Goal: Task Accomplishment & Management: Use online tool/utility

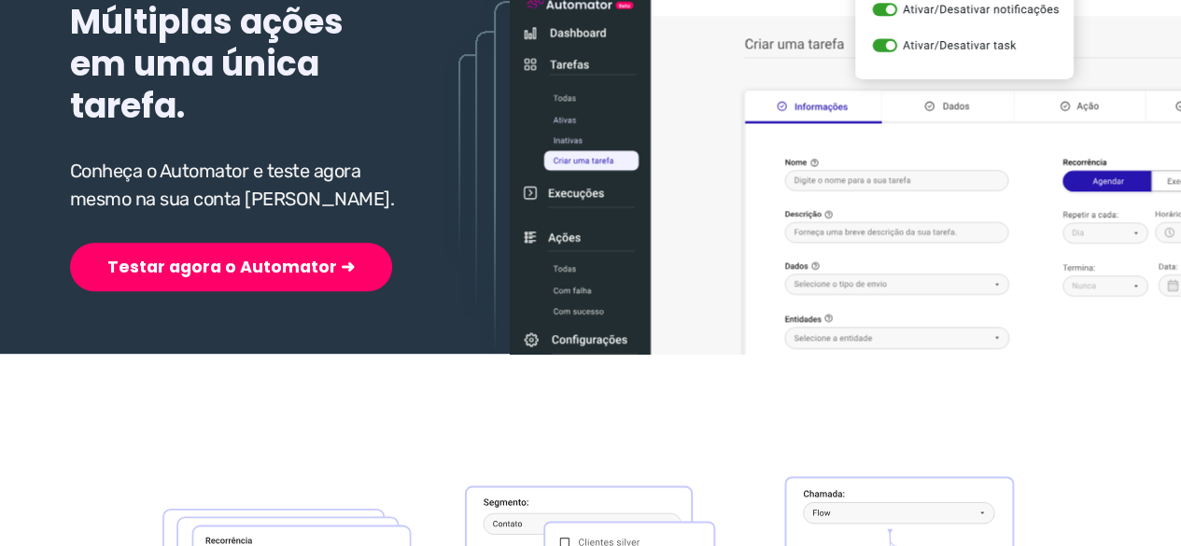
scroll to position [373, 0]
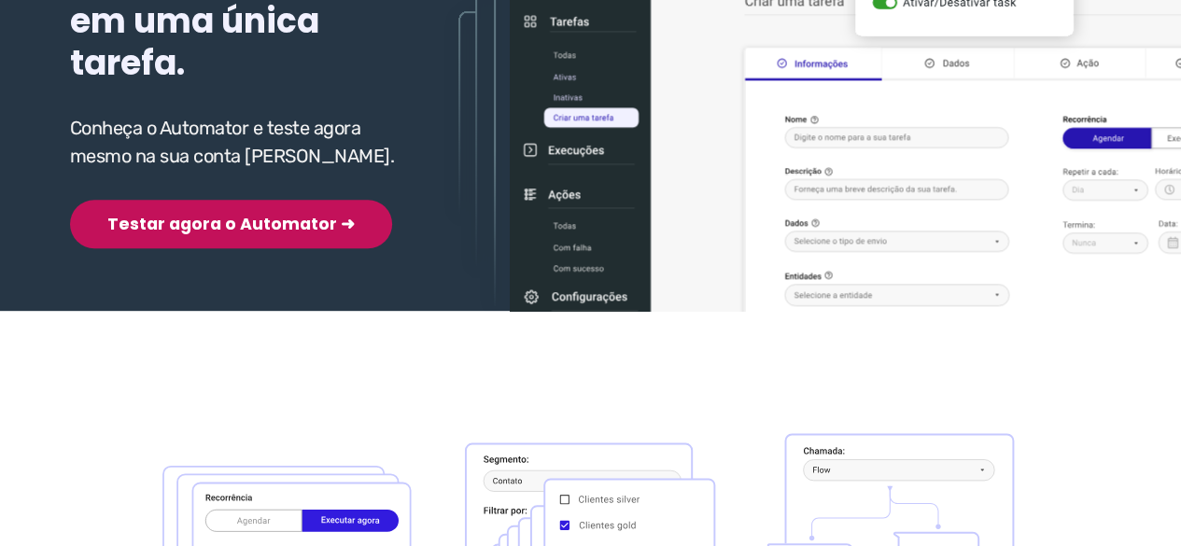
click at [198, 232] on button "Testar agora o Automator ➜" at bounding box center [231, 224] width 322 height 49
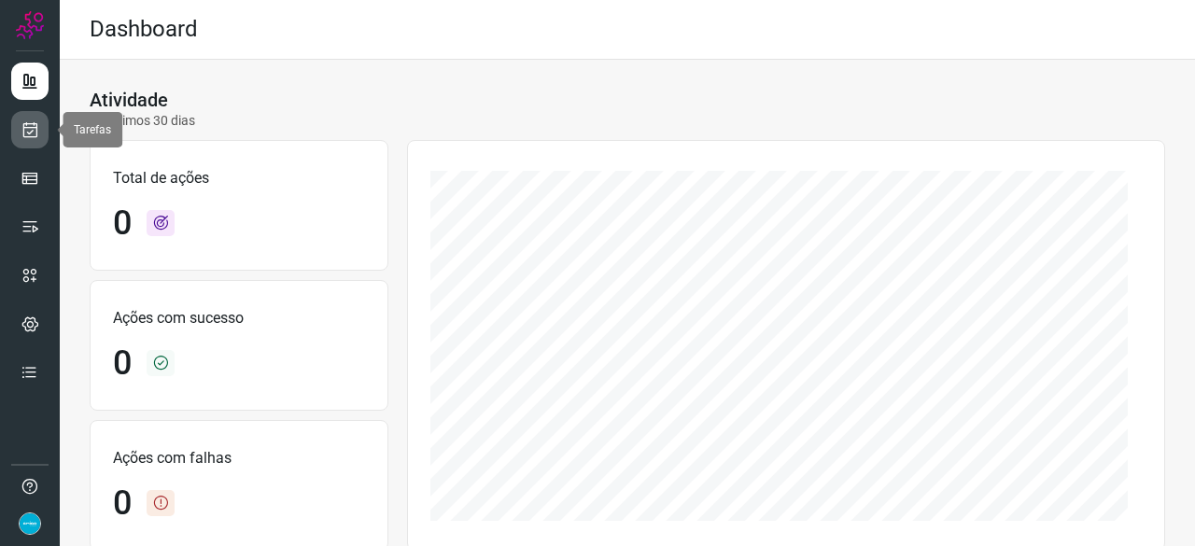
click at [37, 129] on icon at bounding box center [31, 129] width 20 height 19
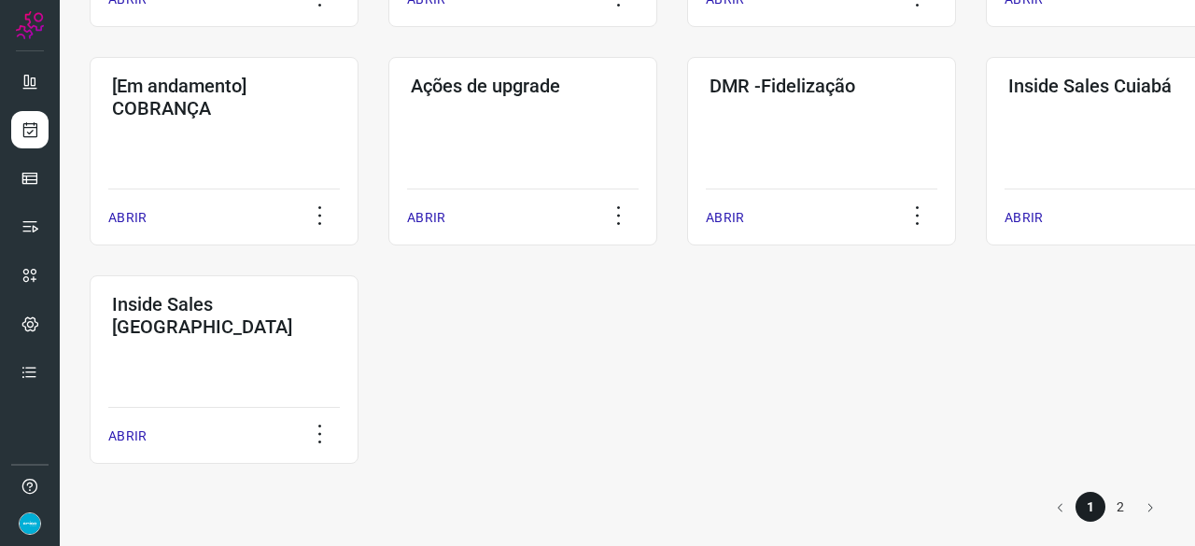
scroll to position [975, 0]
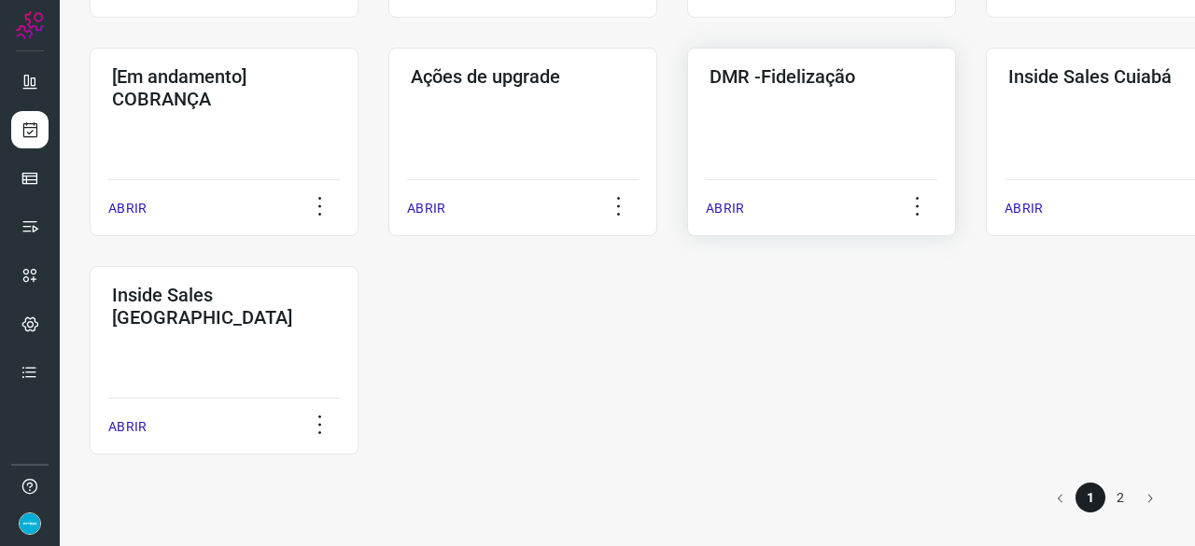
click at [731, 206] on p "ABRIR" at bounding box center [725, 209] width 38 height 20
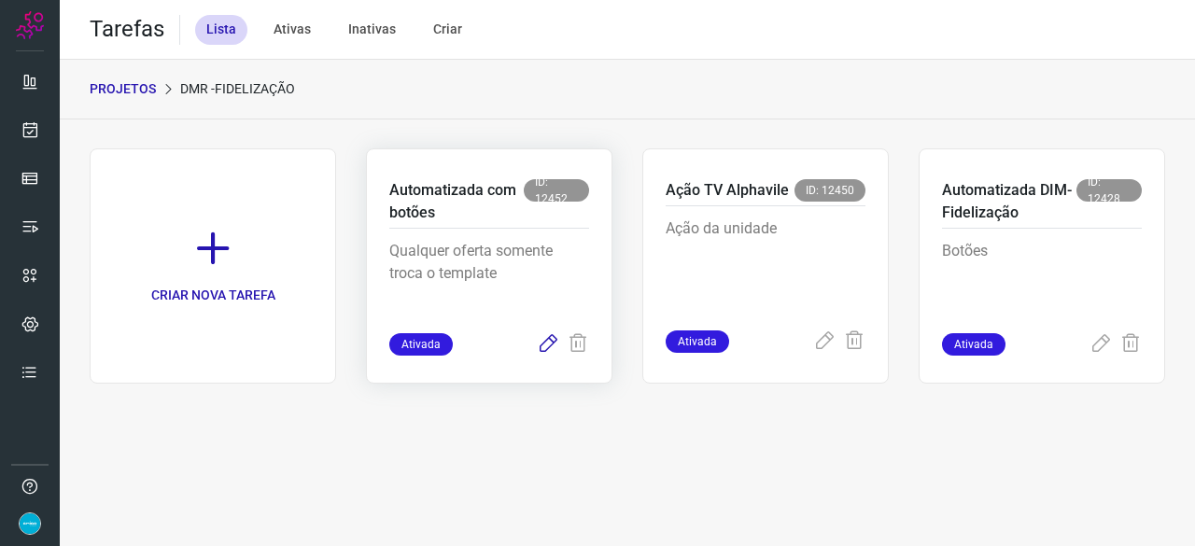
click at [549, 339] on icon at bounding box center [548, 344] width 22 height 22
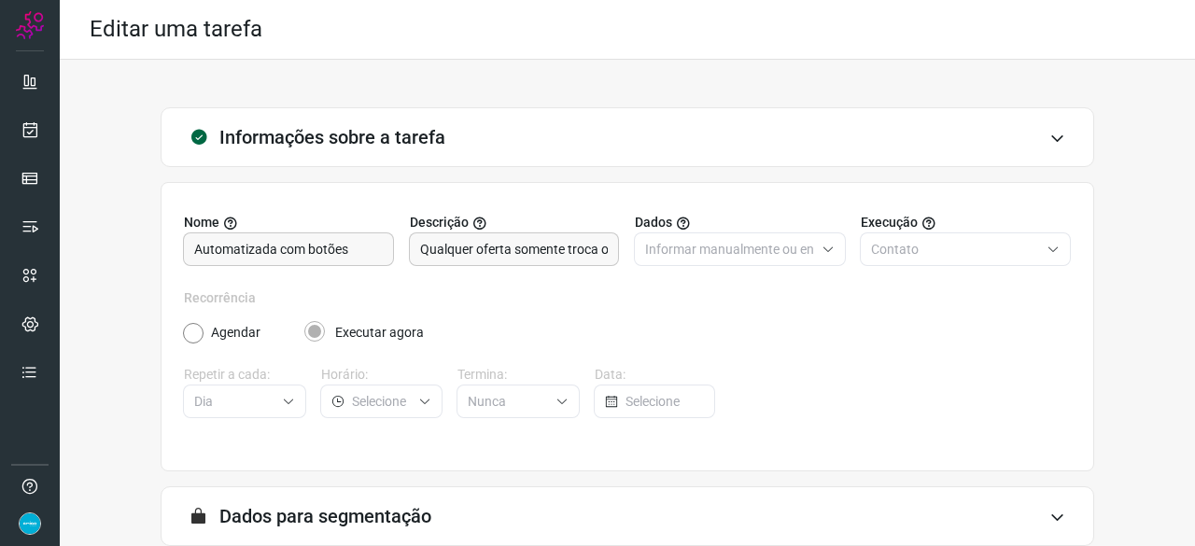
scroll to position [182, 0]
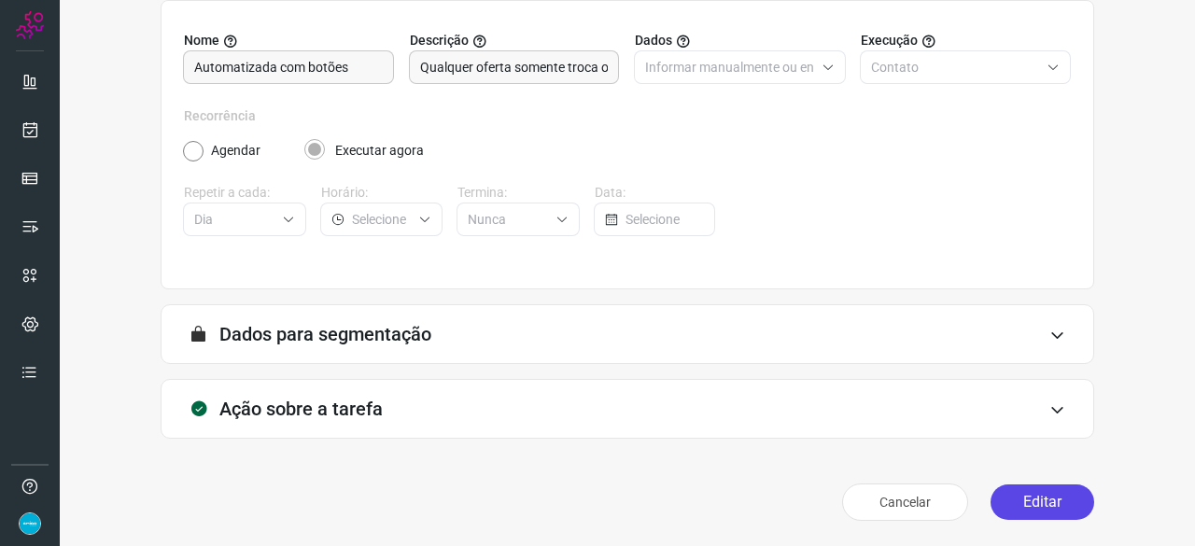
click at [1029, 507] on button "Editar" at bounding box center [1043, 502] width 104 height 35
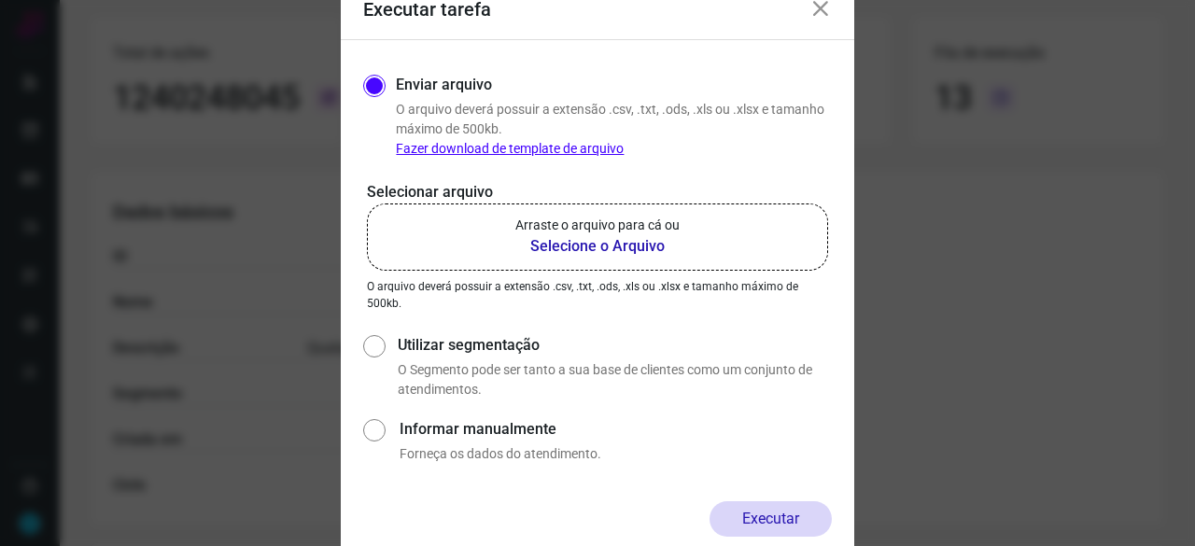
click at [558, 249] on b "Selecione o Arquivo" at bounding box center [597, 246] width 164 height 22
click at [0, 0] on input "Arraste o arquivo para cá ou Selecione o Arquivo" at bounding box center [0, 0] width 0 height 0
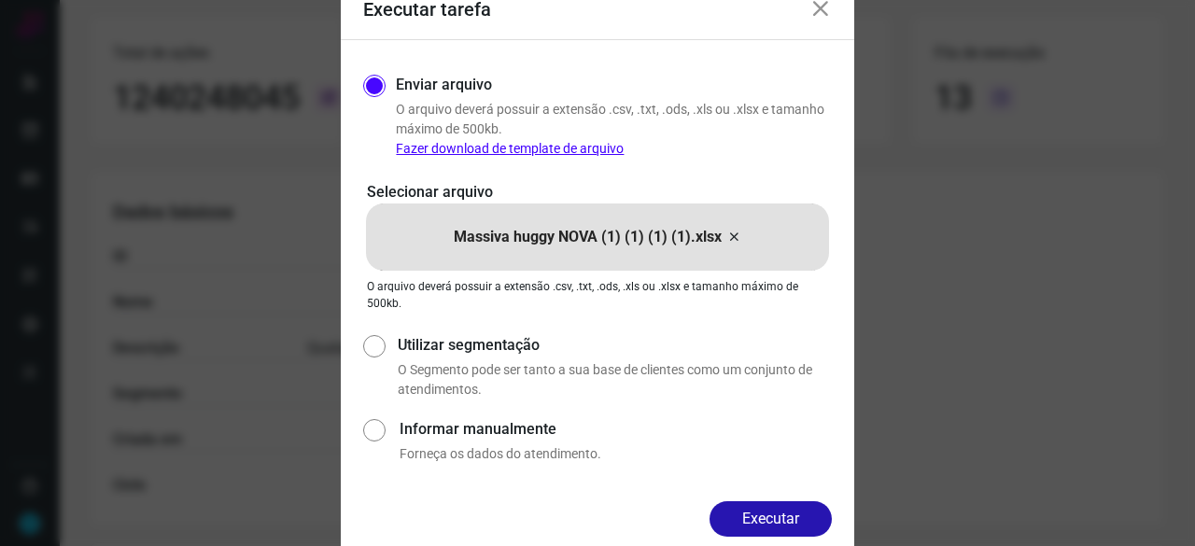
drag, startPoint x: 775, startPoint y: 519, endPoint x: 829, endPoint y: 539, distance: 57.6
click at [776, 519] on button "Executar" at bounding box center [771, 518] width 122 height 35
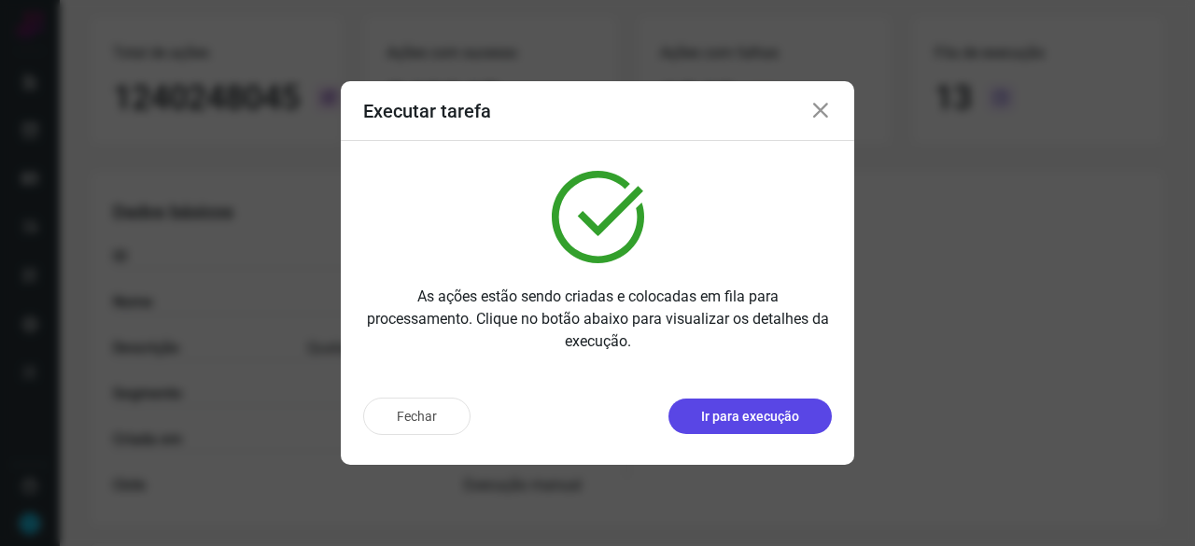
click at [742, 410] on p "Ir para execução" at bounding box center [750, 417] width 98 height 20
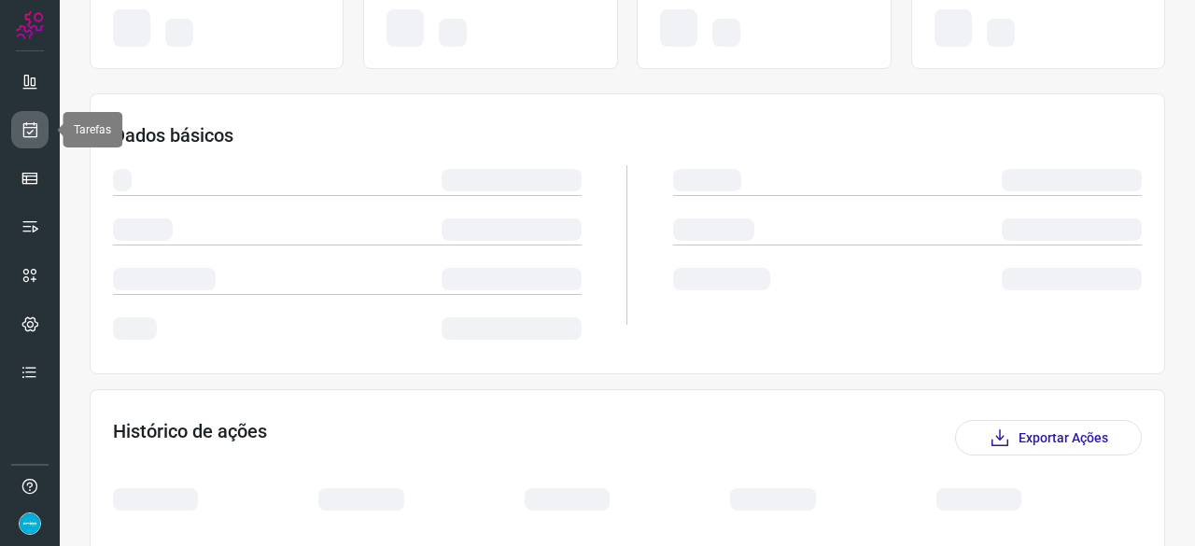
click at [34, 122] on icon at bounding box center [31, 129] width 20 height 19
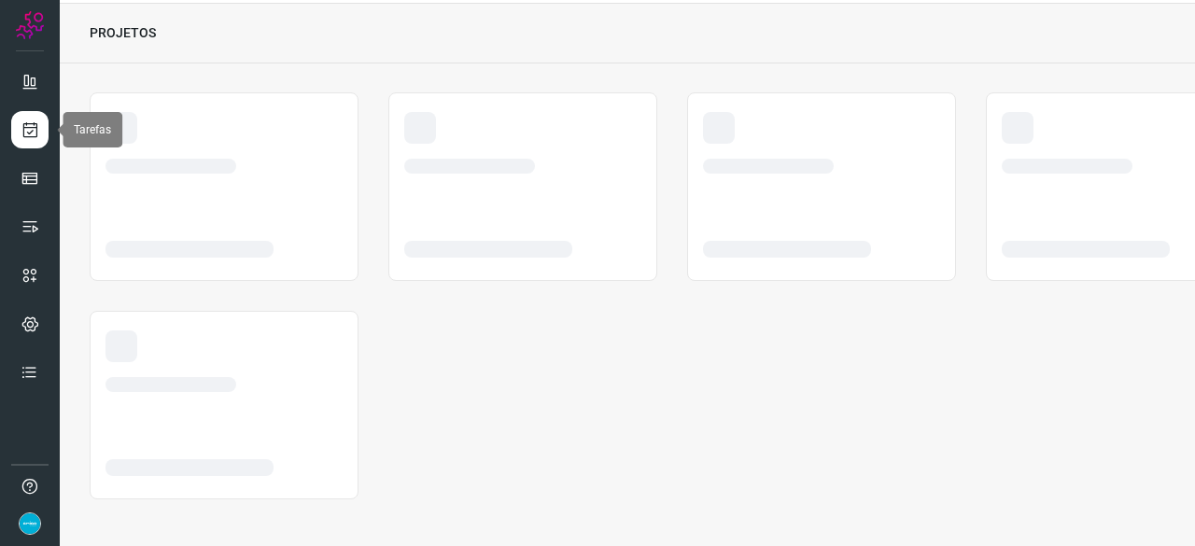
scroll to position [56, 0]
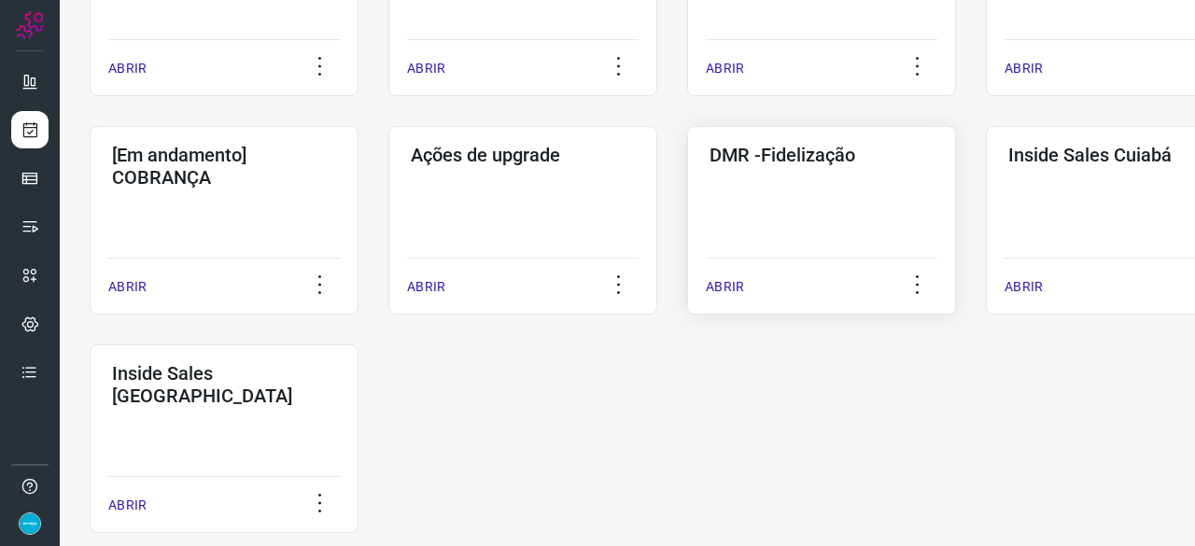
click at [724, 283] on p "ABRIR" at bounding box center [725, 287] width 38 height 20
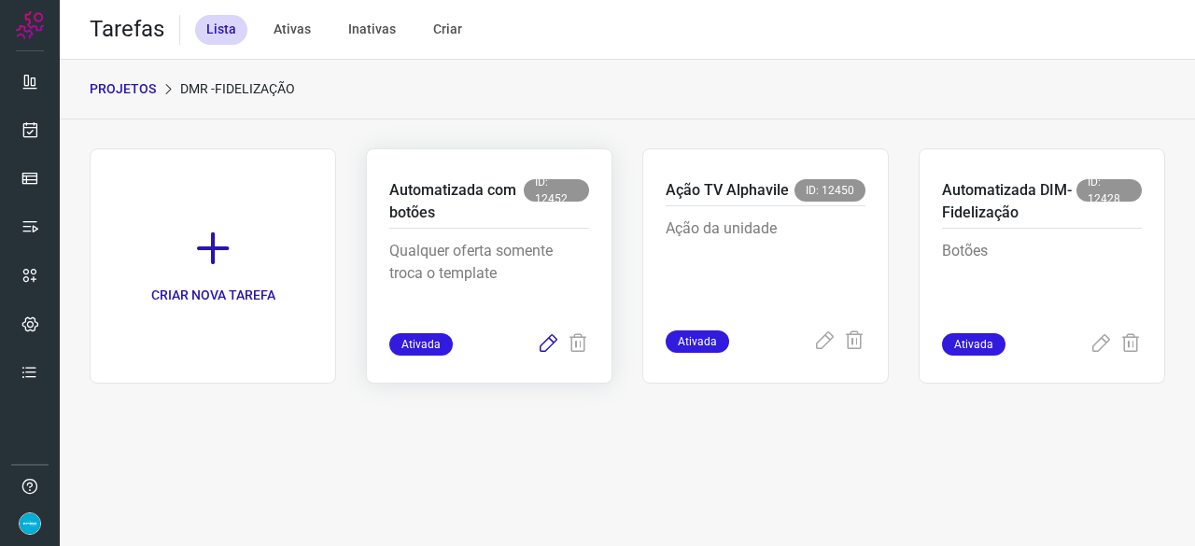
click at [552, 339] on icon at bounding box center [548, 344] width 22 height 22
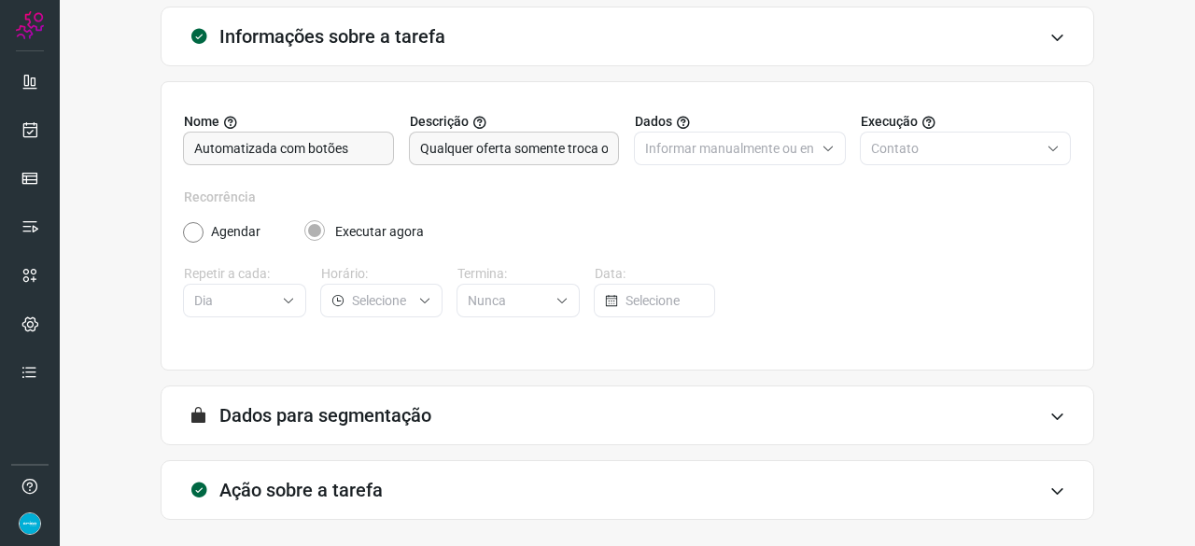
scroll to position [182, 0]
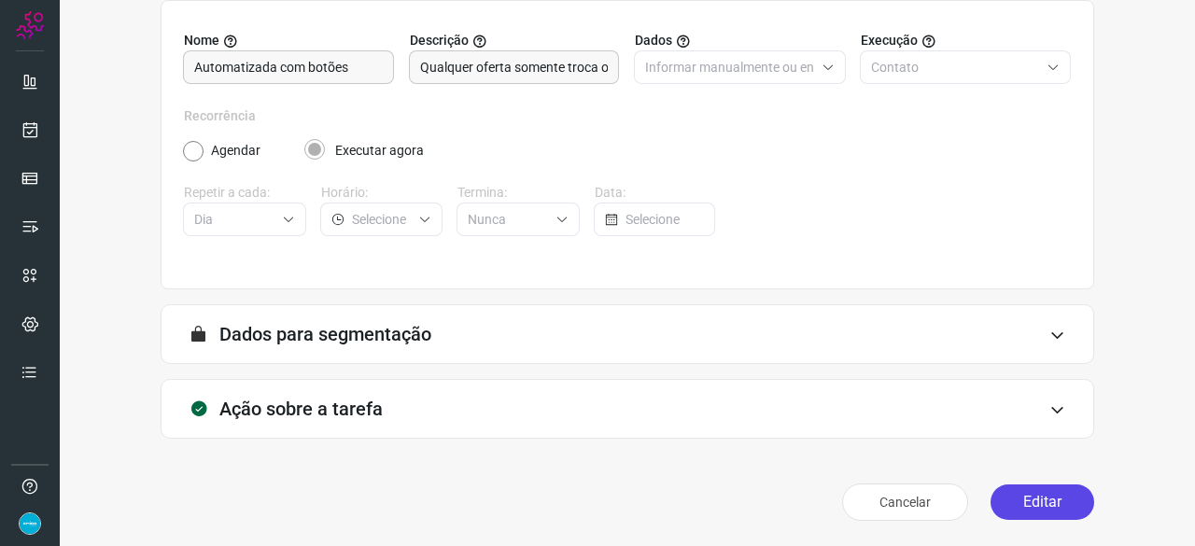
click at [1059, 501] on button "Editar" at bounding box center [1043, 502] width 104 height 35
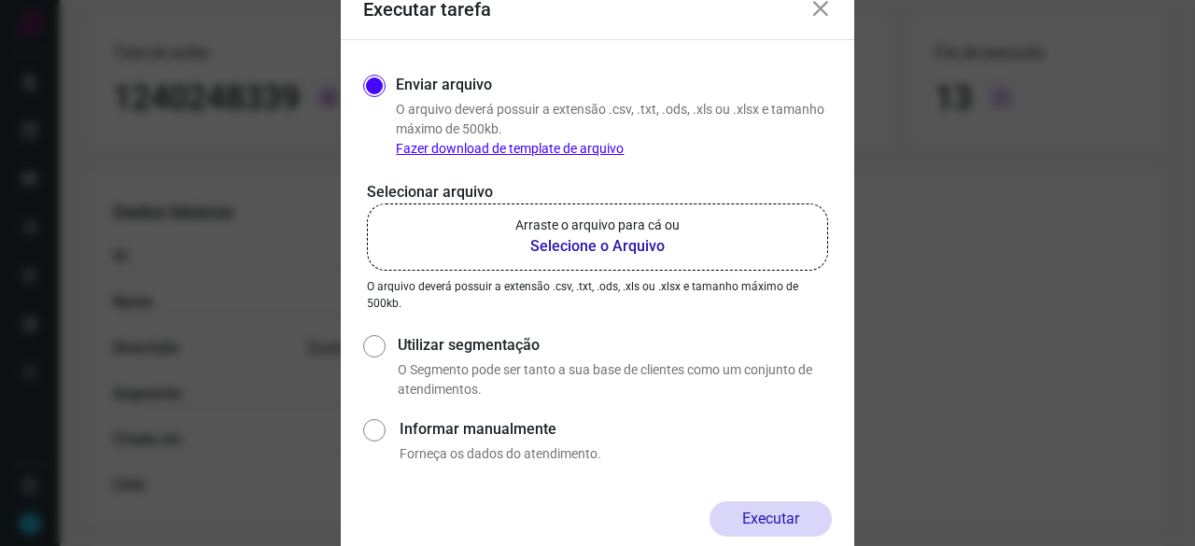
click at [618, 244] on b "Selecione o Arquivo" at bounding box center [597, 246] width 164 height 22
click at [0, 0] on input "Arraste o arquivo para cá ou Selecione o Arquivo" at bounding box center [0, 0] width 0 height 0
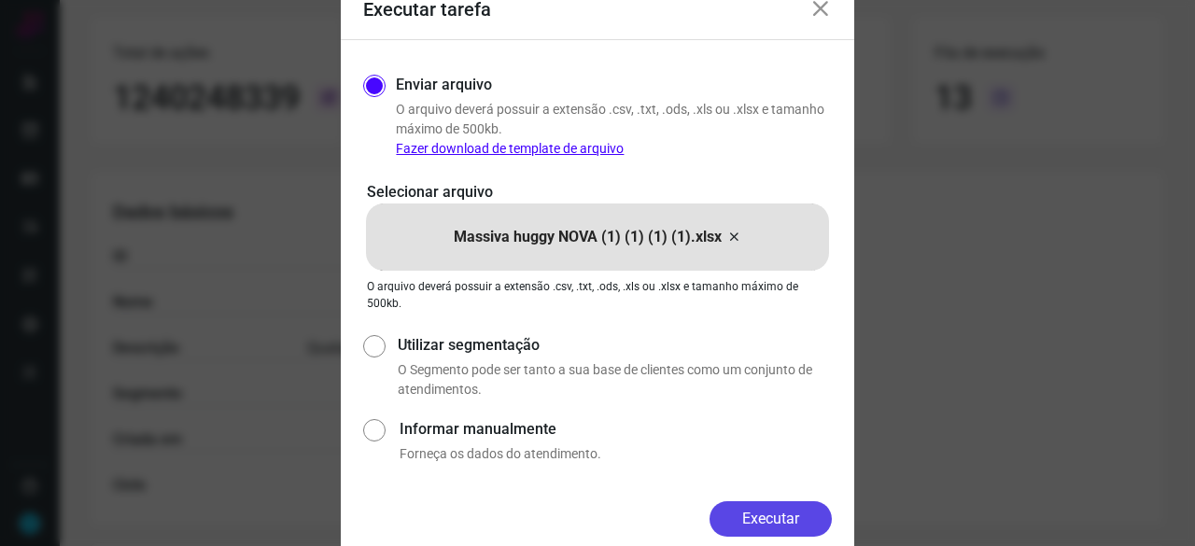
click at [759, 511] on button "Executar" at bounding box center [771, 518] width 122 height 35
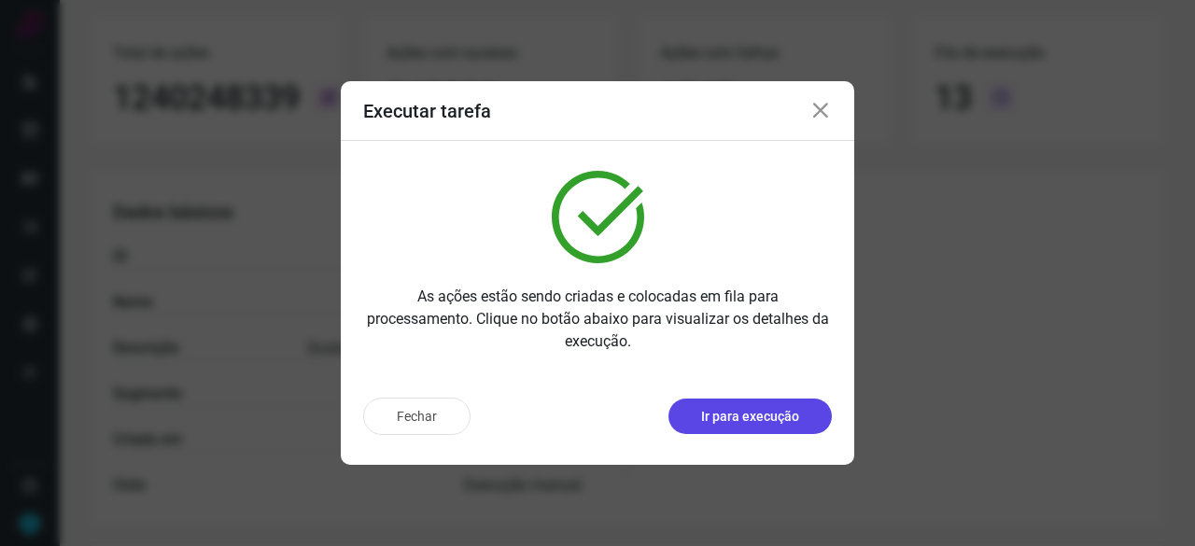
click at [742, 417] on p "Ir para execução" at bounding box center [750, 417] width 98 height 20
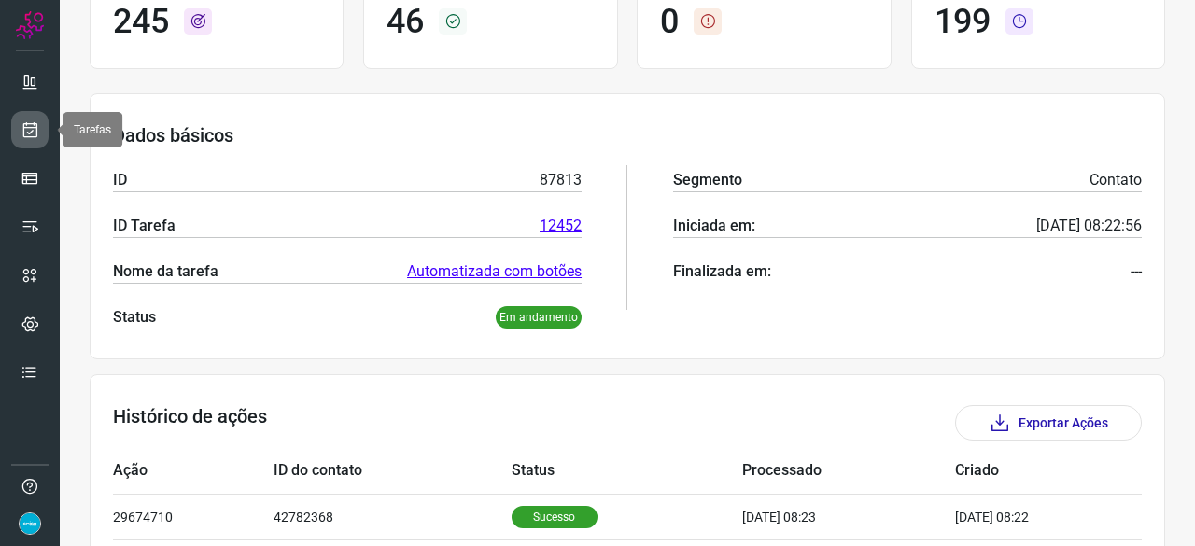
click at [28, 131] on icon at bounding box center [31, 129] width 20 height 19
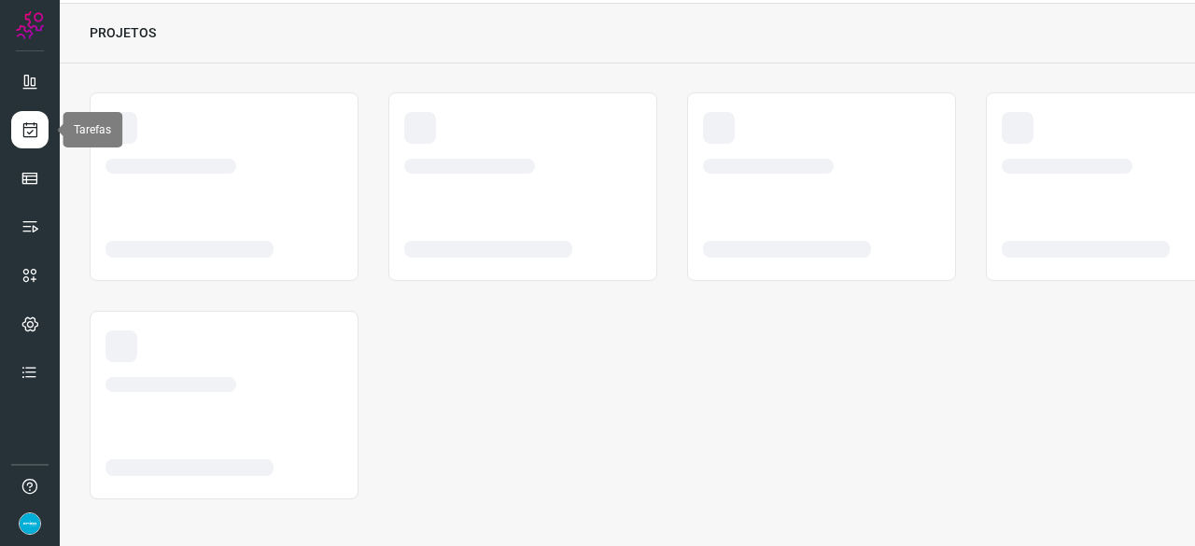
scroll to position [56, 0]
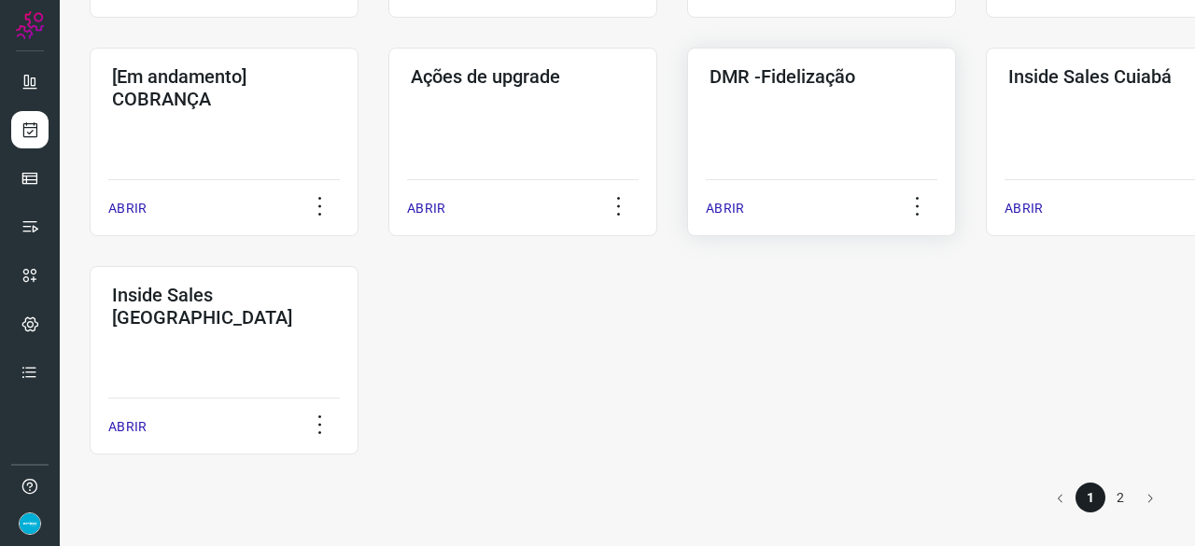
click at [738, 203] on p "ABRIR" at bounding box center [725, 209] width 38 height 20
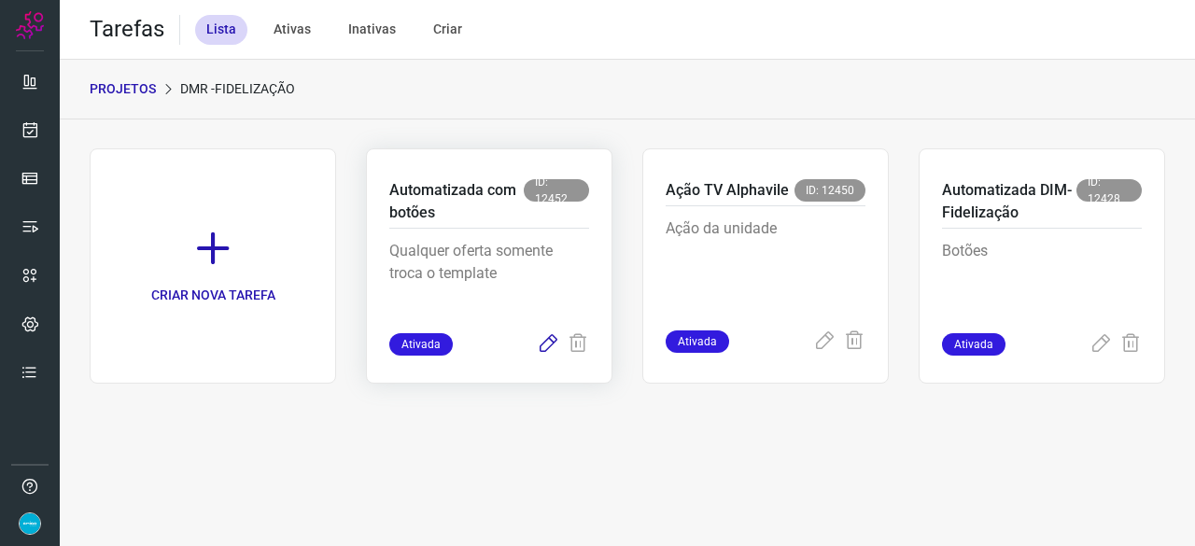
click at [545, 347] on icon at bounding box center [548, 344] width 22 height 22
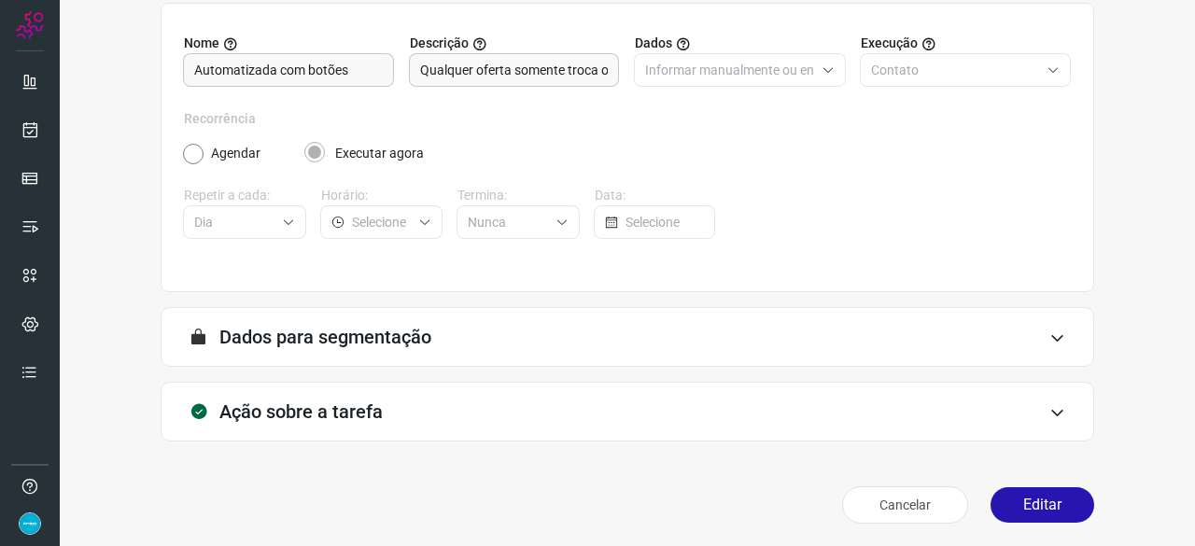
scroll to position [182, 0]
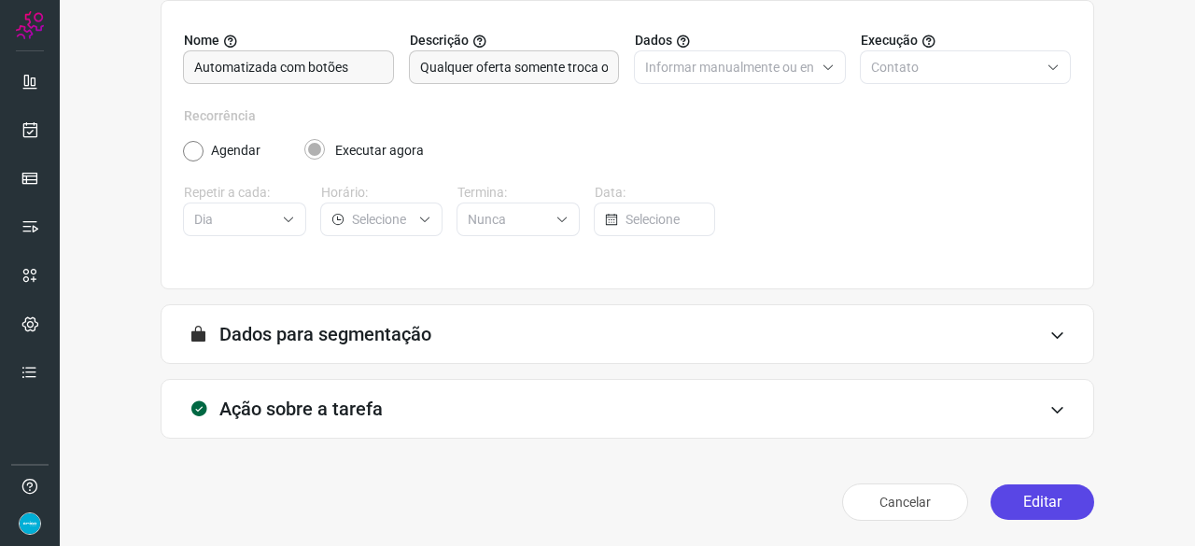
click at [1022, 499] on button "Editar" at bounding box center [1043, 502] width 104 height 35
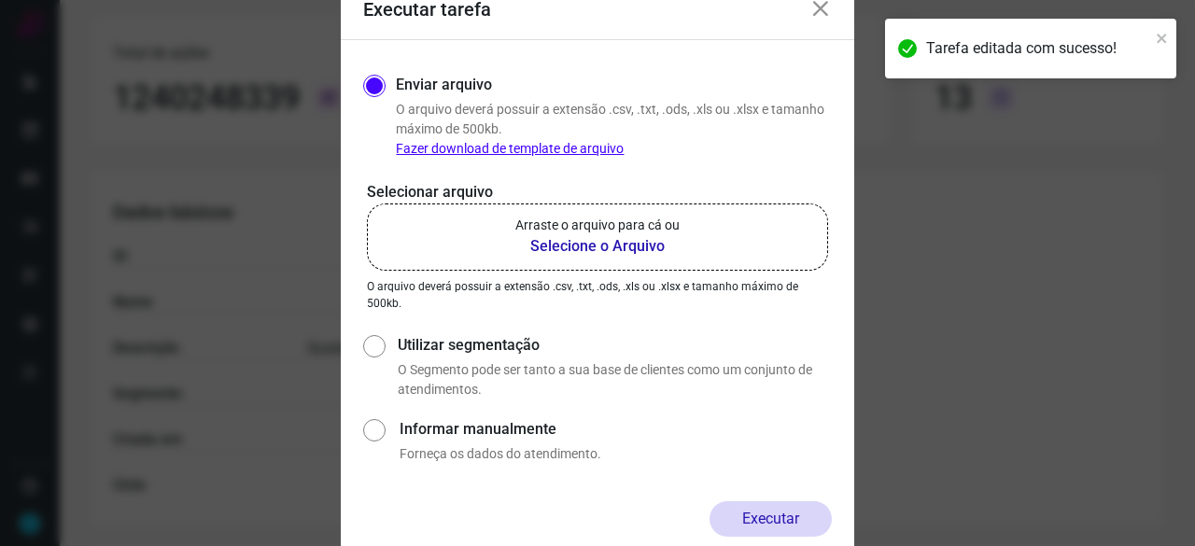
click at [585, 244] on b "Selecione o Arquivo" at bounding box center [597, 246] width 164 height 22
click at [0, 0] on input "Arraste o arquivo para cá ou Selecione o Arquivo" at bounding box center [0, 0] width 0 height 0
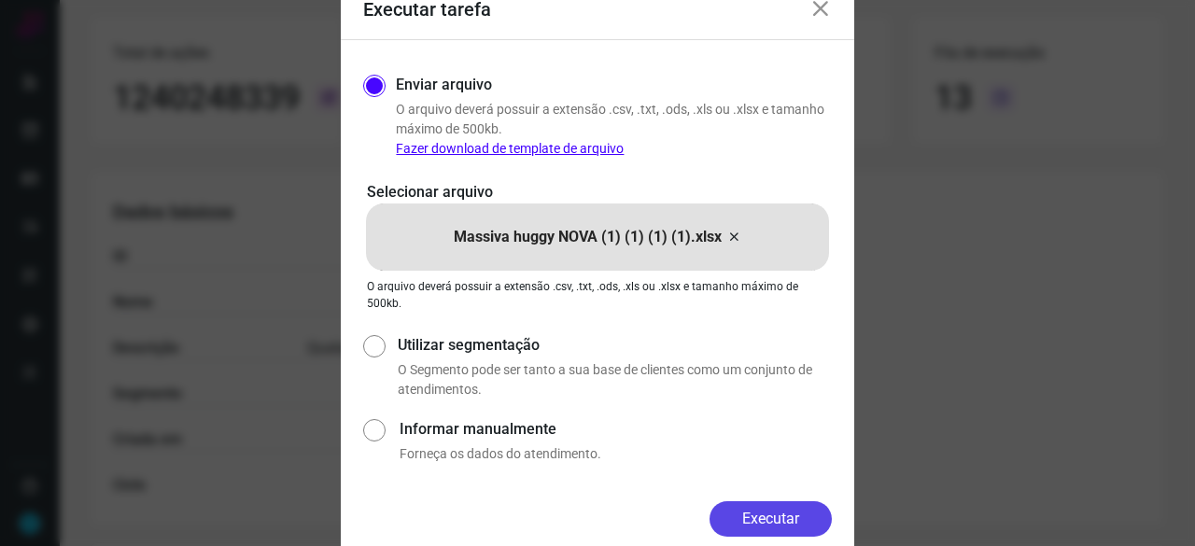
click at [772, 525] on button "Executar" at bounding box center [771, 518] width 122 height 35
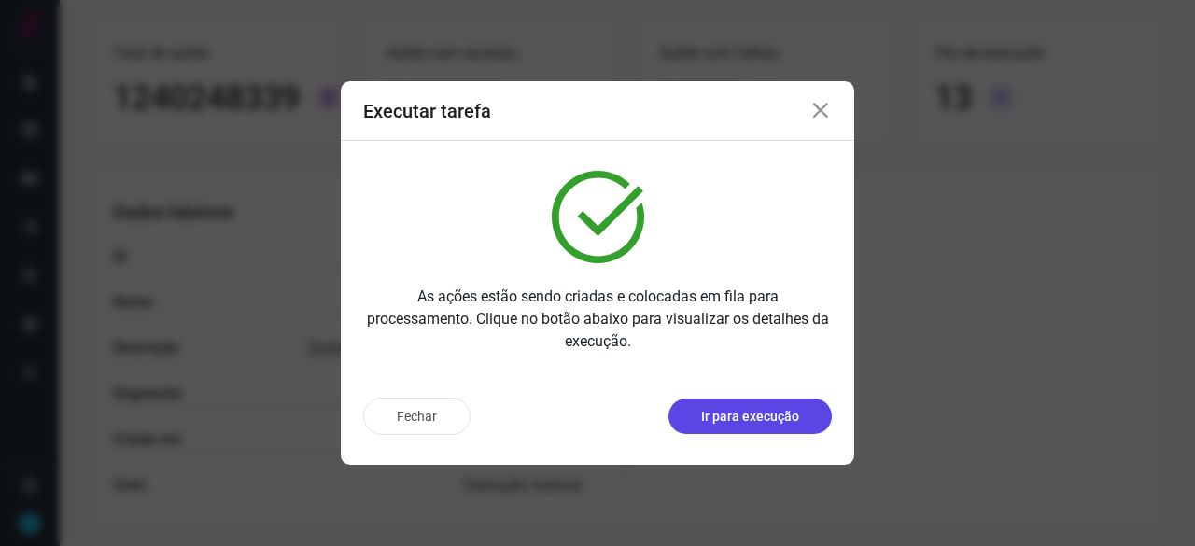
click at [717, 423] on p "Ir para execução" at bounding box center [750, 417] width 98 height 20
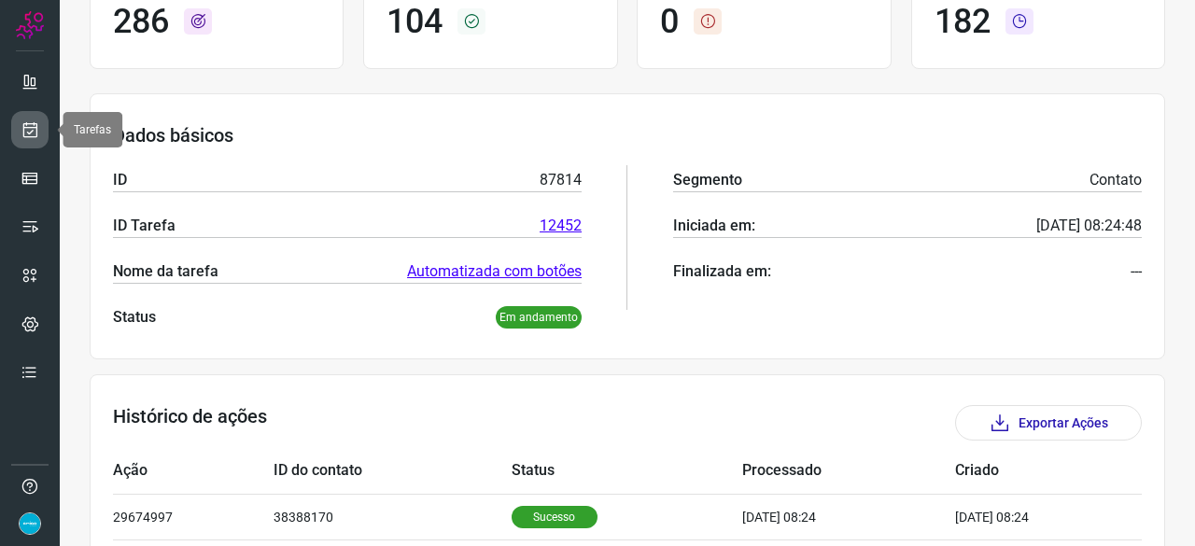
click at [39, 122] on link at bounding box center [29, 129] width 37 height 37
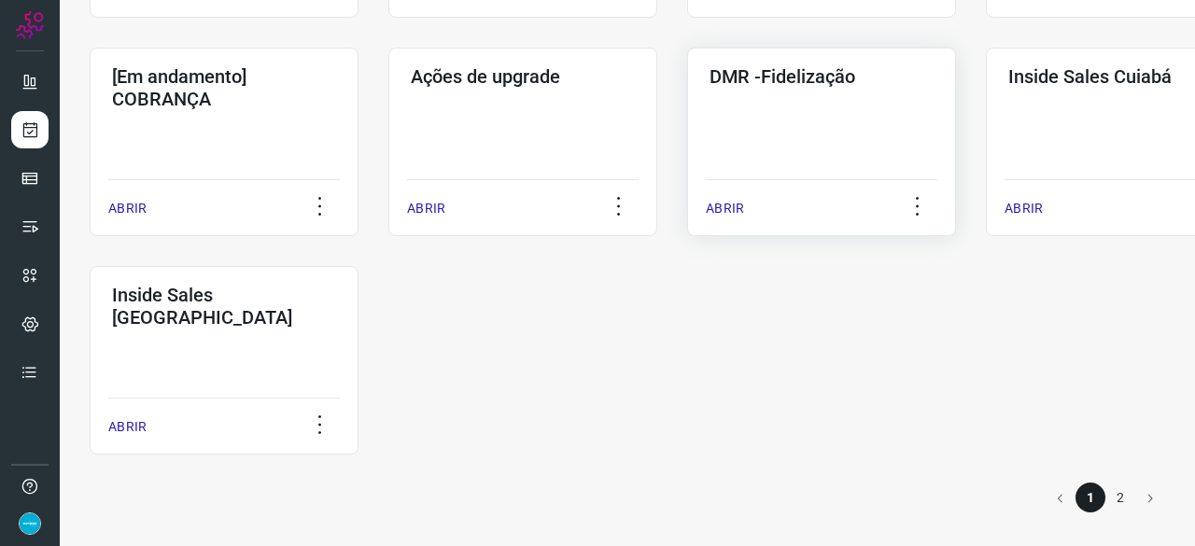
click at [721, 204] on p "ABRIR" at bounding box center [725, 209] width 38 height 20
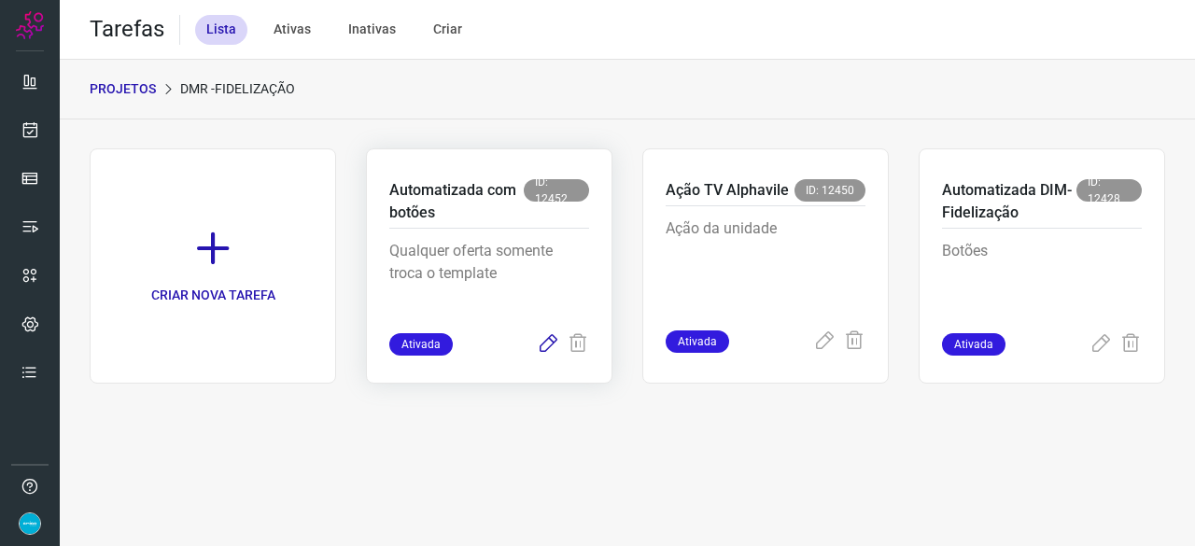
click at [550, 341] on icon at bounding box center [548, 344] width 22 height 22
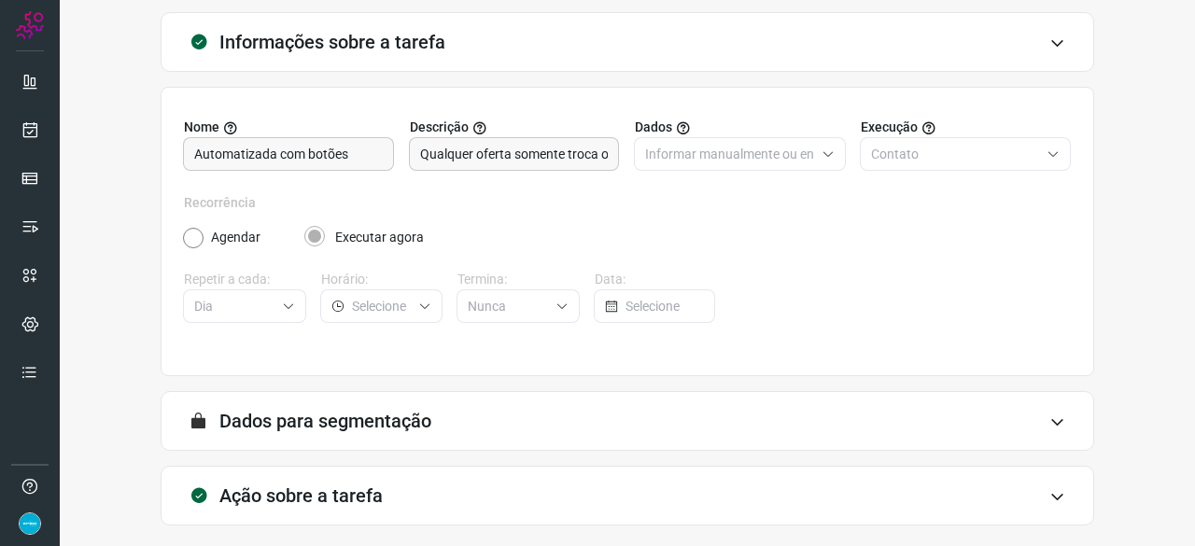
scroll to position [182, 0]
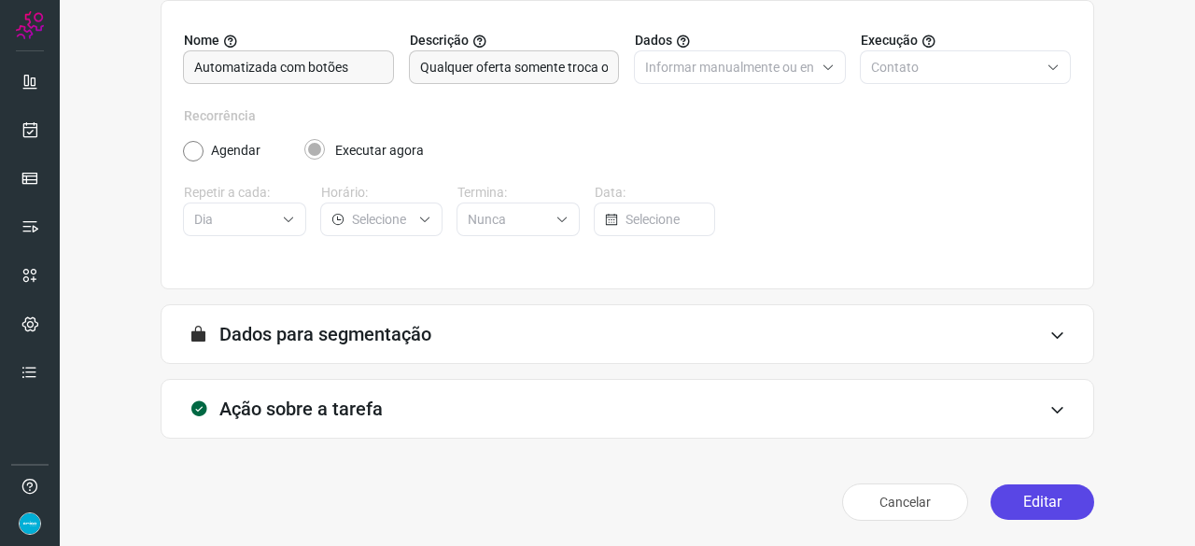
click at [1038, 509] on button "Editar" at bounding box center [1043, 502] width 104 height 35
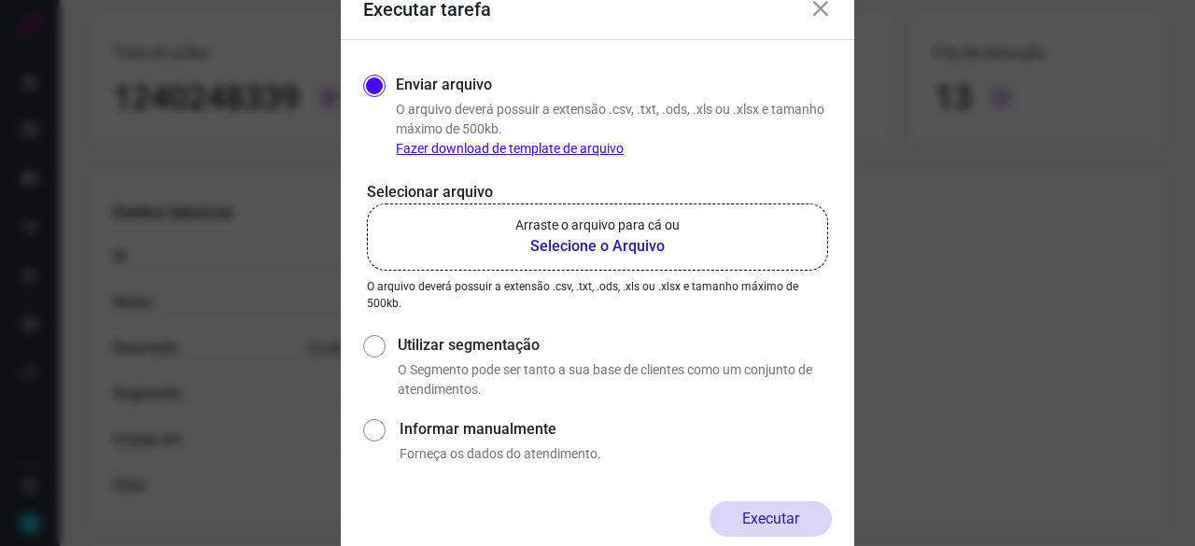
click at [596, 247] on b "Selecione o Arquivo" at bounding box center [597, 246] width 164 height 22
click at [0, 0] on input "Arraste o arquivo para cá ou Selecione o Arquivo" at bounding box center [0, 0] width 0 height 0
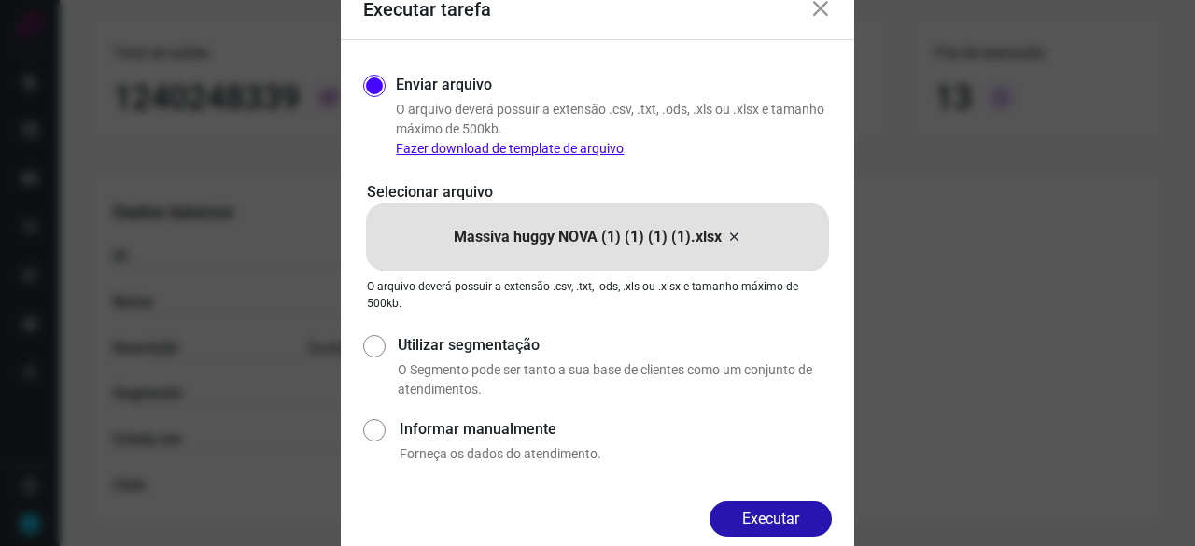
click at [778, 511] on button "Executar" at bounding box center [771, 518] width 122 height 35
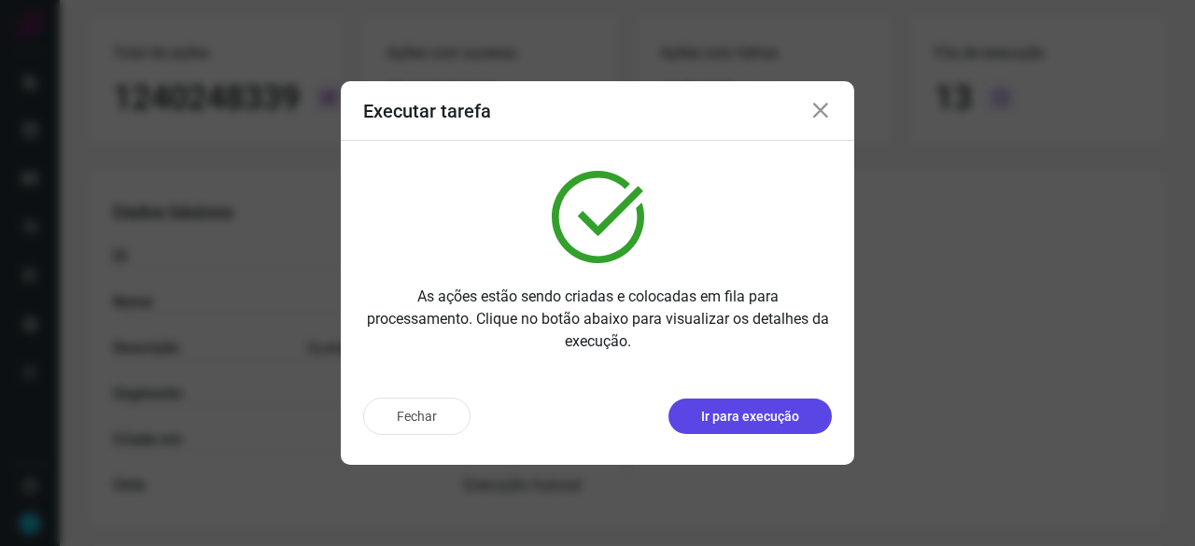
click at [751, 417] on p "Ir para execução" at bounding box center [750, 417] width 98 height 20
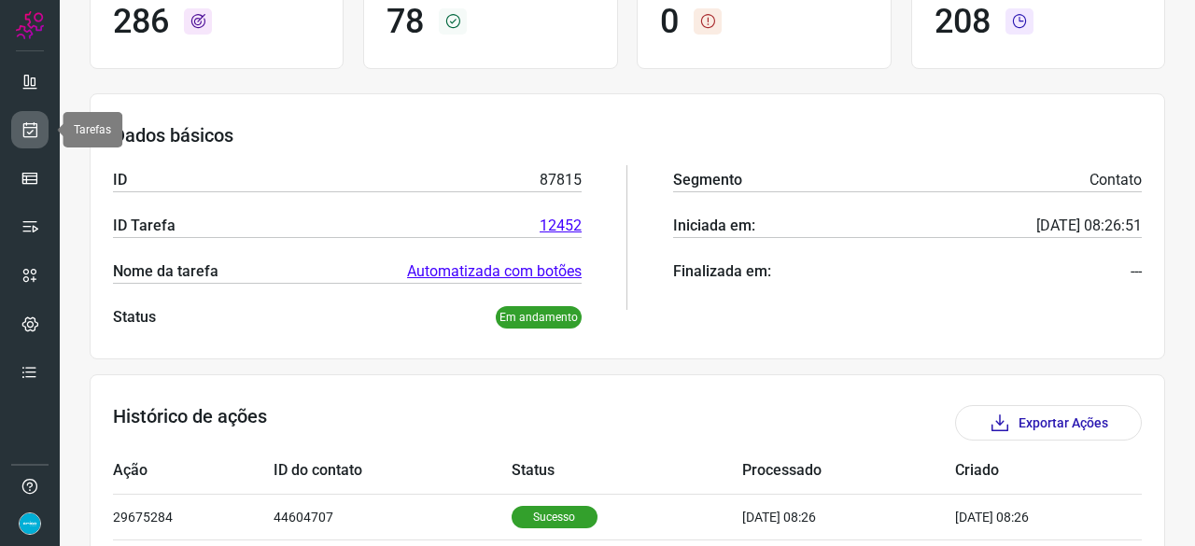
click at [26, 119] on link at bounding box center [29, 129] width 37 height 37
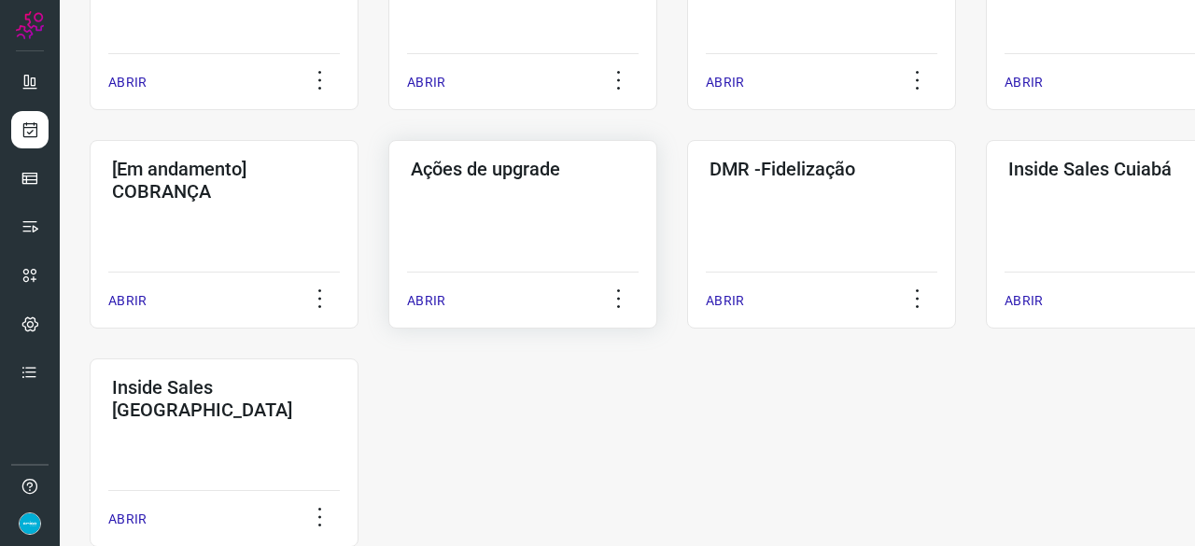
scroll to position [975, 0]
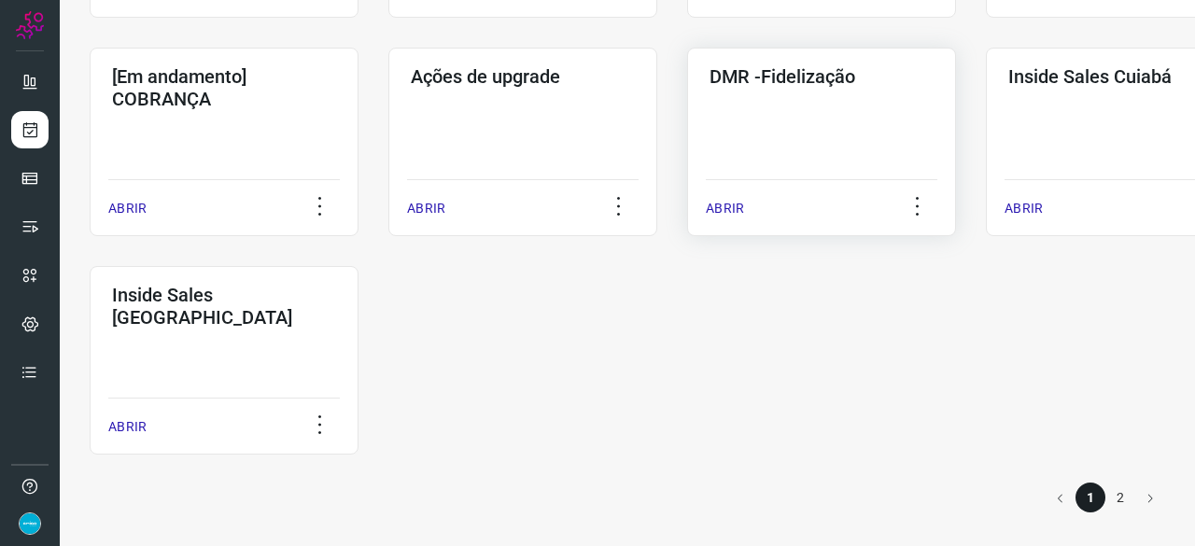
click at [728, 207] on p "ABRIR" at bounding box center [725, 209] width 38 height 20
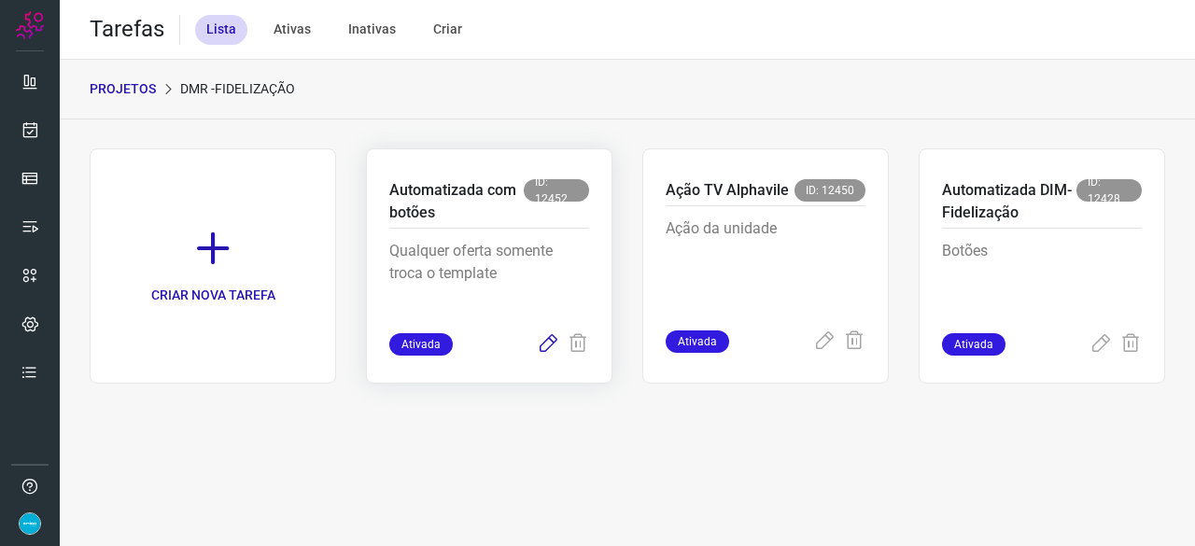
click at [551, 345] on icon at bounding box center [548, 344] width 22 height 22
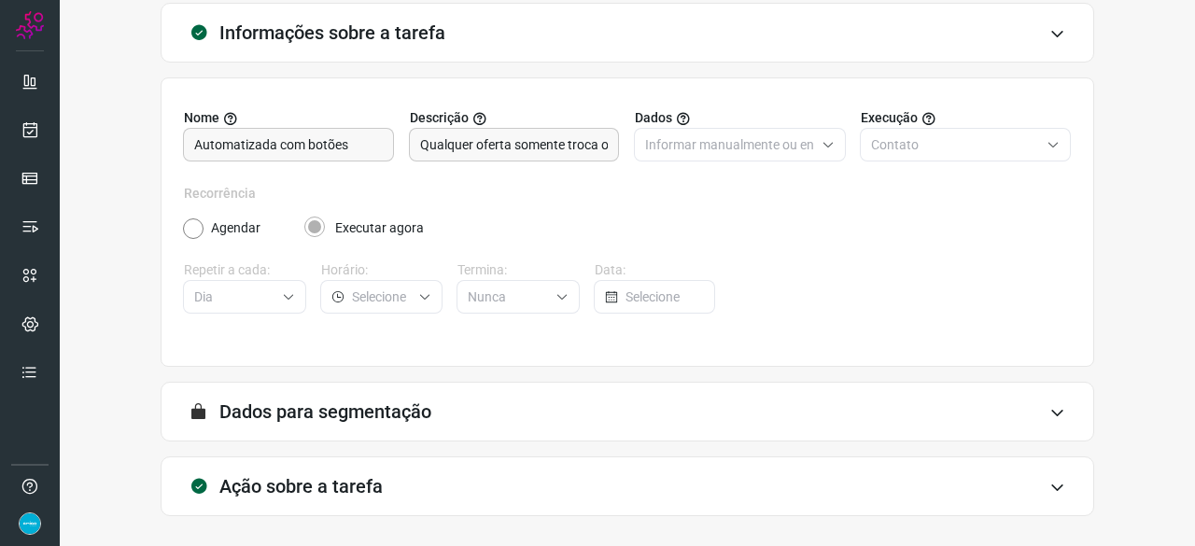
scroll to position [182, 0]
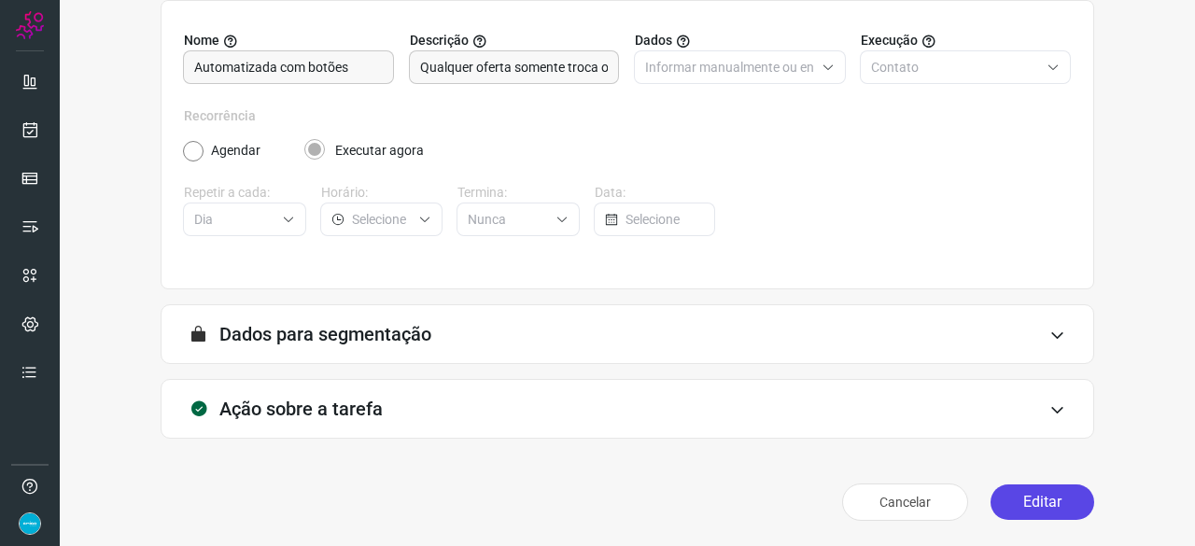
click at [1025, 504] on button "Editar" at bounding box center [1043, 502] width 104 height 35
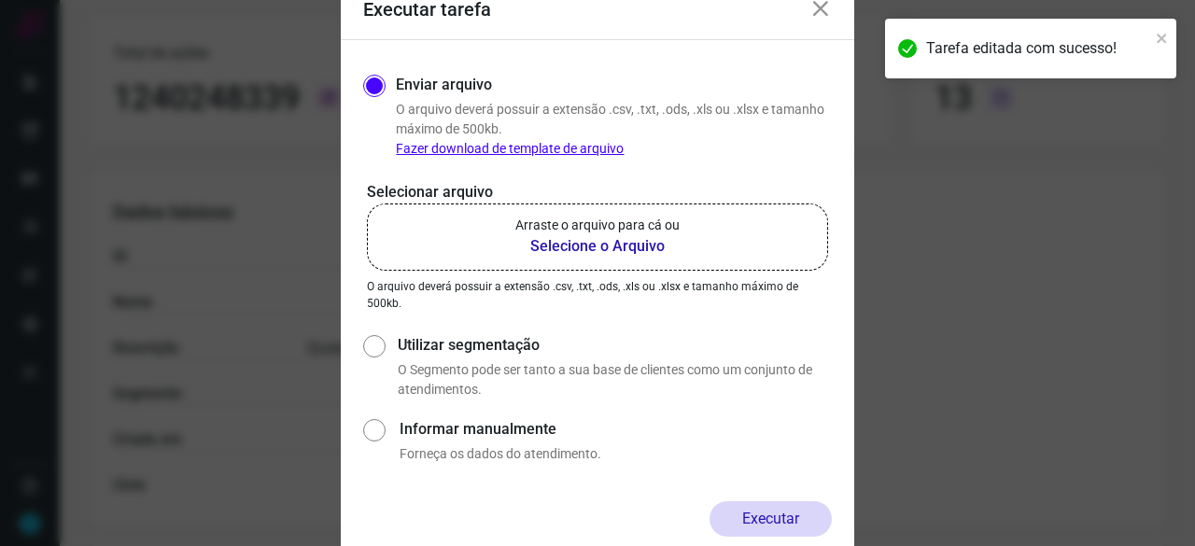
click at [544, 246] on b "Selecione o Arquivo" at bounding box center [597, 246] width 164 height 22
click at [0, 0] on input "Arraste o arquivo para cá ou Selecione o Arquivo" at bounding box center [0, 0] width 0 height 0
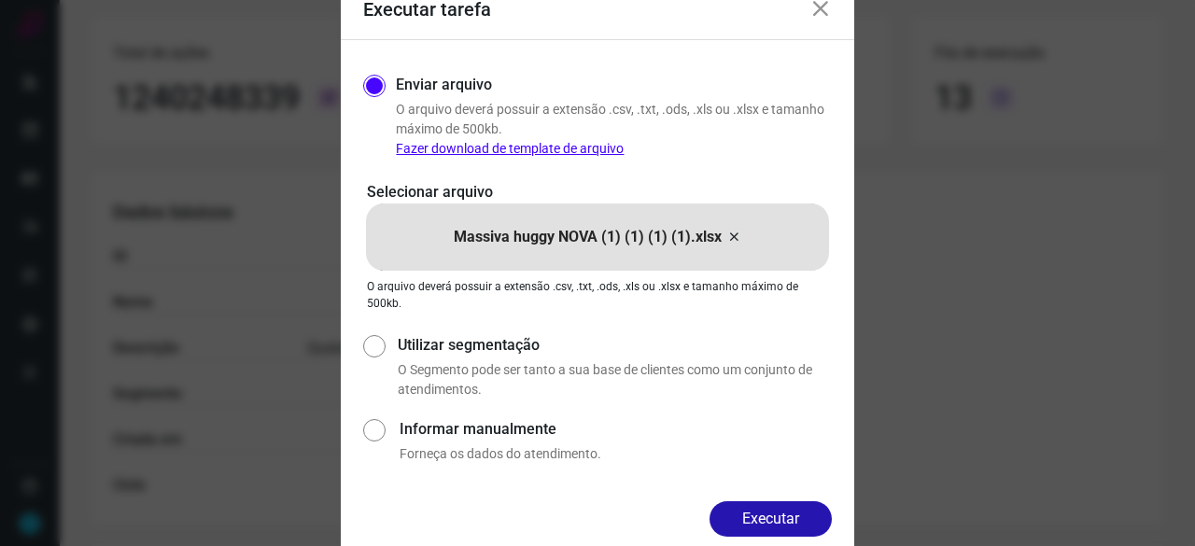
click at [794, 520] on button "Executar" at bounding box center [771, 518] width 122 height 35
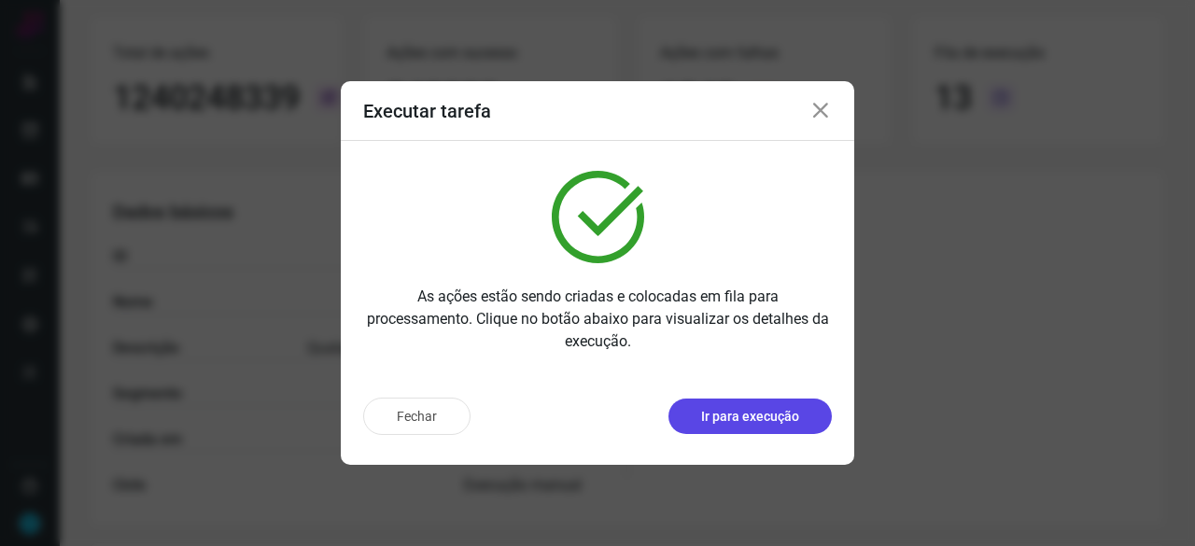
click at [739, 417] on p "Ir para execução" at bounding box center [750, 417] width 98 height 20
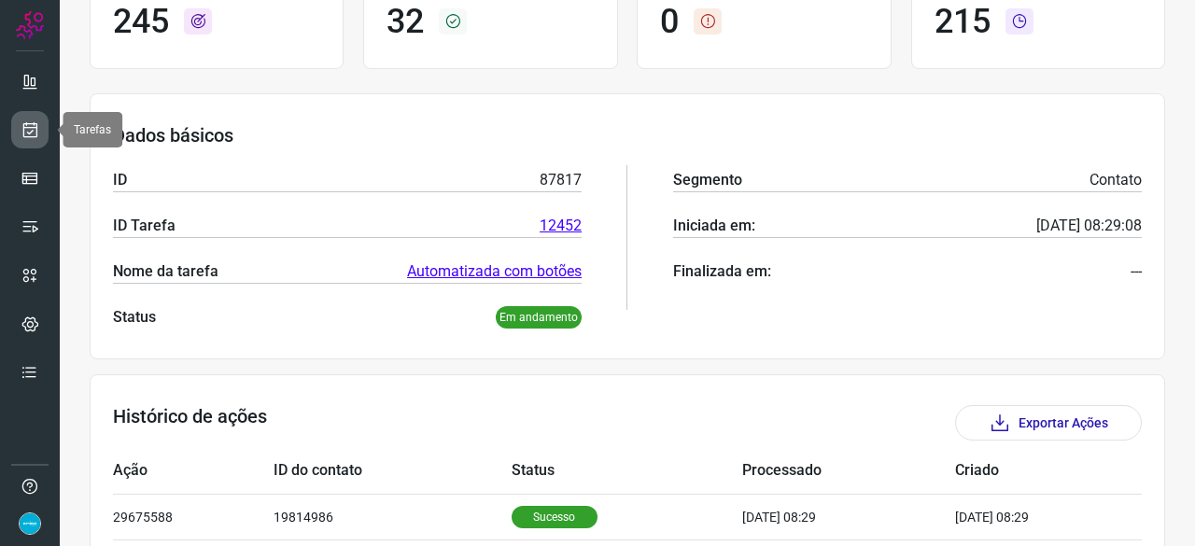
click at [40, 127] on link at bounding box center [29, 129] width 37 height 37
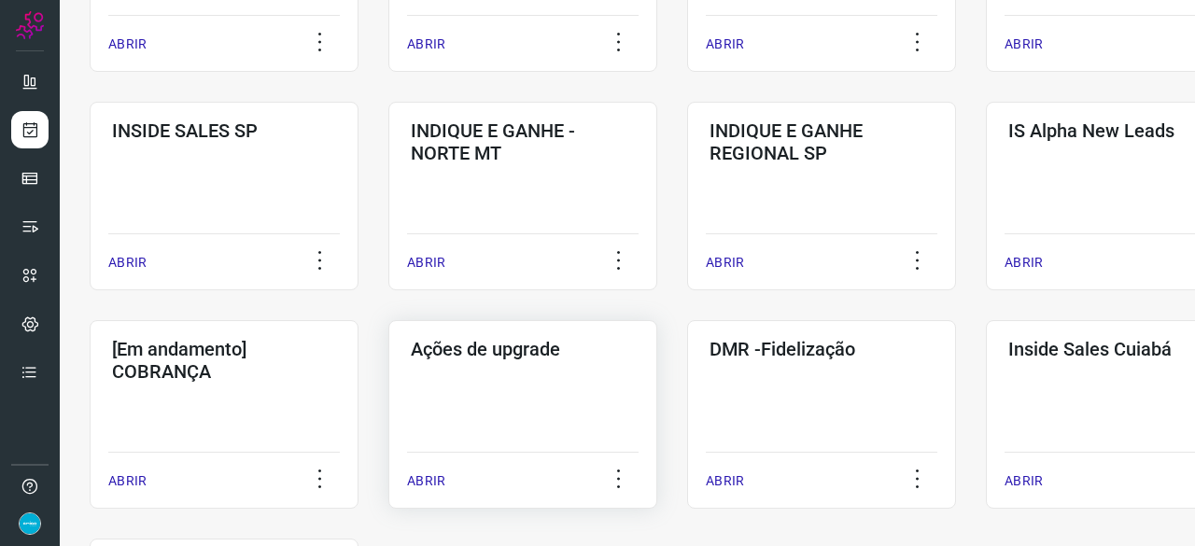
scroll to position [710, 0]
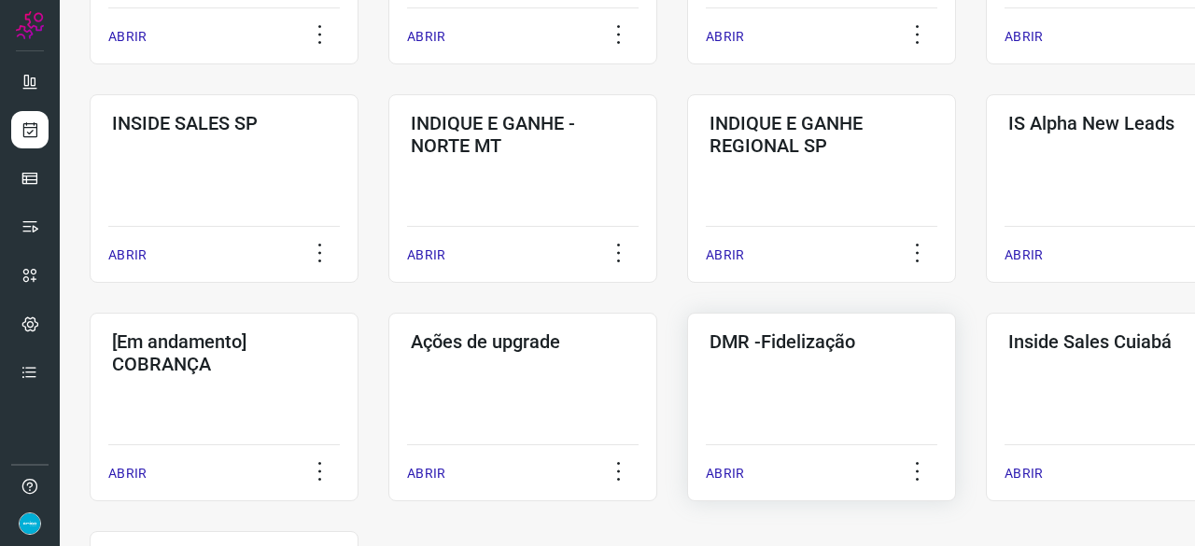
click at [726, 473] on p "ABRIR" at bounding box center [725, 474] width 38 height 20
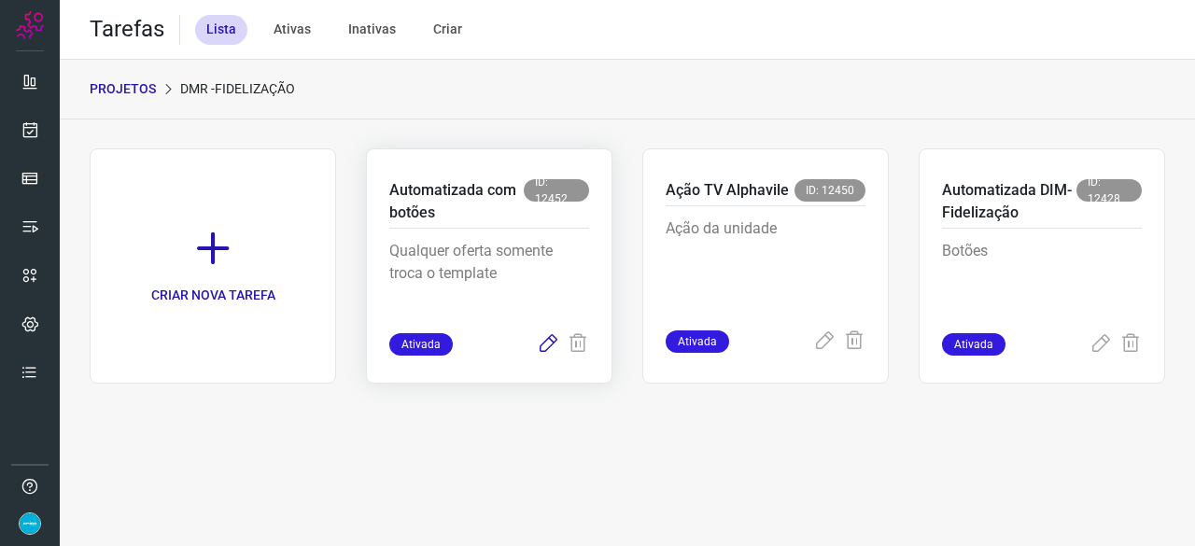
click at [550, 343] on icon at bounding box center [548, 344] width 22 height 22
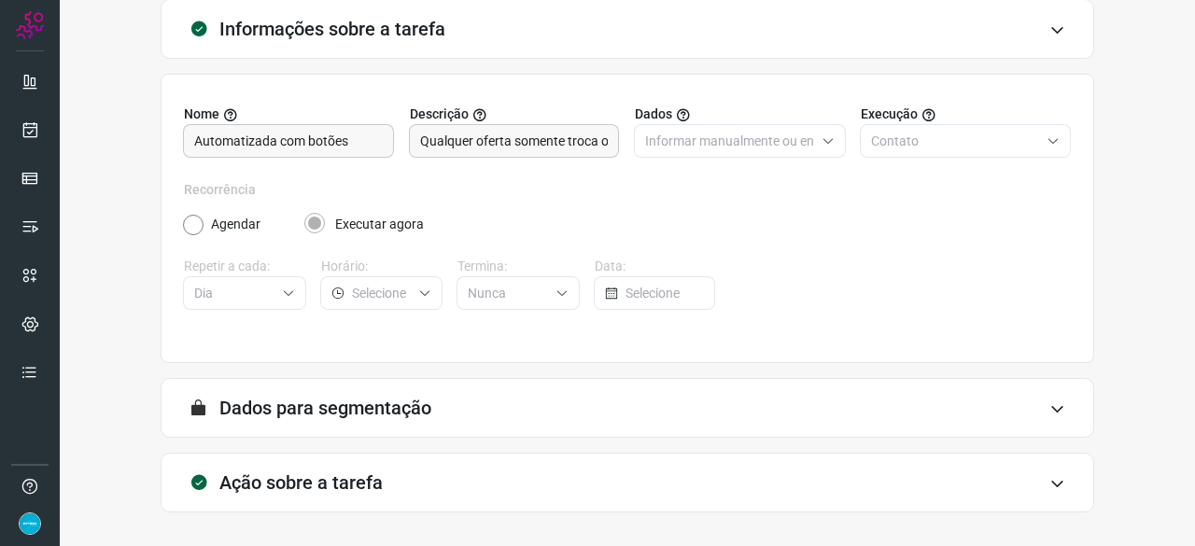
scroll to position [182, 0]
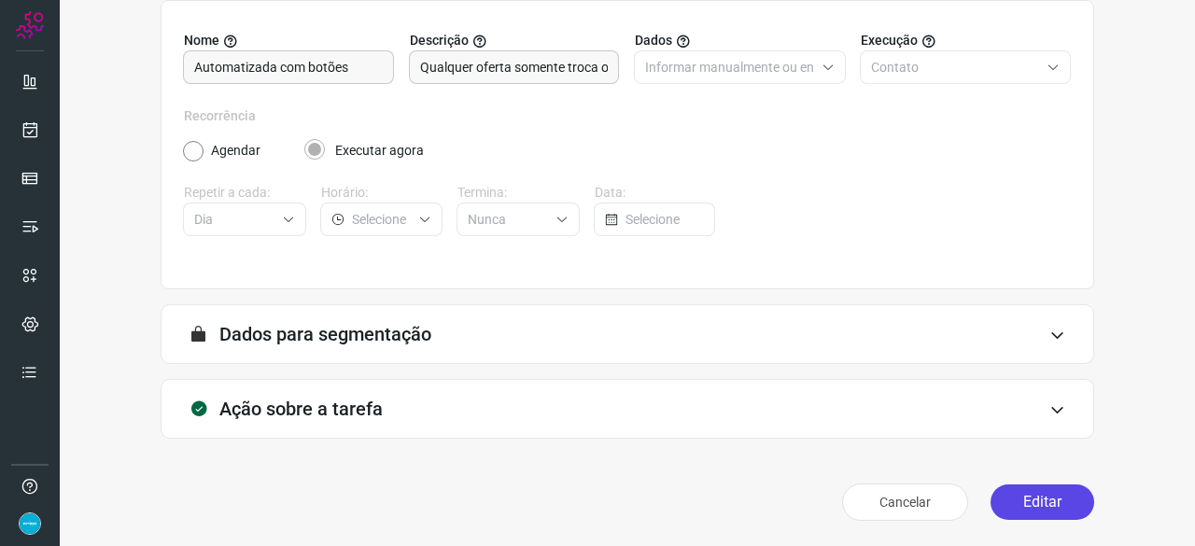
click at [1034, 510] on button "Editar" at bounding box center [1043, 502] width 104 height 35
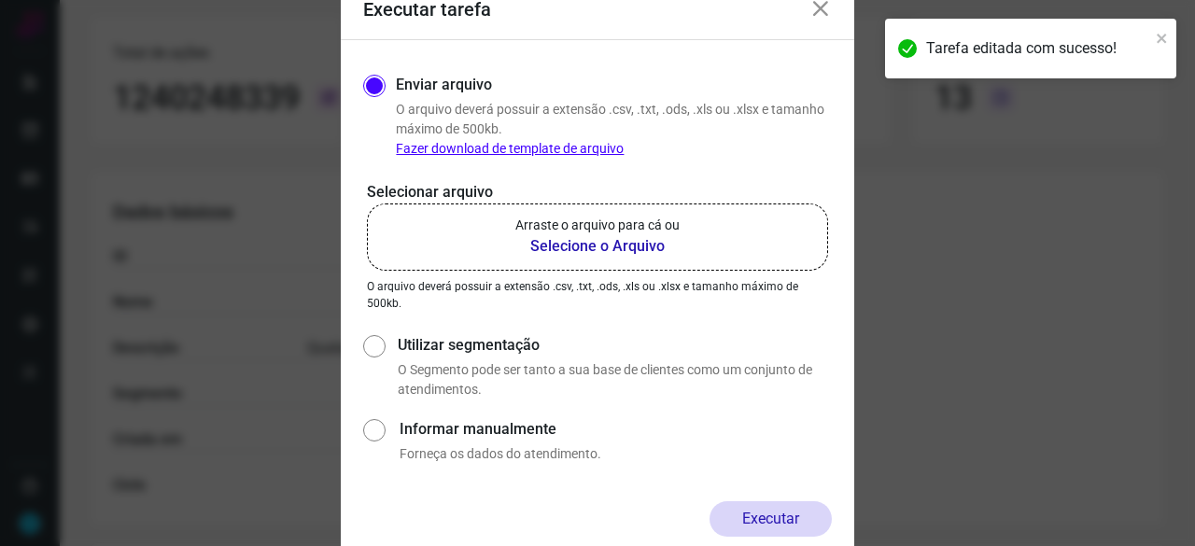
click at [540, 242] on b "Selecione o Arquivo" at bounding box center [597, 246] width 164 height 22
click at [0, 0] on input "Arraste o arquivo para cá ou Selecione o Arquivo" at bounding box center [0, 0] width 0 height 0
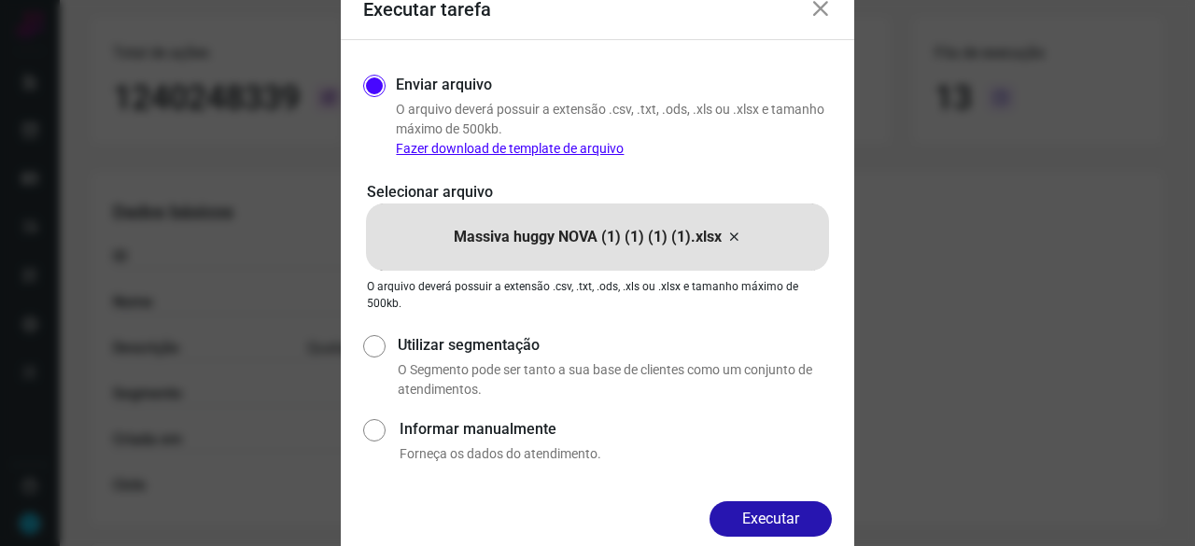
click at [792, 514] on button "Executar" at bounding box center [771, 518] width 122 height 35
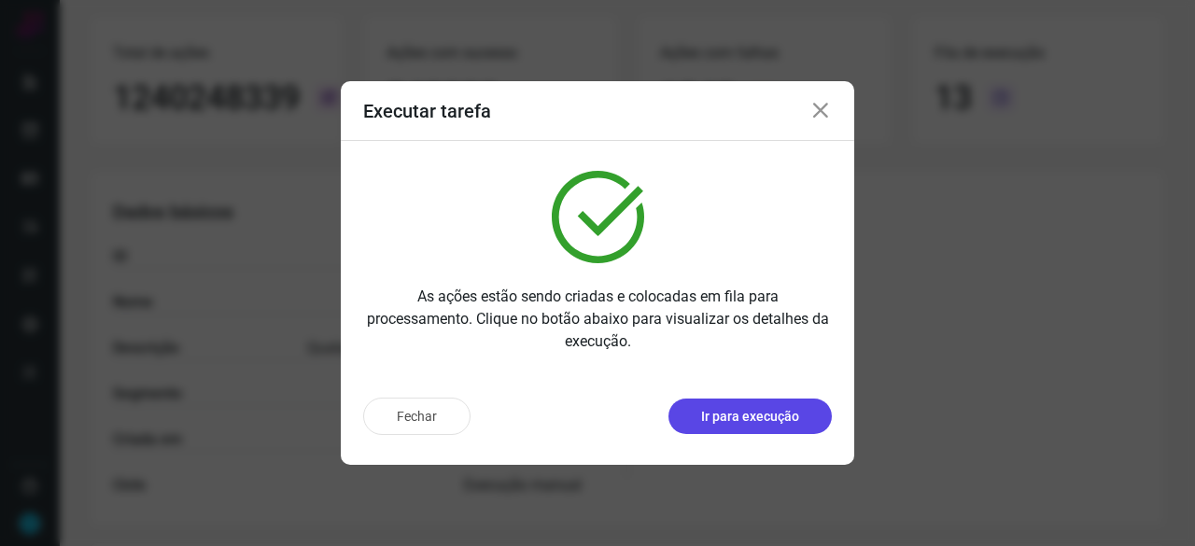
click at [748, 412] on p "Ir para execução" at bounding box center [750, 417] width 98 height 20
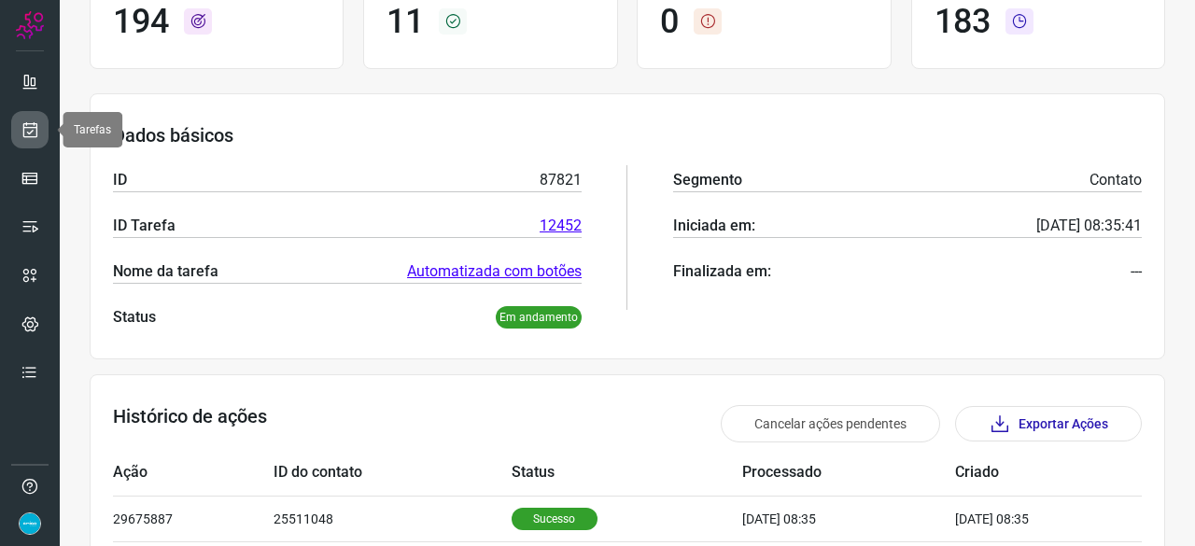
click at [40, 127] on link at bounding box center [29, 129] width 37 height 37
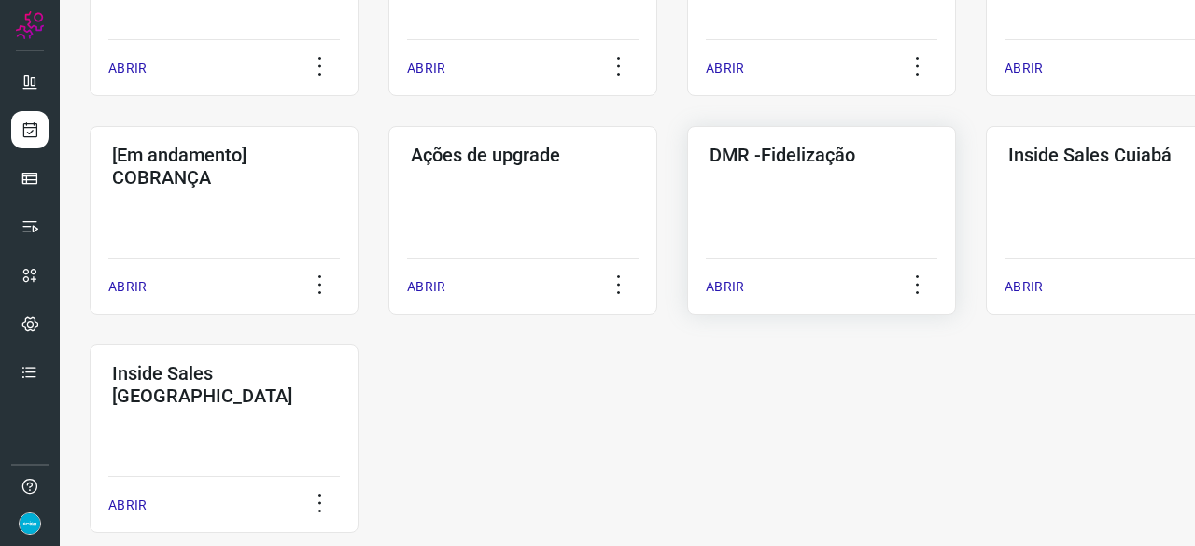
click at [719, 288] on p "ABRIR" at bounding box center [725, 287] width 38 height 20
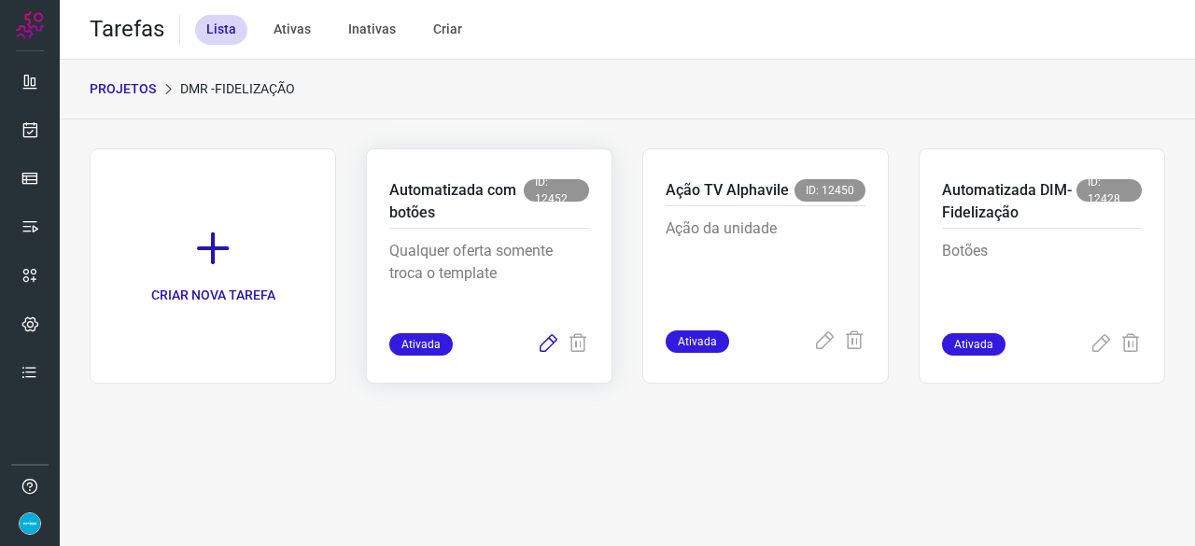
click at [547, 341] on icon at bounding box center [548, 344] width 22 height 22
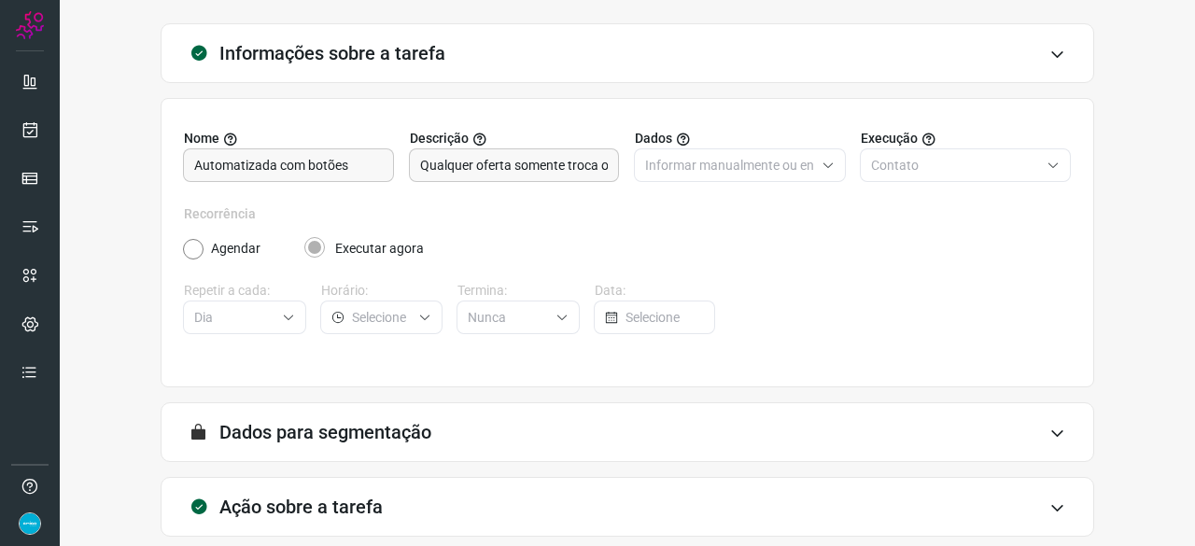
scroll to position [182, 0]
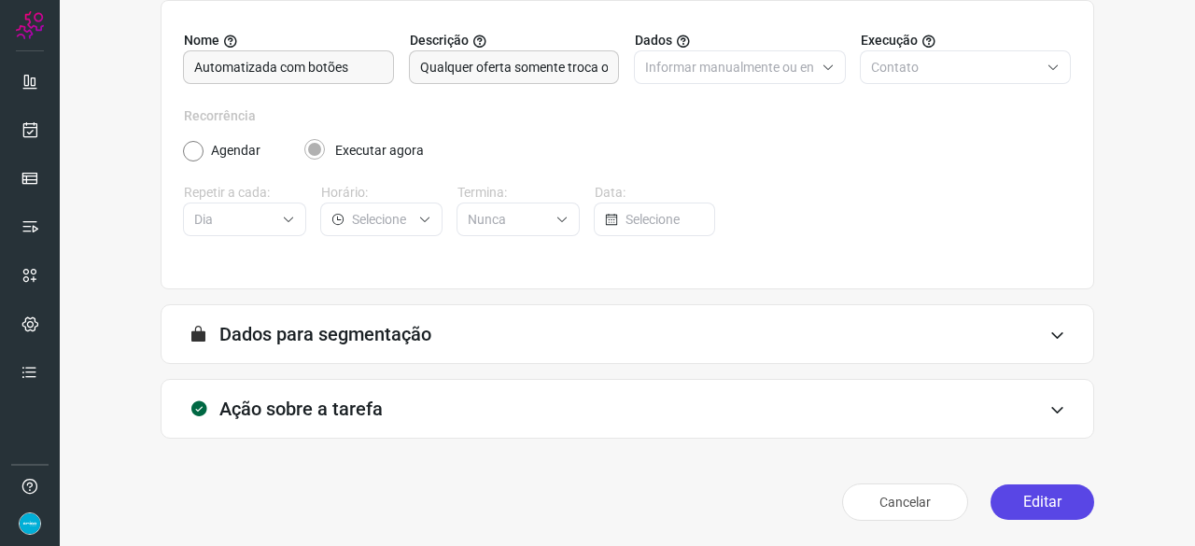
click at [1059, 507] on button "Editar" at bounding box center [1043, 502] width 104 height 35
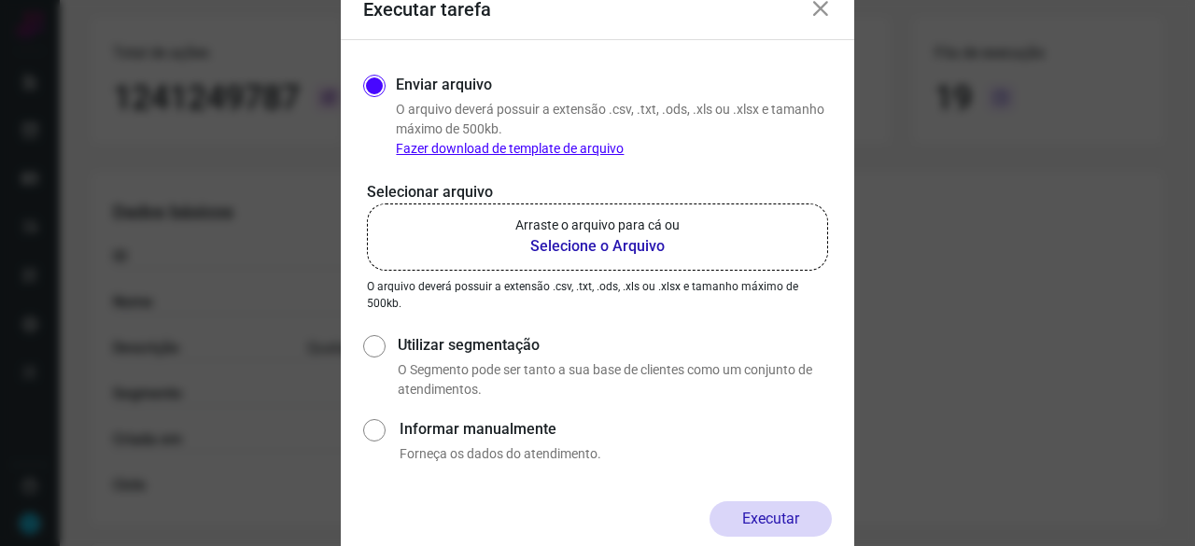
click at [612, 247] on b "Selecione o Arquivo" at bounding box center [597, 246] width 164 height 22
click at [0, 0] on input "Arraste o arquivo para cá ou Selecione o Arquivo" at bounding box center [0, 0] width 0 height 0
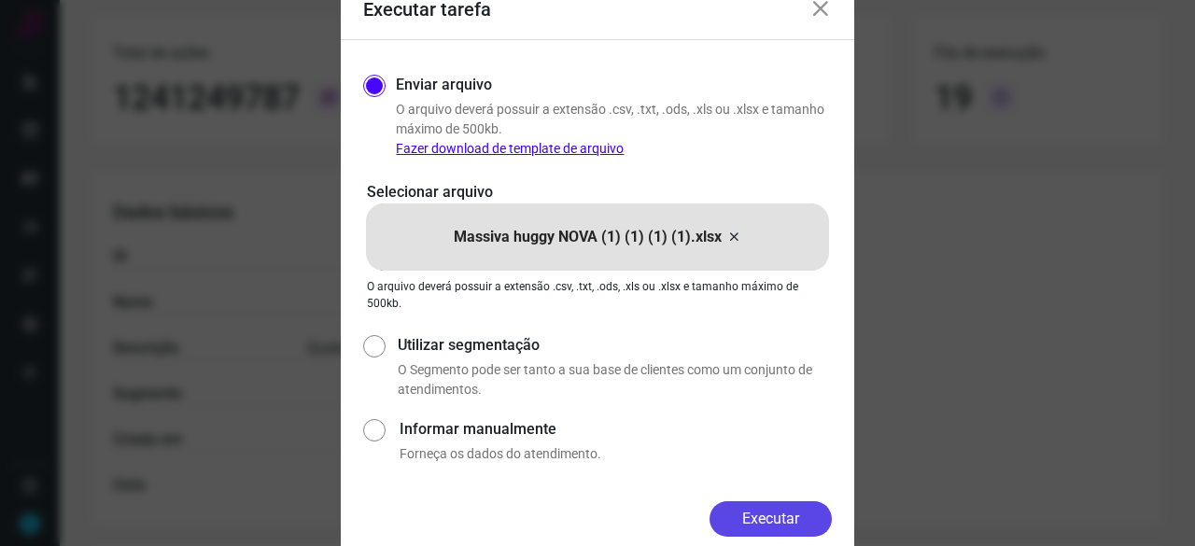
click at [794, 516] on button "Executar" at bounding box center [771, 518] width 122 height 35
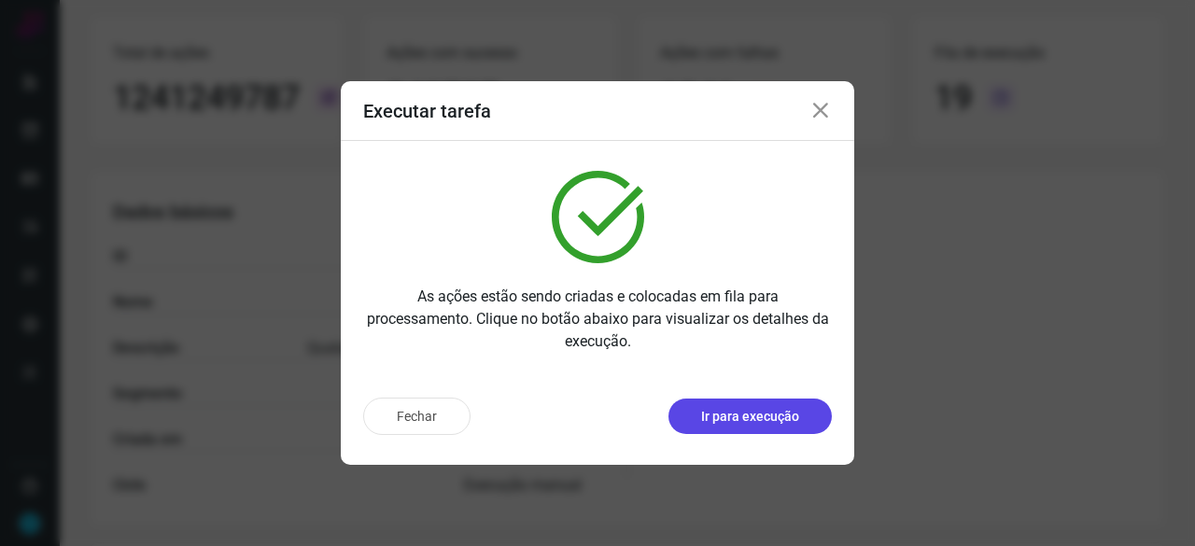
click at [727, 421] on p "Ir para execução" at bounding box center [750, 417] width 98 height 20
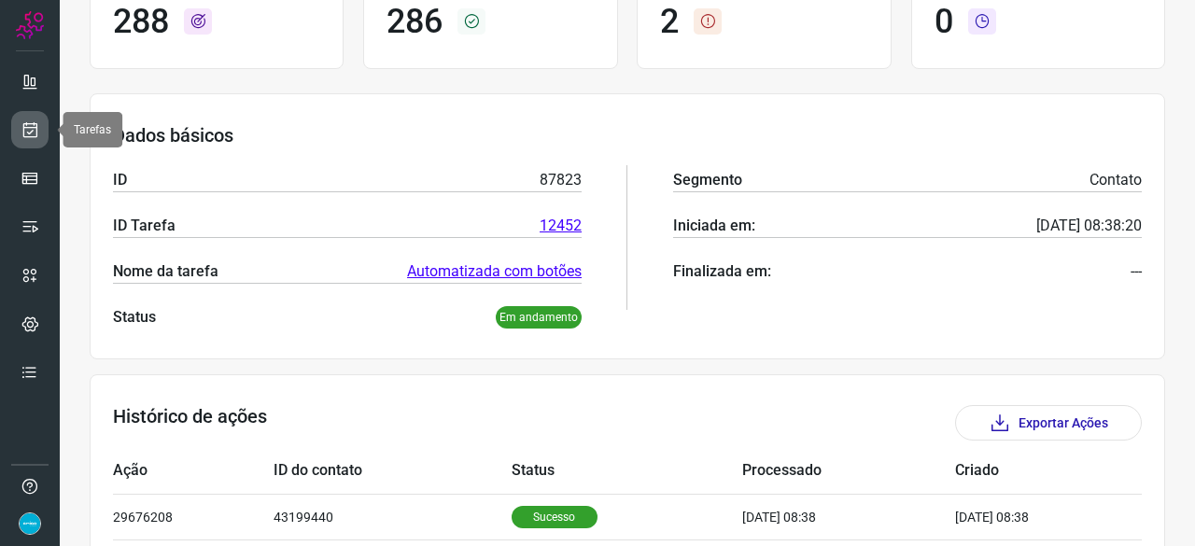
click at [35, 130] on icon at bounding box center [31, 129] width 20 height 19
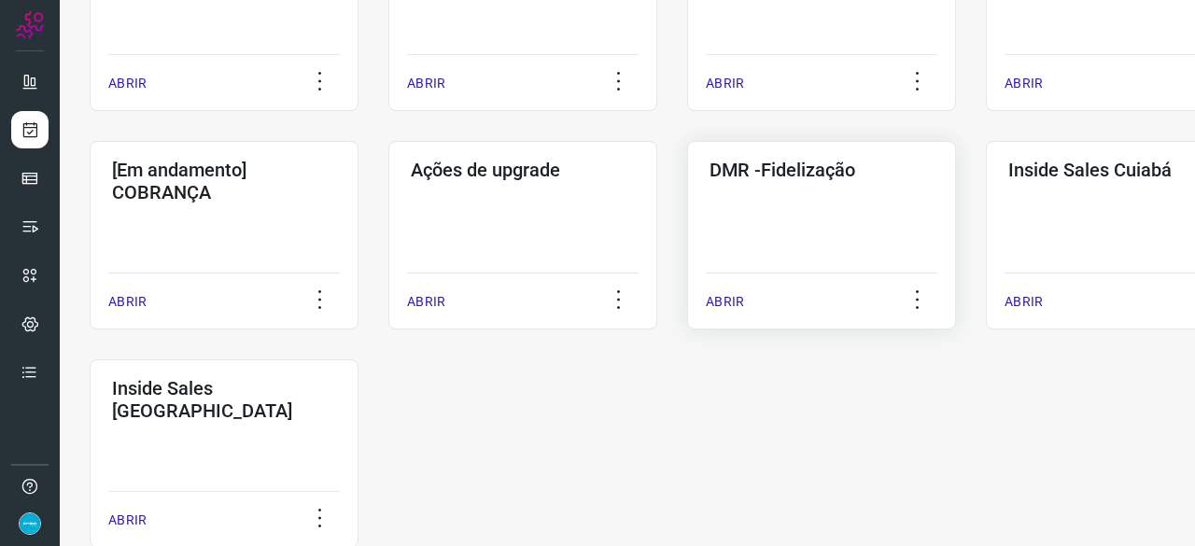
click at [730, 299] on p "ABRIR" at bounding box center [725, 302] width 38 height 20
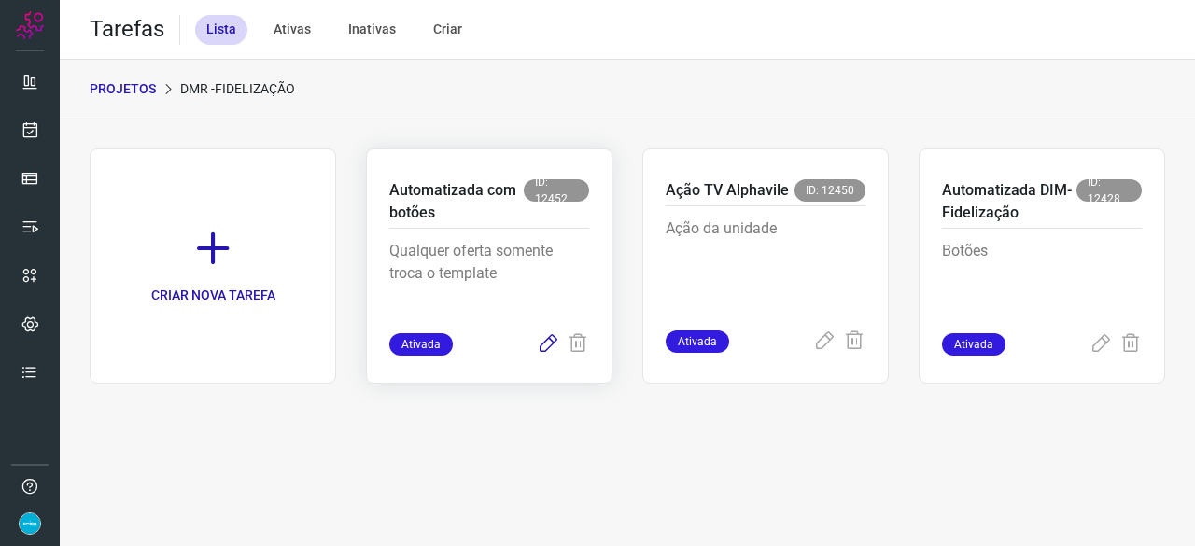
click at [547, 345] on icon at bounding box center [548, 344] width 22 height 22
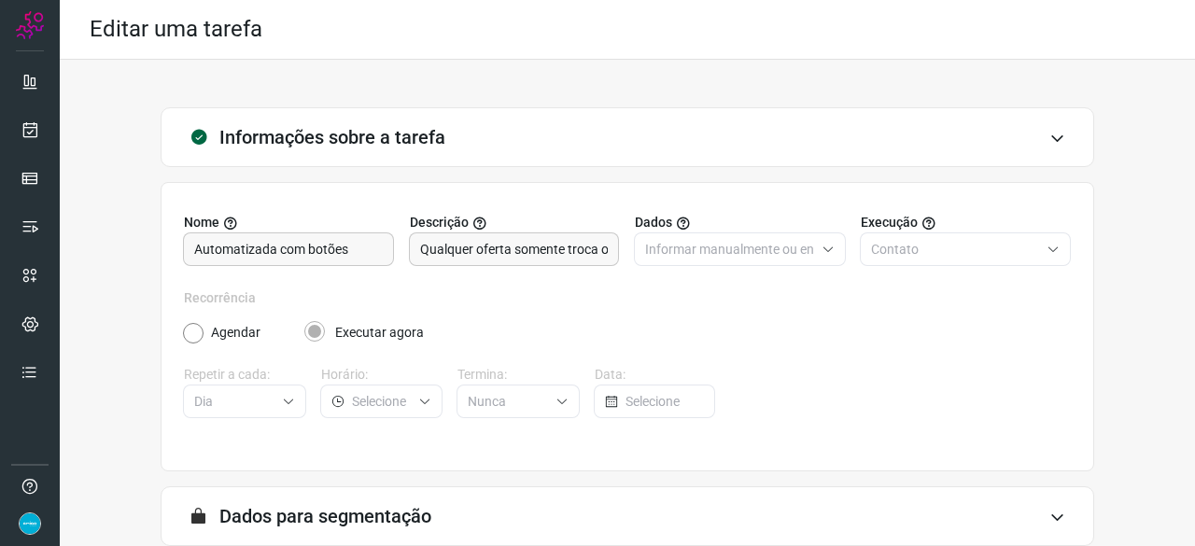
scroll to position [182, 0]
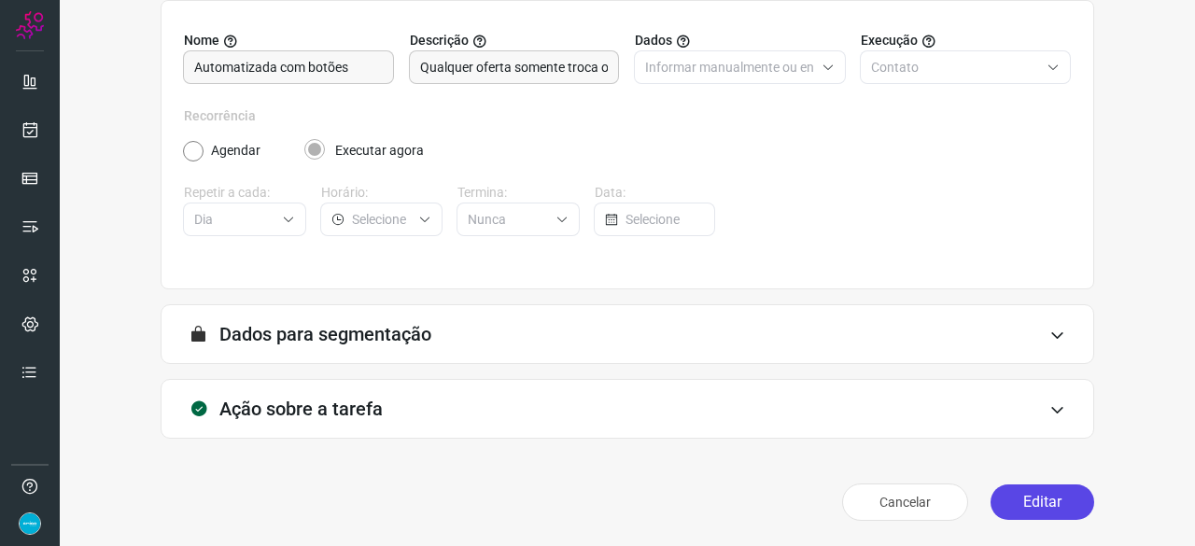
click at [1034, 496] on button "Editar" at bounding box center [1043, 502] width 104 height 35
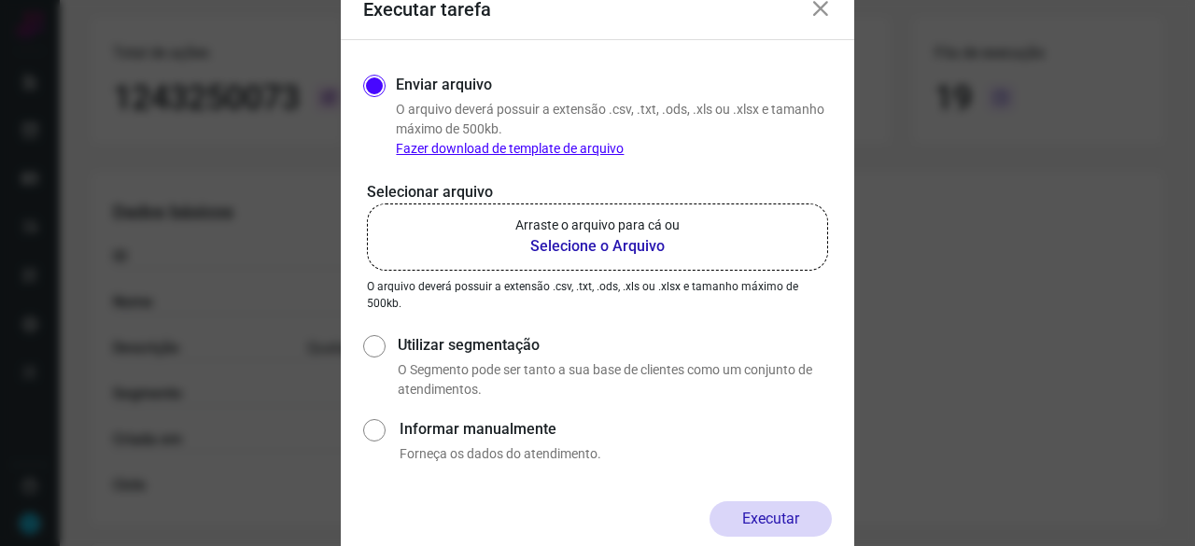
click at [580, 245] on b "Selecione o Arquivo" at bounding box center [597, 246] width 164 height 22
click at [0, 0] on input "Arraste o arquivo para cá ou Selecione o Arquivo" at bounding box center [0, 0] width 0 height 0
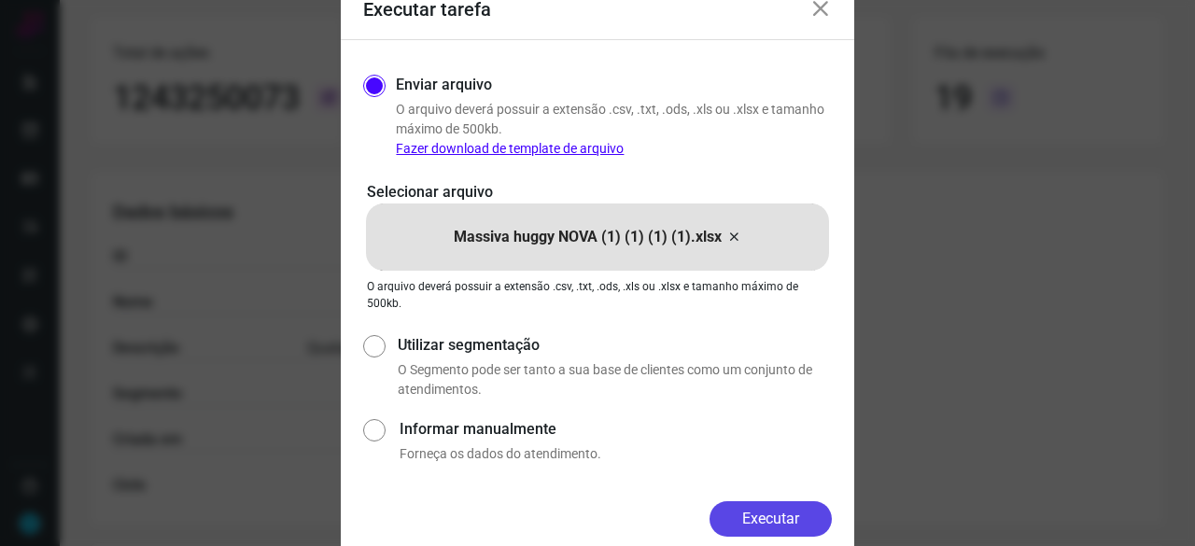
click at [778, 513] on button "Executar" at bounding box center [771, 518] width 122 height 35
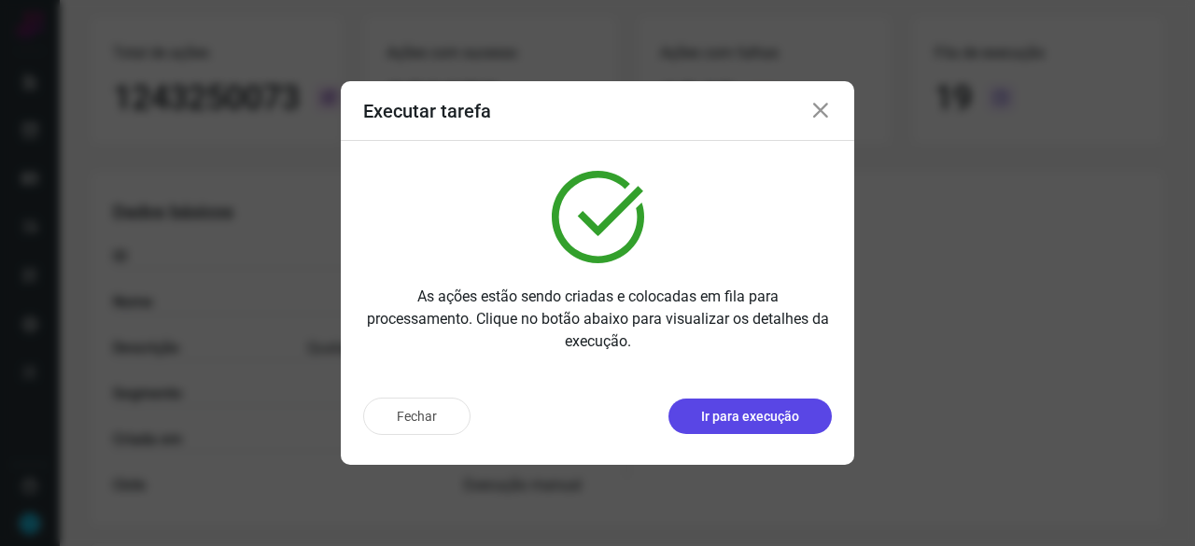
click at [751, 421] on p "Ir para execução" at bounding box center [750, 417] width 98 height 20
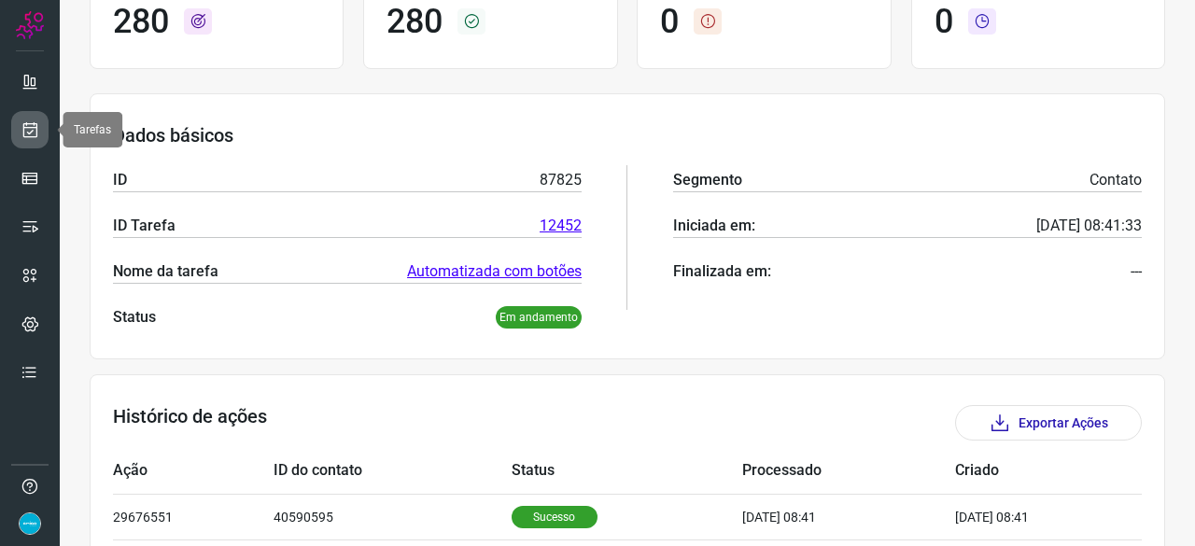
click at [41, 128] on link at bounding box center [29, 129] width 37 height 37
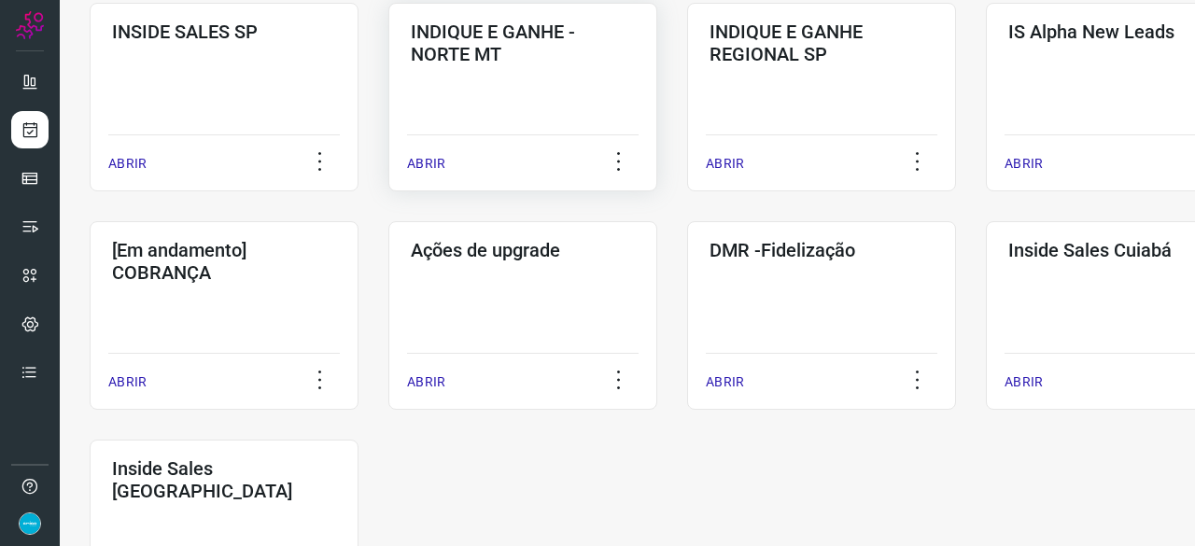
scroll to position [803, 0]
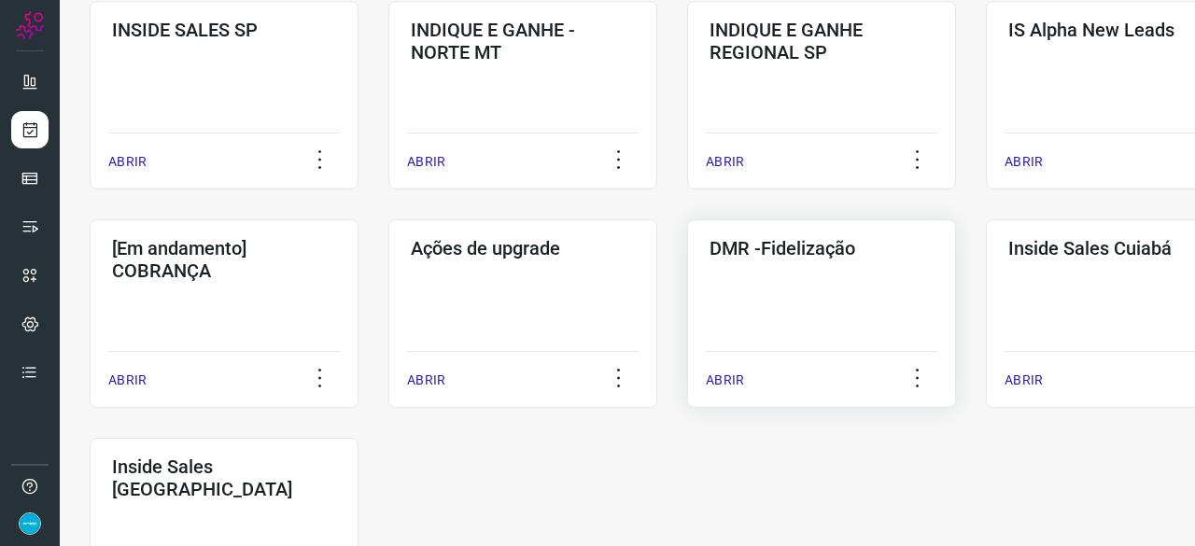
click at [738, 382] on p "ABRIR" at bounding box center [725, 381] width 38 height 20
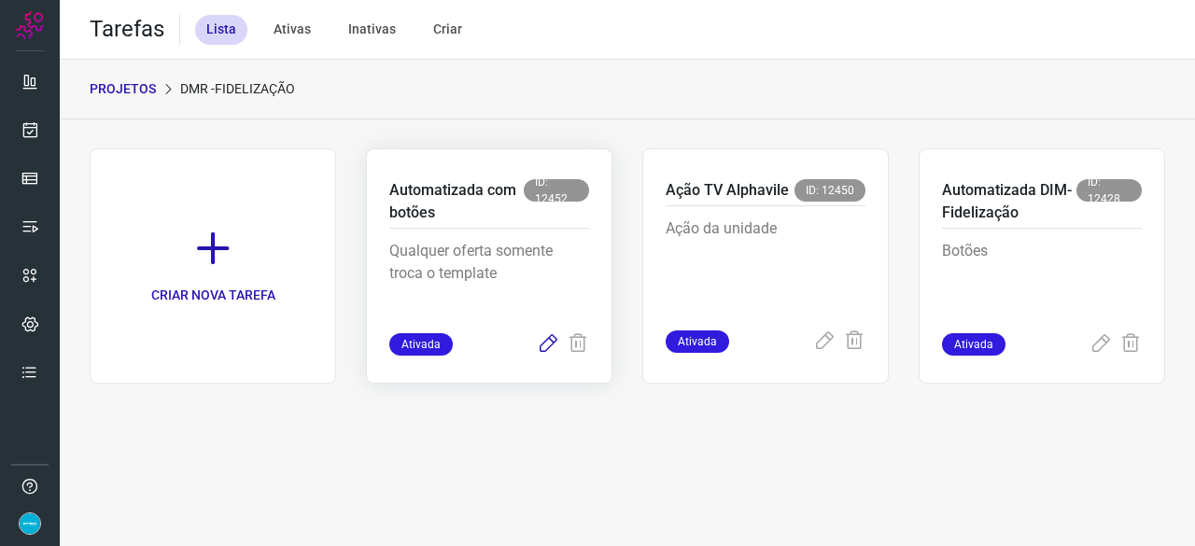
click at [547, 345] on icon at bounding box center [548, 344] width 22 height 22
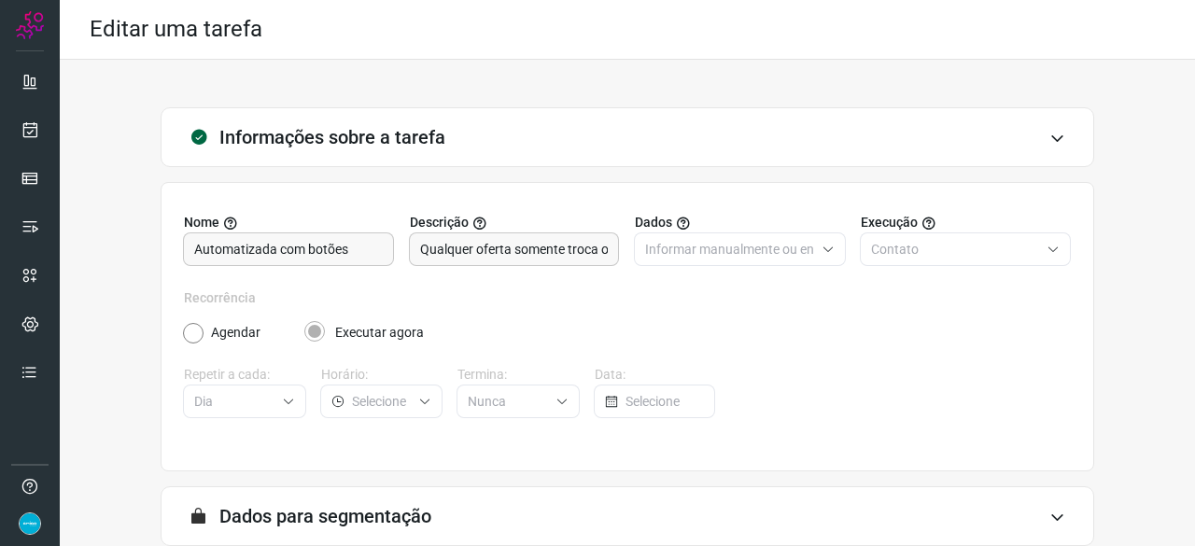
scroll to position [182, 0]
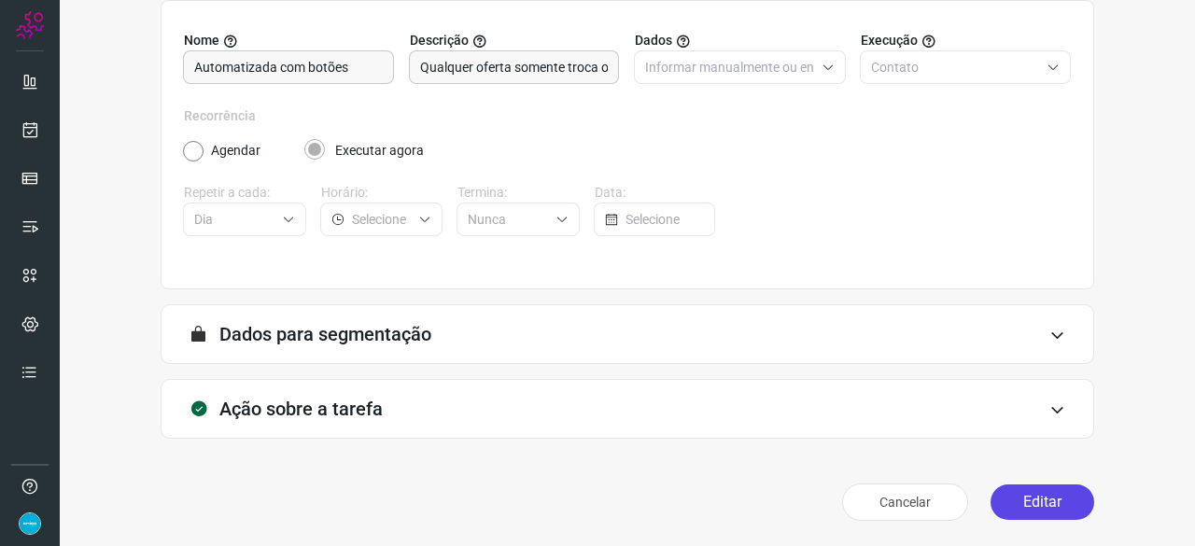
click at [1047, 496] on button "Editar" at bounding box center [1043, 502] width 104 height 35
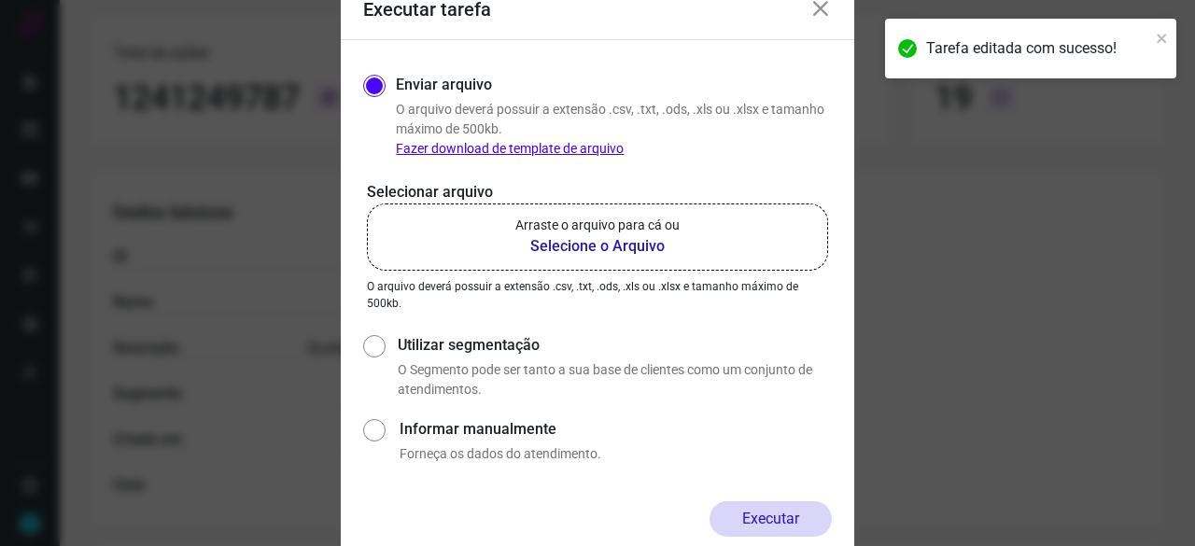
click at [579, 247] on b "Selecione o Arquivo" at bounding box center [597, 246] width 164 height 22
click at [0, 0] on input "Arraste o arquivo para cá ou Selecione o Arquivo" at bounding box center [0, 0] width 0 height 0
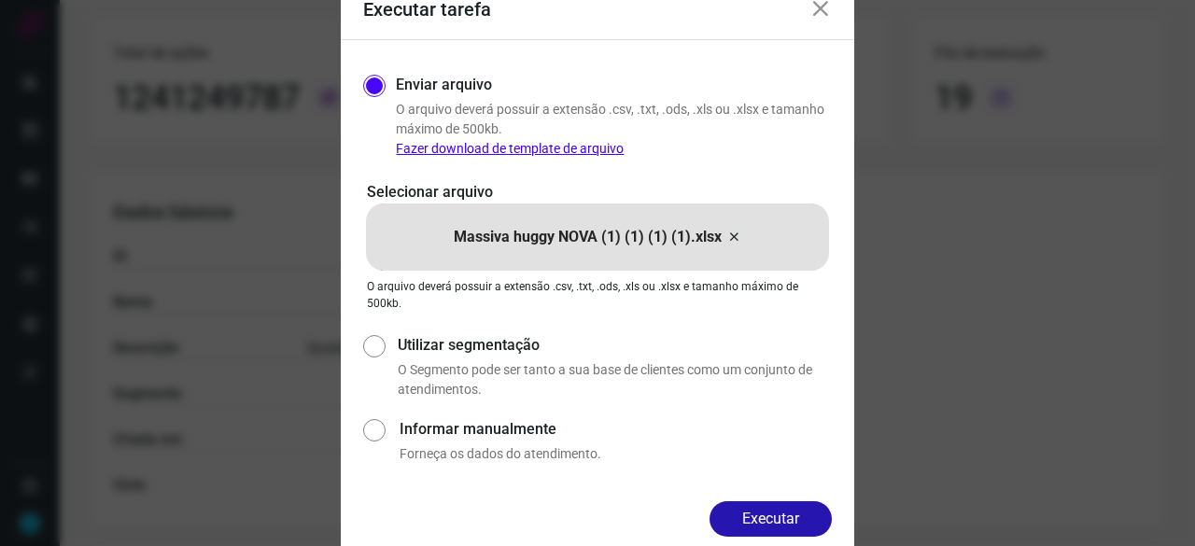
click at [764, 509] on button "Executar" at bounding box center [771, 518] width 122 height 35
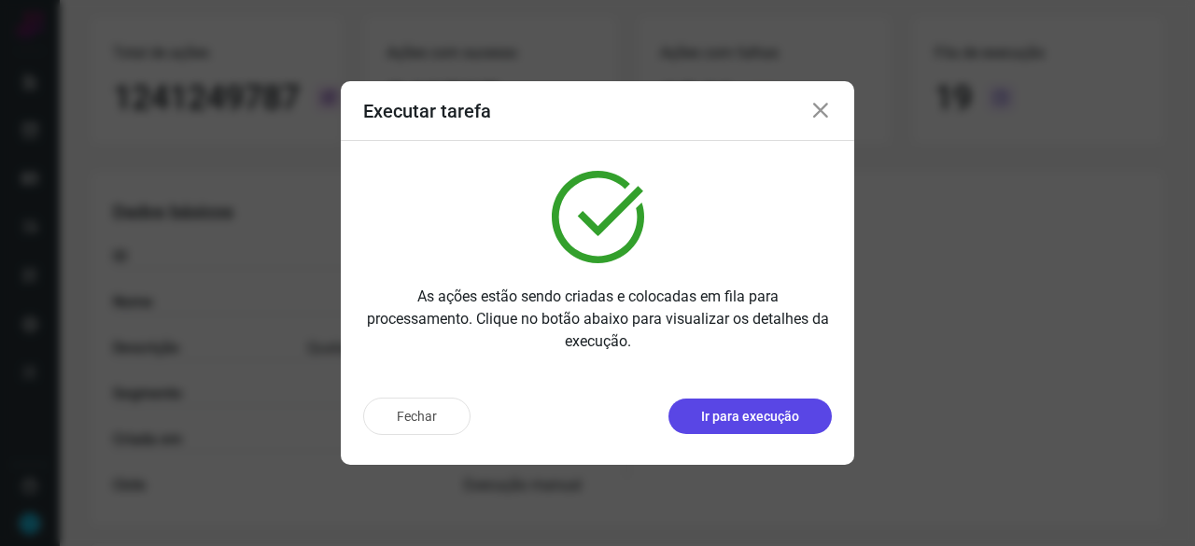
click at [761, 414] on p "Ir para execução" at bounding box center [750, 417] width 98 height 20
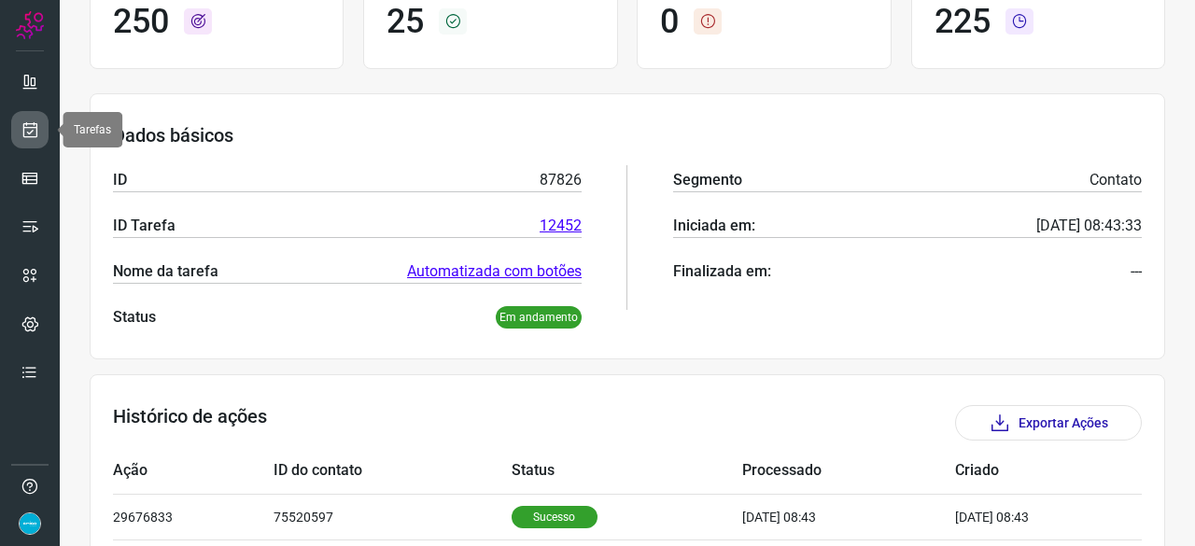
click at [39, 128] on link at bounding box center [29, 129] width 37 height 37
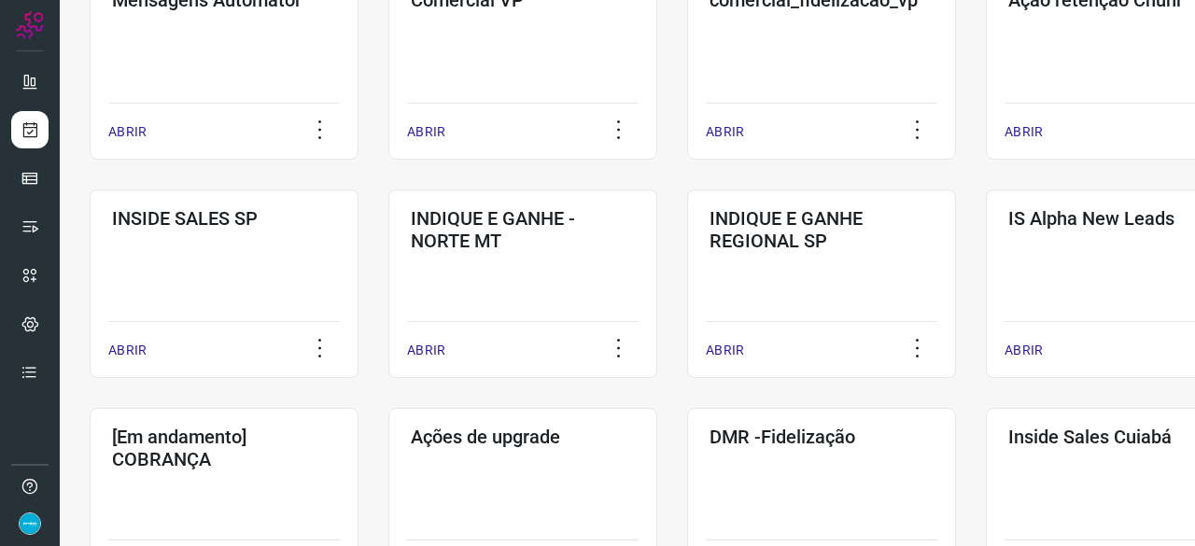
scroll to position [896, 0]
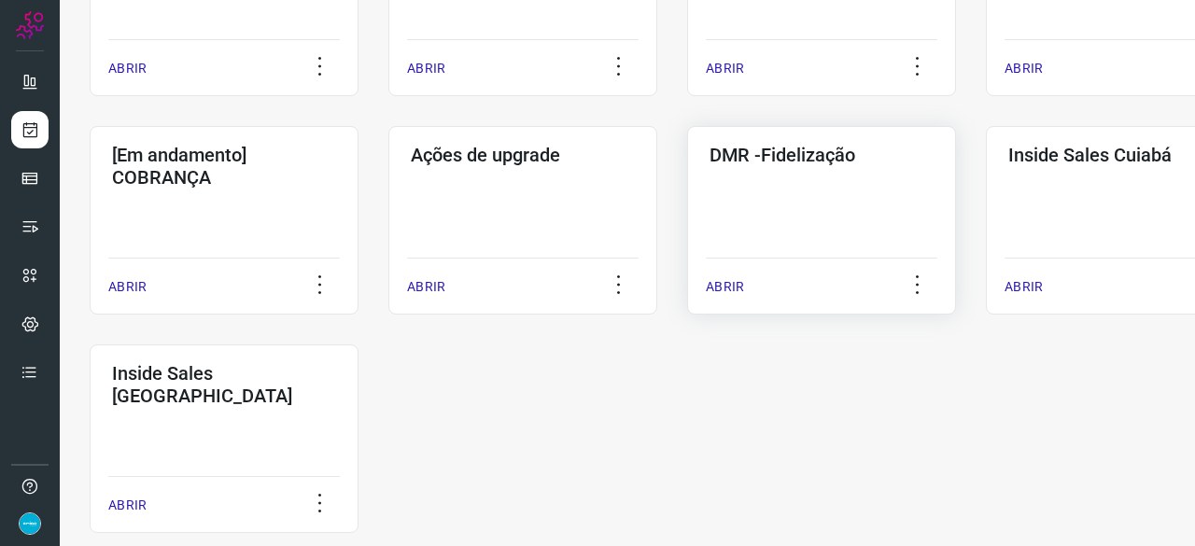
click at [736, 288] on p "ABRIR" at bounding box center [725, 287] width 38 height 20
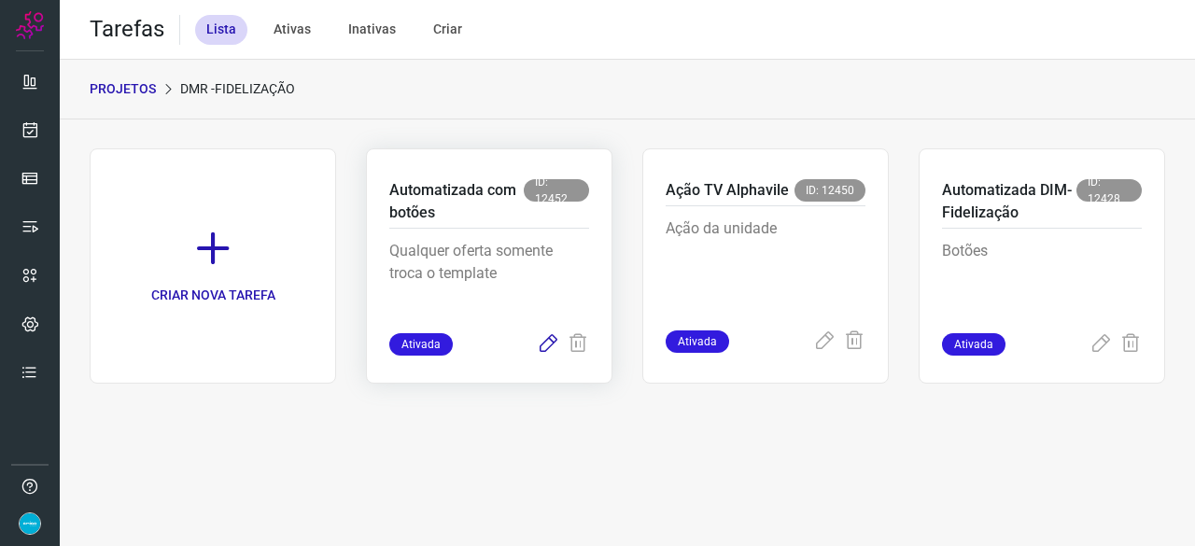
click at [547, 341] on icon at bounding box center [548, 344] width 22 height 22
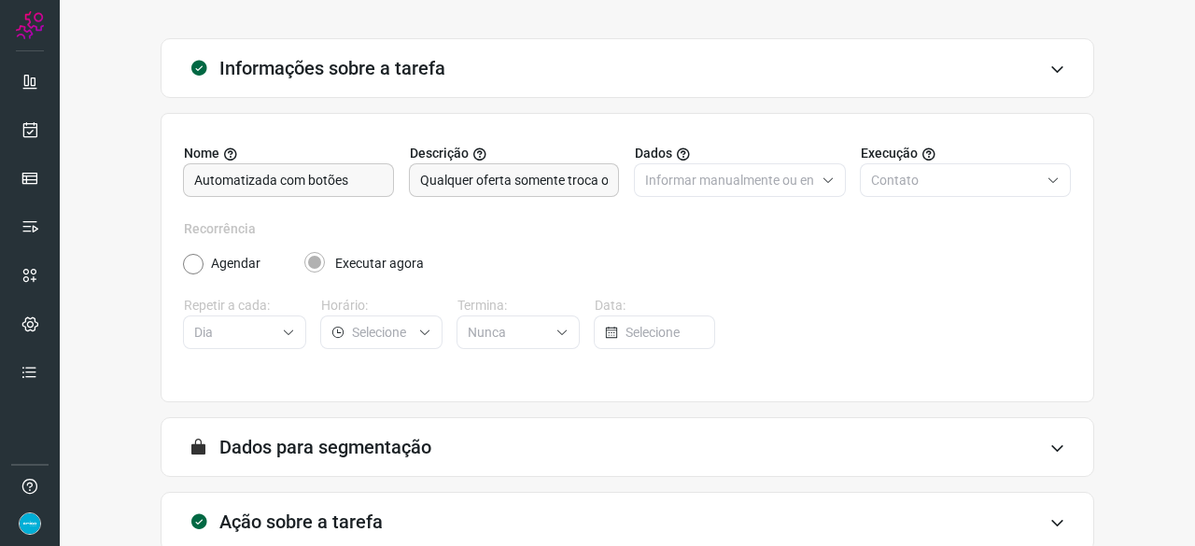
scroll to position [182, 0]
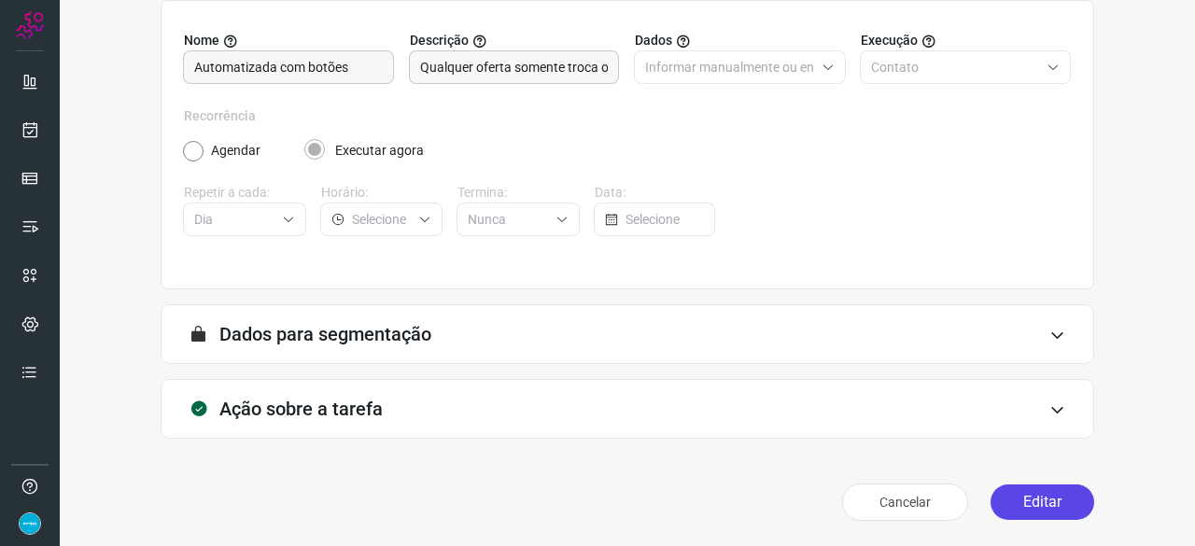
click at [1021, 496] on button "Editar" at bounding box center [1043, 502] width 104 height 35
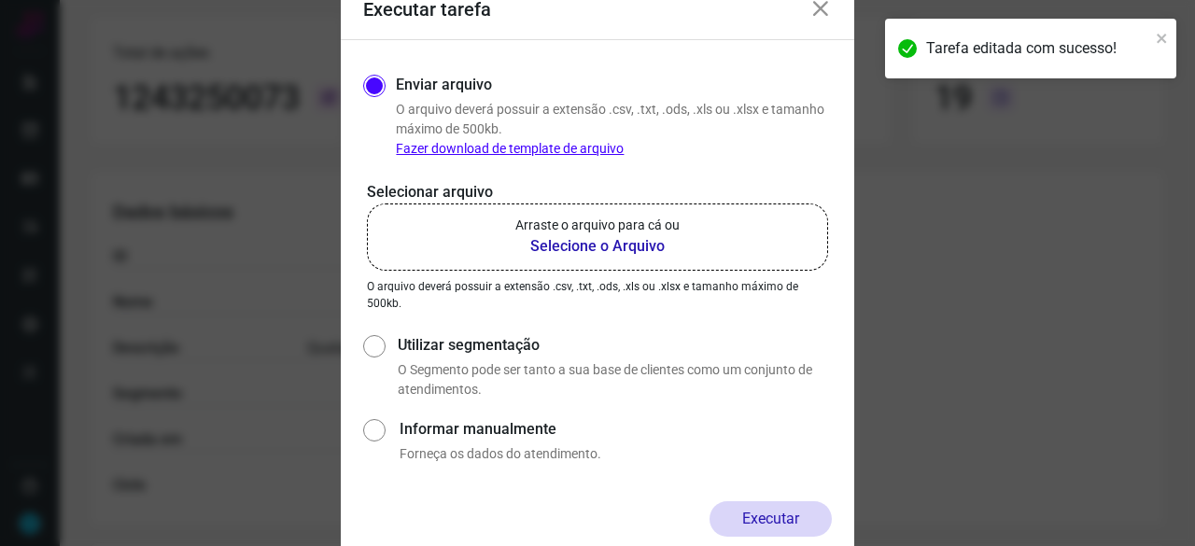
click at [601, 249] on b "Selecione o Arquivo" at bounding box center [597, 246] width 164 height 22
click at [0, 0] on input "Arraste o arquivo para cá ou Selecione o Arquivo" at bounding box center [0, 0] width 0 height 0
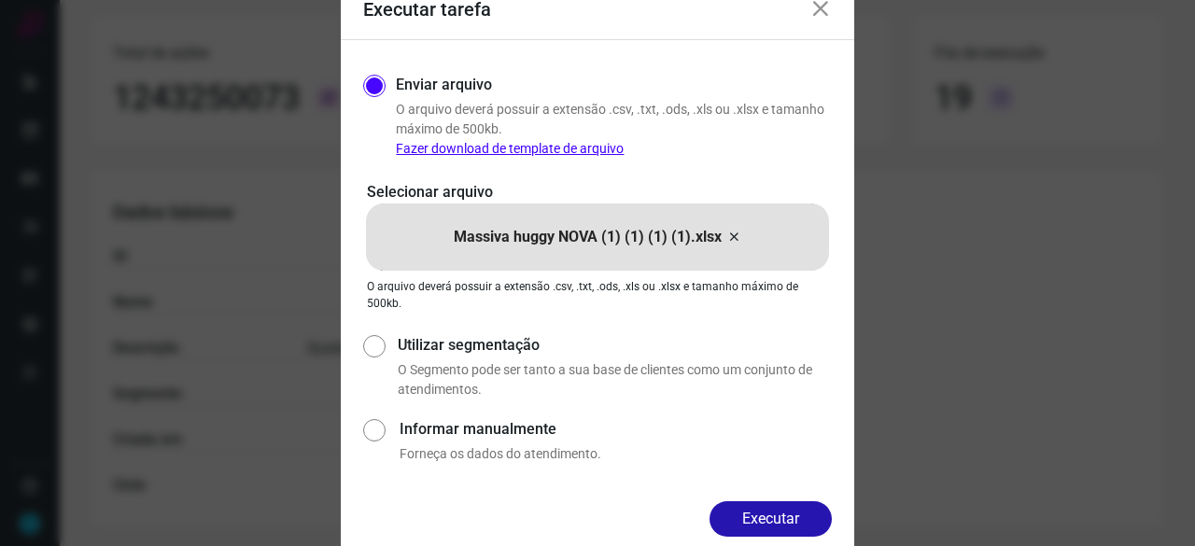
drag, startPoint x: 785, startPoint y: 516, endPoint x: 809, endPoint y: 518, distance: 23.4
click at [790, 515] on button "Executar" at bounding box center [771, 518] width 122 height 35
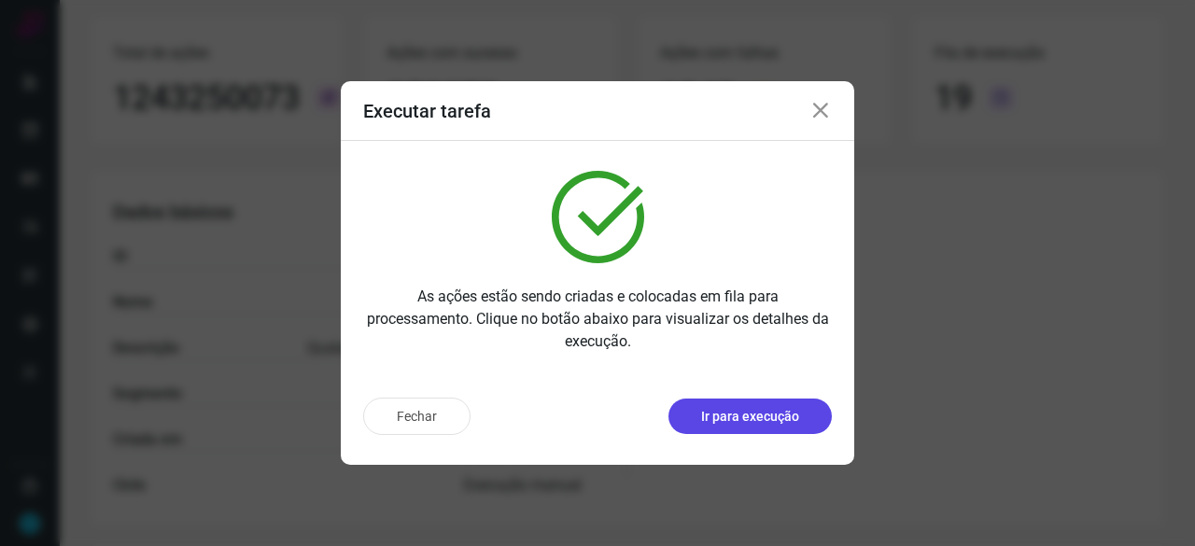
click at [779, 421] on p "Ir para execução" at bounding box center [750, 417] width 98 height 20
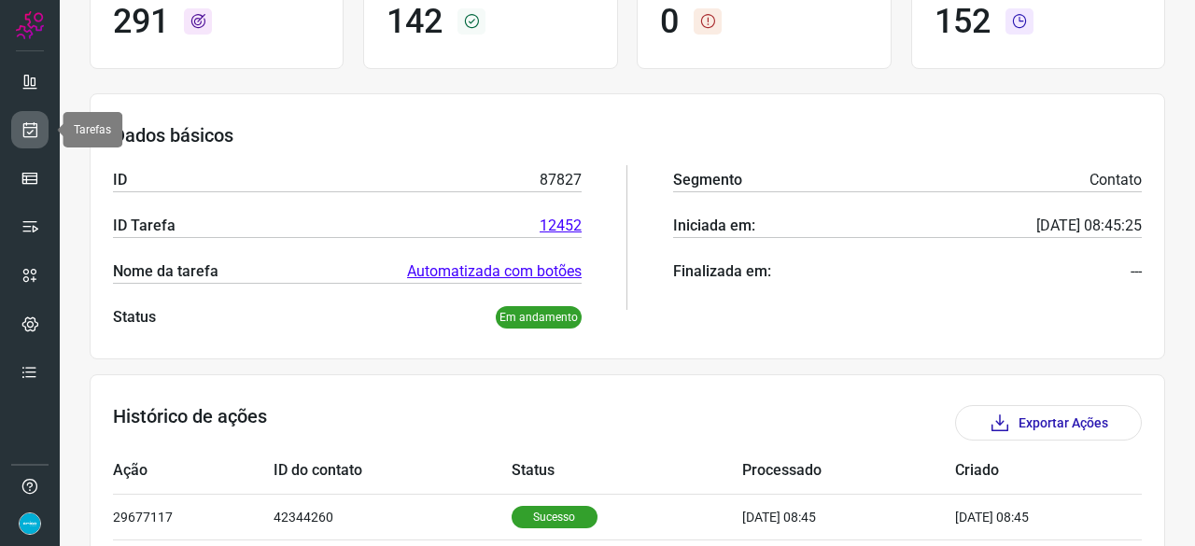
click at [28, 130] on icon at bounding box center [31, 129] width 20 height 19
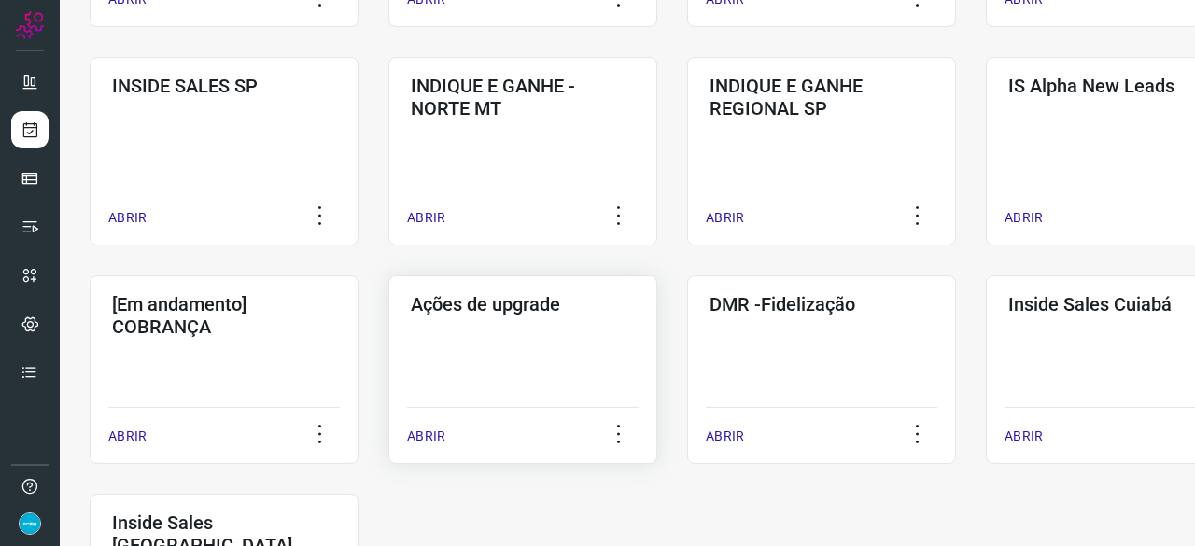
scroll to position [803, 0]
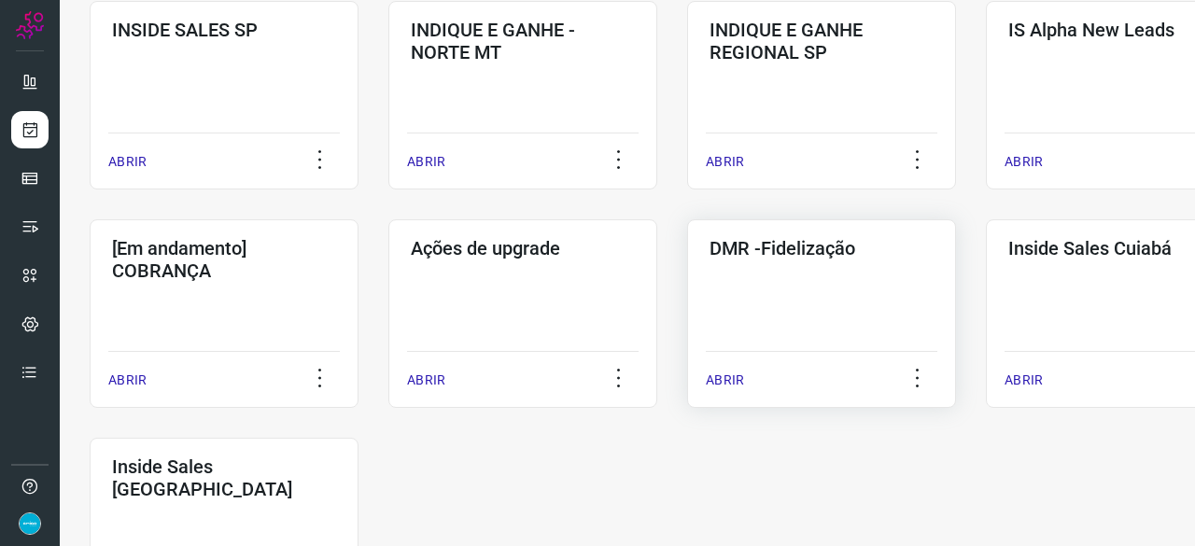
click at [736, 380] on p "ABRIR" at bounding box center [725, 381] width 38 height 20
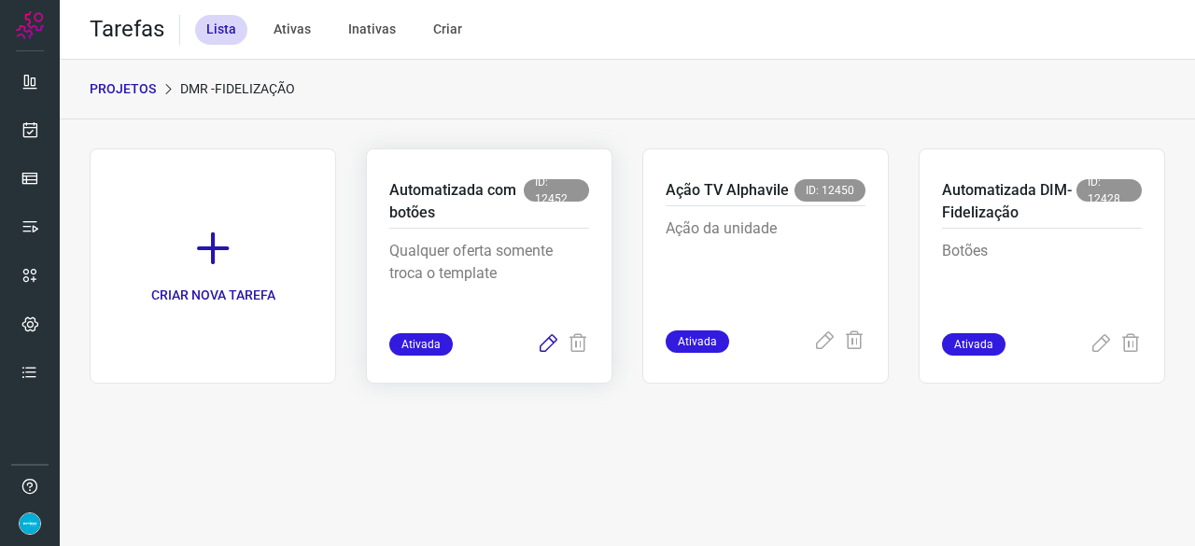
click at [549, 343] on icon at bounding box center [548, 344] width 22 height 22
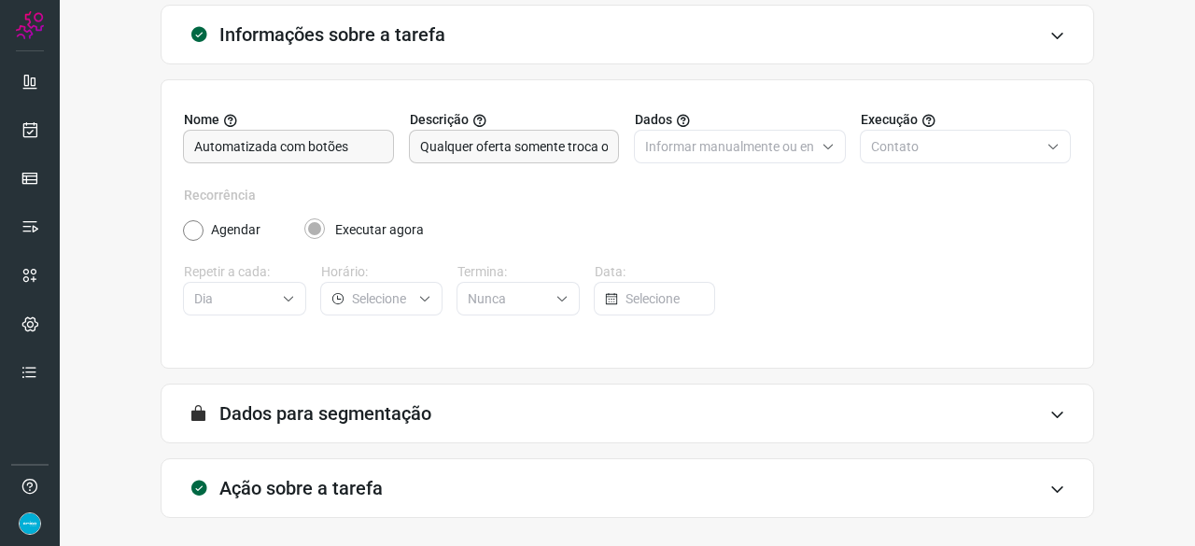
scroll to position [182, 0]
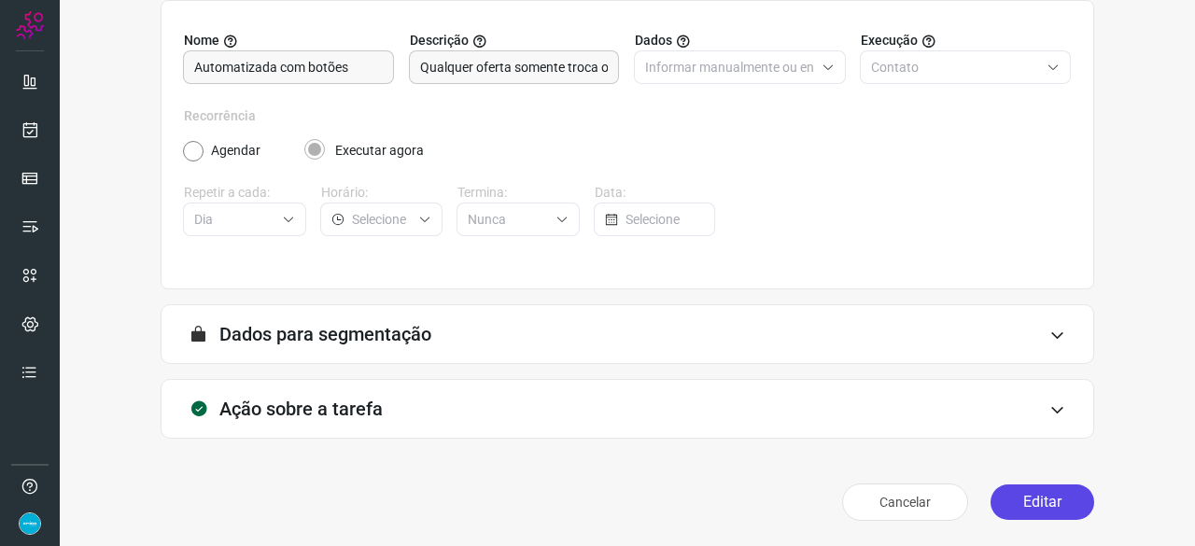
click at [1018, 507] on button "Editar" at bounding box center [1043, 502] width 104 height 35
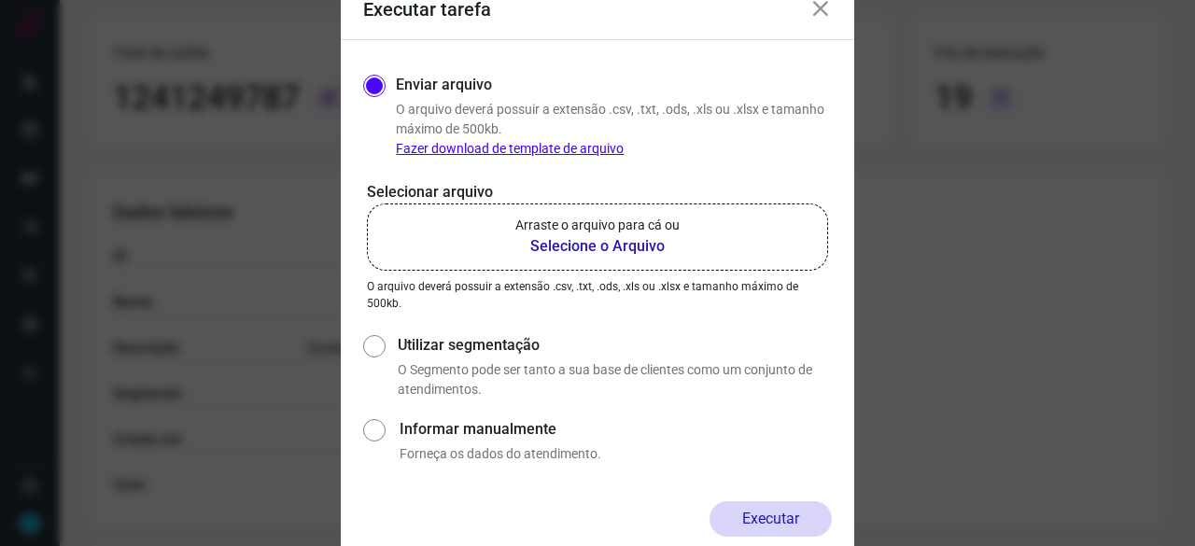
click at [601, 242] on b "Selecione o Arquivo" at bounding box center [597, 246] width 164 height 22
click at [0, 0] on input "Arraste o arquivo para cá ou Selecione o Arquivo" at bounding box center [0, 0] width 0 height 0
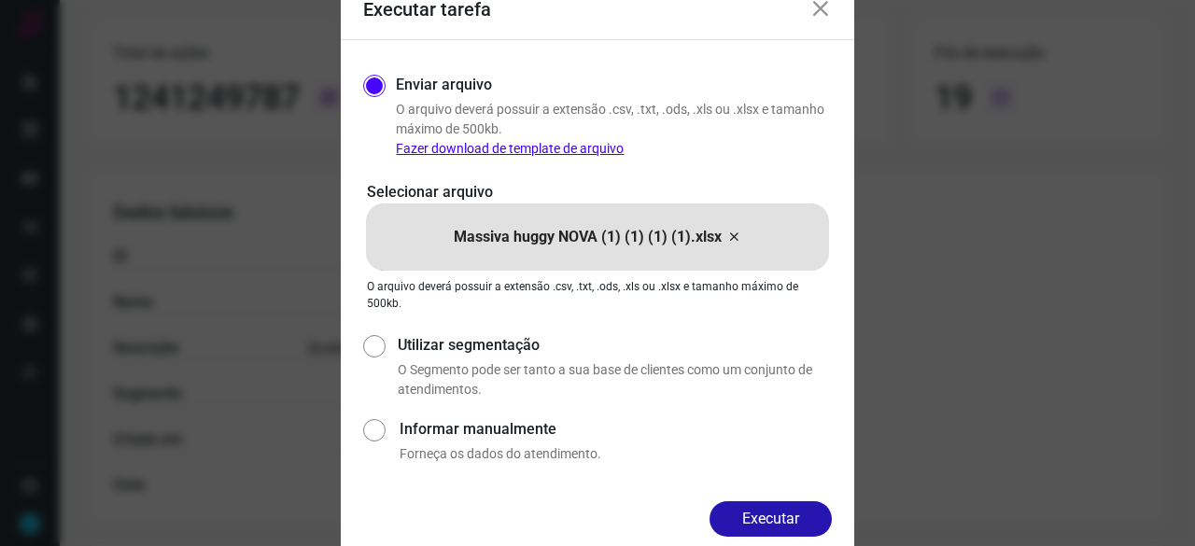
drag, startPoint x: 775, startPoint y: 511, endPoint x: 784, endPoint y: 510, distance: 9.4
click at [777, 510] on button "Executar" at bounding box center [771, 518] width 122 height 35
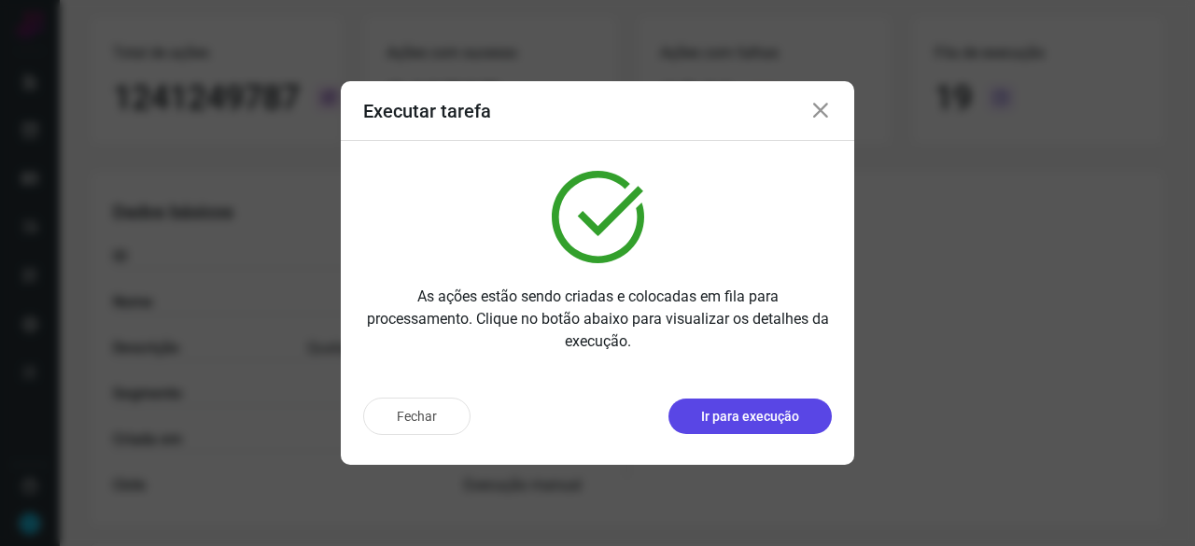
click at [746, 420] on p "Ir para execução" at bounding box center [750, 417] width 98 height 20
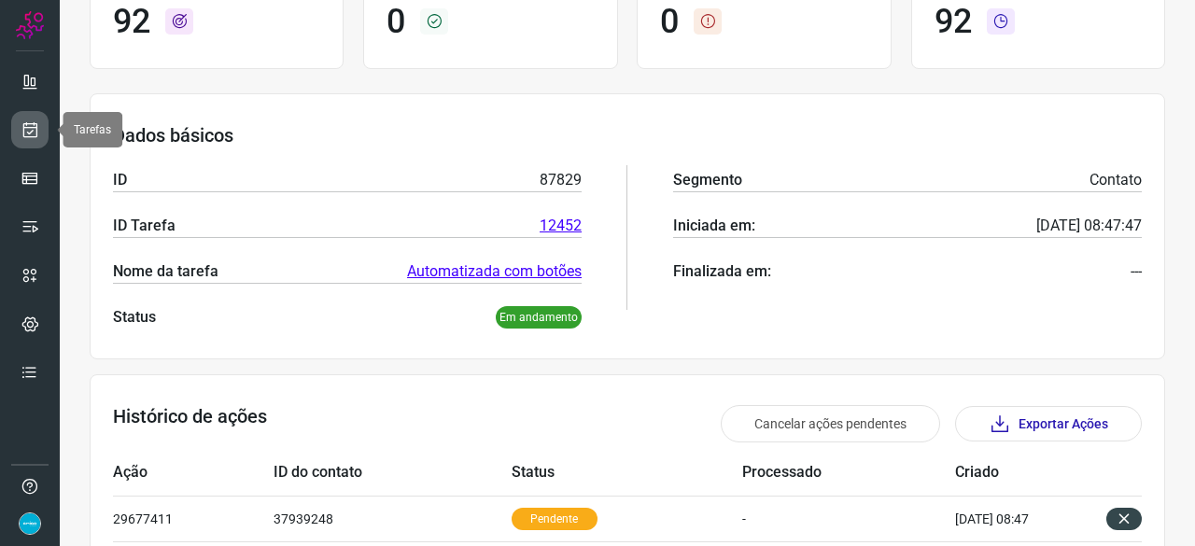
click at [29, 128] on icon at bounding box center [31, 129] width 20 height 19
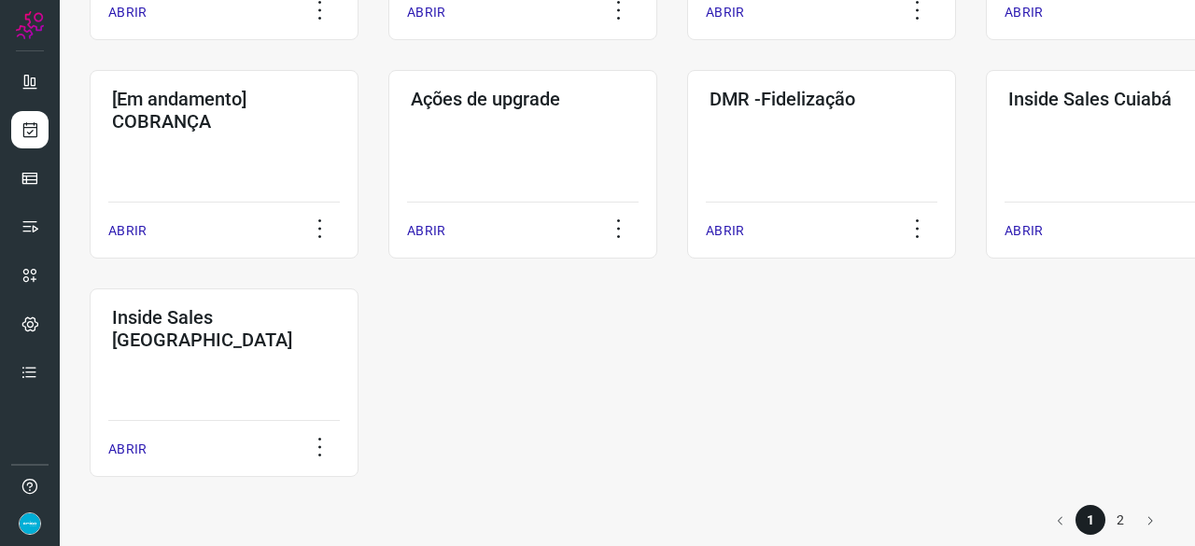
scroll to position [975, 0]
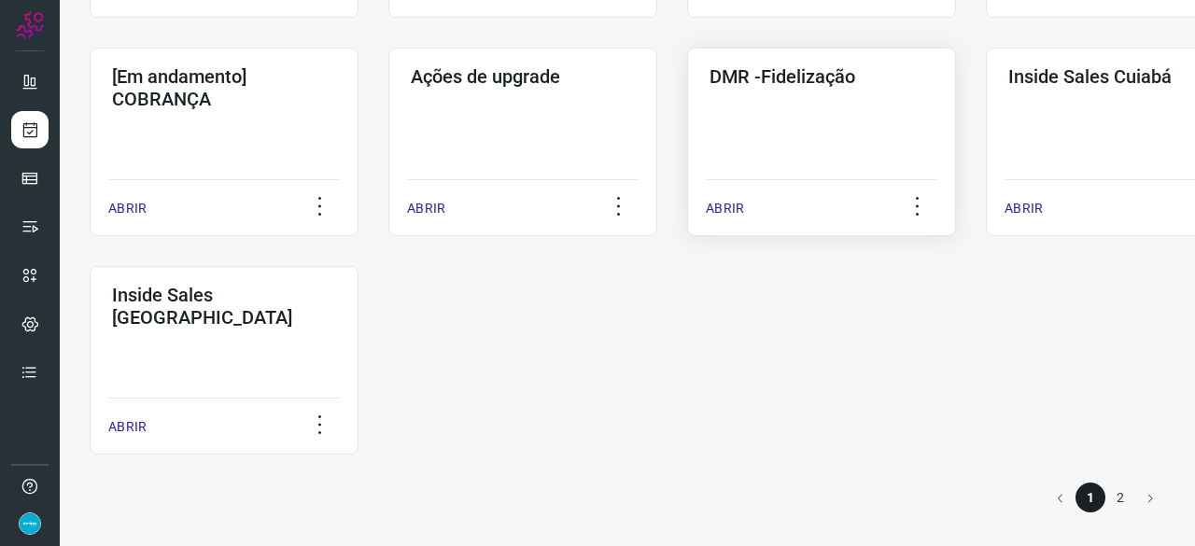
click at [728, 206] on p "ABRIR" at bounding box center [725, 209] width 38 height 20
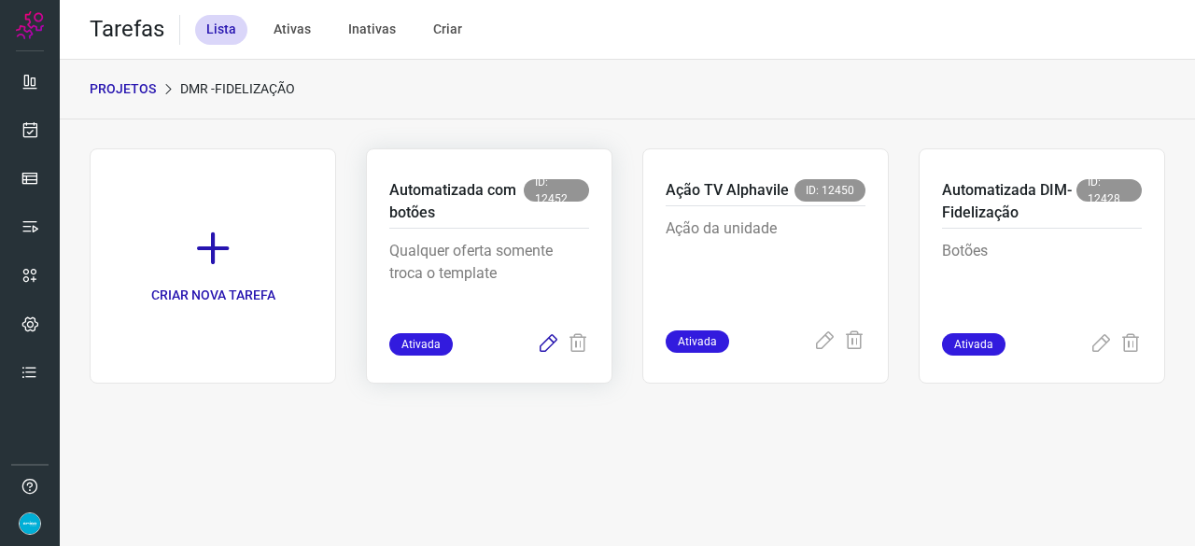
click at [545, 345] on icon at bounding box center [548, 344] width 22 height 22
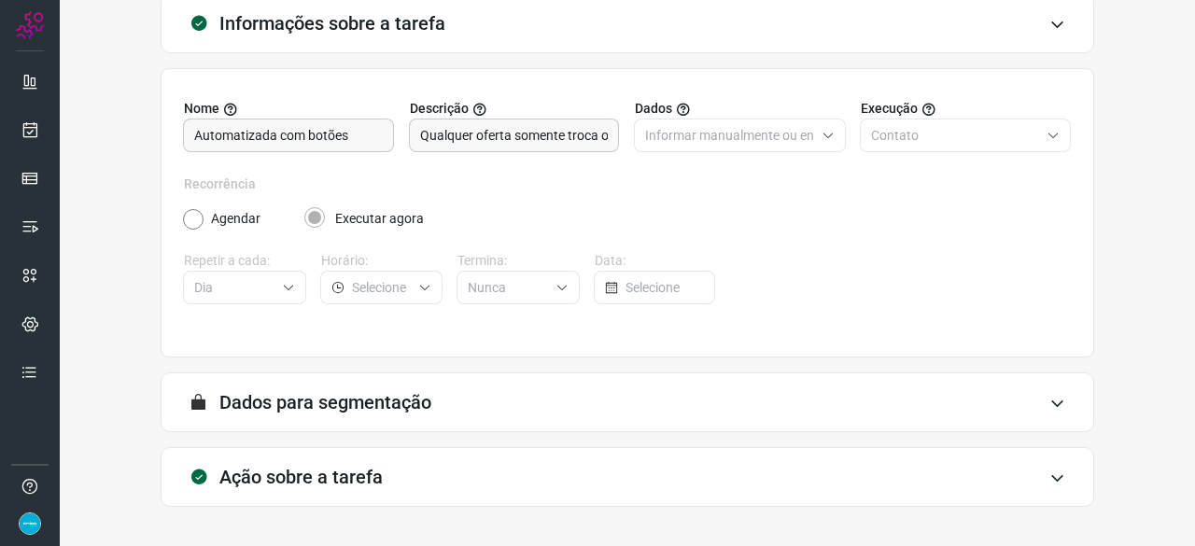
scroll to position [182, 0]
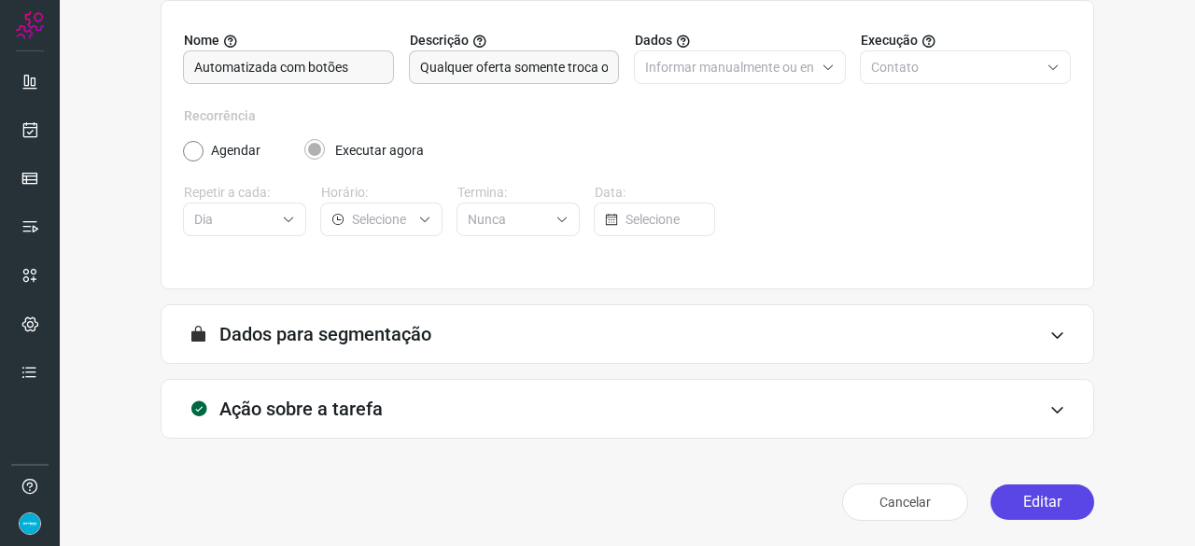
click at [1011, 502] on button "Editar" at bounding box center [1043, 502] width 104 height 35
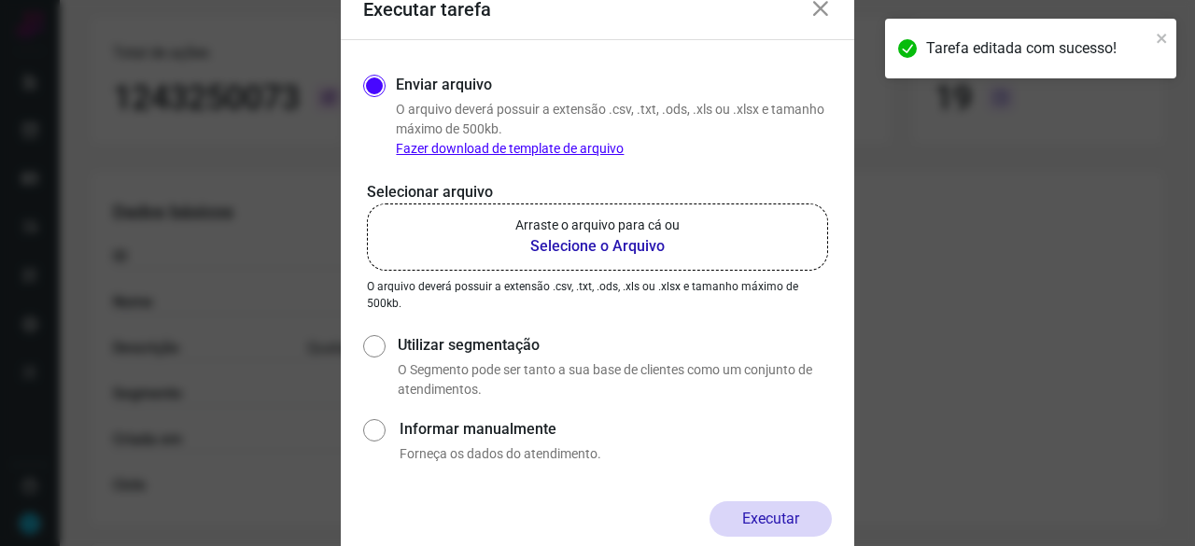
click at [553, 246] on b "Selecione o Arquivo" at bounding box center [597, 246] width 164 height 22
click at [0, 0] on input "Arraste o arquivo para cá ou Selecione o Arquivo" at bounding box center [0, 0] width 0 height 0
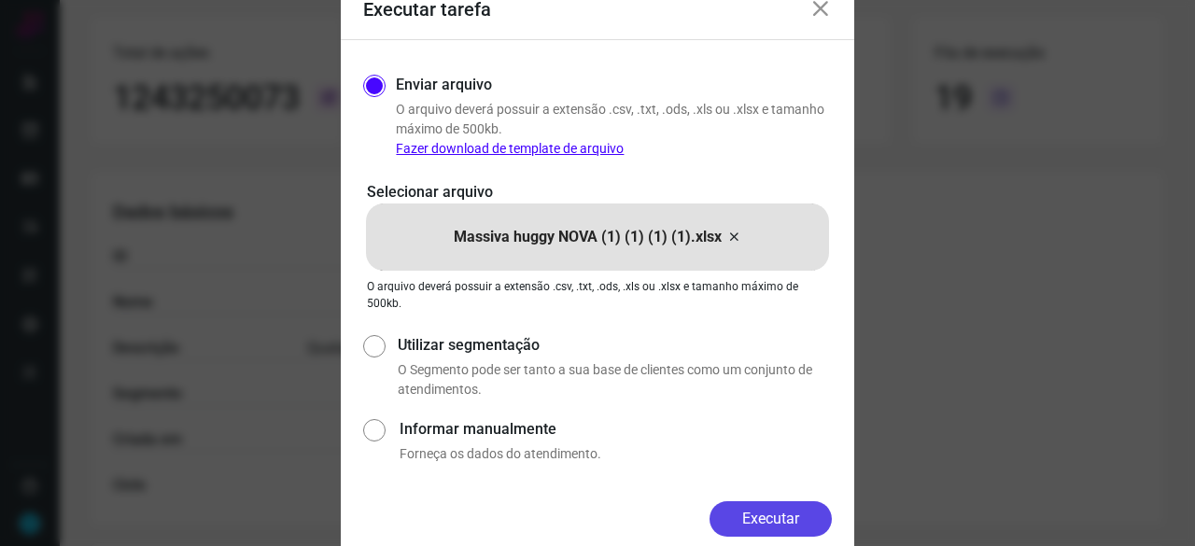
click at [784, 517] on button "Executar" at bounding box center [771, 518] width 122 height 35
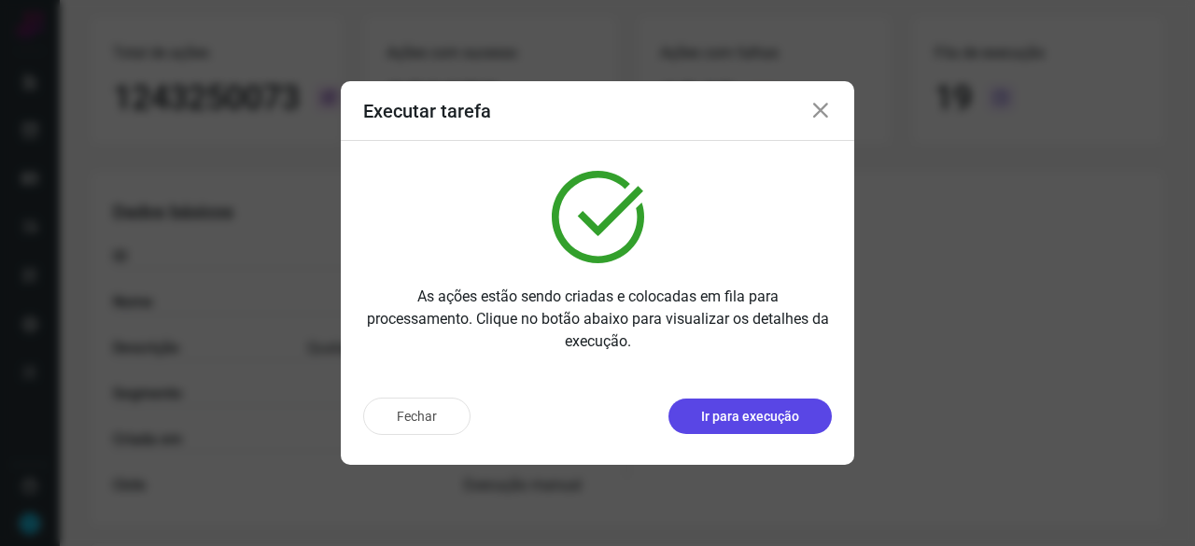
click at [784, 419] on p "Ir para execução" at bounding box center [750, 417] width 98 height 20
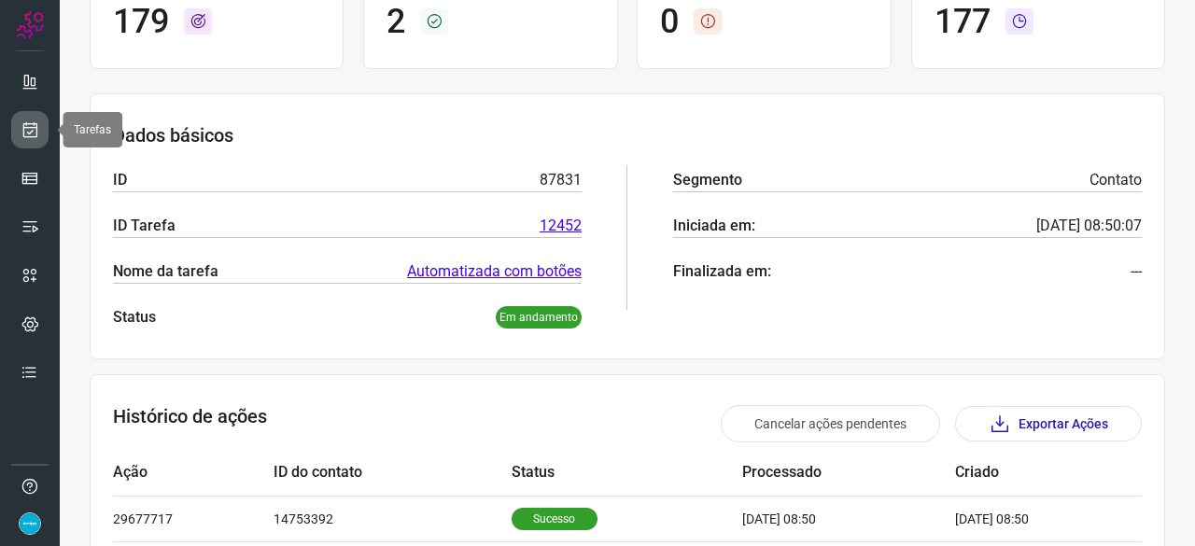
click at [34, 126] on icon at bounding box center [31, 129] width 20 height 19
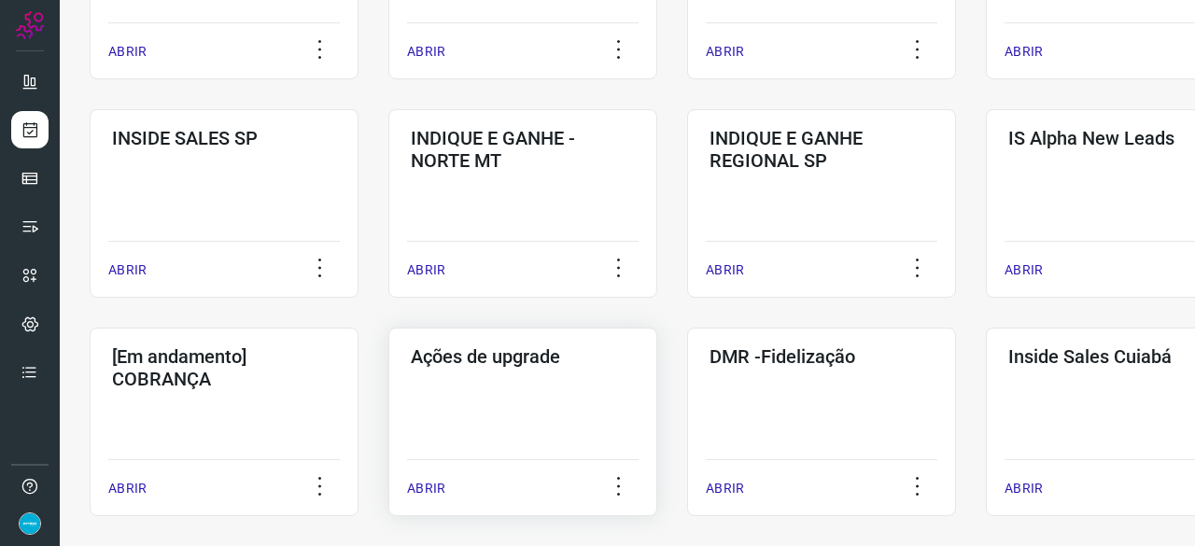
scroll to position [803, 0]
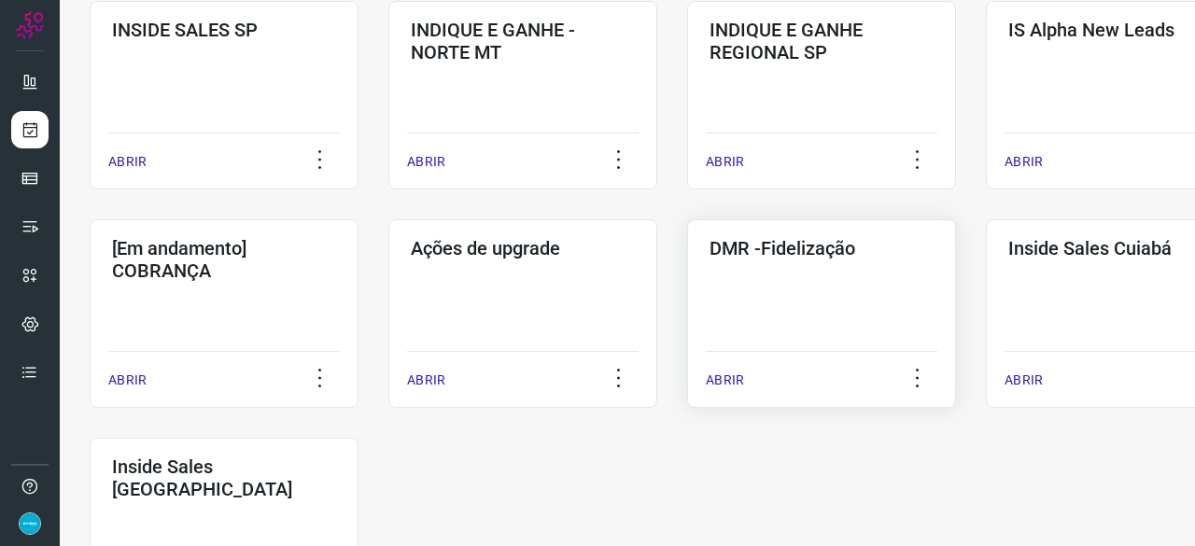
click at [724, 380] on p "ABRIR" at bounding box center [725, 381] width 38 height 20
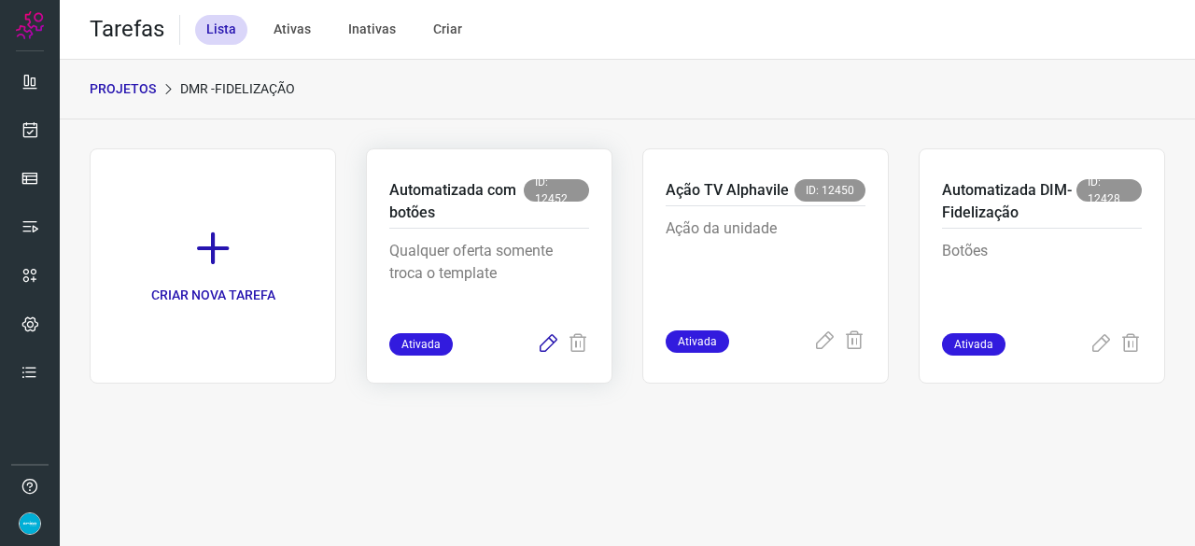
click at [553, 341] on icon at bounding box center [548, 344] width 22 height 22
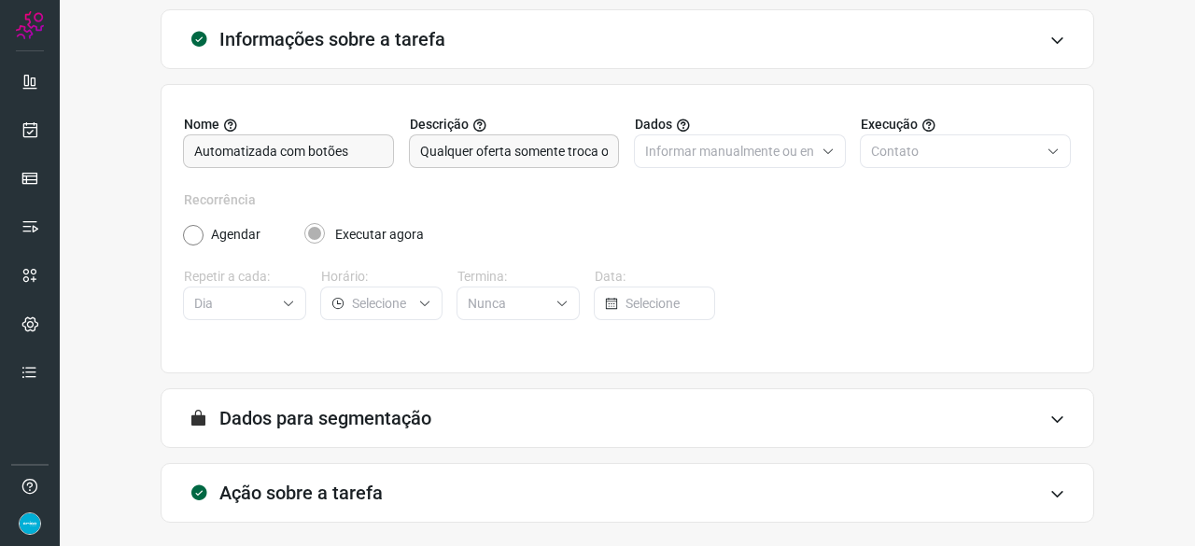
scroll to position [182, 0]
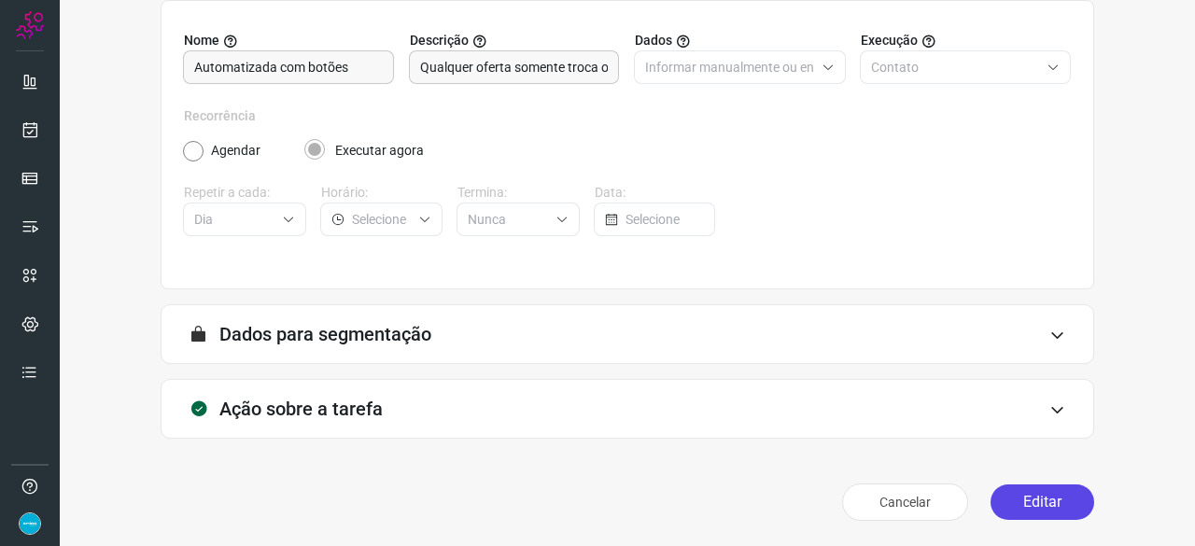
click at [1041, 499] on button "Editar" at bounding box center [1043, 502] width 104 height 35
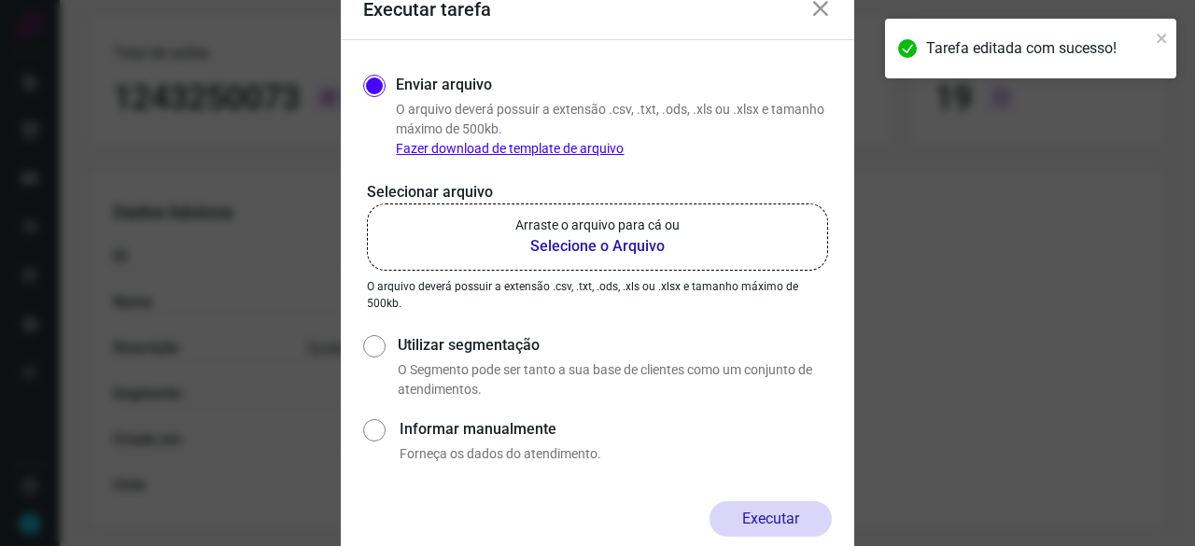
click at [546, 247] on b "Selecione o Arquivo" at bounding box center [597, 246] width 164 height 22
click at [0, 0] on input "Arraste o arquivo para cá ou Selecione o Arquivo" at bounding box center [0, 0] width 0 height 0
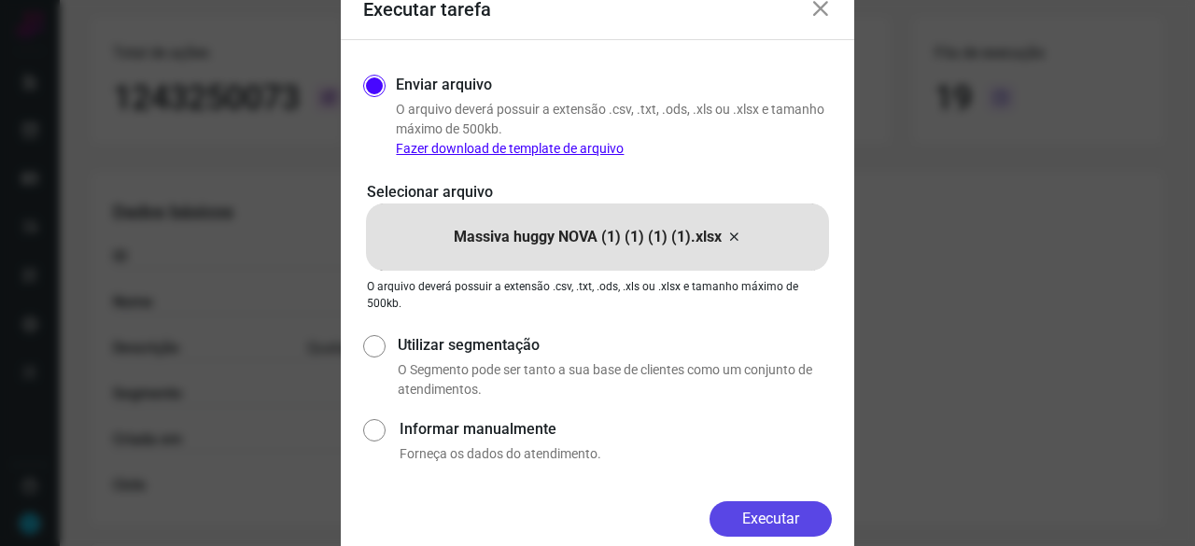
click at [771, 516] on button "Executar" at bounding box center [771, 518] width 122 height 35
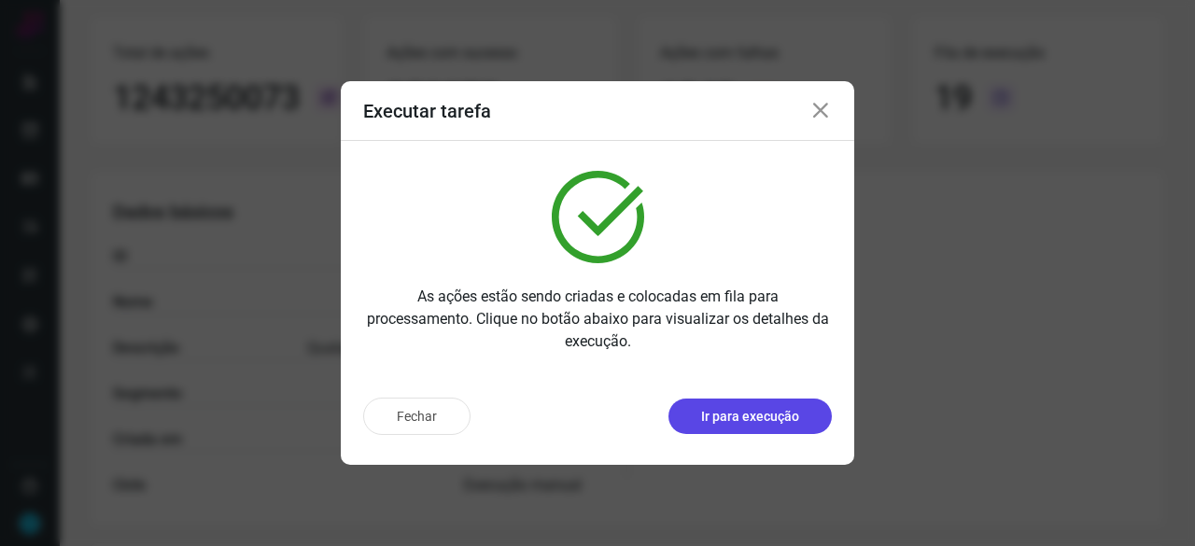
click at [733, 413] on p "Ir para execução" at bounding box center [750, 417] width 98 height 20
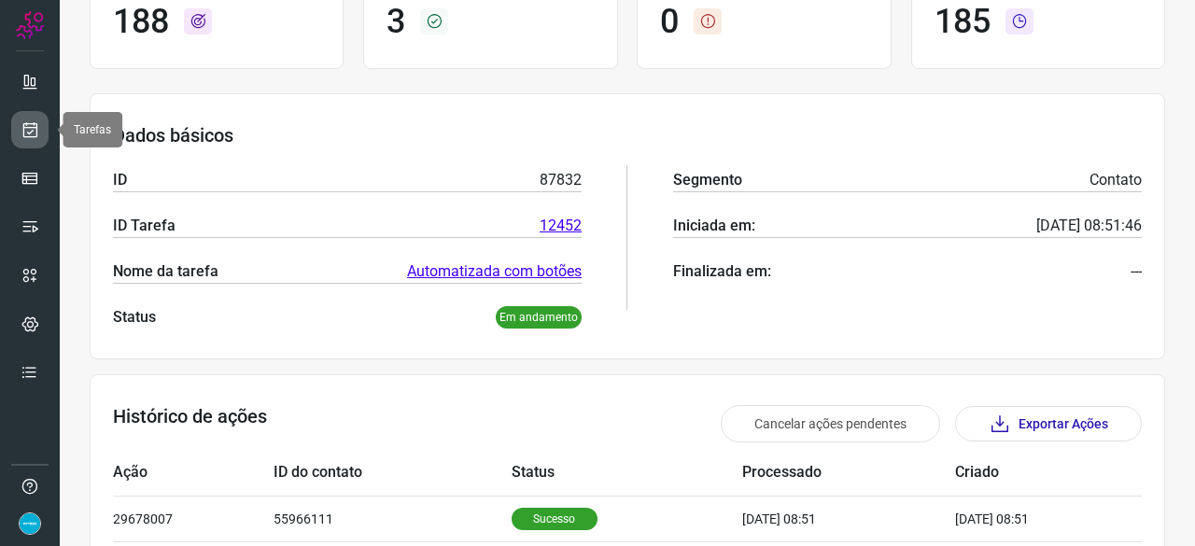
click at [39, 133] on link at bounding box center [29, 129] width 37 height 37
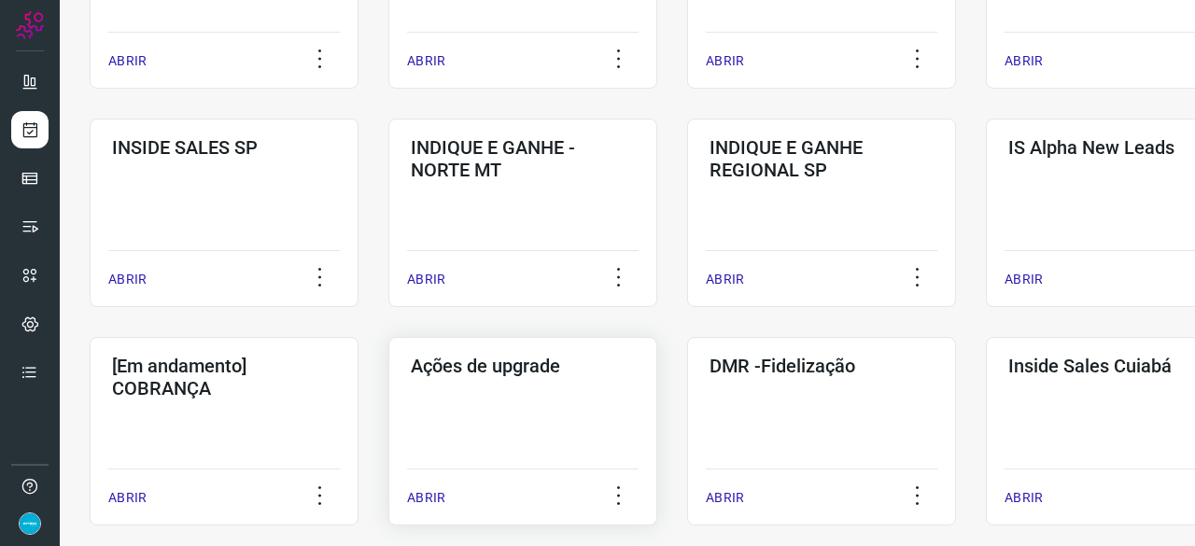
scroll to position [896, 0]
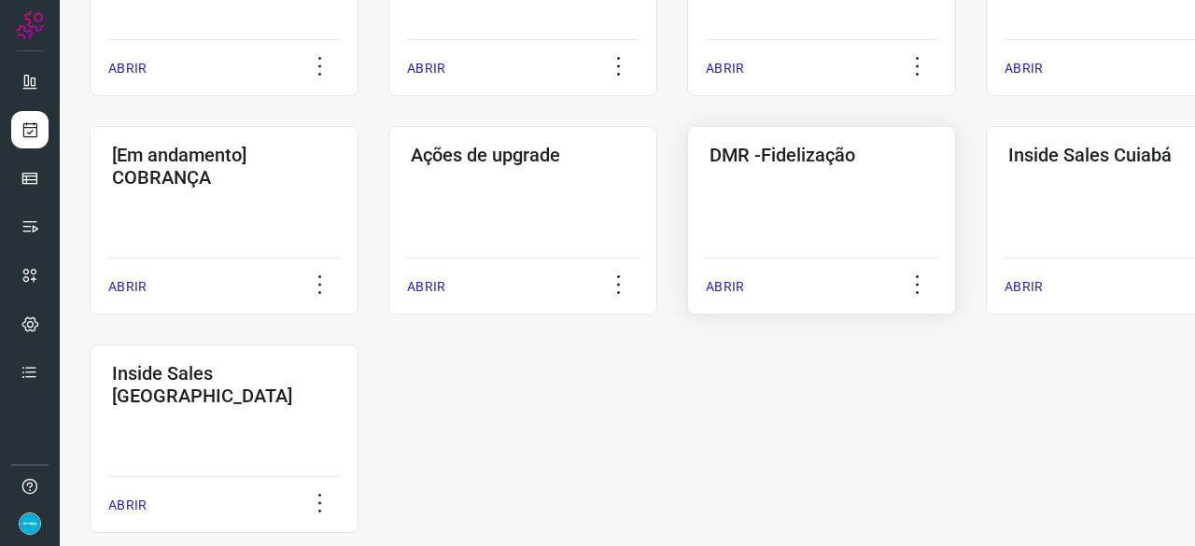
click at [730, 276] on div "ABRIR" at bounding box center [822, 281] width 232 height 47
click at [724, 275] on div "ABRIR" at bounding box center [822, 281] width 232 height 47
click at [728, 285] on p "ABRIR" at bounding box center [725, 287] width 38 height 20
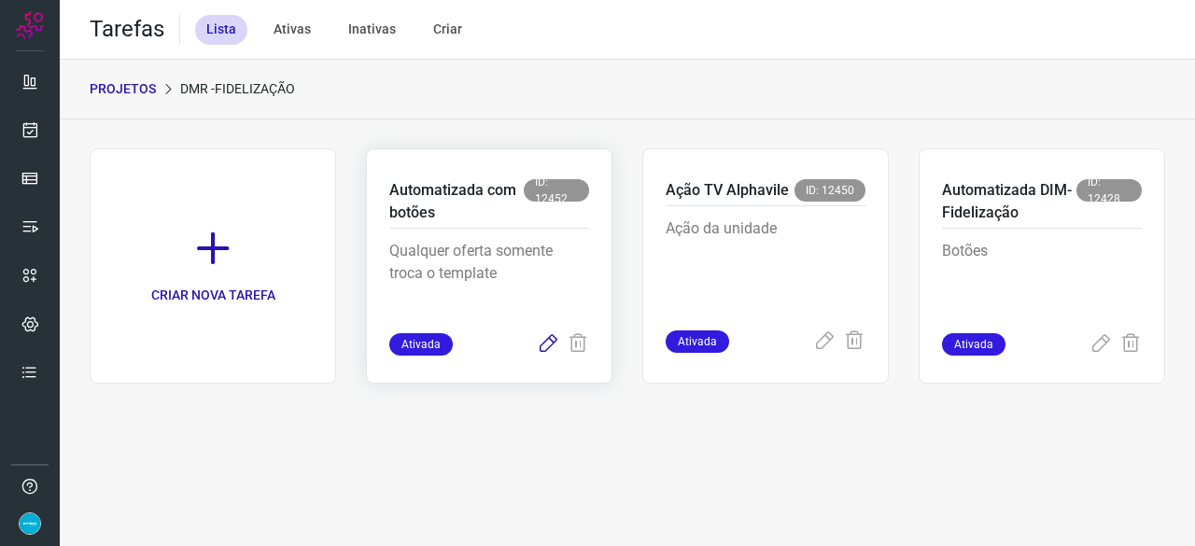
click at [548, 341] on icon at bounding box center [548, 344] width 22 height 22
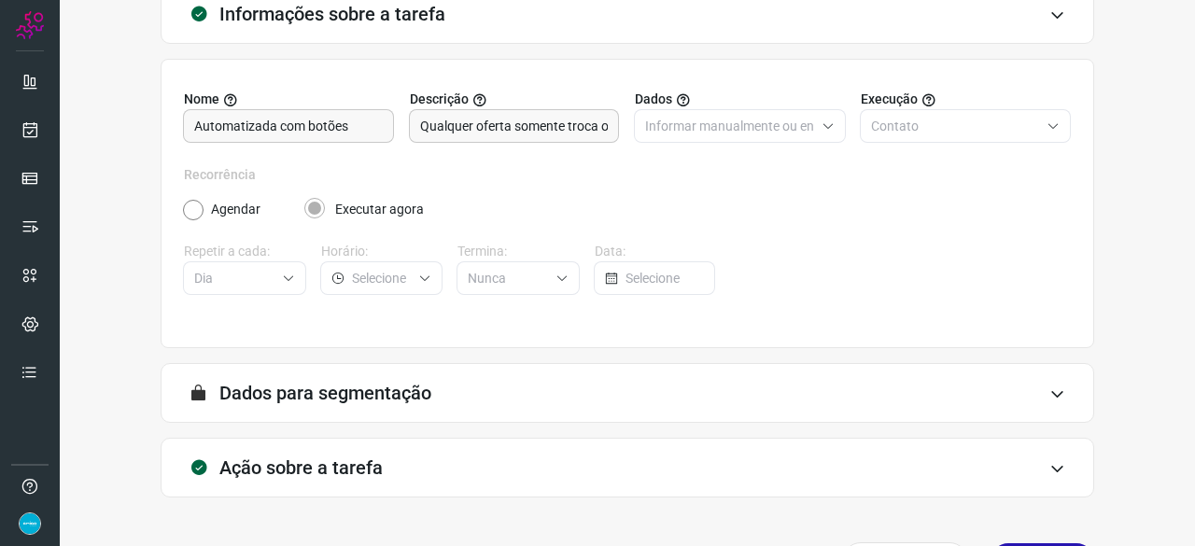
scroll to position [182, 0]
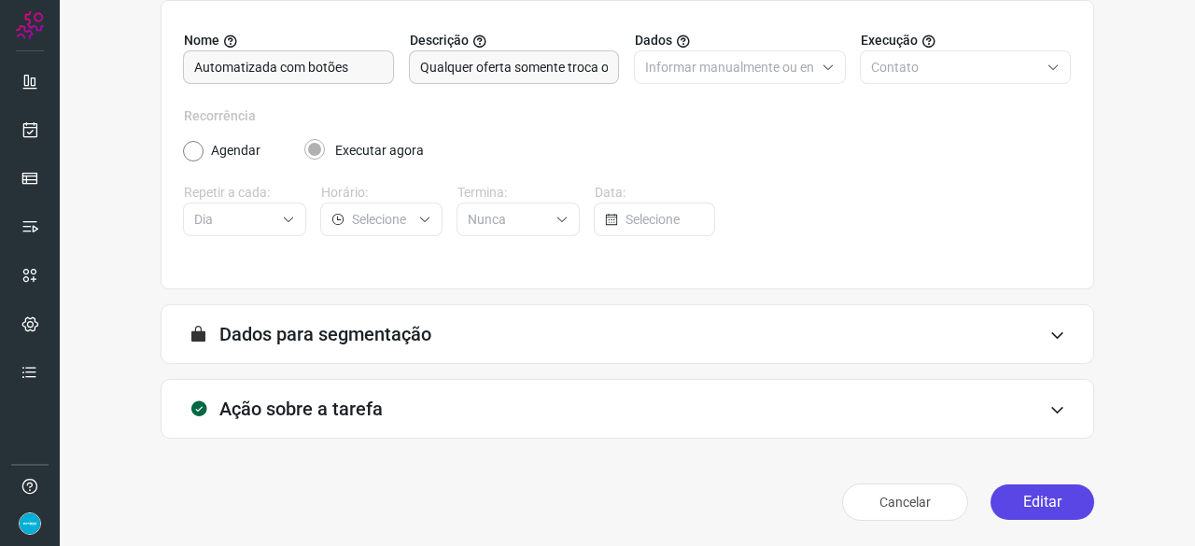
click at [1062, 503] on button "Editar" at bounding box center [1043, 502] width 104 height 35
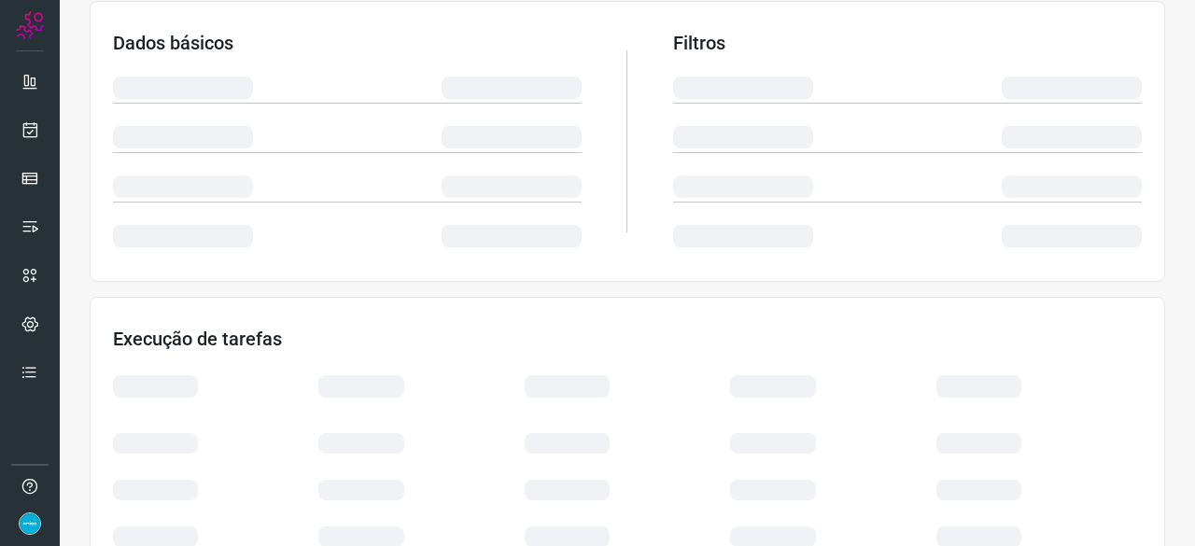
scroll to position [369, 0]
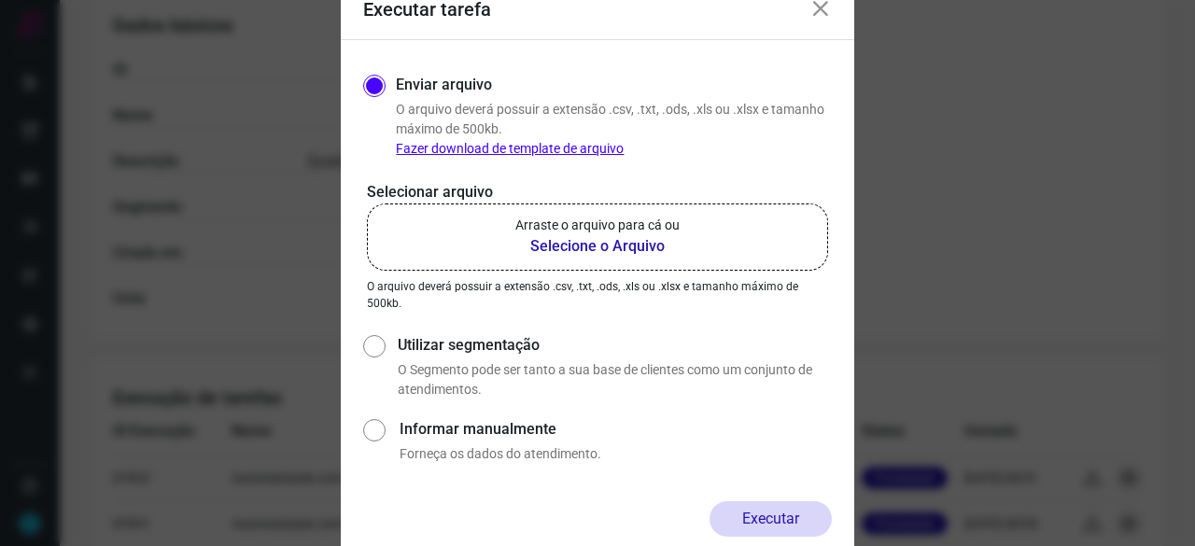
click at [592, 245] on b "Selecione o Arquivo" at bounding box center [597, 246] width 164 height 22
click at [0, 0] on input "Arraste o arquivo para cá ou Selecione o Arquivo" at bounding box center [0, 0] width 0 height 0
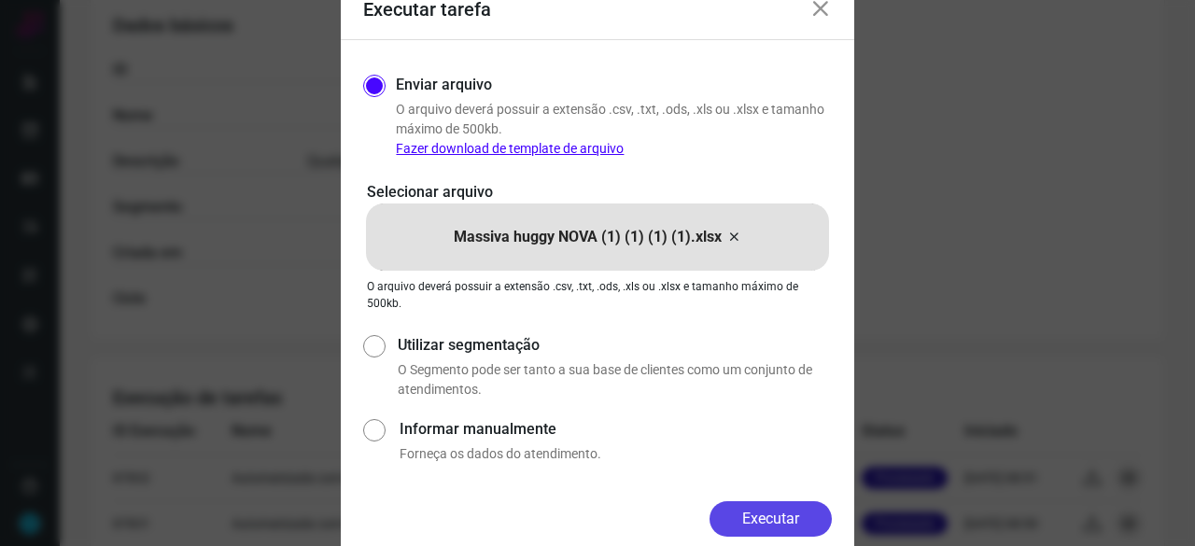
click at [770, 526] on button "Executar" at bounding box center [771, 518] width 122 height 35
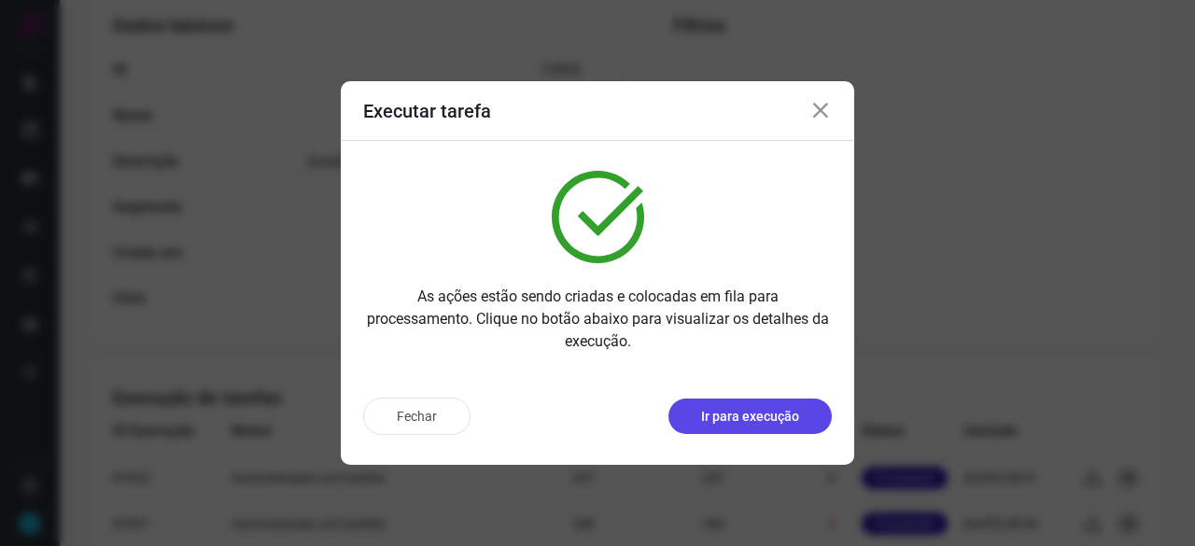
click at [770, 422] on p "Ir para execução" at bounding box center [750, 417] width 98 height 20
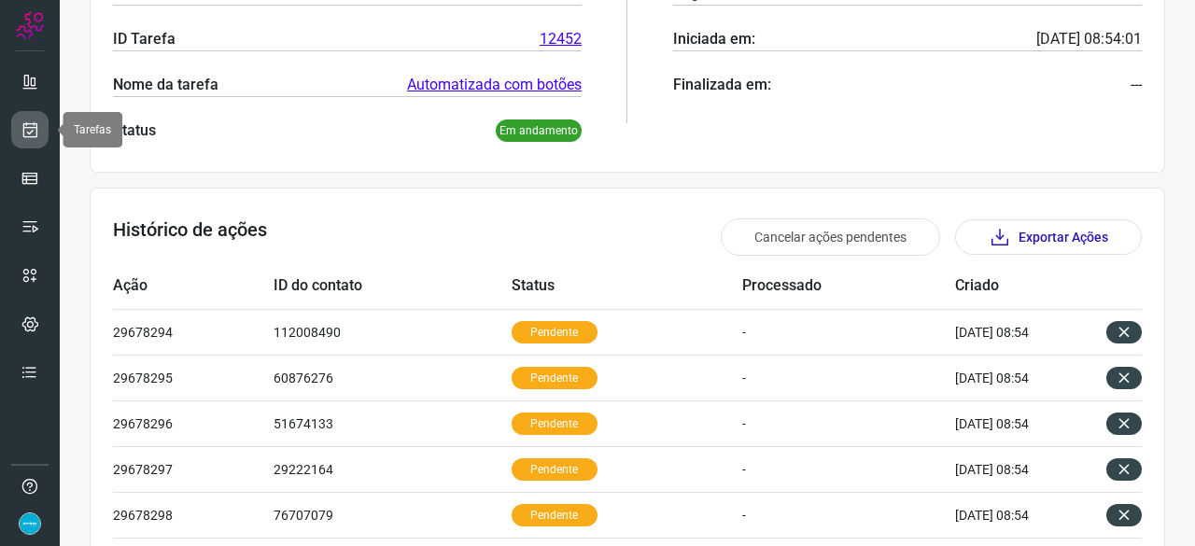
click at [34, 127] on icon at bounding box center [31, 129] width 20 height 19
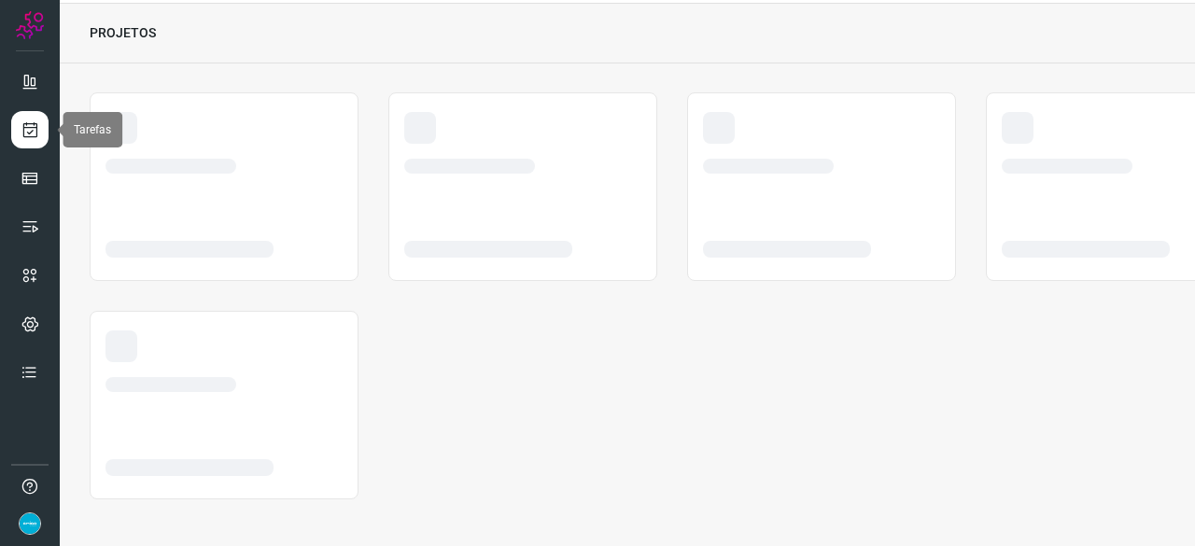
scroll to position [56, 0]
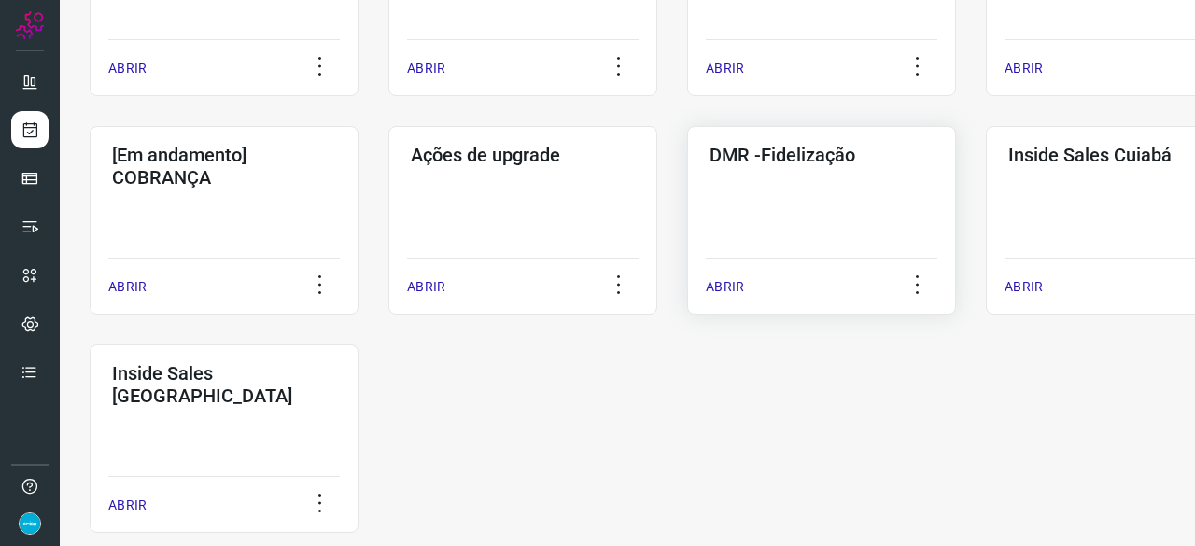
click at [712, 287] on p "ABRIR" at bounding box center [725, 287] width 38 height 20
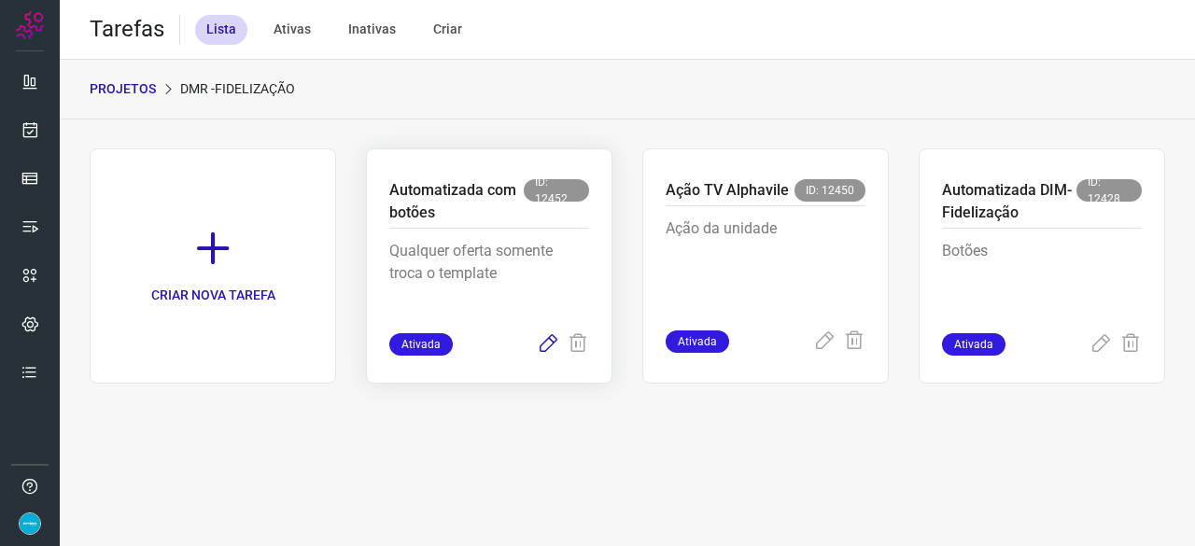
click at [551, 338] on icon at bounding box center [548, 344] width 22 height 22
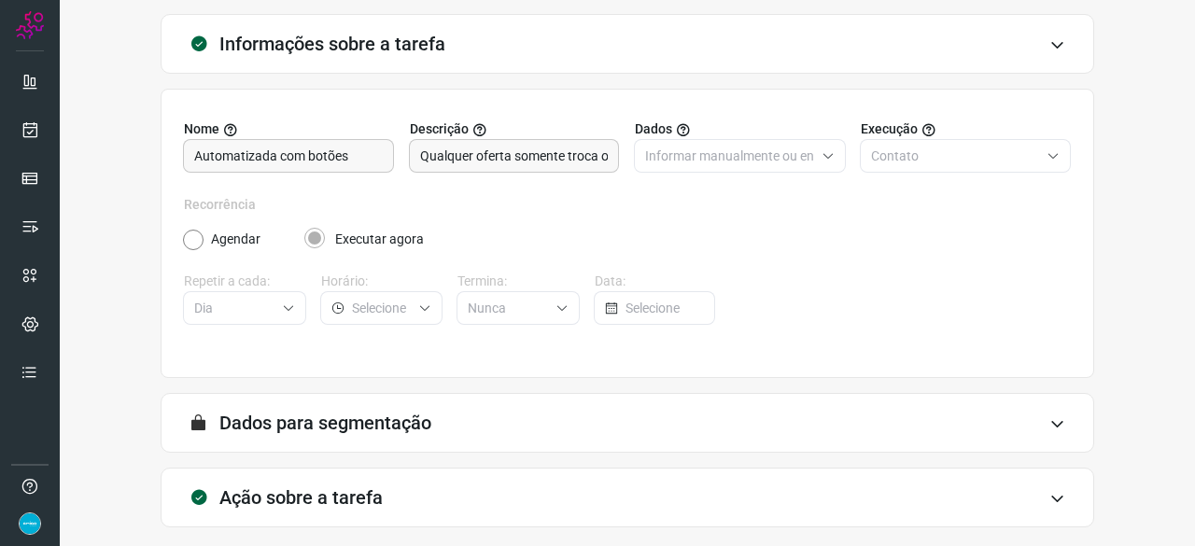
scroll to position [182, 0]
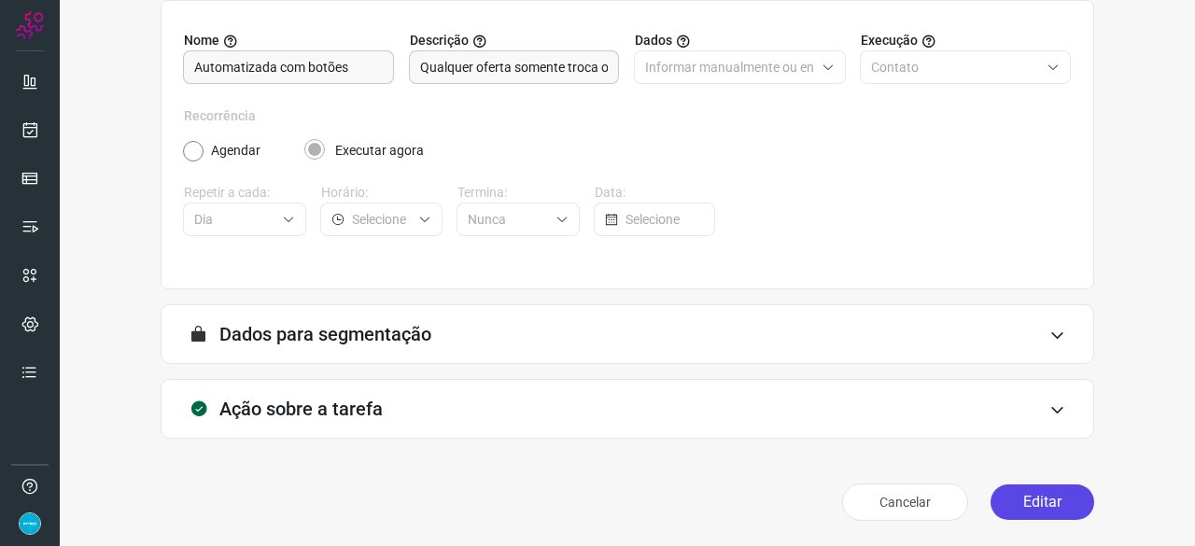
click at [1018, 500] on button "Editar" at bounding box center [1043, 502] width 104 height 35
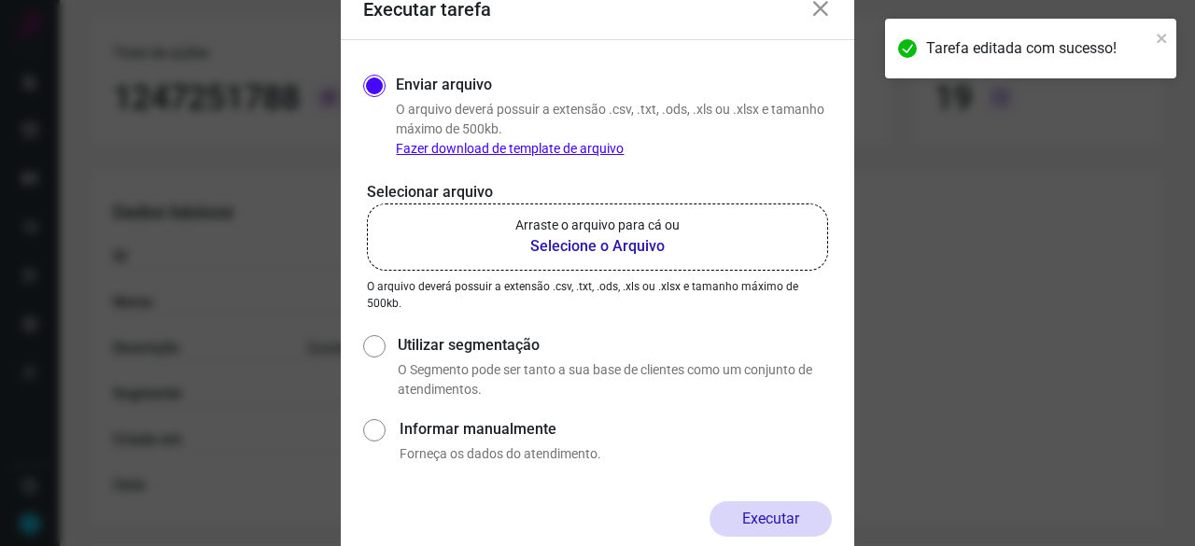
click at [551, 244] on b "Selecione o Arquivo" at bounding box center [597, 246] width 164 height 22
click at [0, 0] on input "Arraste o arquivo para cá ou Selecione o Arquivo" at bounding box center [0, 0] width 0 height 0
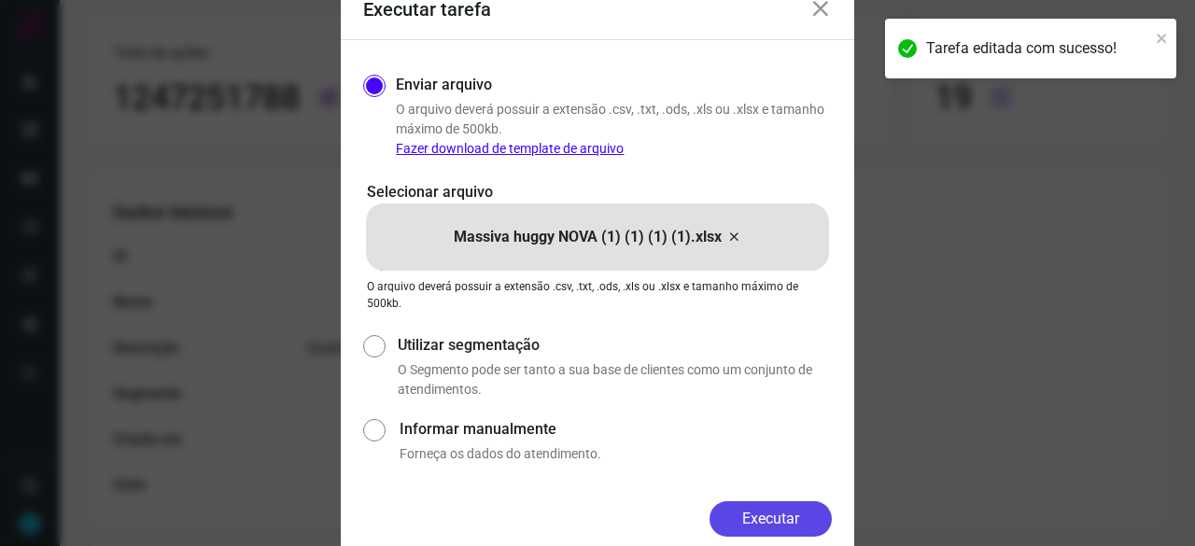
click at [813, 519] on button "Executar" at bounding box center [771, 518] width 122 height 35
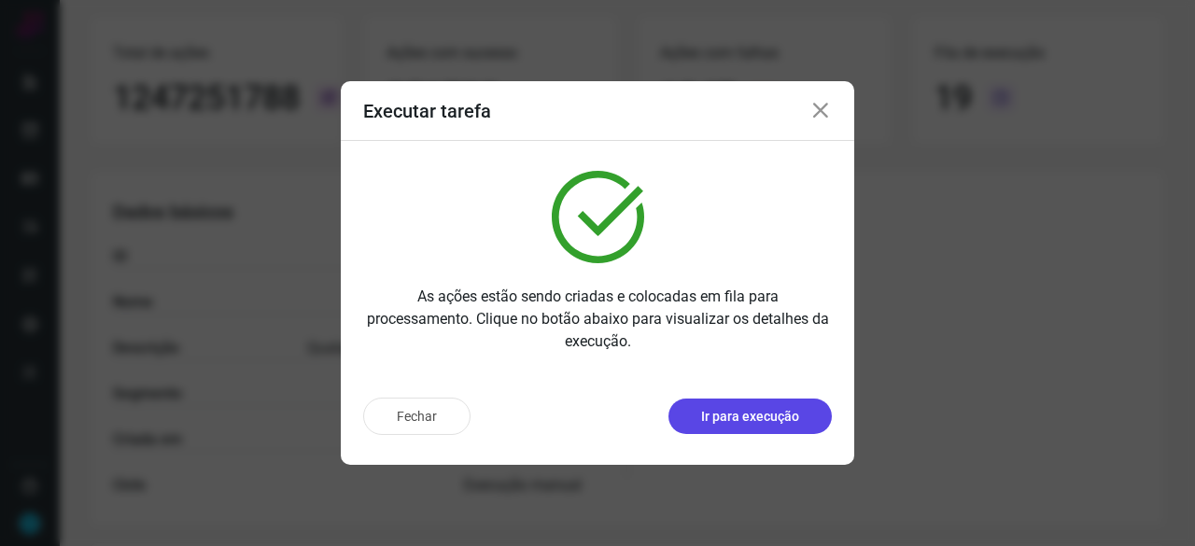
click at [760, 412] on p "Ir para execução" at bounding box center [750, 417] width 98 height 20
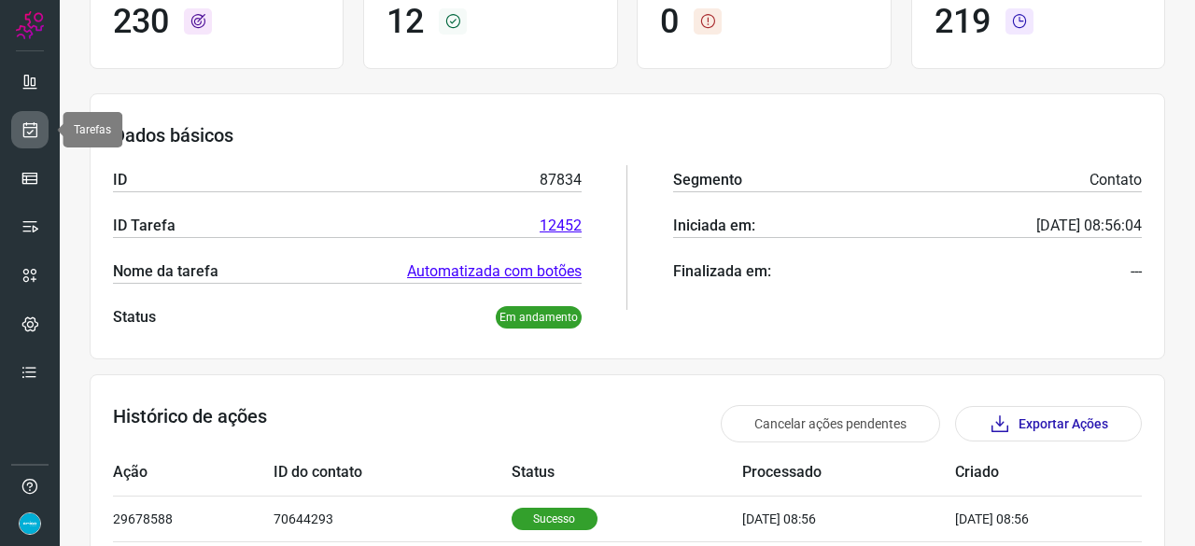
click at [24, 126] on icon at bounding box center [31, 129] width 20 height 19
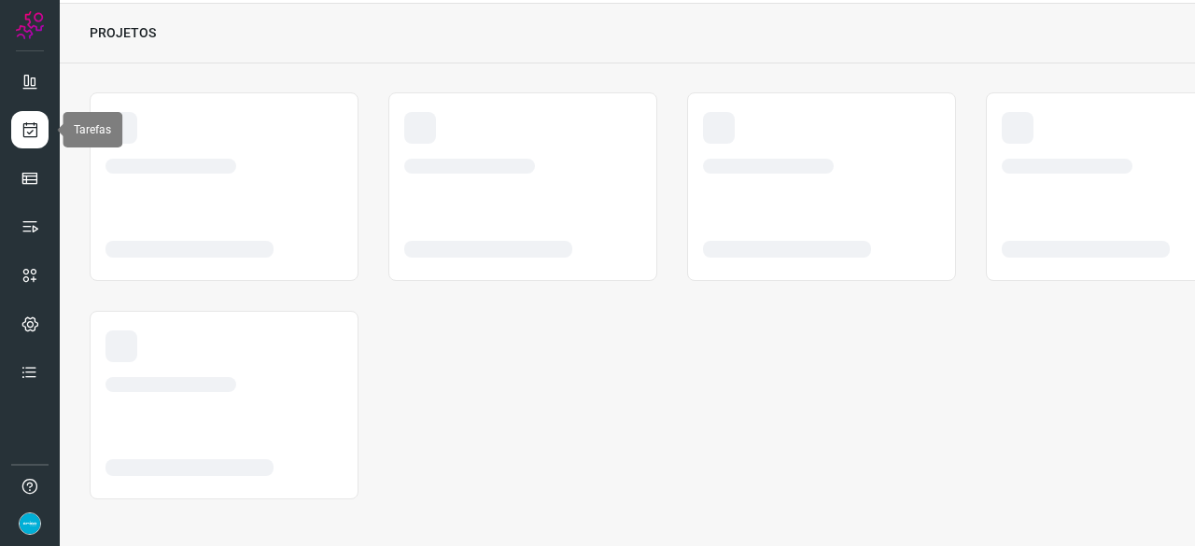
scroll to position [56, 0]
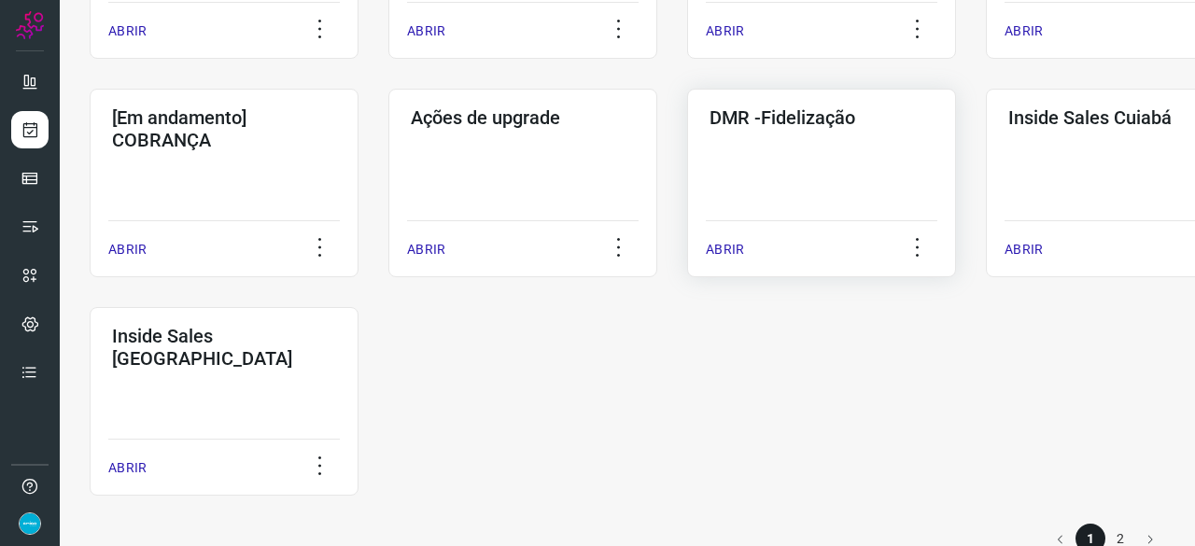
click at [735, 246] on p "ABRIR" at bounding box center [725, 250] width 38 height 20
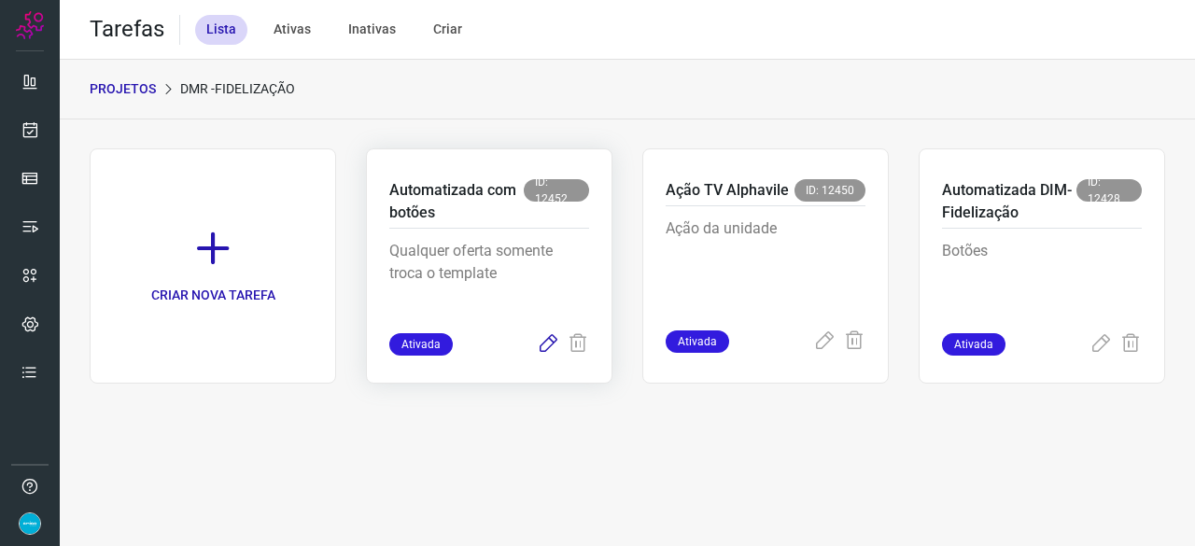
click at [550, 345] on icon at bounding box center [548, 344] width 22 height 22
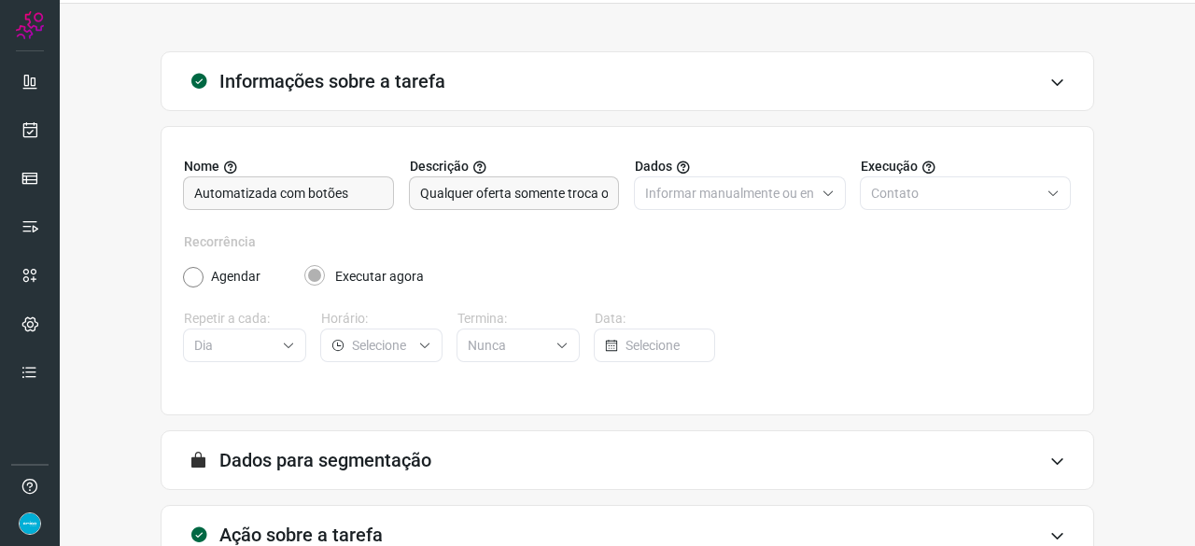
scroll to position [182, 0]
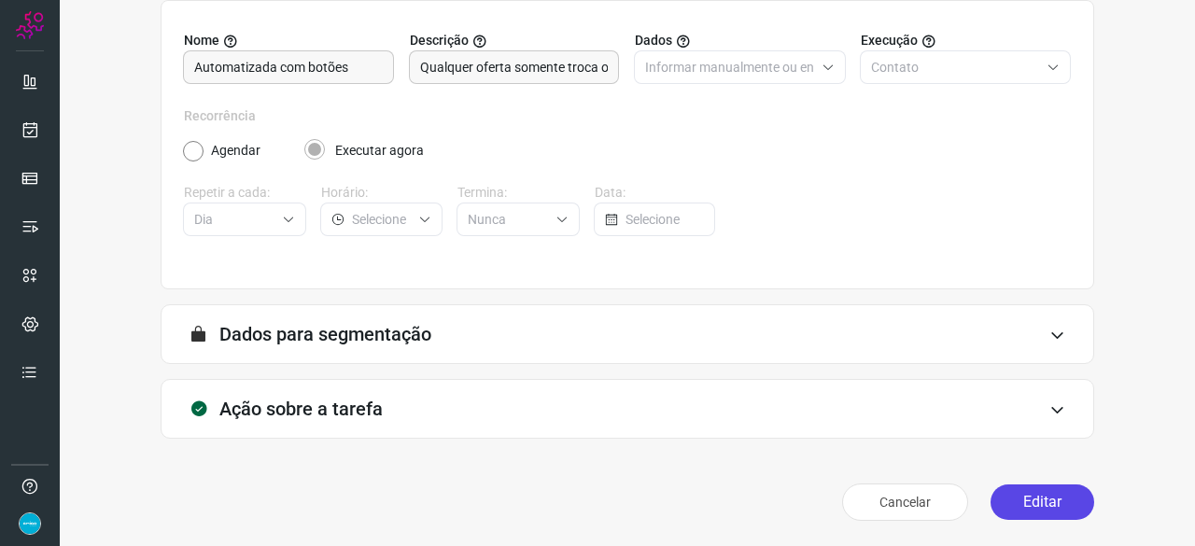
click at [1016, 498] on button "Editar" at bounding box center [1043, 502] width 104 height 35
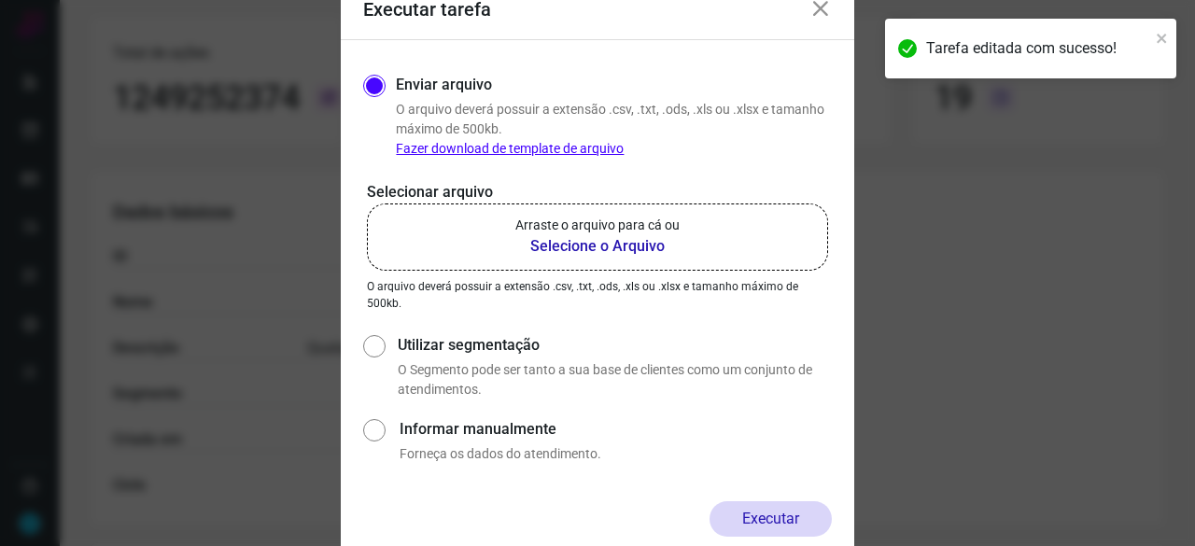
click at [556, 247] on b "Selecione o Arquivo" at bounding box center [597, 246] width 164 height 22
click at [0, 0] on input "Arraste o arquivo para cá ou Selecione o Arquivo" at bounding box center [0, 0] width 0 height 0
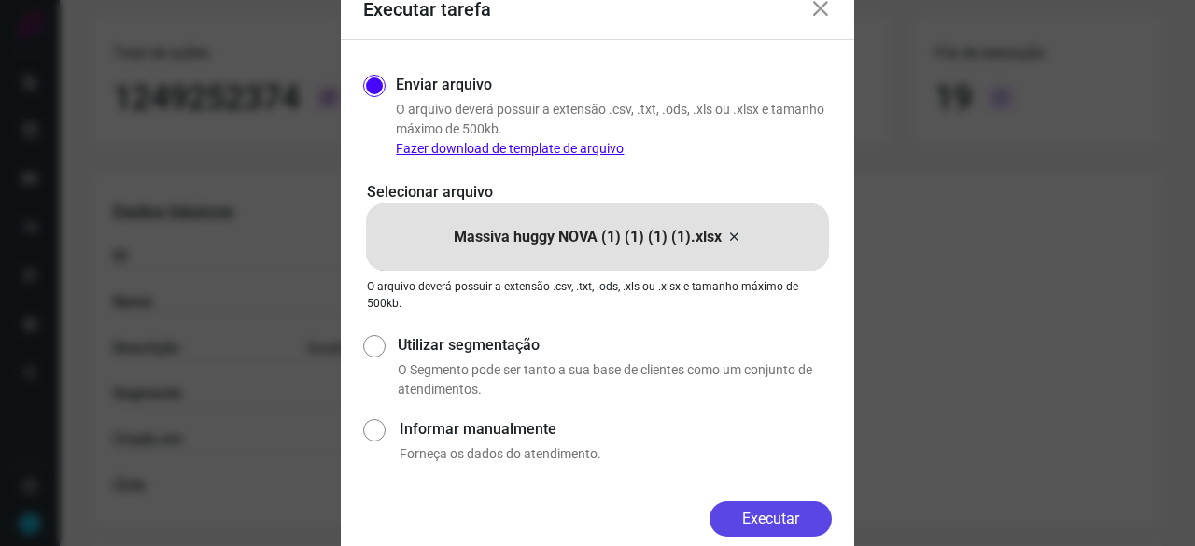
click at [753, 506] on button "Executar" at bounding box center [771, 518] width 122 height 35
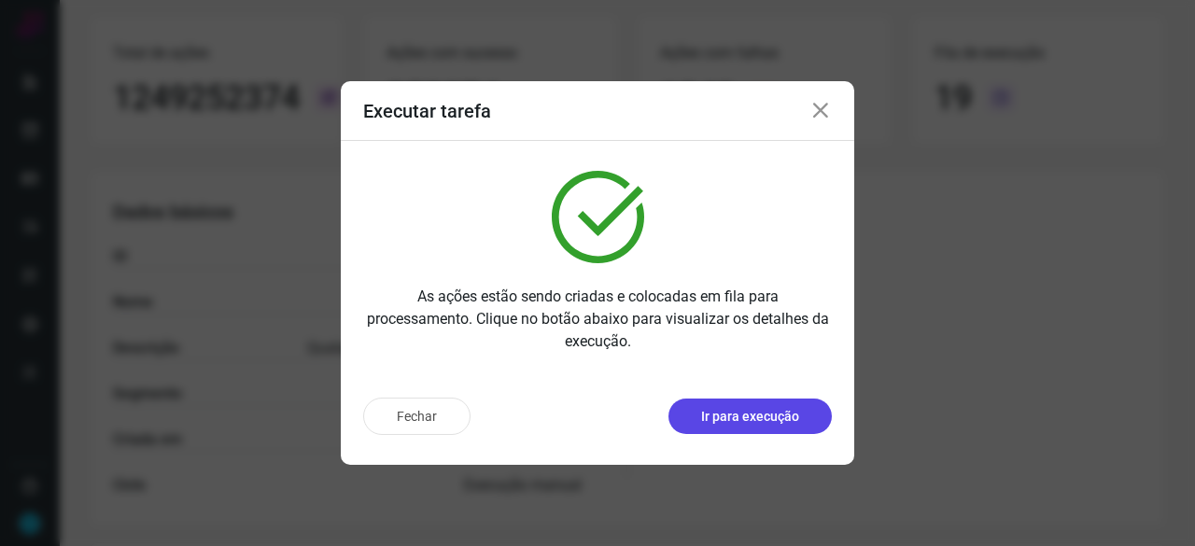
click at [706, 416] on p "Ir para execução" at bounding box center [750, 417] width 98 height 20
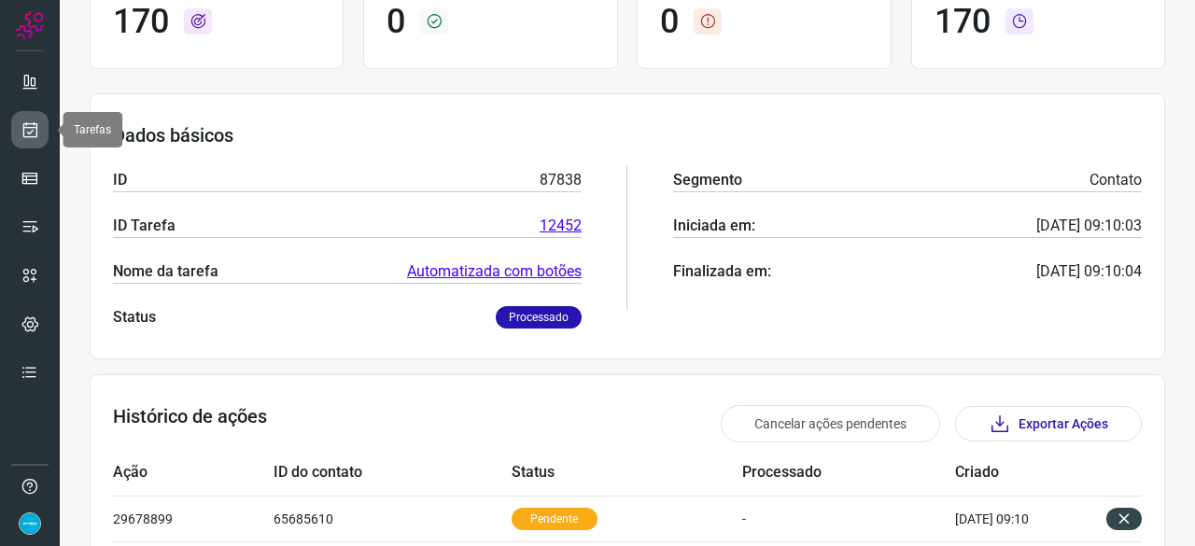
click at [35, 124] on icon at bounding box center [31, 129] width 20 height 19
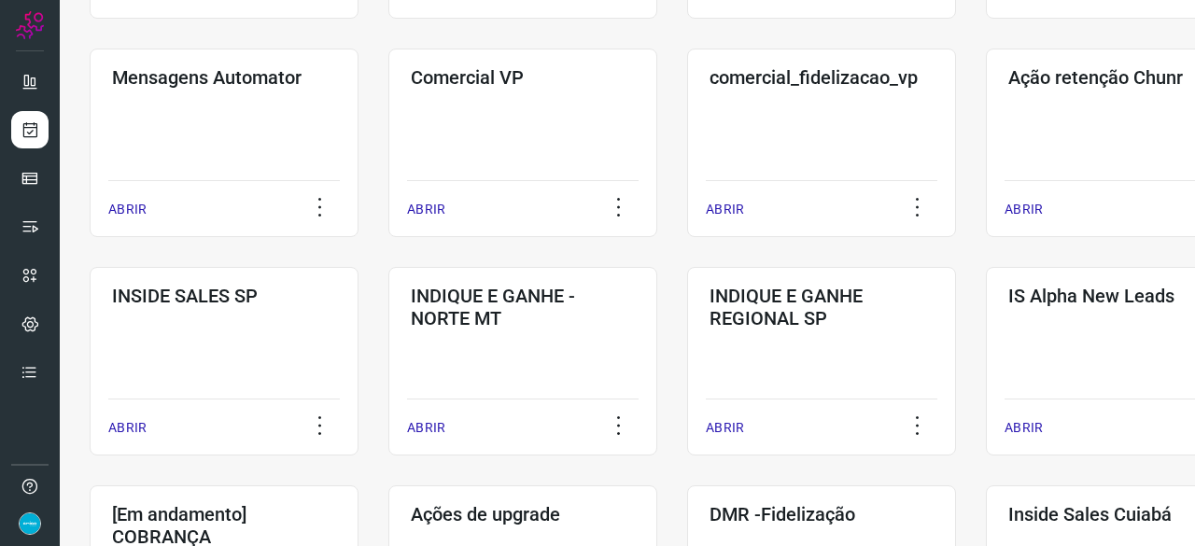
scroll to position [710, 0]
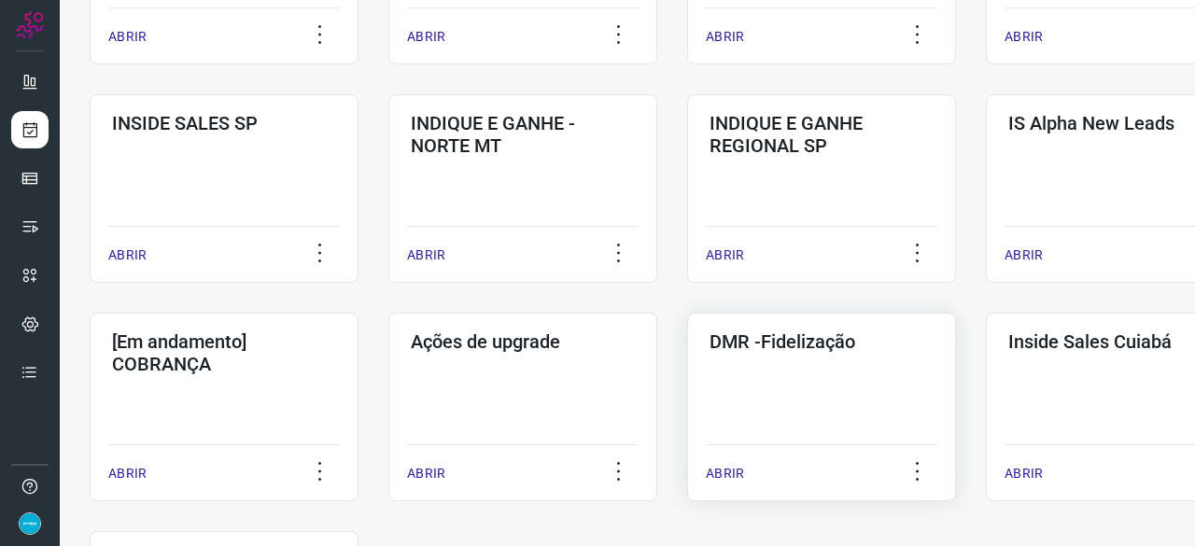
click at [725, 481] on p "ABRIR" at bounding box center [725, 474] width 38 height 20
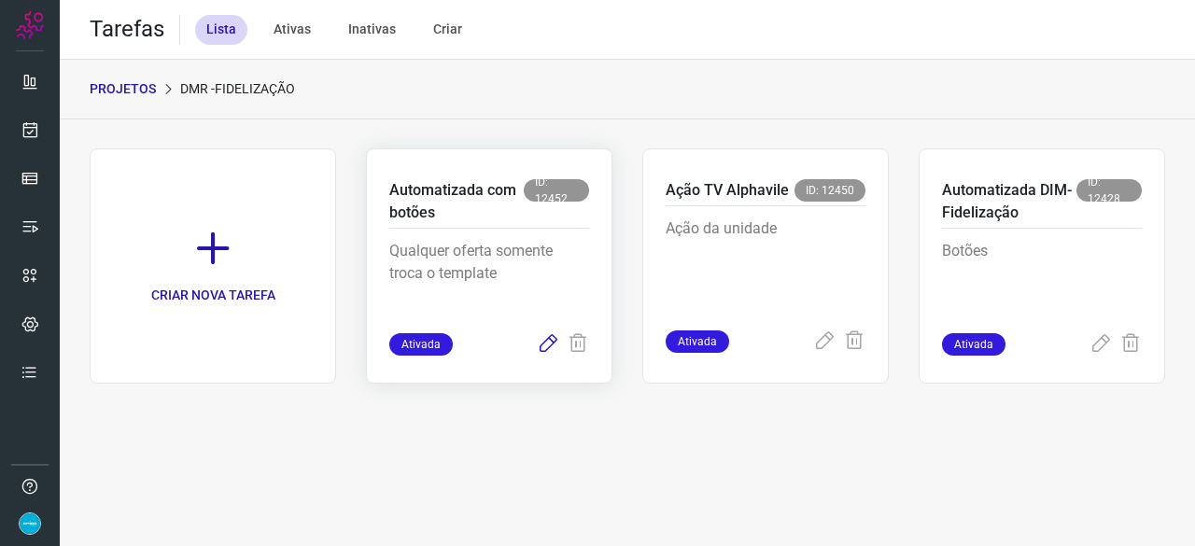
click at [551, 344] on icon at bounding box center [548, 344] width 22 height 22
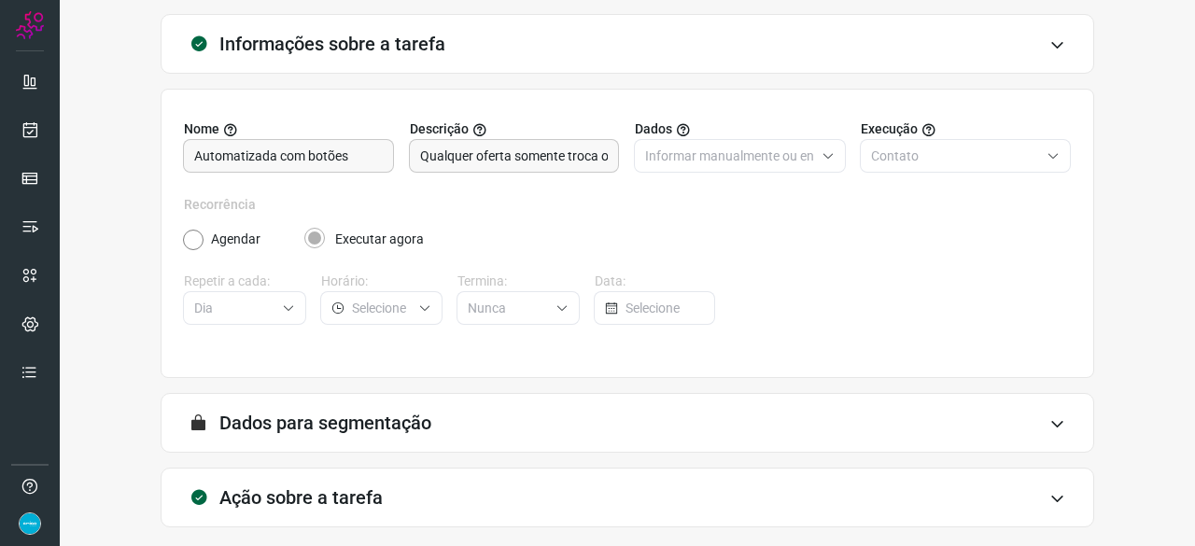
scroll to position [182, 0]
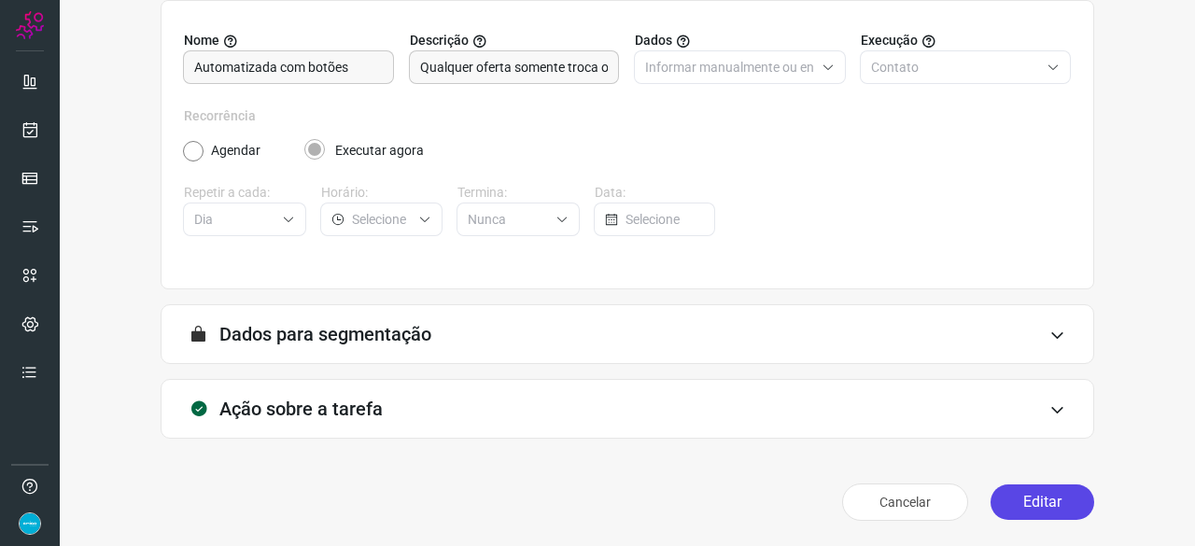
click at [1023, 500] on button "Editar" at bounding box center [1043, 502] width 104 height 35
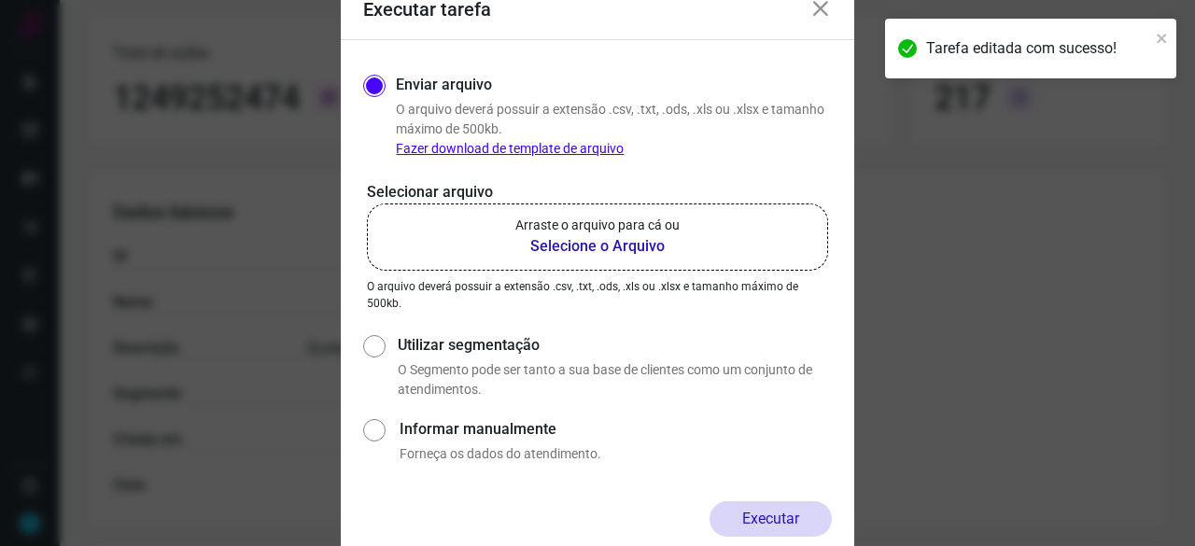
click at [577, 247] on b "Selecione o Arquivo" at bounding box center [597, 246] width 164 height 22
click at [0, 0] on input "Arraste o arquivo para cá ou Selecione o Arquivo" at bounding box center [0, 0] width 0 height 0
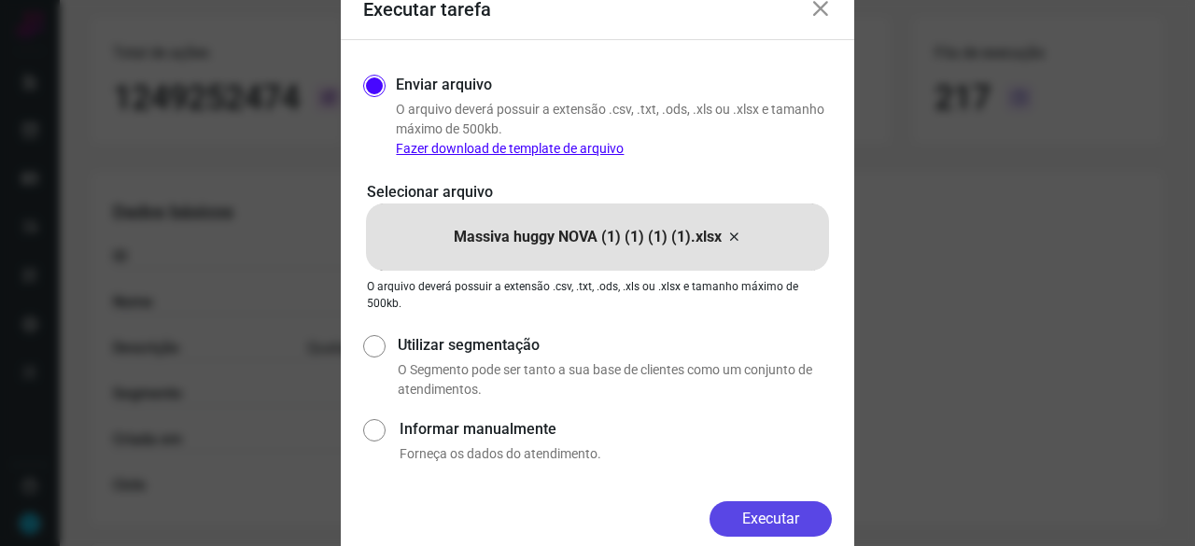
click at [767, 509] on button "Executar" at bounding box center [771, 518] width 122 height 35
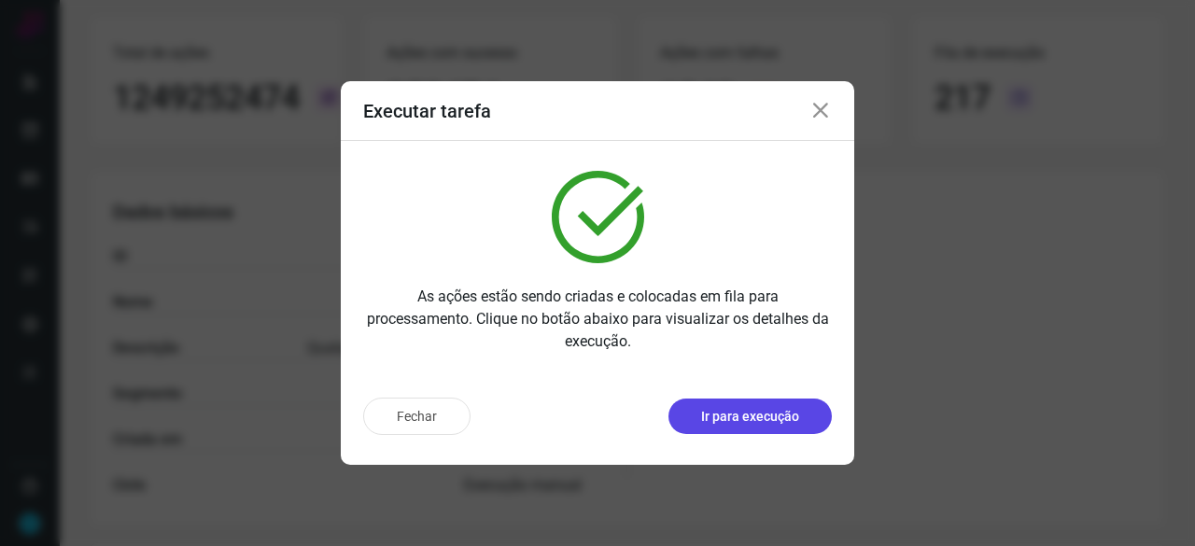
click at [740, 414] on p "Ir para execução" at bounding box center [750, 417] width 98 height 20
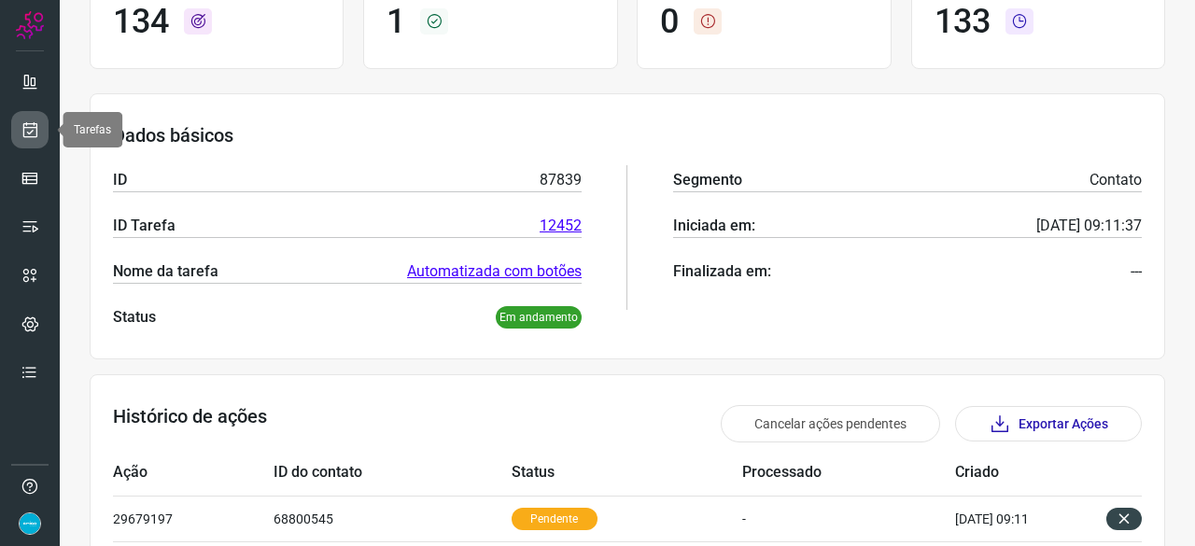
click at [35, 123] on icon at bounding box center [31, 129] width 20 height 19
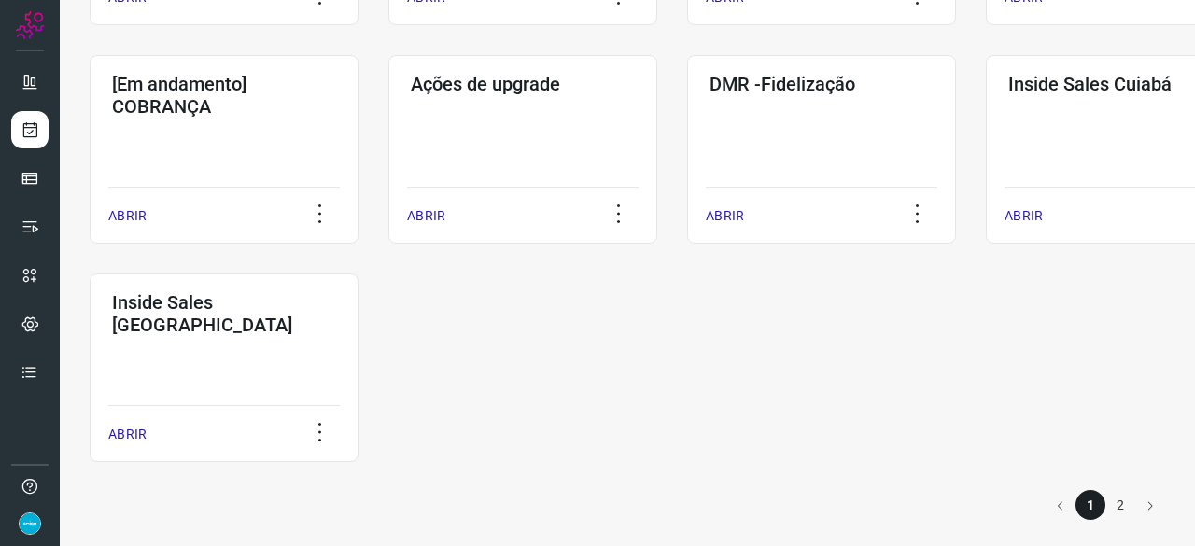
scroll to position [975, 0]
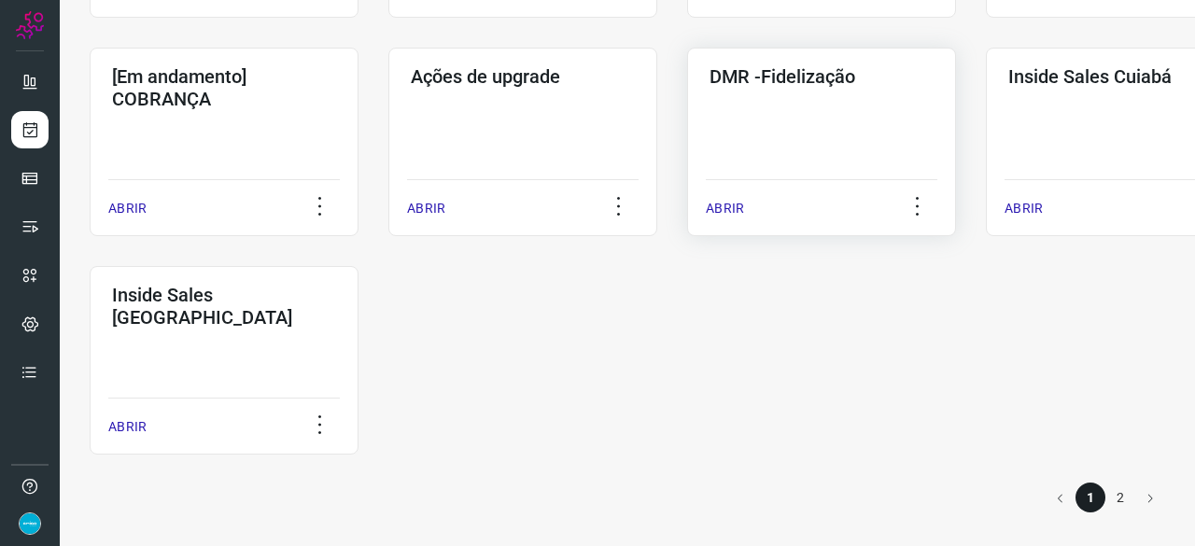
click at [738, 201] on p "ABRIR" at bounding box center [725, 209] width 38 height 20
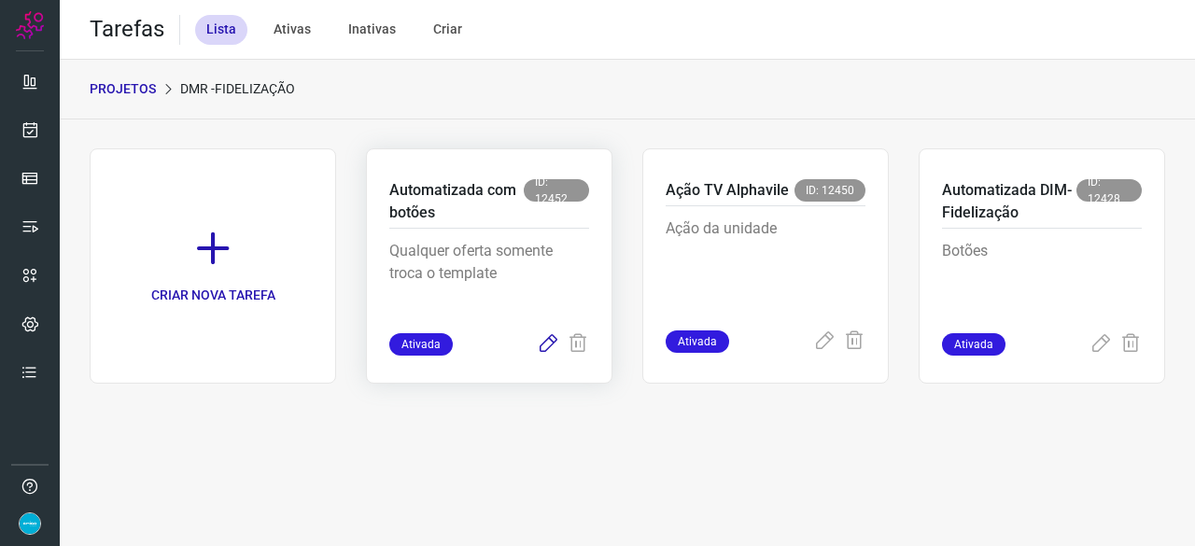
click at [545, 339] on icon at bounding box center [548, 344] width 22 height 22
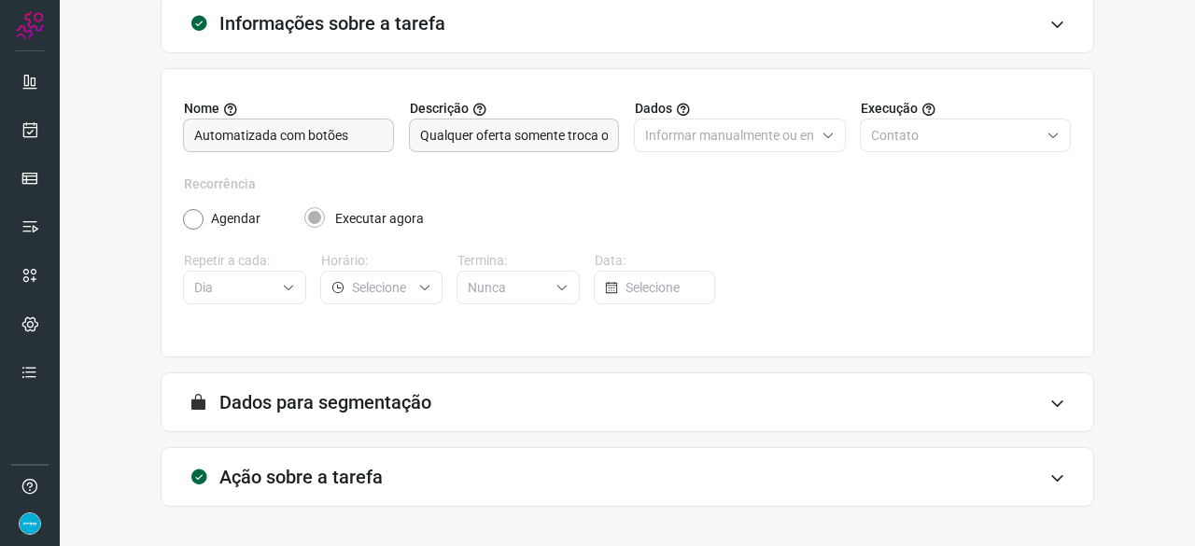
scroll to position [182, 0]
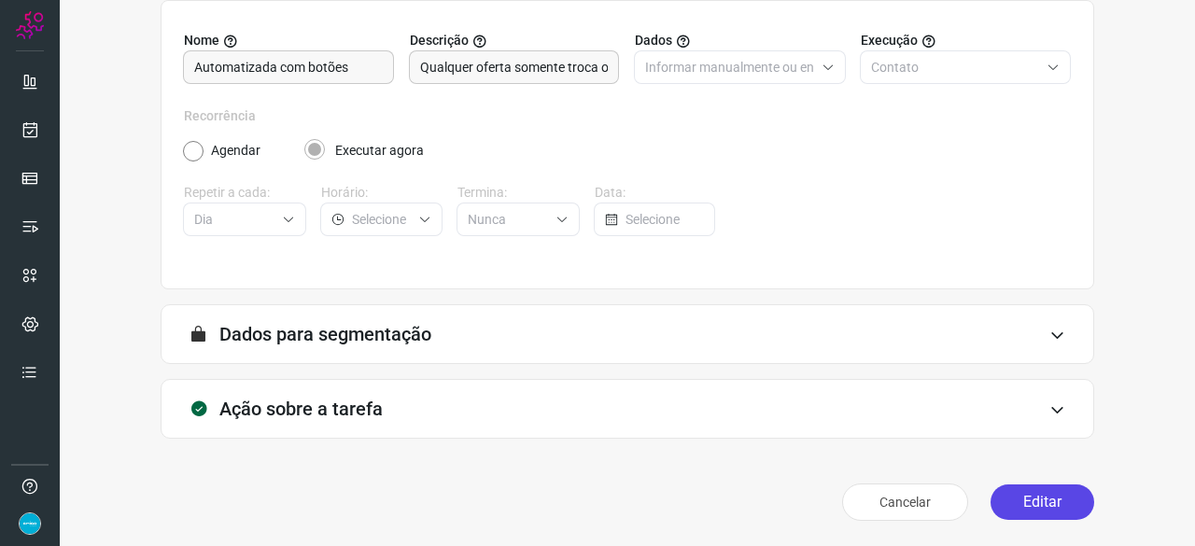
click at [1015, 496] on button "Editar" at bounding box center [1043, 502] width 104 height 35
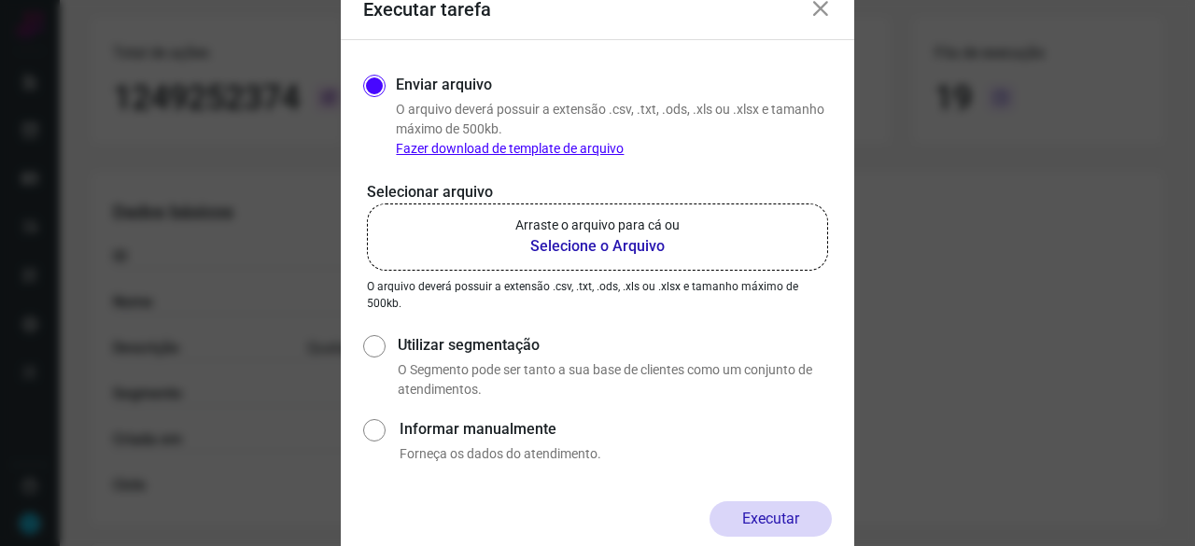
click at [575, 246] on b "Selecione o Arquivo" at bounding box center [597, 246] width 164 height 22
click at [0, 0] on input "Arraste o arquivo para cá ou Selecione o Arquivo" at bounding box center [0, 0] width 0 height 0
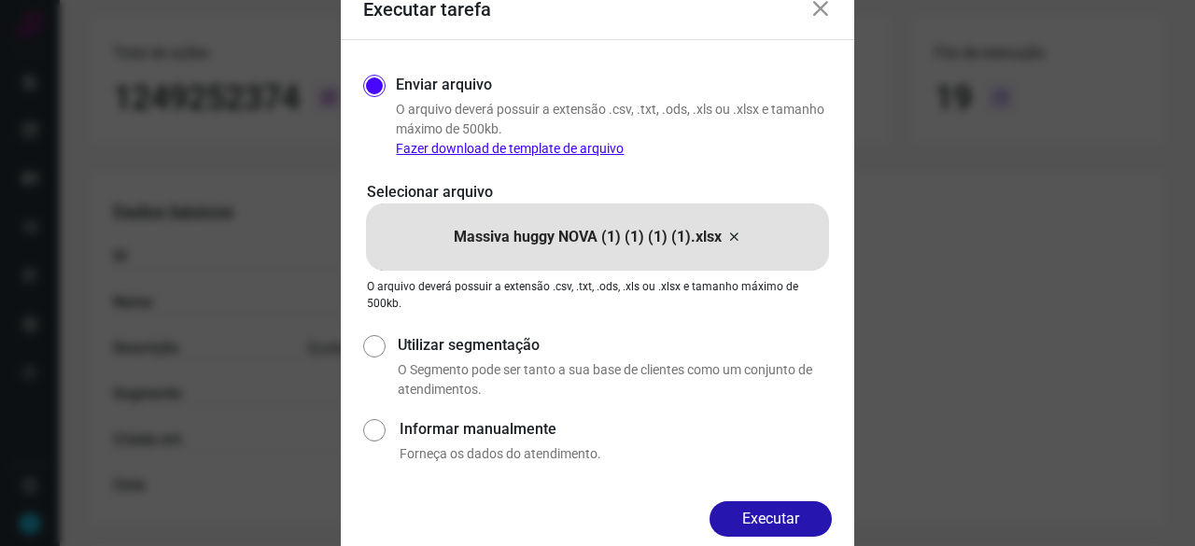
click at [816, 520] on button "Executar" at bounding box center [771, 518] width 122 height 35
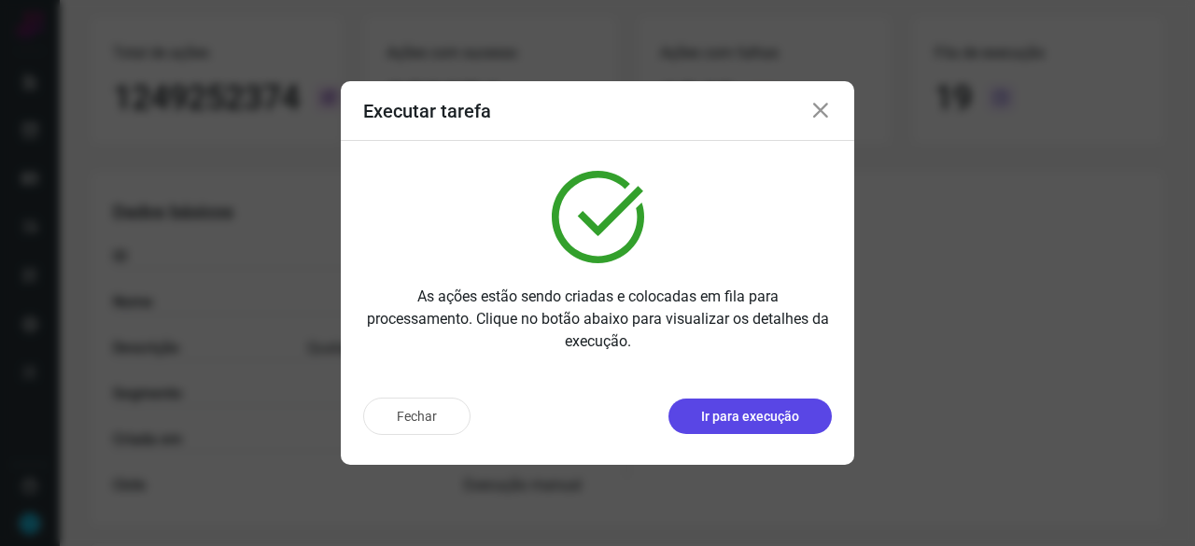
click at [760, 408] on p "Ir para execução" at bounding box center [750, 417] width 98 height 20
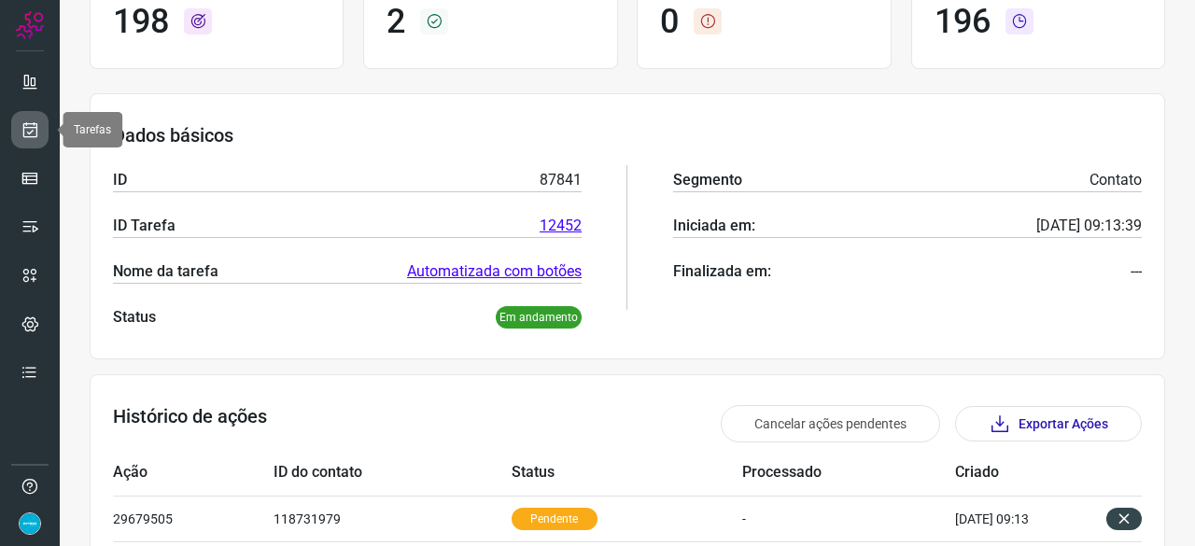
click at [34, 134] on icon at bounding box center [31, 129] width 20 height 19
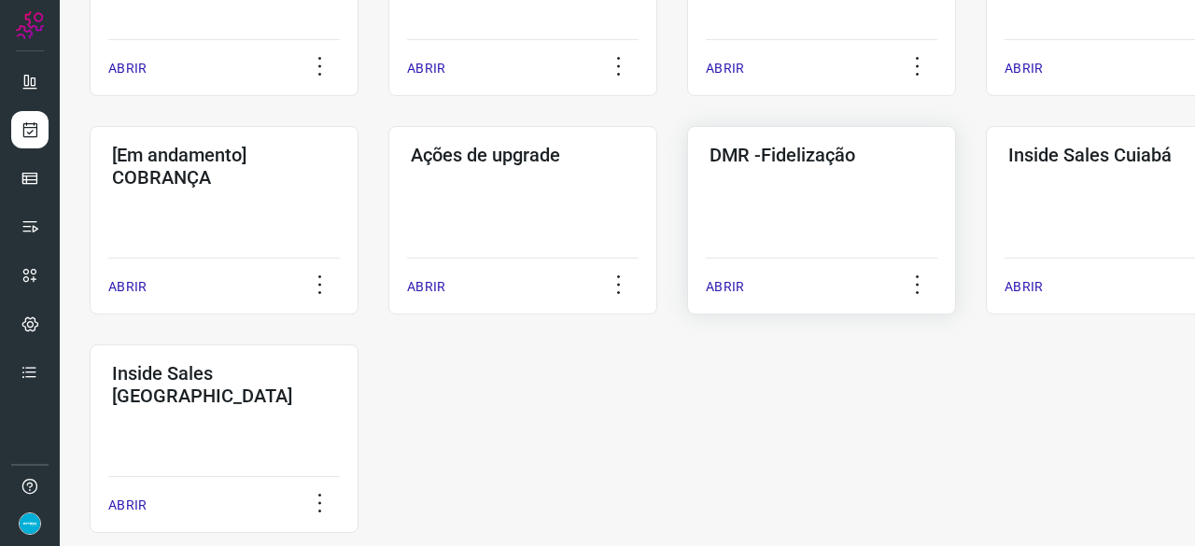
click at [742, 281] on p "ABRIR" at bounding box center [725, 287] width 38 height 20
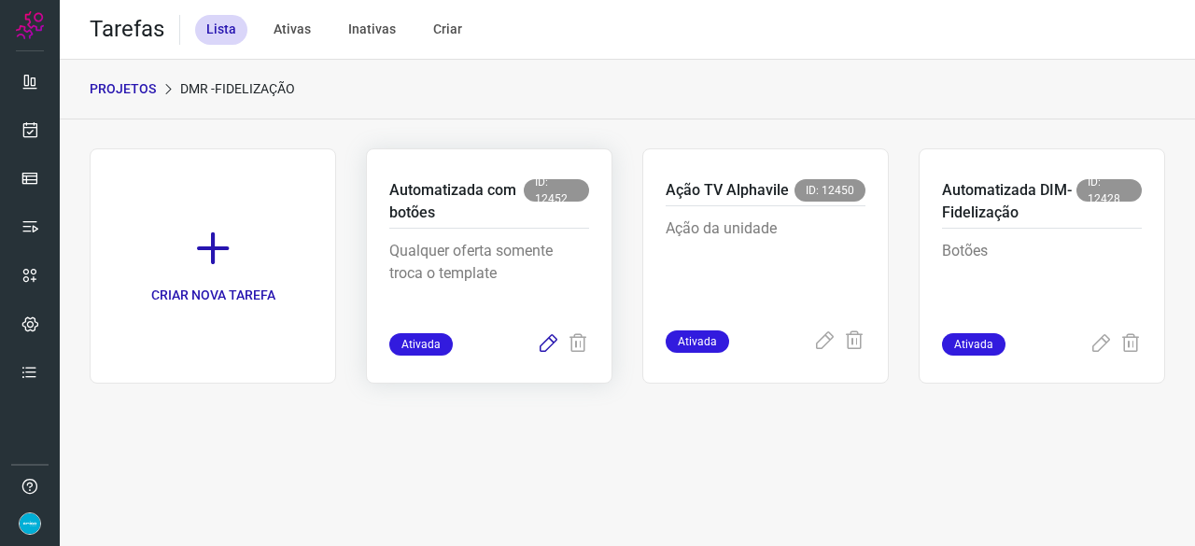
click at [547, 346] on icon at bounding box center [548, 344] width 22 height 22
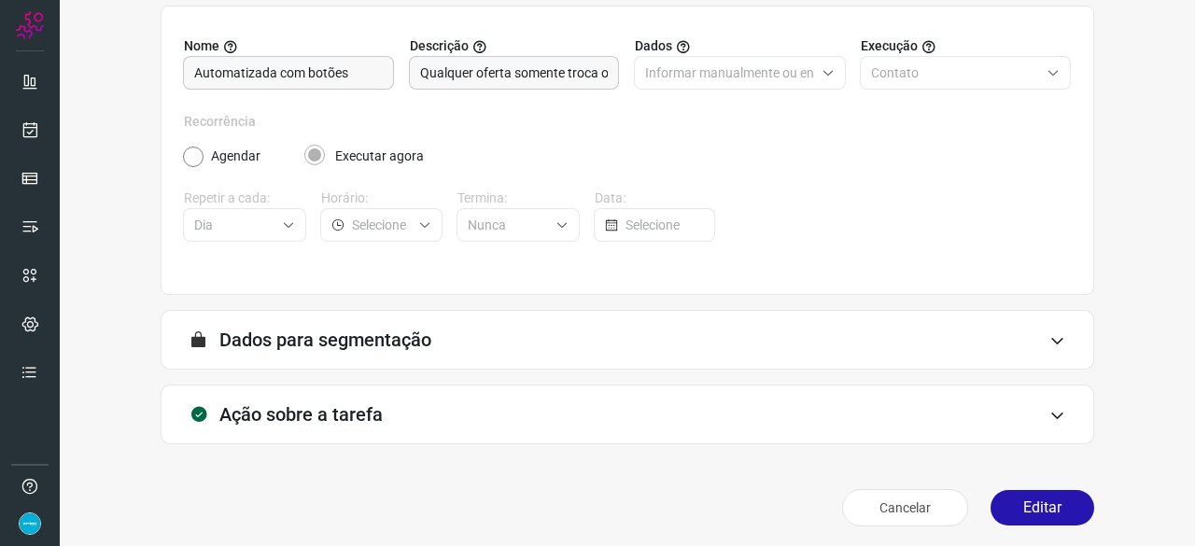
scroll to position [182, 0]
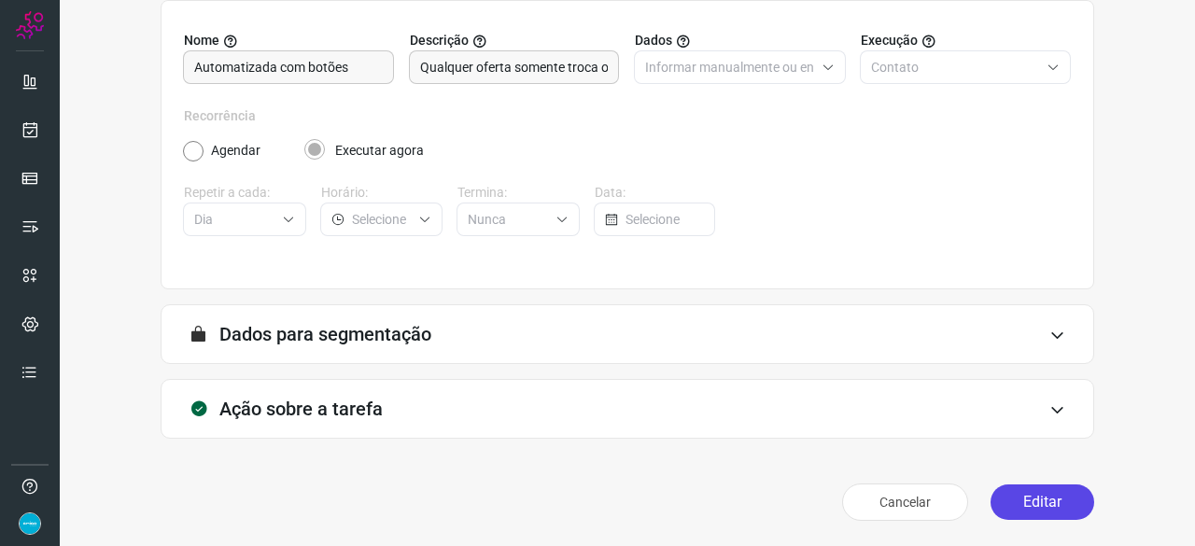
click at [1051, 503] on button "Editar" at bounding box center [1043, 502] width 104 height 35
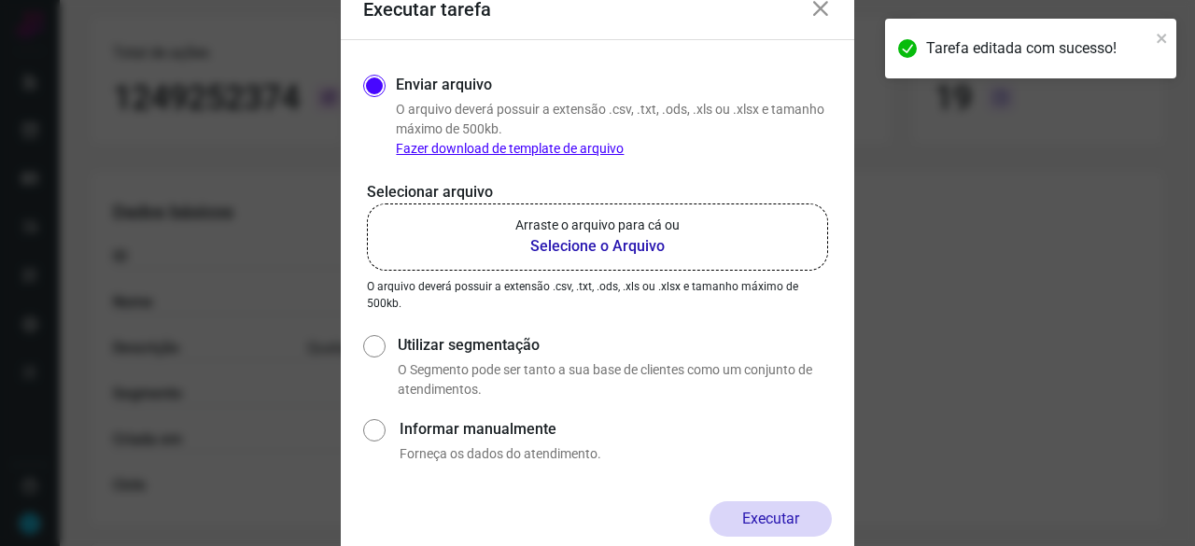
click at [548, 244] on b "Selecione o Arquivo" at bounding box center [597, 246] width 164 height 22
click at [0, 0] on input "Arraste o arquivo para cá ou Selecione o Arquivo" at bounding box center [0, 0] width 0 height 0
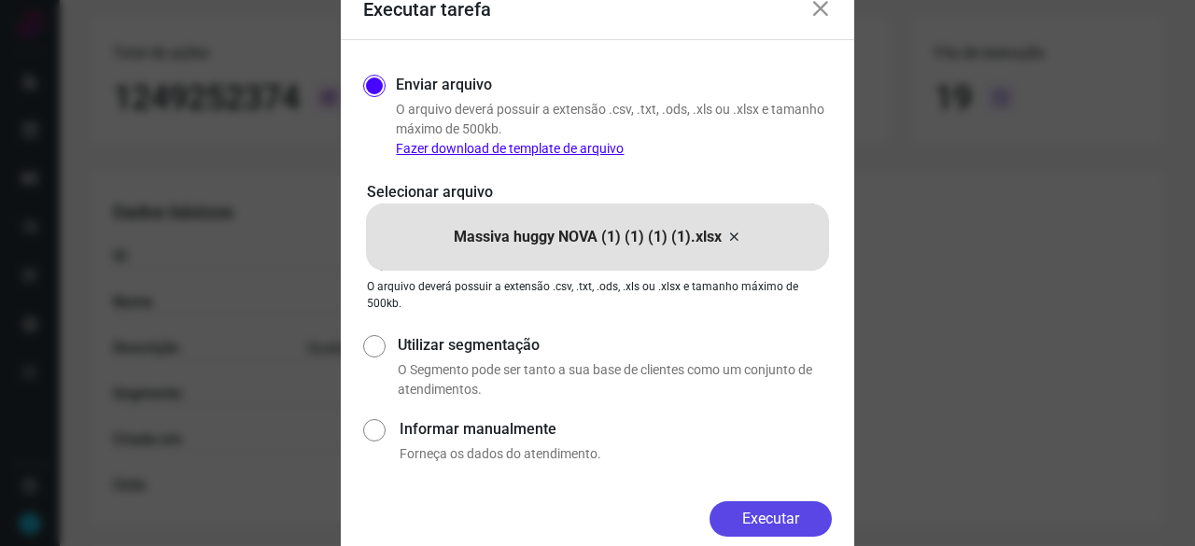
drag, startPoint x: 818, startPoint y: 518, endPoint x: 852, endPoint y: 539, distance: 40.2
click at [818, 517] on button "Executar" at bounding box center [771, 518] width 122 height 35
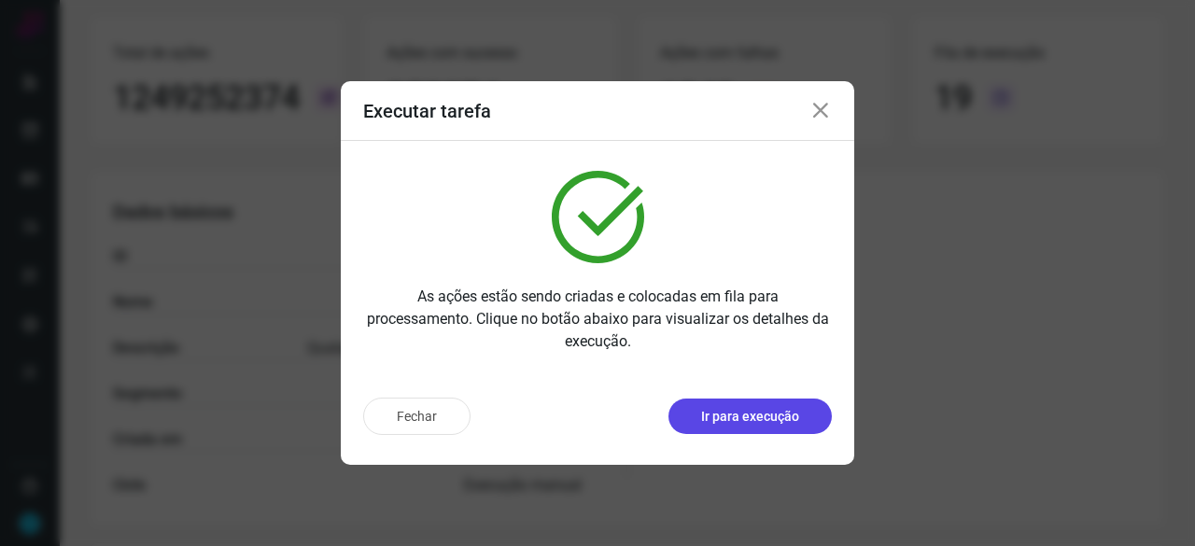
click at [753, 414] on p "Ir para execução" at bounding box center [750, 417] width 98 height 20
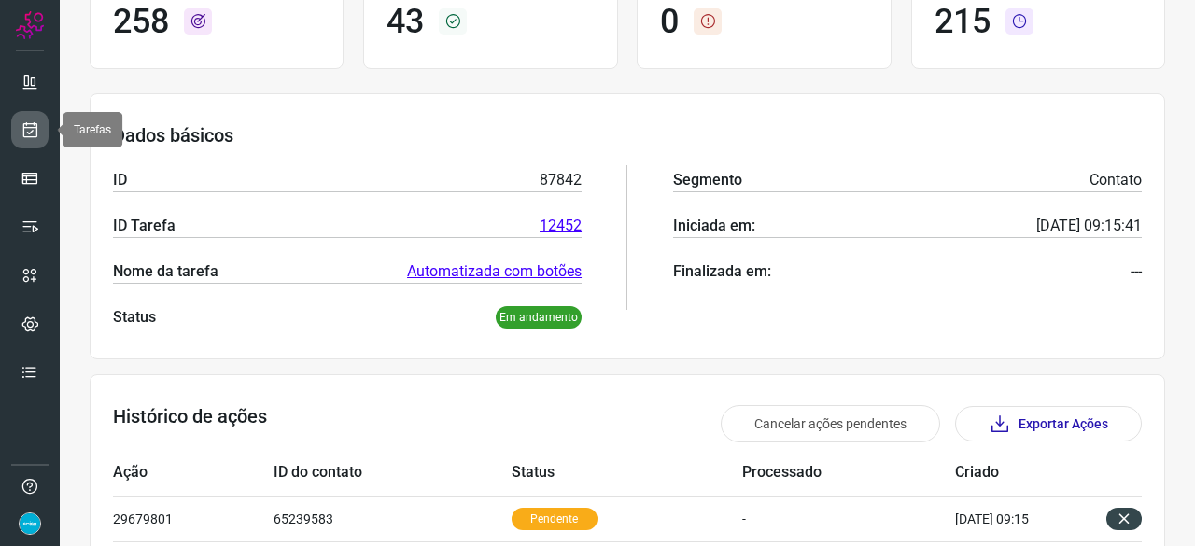
click at [30, 129] on icon at bounding box center [31, 129] width 20 height 19
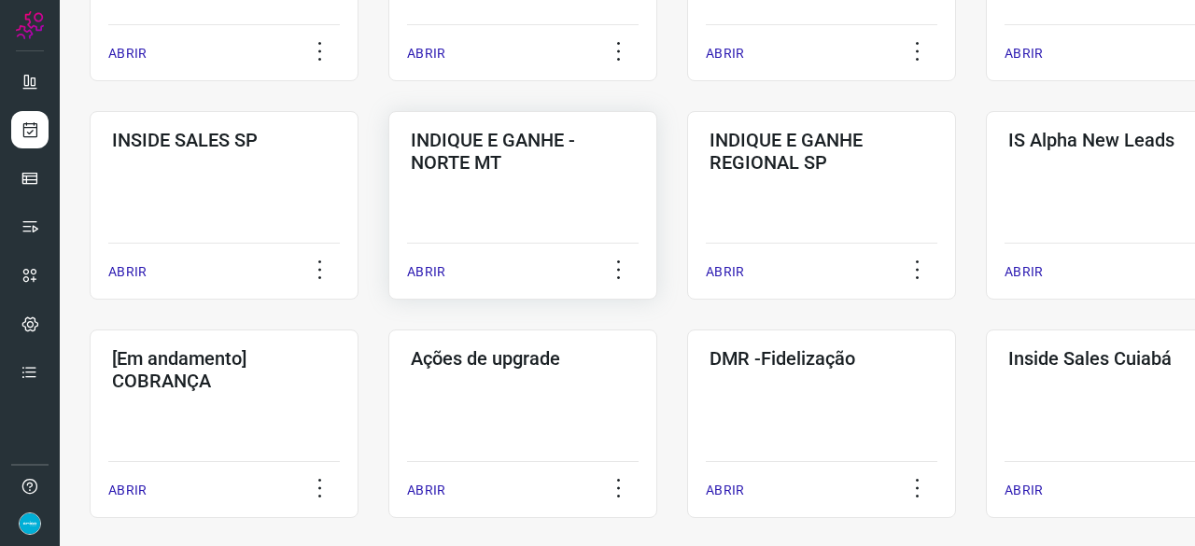
scroll to position [896, 0]
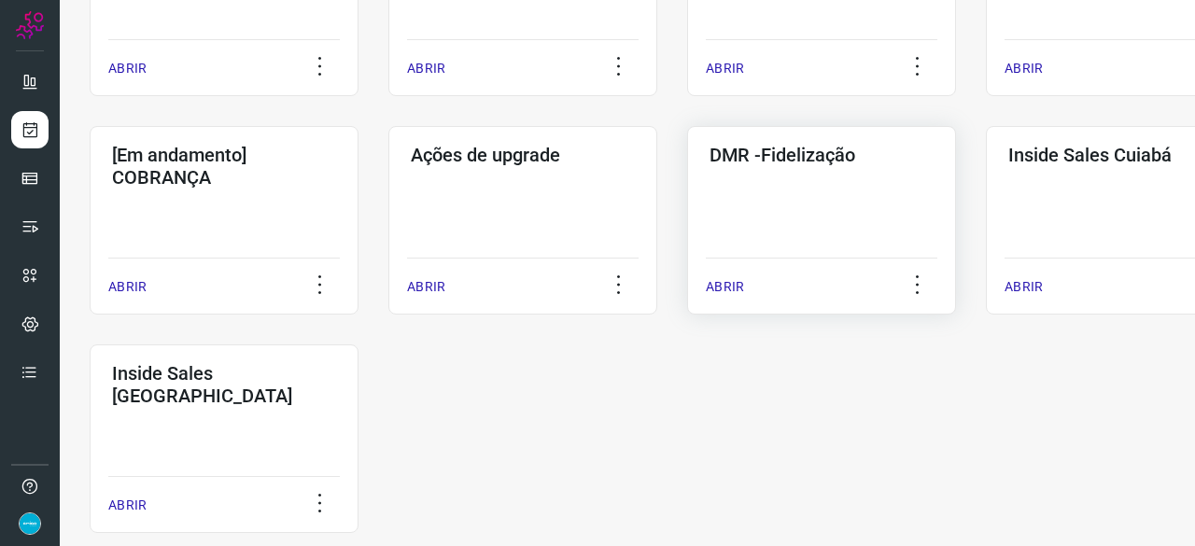
click at [738, 283] on p "ABRIR" at bounding box center [725, 287] width 38 height 20
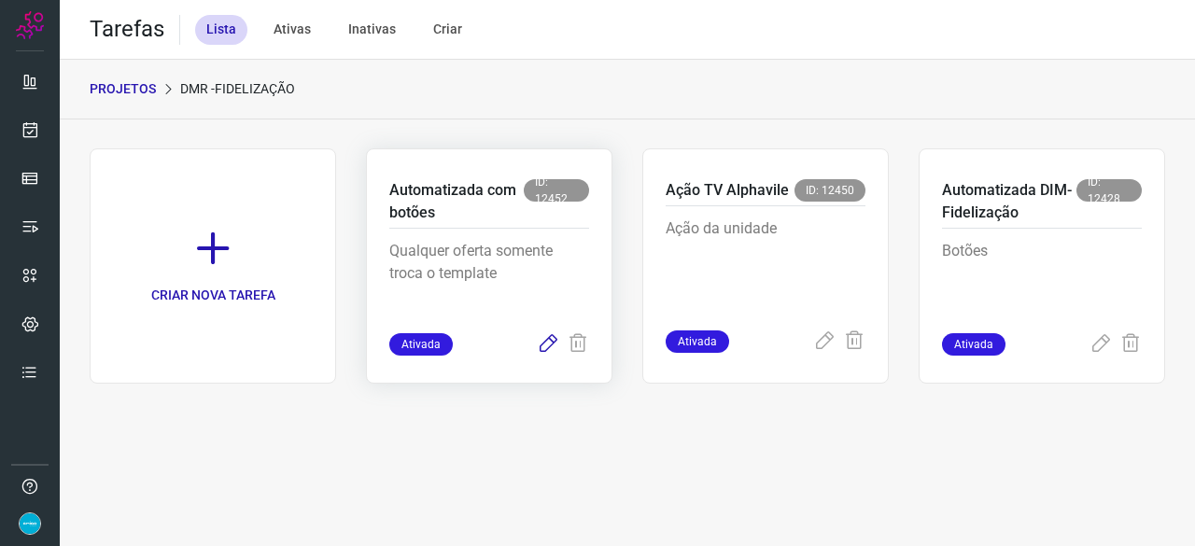
click at [545, 340] on icon at bounding box center [548, 344] width 22 height 22
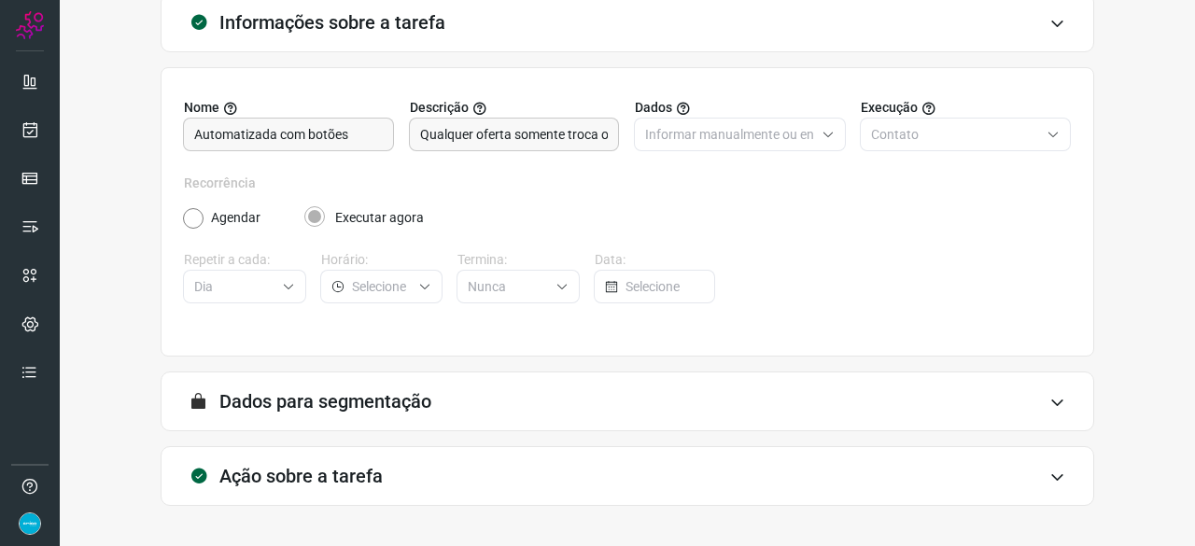
scroll to position [182, 0]
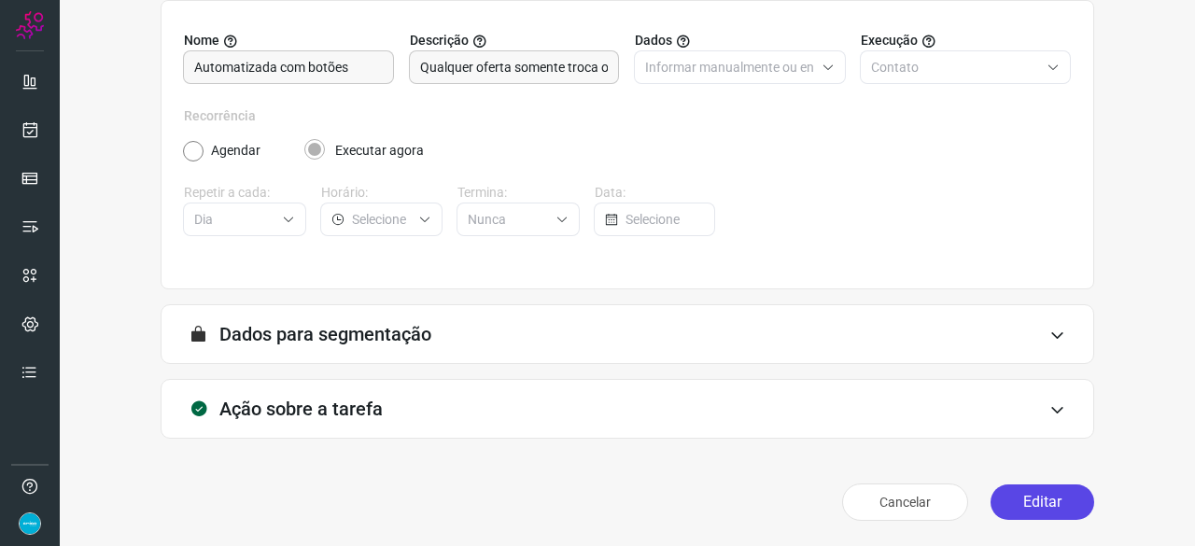
click at [1009, 505] on button "Editar" at bounding box center [1043, 502] width 104 height 35
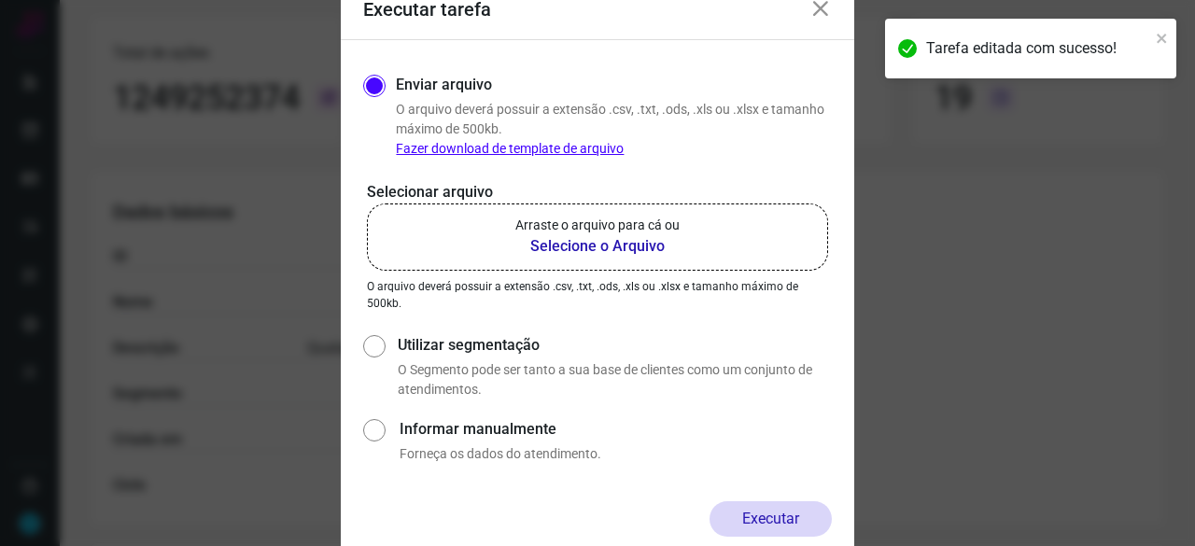
click at [581, 247] on b "Selecione o Arquivo" at bounding box center [597, 246] width 164 height 22
click at [0, 0] on input "Arraste o arquivo para cá ou Selecione o Arquivo" at bounding box center [0, 0] width 0 height 0
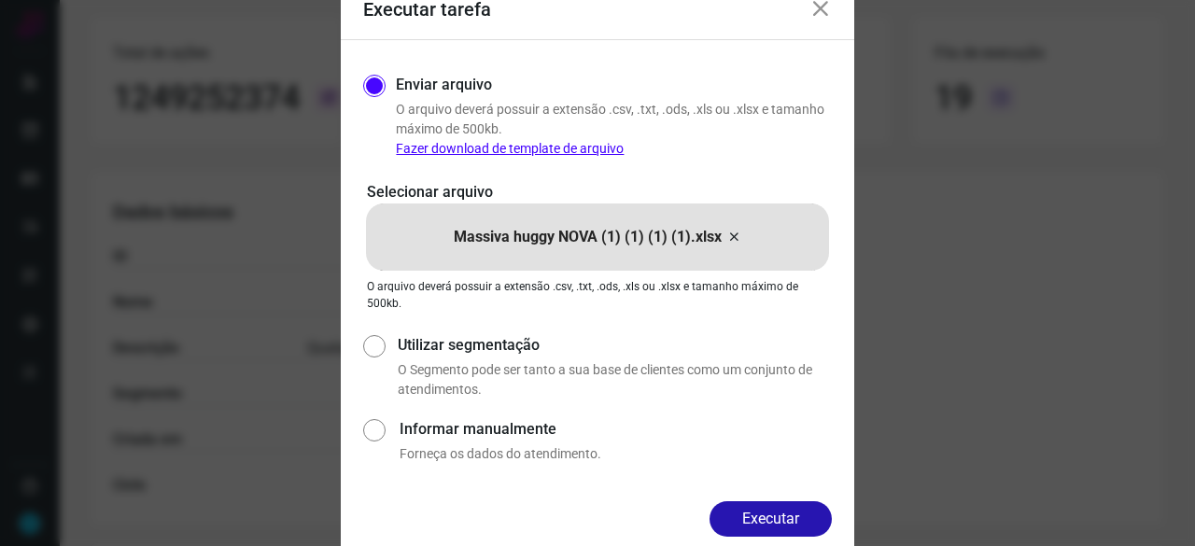
click at [809, 524] on button "Executar" at bounding box center [771, 518] width 122 height 35
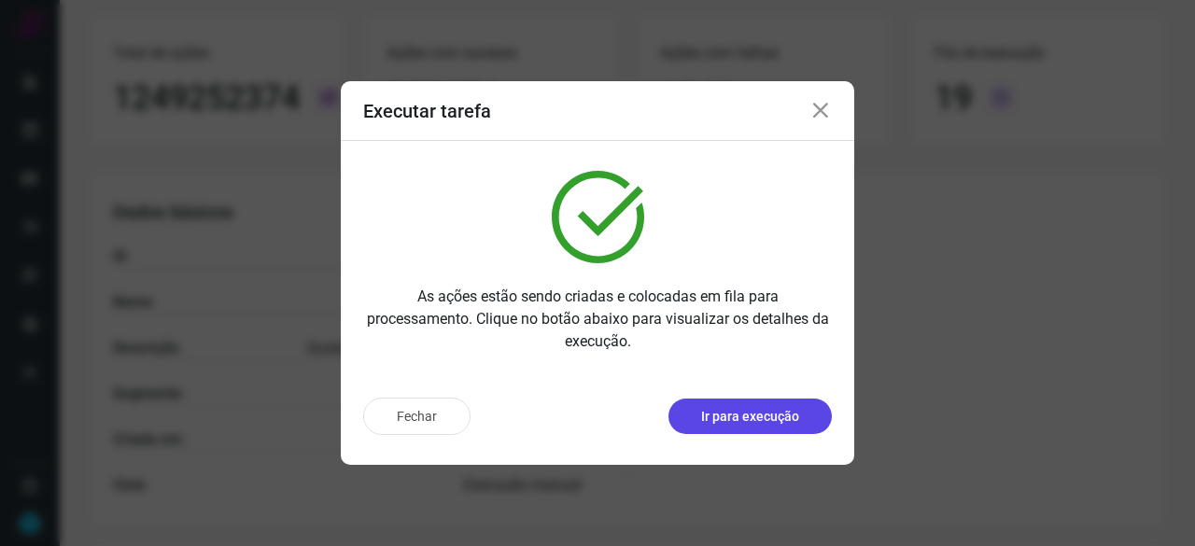
click at [769, 417] on p "Ir para execução" at bounding box center [750, 417] width 98 height 20
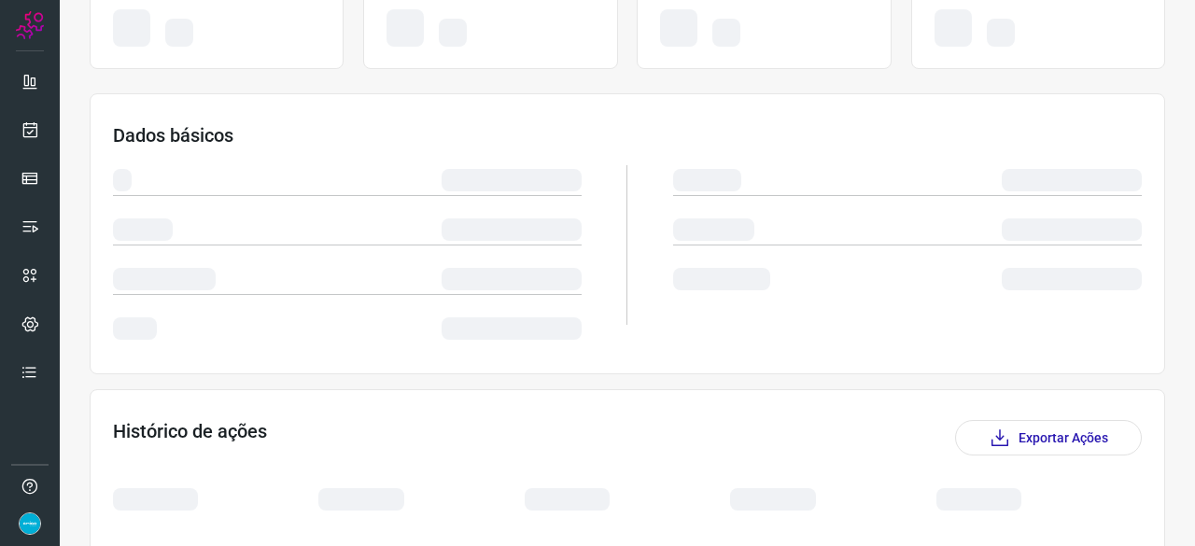
scroll to position [283, 0]
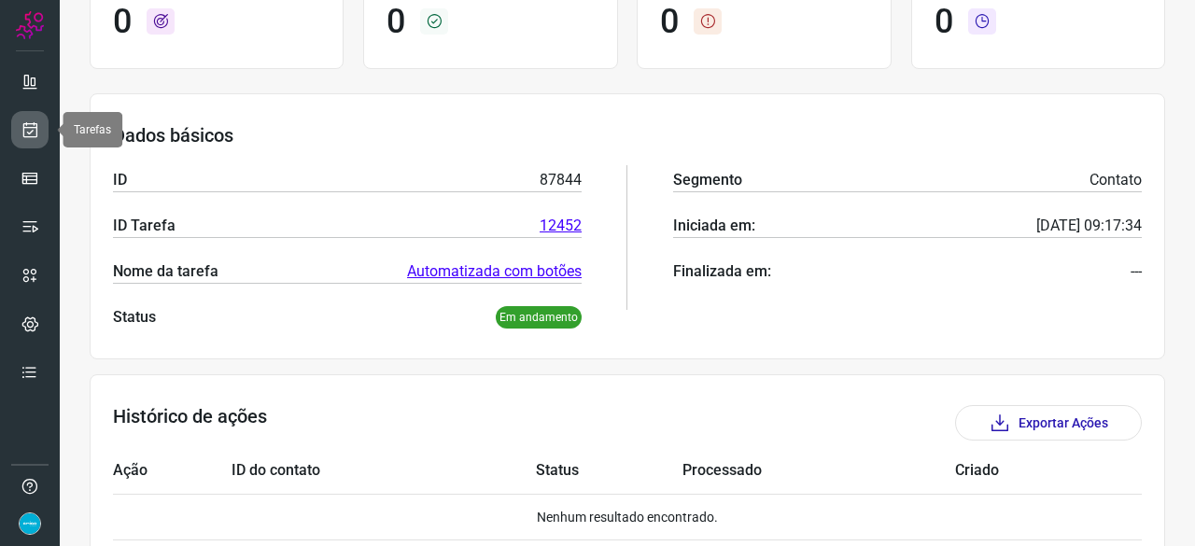
click at [34, 128] on icon at bounding box center [31, 129] width 20 height 19
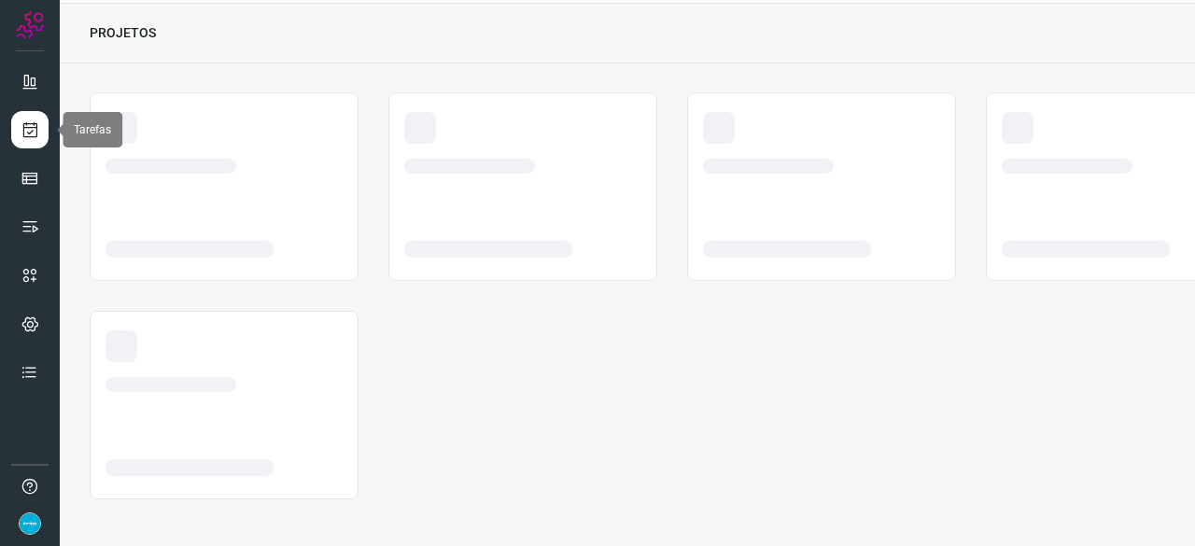
scroll to position [56, 0]
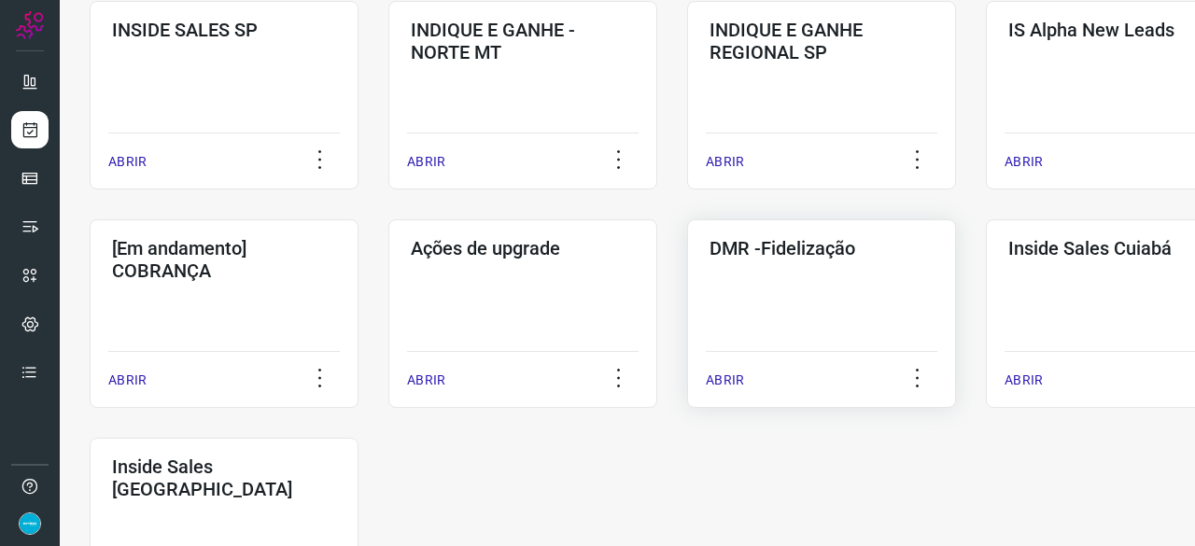
click at [738, 376] on p "ABRIR" at bounding box center [725, 381] width 38 height 20
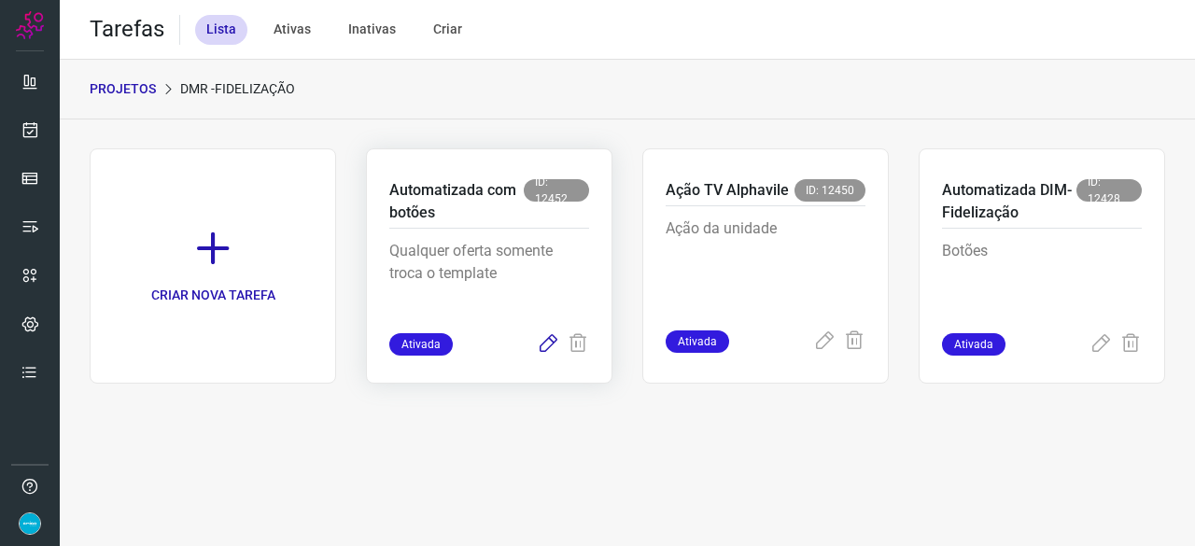
click at [547, 340] on icon at bounding box center [548, 344] width 22 height 22
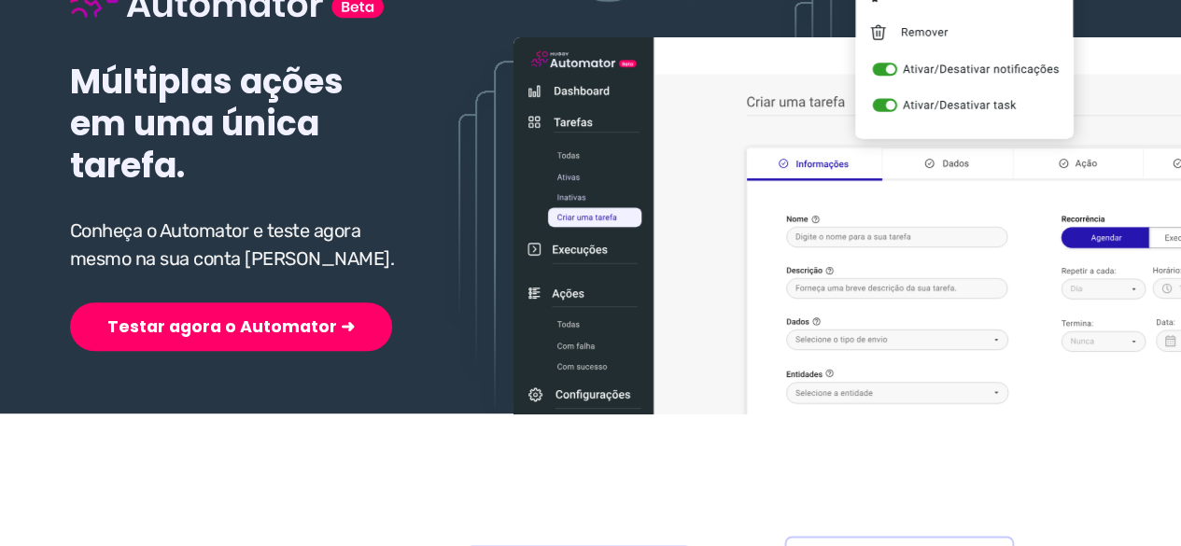
scroll to position [280, 0]
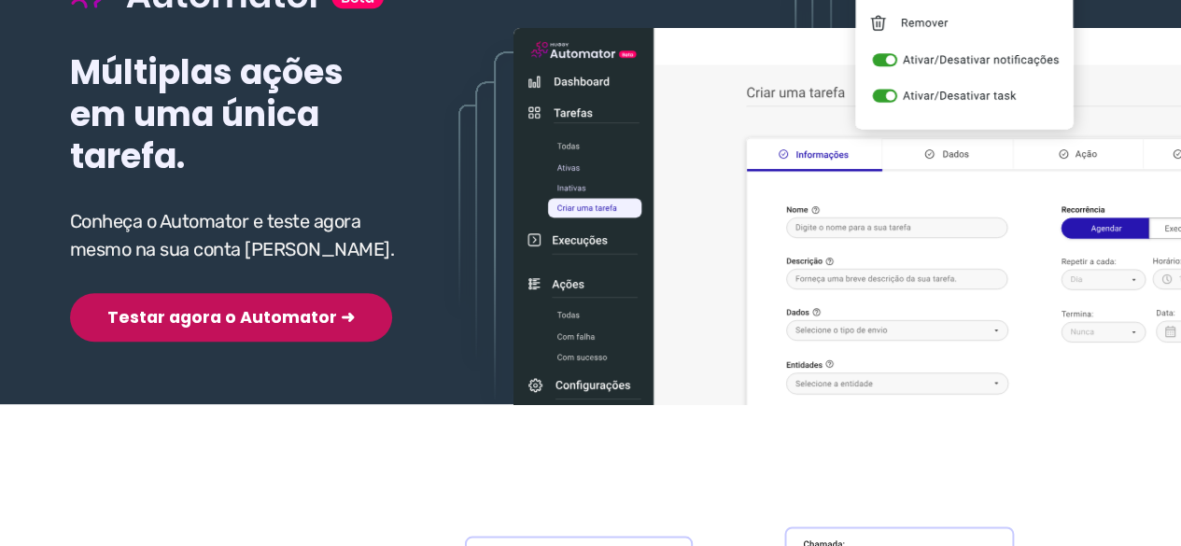
click at [222, 320] on button "Testar agora o Automator ➜" at bounding box center [231, 317] width 322 height 49
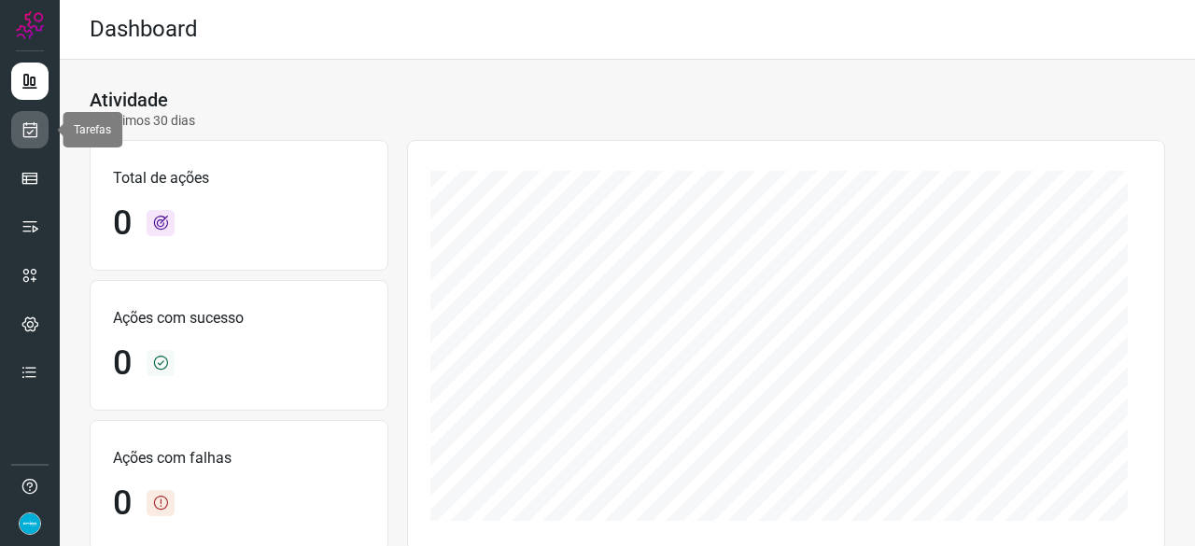
click at [34, 126] on icon at bounding box center [31, 129] width 20 height 19
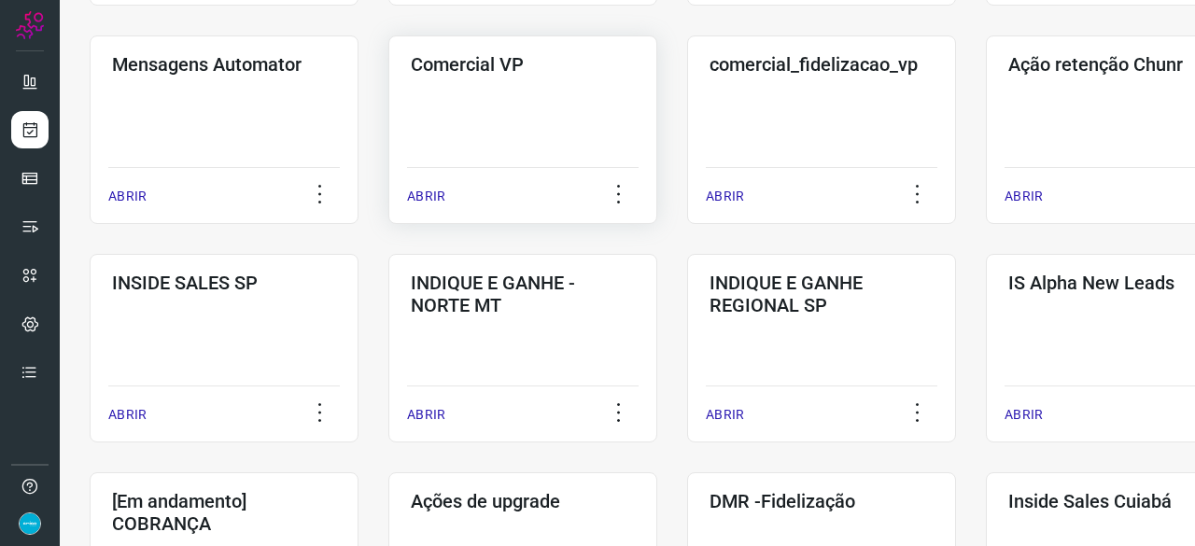
scroll to position [747, 0]
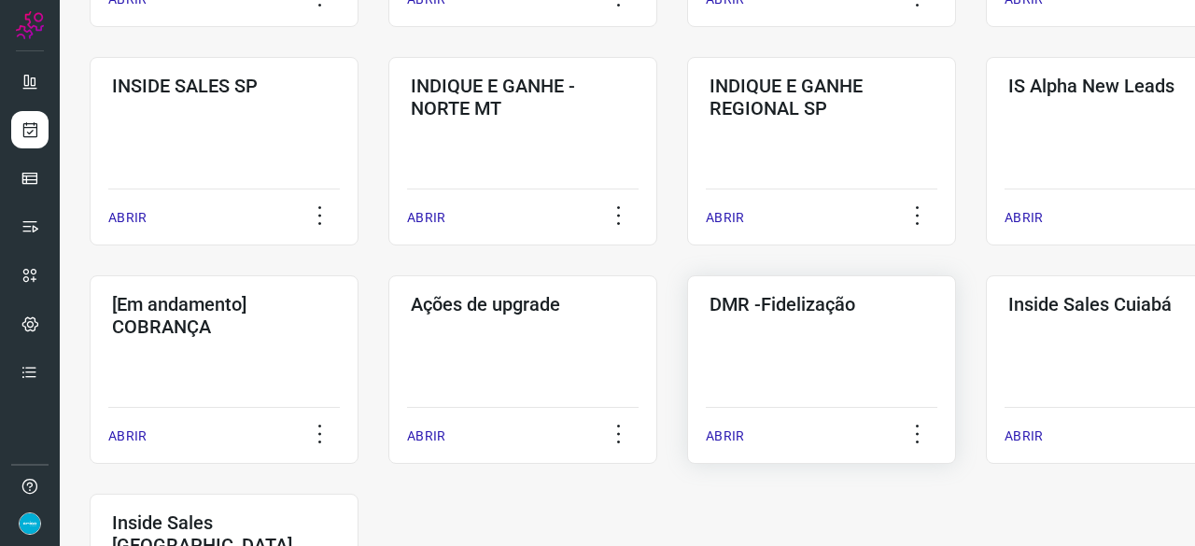
click at [741, 433] on p "ABRIR" at bounding box center [725, 437] width 38 height 20
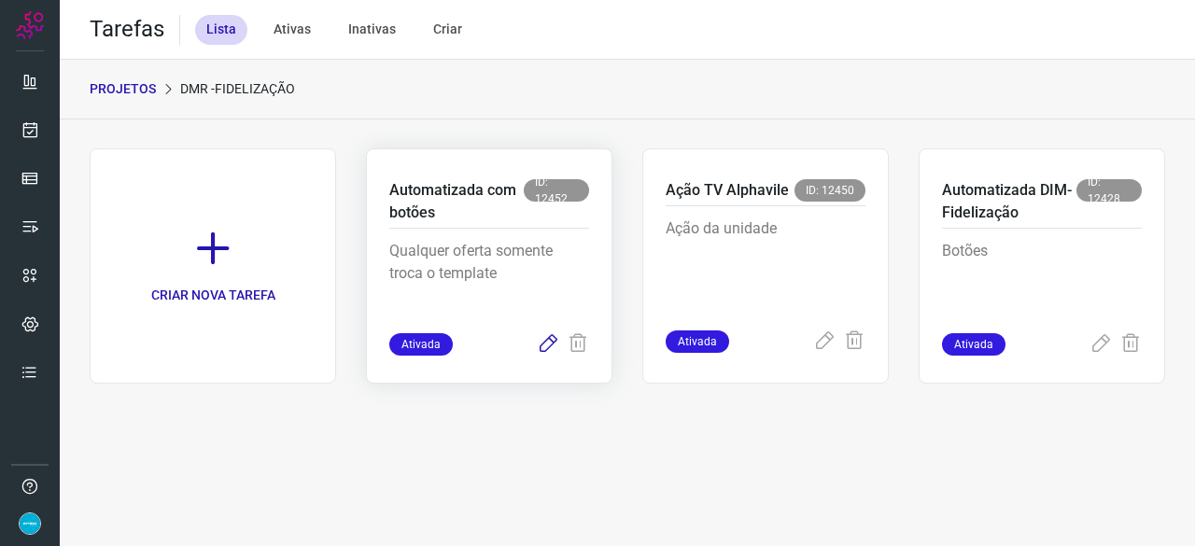
click at [547, 339] on icon at bounding box center [548, 344] width 22 height 22
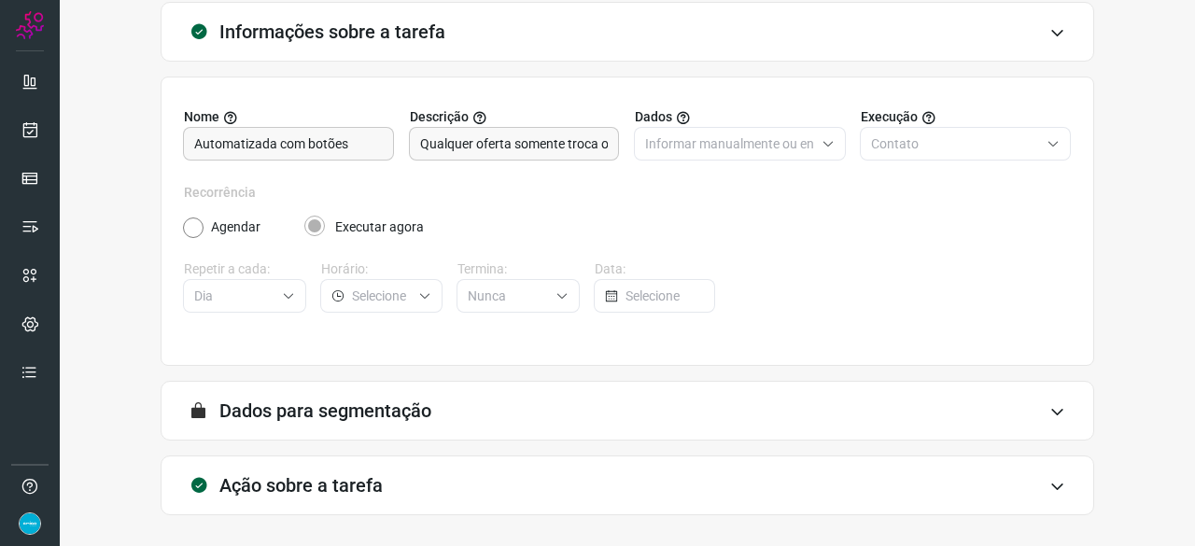
scroll to position [182, 0]
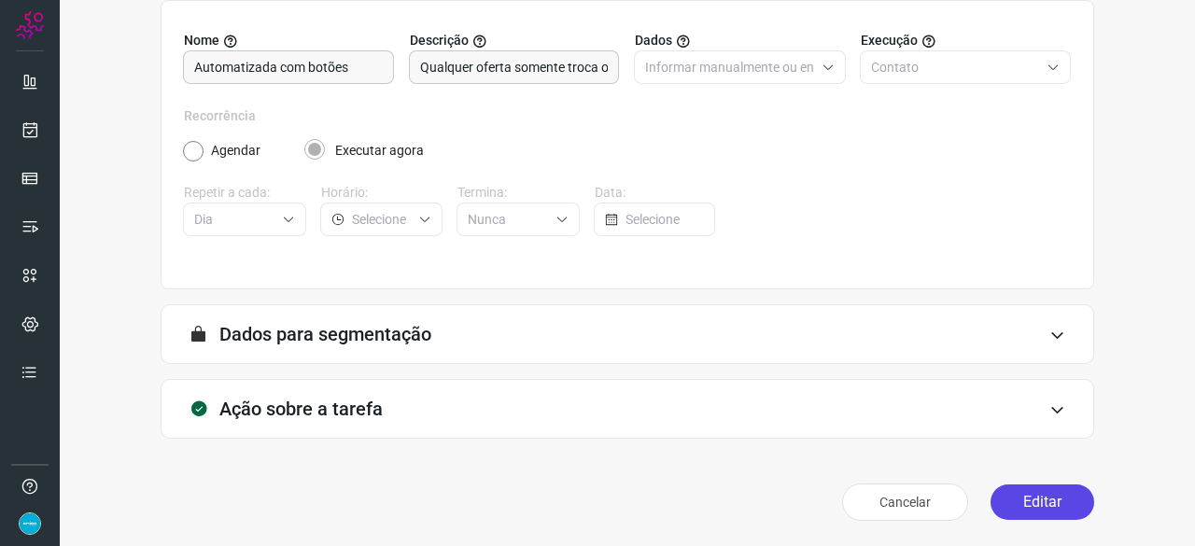
click at [1038, 499] on button "Editar" at bounding box center [1043, 502] width 104 height 35
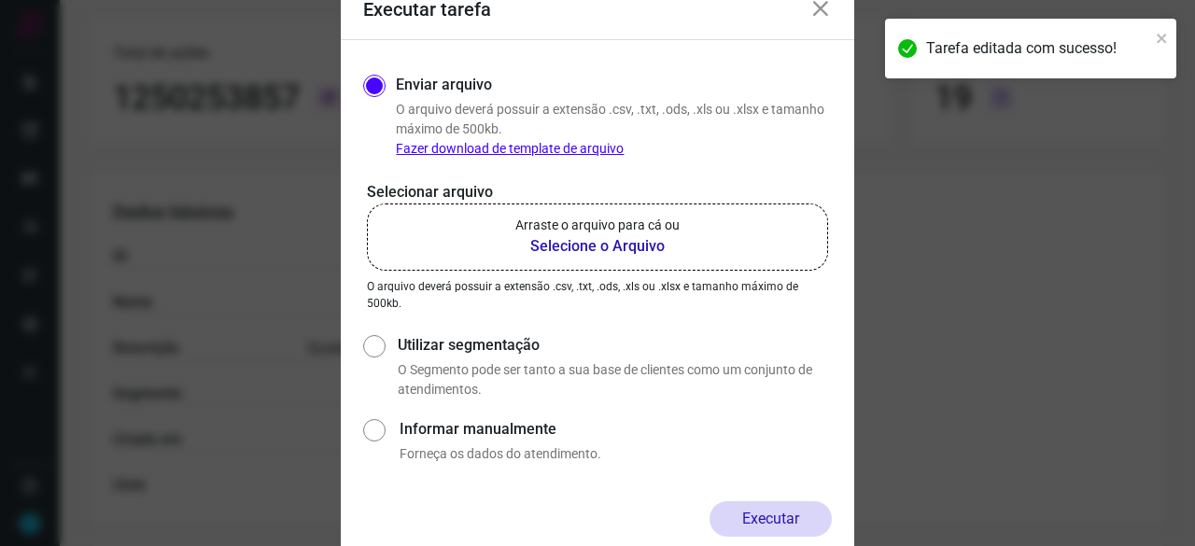
click at [555, 242] on b "Selecione o Arquivo" at bounding box center [597, 246] width 164 height 22
click at [0, 0] on input "Arraste o arquivo para cá ou Selecione o Arquivo" at bounding box center [0, 0] width 0 height 0
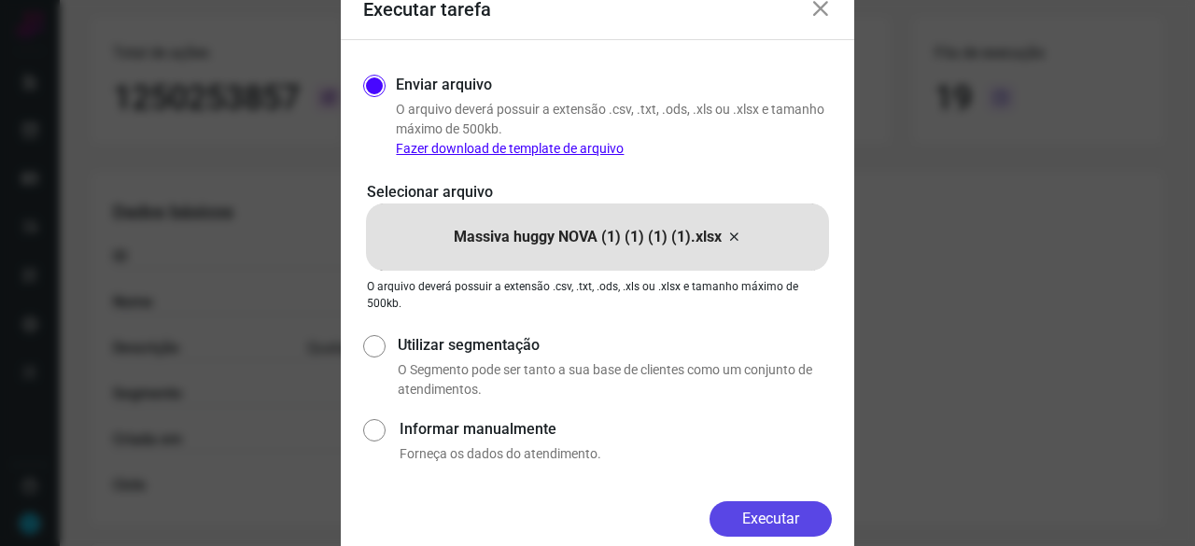
click at [770, 511] on button "Executar" at bounding box center [771, 518] width 122 height 35
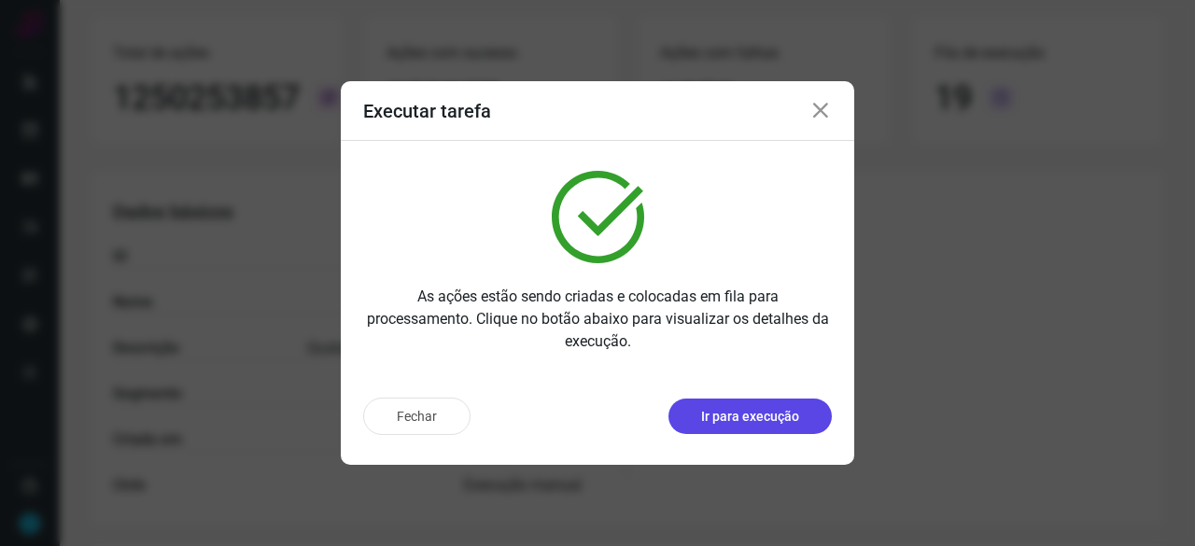
click at [735, 414] on p "Ir para execução" at bounding box center [750, 417] width 98 height 20
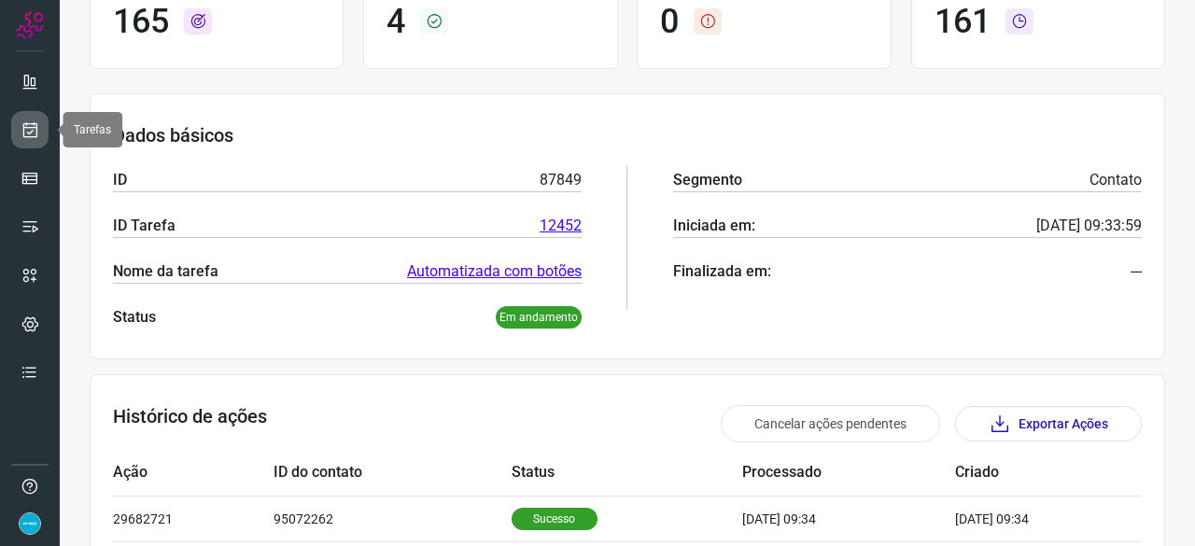
click at [32, 131] on icon at bounding box center [31, 129] width 20 height 19
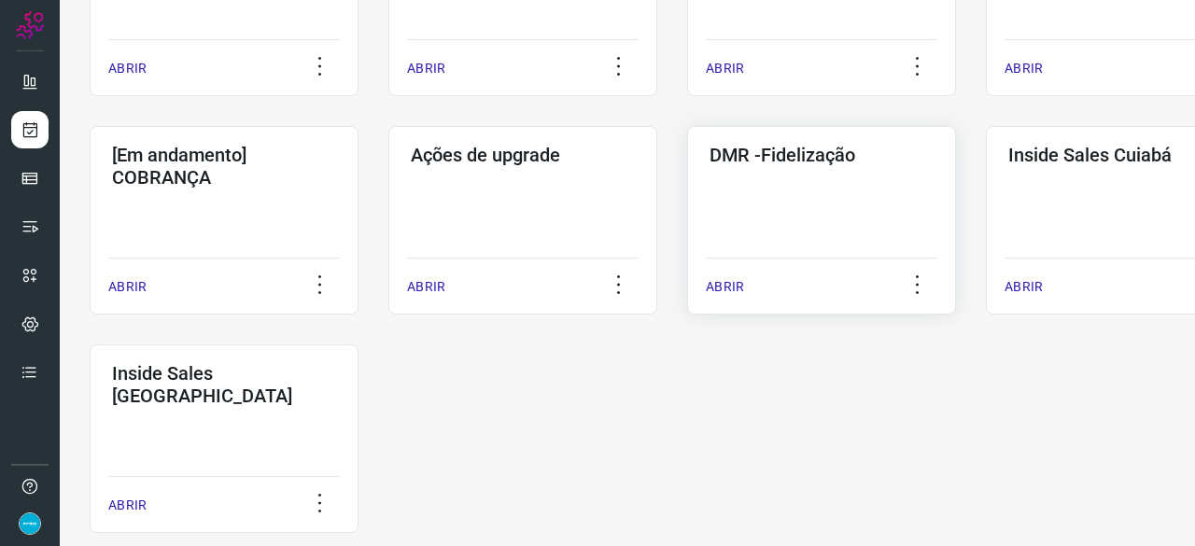
click at [731, 285] on p "ABRIR" at bounding box center [725, 287] width 38 height 20
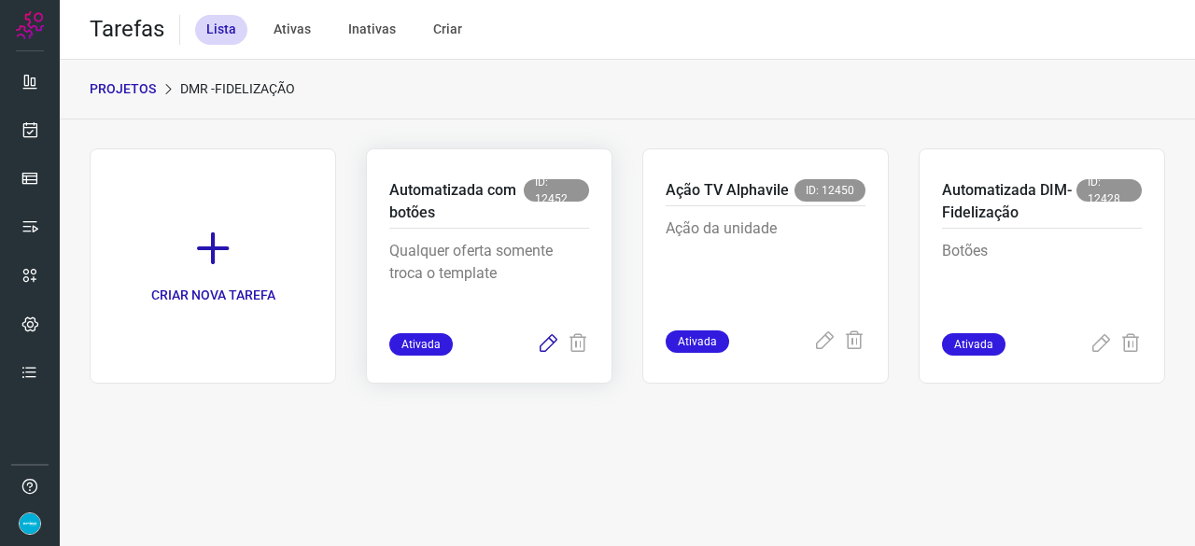
click at [551, 343] on icon at bounding box center [548, 344] width 22 height 22
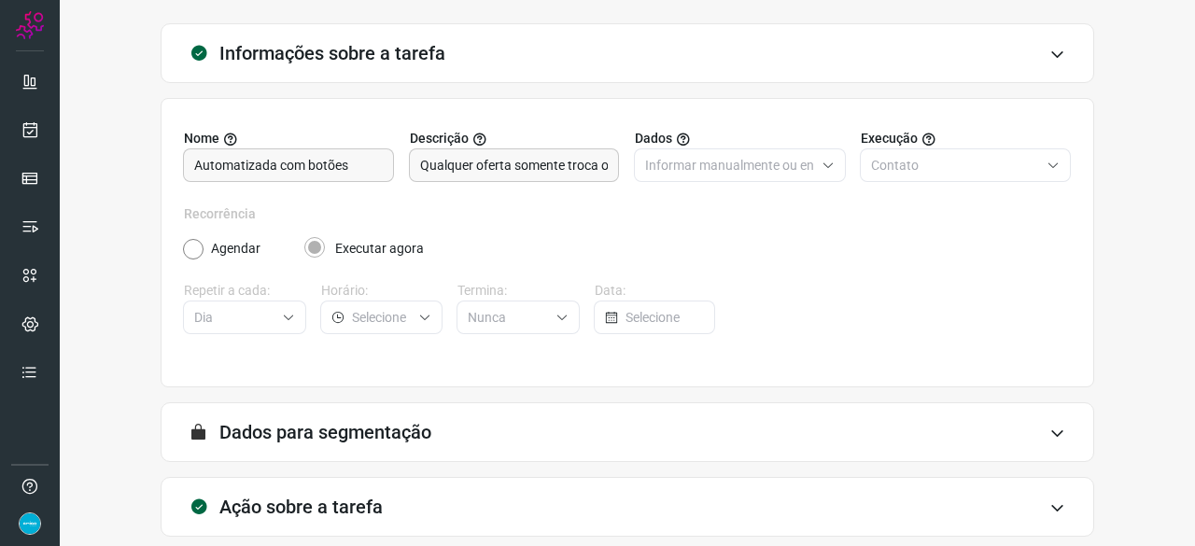
scroll to position [182, 0]
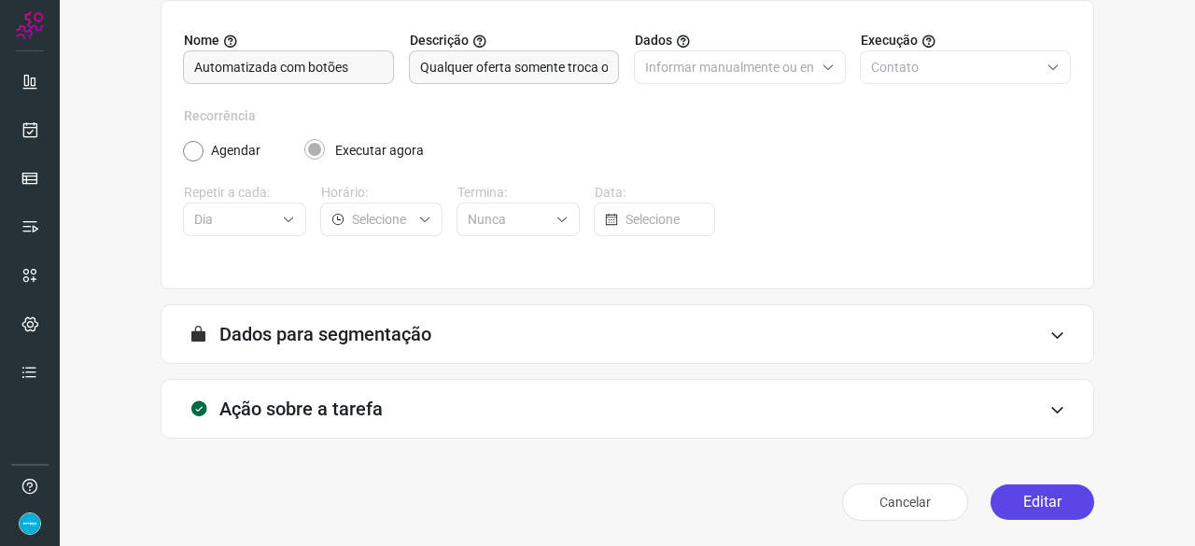
click at [1033, 500] on button "Editar" at bounding box center [1043, 502] width 104 height 35
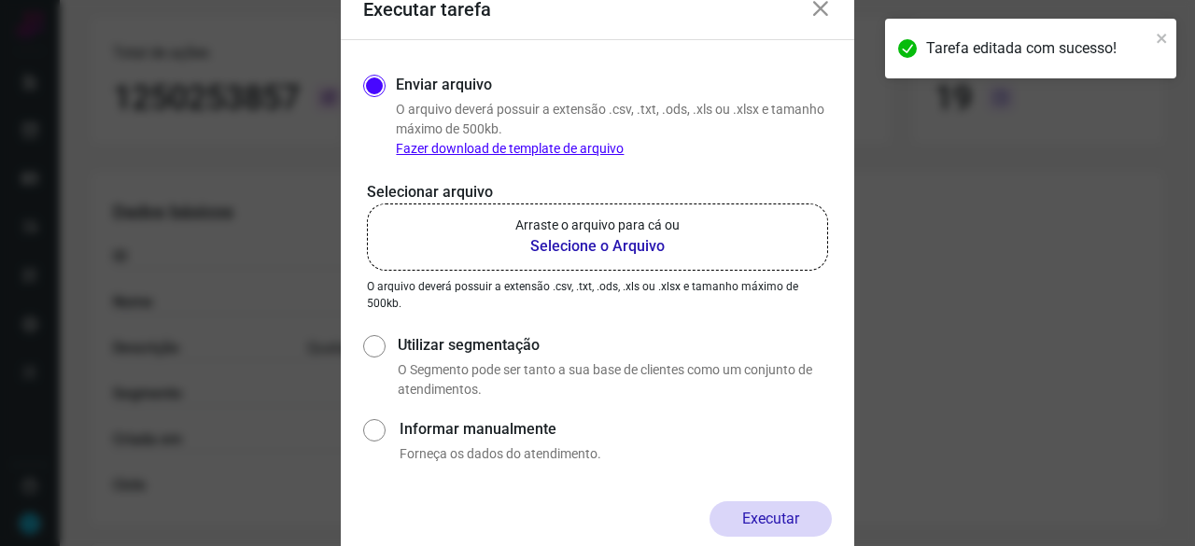
click at [560, 246] on b "Selecione o Arquivo" at bounding box center [597, 246] width 164 height 22
click at [0, 0] on input "Arraste o arquivo para cá ou Selecione o Arquivo" at bounding box center [0, 0] width 0 height 0
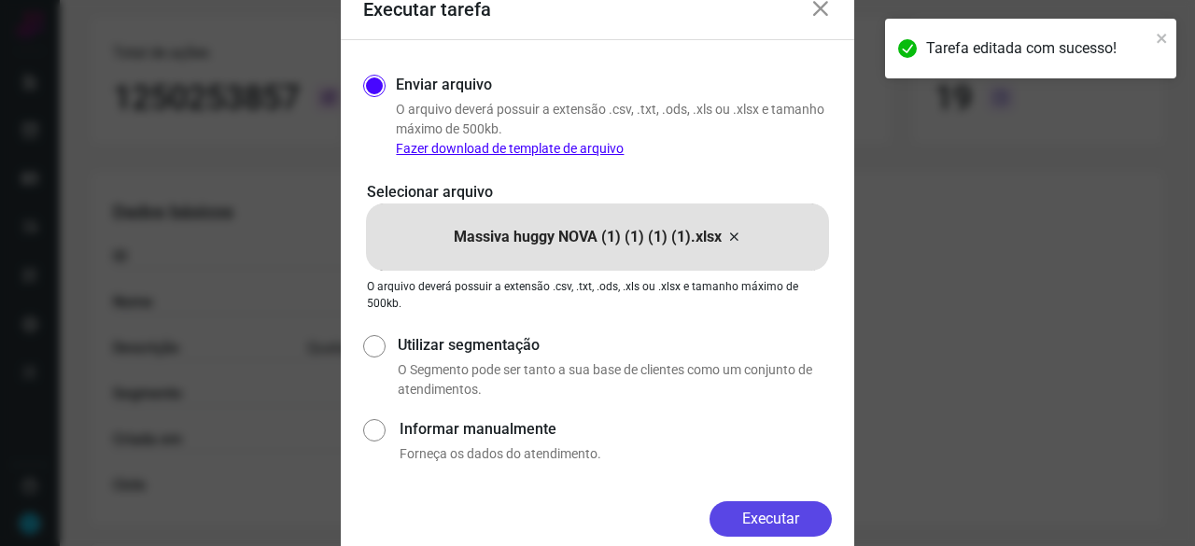
click at [792, 522] on button "Executar" at bounding box center [771, 518] width 122 height 35
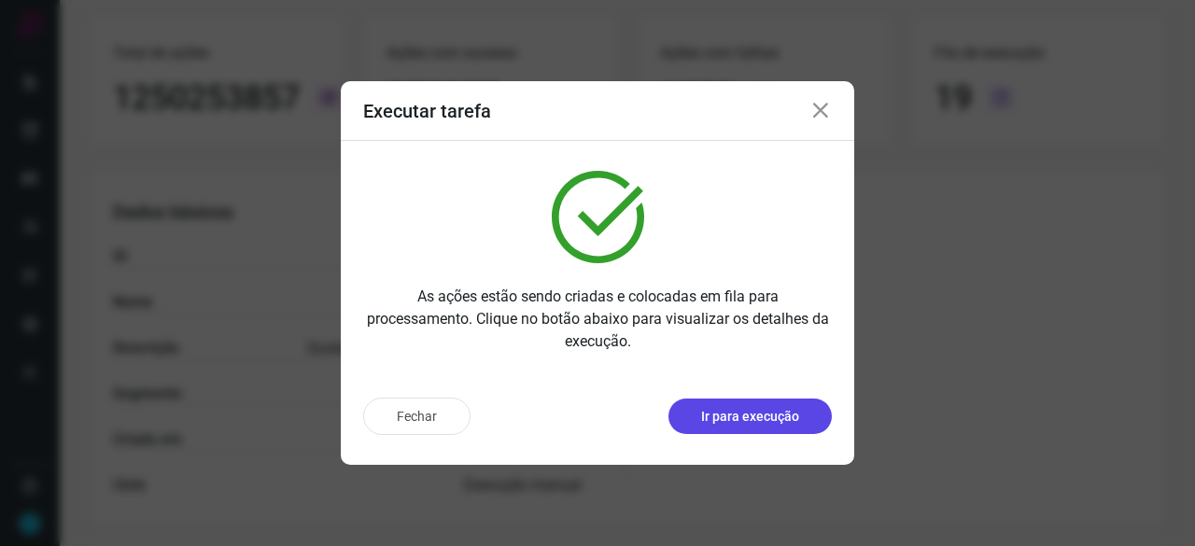
click at [719, 417] on p "Ir para execução" at bounding box center [750, 417] width 98 height 20
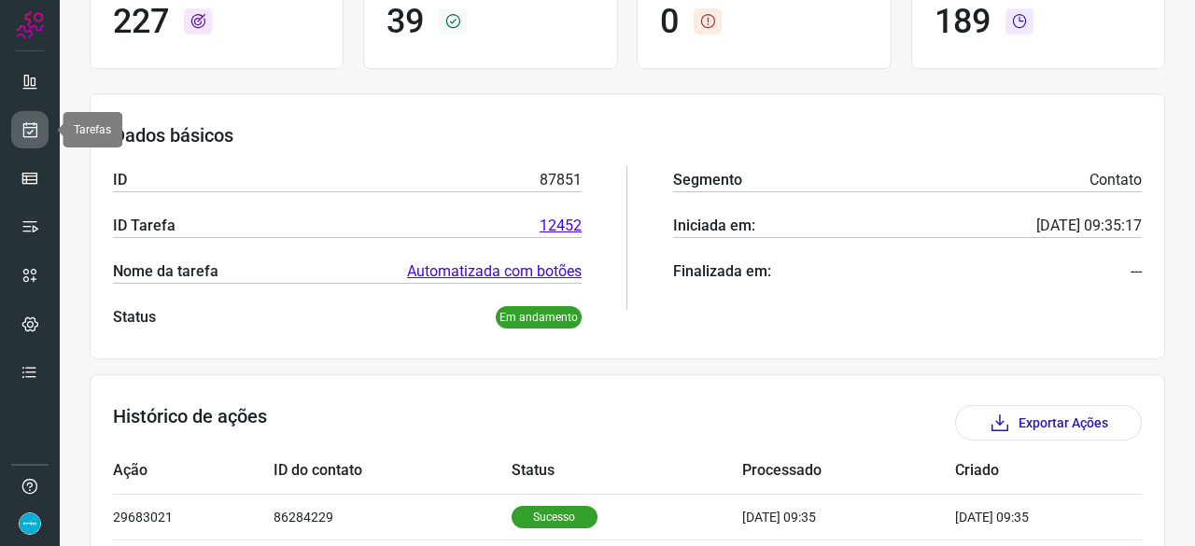
click at [19, 130] on link at bounding box center [29, 129] width 37 height 37
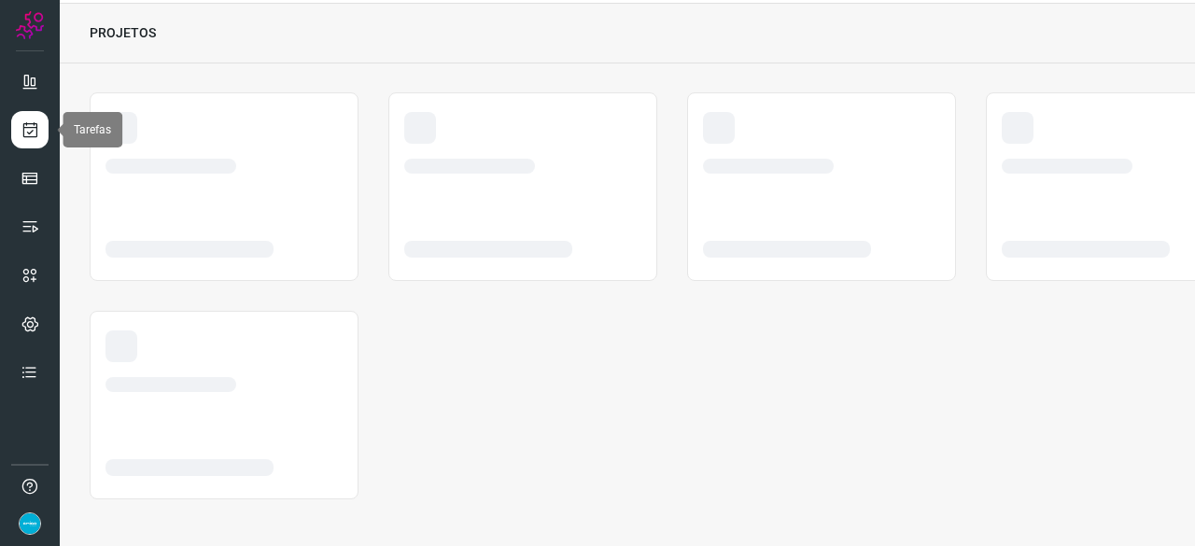
scroll to position [56, 0]
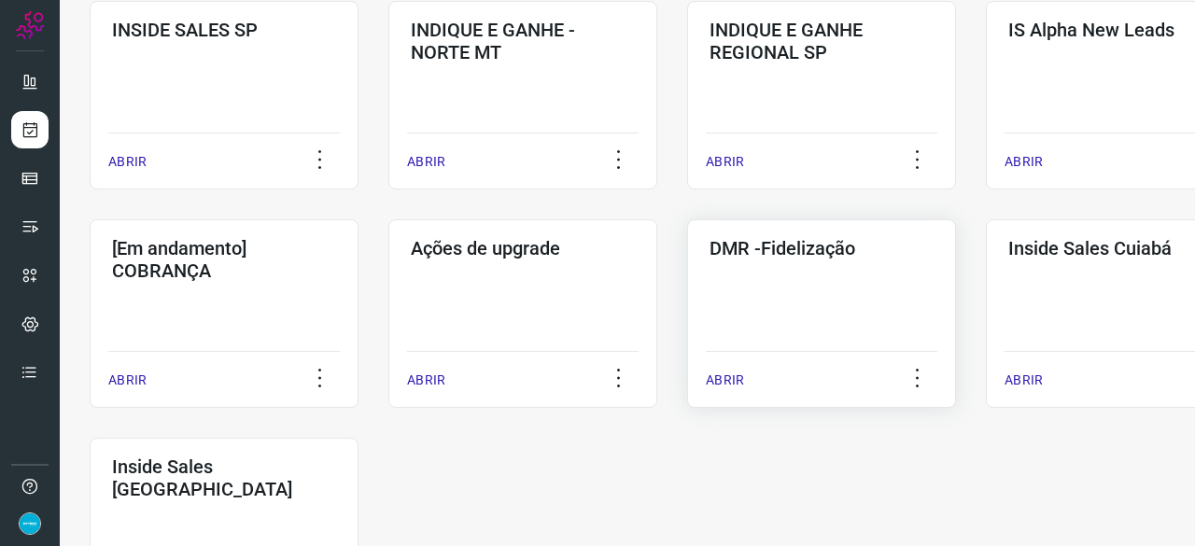
click at [741, 376] on p "ABRIR" at bounding box center [725, 381] width 38 height 20
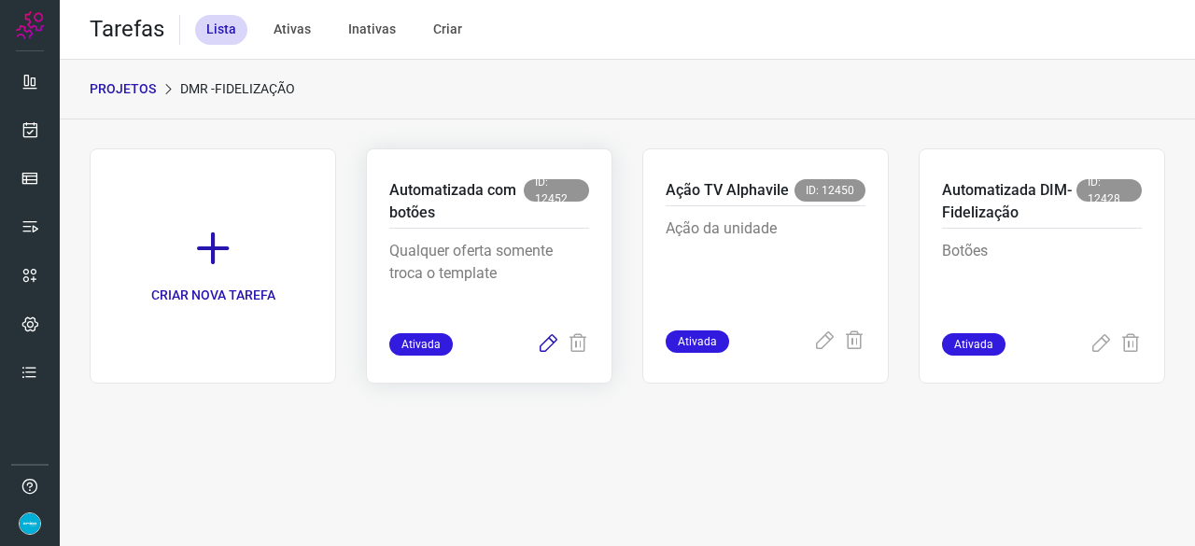
click at [547, 346] on icon at bounding box center [548, 344] width 22 height 22
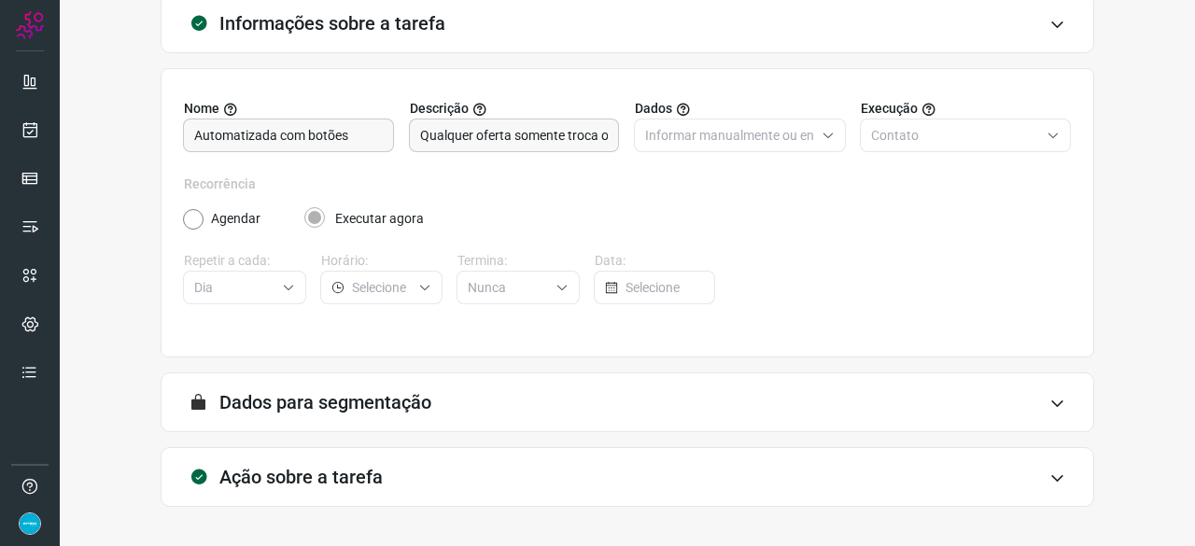
scroll to position [182, 0]
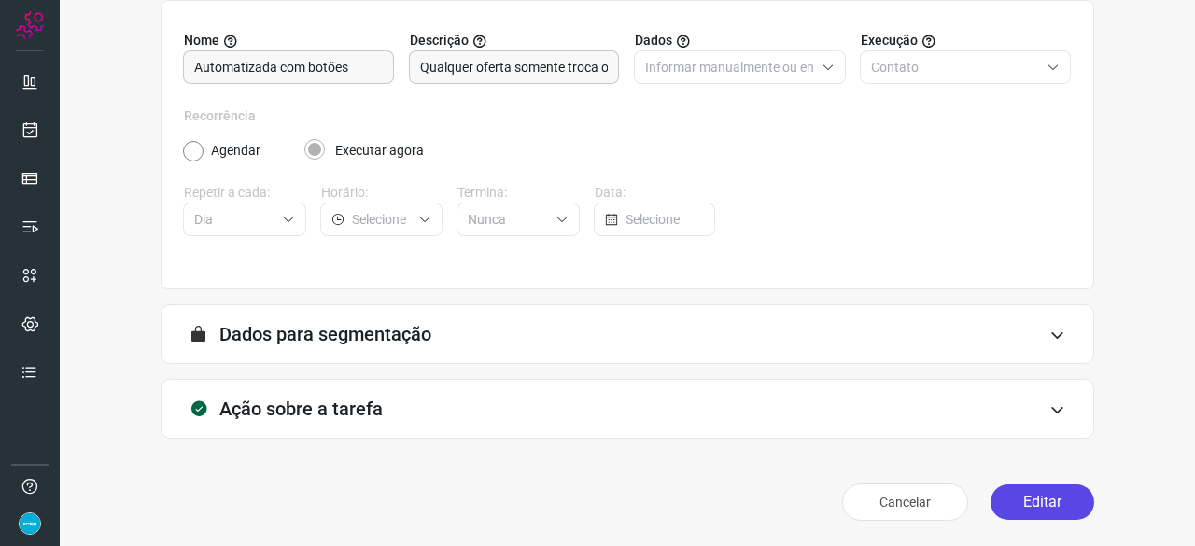
click at [1029, 497] on button "Editar" at bounding box center [1043, 502] width 104 height 35
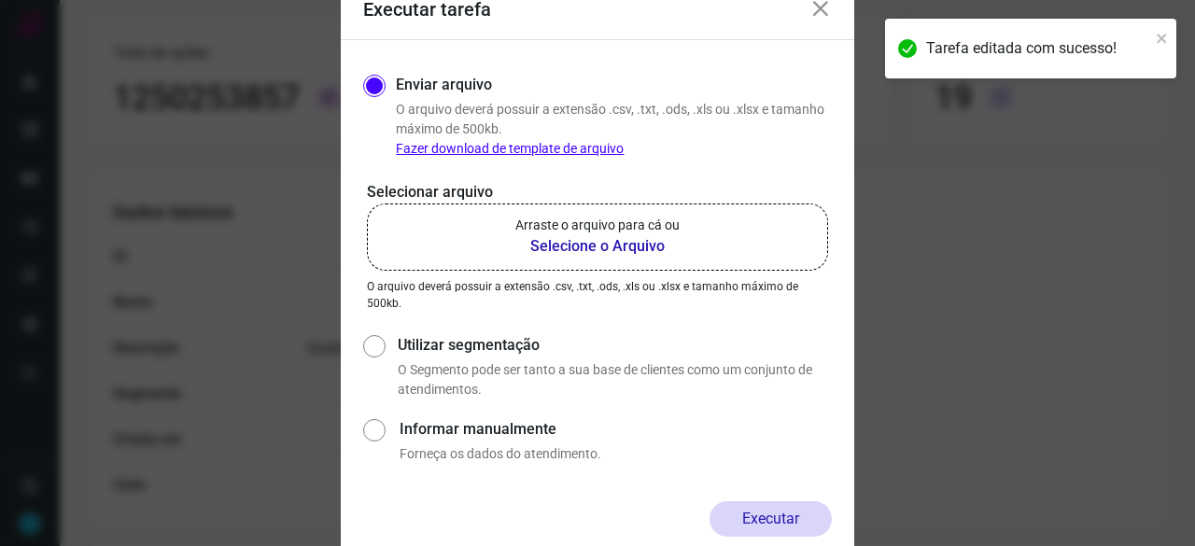
click at [567, 246] on b "Selecione o Arquivo" at bounding box center [597, 246] width 164 height 22
click at [0, 0] on input "Arraste o arquivo para cá ou Selecione o Arquivo" at bounding box center [0, 0] width 0 height 0
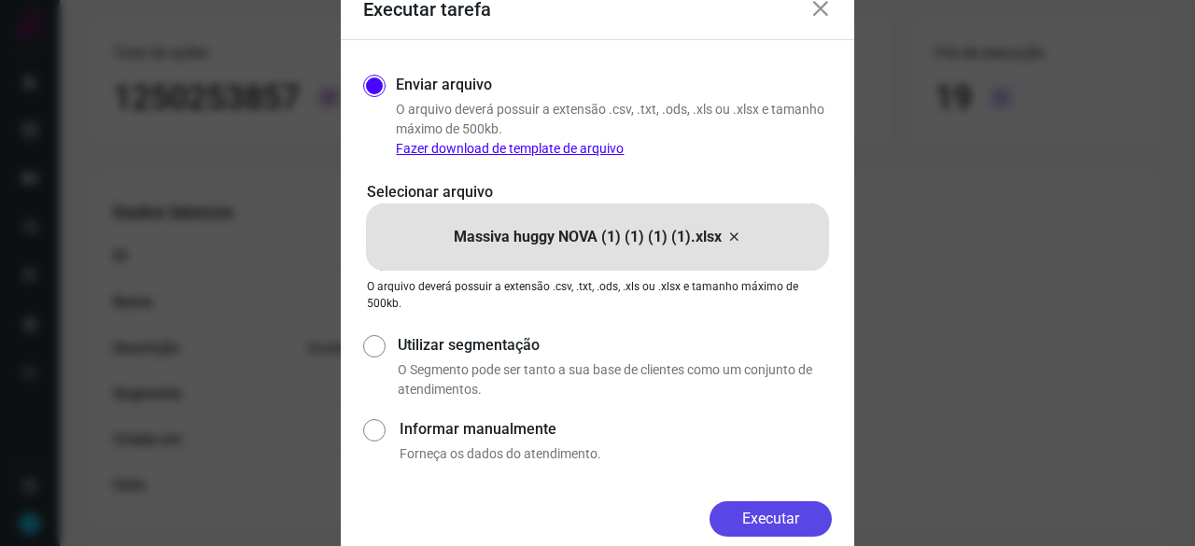
click at [803, 527] on button "Executar" at bounding box center [771, 518] width 122 height 35
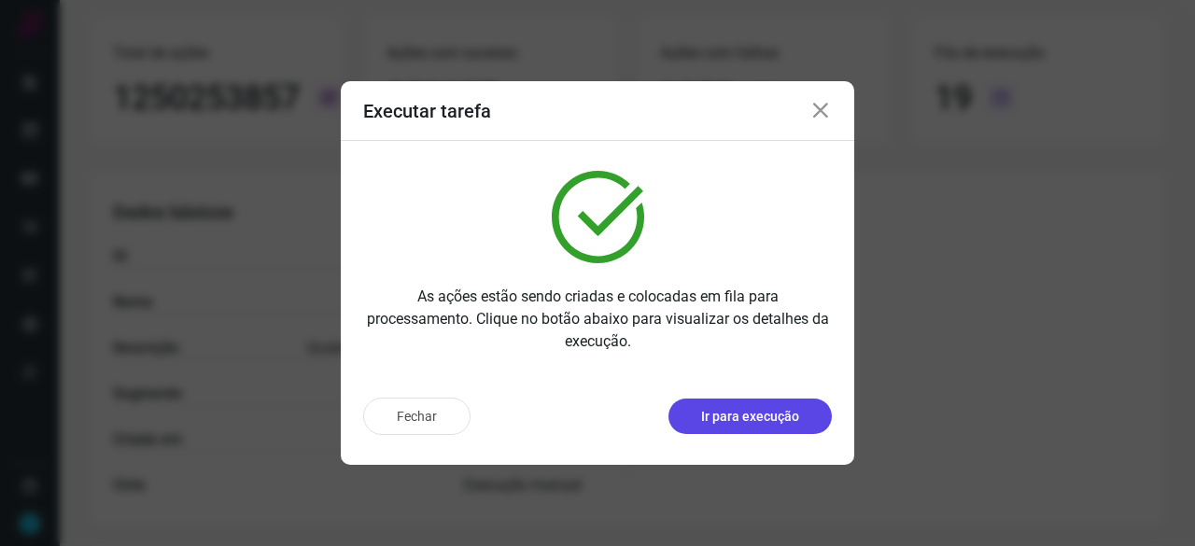
click at [769, 421] on p "Ir para execução" at bounding box center [750, 417] width 98 height 20
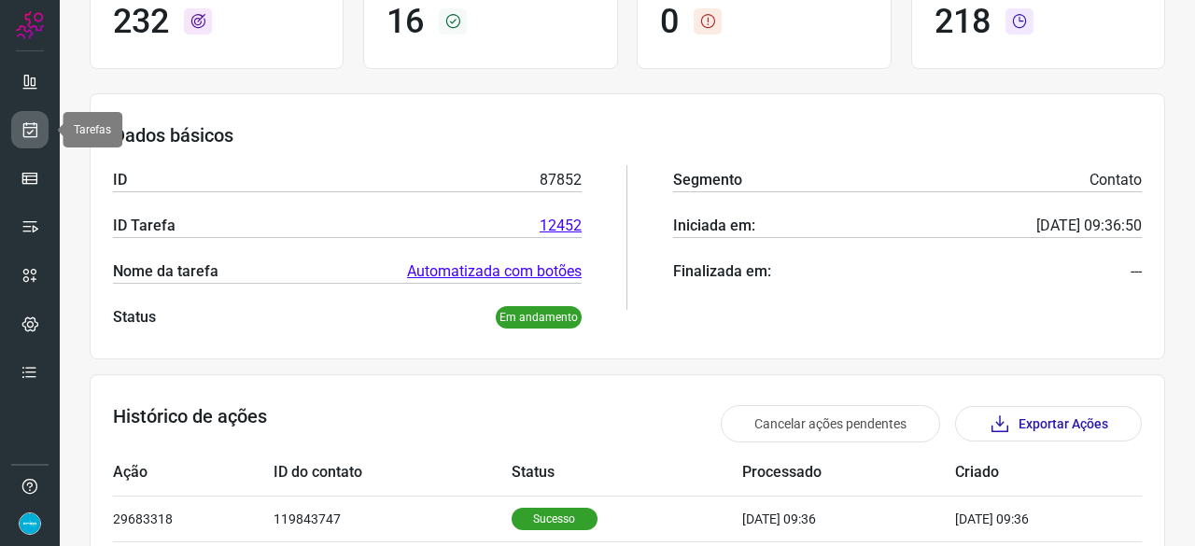
click at [26, 131] on icon at bounding box center [31, 129] width 20 height 19
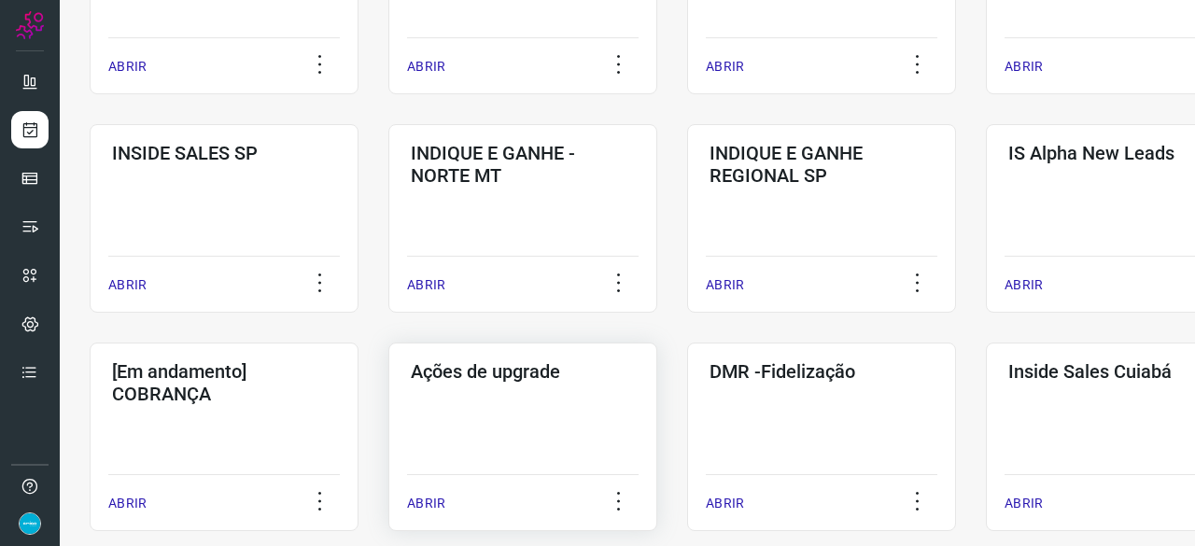
scroll to position [710, 0]
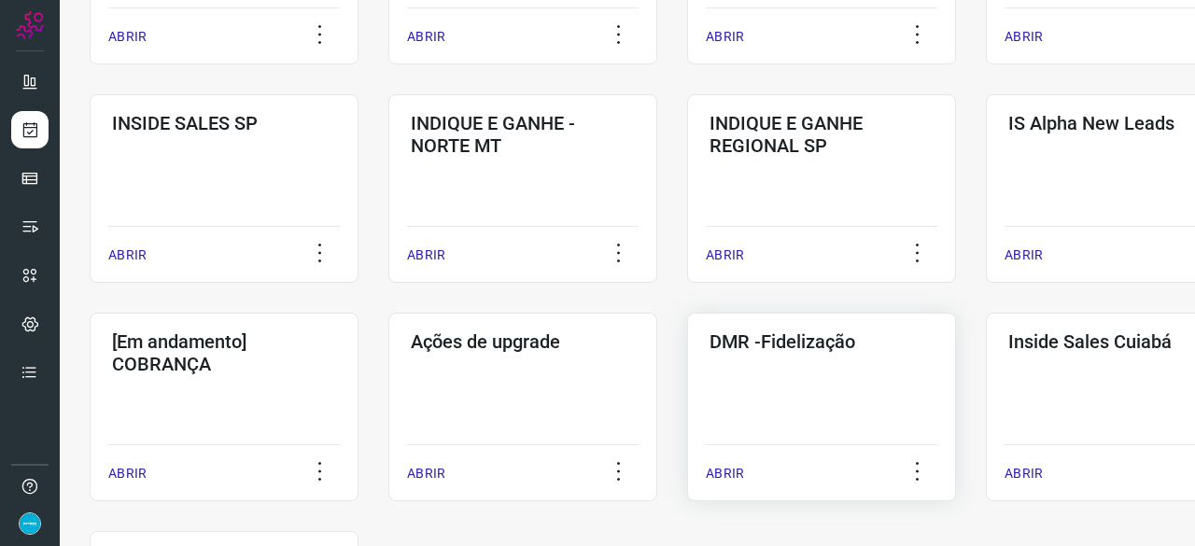
click at [736, 477] on p "ABRIR" at bounding box center [725, 474] width 38 height 20
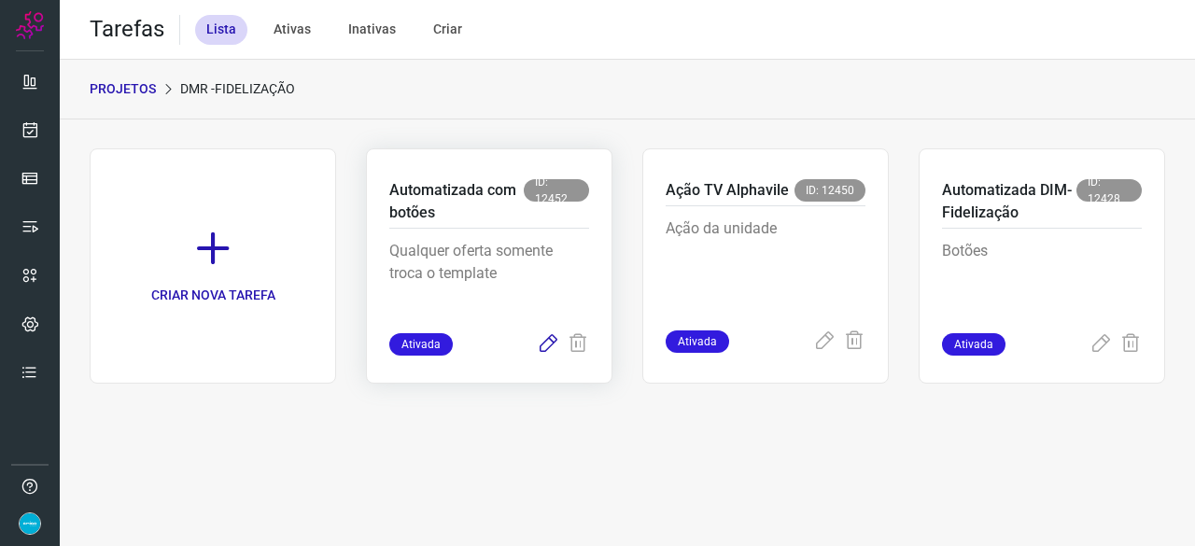
click at [552, 342] on icon at bounding box center [548, 344] width 22 height 22
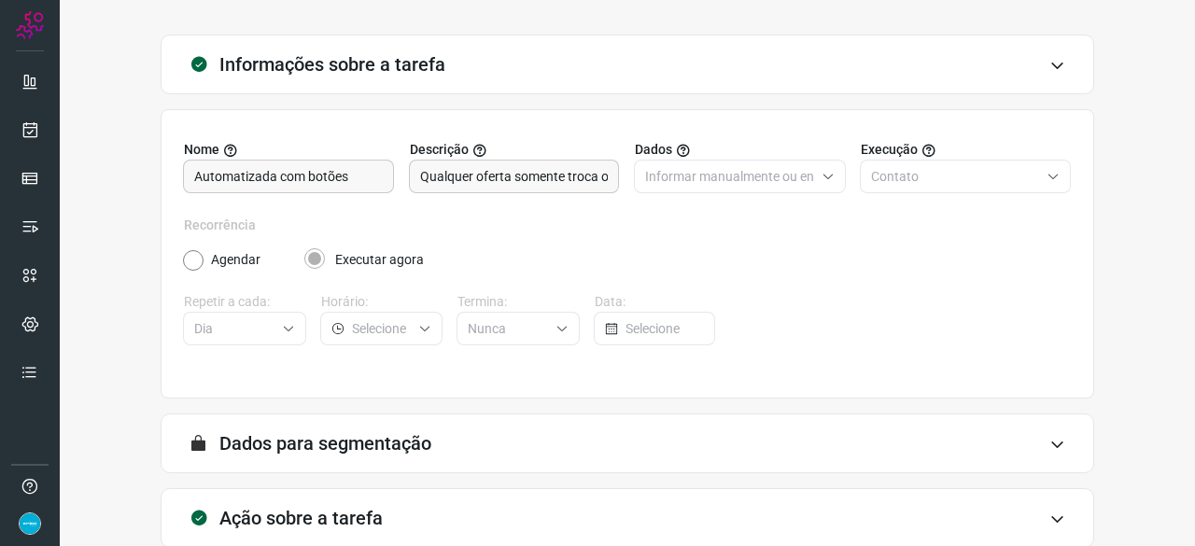
scroll to position [182, 0]
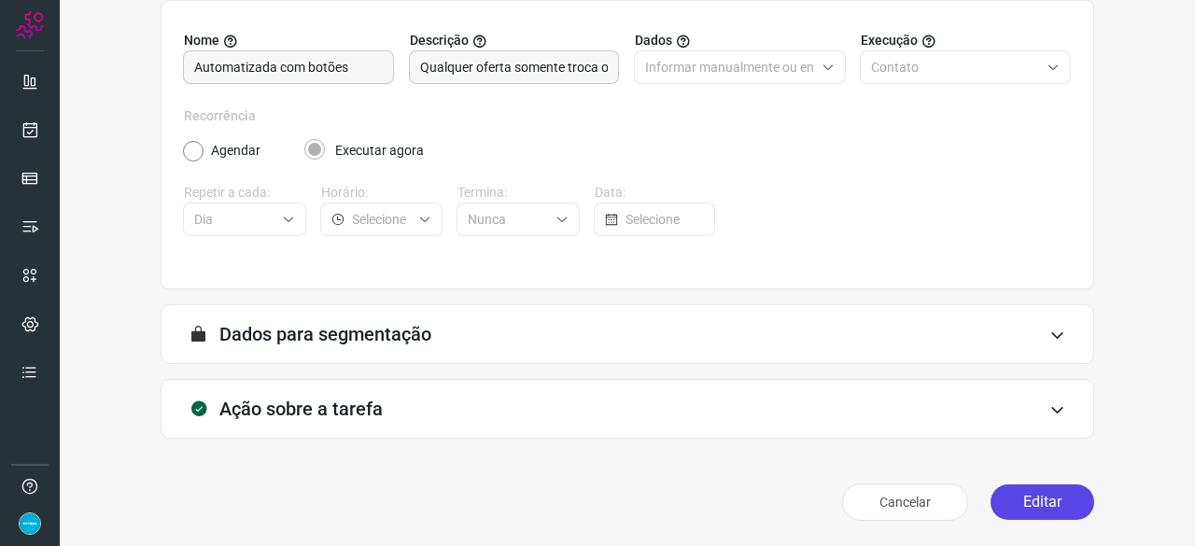
click at [1047, 505] on button "Editar" at bounding box center [1043, 502] width 104 height 35
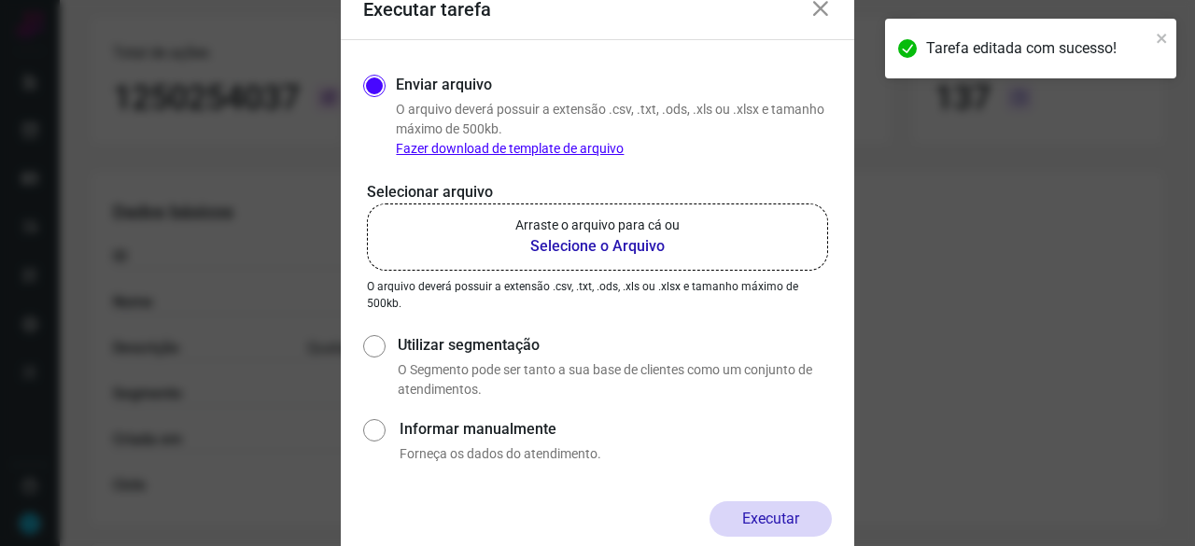
click at [601, 244] on b "Selecione o Arquivo" at bounding box center [597, 246] width 164 height 22
click at [0, 0] on input "Arraste o arquivo para cá ou Selecione o Arquivo" at bounding box center [0, 0] width 0 height 0
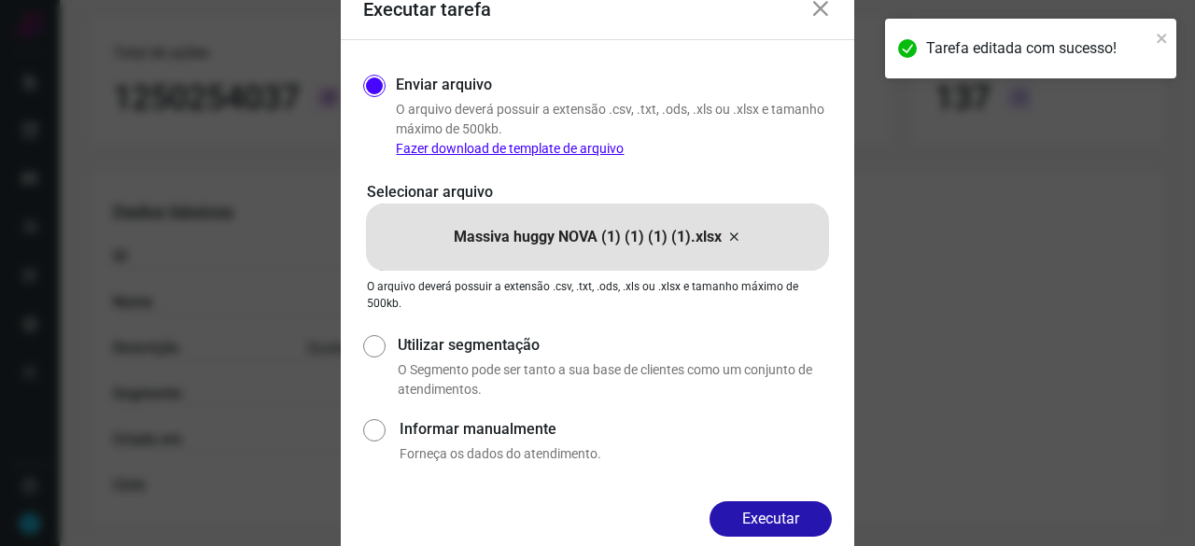
click at [781, 524] on button "Executar" at bounding box center [771, 518] width 122 height 35
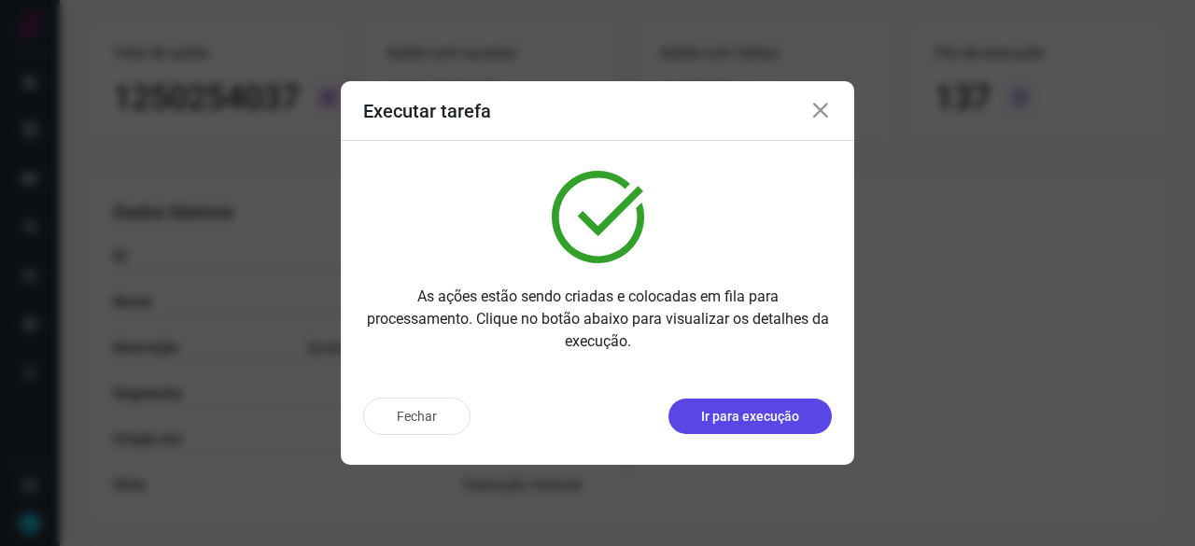
click at [711, 407] on p "Ir para execução" at bounding box center [750, 417] width 98 height 20
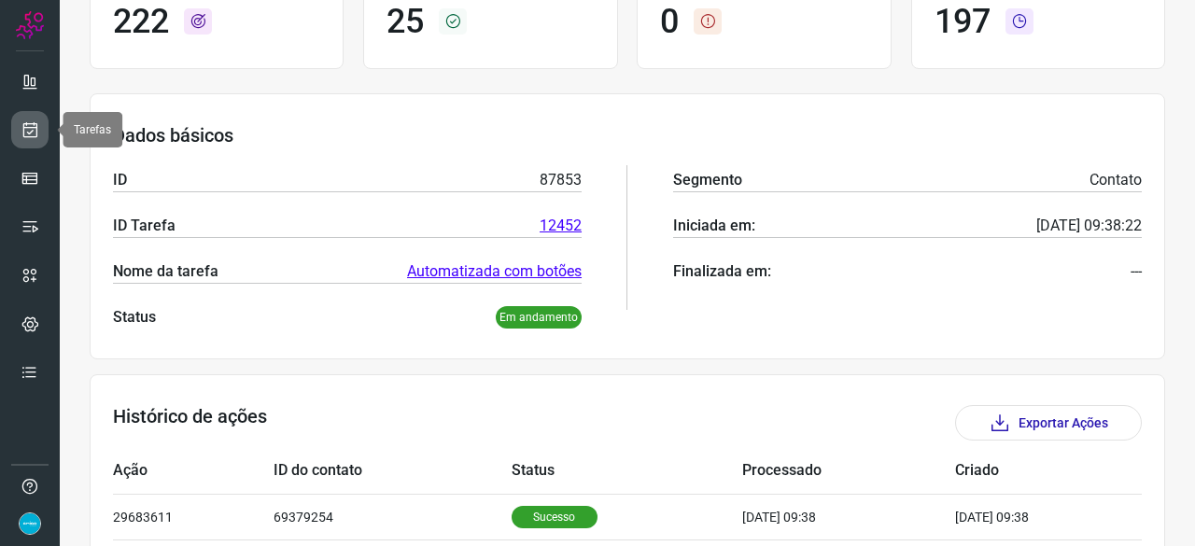
click at [26, 127] on icon at bounding box center [31, 129] width 20 height 19
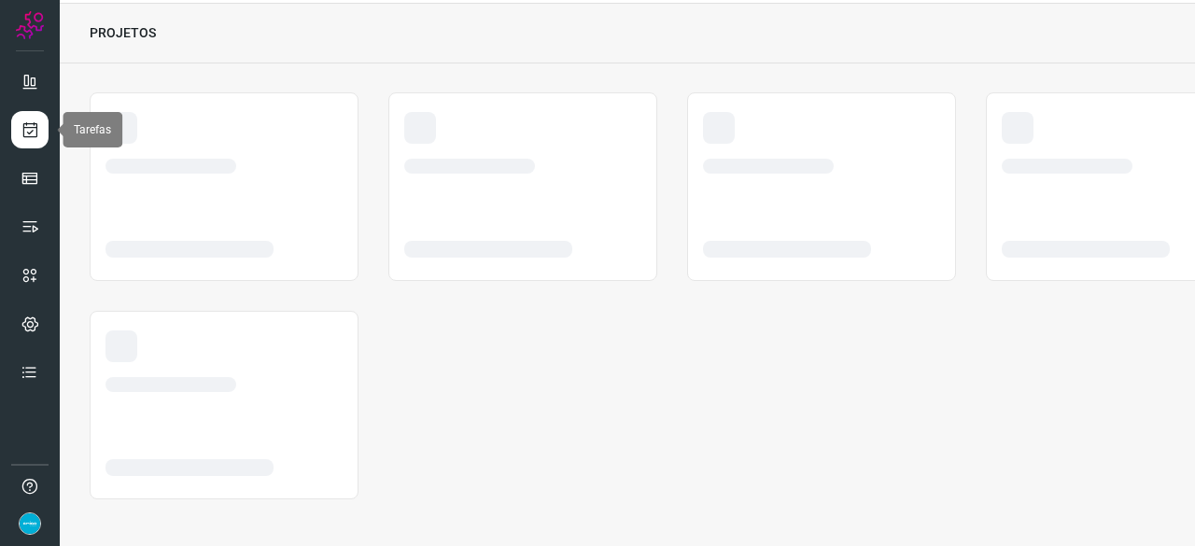
scroll to position [56, 0]
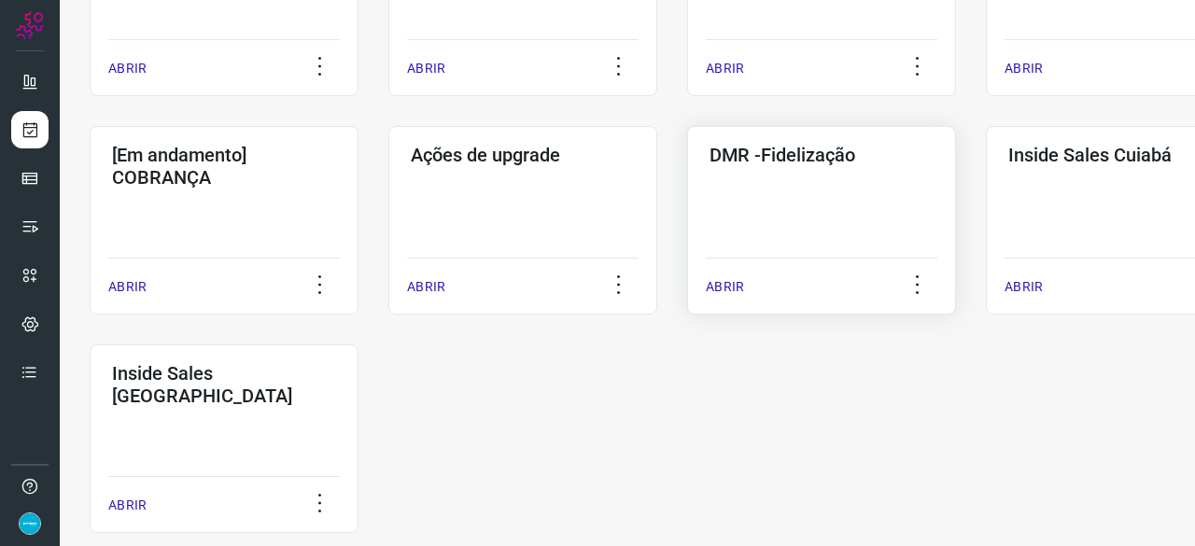
click at [714, 282] on p "ABRIR" at bounding box center [725, 287] width 38 height 20
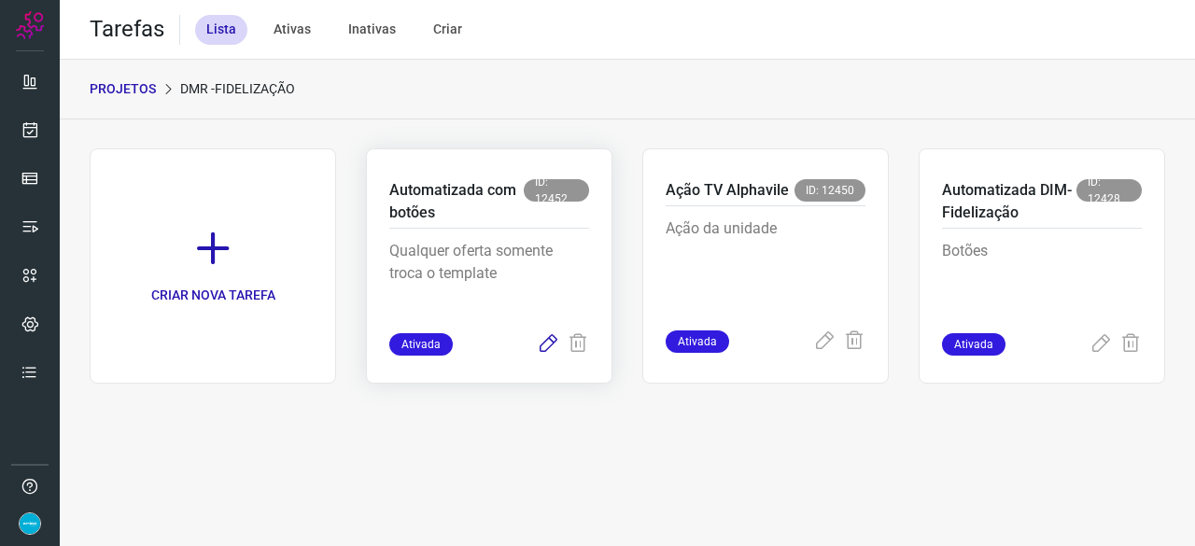
click at [544, 340] on icon at bounding box center [548, 344] width 22 height 22
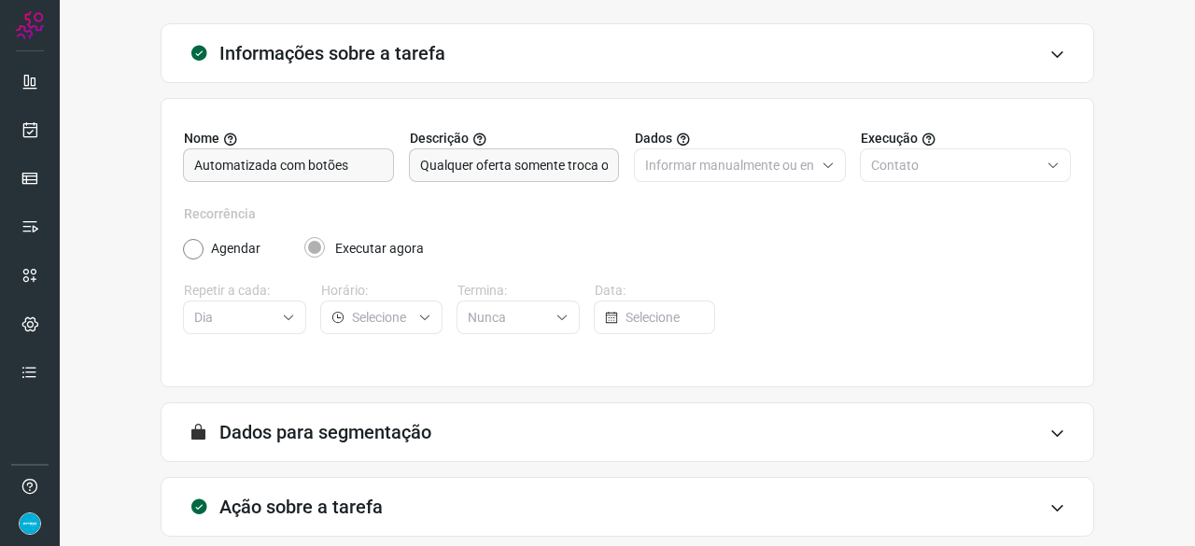
scroll to position [182, 0]
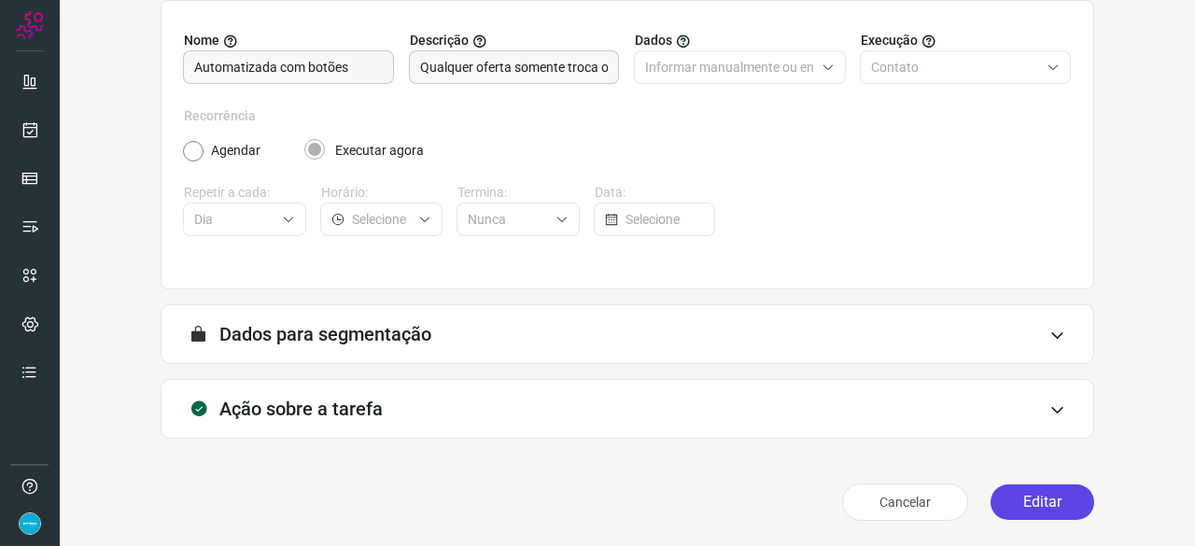
click at [1046, 495] on button "Editar" at bounding box center [1043, 502] width 104 height 35
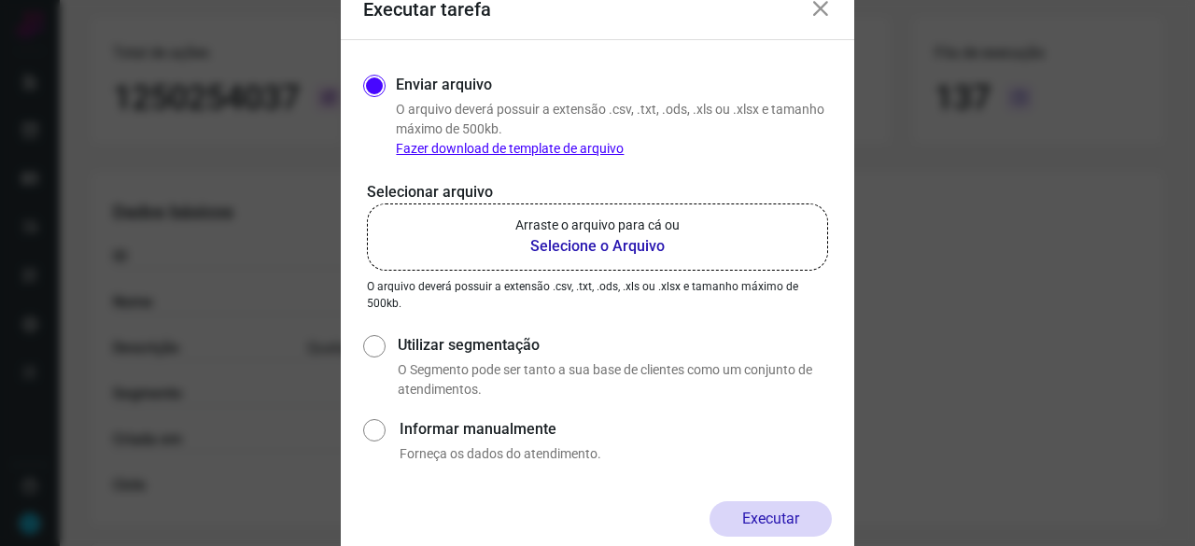
click at [601, 249] on b "Selecione o Arquivo" at bounding box center [597, 246] width 164 height 22
click at [0, 0] on input "Arraste o arquivo para cá ou Selecione o Arquivo" at bounding box center [0, 0] width 0 height 0
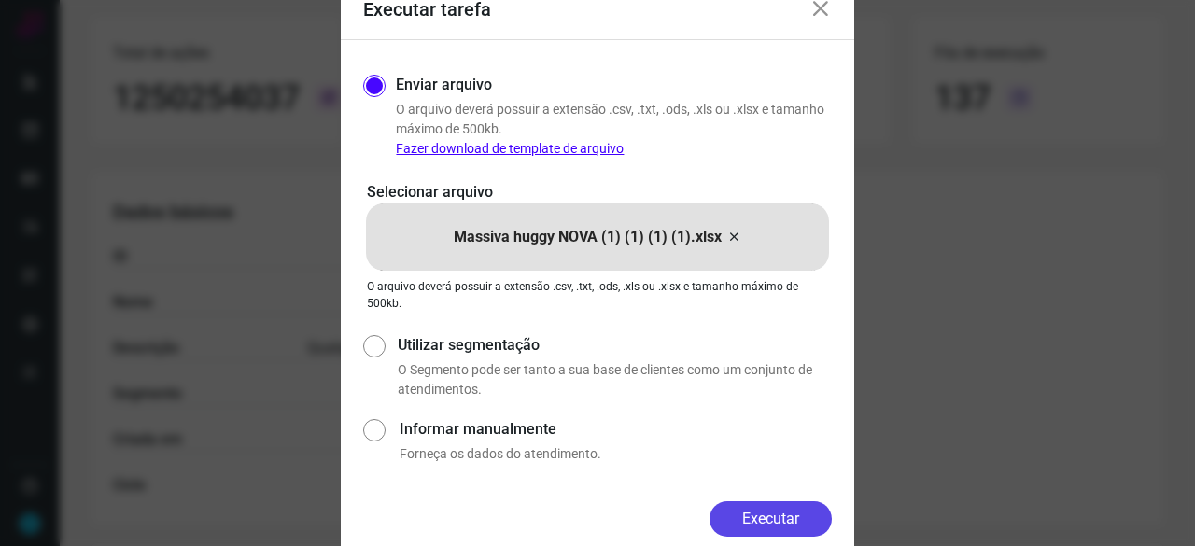
click at [777, 509] on button "Executar" at bounding box center [771, 518] width 122 height 35
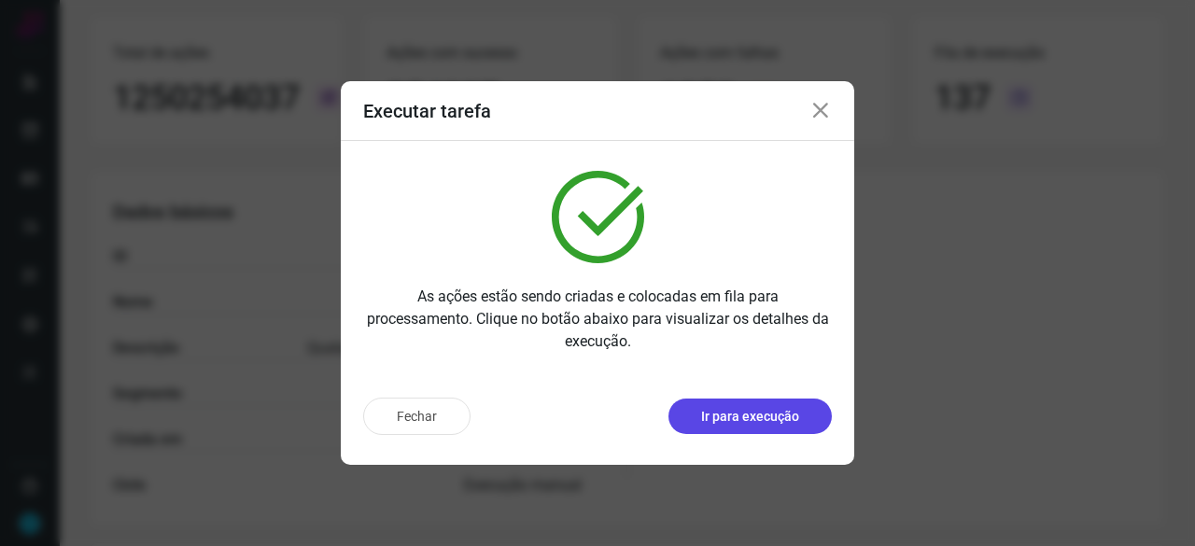
click at [757, 413] on p "Ir para execução" at bounding box center [750, 417] width 98 height 20
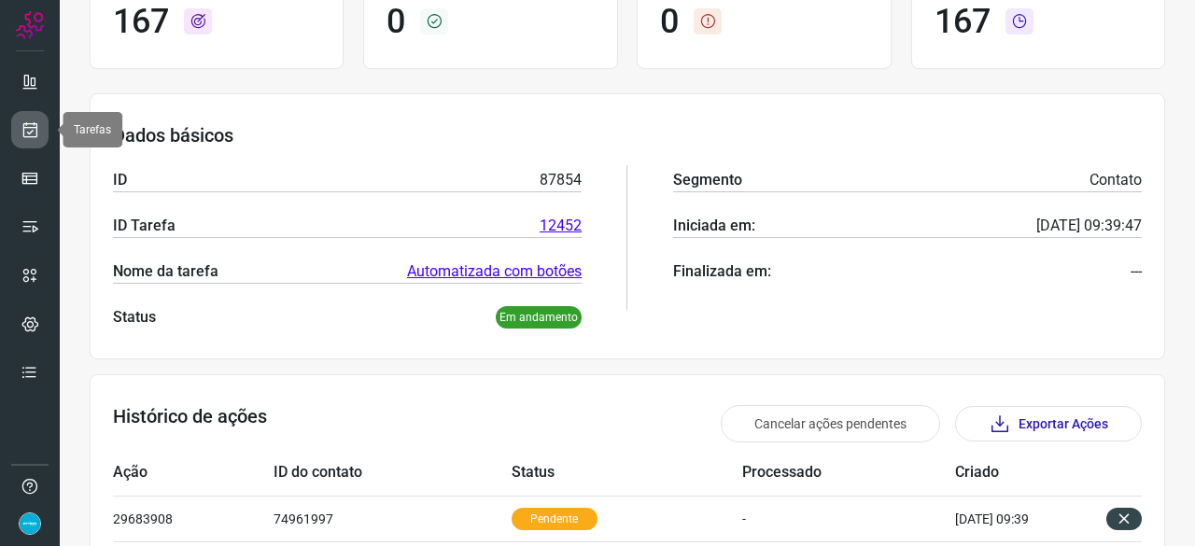
click at [35, 121] on icon at bounding box center [31, 129] width 20 height 19
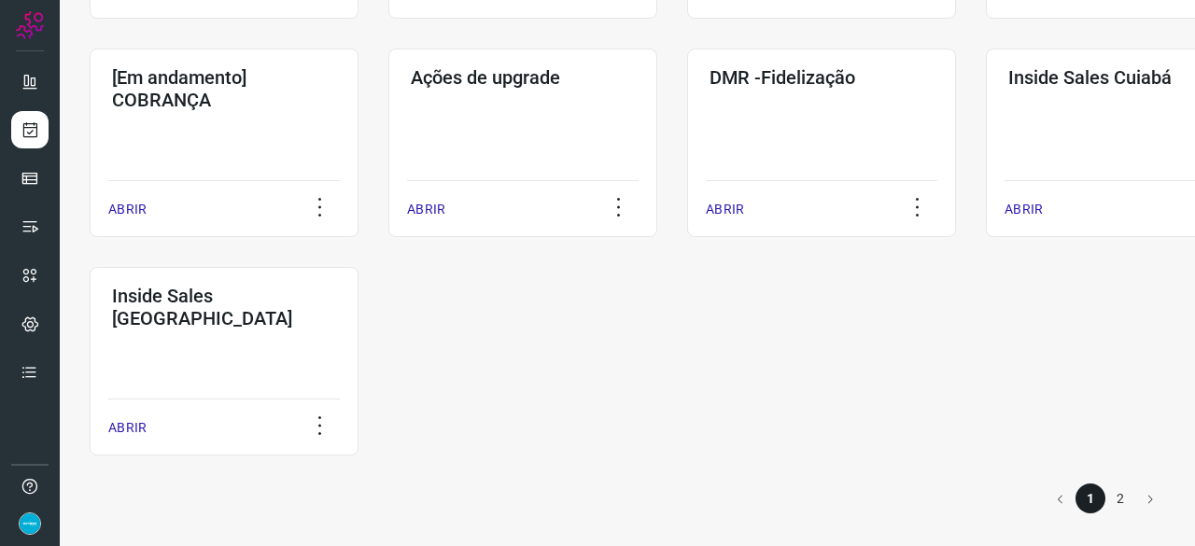
scroll to position [975, 0]
click at [724, 197] on div "ABRIR" at bounding box center [822, 202] width 232 height 47
click at [726, 211] on p "ABRIR" at bounding box center [725, 209] width 38 height 20
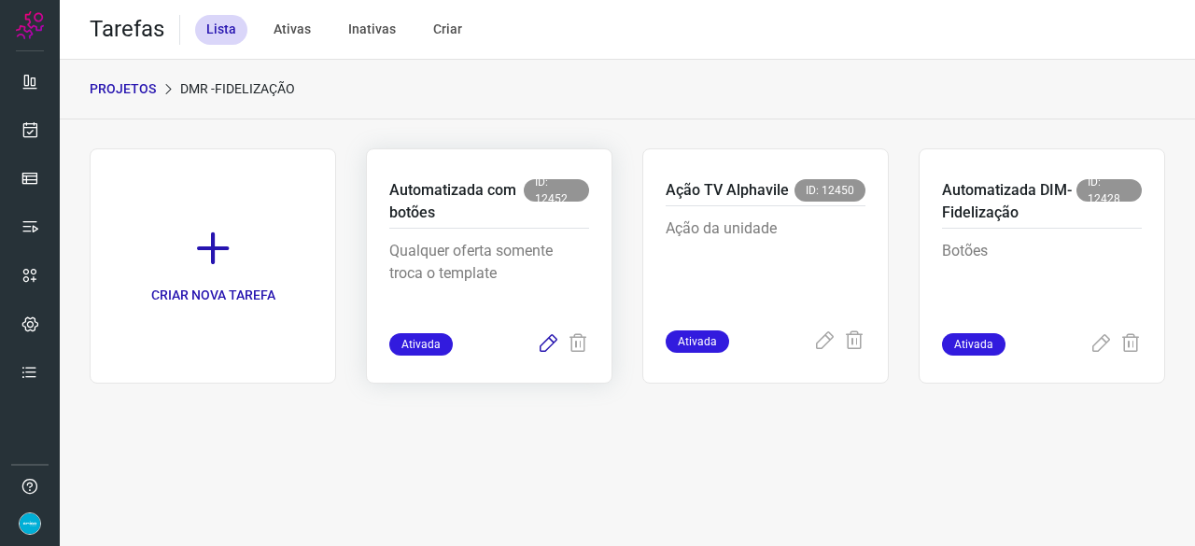
click at [547, 343] on icon at bounding box center [548, 344] width 22 height 22
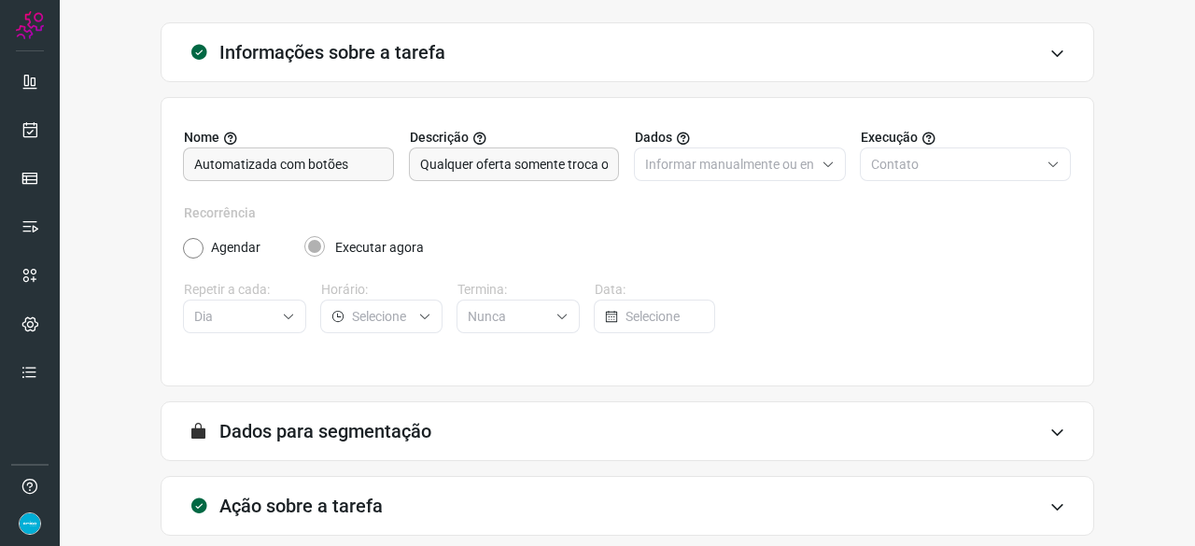
scroll to position [182, 0]
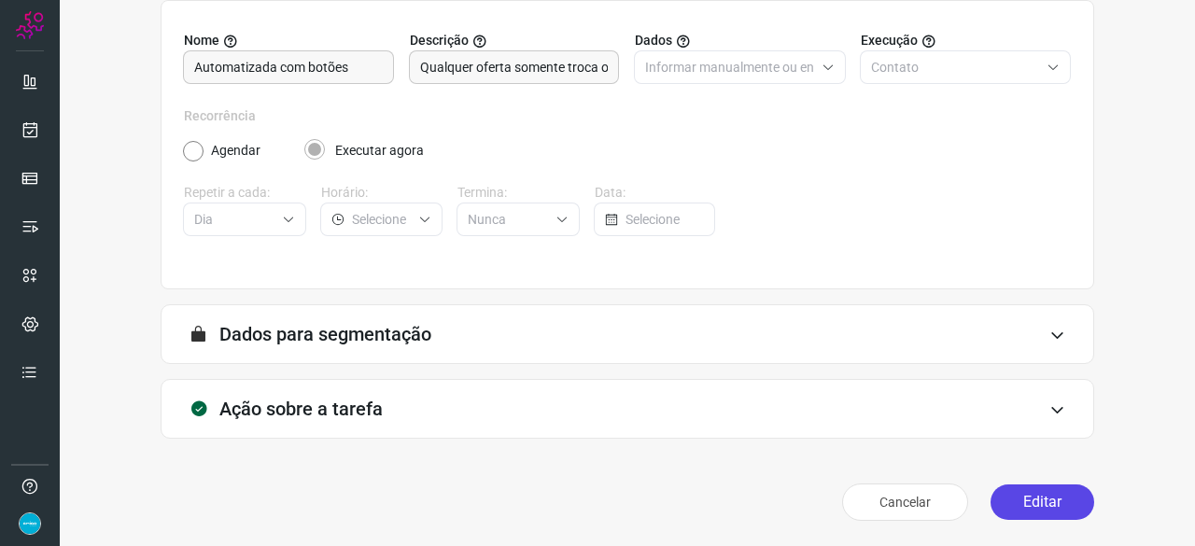
click at [1050, 495] on button "Editar" at bounding box center [1043, 502] width 104 height 35
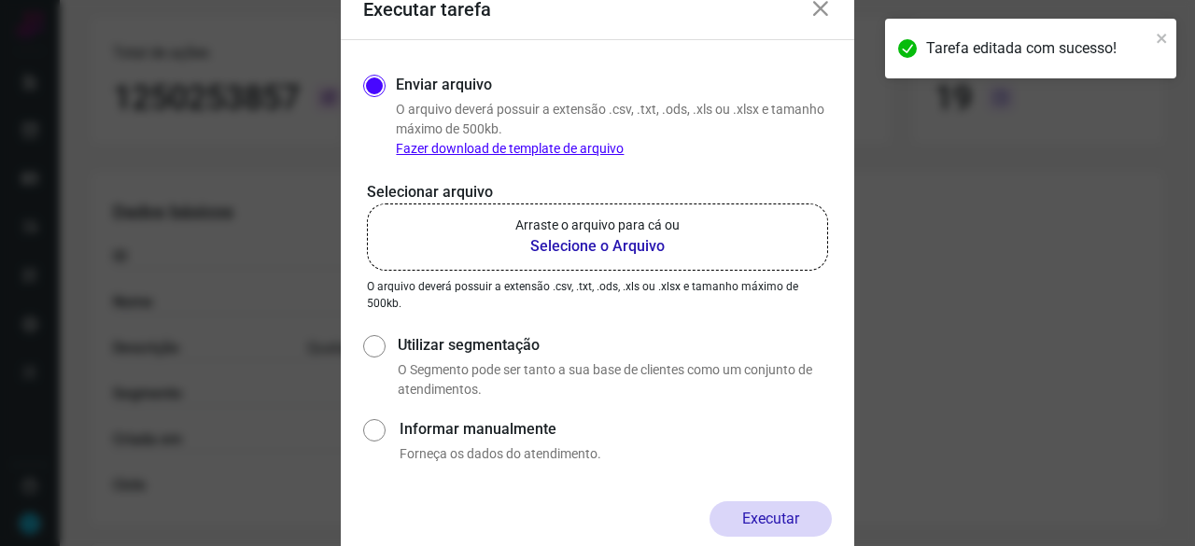
click at [542, 244] on b "Selecione o Arquivo" at bounding box center [597, 246] width 164 height 22
click at [0, 0] on input "Arraste o arquivo para cá ou Selecione o Arquivo" at bounding box center [0, 0] width 0 height 0
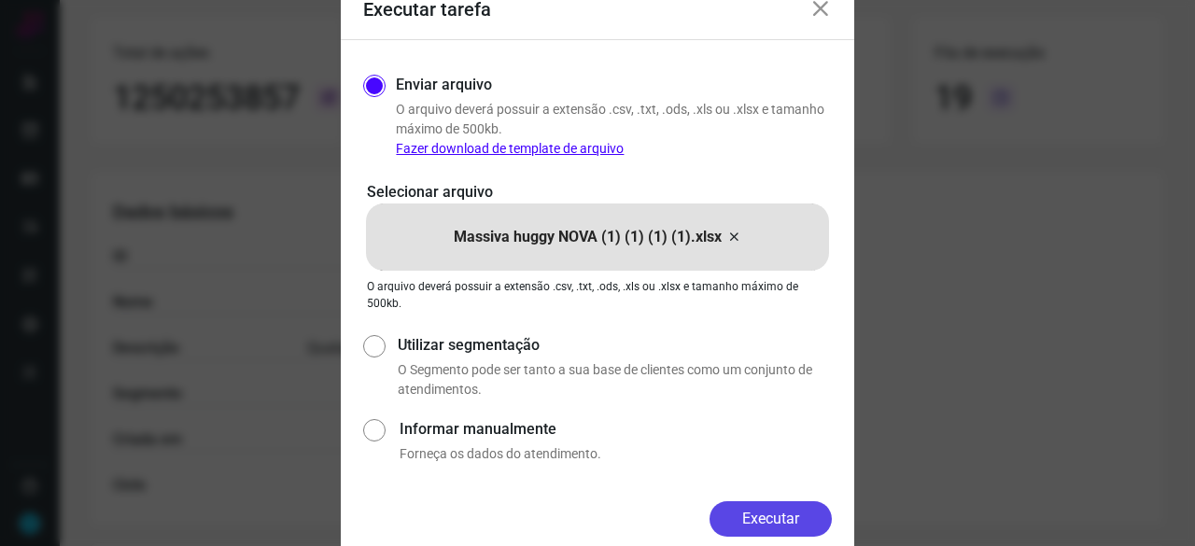
click at [779, 511] on button "Executar" at bounding box center [771, 518] width 122 height 35
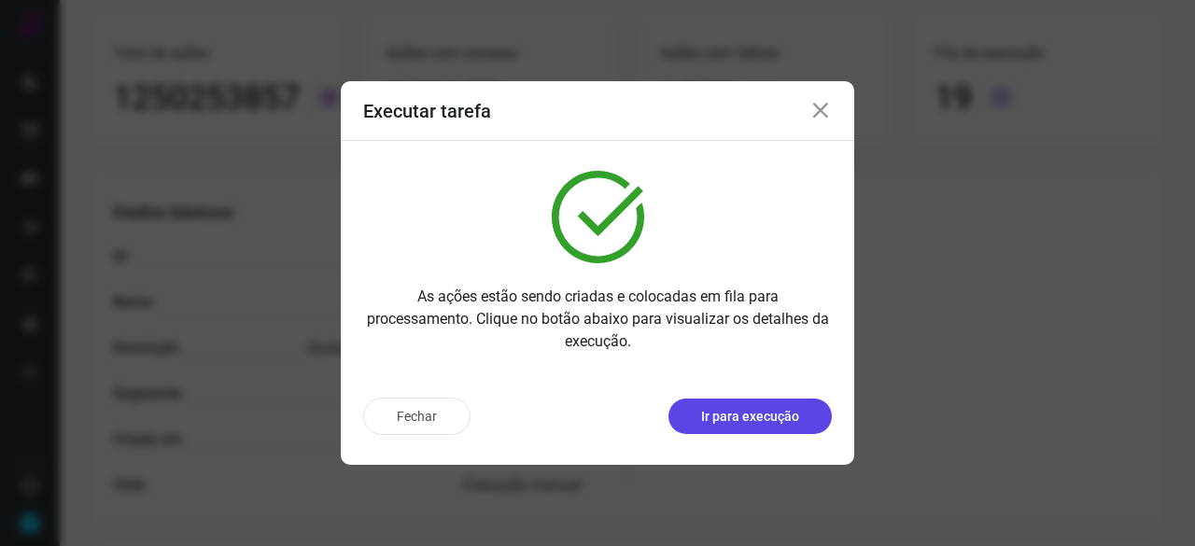
click at [738, 417] on p "Ir para execução" at bounding box center [750, 417] width 98 height 20
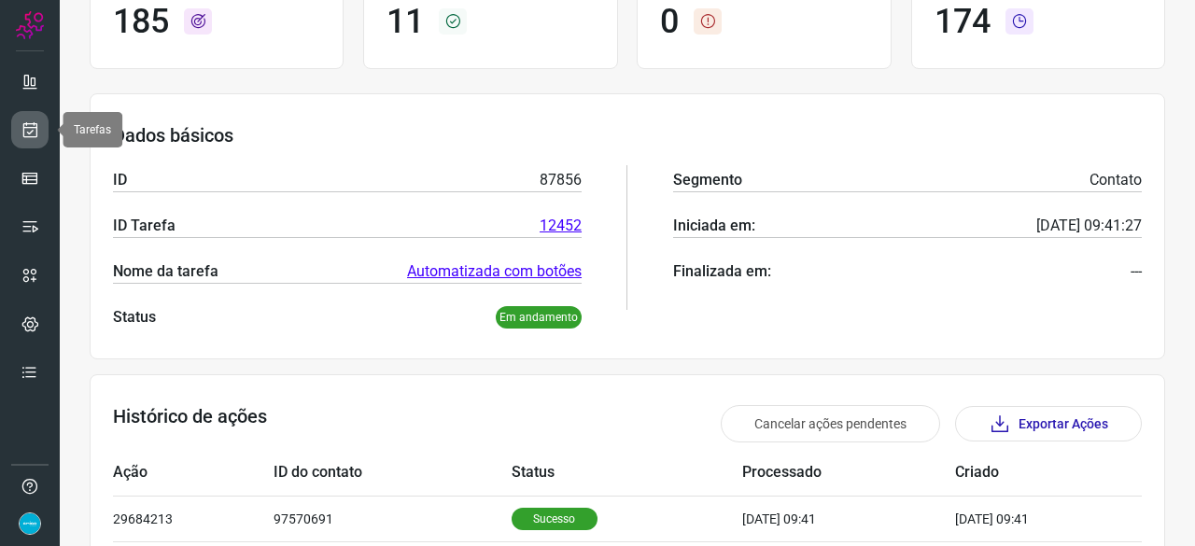
click at [29, 127] on icon at bounding box center [31, 129] width 20 height 19
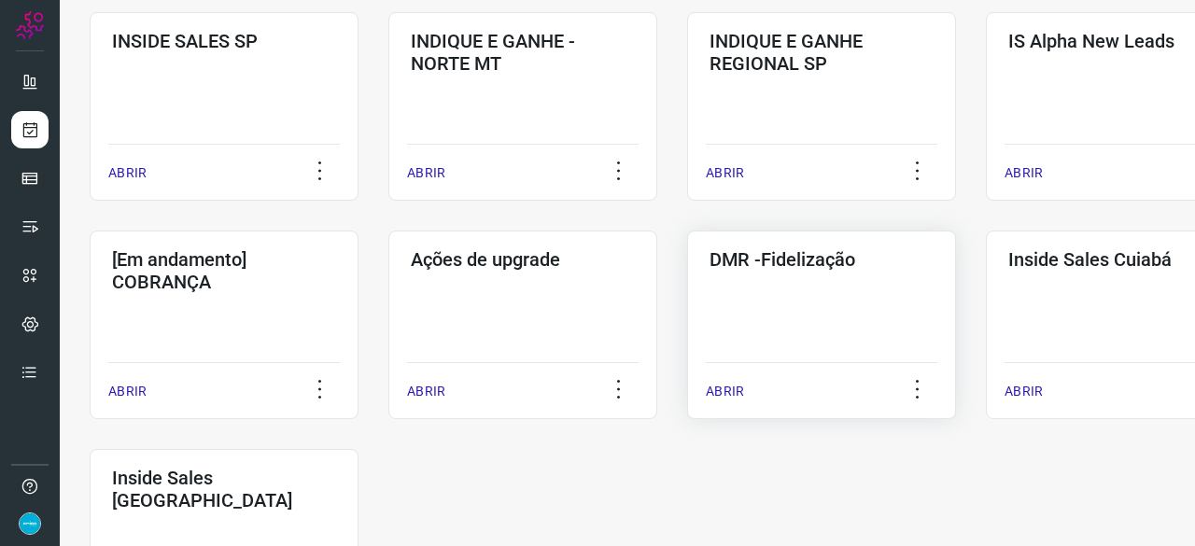
scroll to position [803, 0]
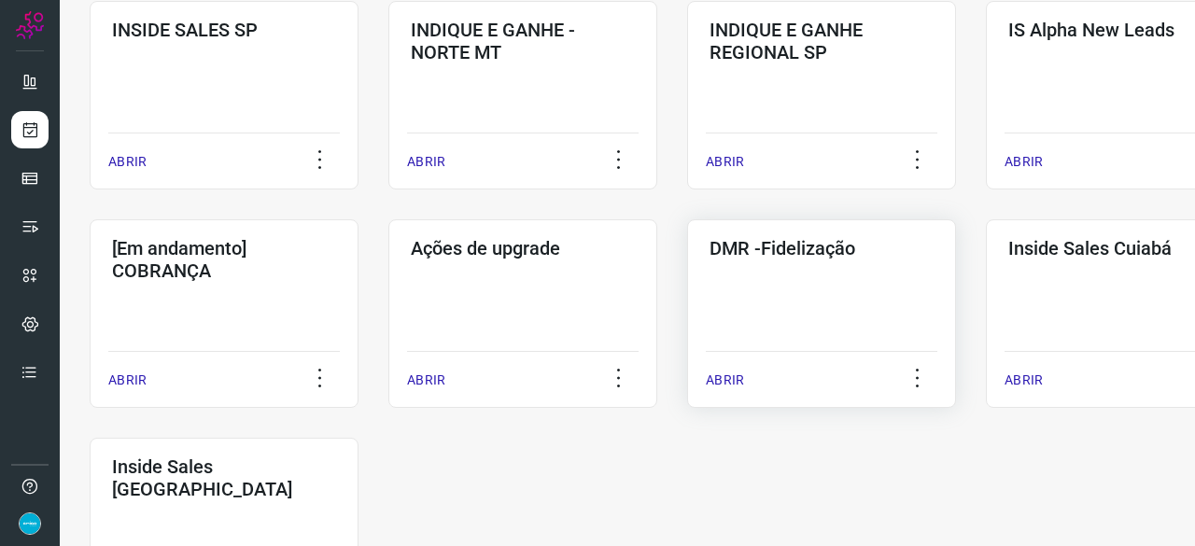
click at [734, 370] on div "ABRIR" at bounding box center [822, 374] width 232 height 47
click at [730, 373] on p "ABRIR" at bounding box center [725, 381] width 38 height 20
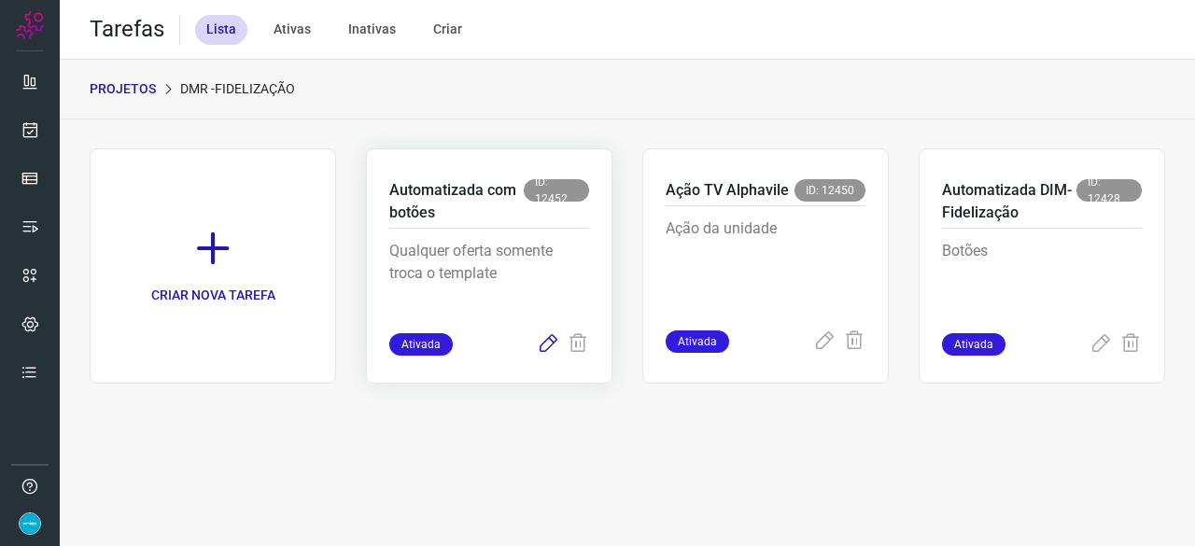
click at [547, 345] on icon at bounding box center [548, 344] width 22 height 22
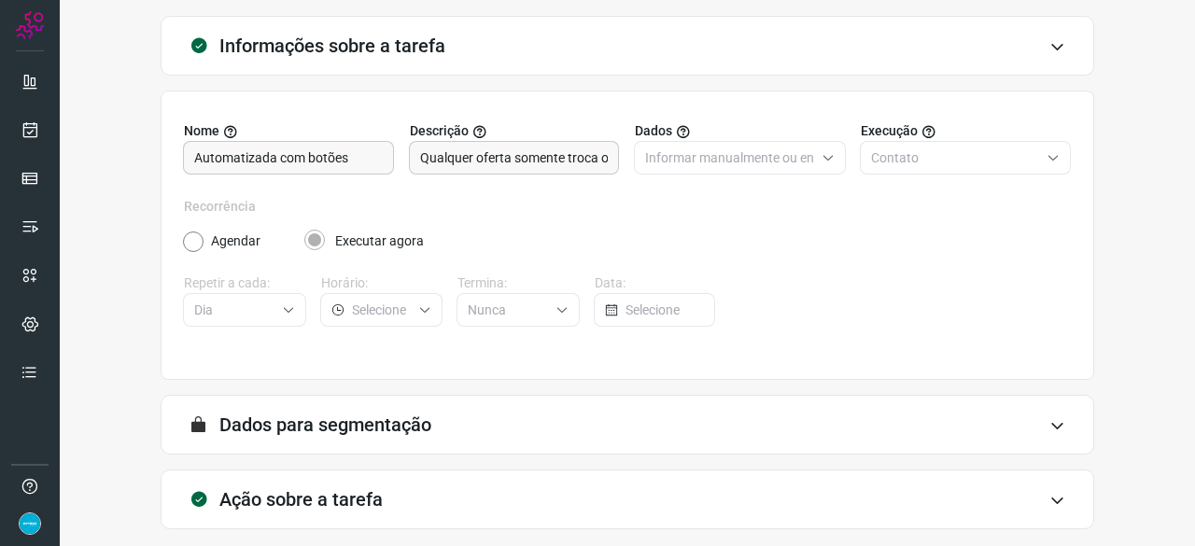
scroll to position [182, 0]
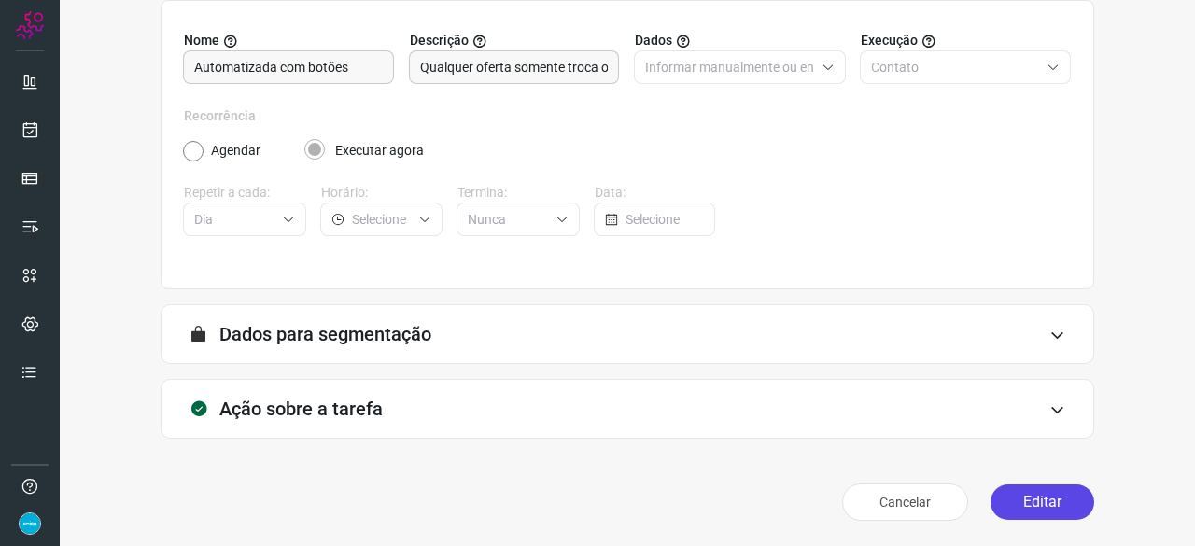
click at [1024, 496] on button "Editar" at bounding box center [1043, 502] width 104 height 35
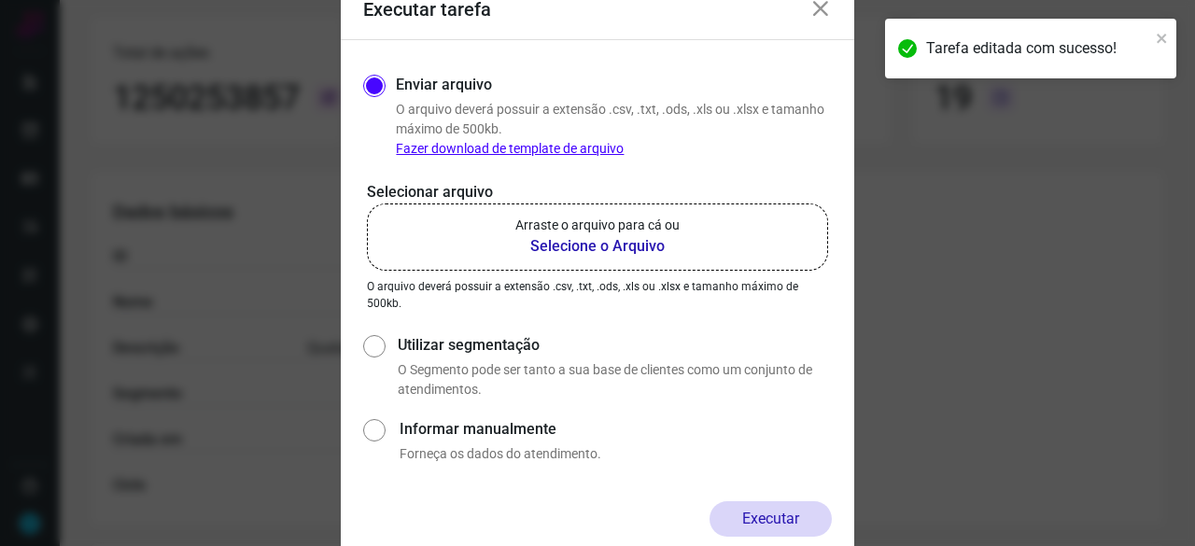
click at [560, 246] on b "Selecione o Arquivo" at bounding box center [597, 246] width 164 height 22
click at [0, 0] on input "Arraste o arquivo para cá ou Selecione o Arquivo" at bounding box center [0, 0] width 0 height 0
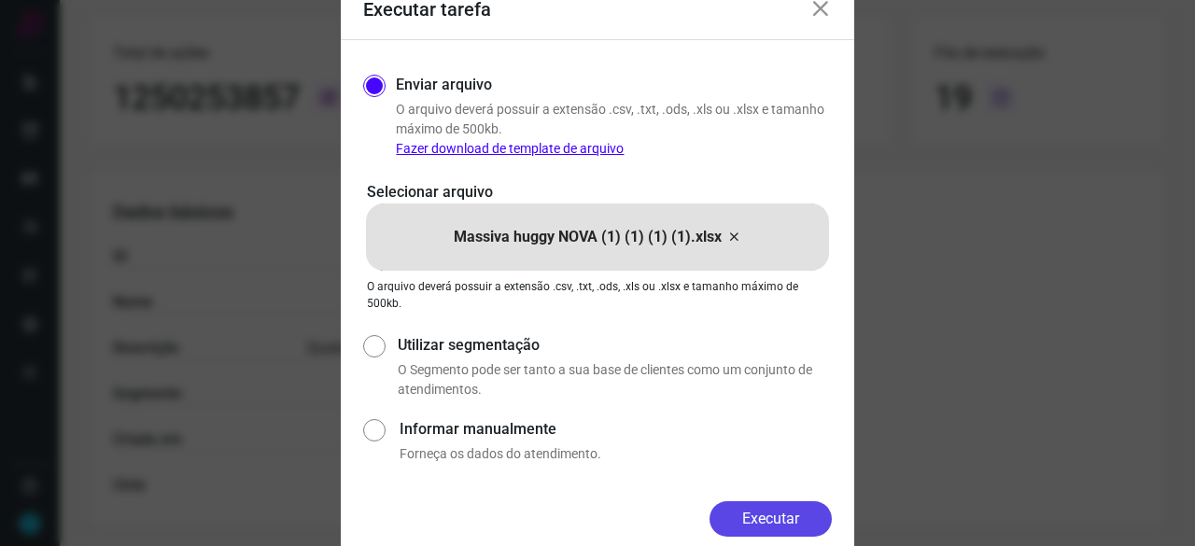
click at [801, 521] on button "Executar" at bounding box center [771, 518] width 122 height 35
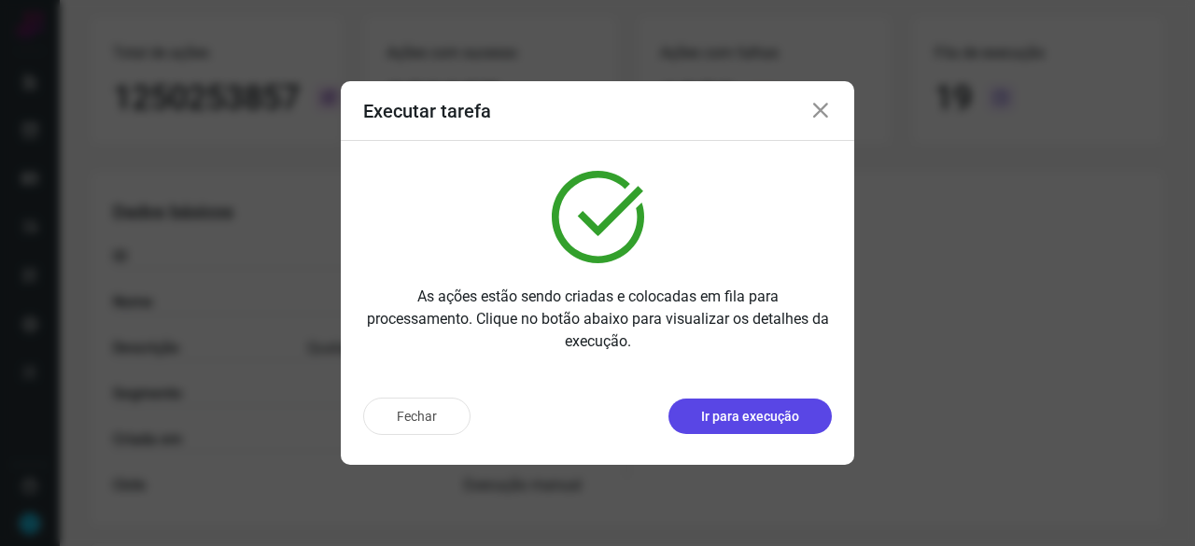
click at [729, 428] on button "Ir para execução" at bounding box center [749, 416] width 163 height 35
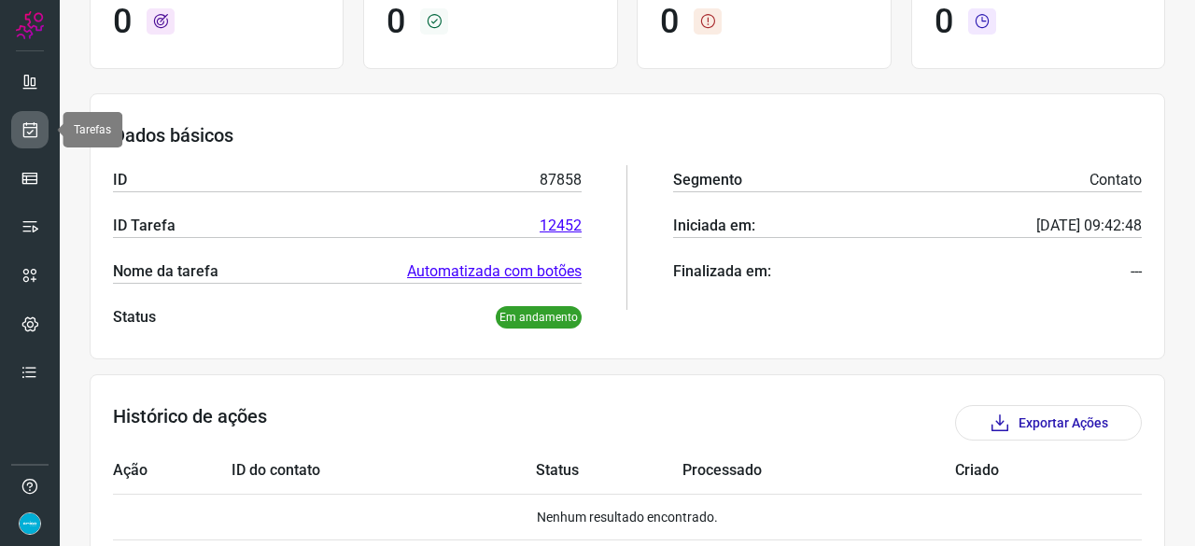
click at [38, 120] on icon at bounding box center [31, 129] width 20 height 19
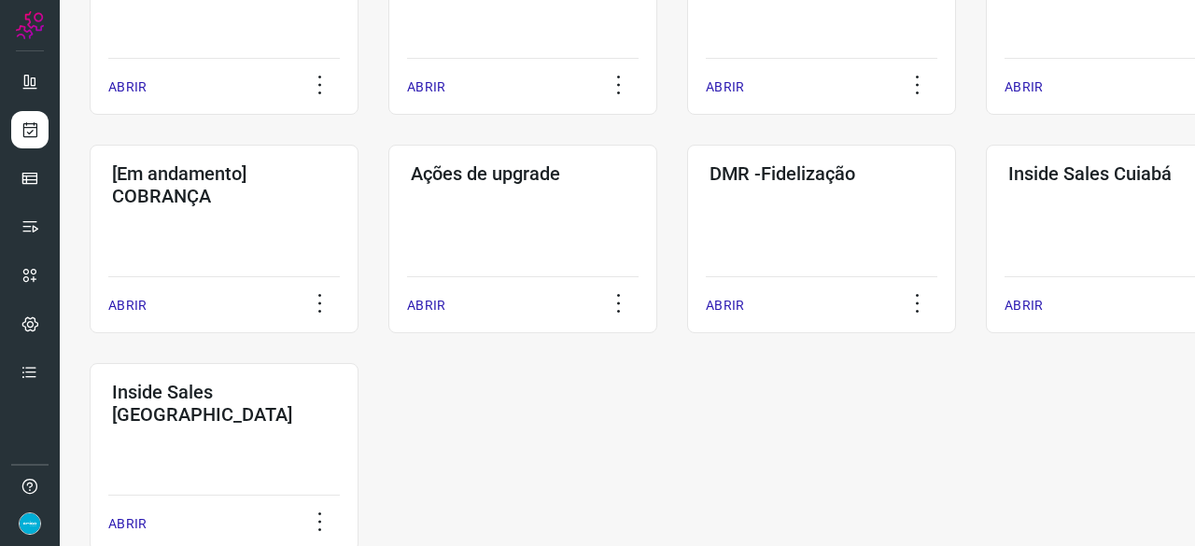
scroll to position [896, 0]
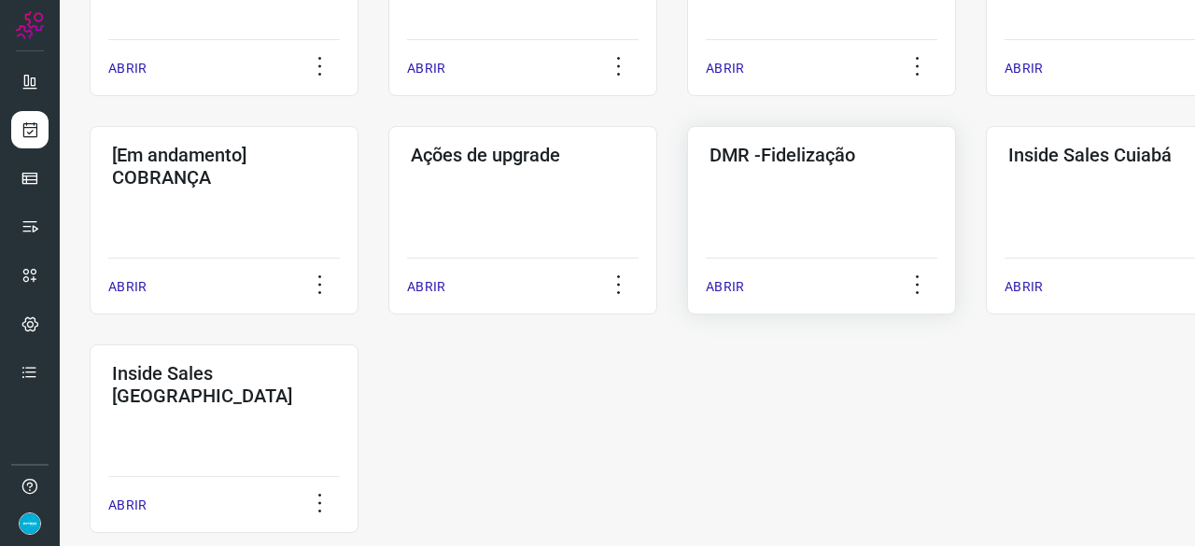
click at [732, 288] on p "ABRIR" at bounding box center [725, 287] width 38 height 20
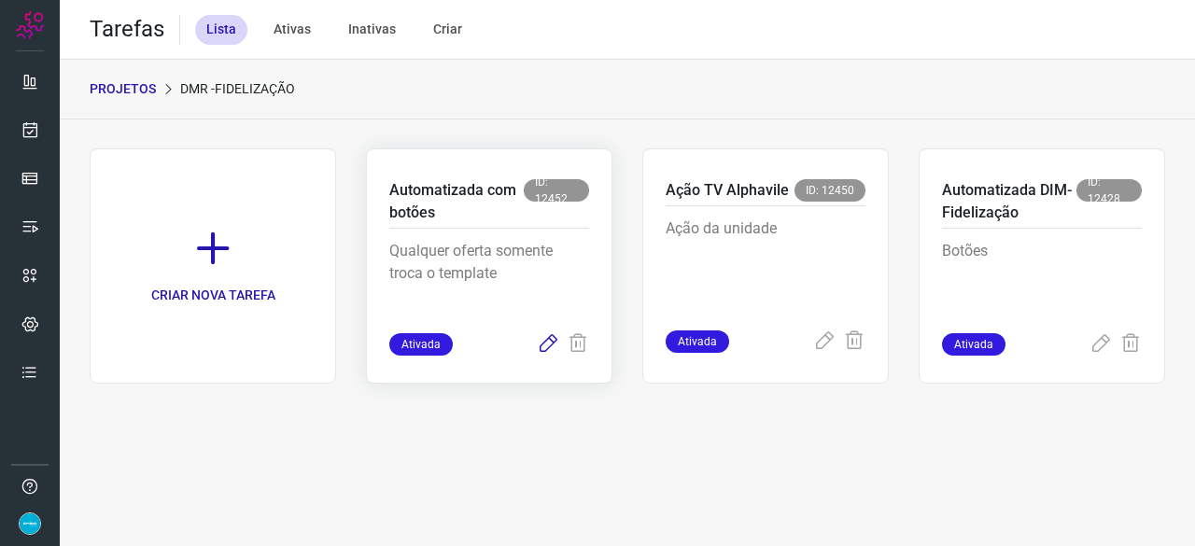
click at [547, 342] on icon at bounding box center [548, 344] width 22 height 22
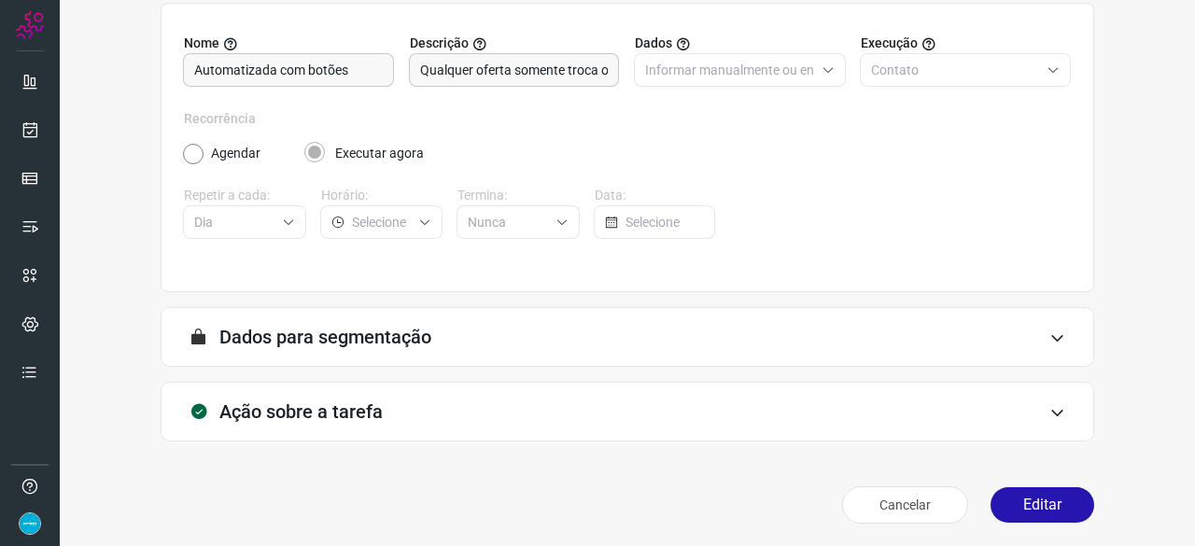
scroll to position [182, 0]
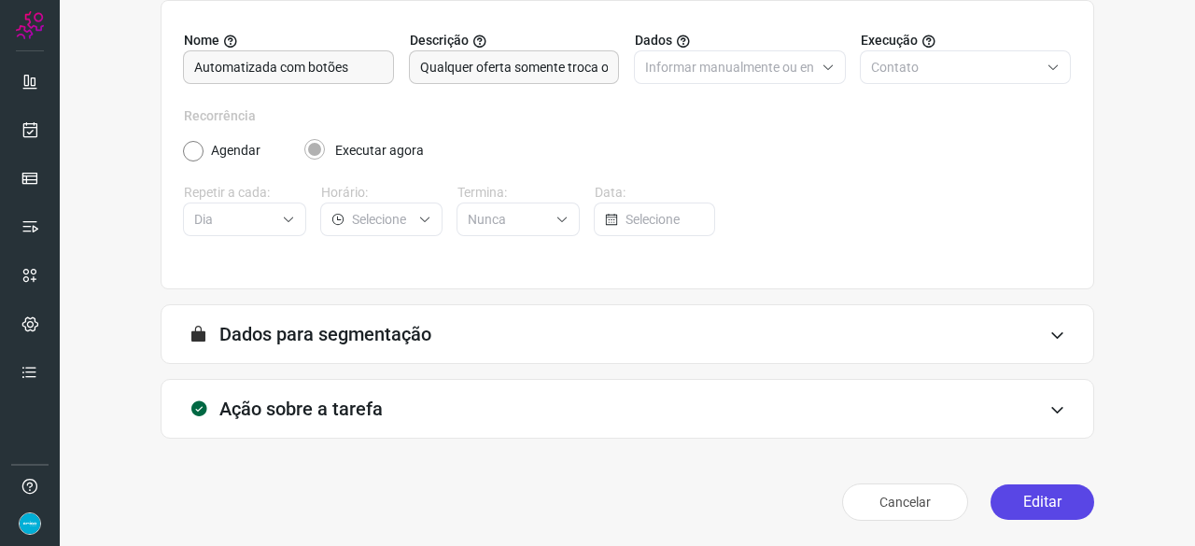
click at [1058, 501] on button "Editar" at bounding box center [1043, 502] width 104 height 35
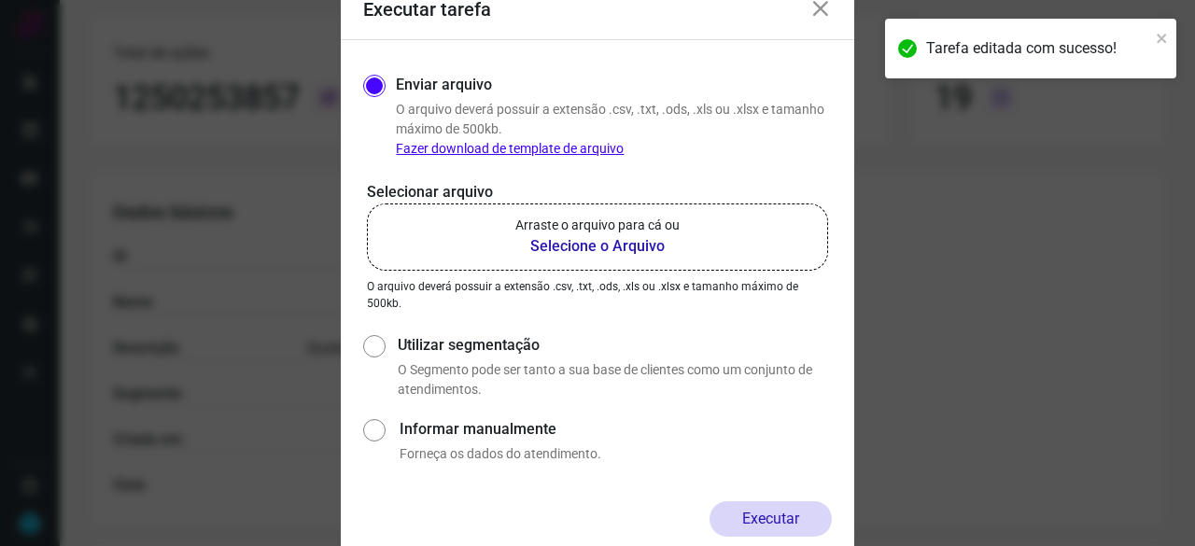
click at [586, 245] on b "Selecione o Arquivo" at bounding box center [597, 246] width 164 height 22
click at [0, 0] on input "Arraste o arquivo para cá ou Selecione o Arquivo" at bounding box center [0, 0] width 0 height 0
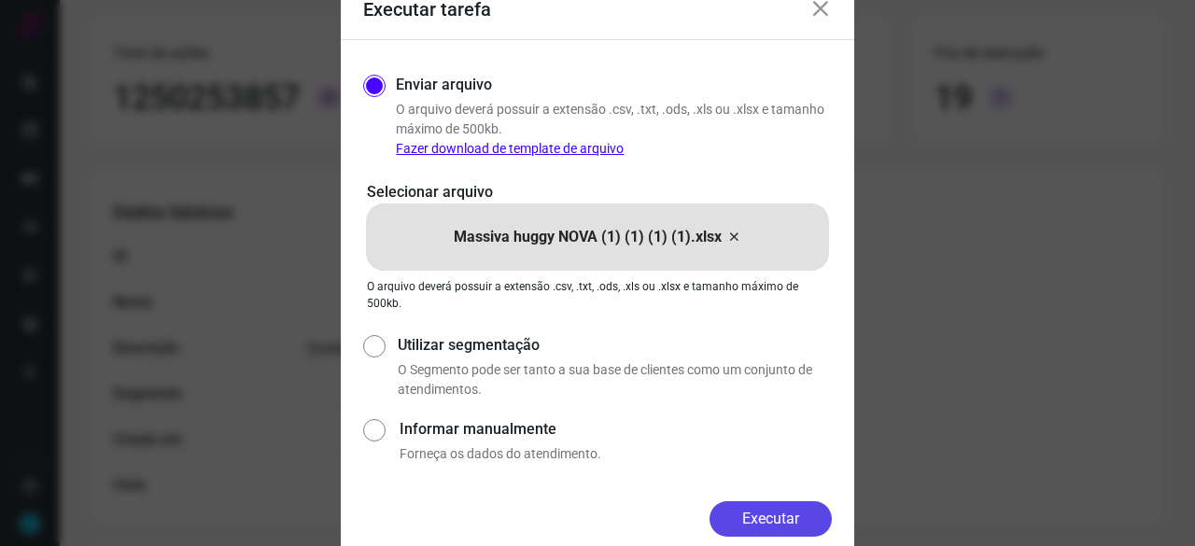
click at [794, 523] on button "Executar" at bounding box center [771, 518] width 122 height 35
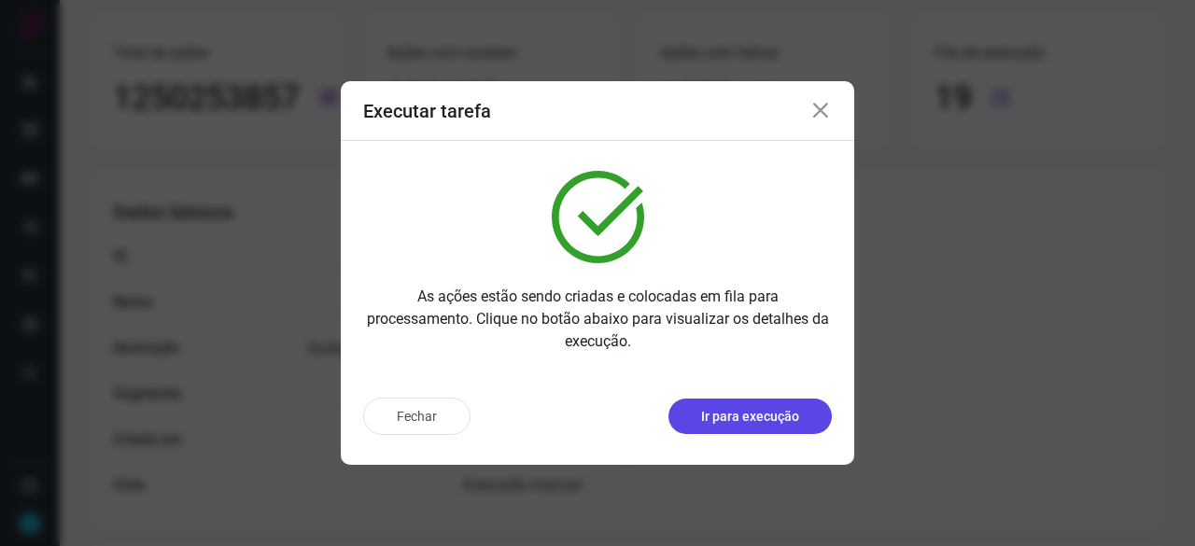
click at [736, 414] on p "Ir para execução" at bounding box center [750, 417] width 98 height 20
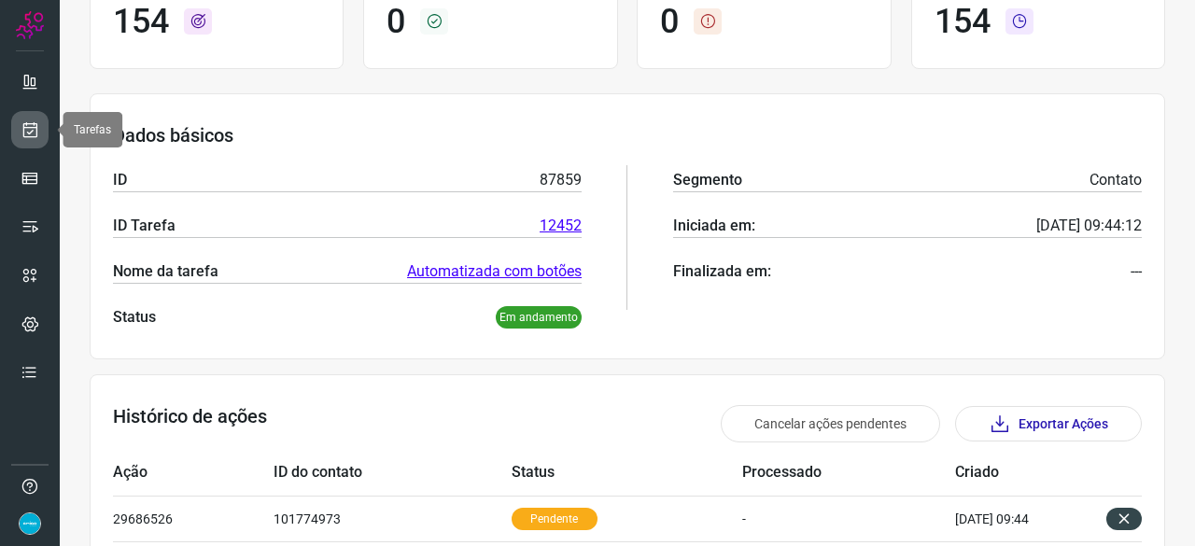
click at [26, 128] on icon at bounding box center [31, 129] width 20 height 19
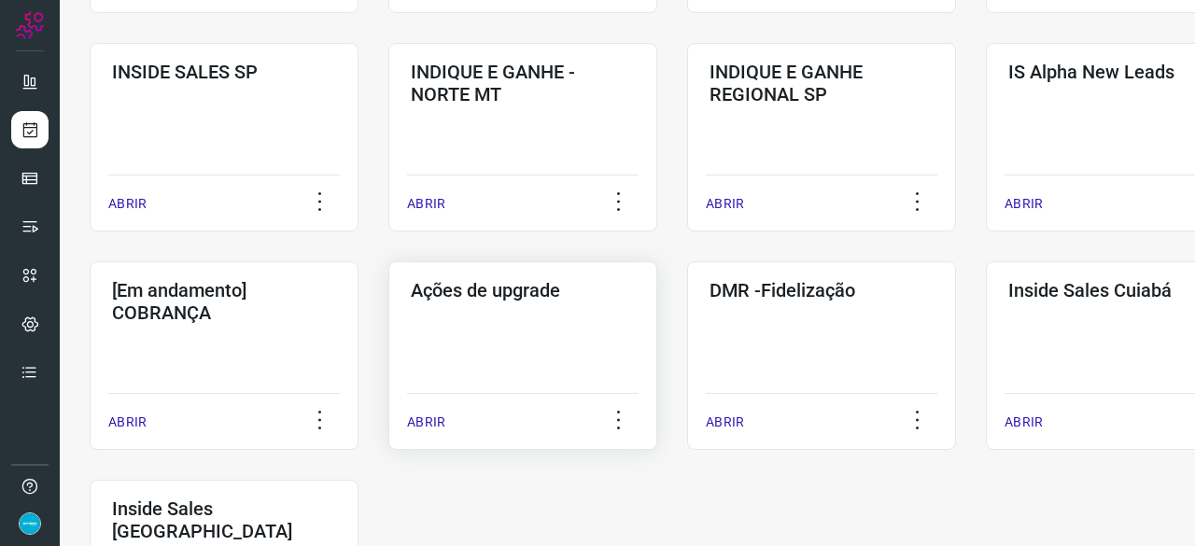
scroll to position [803, 0]
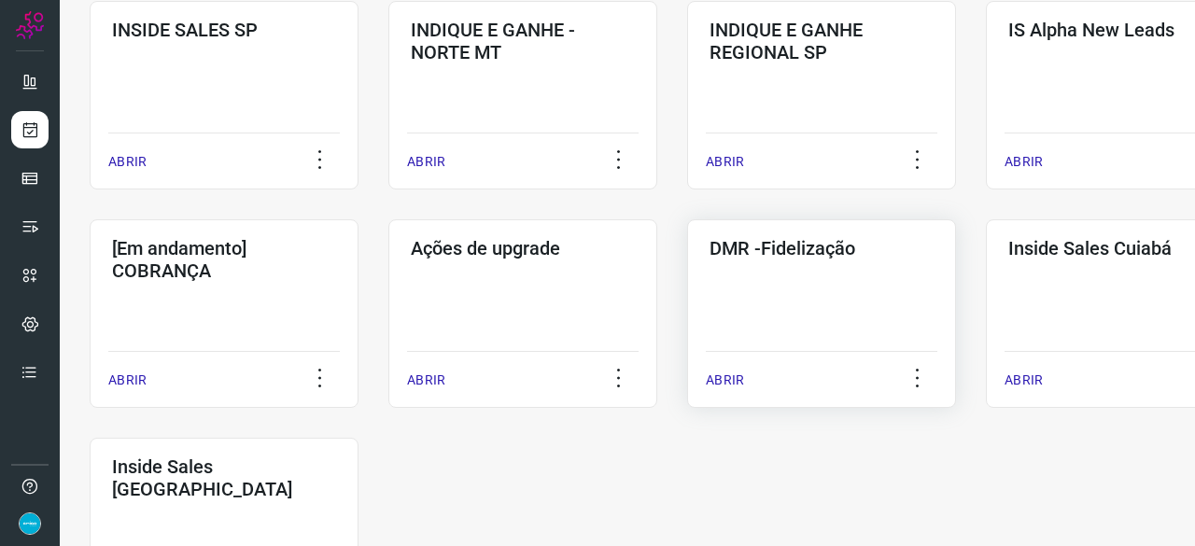
click at [734, 378] on p "ABRIR" at bounding box center [725, 381] width 38 height 20
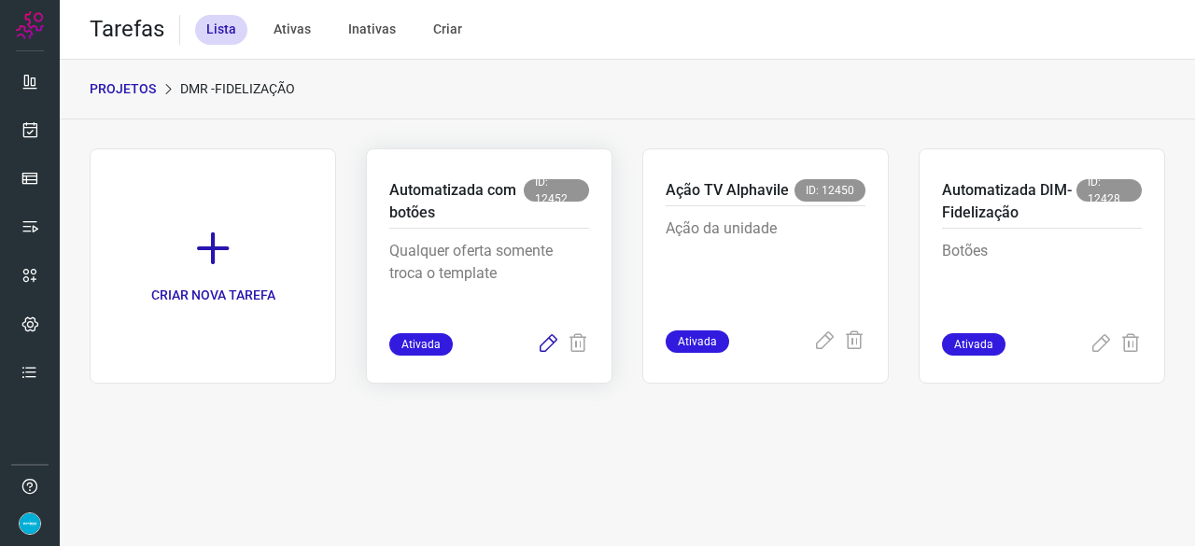
click at [547, 337] on icon at bounding box center [548, 344] width 22 height 22
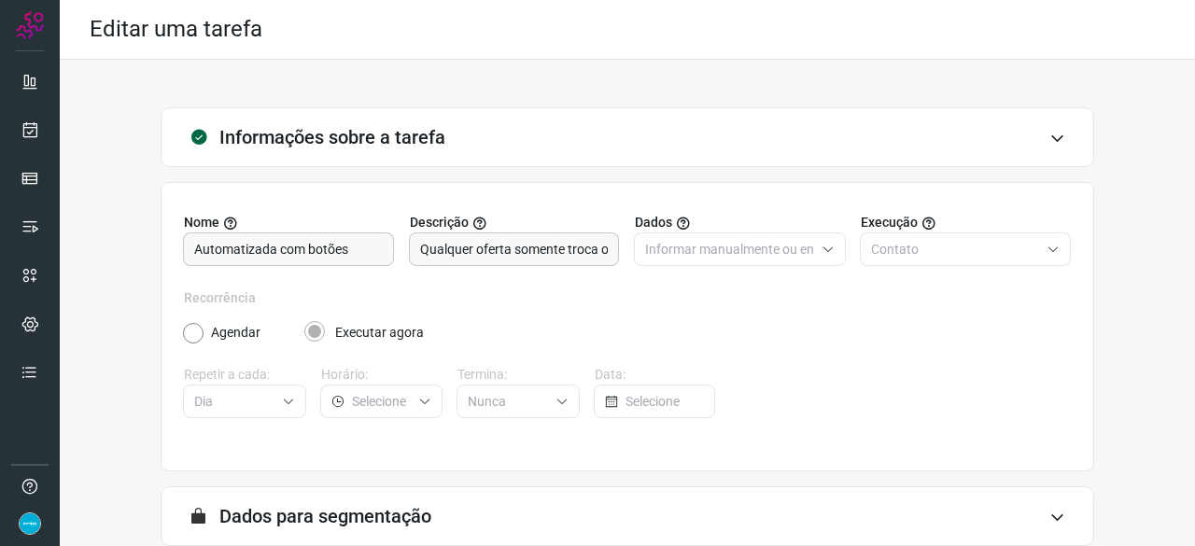
scroll to position [182, 0]
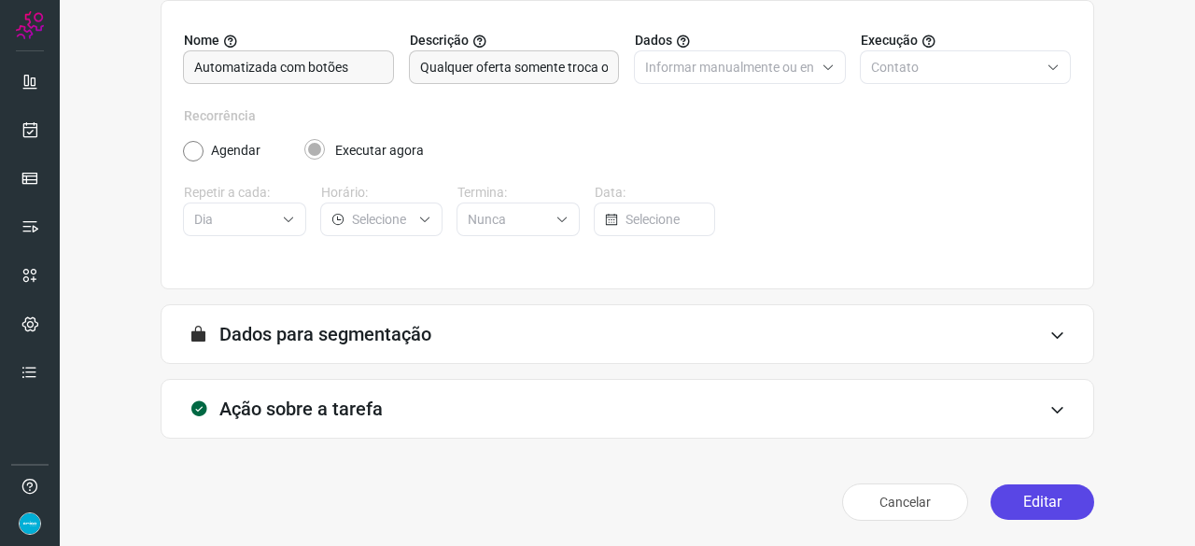
click at [1038, 500] on button "Editar" at bounding box center [1043, 502] width 104 height 35
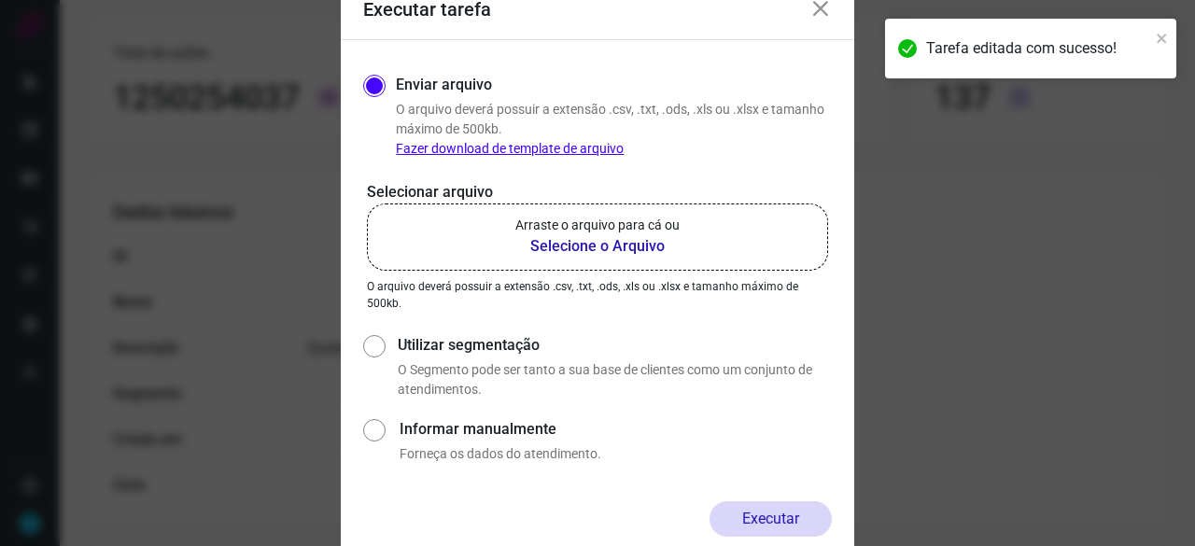
click at [641, 246] on b "Selecione o Arquivo" at bounding box center [597, 246] width 164 height 22
click at [0, 0] on input "Arraste o arquivo para cá ou Selecione o Arquivo" at bounding box center [0, 0] width 0 height 0
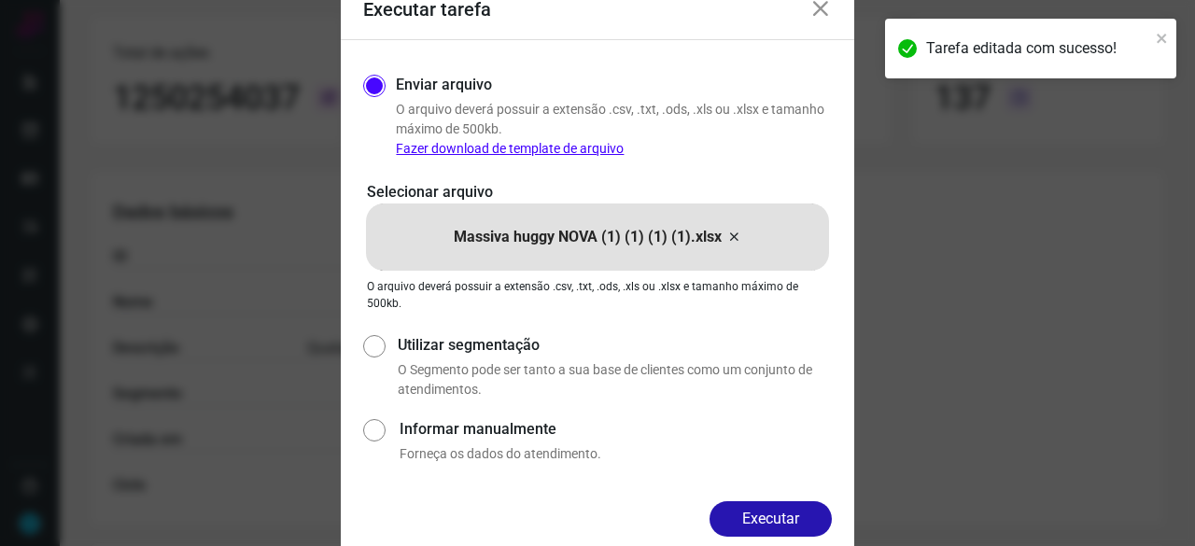
drag, startPoint x: 774, startPoint y: 514, endPoint x: 825, endPoint y: 537, distance: 56.0
click at [775, 514] on button "Executar" at bounding box center [771, 518] width 122 height 35
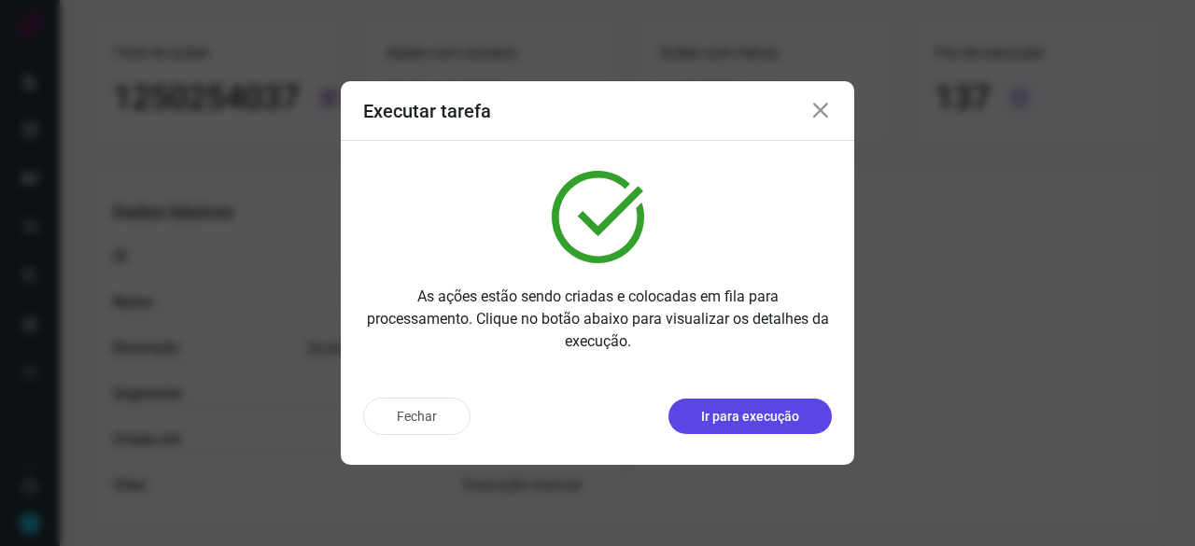
click at [715, 415] on p "Ir para execução" at bounding box center [750, 417] width 98 height 20
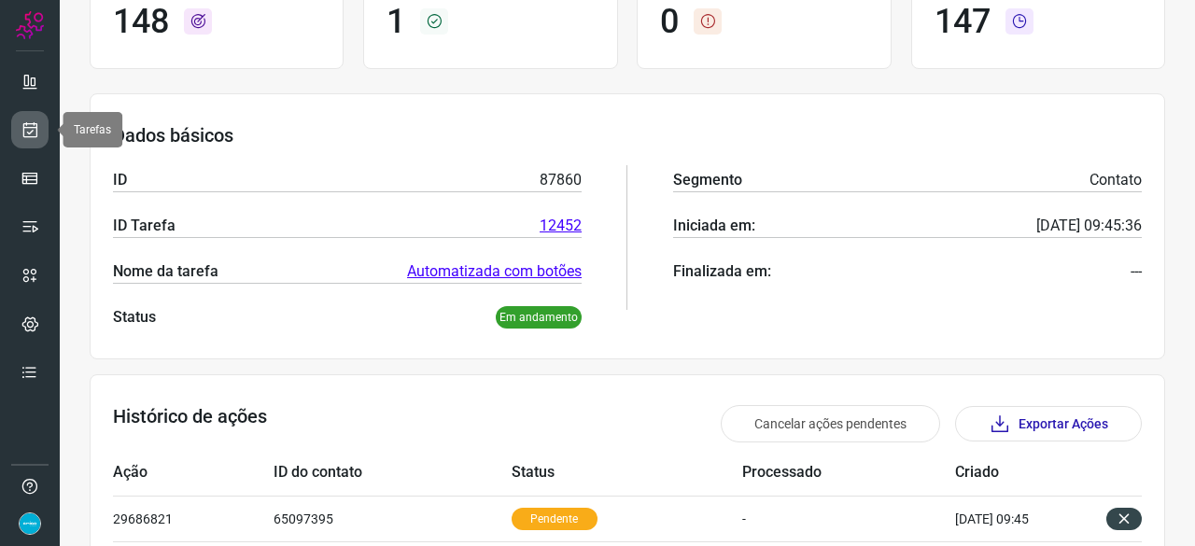
click at [28, 122] on icon at bounding box center [31, 129] width 20 height 19
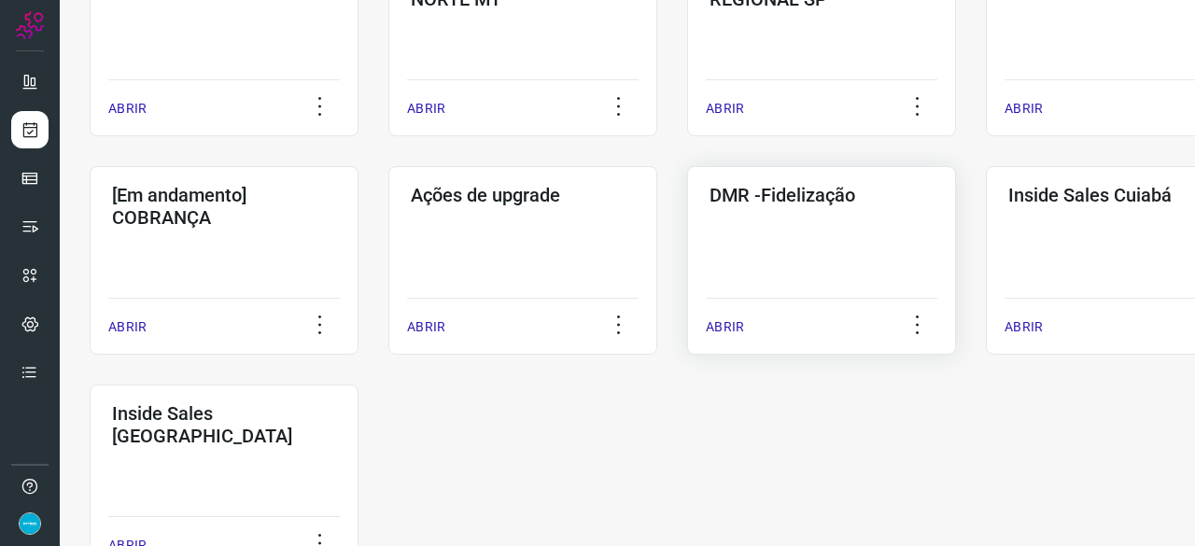
scroll to position [896, 0]
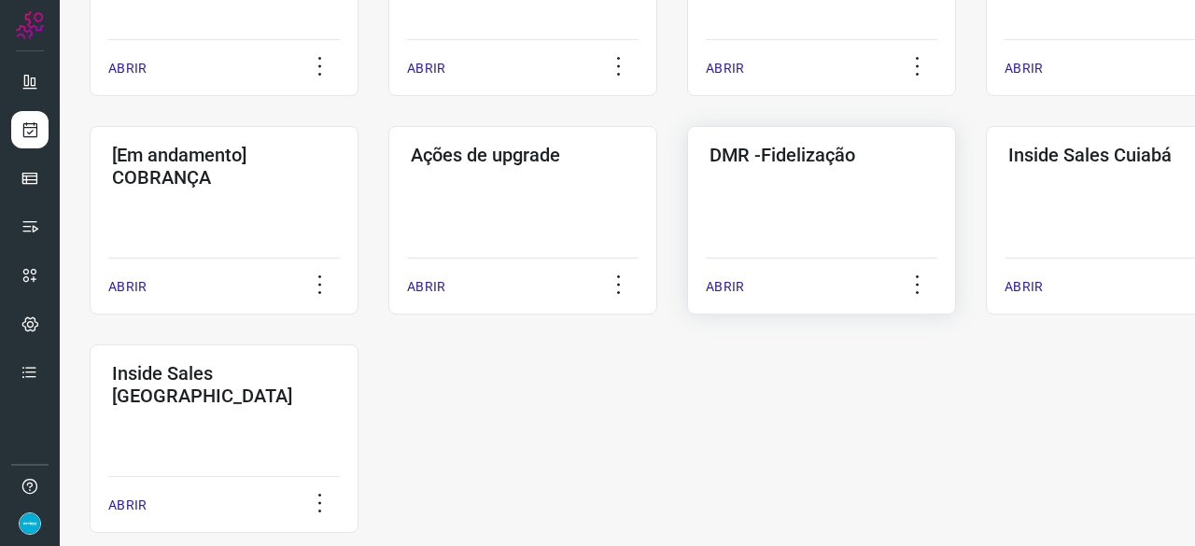
click at [731, 282] on p "ABRIR" at bounding box center [725, 287] width 38 height 20
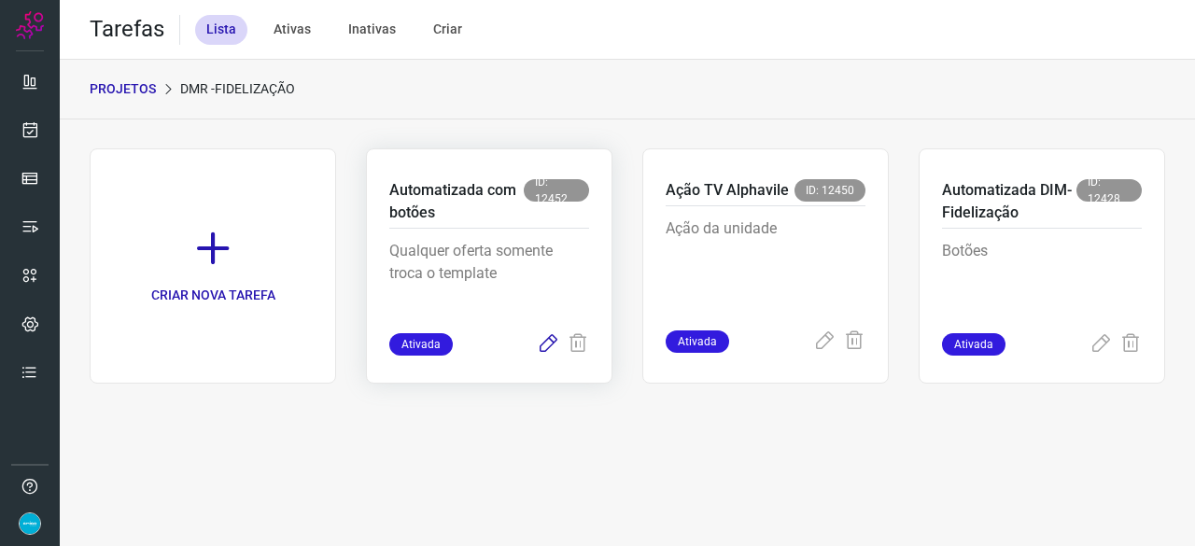
click at [549, 344] on icon at bounding box center [548, 344] width 22 height 22
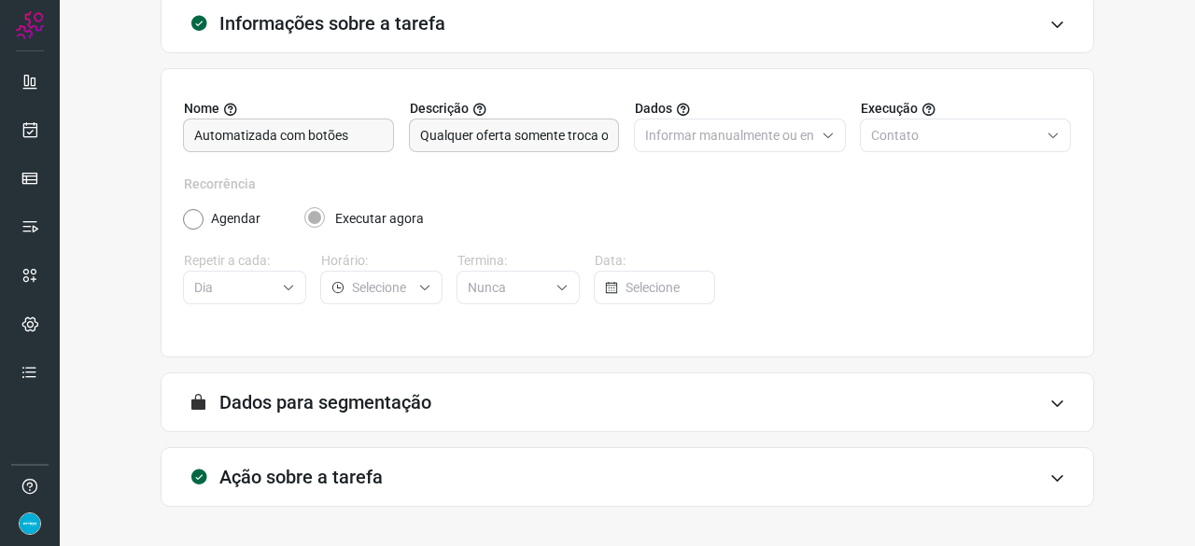
scroll to position [182, 0]
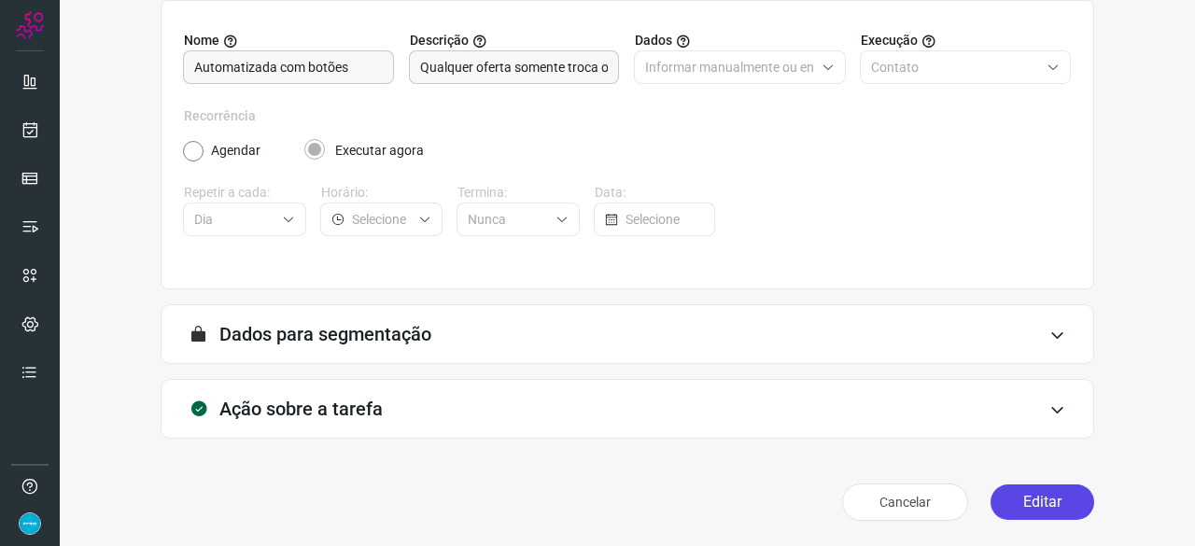
click at [1046, 501] on button "Editar" at bounding box center [1043, 502] width 104 height 35
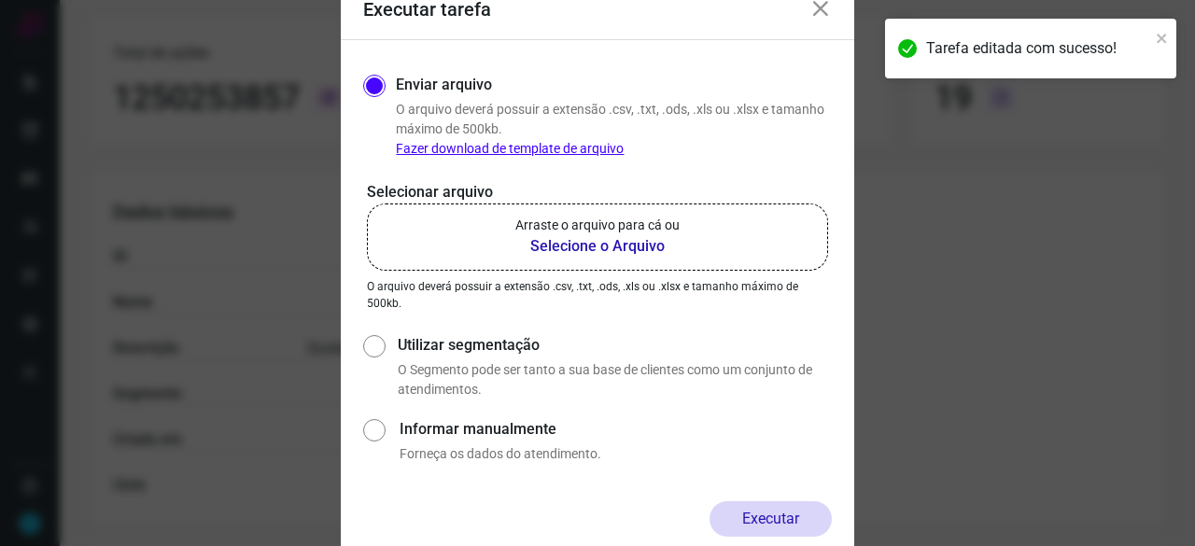
click at [572, 245] on b "Selecione o Arquivo" at bounding box center [597, 246] width 164 height 22
click at [0, 0] on input "Arraste o arquivo para cá ou Selecione o Arquivo" at bounding box center [0, 0] width 0 height 0
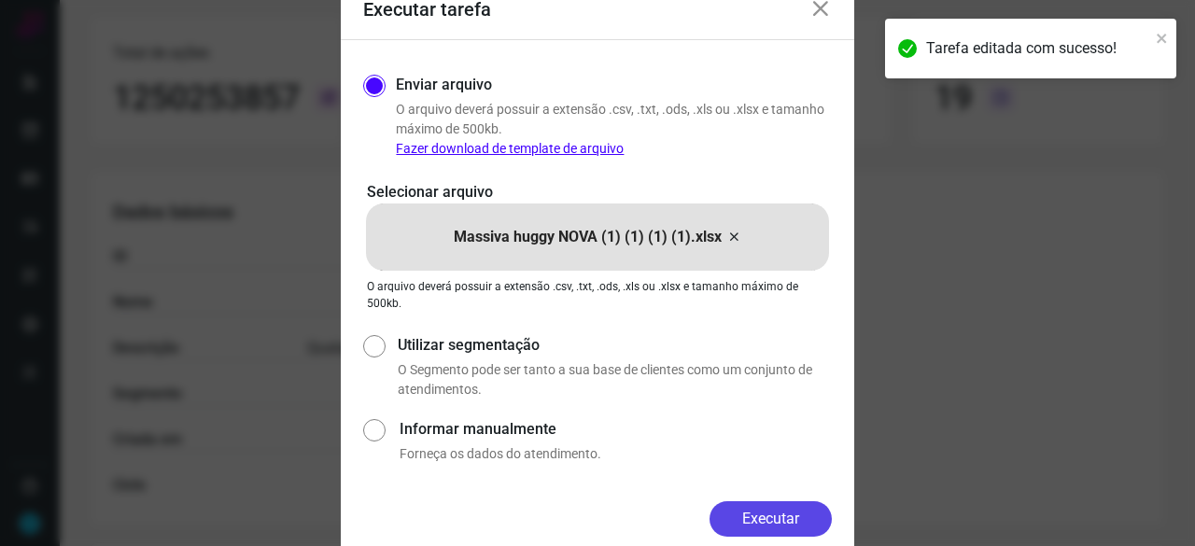
click at [802, 505] on button "Executar" at bounding box center [771, 518] width 122 height 35
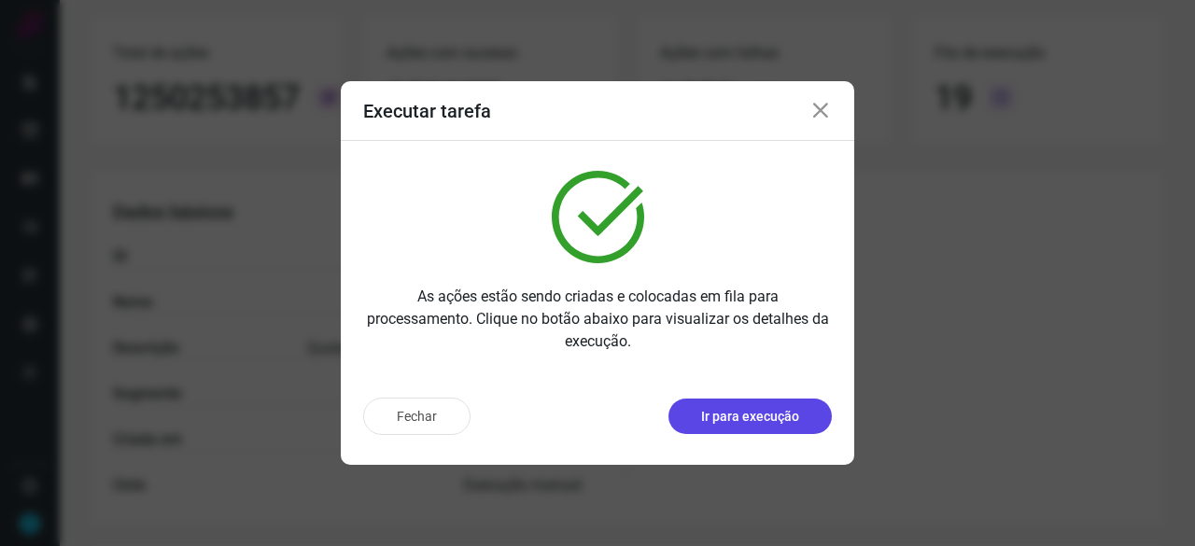
click at [783, 422] on p "Ir para execução" at bounding box center [750, 417] width 98 height 20
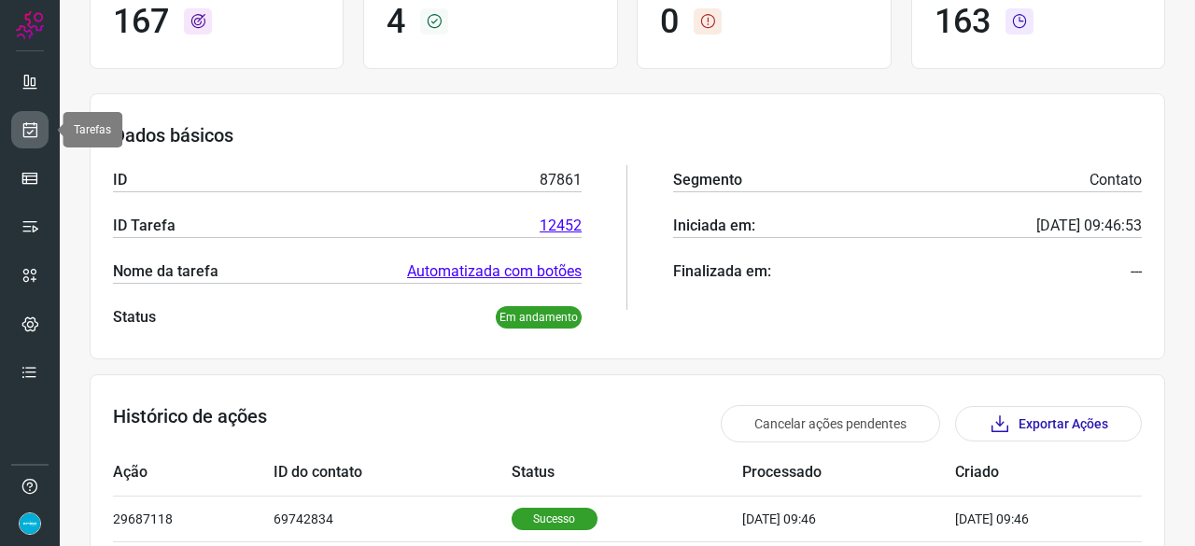
click at [37, 129] on icon at bounding box center [31, 129] width 20 height 19
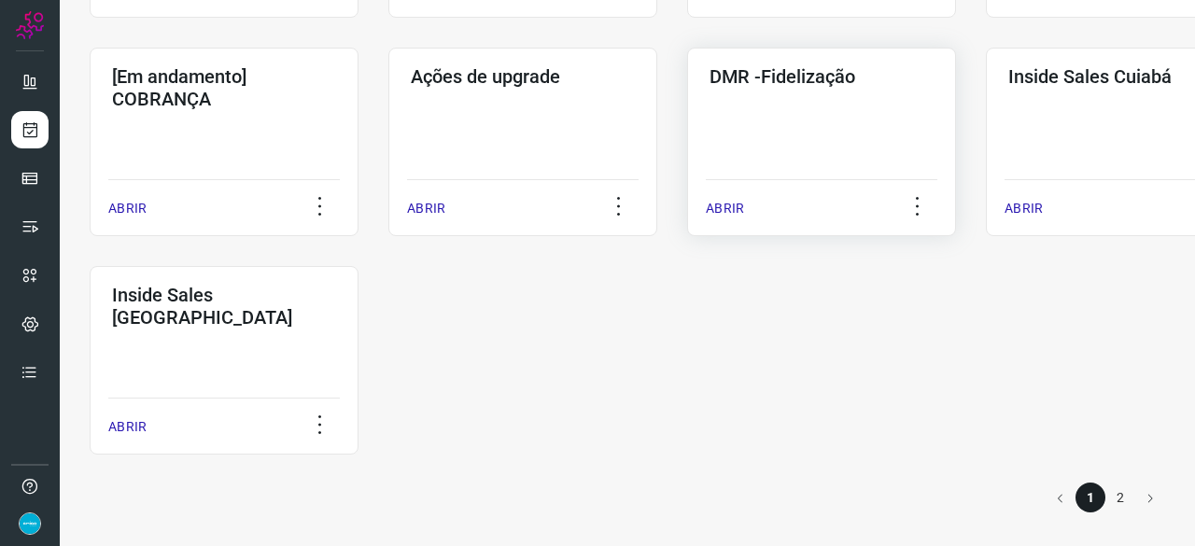
click at [724, 212] on p "ABRIR" at bounding box center [725, 209] width 38 height 20
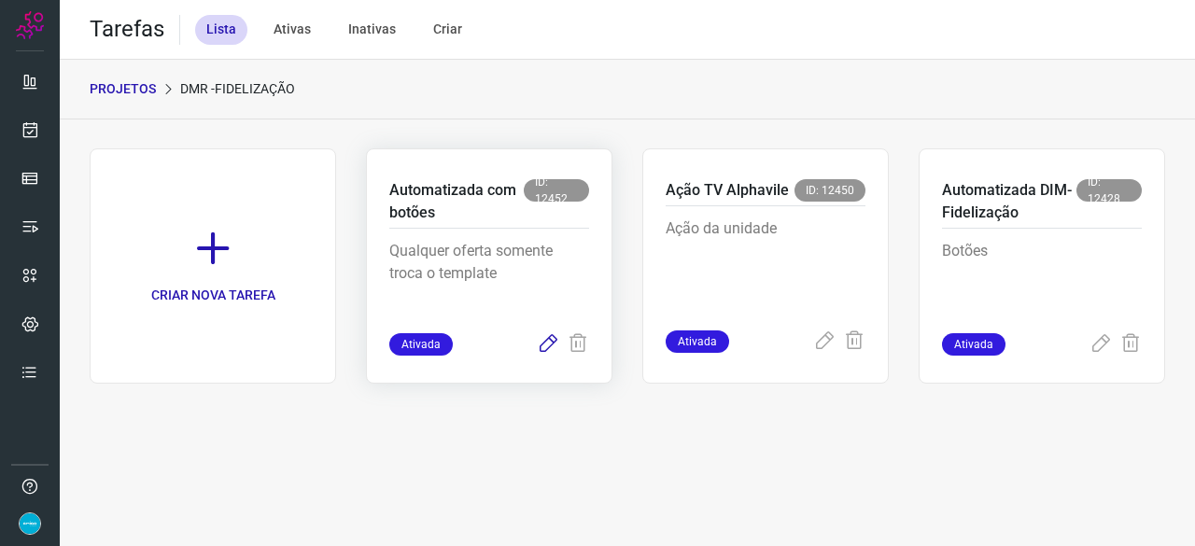
click at [553, 346] on icon at bounding box center [548, 344] width 22 height 22
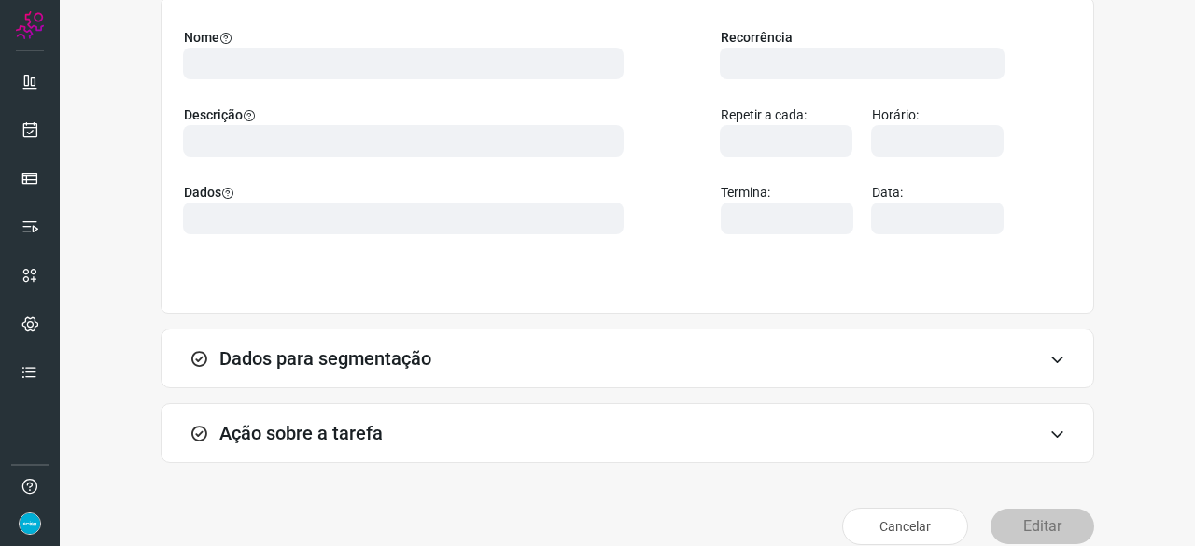
scroll to position [209, 0]
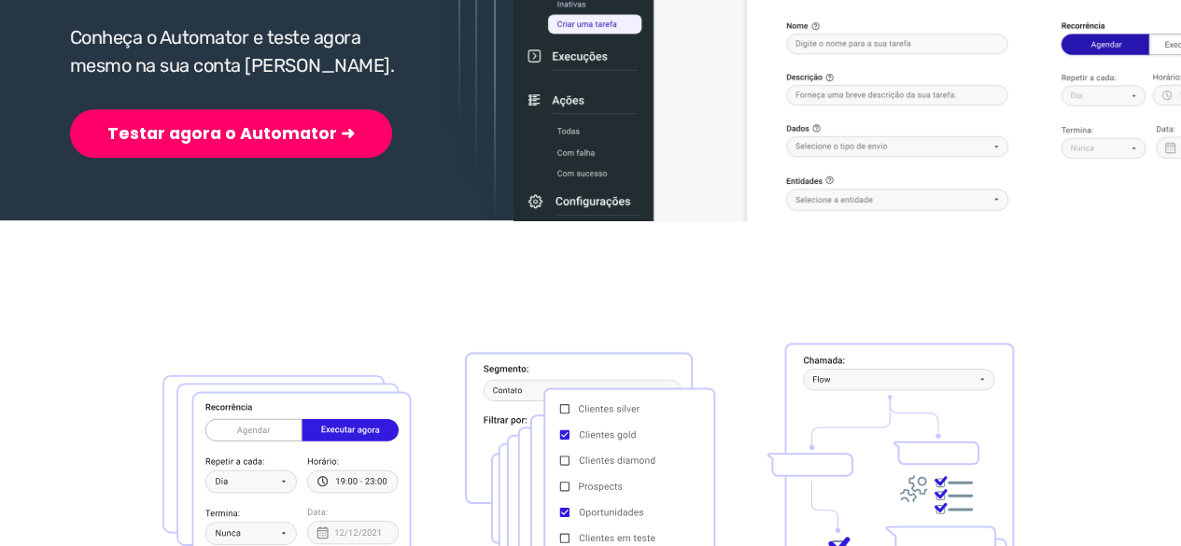
scroll to position [467, 0]
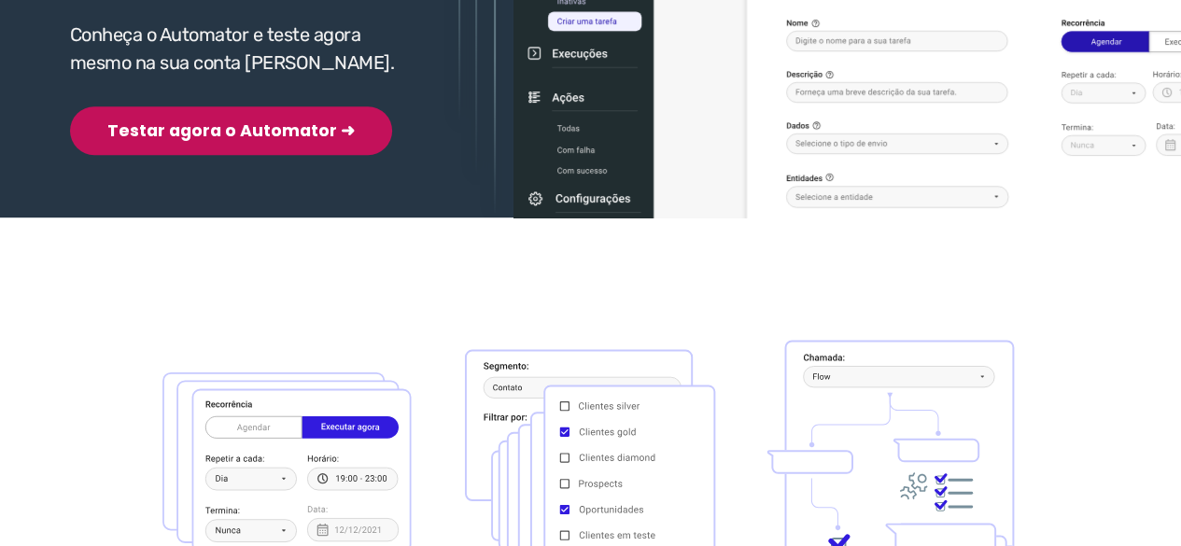
click at [202, 138] on button "Testar agora o Automator ➜" at bounding box center [231, 130] width 322 height 49
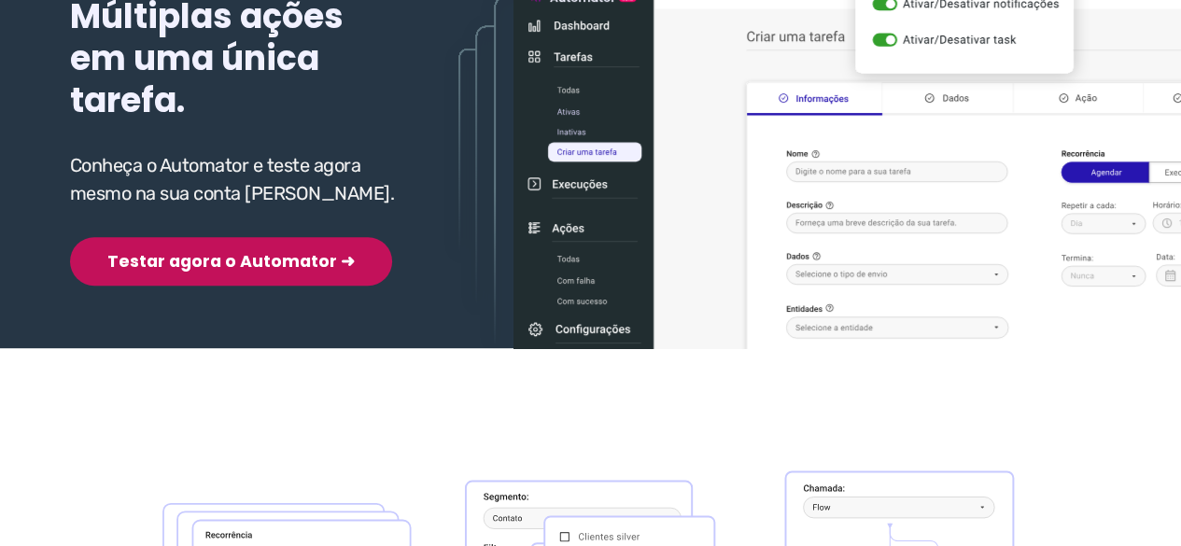
scroll to position [280, 0]
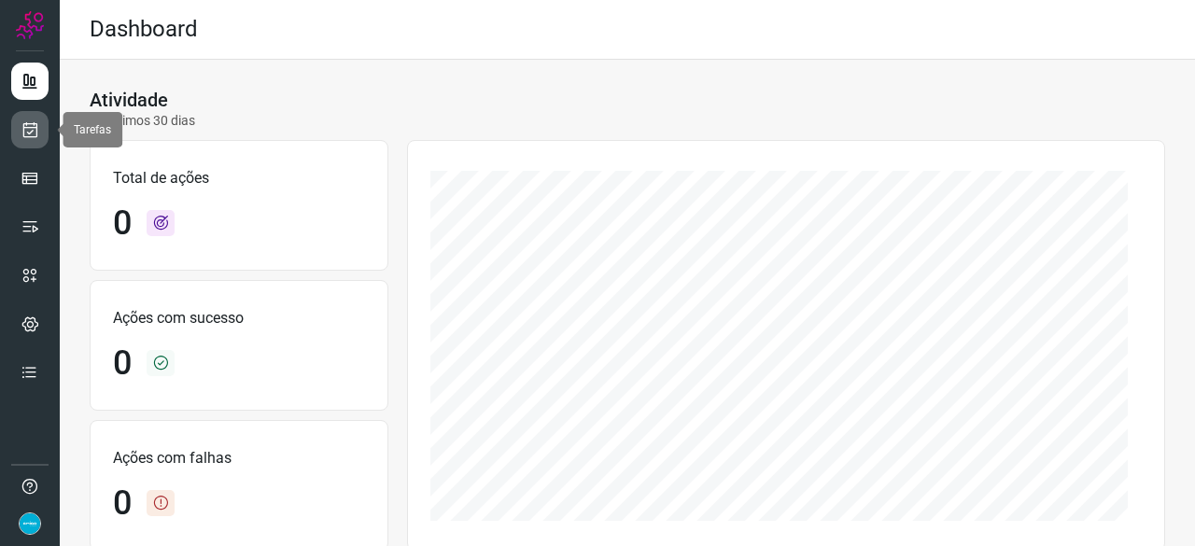
click at [28, 133] on icon at bounding box center [31, 129] width 20 height 19
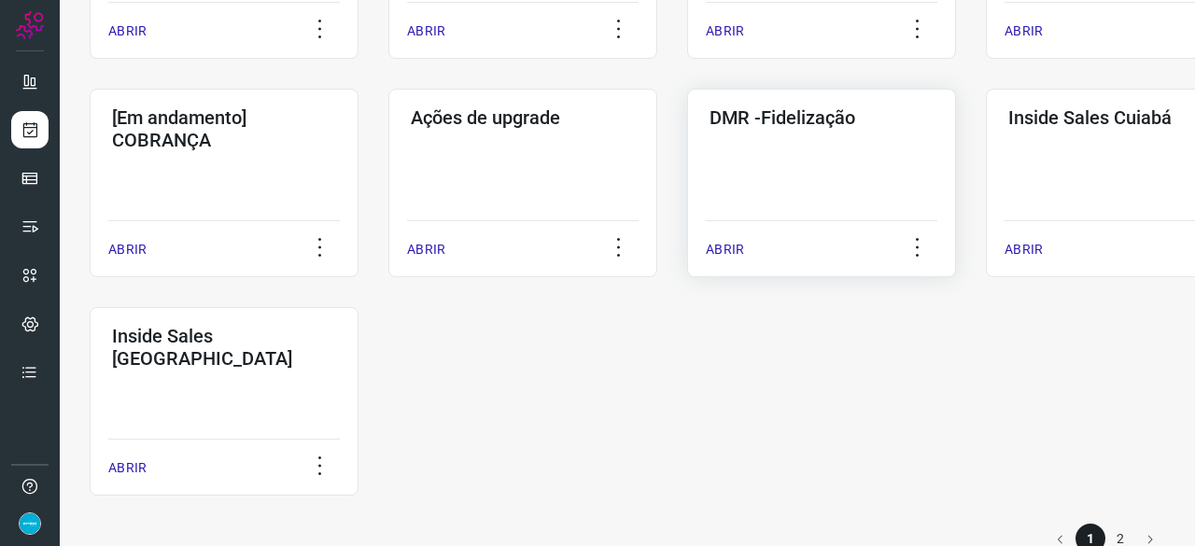
click at [727, 244] on p "ABRIR" at bounding box center [725, 250] width 38 height 20
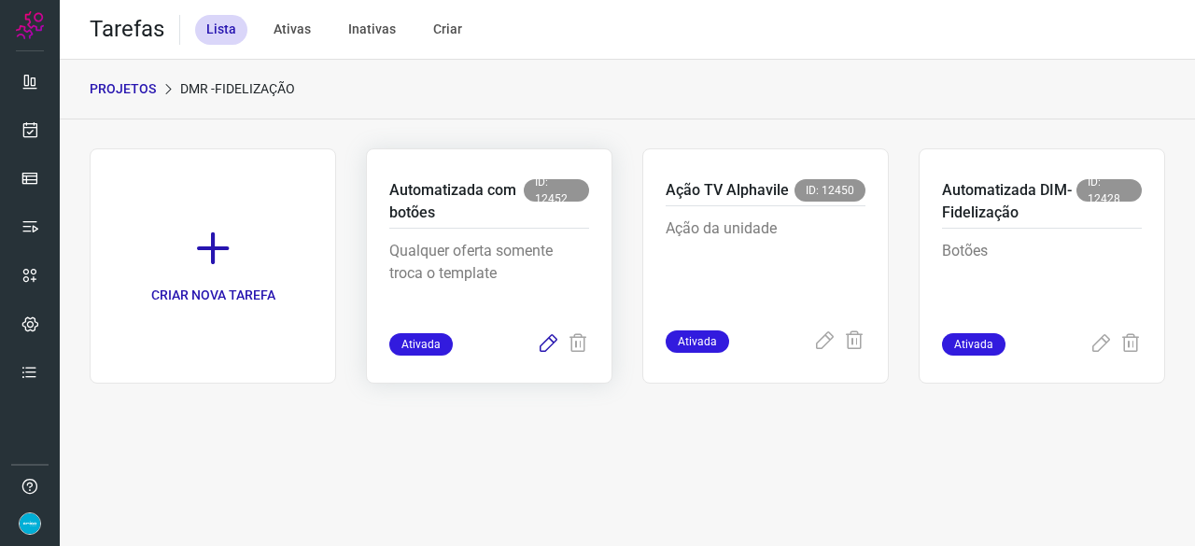
click at [546, 348] on icon at bounding box center [548, 344] width 22 height 22
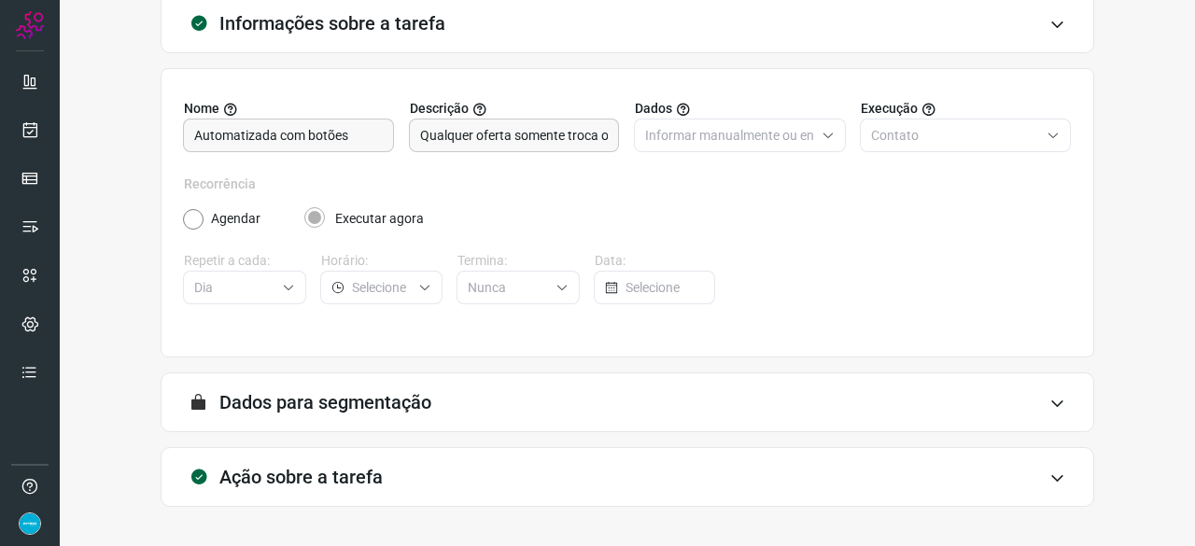
scroll to position [182, 0]
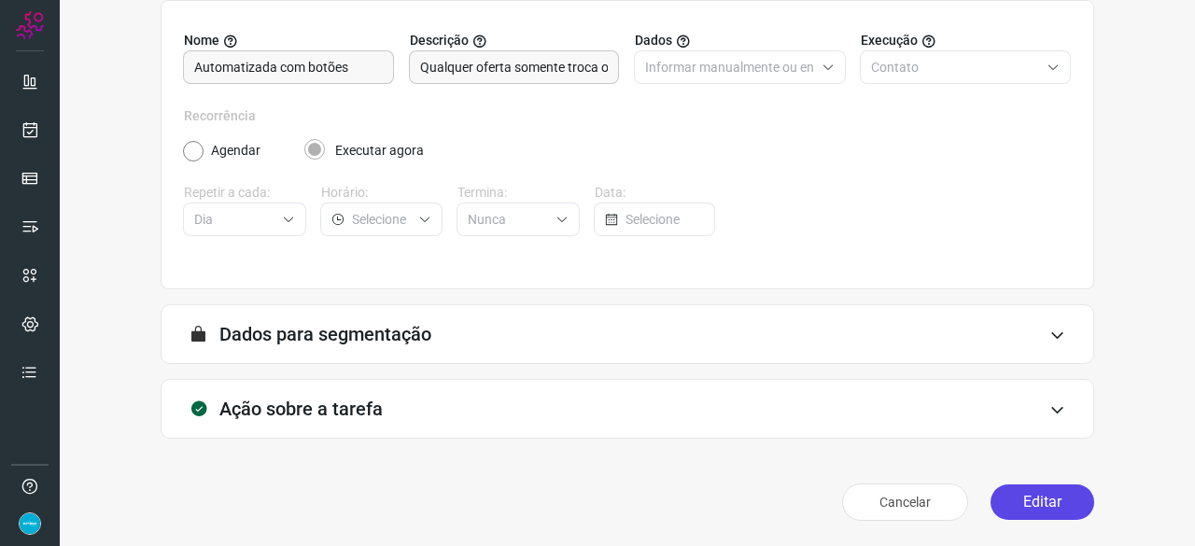
click at [1031, 502] on button "Editar" at bounding box center [1043, 502] width 104 height 35
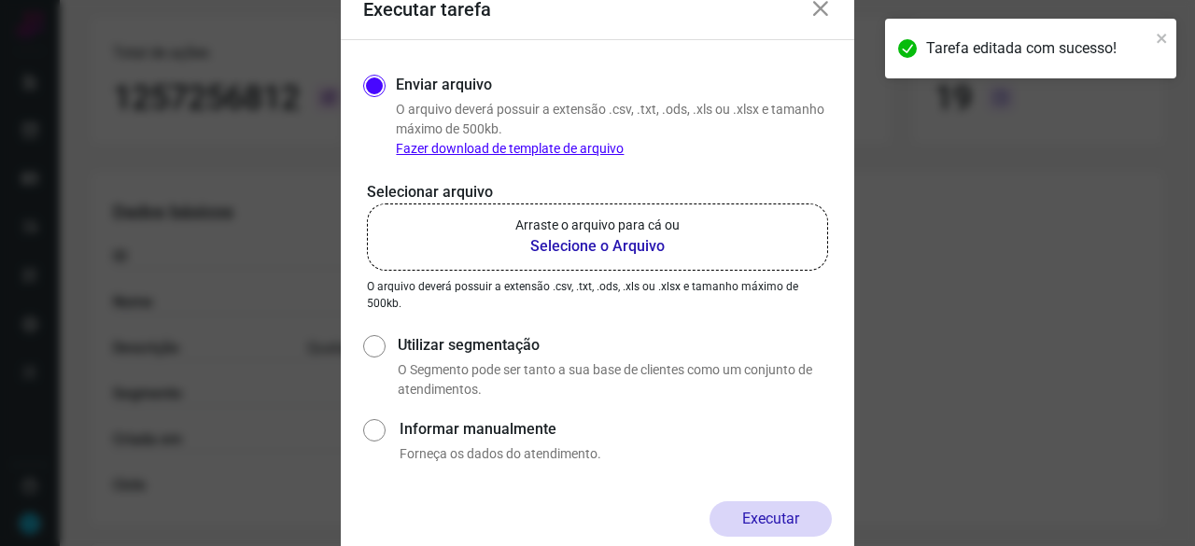
click at [583, 250] on b "Selecione o Arquivo" at bounding box center [597, 246] width 164 height 22
click at [0, 0] on input "Arraste o arquivo para cá ou Selecione o Arquivo" at bounding box center [0, 0] width 0 height 0
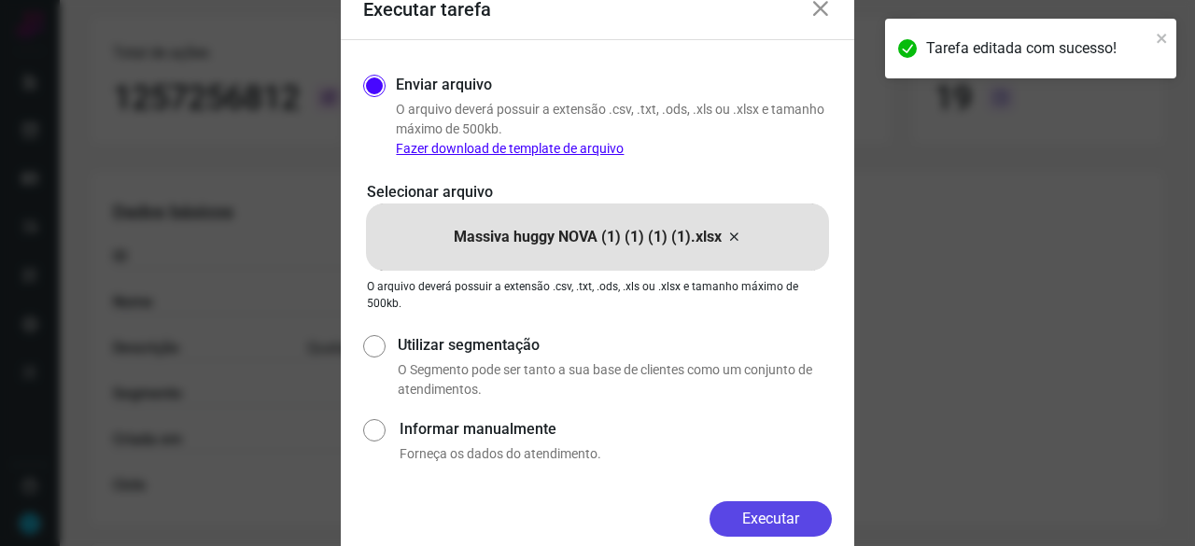
click at [773, 511] on button "Executar" at bounding box center [771, 518] width 122 height 35
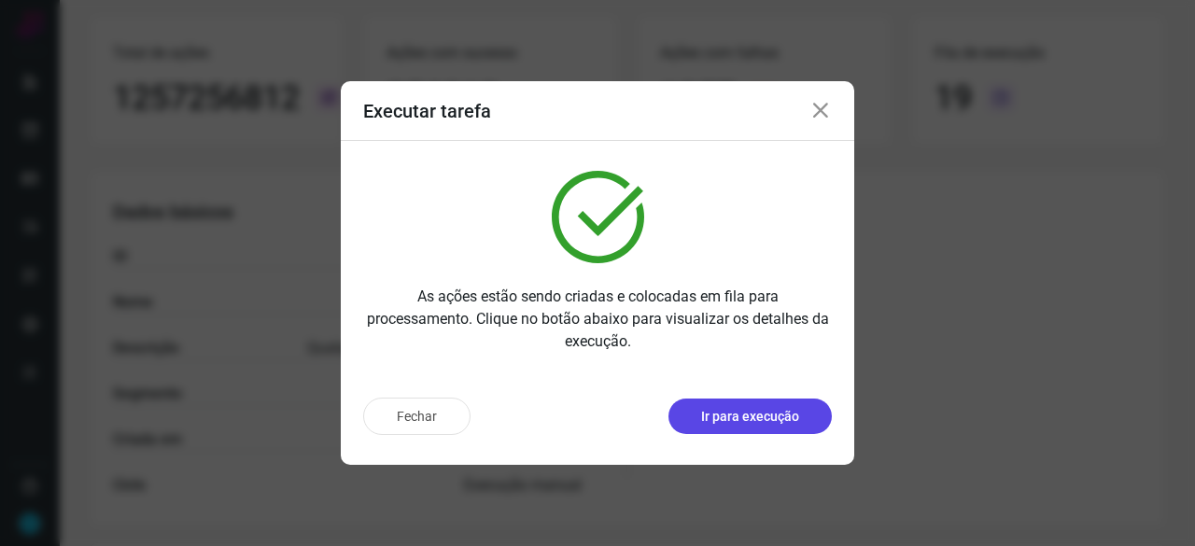
click at [716, 428] on button "Ir para execução" at bounding box center [749, 416] width 163 height 35
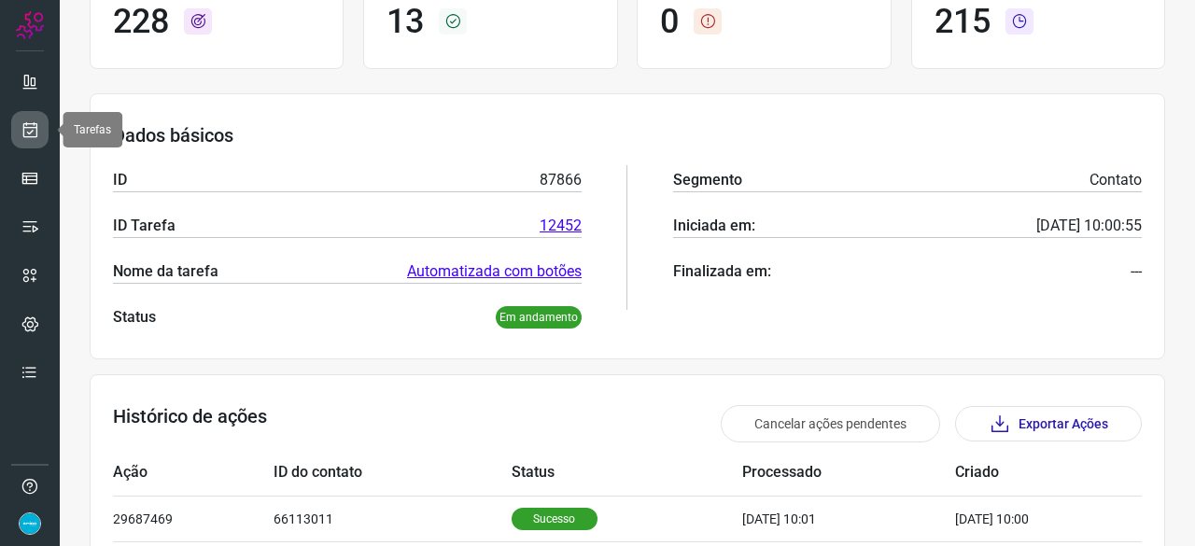
click at [24, 134] on icon at bounding box center [31, 129] width 20 height 19
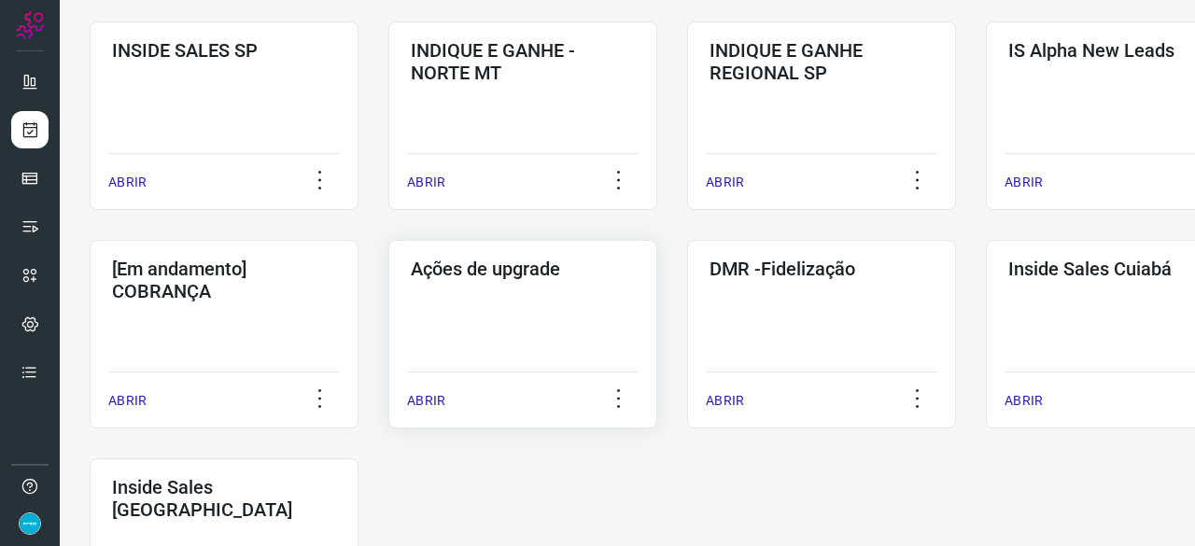
scroll to position [975, 0]
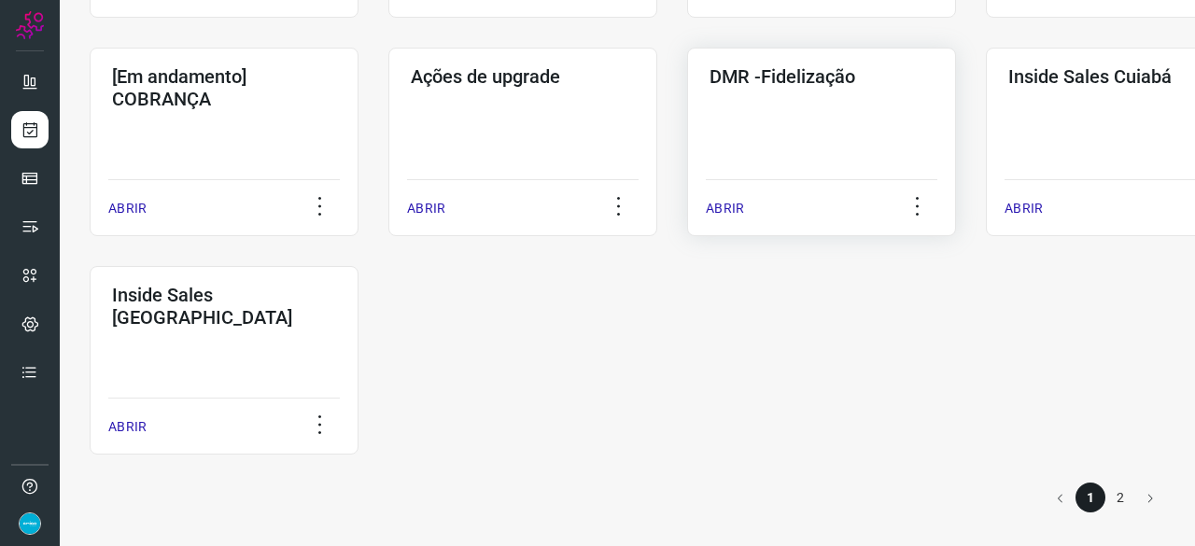
click at [730, 212] on p "ABRIR" at bounding box center [725, 209] width 38 height 20
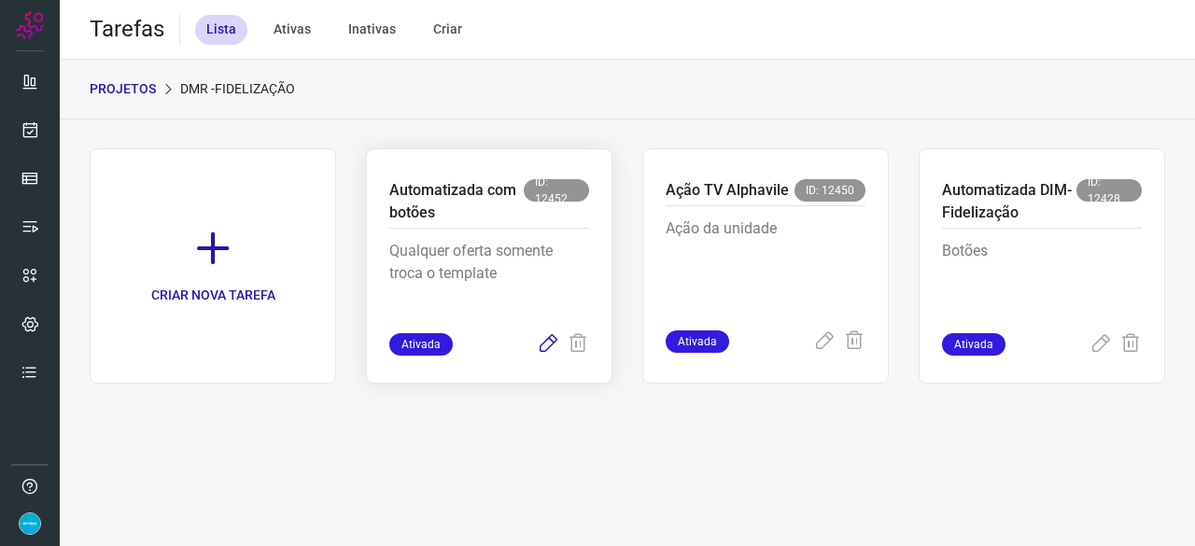
click at [547, 347] on icon at bounding box center [548, 344] width 22 height 22
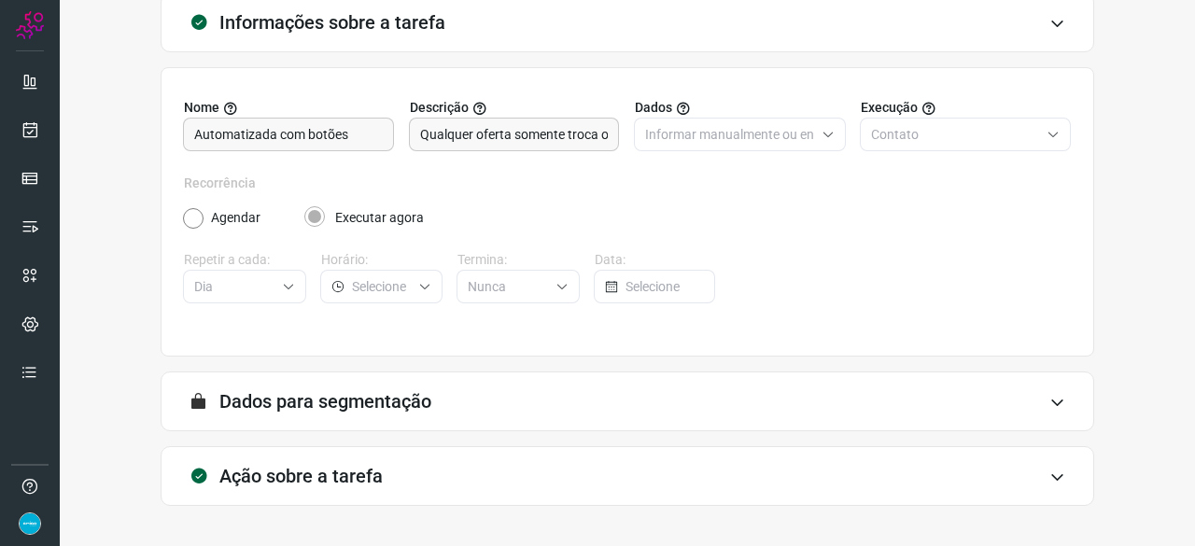
scroll to position [182, 0]
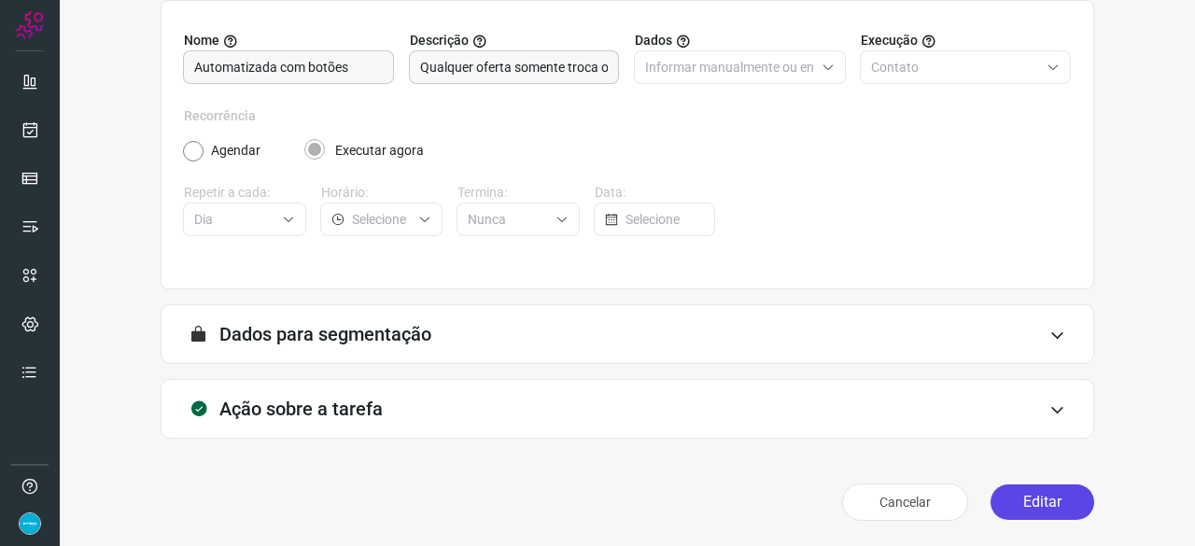
click at [1054, 498] on button "Editar" at bounding box center [1043, 502] width 104 height 35
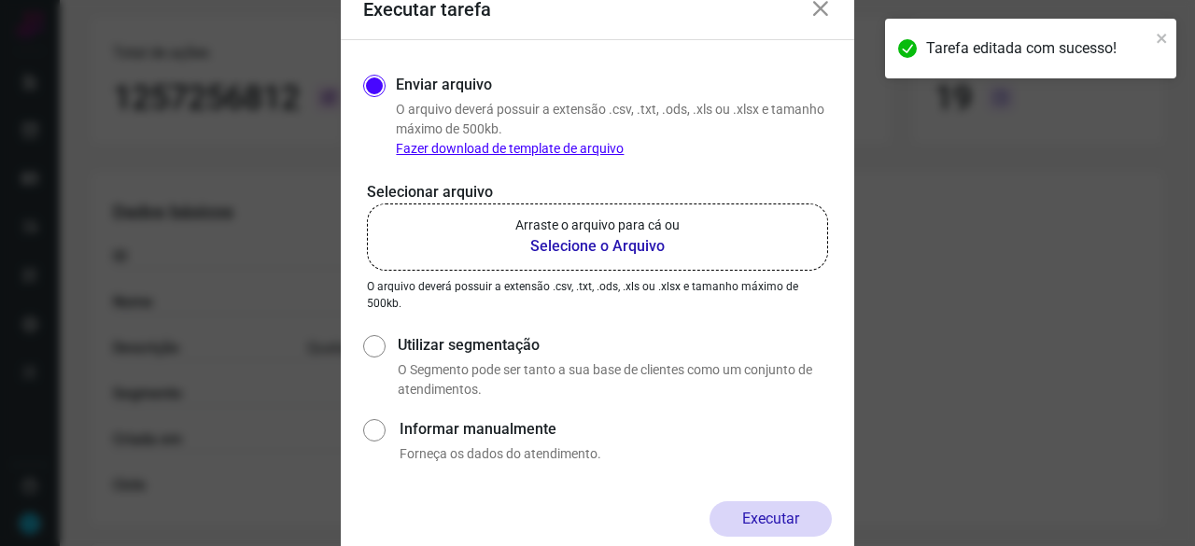
click at [607, 242] on b "Selecione o Arquivo" at bounding box center [597, 246] width 164 height 22
click at [0, 0] on input "Arraste o arquivo para cá ou Selecione o Arquivo" at bounding box center [0, 0] width 0 height 0
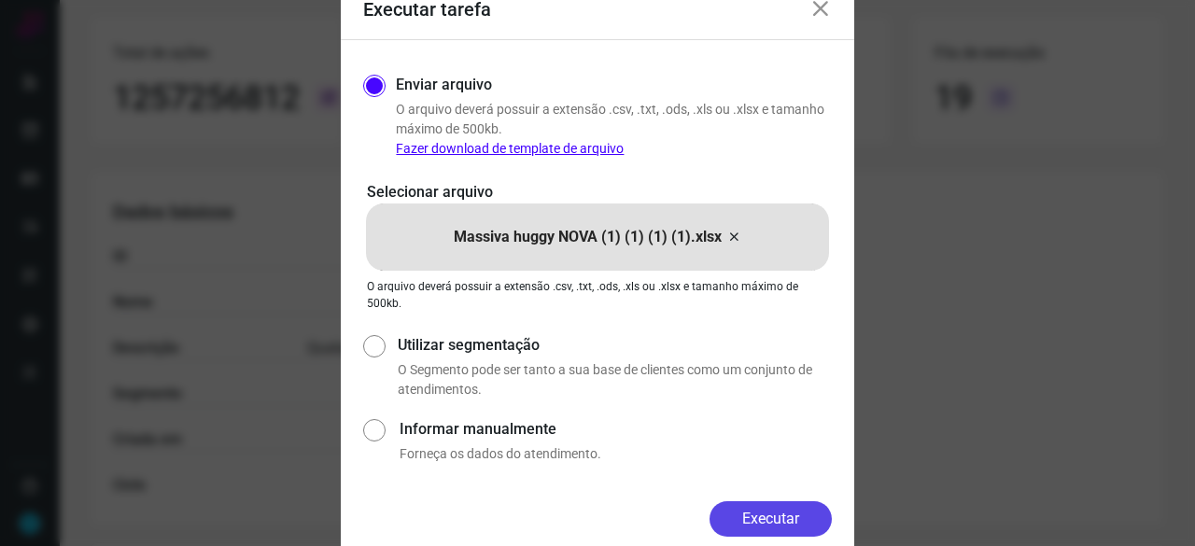
click at [797, 516] on button "Executar" at bounding box center [771, 518] width 122 height 35
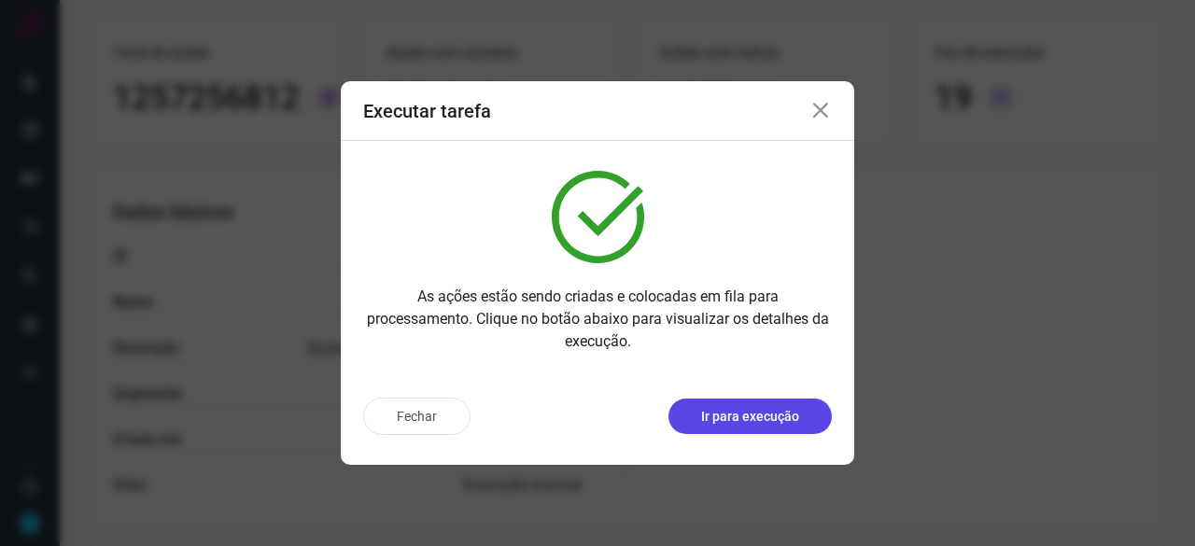
click at [723, 414] on p "Ir para execução" at bounding box center [750, 417] width 98 height 20
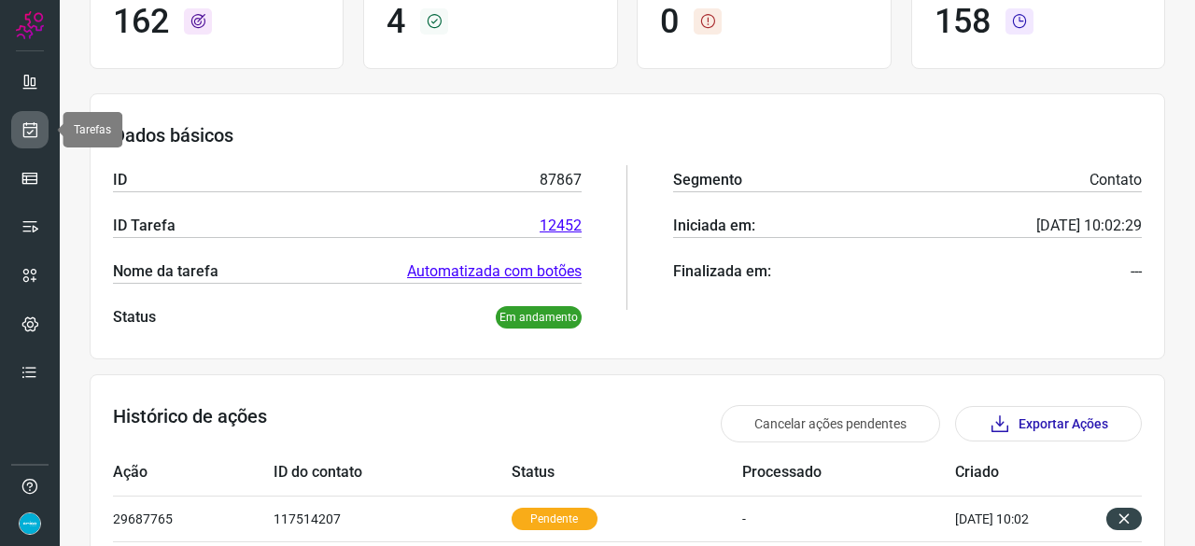
click at [30, 130] on icon at bounding box center [31, 129] width 20 height 19
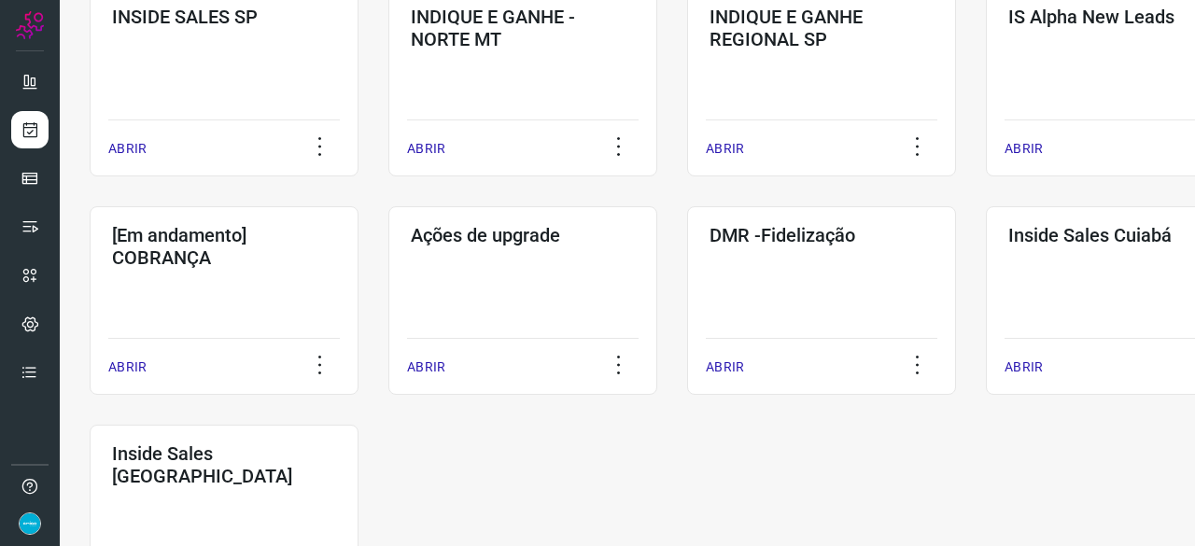
scroll to position [896, 0]
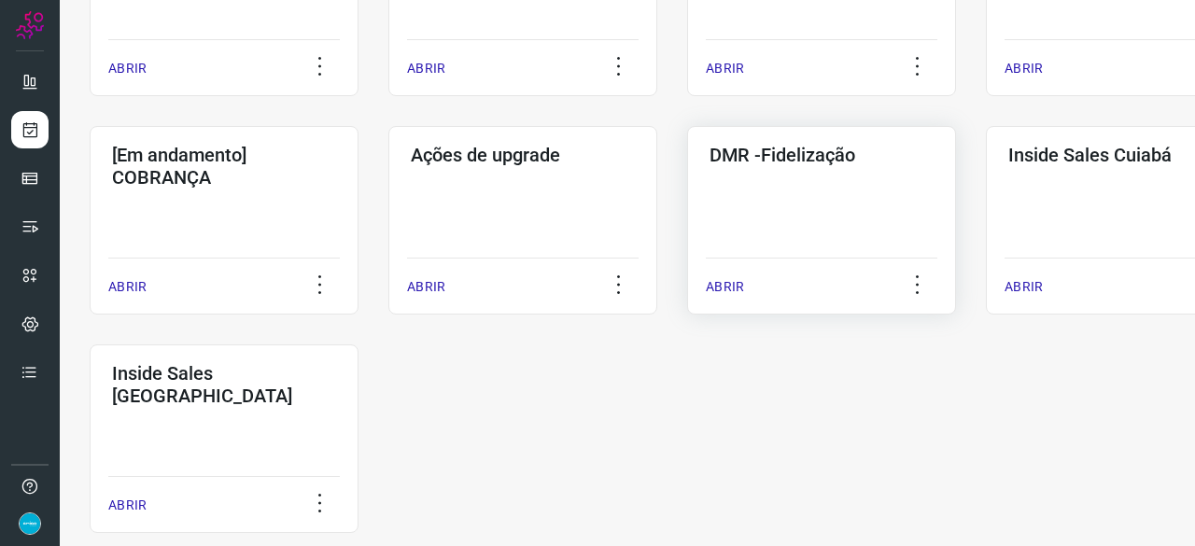
click at [730, 288] on p "ABRIR" at bounding box center [725, 287] width 38 height 20
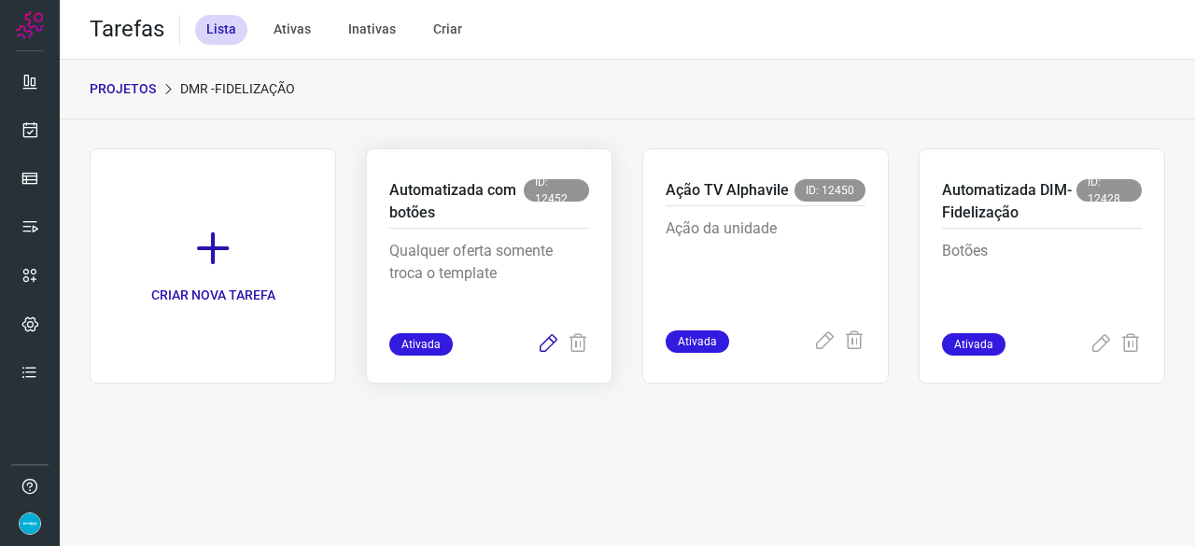
click at [549, 342] on icon at bounding box center [548, 344] width 22 height 22
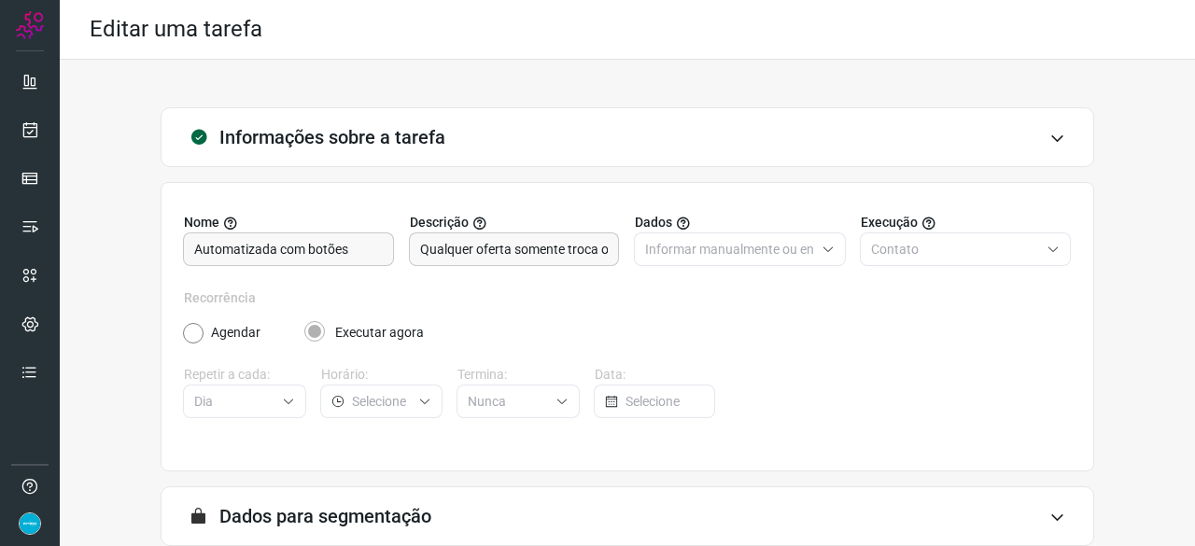
scroll to position [182, 0]
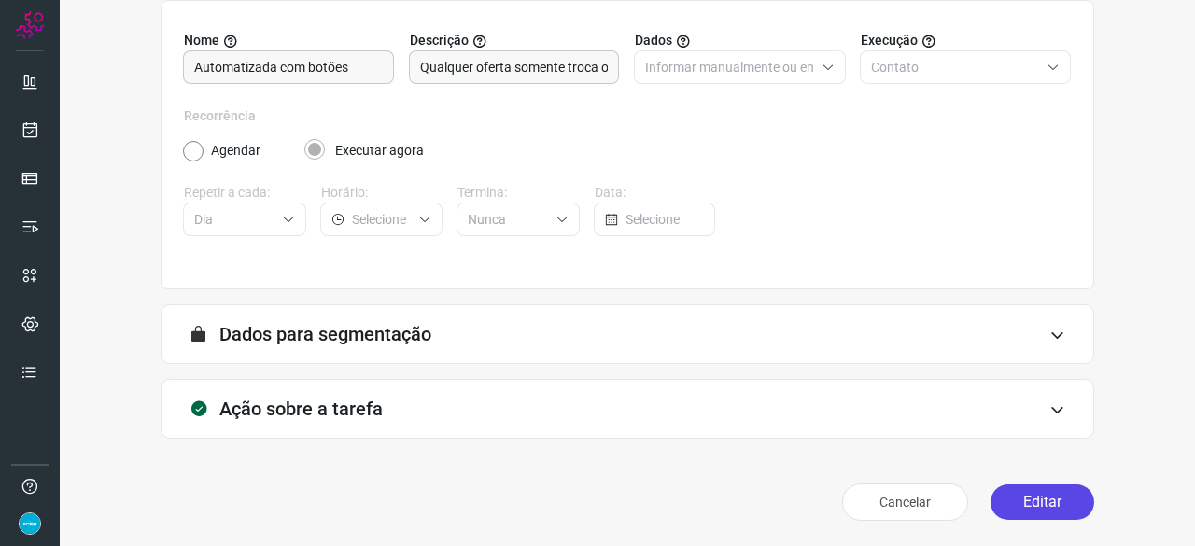
click at [1038, 501] on button "Editar" at bounding box center [1043, 502] width 104 height 35
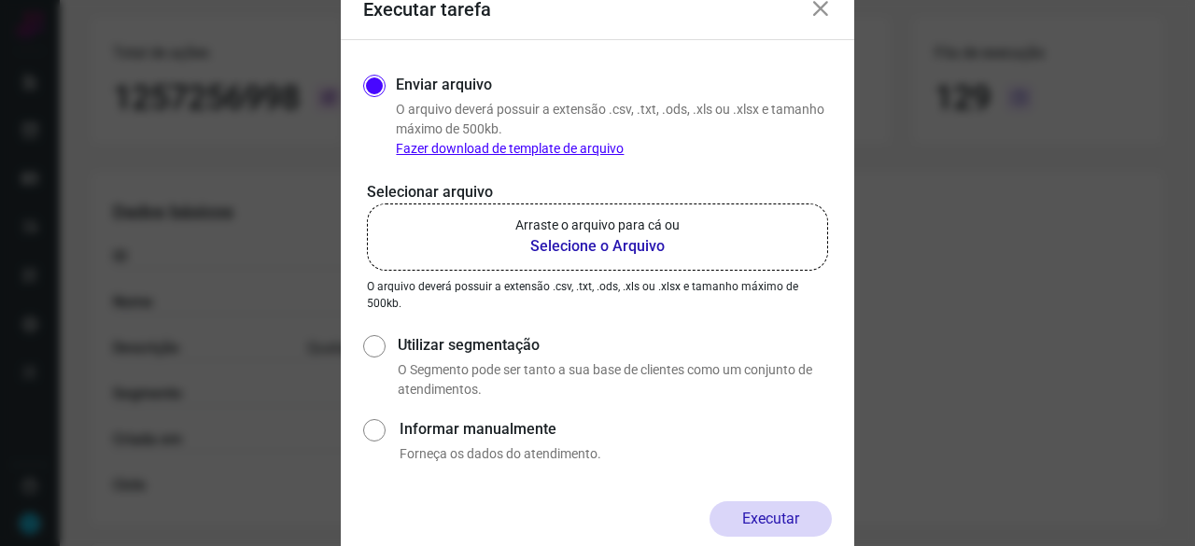
click at [612, 240] on b "Selecione o Arquivo" at bounding box center [597, 246] width 164 height 22
click at [0, 0] on input "Arraste o arquivo para cá ou Selecione o Arquivo" at bounding box center [0, 0] width 0 height 0
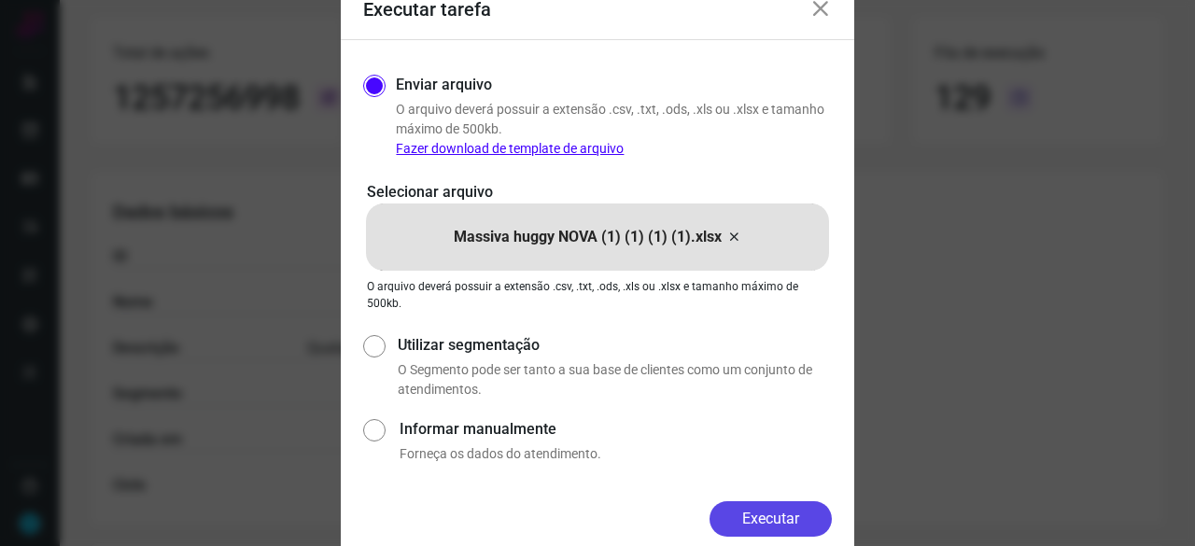
click at [778, 524] on button "Executar" at bounding box center [771, 518] width 122 height 35
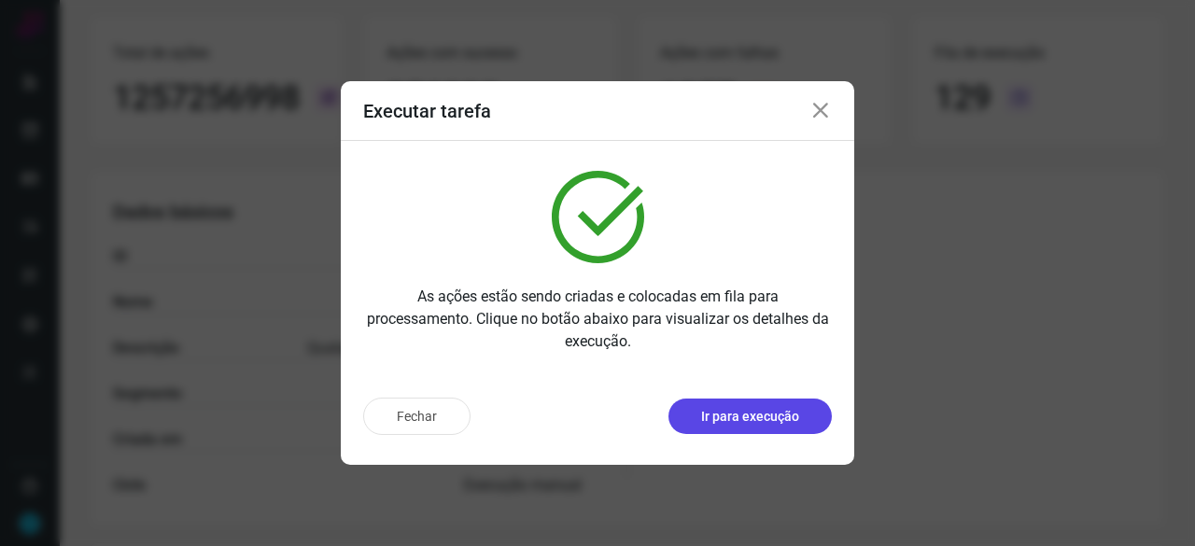
click at [754, 421] on p "Ir para execução" at bounding box center [750, 417] width 98 height 20
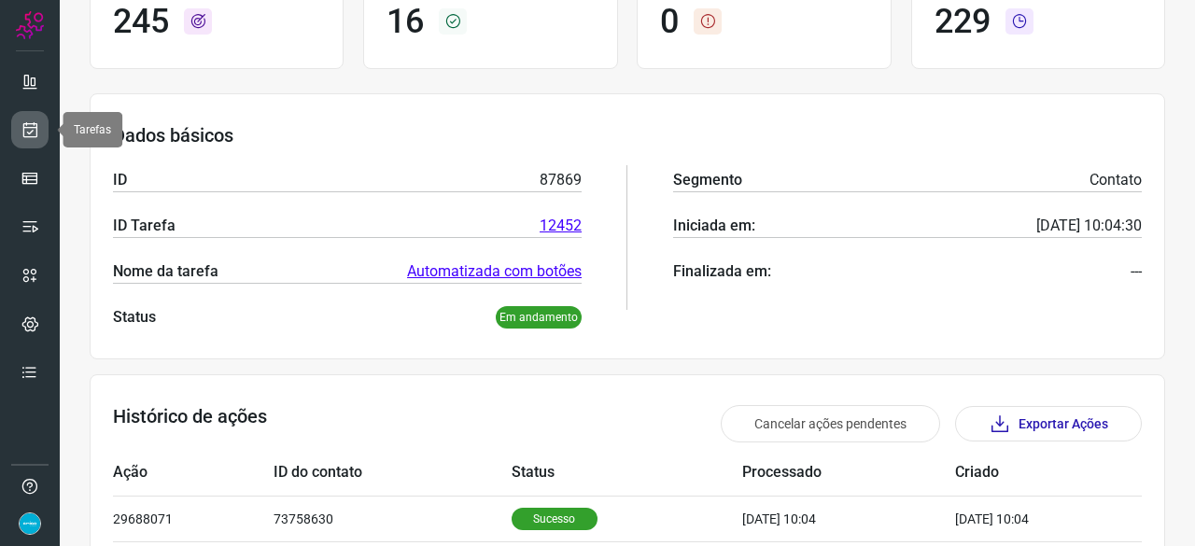
click at [28, 129] on icon at bounding box center [31, 129] width 20 height 19
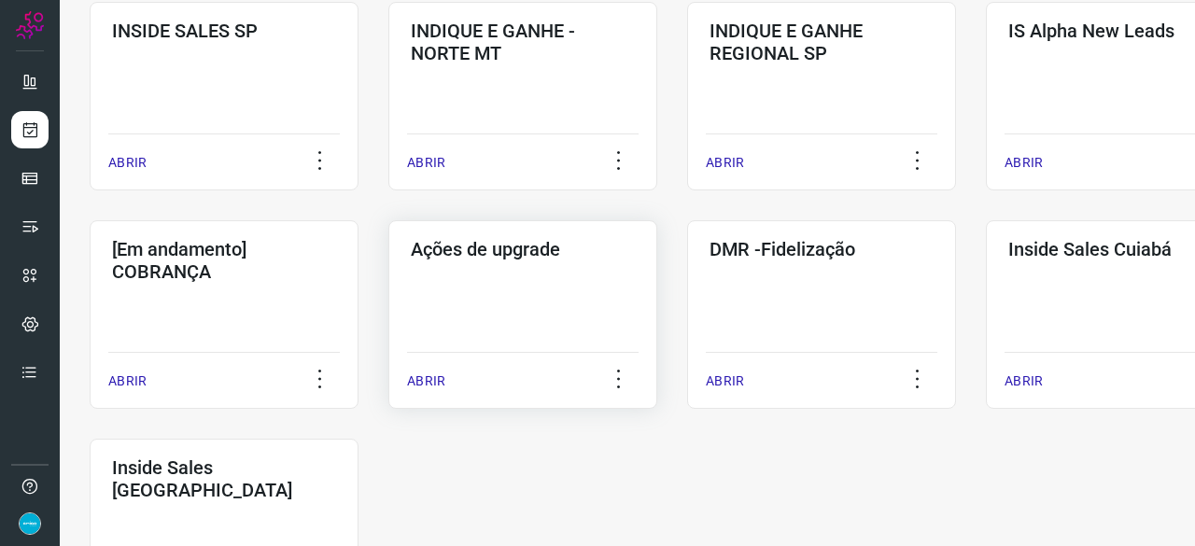
scroll to position [803, 0]
click at [730, 382] on p "ABRIR" at bounding box center [725, 381] width 38 height 20
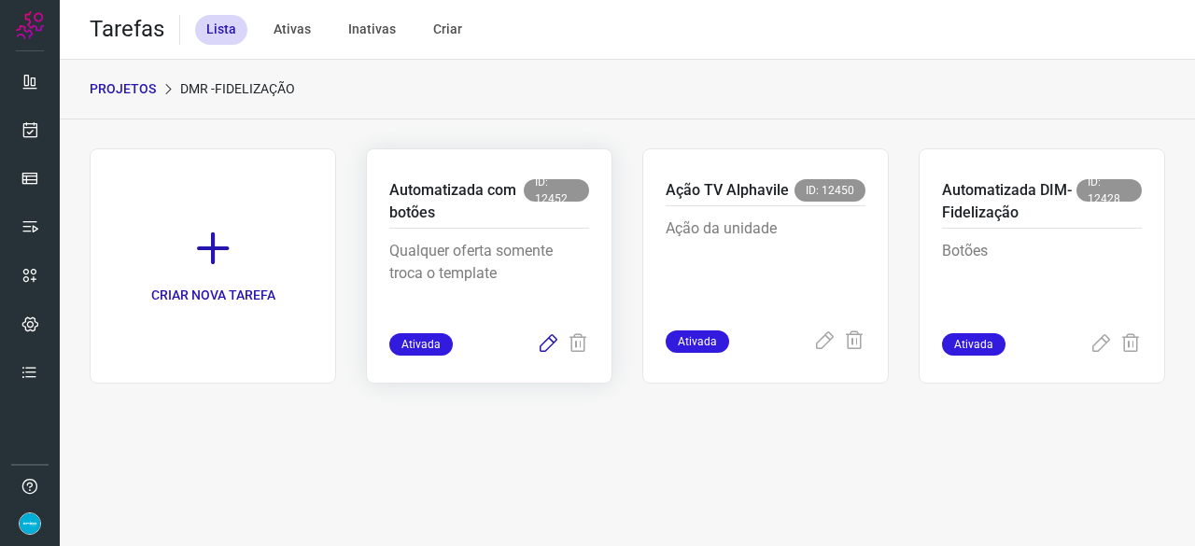
click at [552, 348] on icon at bounding box center [548, 344] width 22 height 22
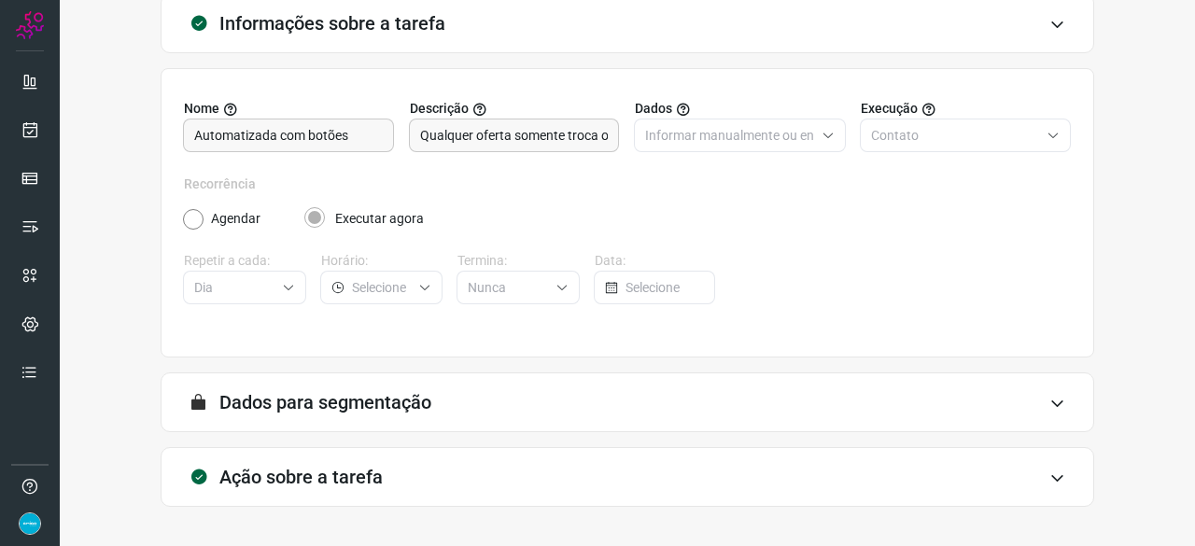
scroll to position [182, 0]
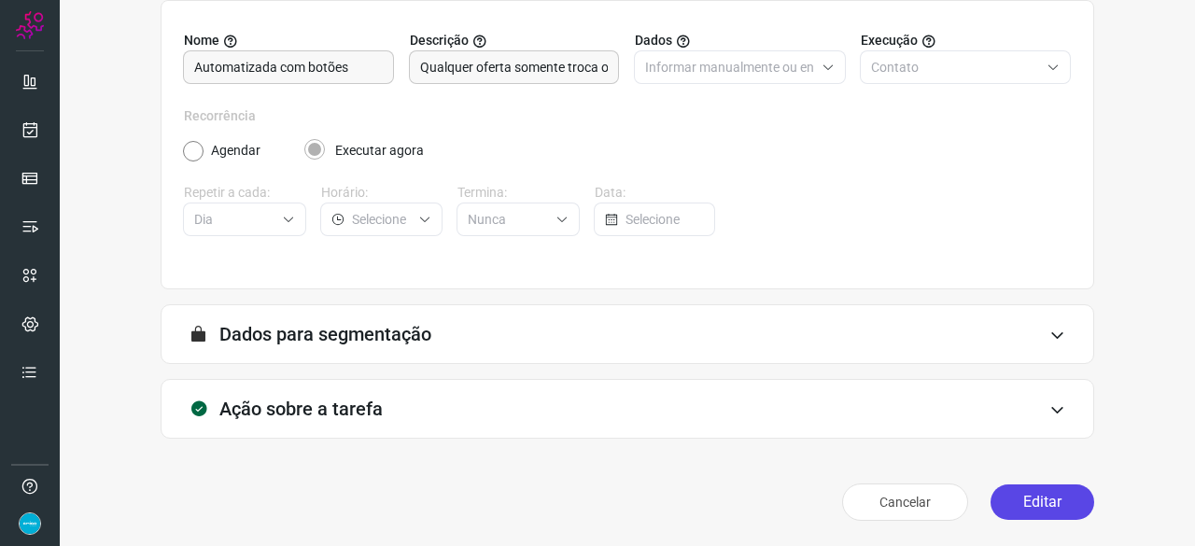
click at [1032, 494] on button "Editar" at bounding box center [1043, 502] width 104 height 35
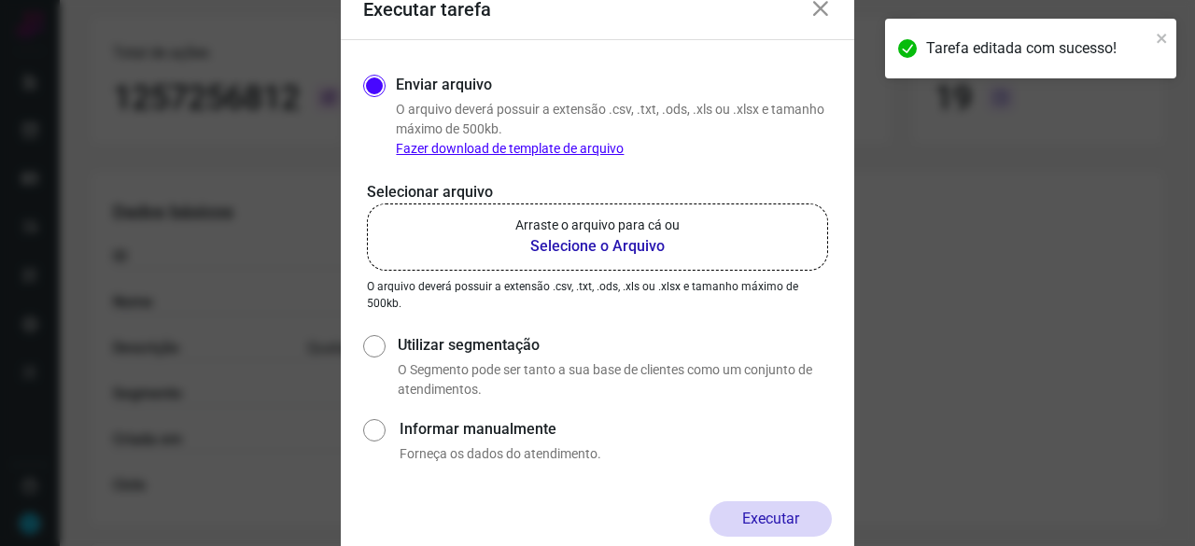
click at [548, 244] on b "Selecione o Arquivo" at bounding box center [597, 246] width 164 height 22
click at [0, 0] on input "Arraste o arquivo para cá ou Selecione o Arquivo" at bounding box center [0, 0] width 0 height 0
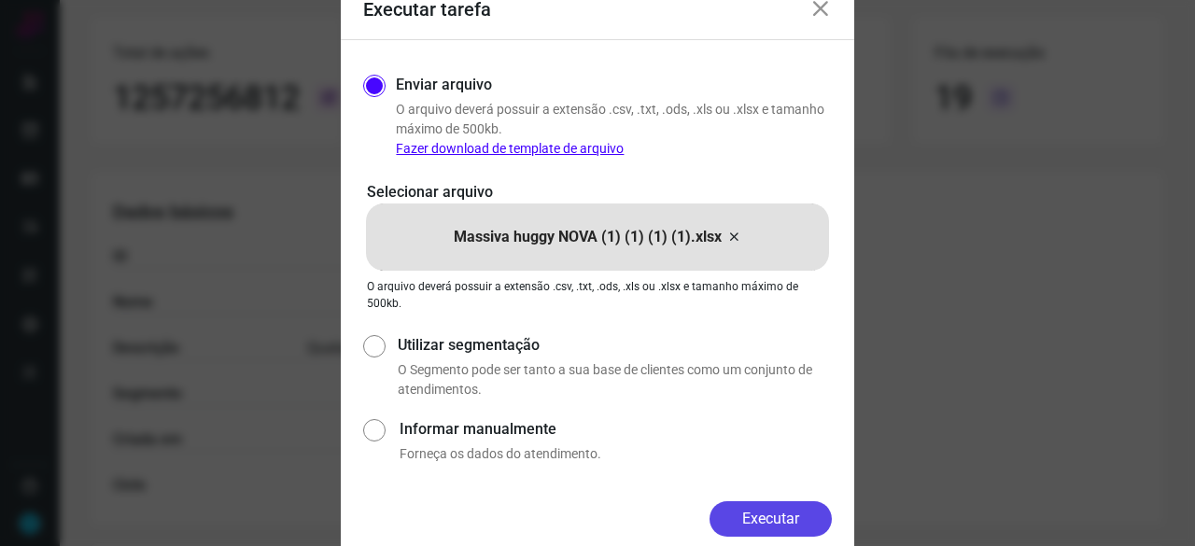
click at [773, 513] on button "Executar" at bounding box center [771, 518] width 122 height 35
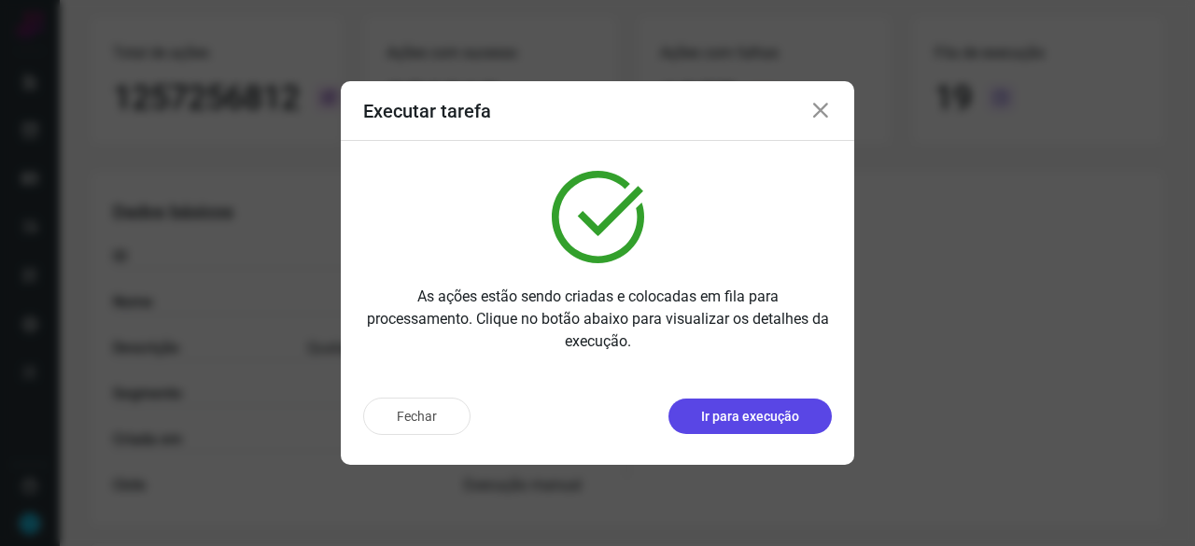
click at [721, 417] on p "Ir para execução" at bounding box center [750, 417] width 98 height 20
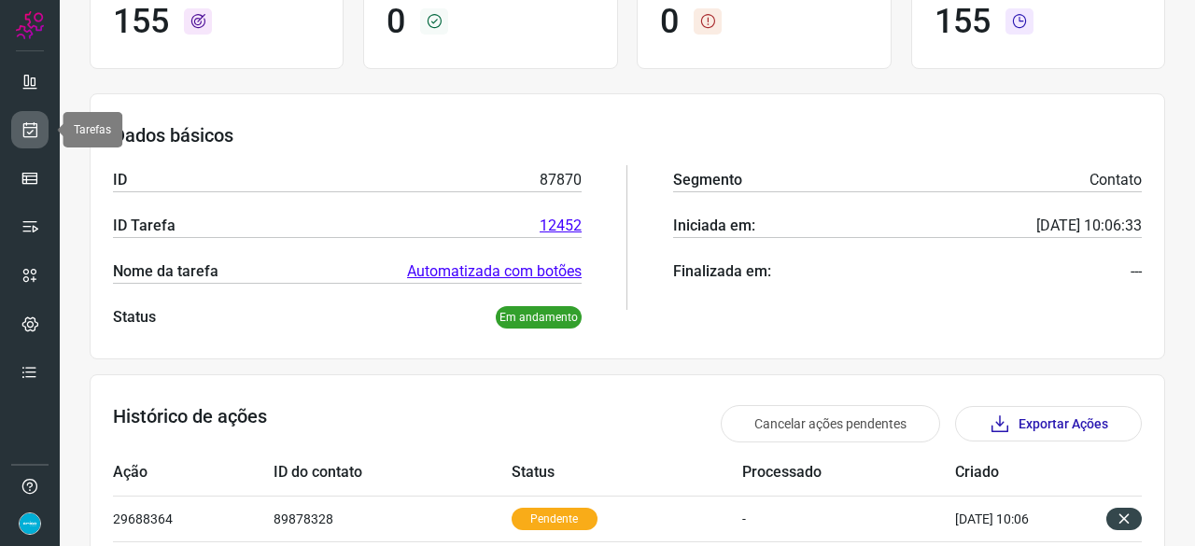
click at [24, 132] on icon at bounding box center [31, 129] width 20 height 19
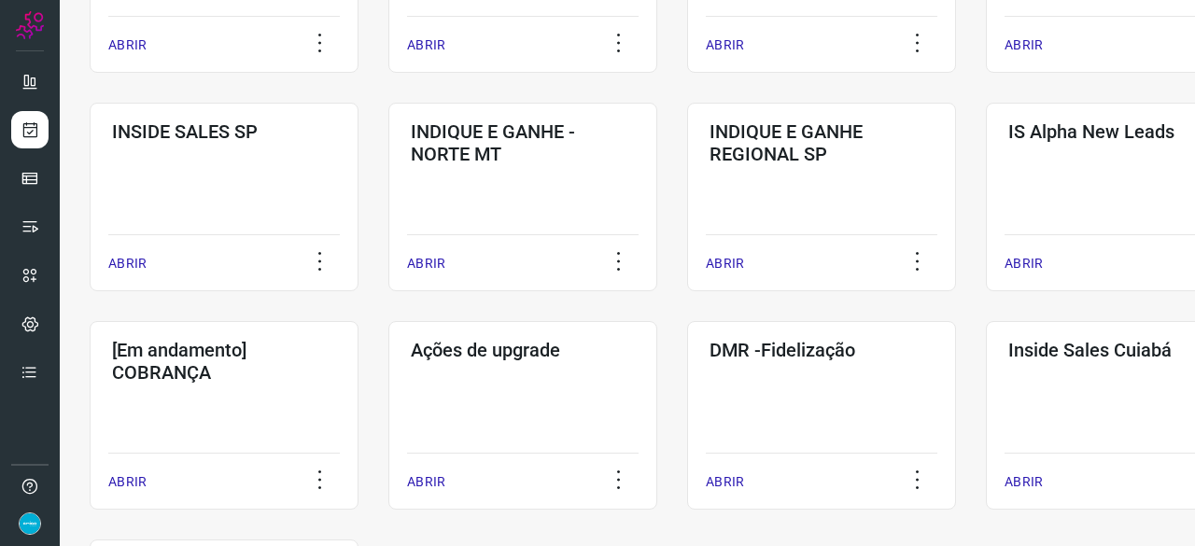
scroll to position [896, 0]
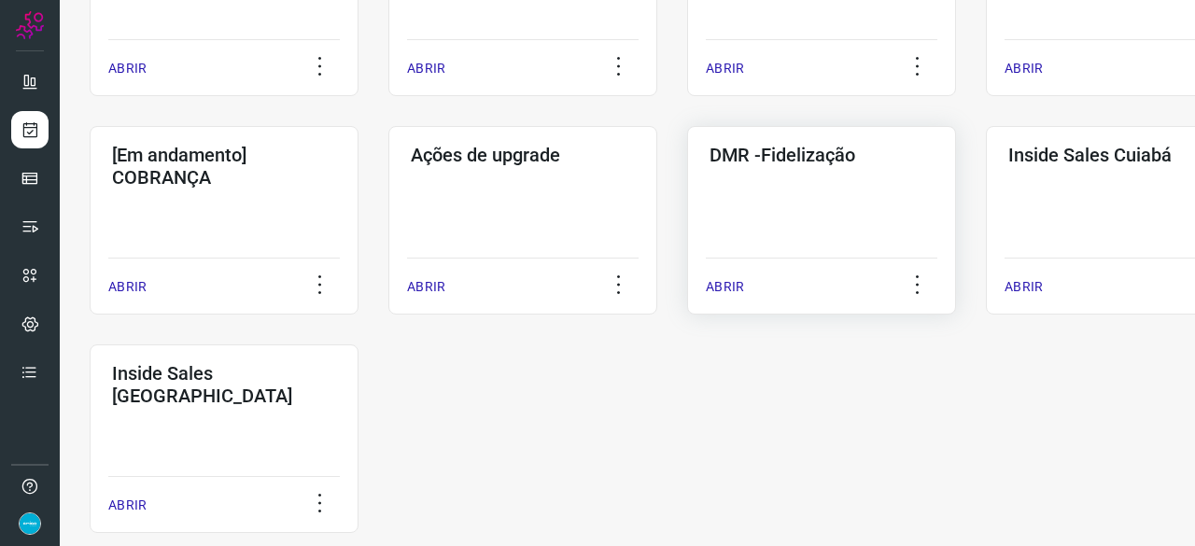
click at [730, 285] on p "ABRIR" at bounding box center [725, 287] width 38 height 20
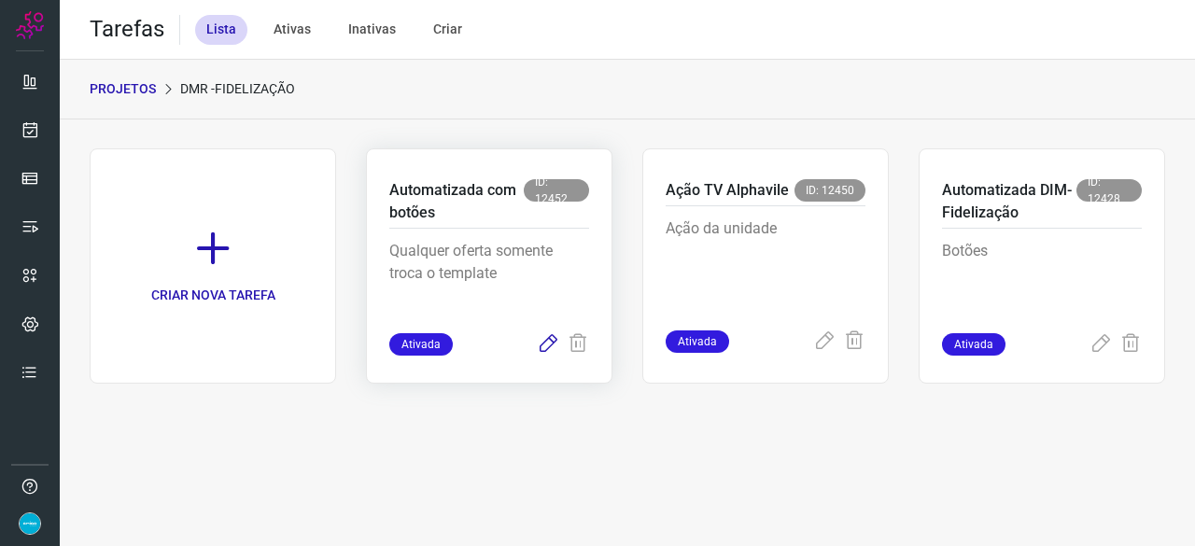
click at [549, 341] on icon at bounding box center [548, 344] width 22 height 22
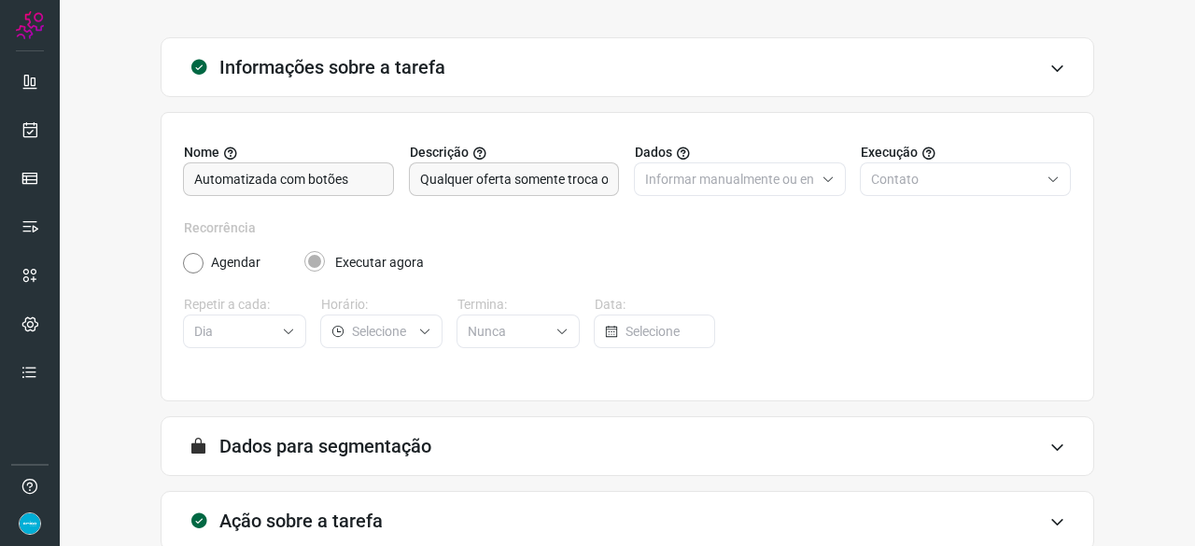
scroll to position [182, 0]
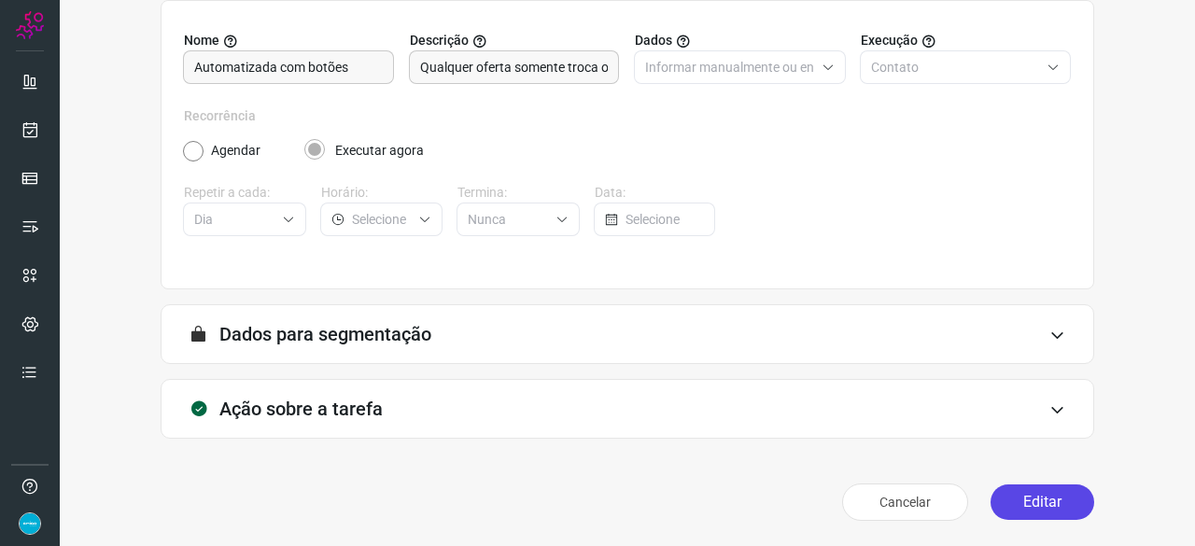
click at [1028, 499] on button "Editar" at bounding box center [1043, 502] width 104 height 35
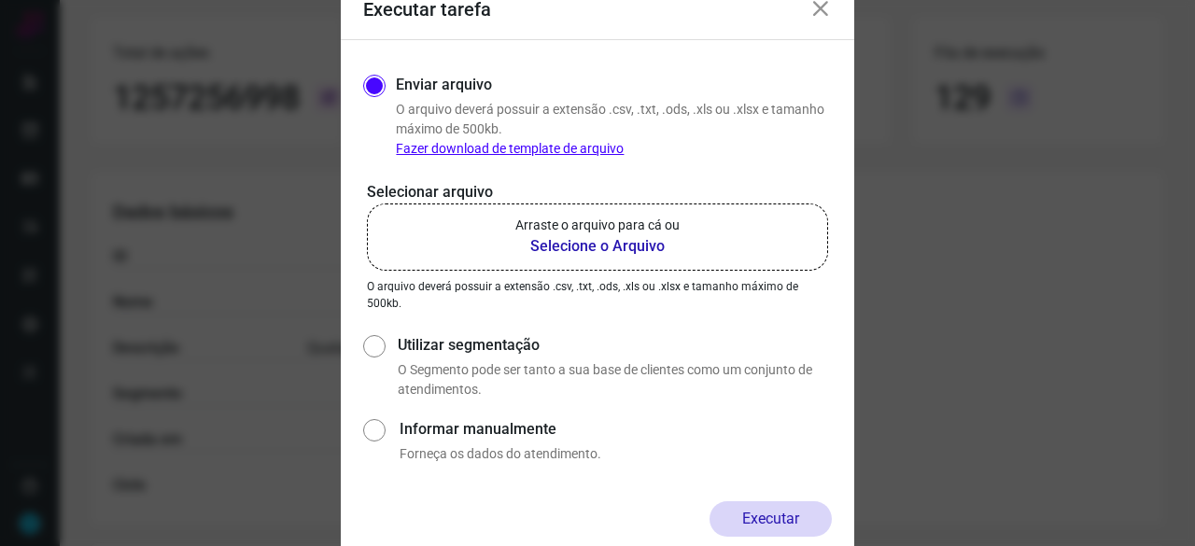
click at [620, 247] on b "Selecione o Arquivo" at bounding box center [597, 246] width 164 height 22
click at [0, 0] on input "Arraste o arquivo para cá ou Selecione o Arquivo" at bounding box center [0, 0] width 0 height 0
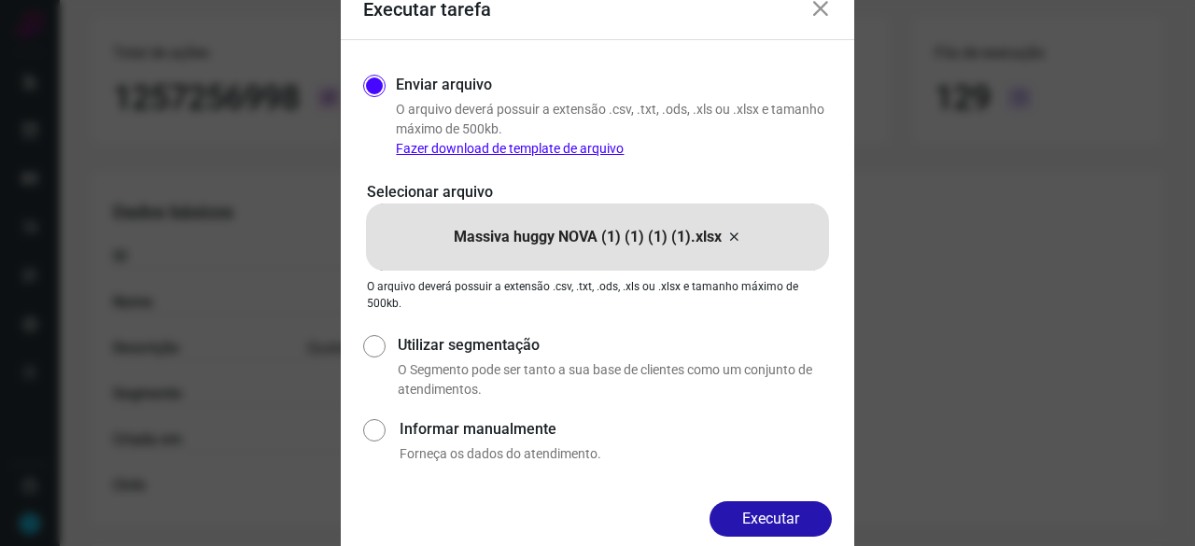
click at [782, 514] on button "Executar" at bounding box center [771, 518] width 122 height 35
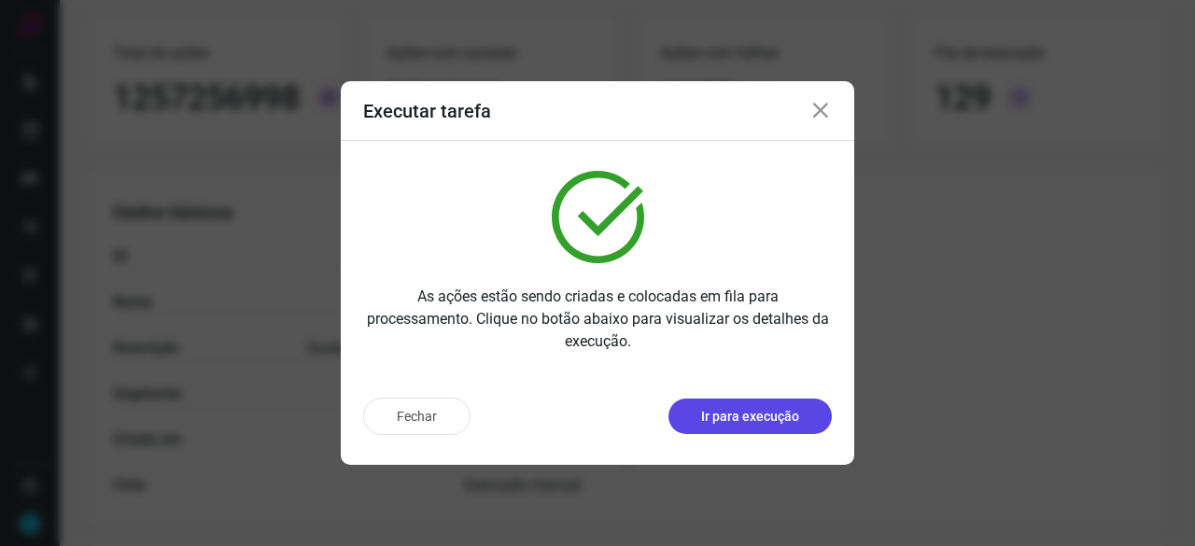
click at [762, 410] on p "Ir para execução" at bounding box center [750, 417] width 98 height 20
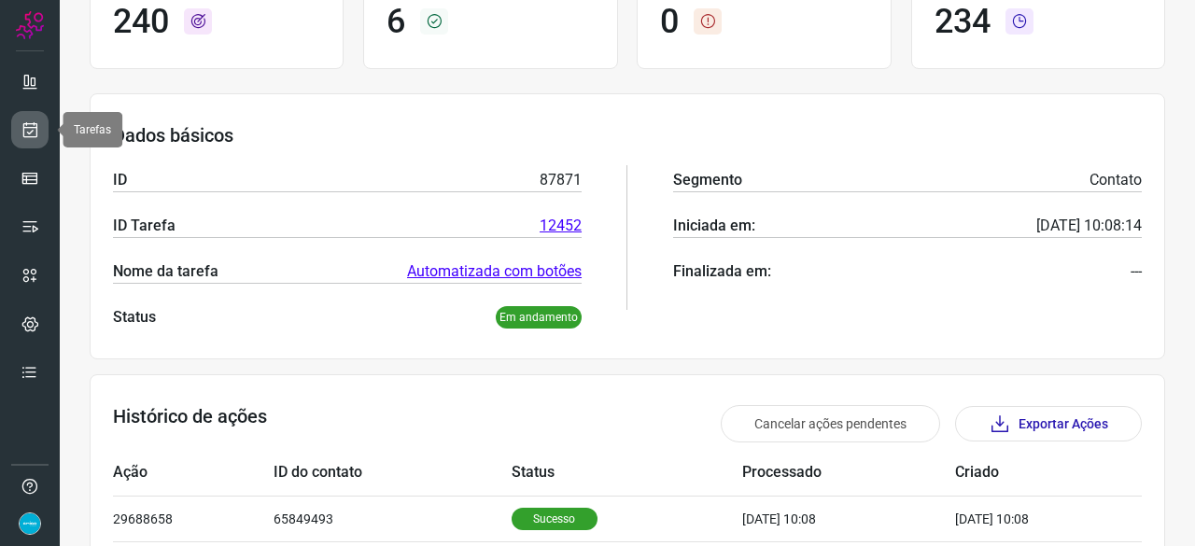
click at [27, 123] on icon at bounding box center [31, 129] width 20 height 19
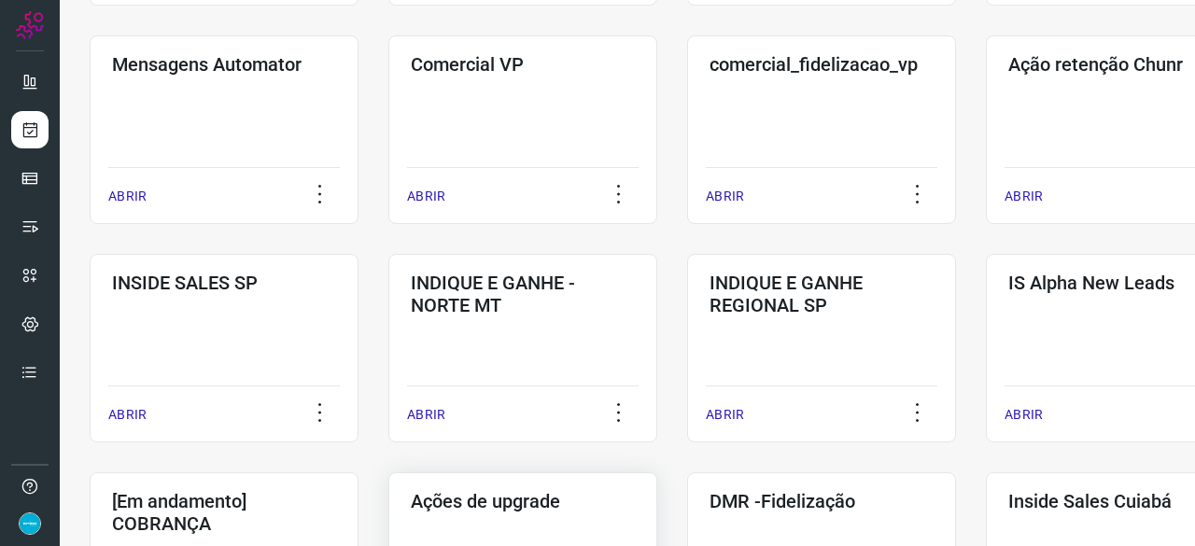
scroll to position [710, 0]
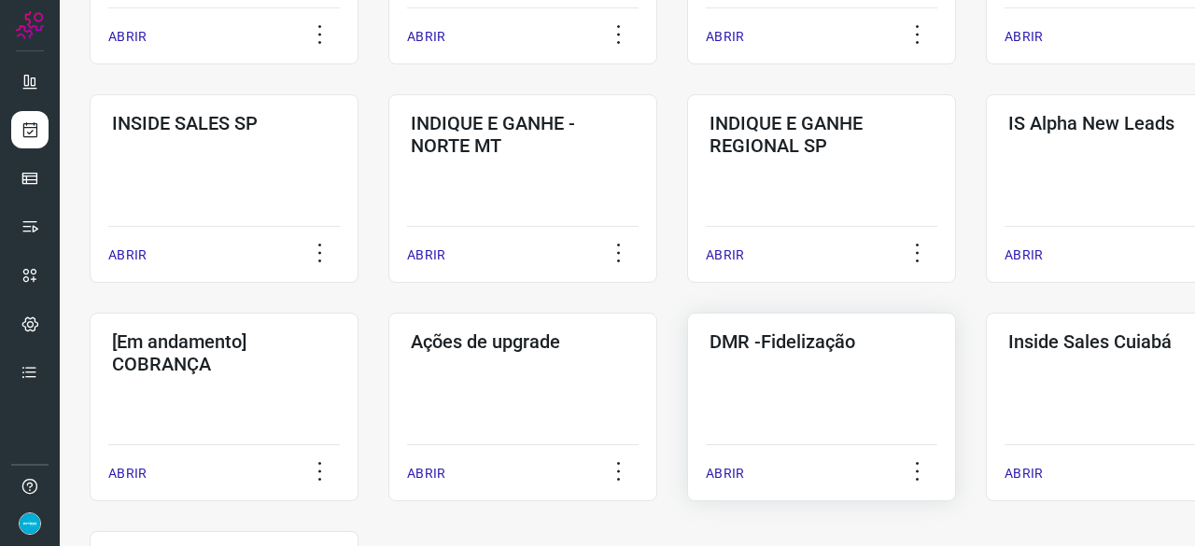
click at [743, 471] on div "ABRIR" at bounding box center [822, 467] width 232 height 47
click at [730, 470] on p "ABRIR" at bounding box center [725, 474] width 38 height 20
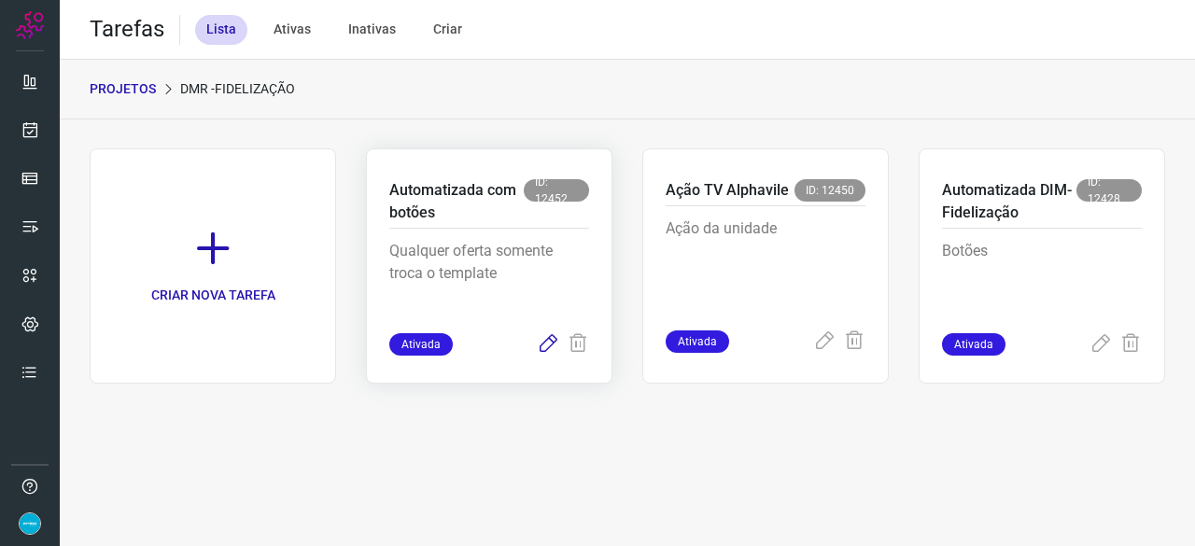
click at [543, 340] on icon at bounding box center [548, 344] width 22 height 22
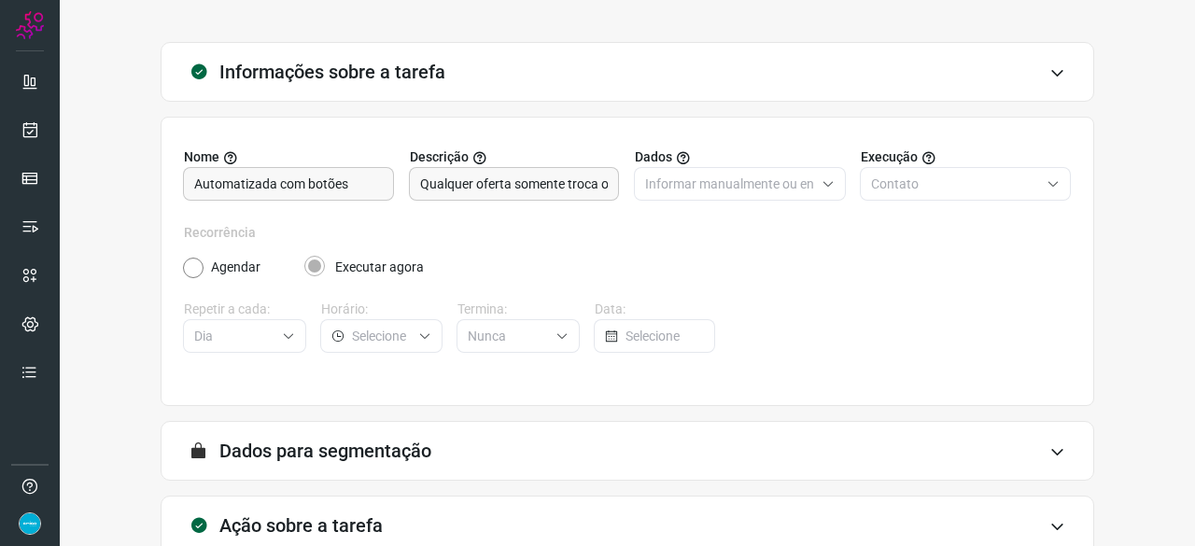
scroll to position [182, 0]
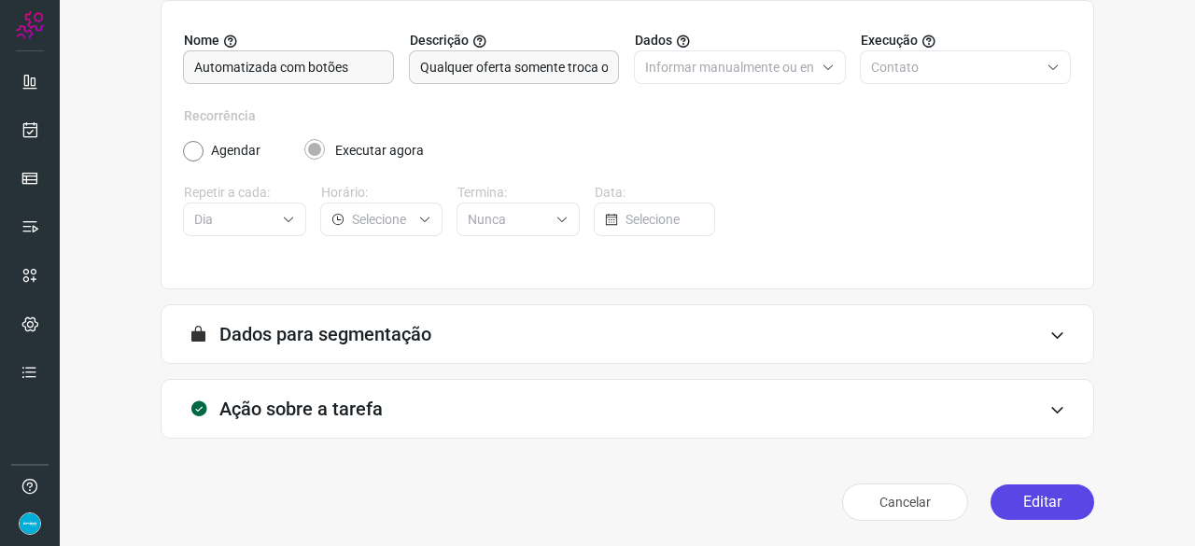
click at [1056, 490] on button "Editar" at bounding box center [1043, 502] width 104 height 35
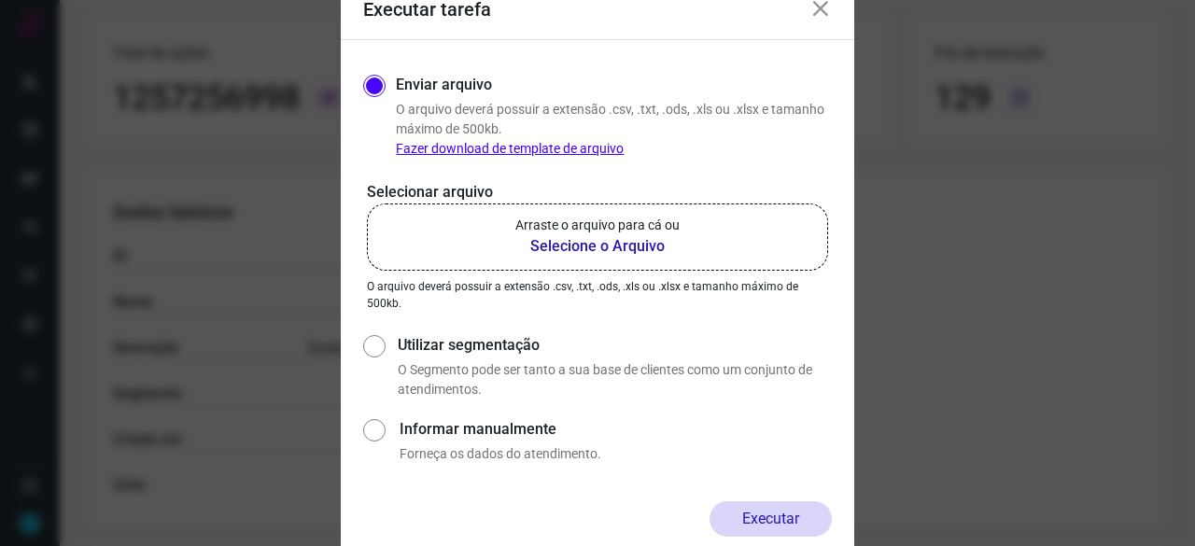
click at [556, 247] on b "Selecione o Arquivo" at bounding box center [597, 246] width 164 height 22
click at [0, 0] on input "Arraste o arquivo para cá ou Selecione o Arquivo" at bounding box center [0, 0] width 0 height 0
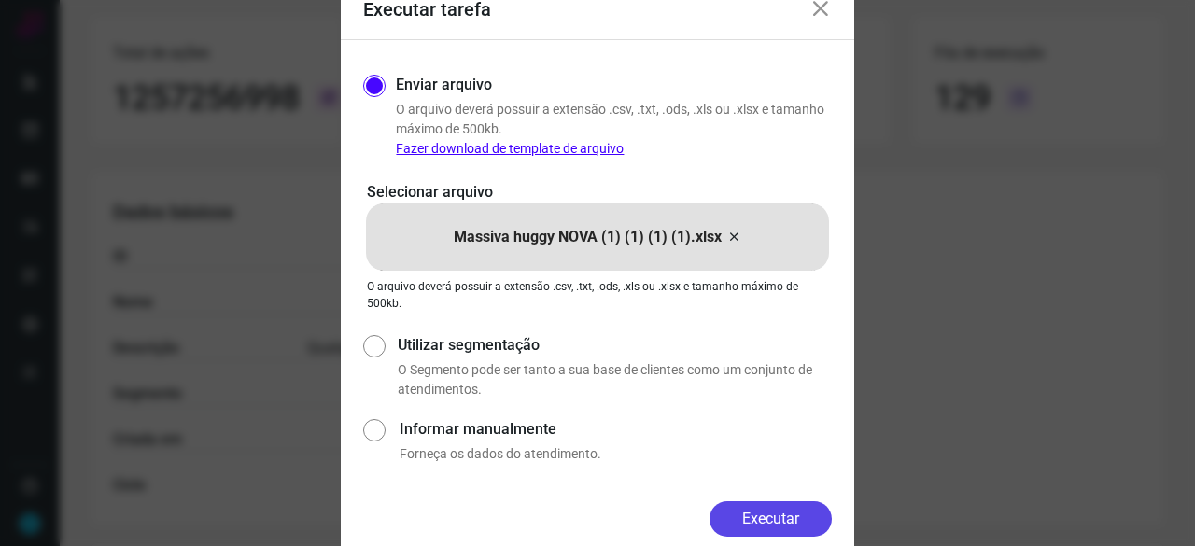
click at [814, 520] on button "Executar" at bounding box center [771, 518] width 122 height 35
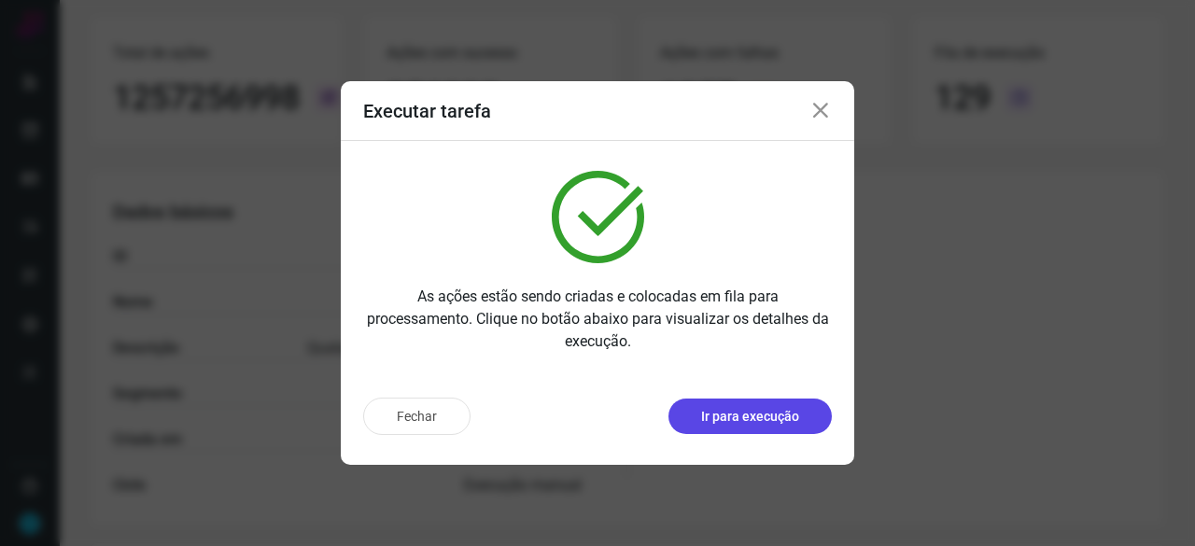
click at [759, 411] on p "Ir para execução" at bounding box center [750, 417] width 98 height 20
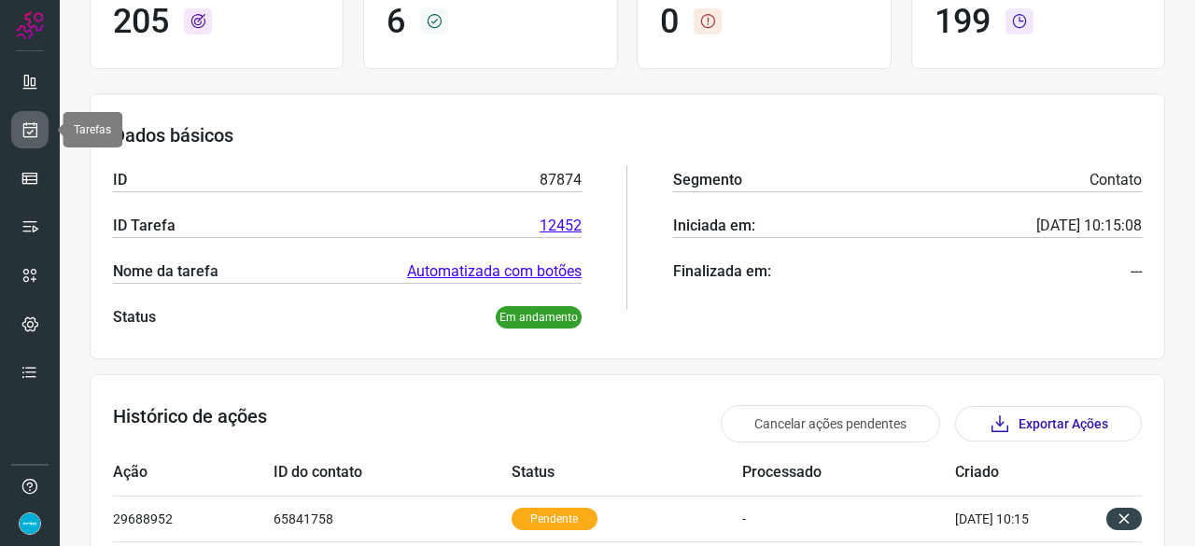
click at [34, 125] on icon at bounding box center [31, 129] width 20 height 19
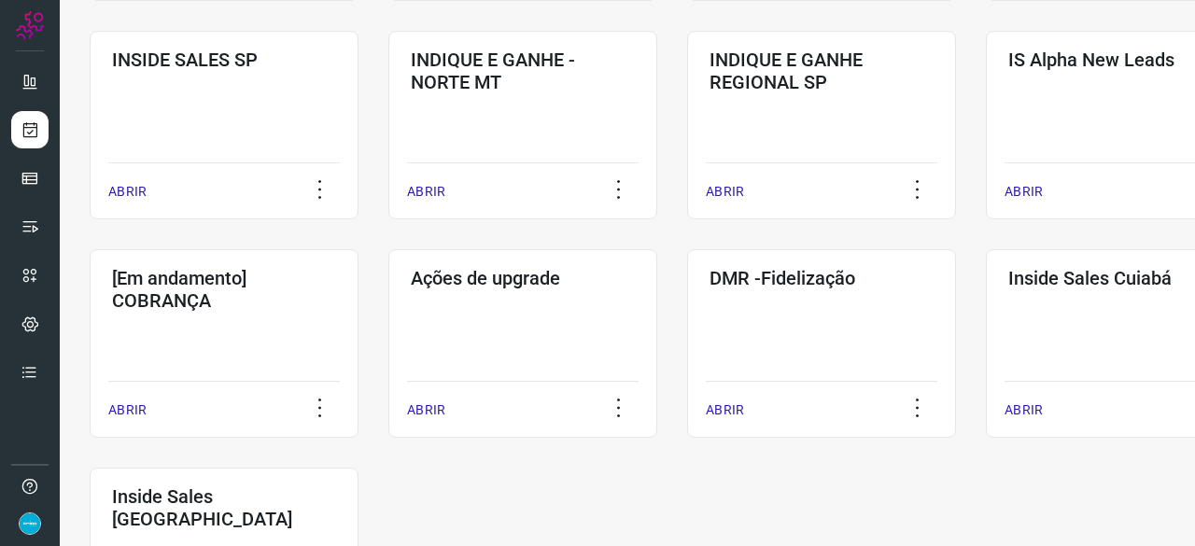
scroll to position [803, 0]
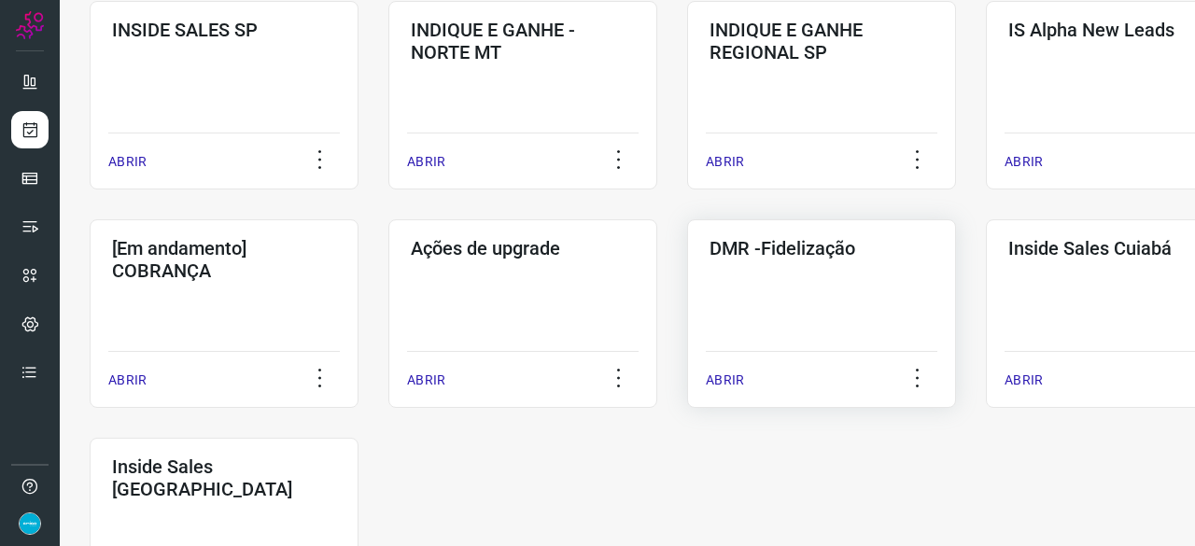
click at [729, 376] on p "ABRIR" at bounding box center [725, 381] width 38 height 20
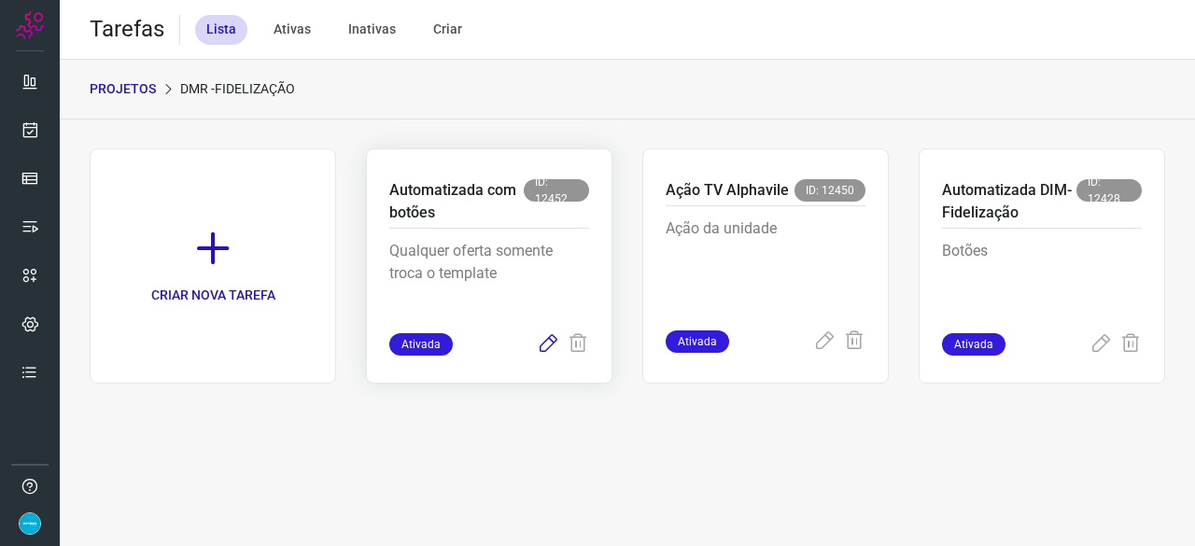
click at [549, 341] on icon at bounding box center [548, 344] width 22 height 22
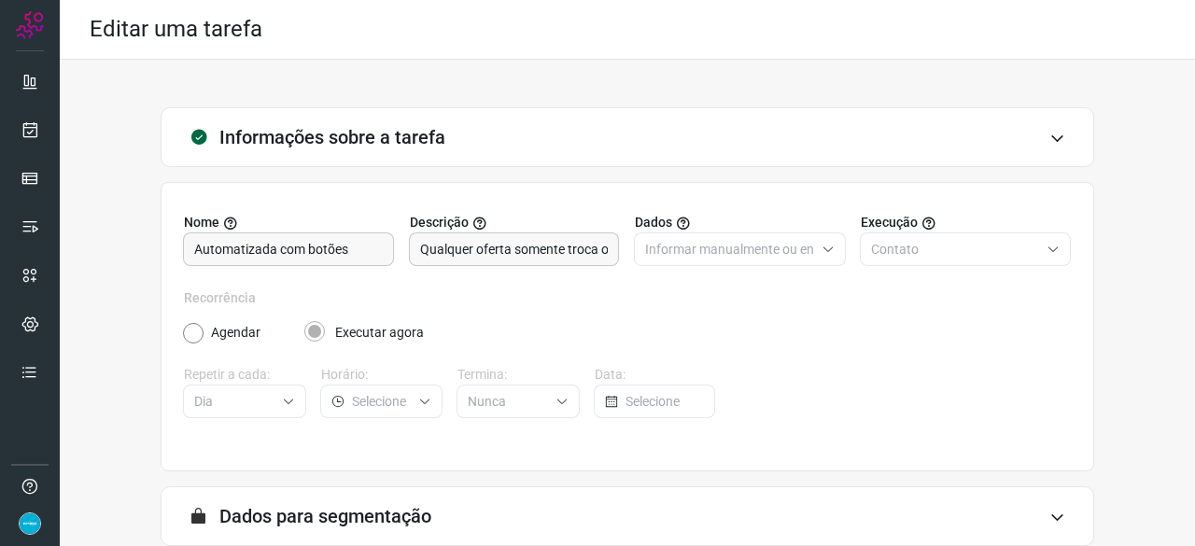
scroll to position [182, 0]
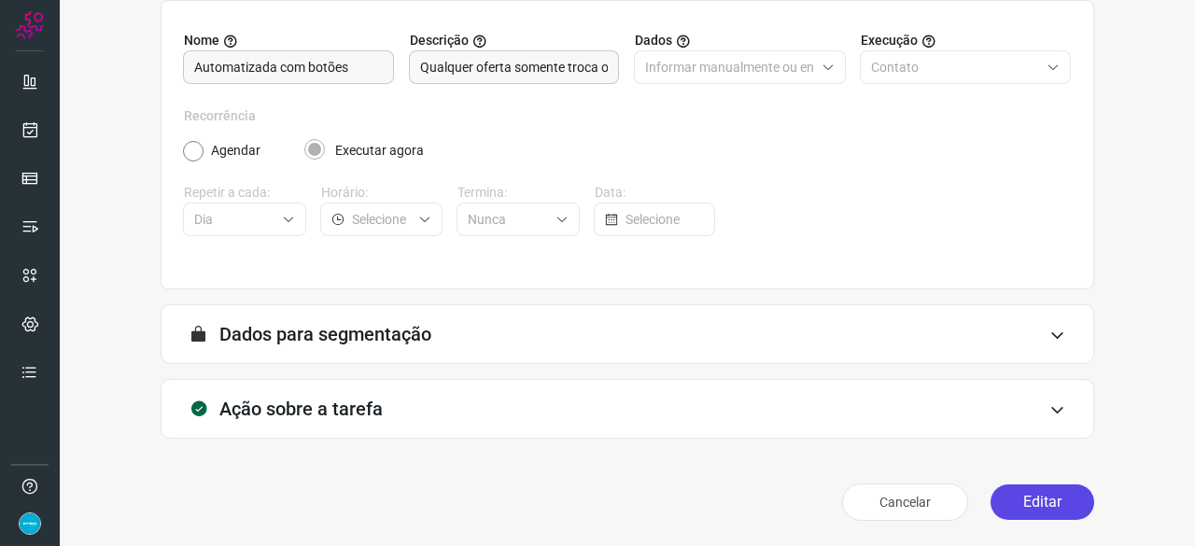
click at [1017, 492] on button "Editar" at bounding box center [1043, 502] width 104 height 35
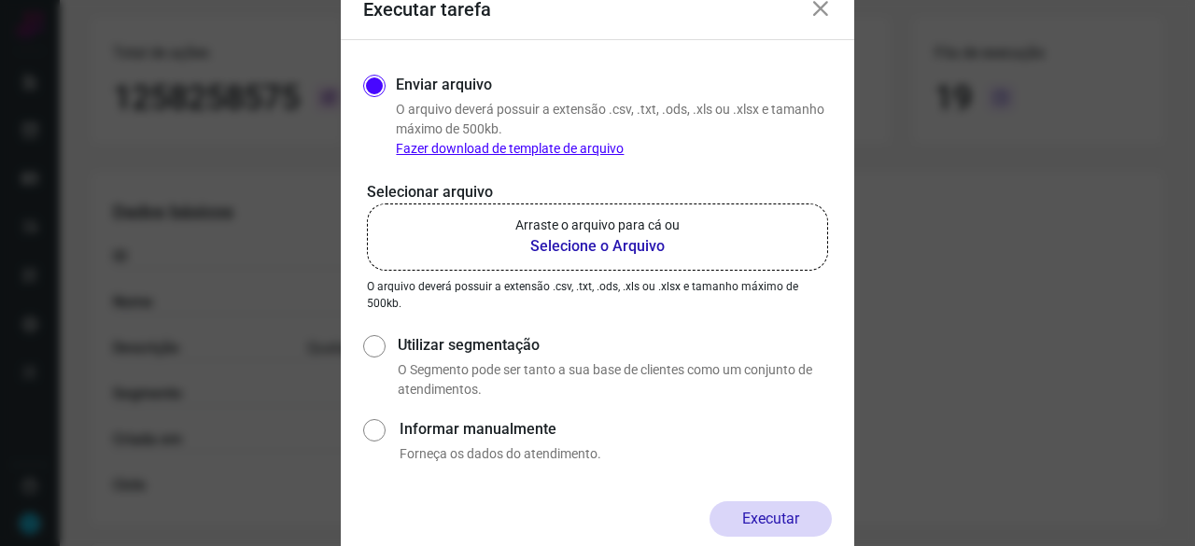
click at [560, 246] on b "Selecione o Arquivo" at bounding box center [597, 246] width 164 height 22
click at [0, 0] on input "Arraste o arquivo para cá ou Selecione o Arquivo" at bounding box center [0, 0] width 0 height 0
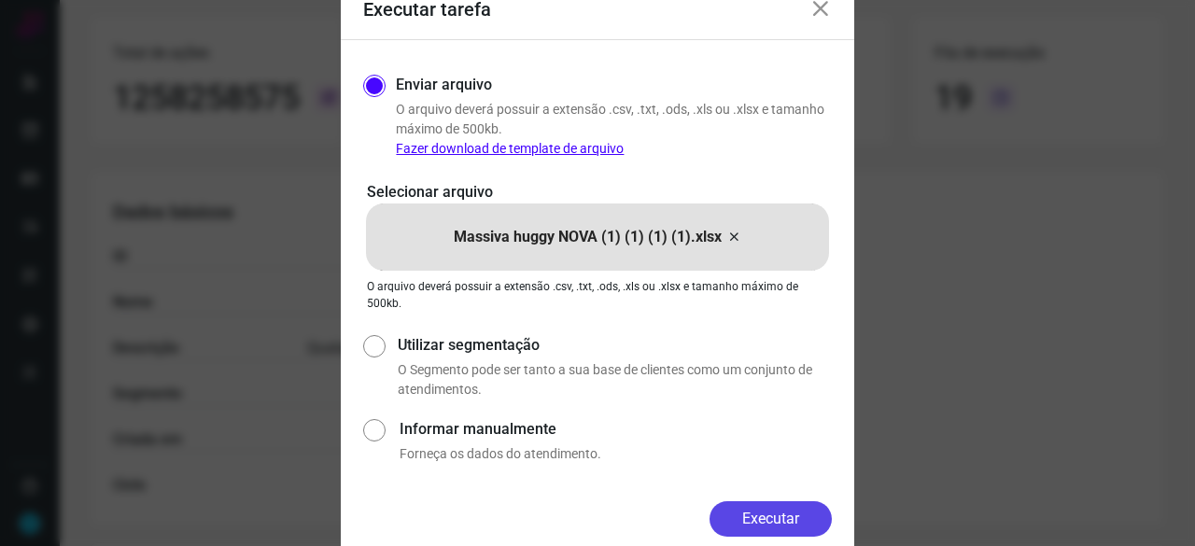
click at [828, 522] on button "Executar" at bounding box center [771, 518] width 122 height 35
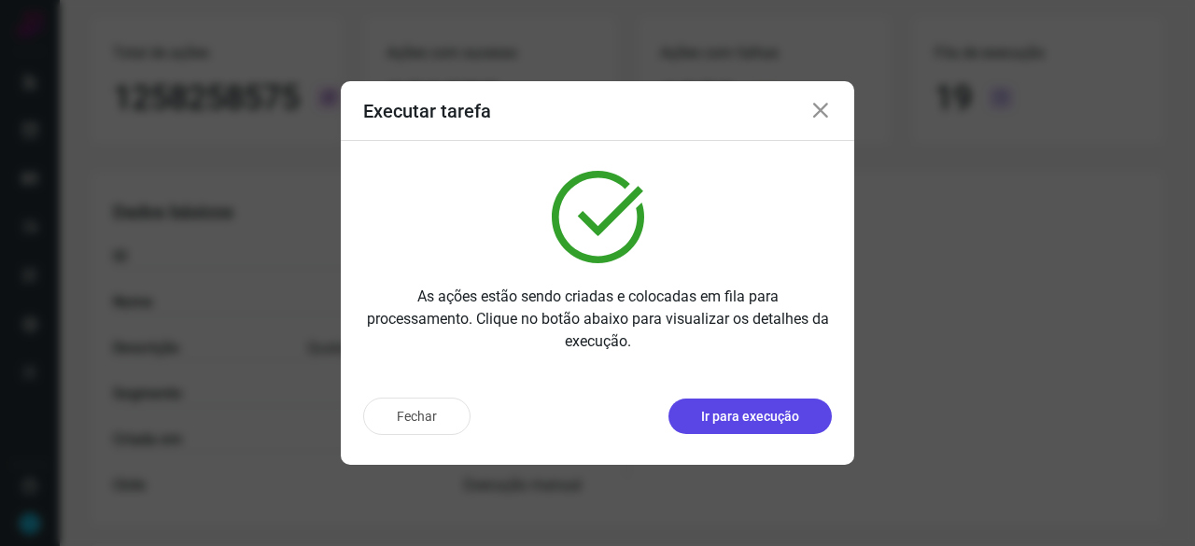
click at [804, 411] on button "Ir para execução" at bounding box center [749, 416] width 163 height 35
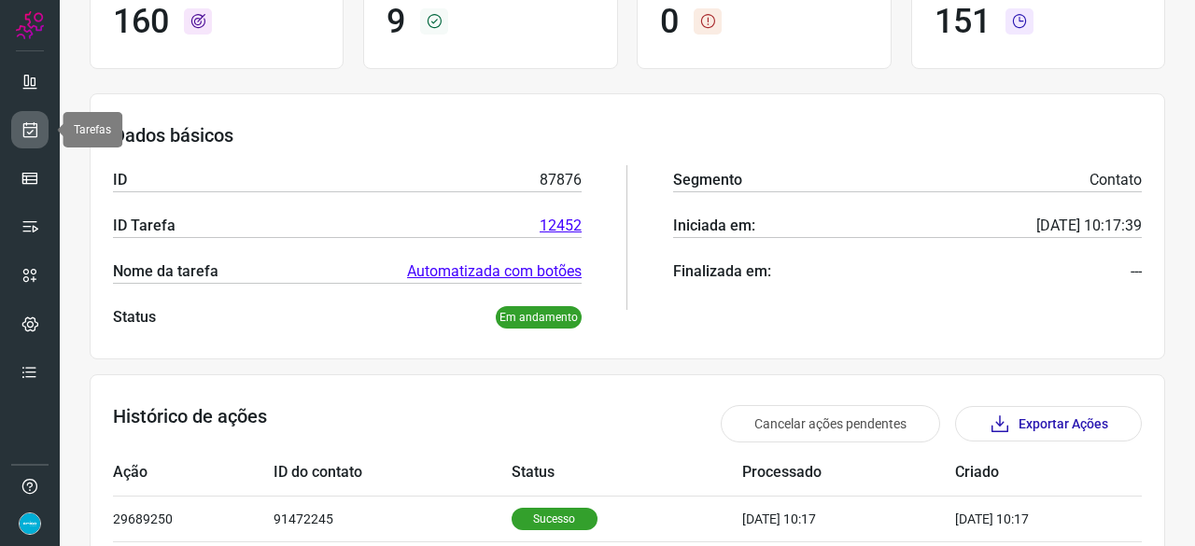
click at [19, 124] on link at bounding box center [29, 129] width 37 height 37
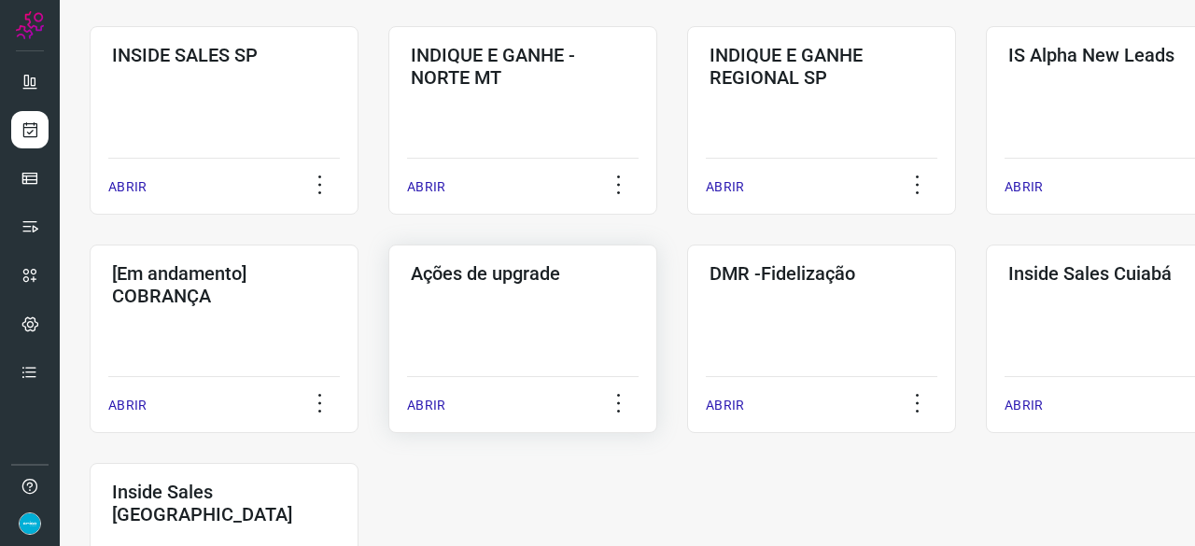
scroll to position [896, 0]
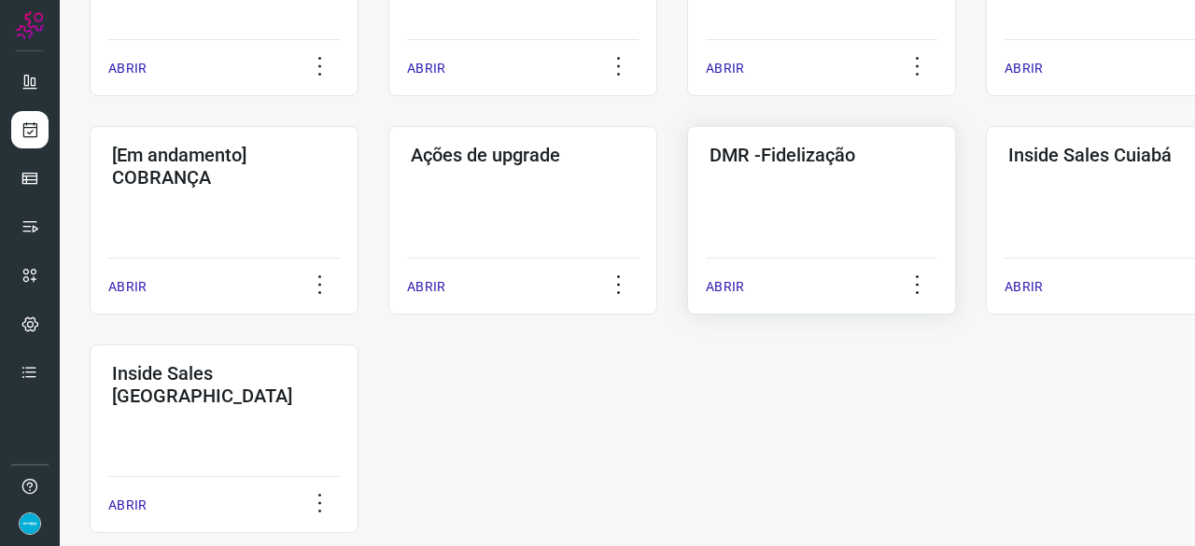
click at [732, 282] on p "ABRIR" at bounding box center [725, 287] width 38 height 20
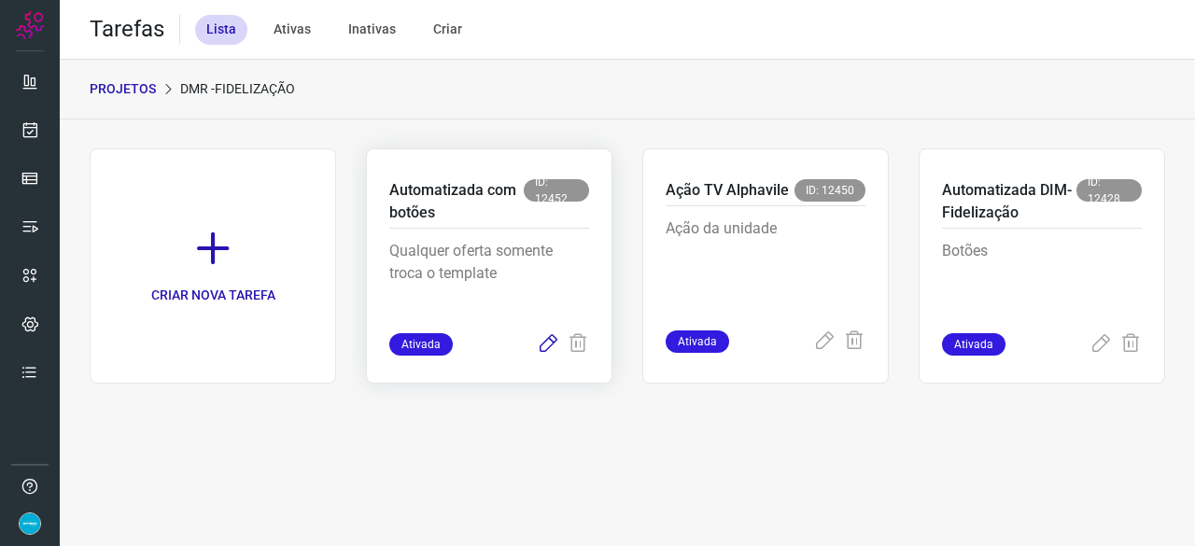
click at [549, 344] on icon at bounding box center [548, 344] width 22 height 22
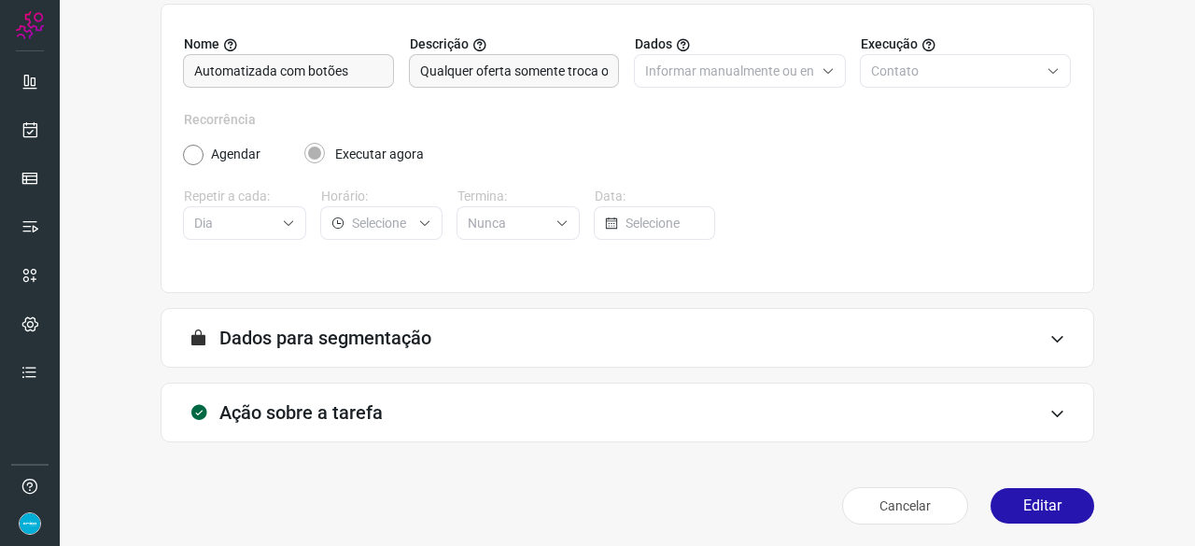
scroll to position [182, 0]
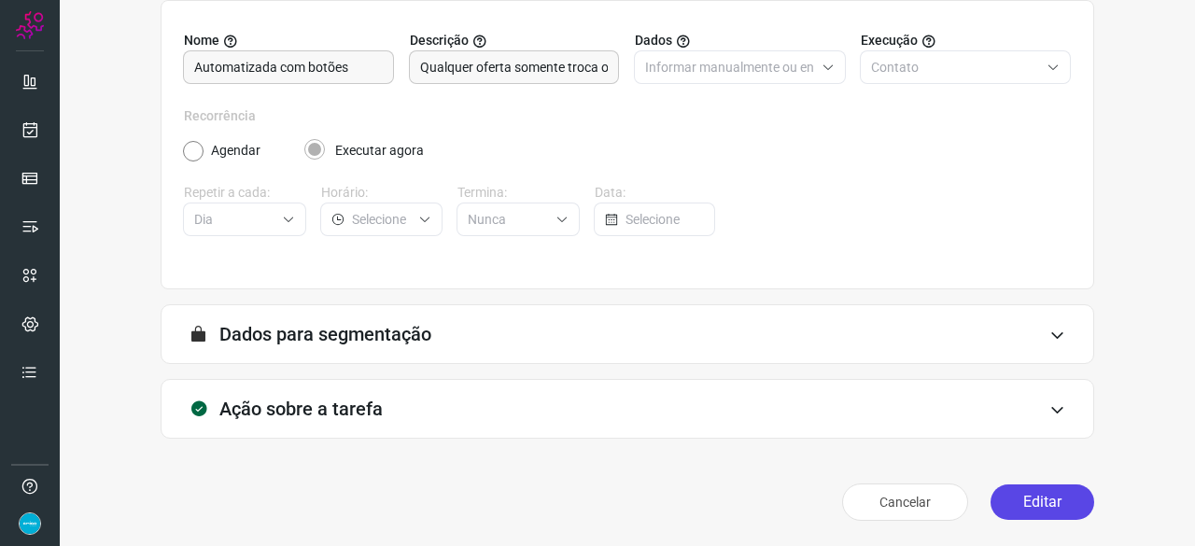
click at [1019, 498] on button "Editar" at bounding box center [1043, 502] width 104 height 35
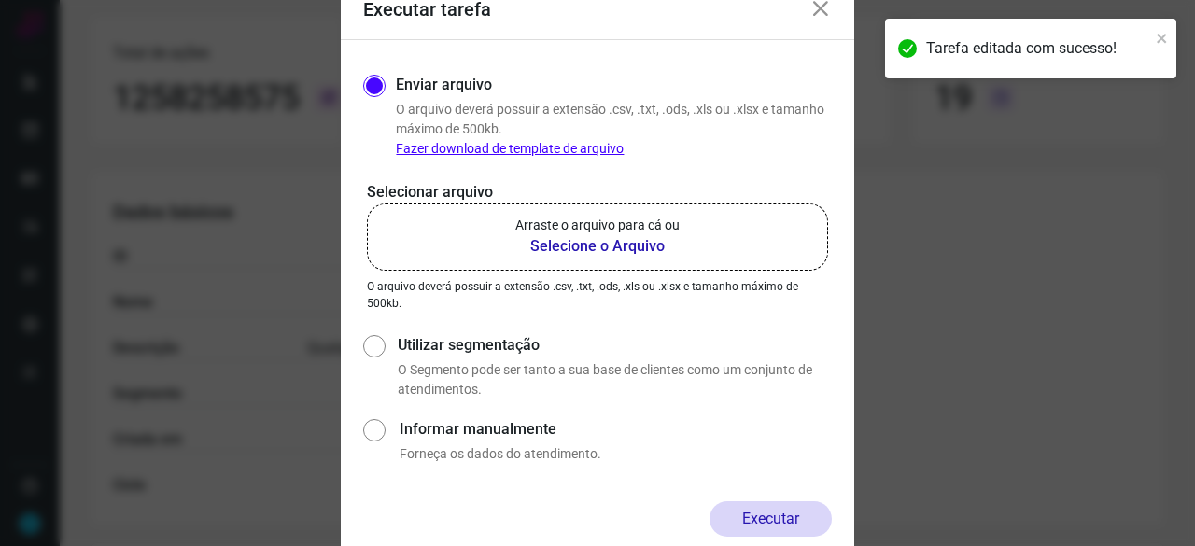
click at [610, 246] on b "Selecione o Arquivo" at bounding box center [597, 246] width 164 height 22
click at [0, 0] on input "Arraste o arquivo para cá ou Selecione o Arquivo" at bounding box center [0, 0] width 0 height 0
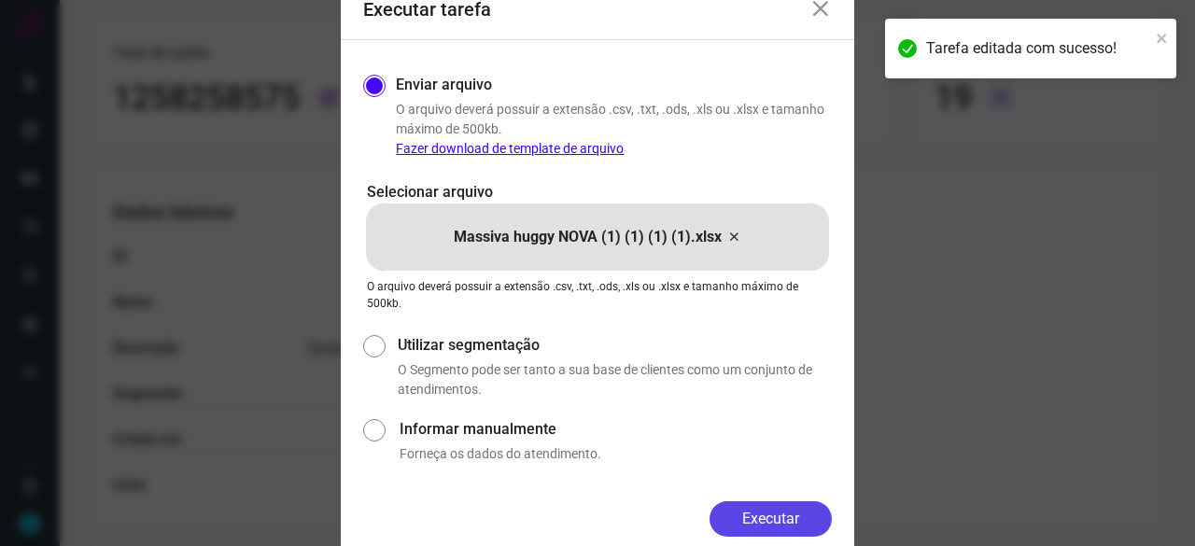
click at [781, 511] on button "Executar" at bounding box center [771, 518] width 122 height 35
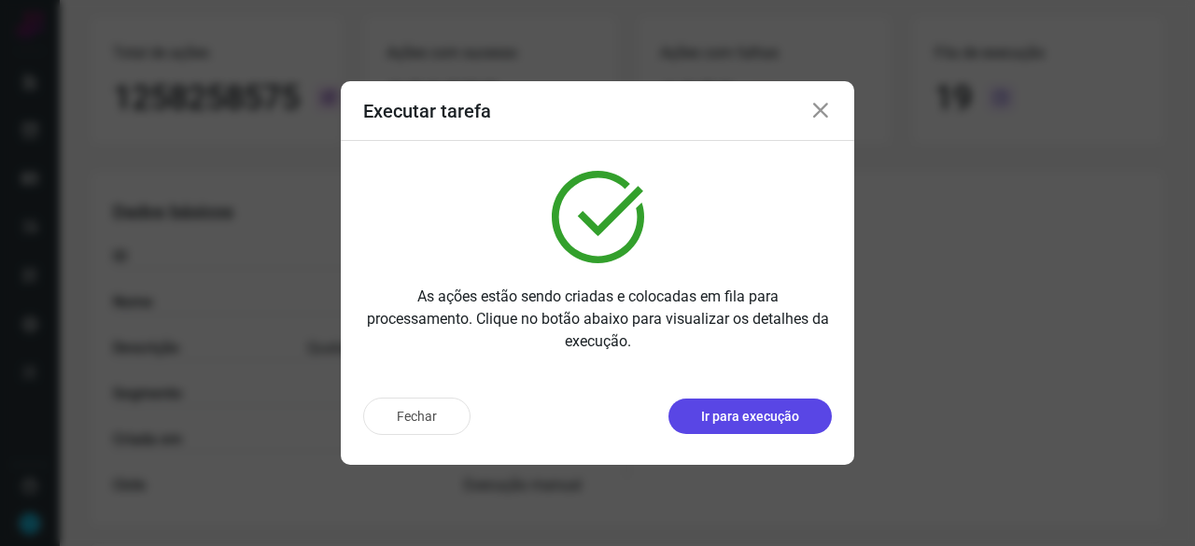
click at [762, 410] on p "Ir para execução" at bounding box center [750, 417] width 98 height 20
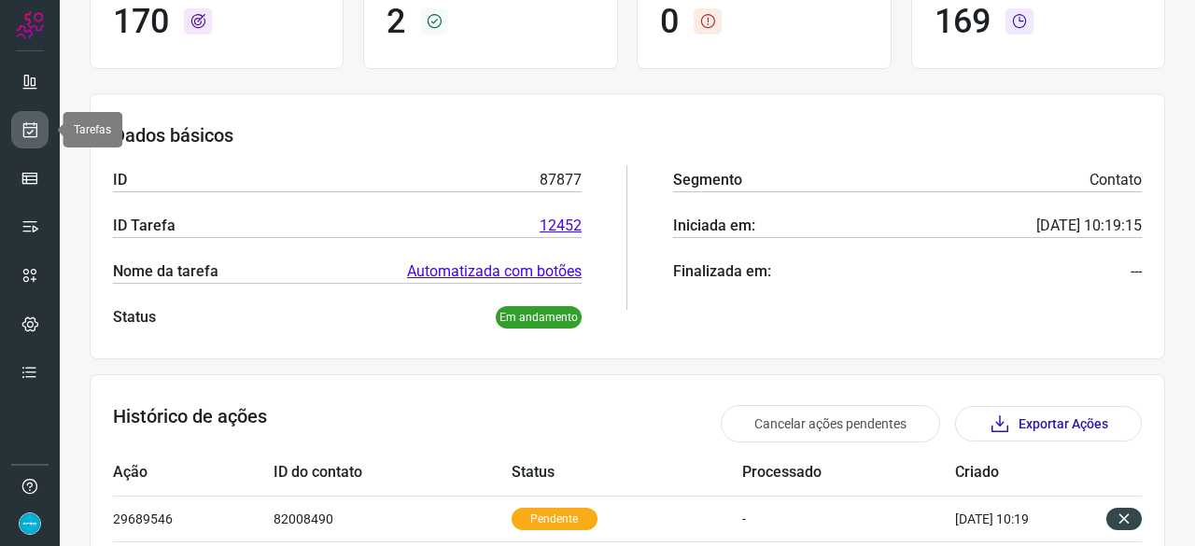
click at [33, 124] on icon at bounding box center [31, 129] width 20 height 19
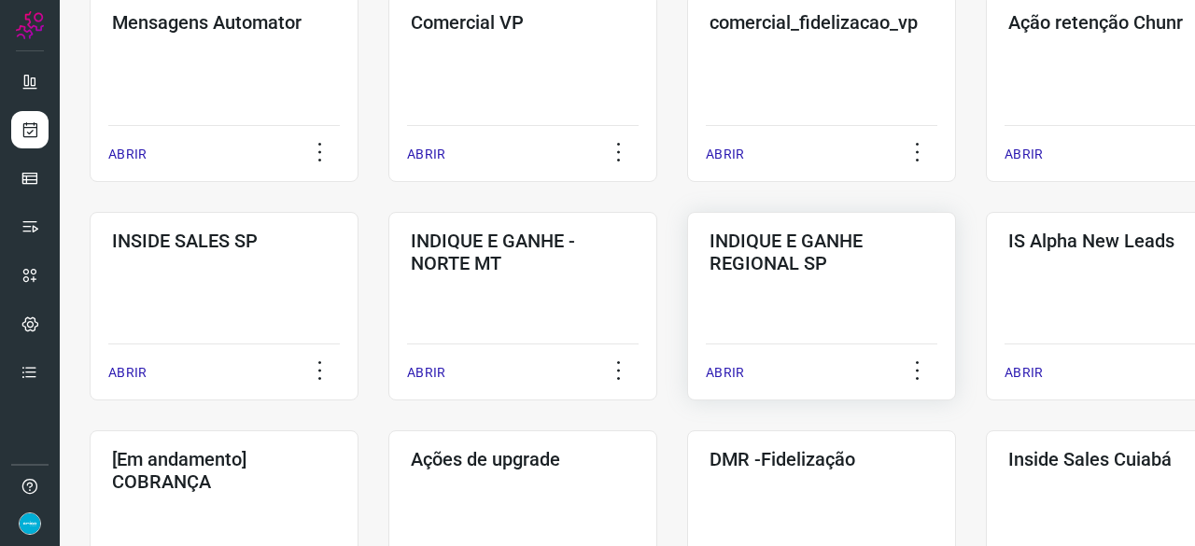
scroll to position [803, 0]
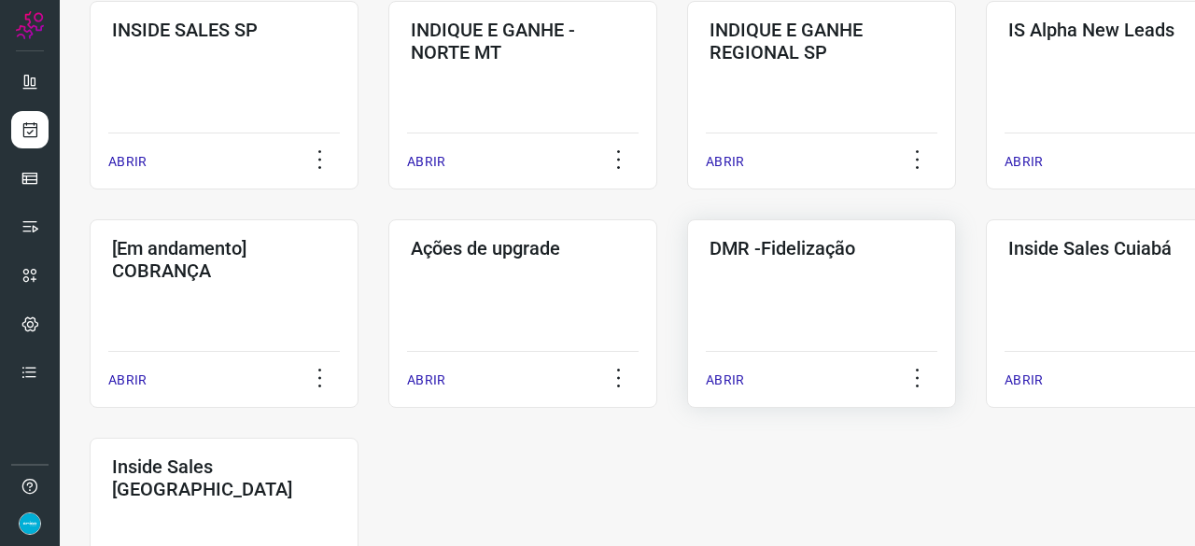
click at [733, 383] on p "ABRIR" at bounding box center [725, 381] width 38 height 20
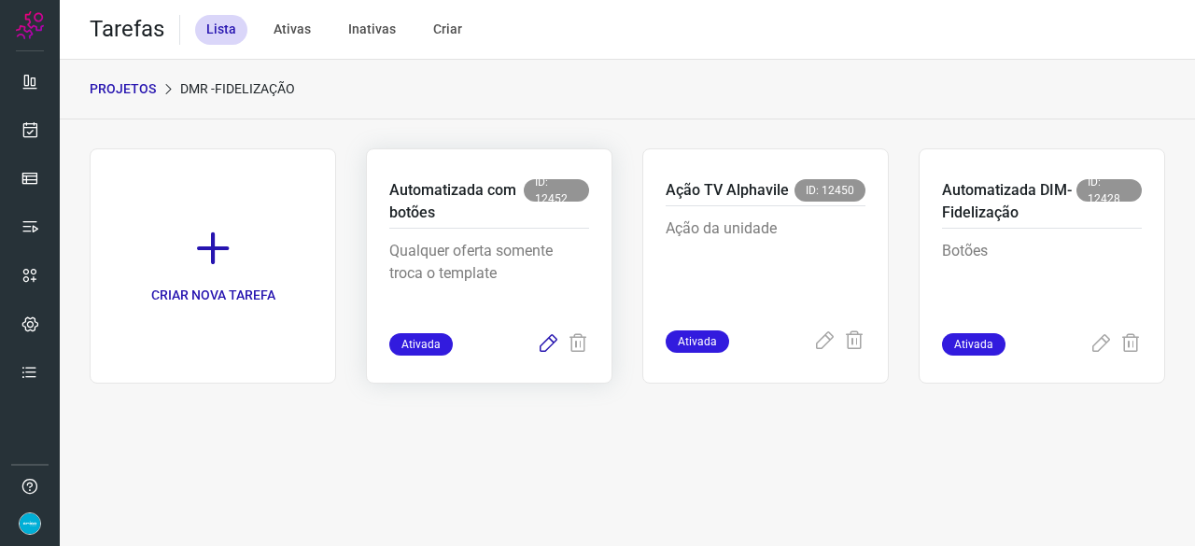
click at [549, 341] on icon at bounding box center [548, 344] width 22 height 22
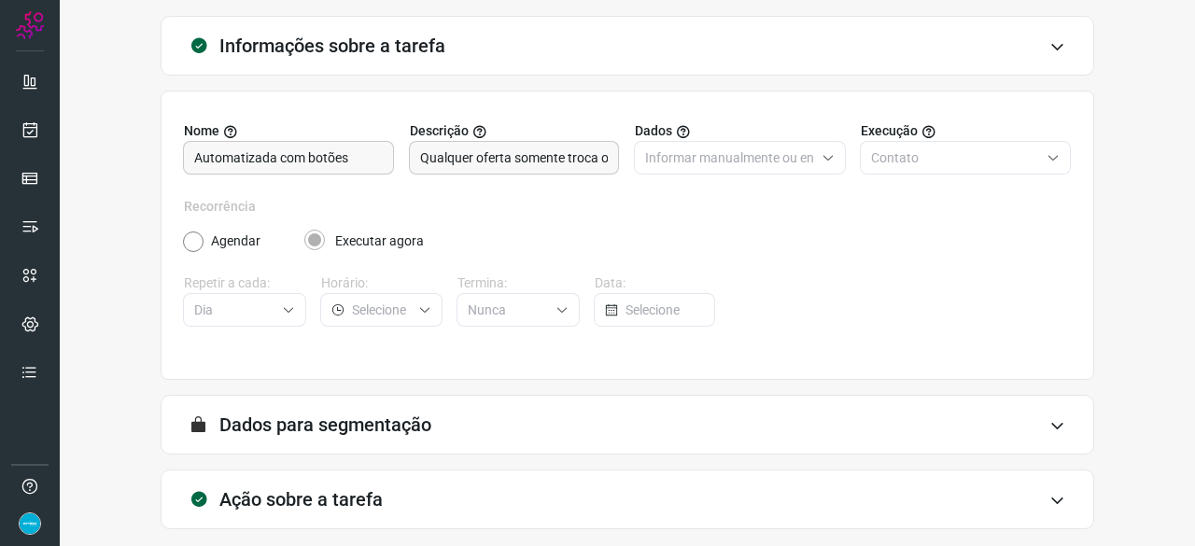
scroll to position [182, 0]
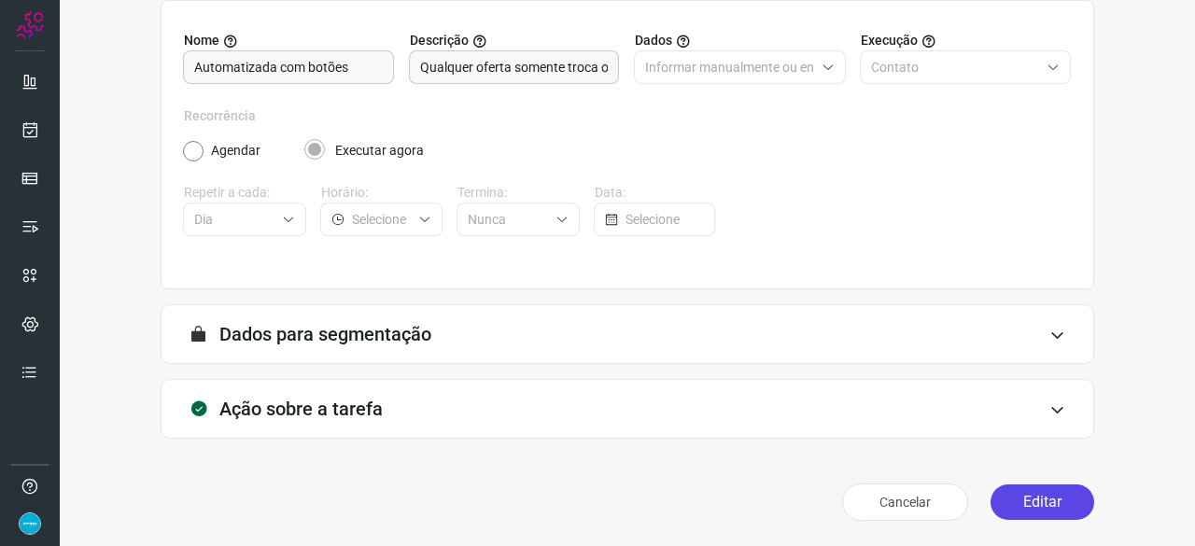
click at [1049, 498] on button "Editar" at bounding box center [1043, 502] width 104 height 35
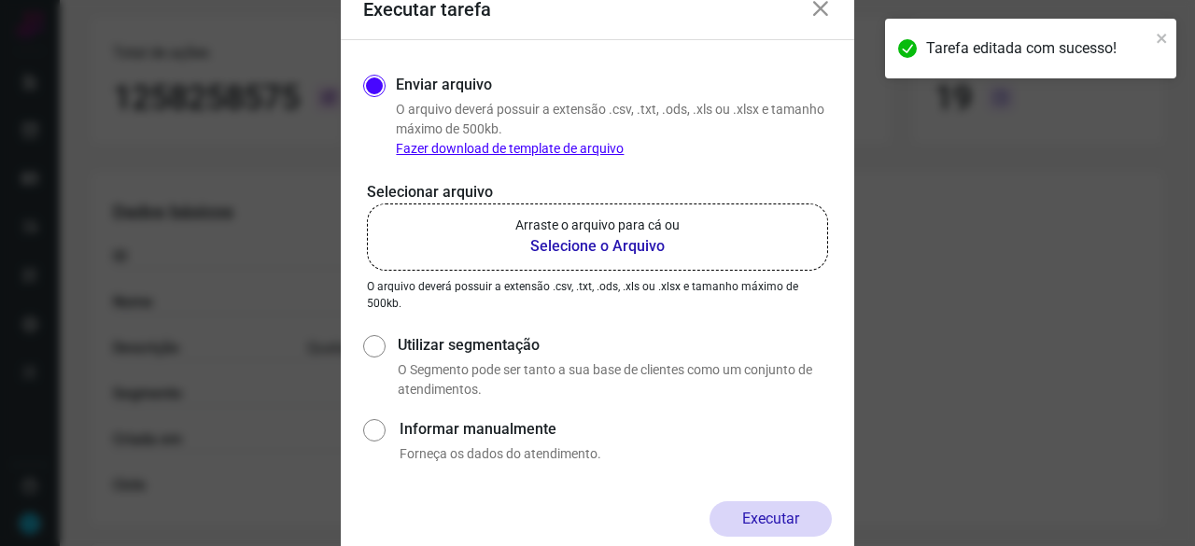
click at [589, 246] on b "Selecione o Arquivo" at bounding box center [597, 246] width 164 height 22
click at [0, 0] on input "Arraste o arquivo para cá ou Selecione o Arquivo" at bounding box center [0, 0] width 0 height 0
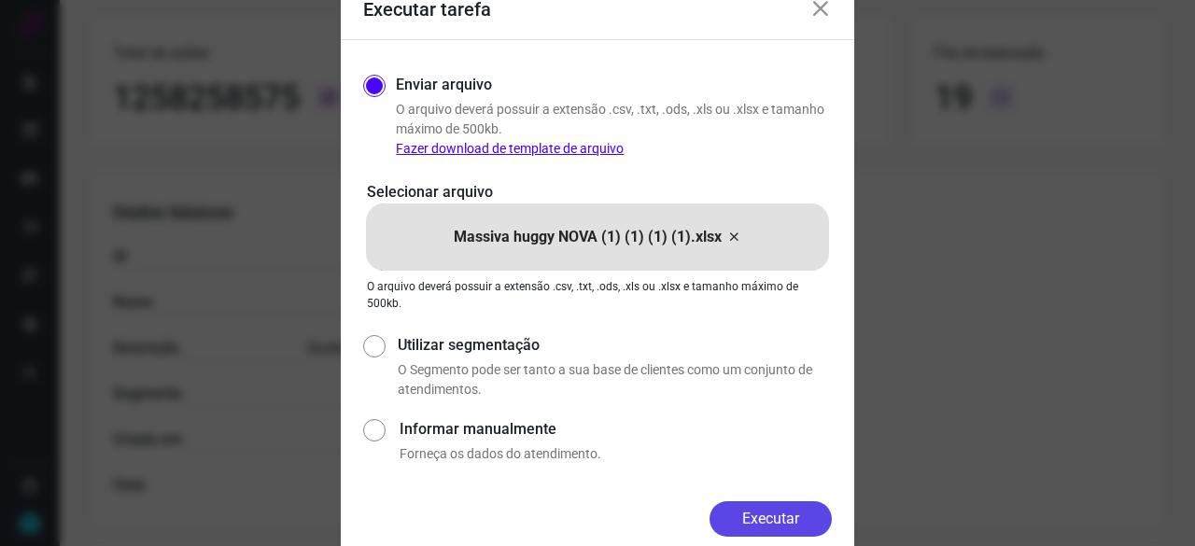
click at [790, 511] on button "Executar" at bounding box center [771, 518] width 122 height 35
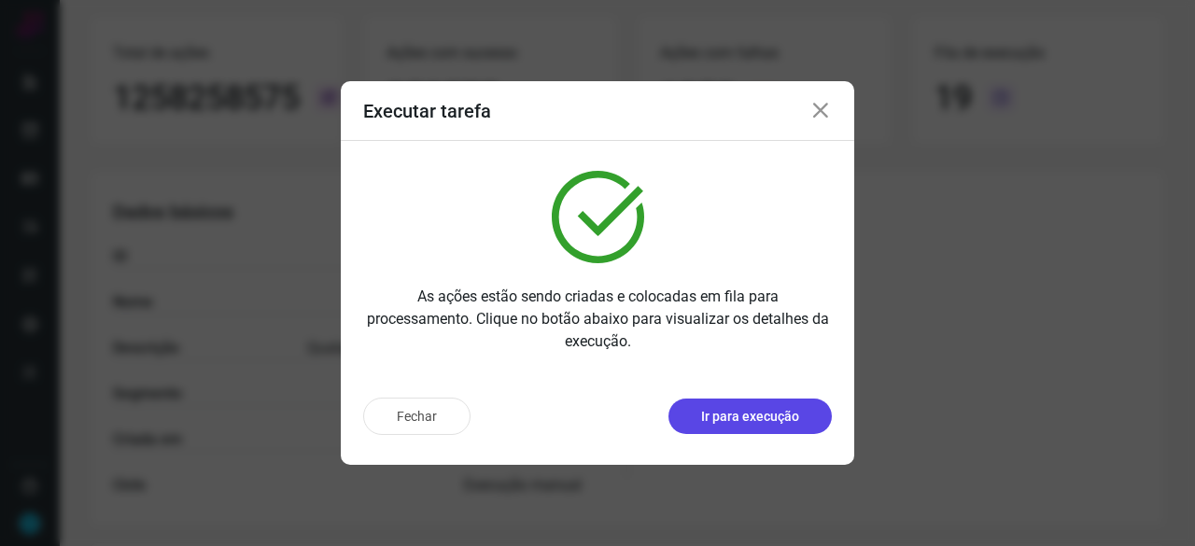
click at [745, 423] on p "Ir para execução" at bounding box center [750, 417] width 98 height 20
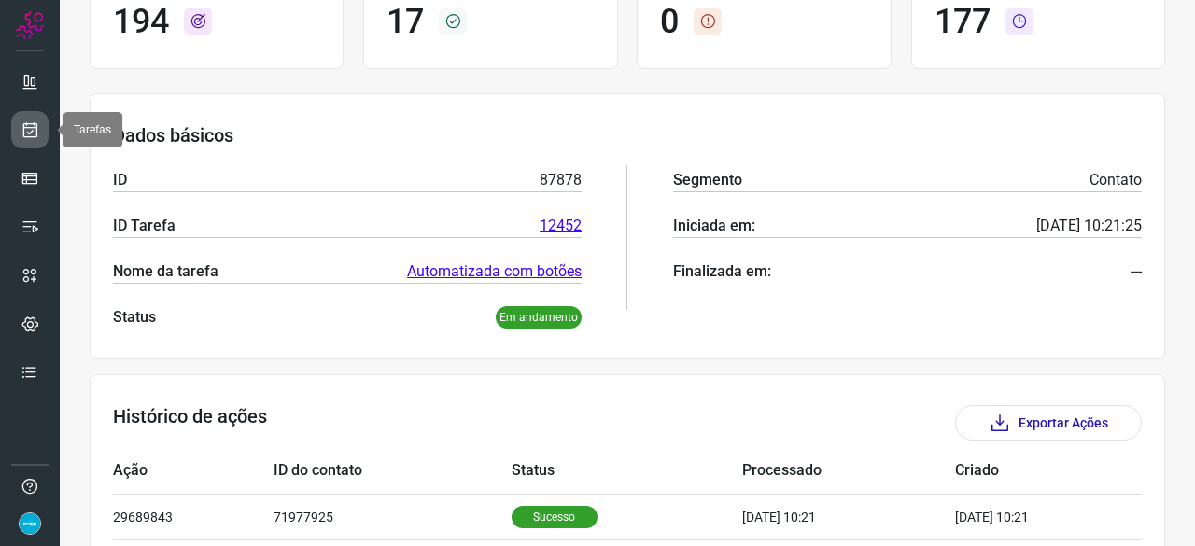
click at [28, 127] on icon at bounding box center [31, 129] width 20 height 19
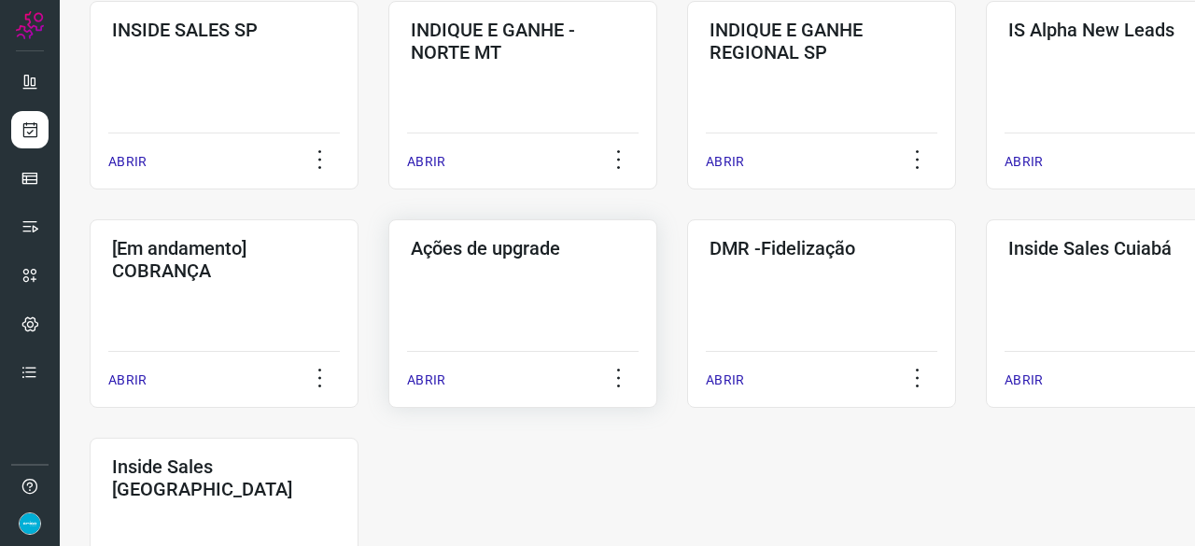
scroll to position [896, 0]
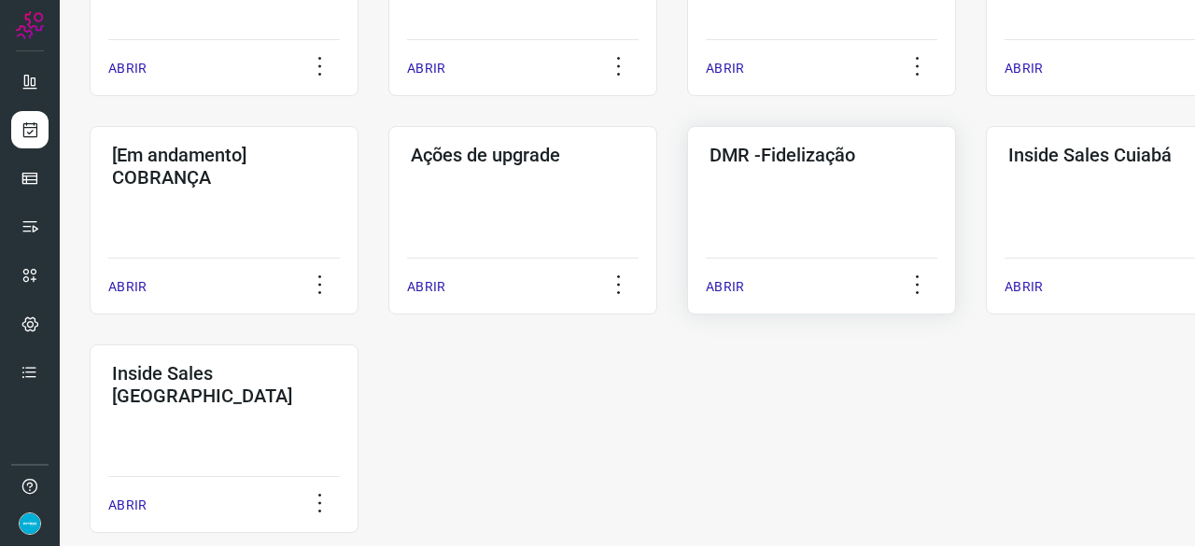
click at [730, 285] on p "ABRIR" at bounding box center [725, 287] width 38 height 20
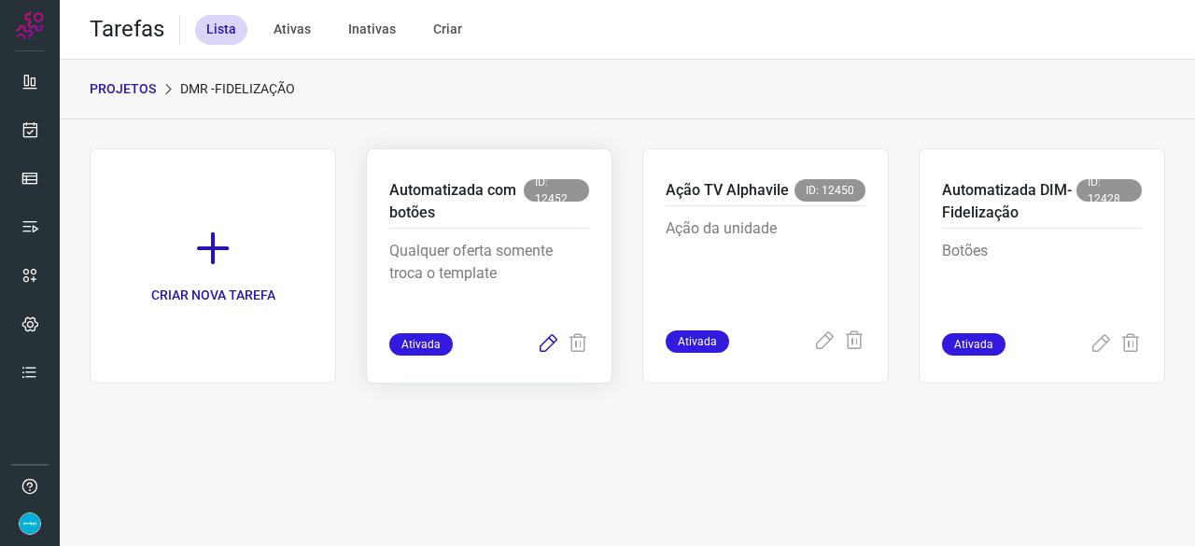
click at [547, 343] on icon at bounding box center [548, 344] width 22 height 22
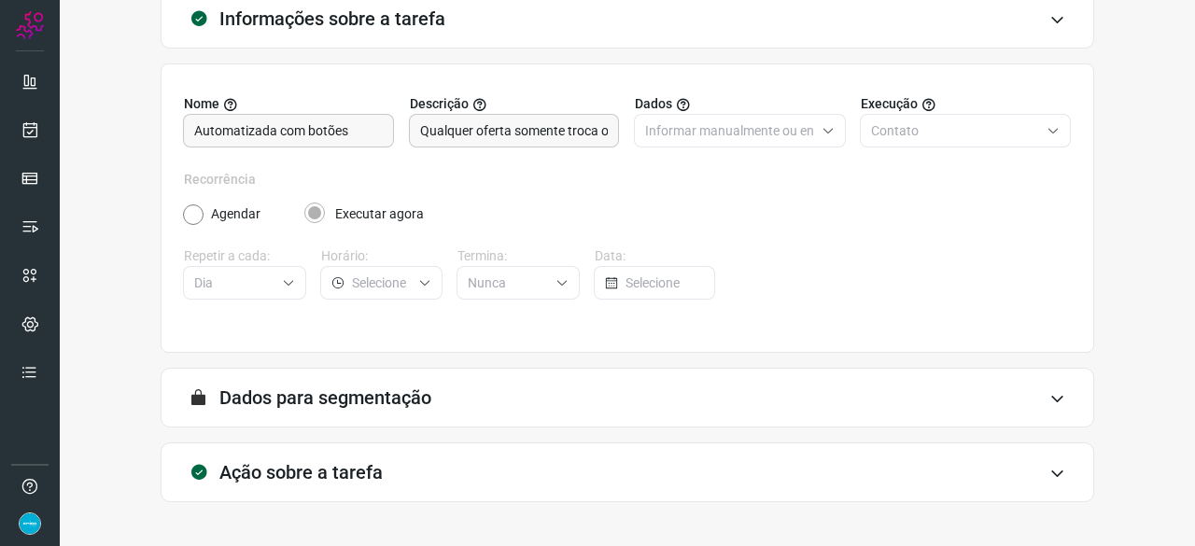
scroll to position [182, 0]
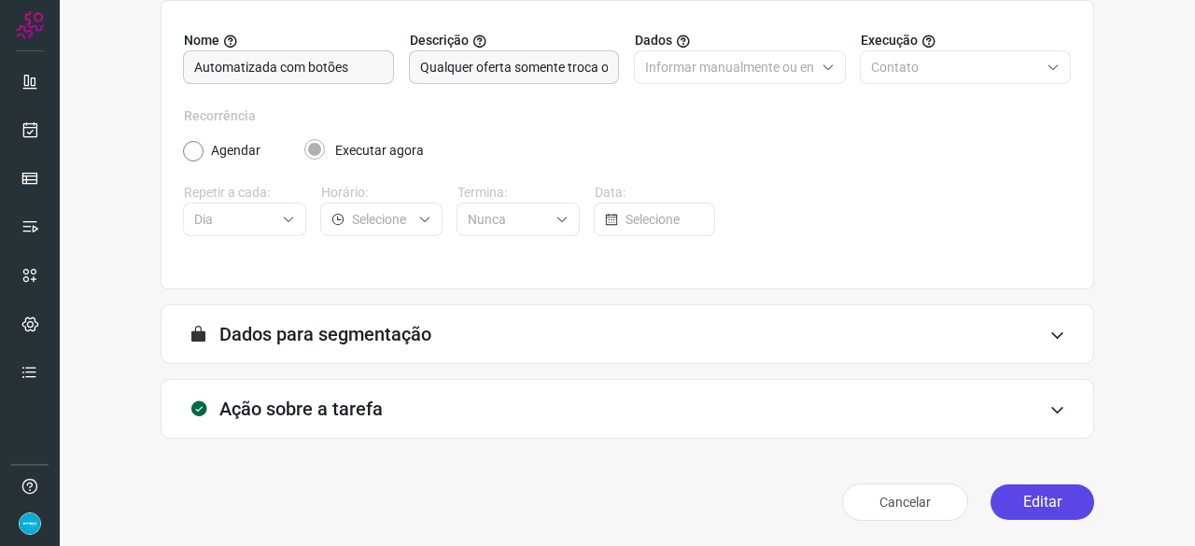
click at [1018, 489] on button "Editar" at bounding box center [1043, 502] width 104 height 35
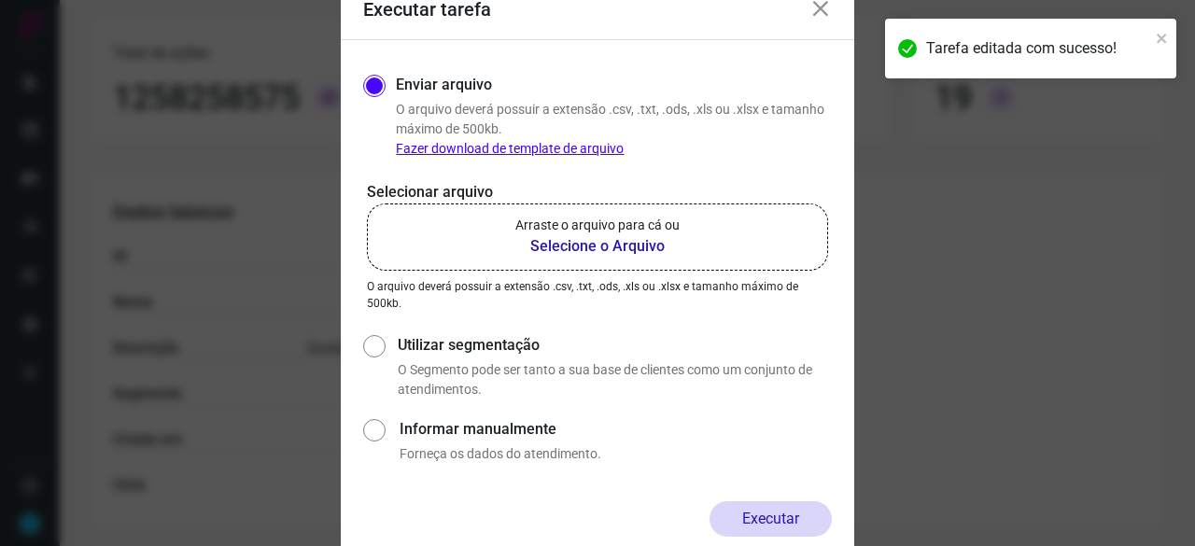
click at [584, 250] on b "Selecione o Arquivo" at bounding box center [597, 246] width 164 height 22
click at [0, 0] on input "Arraste o arquivo para cá ou Selecione o Arquivo" at bounding box center [0, 0] width 0 height 0
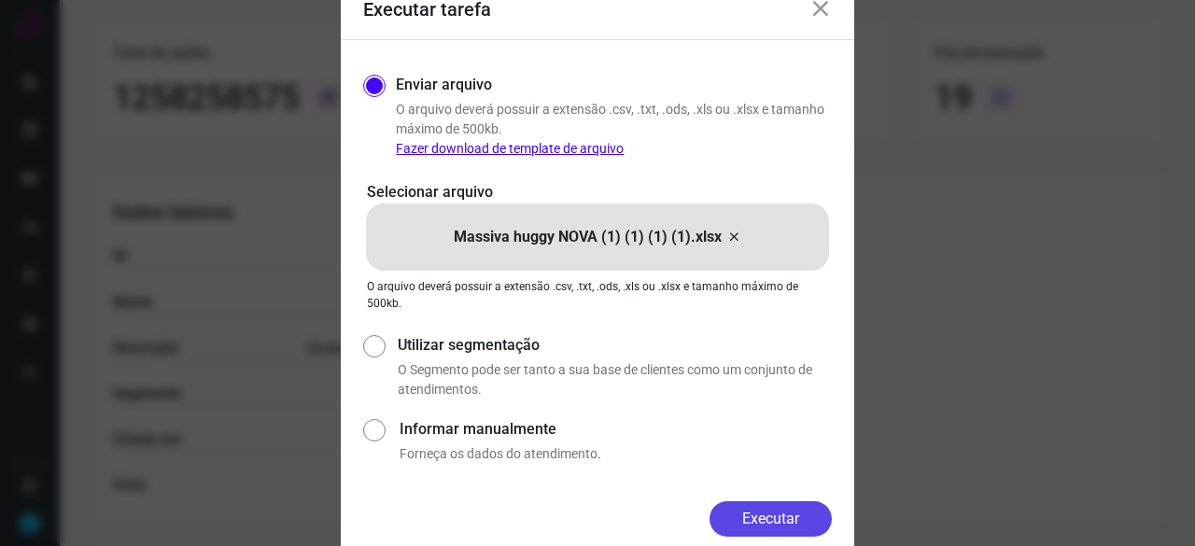
click at [810, 515] on button "Executar" at bounding box center [771, 518] width 122 height 35
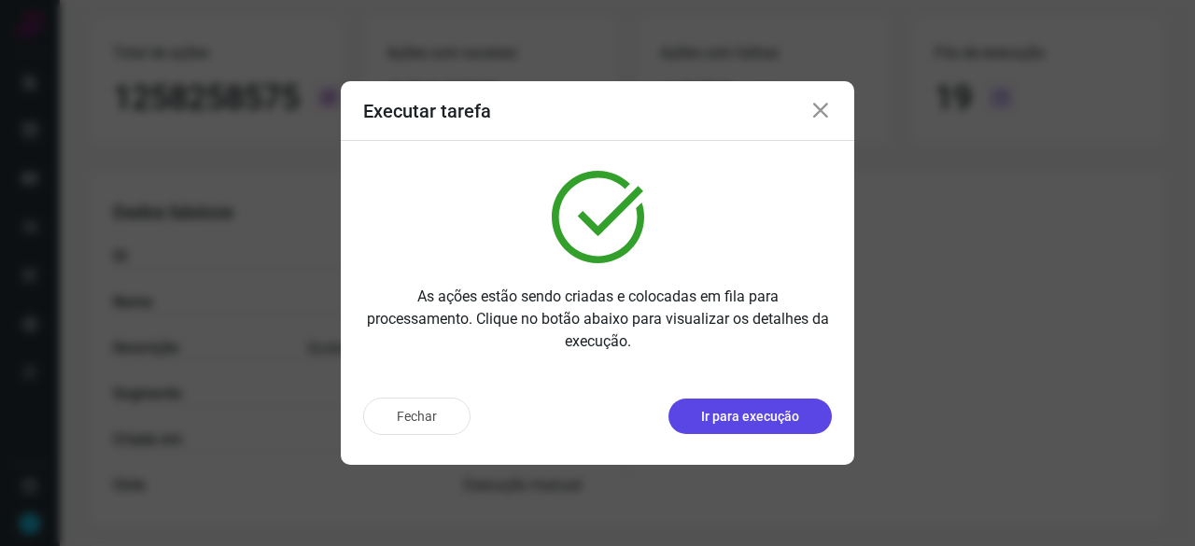
click at [715, 416] on p "Ir para execução" at bounding box center [750, 417] width 98 height 20
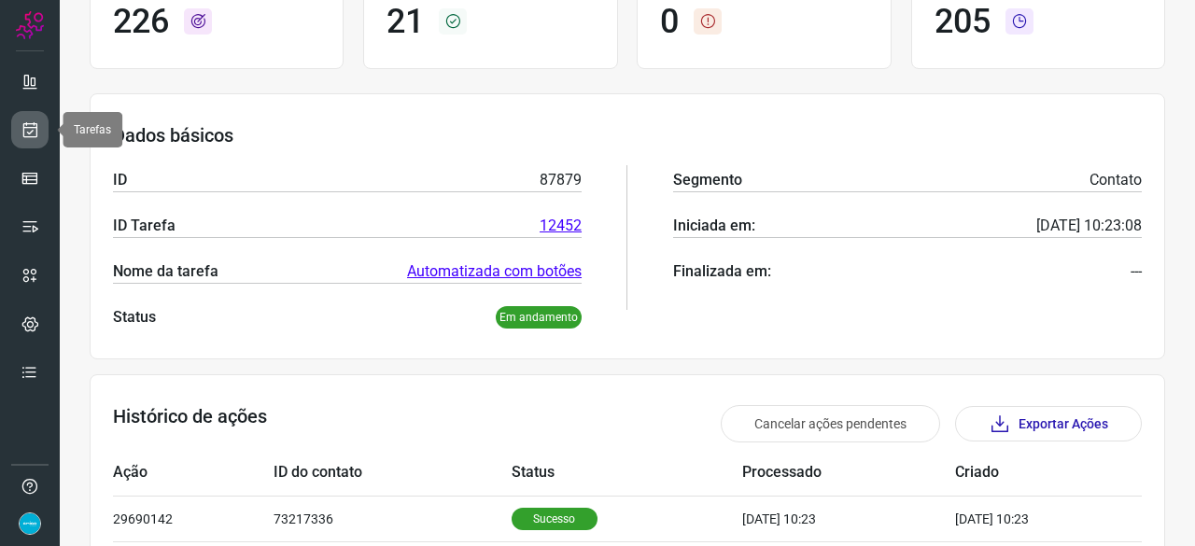
click at [35, 132] on icon at bounding box center [31, 129] width 20 height 19
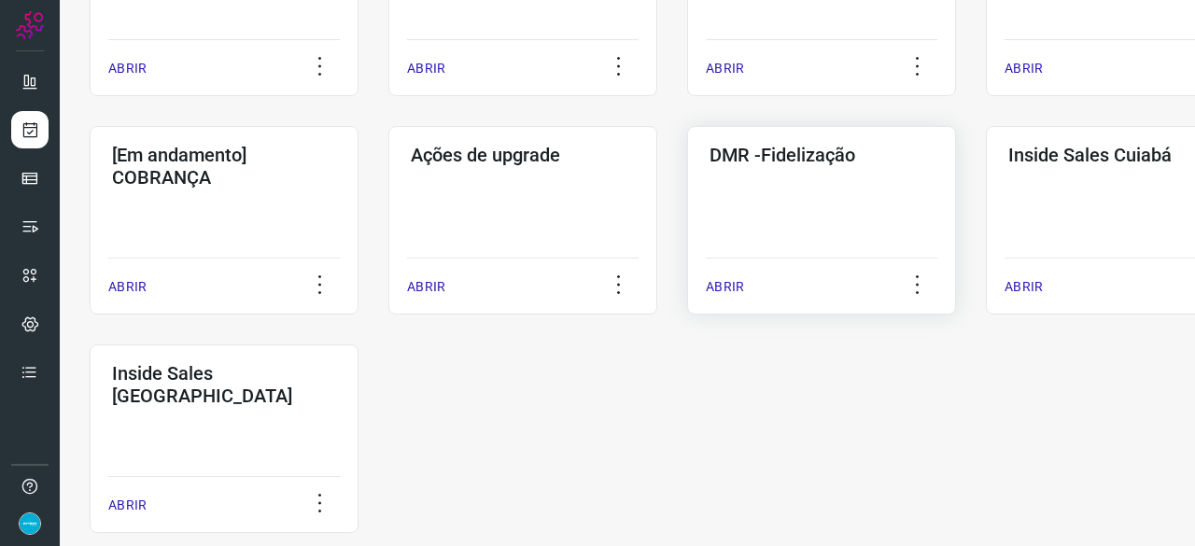
click at [732, 282] on p "ABRIR" at bounding box center [725, 287] width 38 height 20
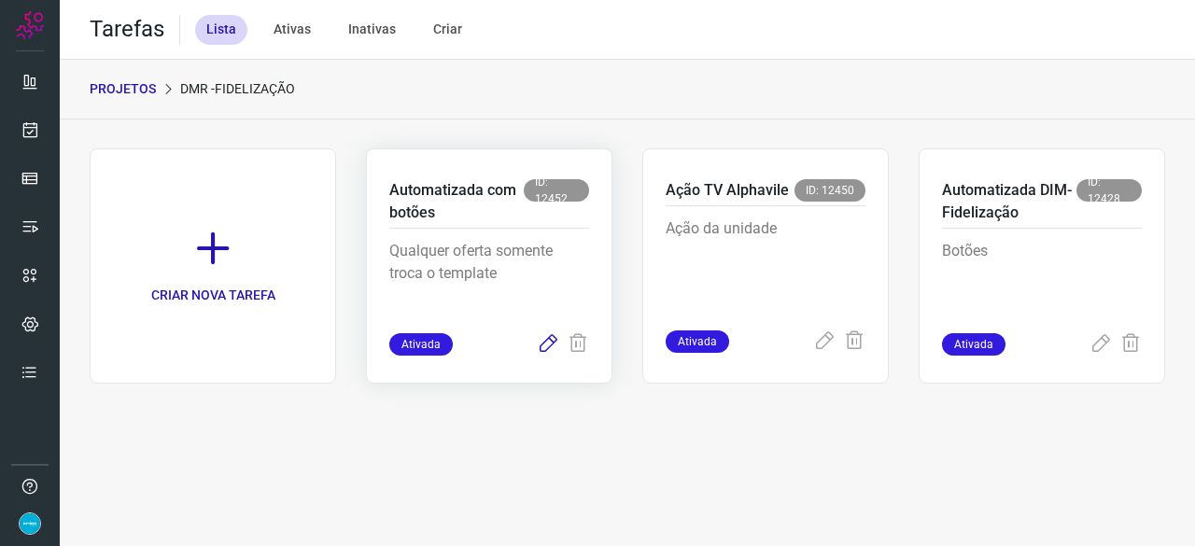
click at [545, 343] on icon at bounding box center [548, 344] width 22 height 22
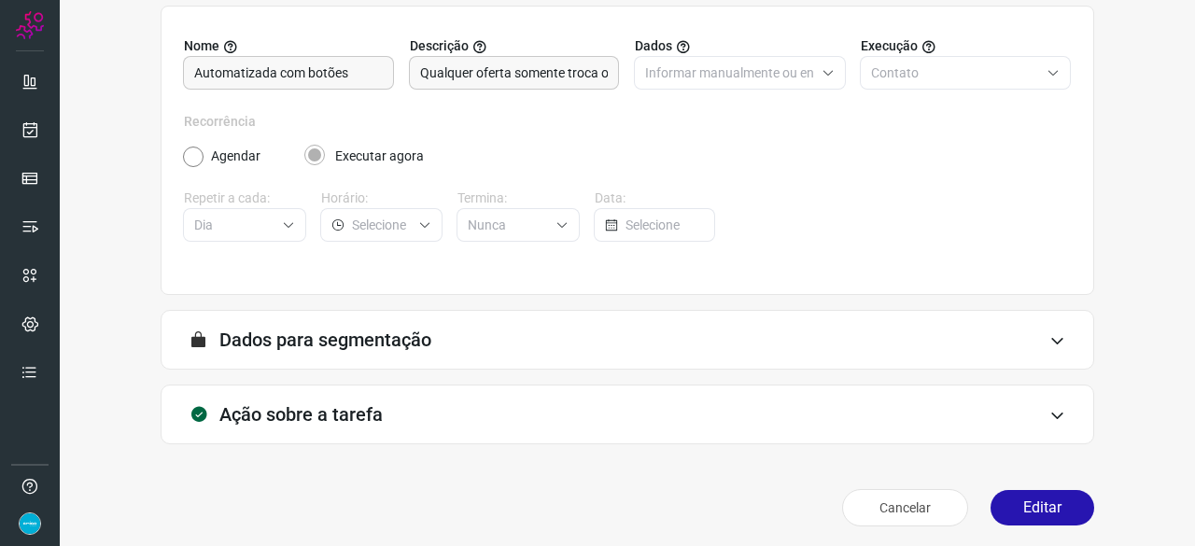
scroll to position [182, 0]
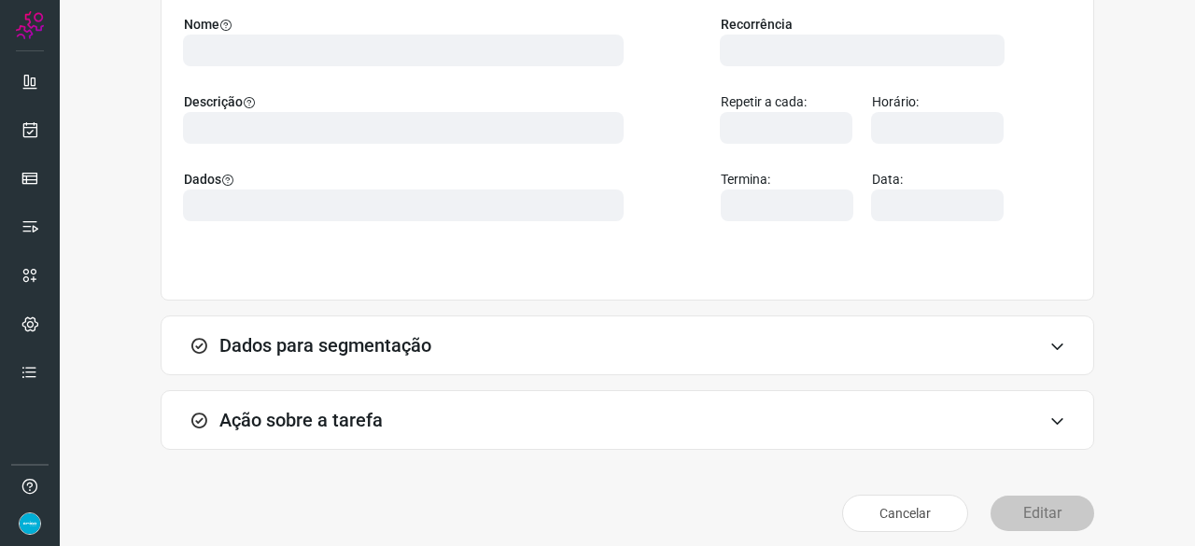
scroll to position [209, 0]
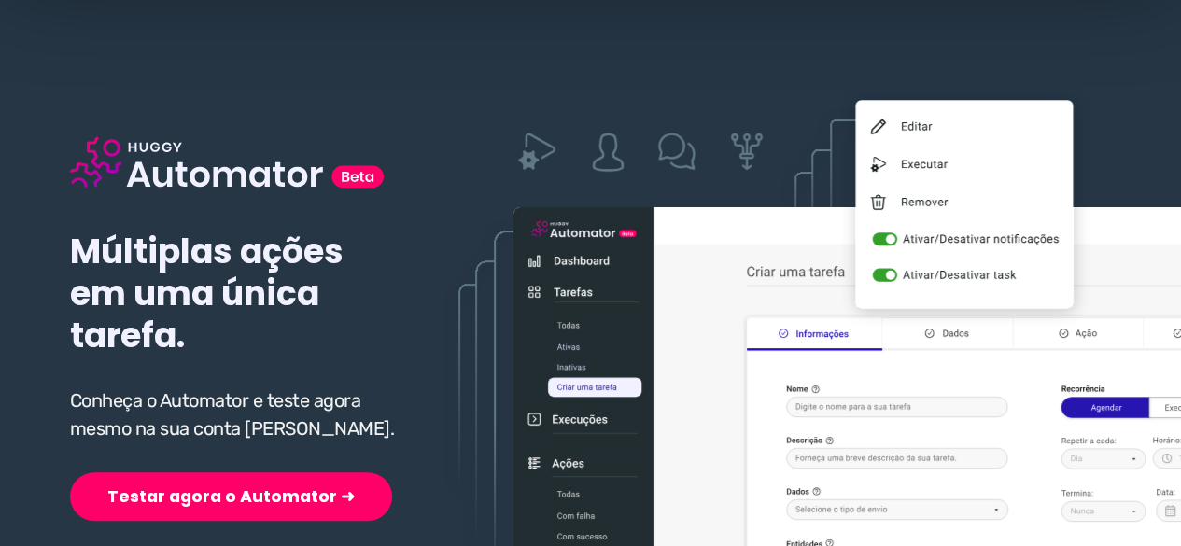
scroll to position [280, 0]
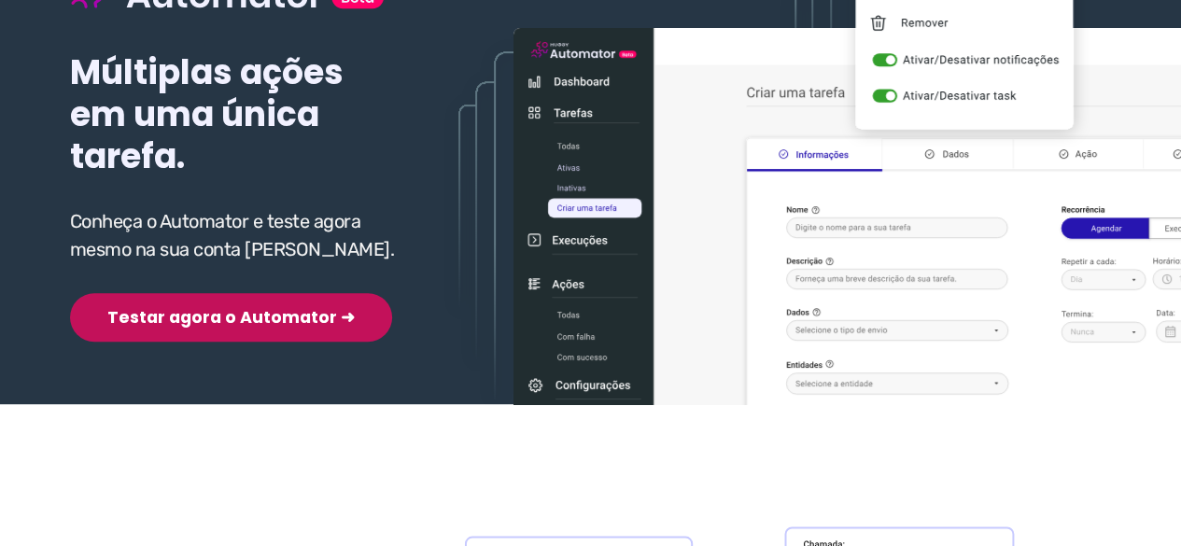
click at [184, 320] on button "Testar agora o Automator ➜" at bounding box center [231, 317] width 322 height 49
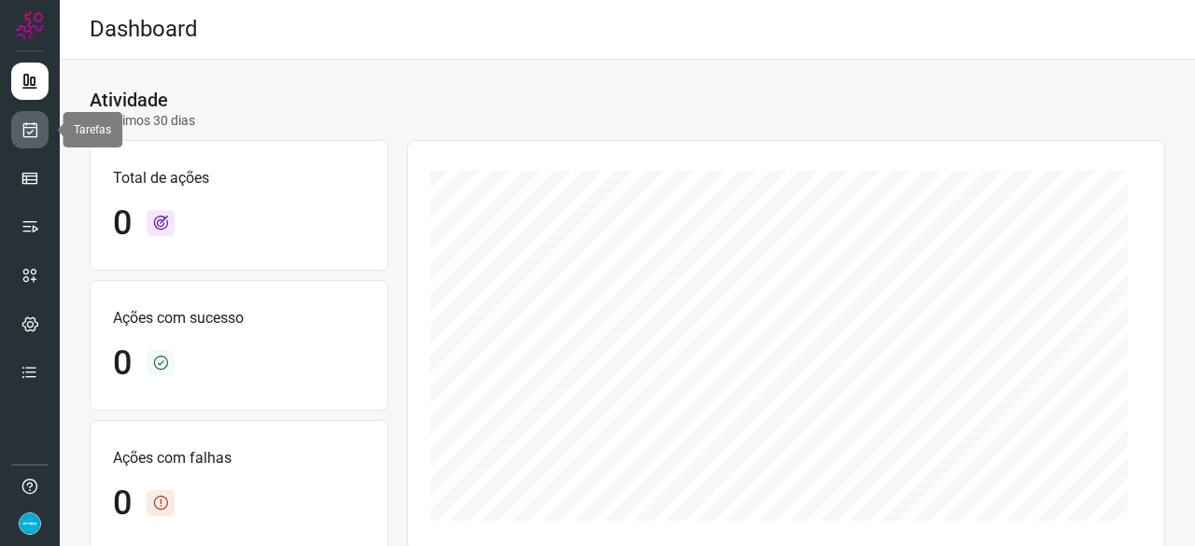
click at [32, 130] on icon at bounding box center [31, 129] width 20 height 19
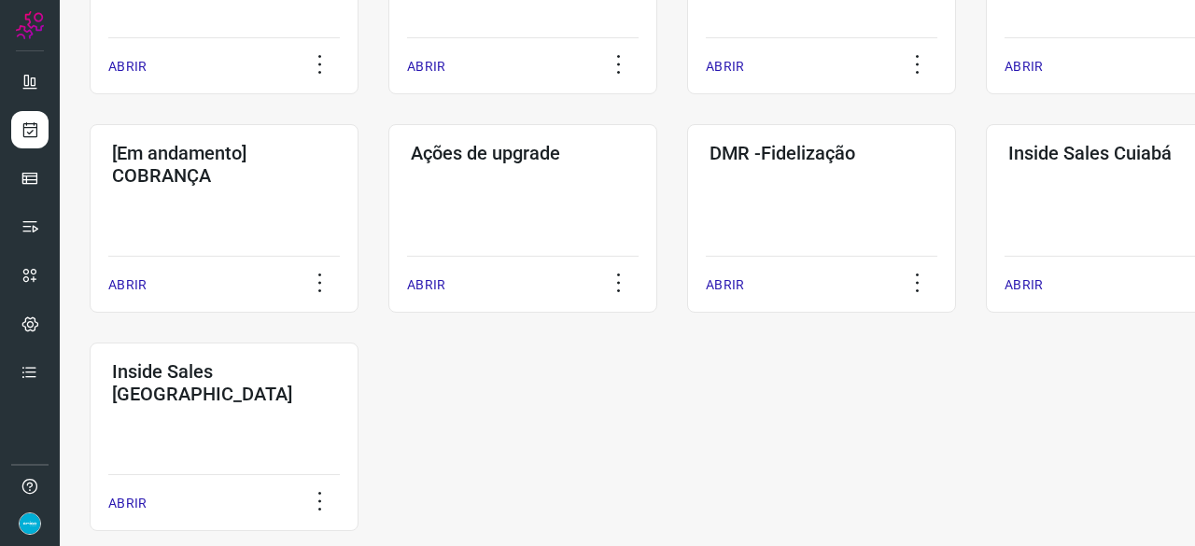
scroll to position [934, 0]
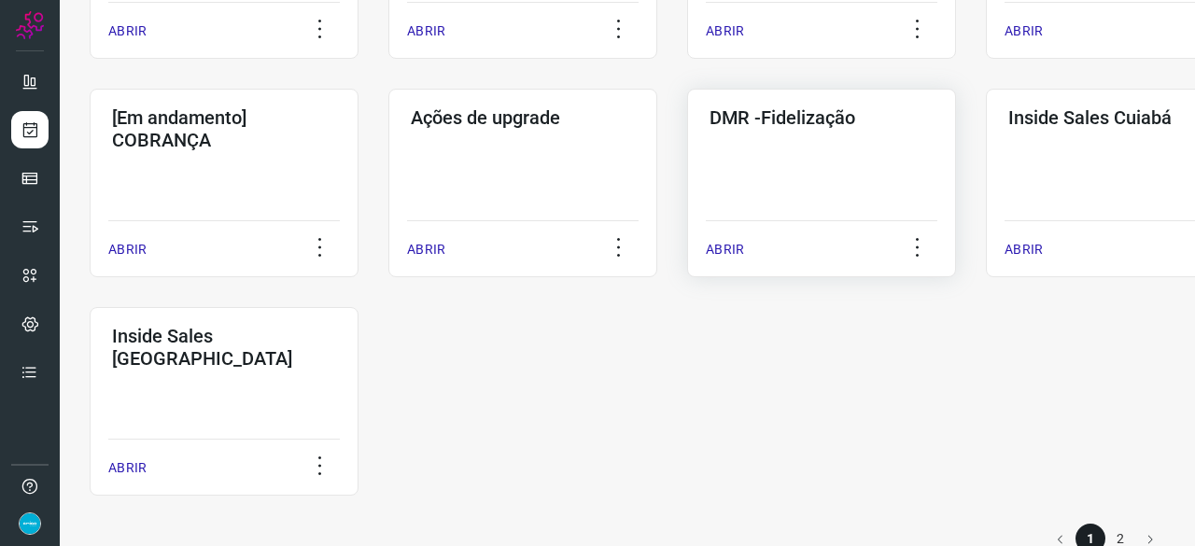
click at [738, 249] on p "ABRIR" at bounding box center [725, 250] width 38 height 20
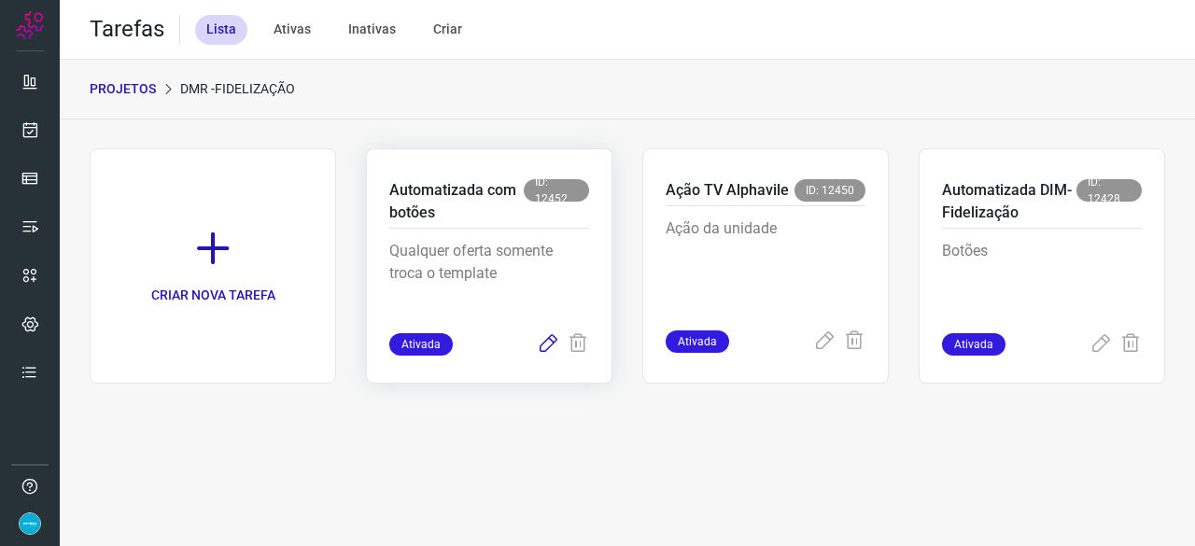
click at [552, 345] on icon at bounding box center [548, 344] width 22 height 22
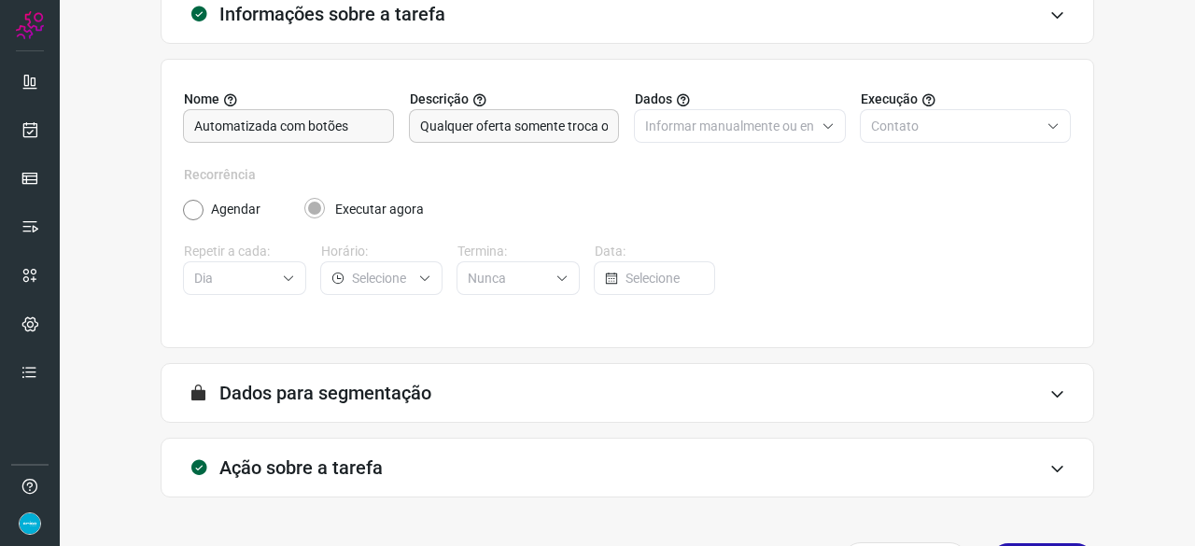
scroll to position [182, 0]
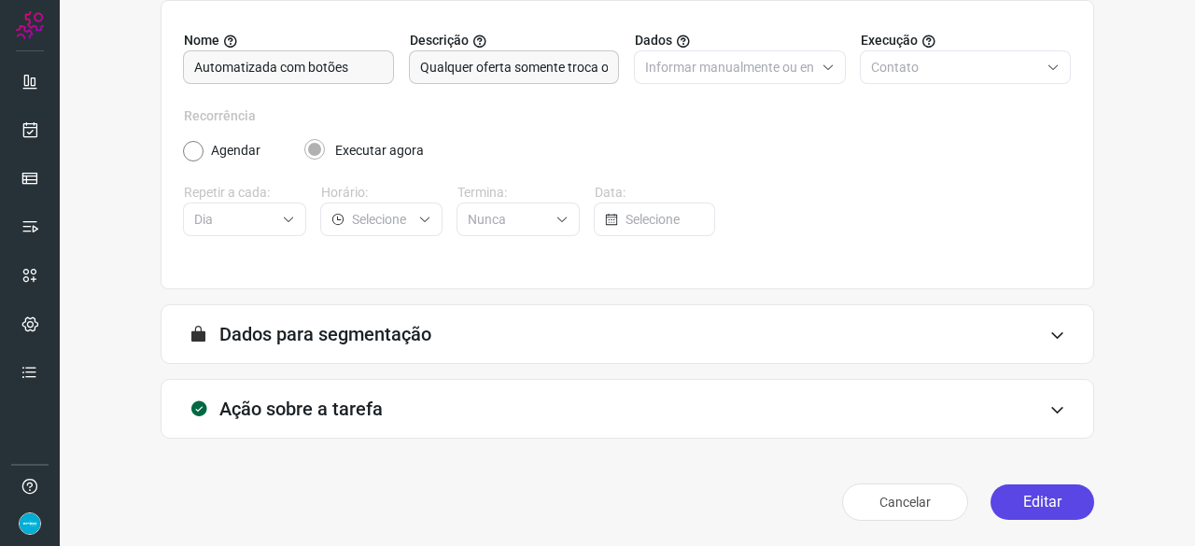
click at [1035, 499] on button "Editar" at bounding box center [1043, 502] width 104 height 35
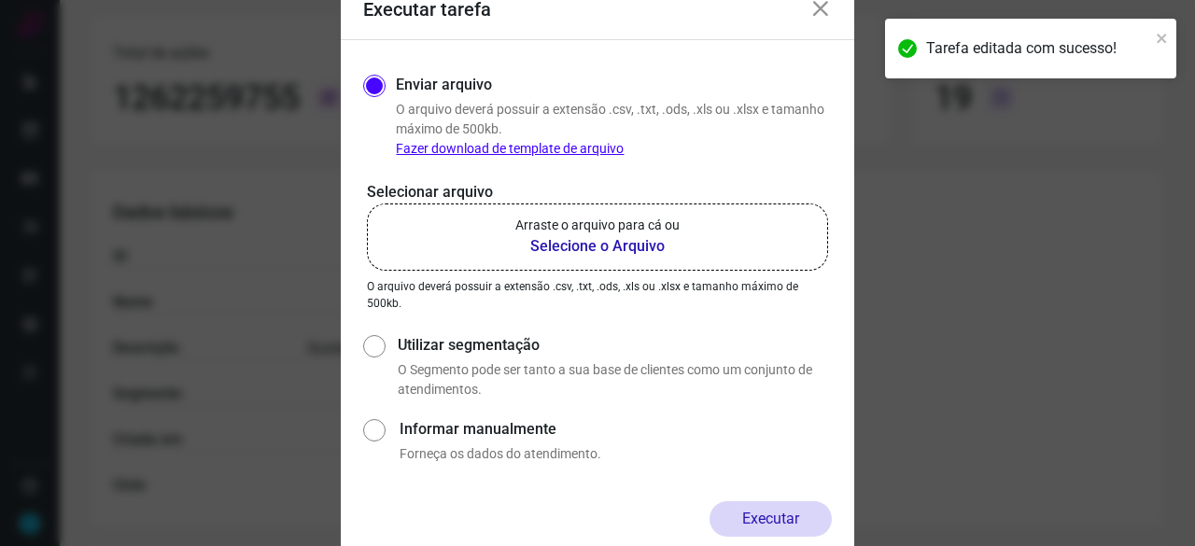
click at [583, 246] on b "Selecione o Arquivo" at bounding box center [597, 246] width 164 height 22
click at [0, 0] on input "Arraste o arquivo para cá ou Selecione o Arquivo" at bounding box center [0, 0] width 0 height 0
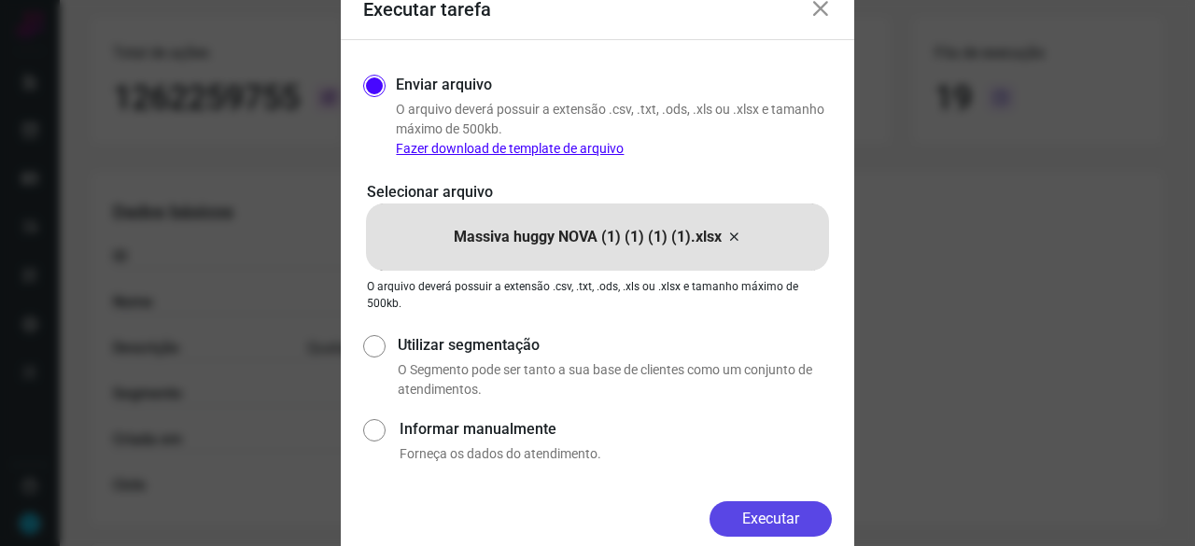
click at [782, 514] on button "Executar" at bounding box center [771, 518] width 122 height 35
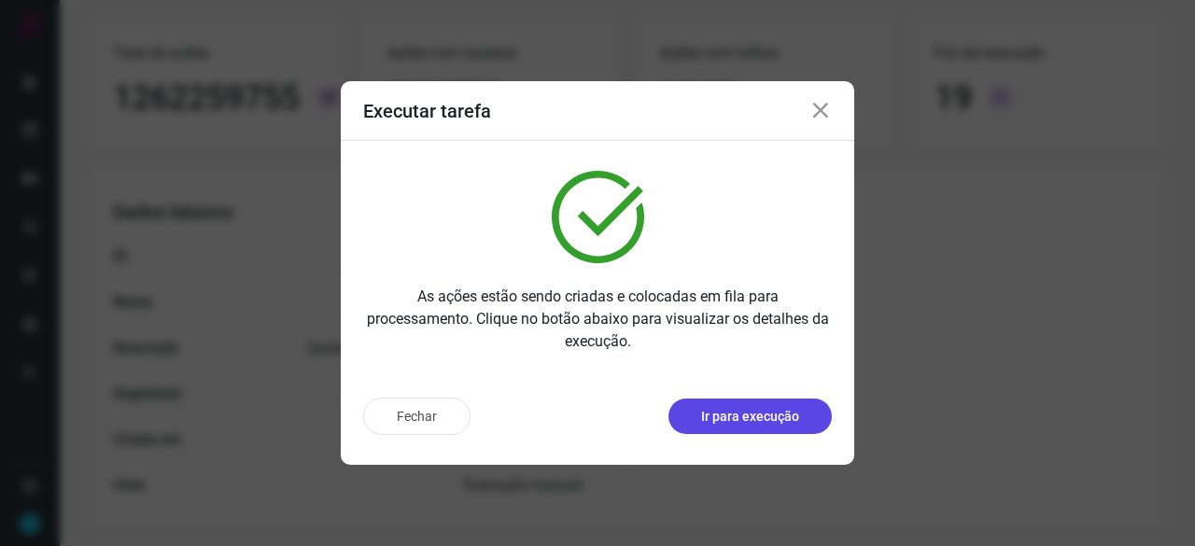
click at [761, 421] on p "Ir para execução" at bounding box center [750, 417] width 98 height 20
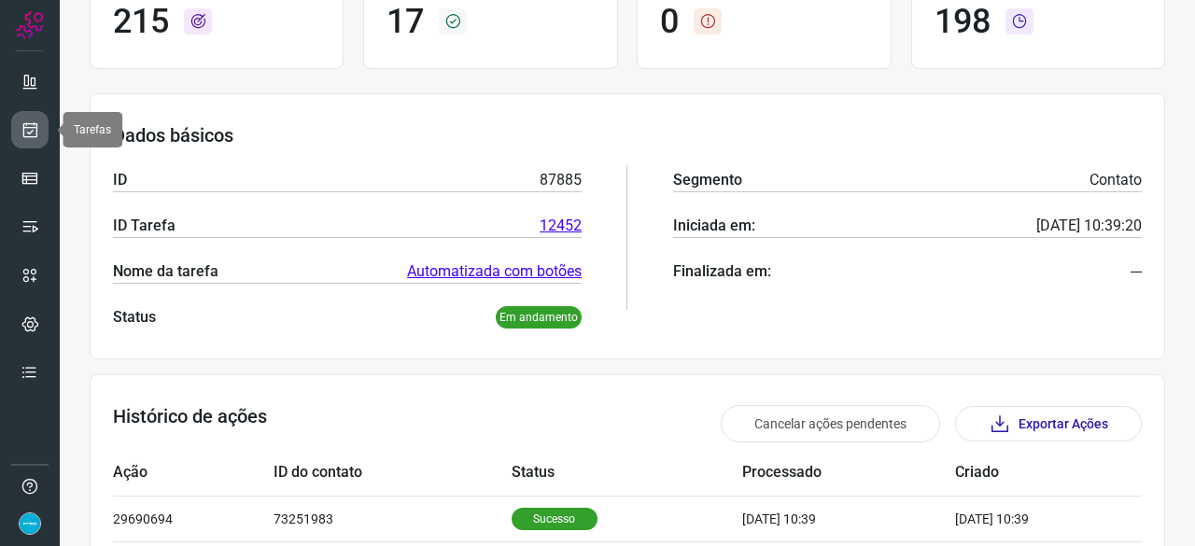
click at [31, 134] on icon at bounding box center [31, 129] width 20 height 19
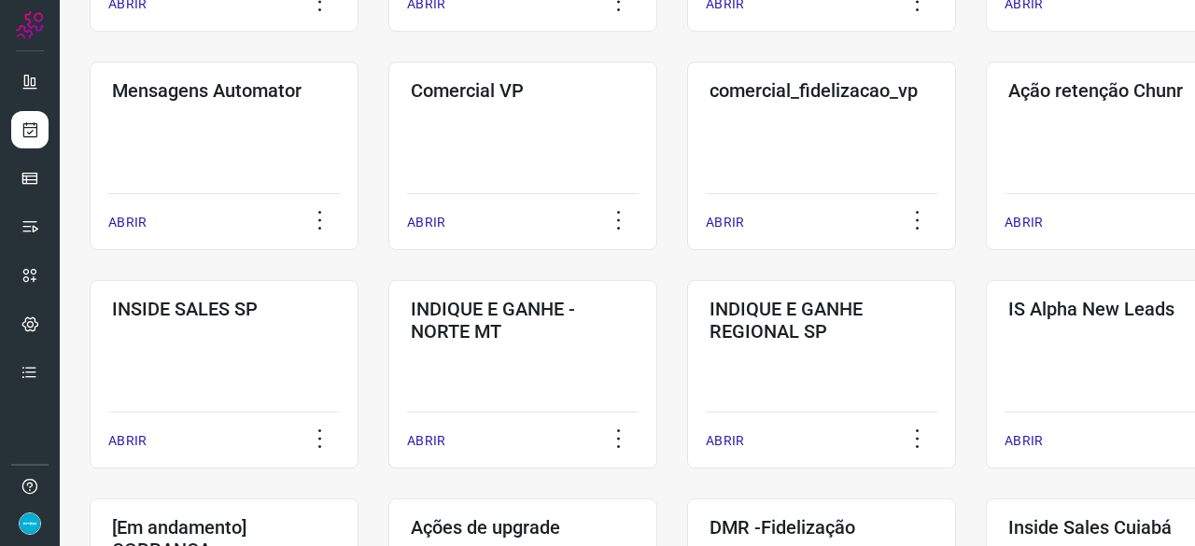
scroll to position [710, 0]
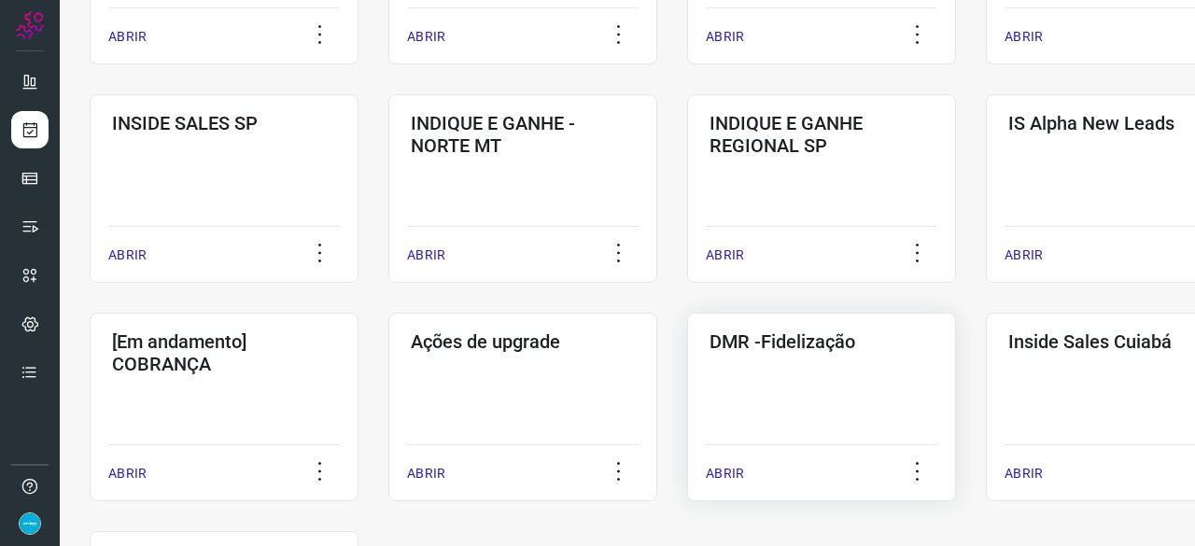
click at [731, 473] on p "ABRIR" at bounding box center [725, 474] width 38 height 20
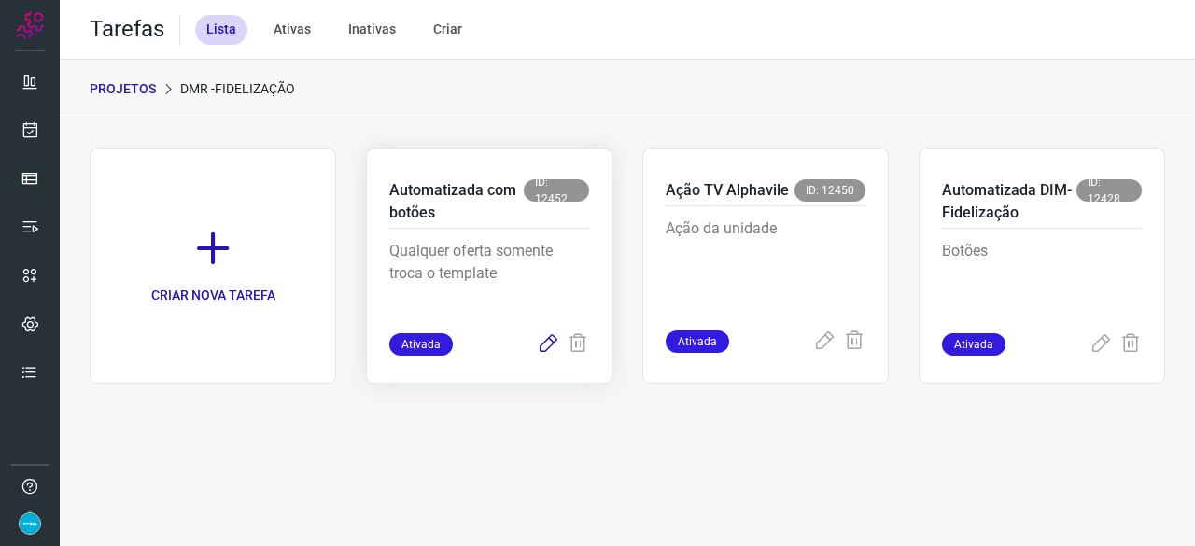
click at [545, 346] on icon at bounding box center [548, 344] width 22 height 22
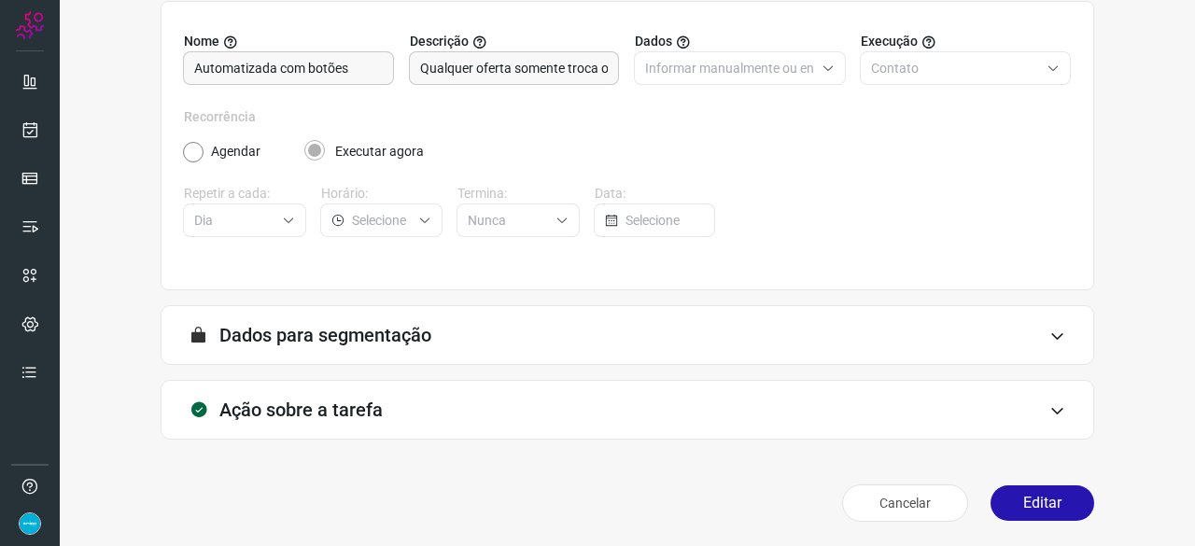
scroll to position [182, 0]
click at [1031, 501] on button "Editar" at bounding box center [1043, 502] width 104 height 35
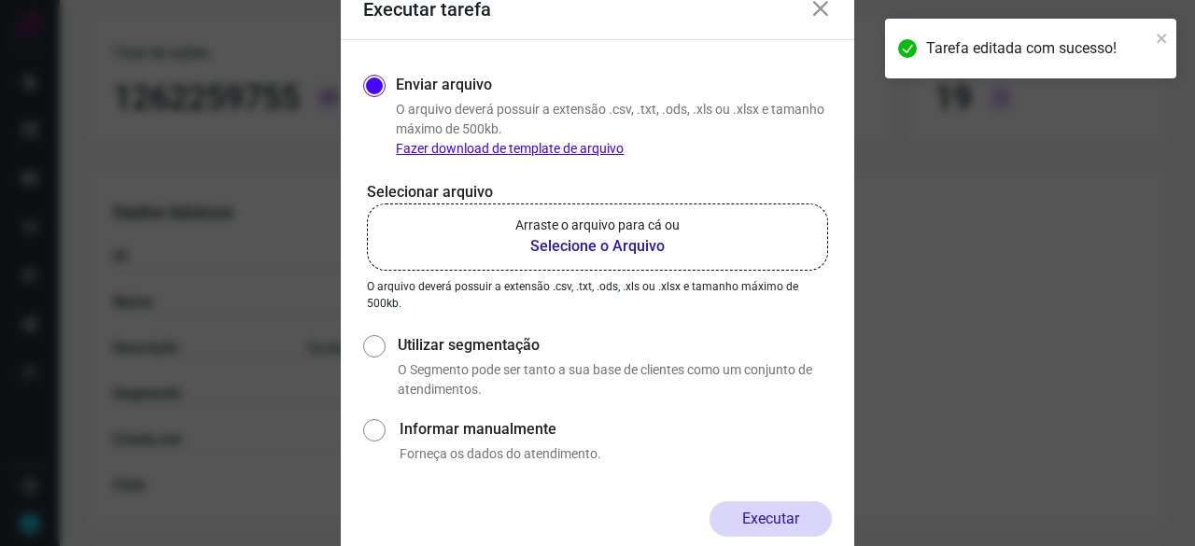
click at [614, 243] on b "Selecione o Arquivo" at bounding box center [597, 246] width 164 height 22
click at [0, 0] on input "Arraste o arquivo para cá ou Selecione o Arquivo" at bounding box center [0, 0] width 0 height 0
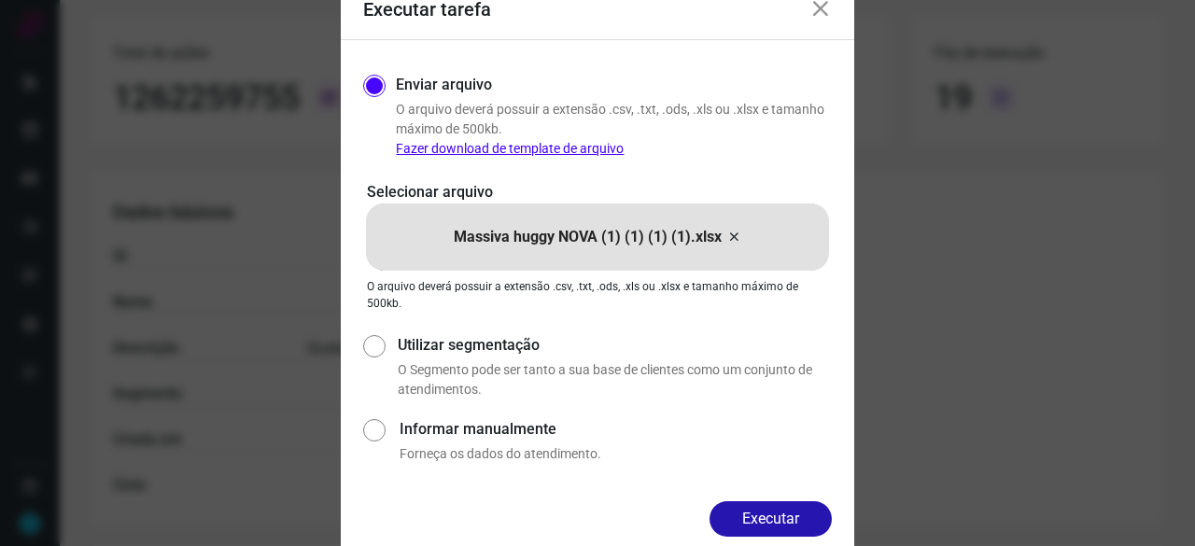
click at [801, 520] on button "Executar" at bounding box center [771, 518] width 122 height 35
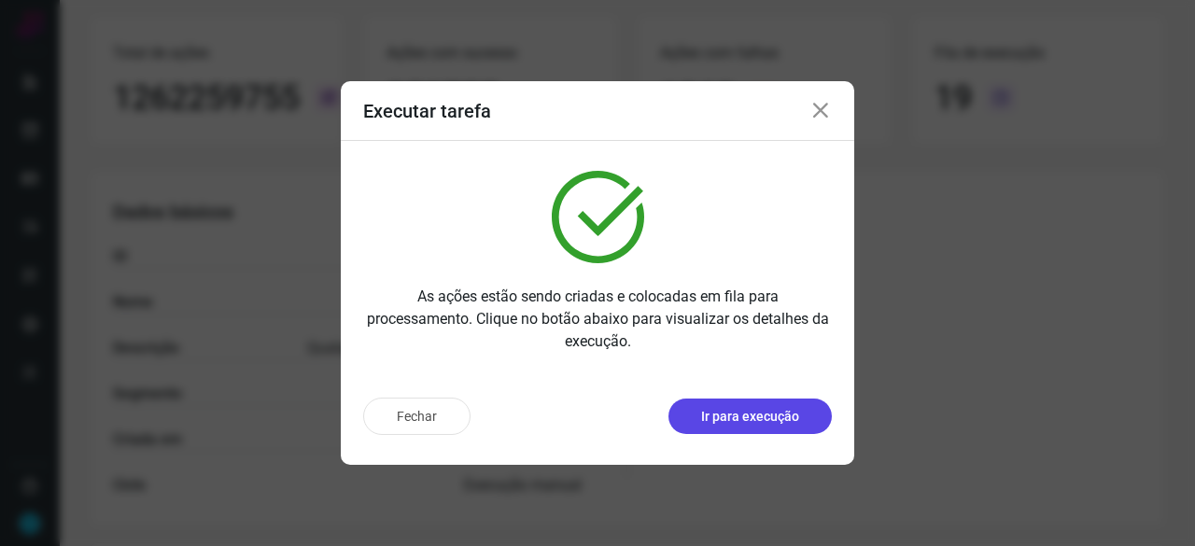
click at [756, 415] on p "Ir para execução" at bounding box center [750, 417] width 98 height 20
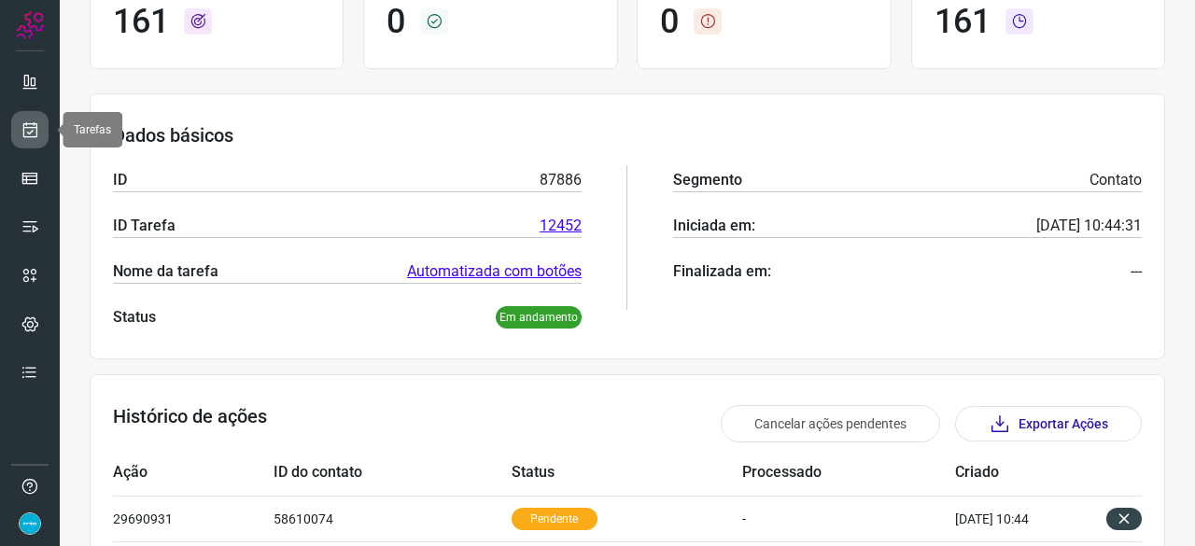
click at [45, 128] on link at bounding box center [29, 129] width 37 height 37
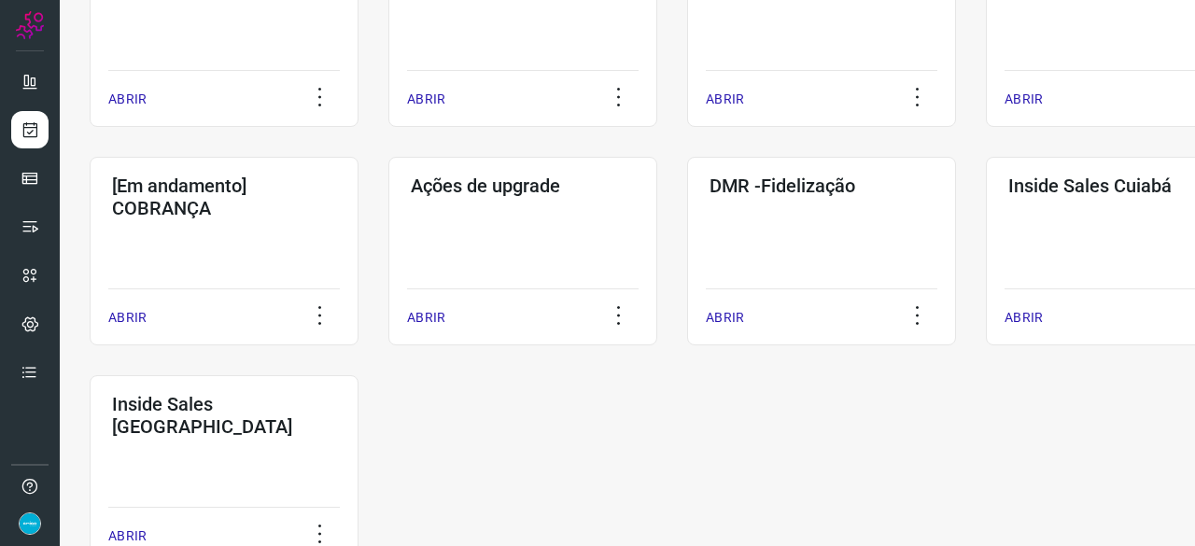
scroll to position [975, 0]
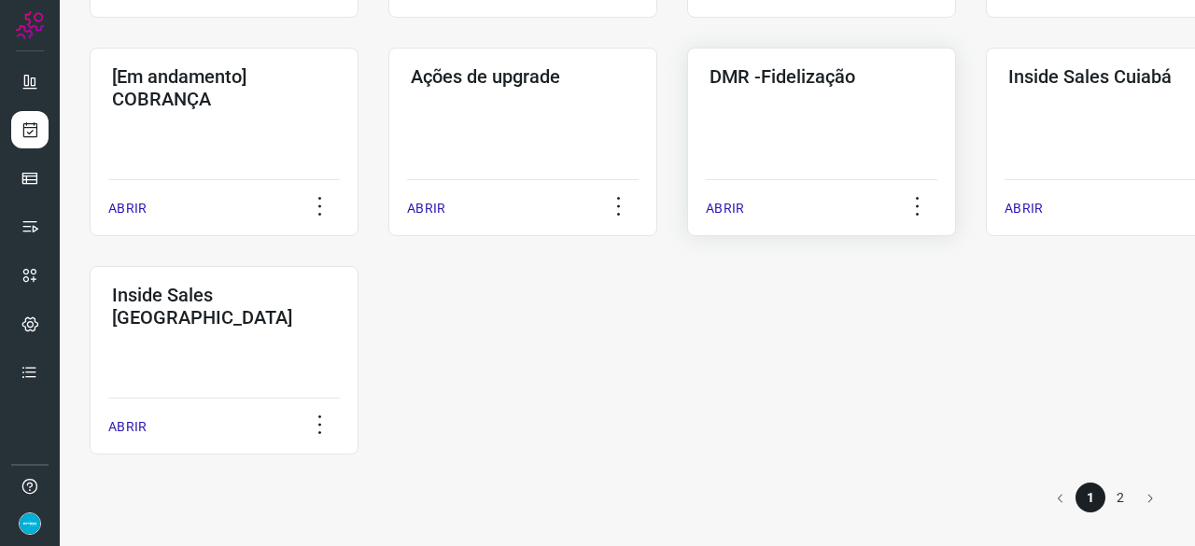
click at [741, 211] on p "ABRIR" at bounding box center [725, 209] width 38 height 20
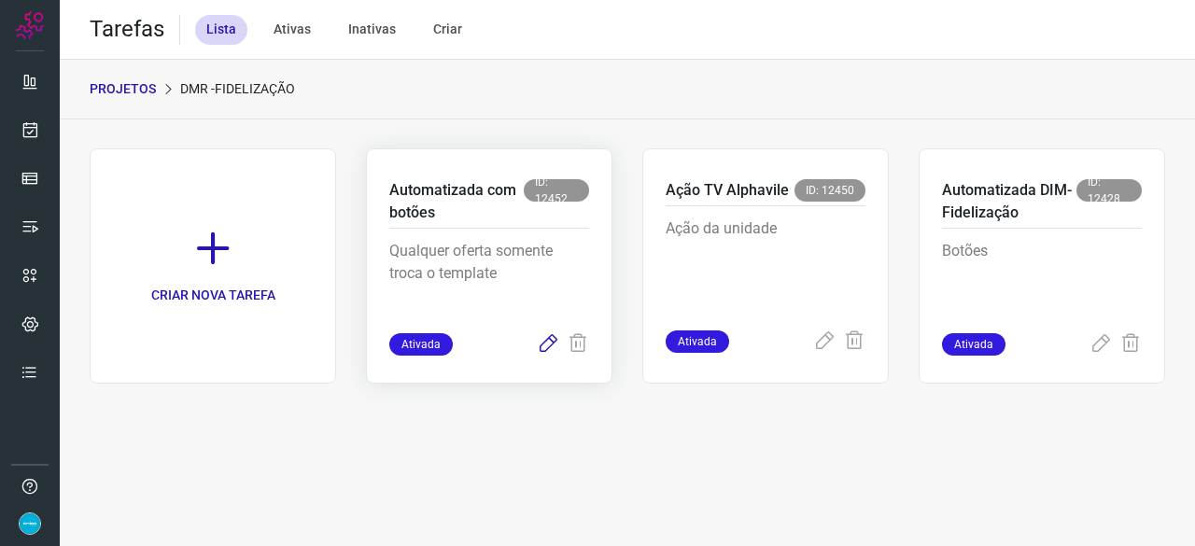
click at [553, 336] on icon at bounding box center [548, 344] width 22 height 22
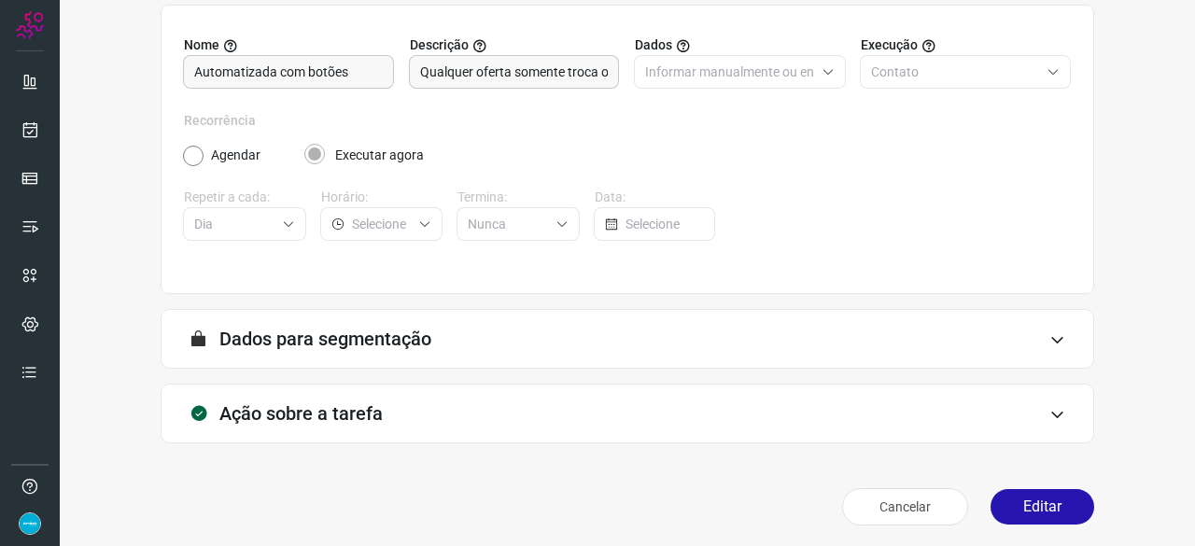
scroll to position [182, 0]
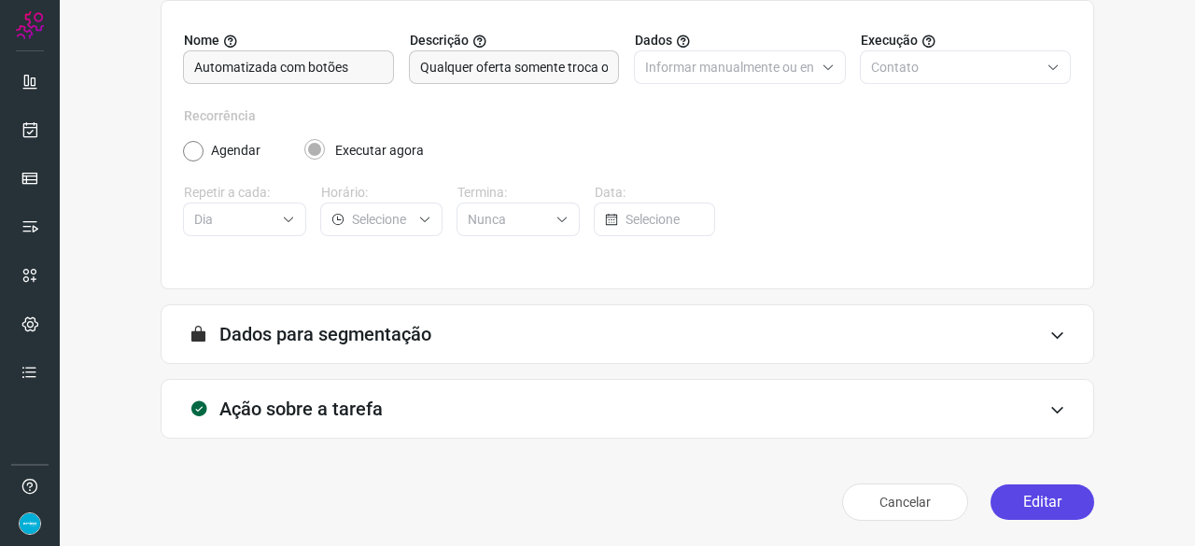
click at [1041, 502] on button "Editar" at bounding box center [1043, 502] width 104 height 35
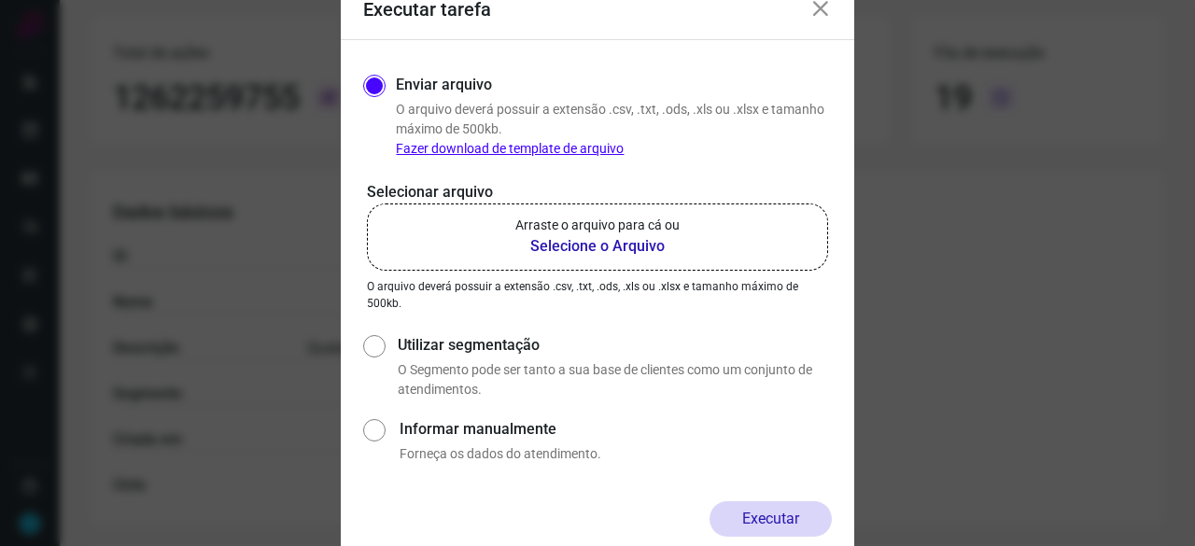
click at [549, 246] on b "Selecione o Arquivo" at bounding box center [597, 246] width 164 height 22
click at [0, 0] on input "Arraste o arquivo para cá ou Selecione o Arquivo" at bounding box center [0, 0] width 0 height 0
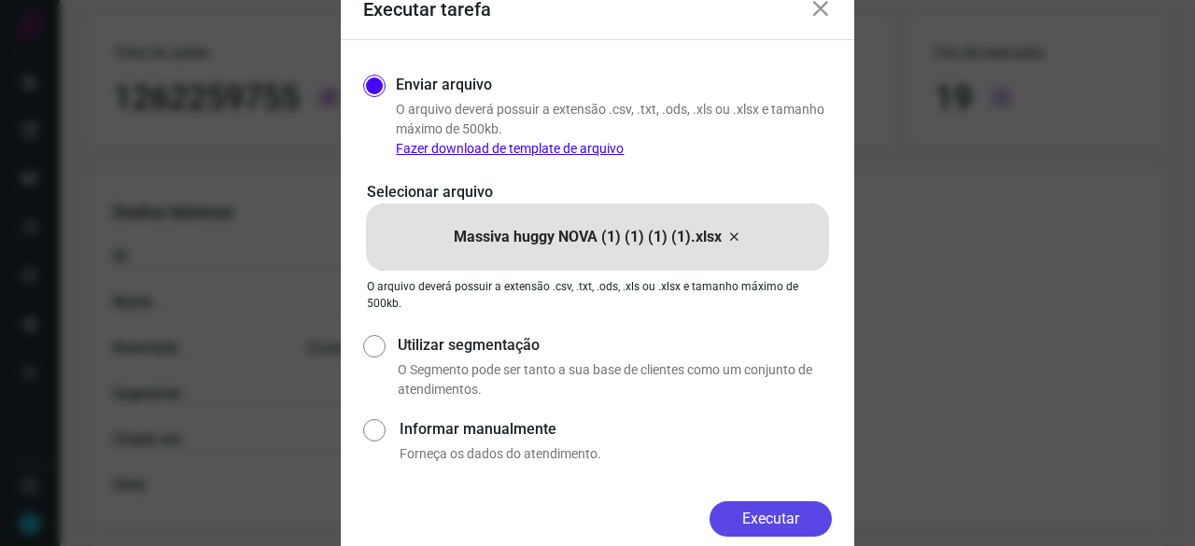
click at [767, 510] on button "Executar" at bounding box center [771, 518] width 122 height 35
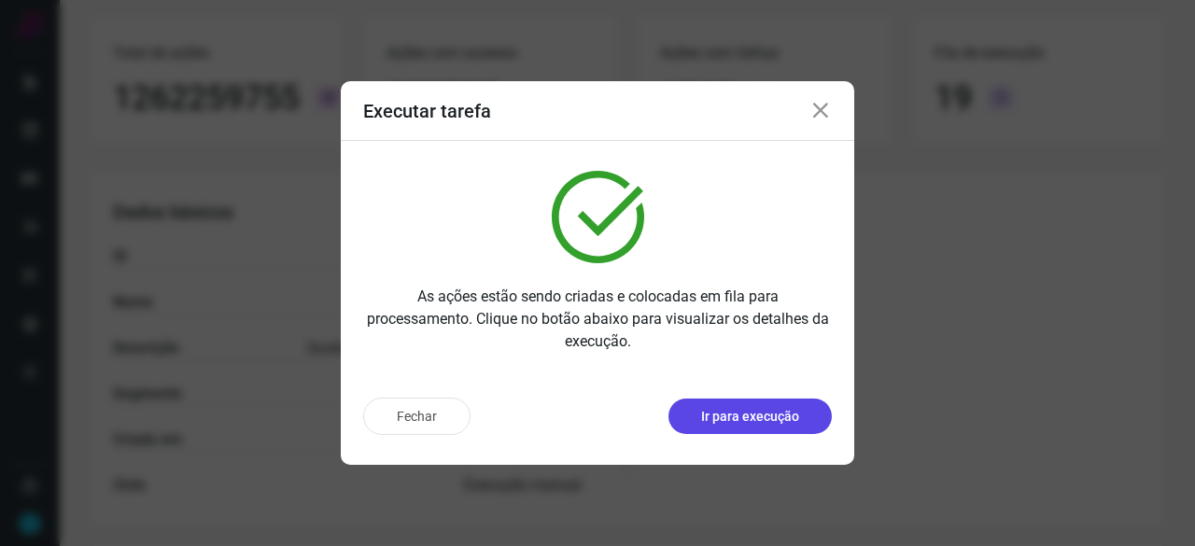
click at [718, 423] on p "Ir para execução" at bounding box center [750, 417] width 98 height 20
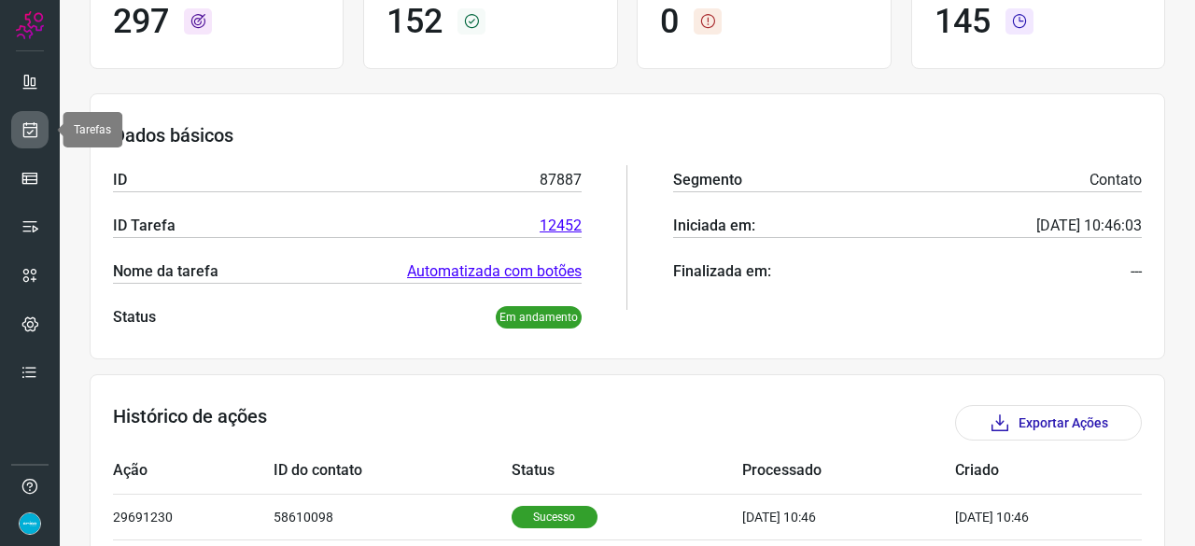
click at [21, 124] on icon at bounding box center [31, 129] width 20 height 19
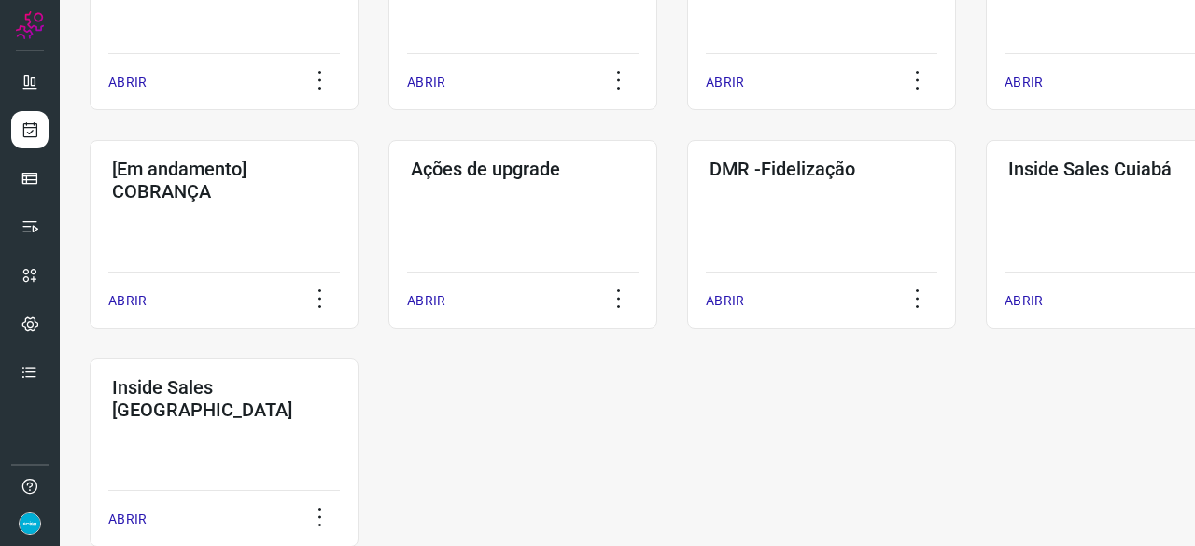
scroll to position [896, 0]
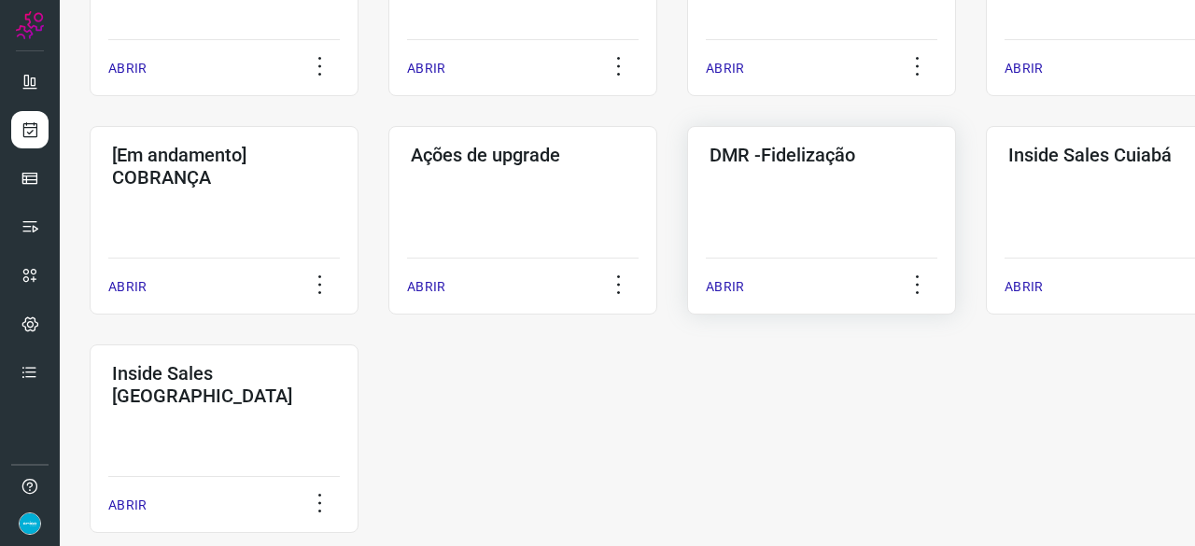
click at [725, 288] on p "ABRIR" at bounding box center [725, 287] width 38 height 20
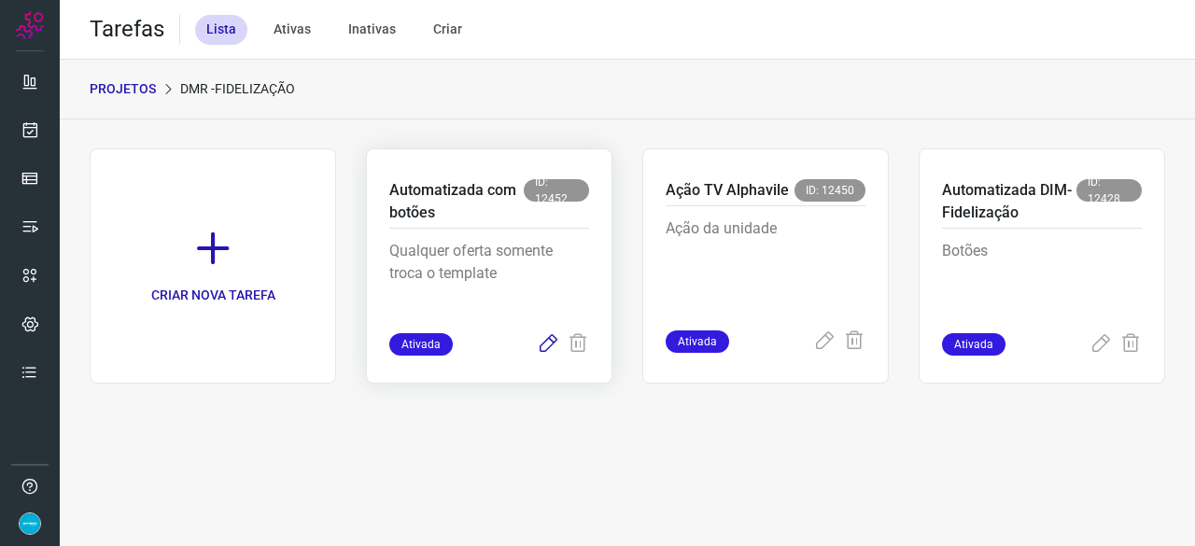
click at [546, 345] on icon at bounding box center [548, 344] width 22 height 22
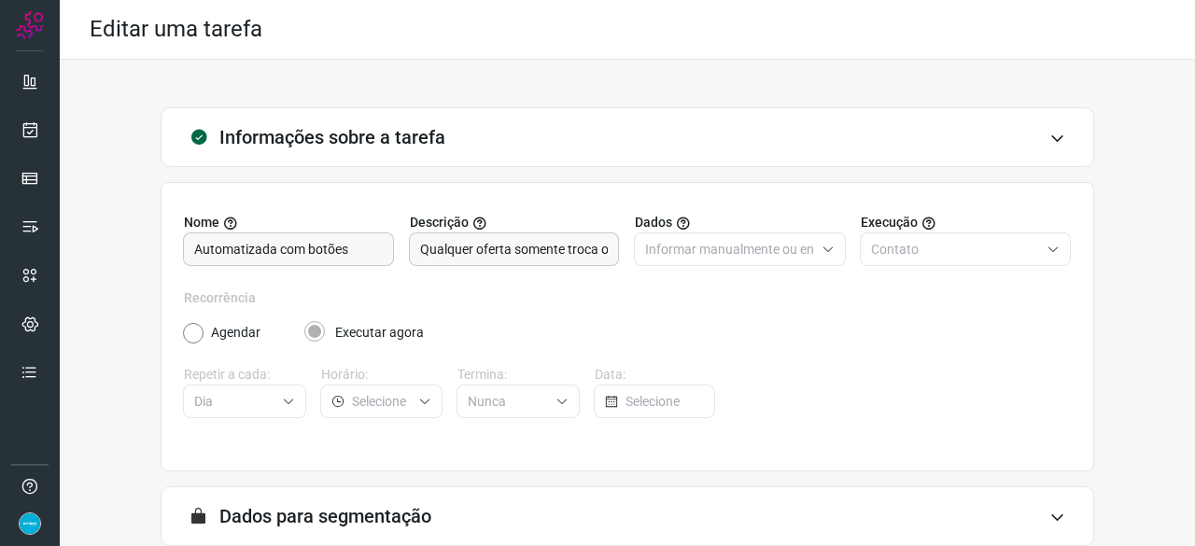
scroll to position [182, 0]
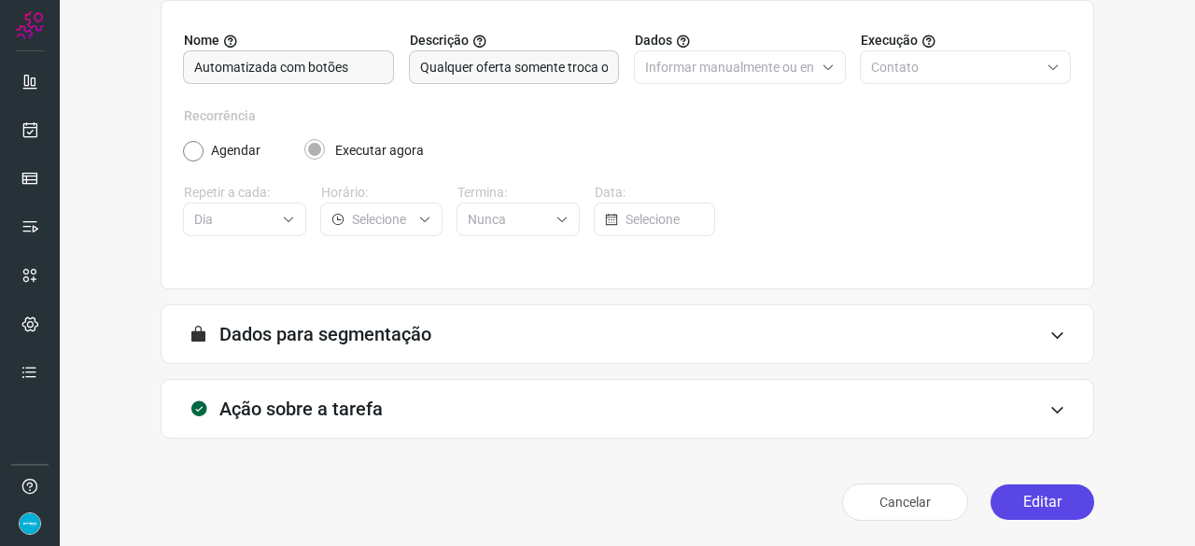
click at [1006, 499] on button "Editar" at bounding box center [1043, 502] width 104 height 35
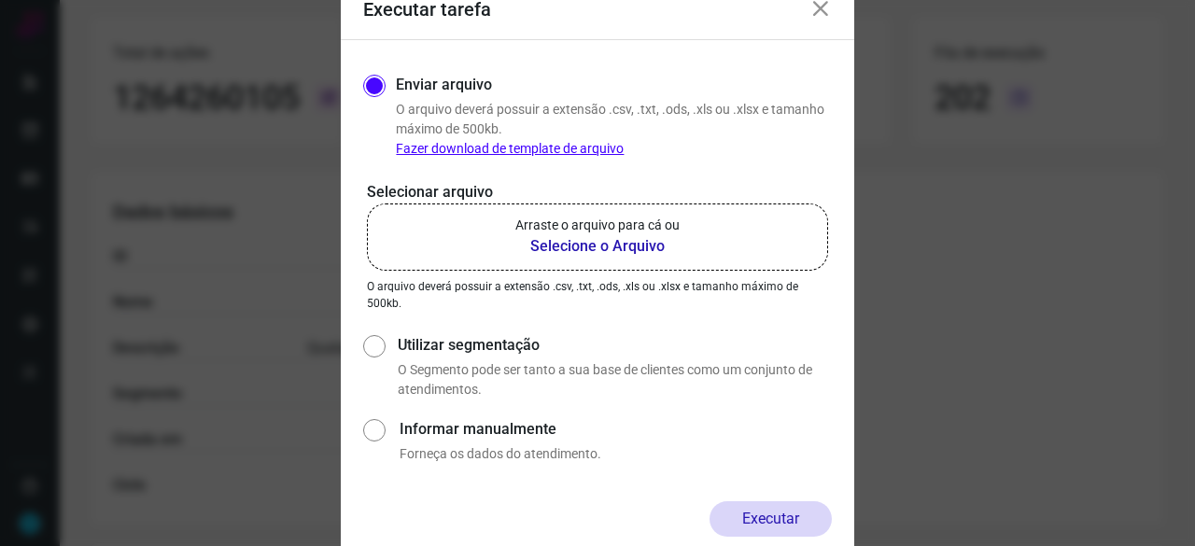
click at [612, 247] on b "Selecione o Arquivo" at bounding box center [597, 246] width 164 height 22
click at [0, 0] on input "Arraste o arquivo para cá ou Selecione o Arquivo" at bounding box center [0, 0] width 0 height 0
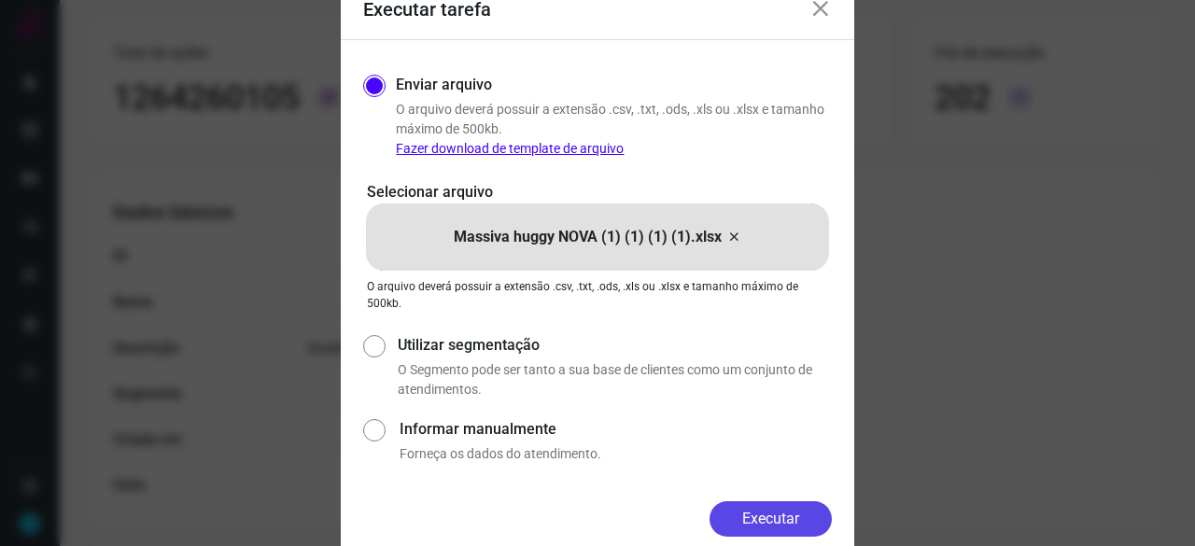
click at [784, 524] on button "Executar" at bounding box center [771, 518] width 122 height 35
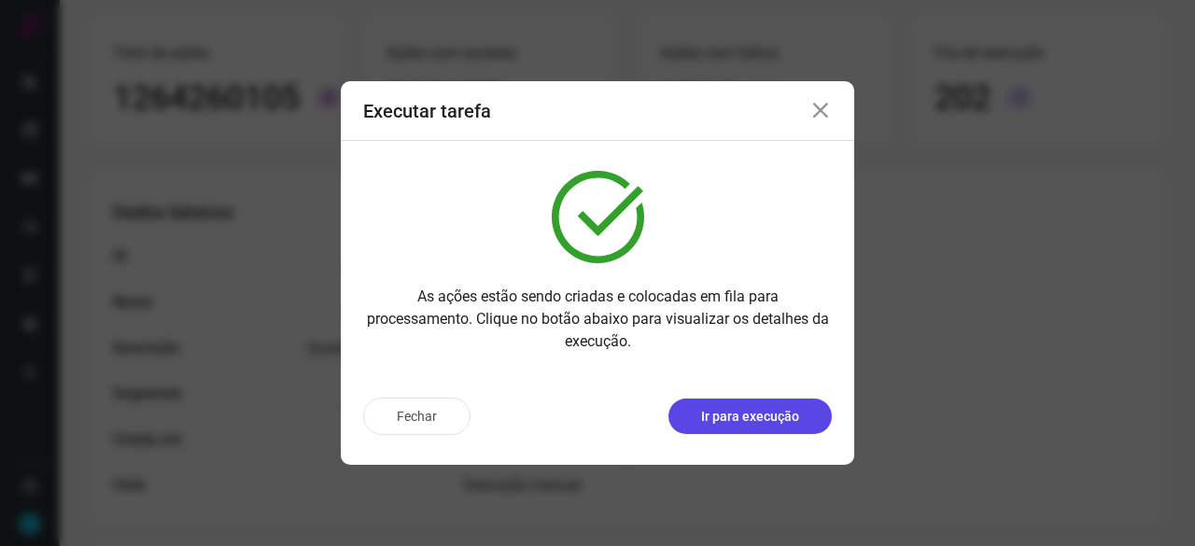
click at [735, 414] on p "Ir para execução" at bounding box center [750, 417] width 98 height 20
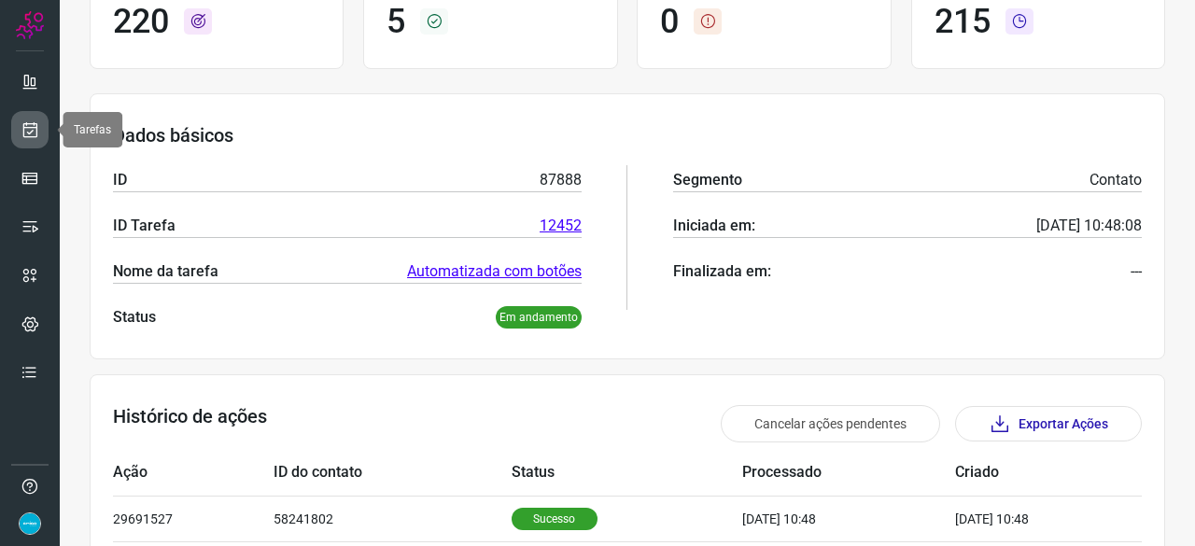
click at [38, 122] on icon at bounding box center [31, 129] width 20 height 19
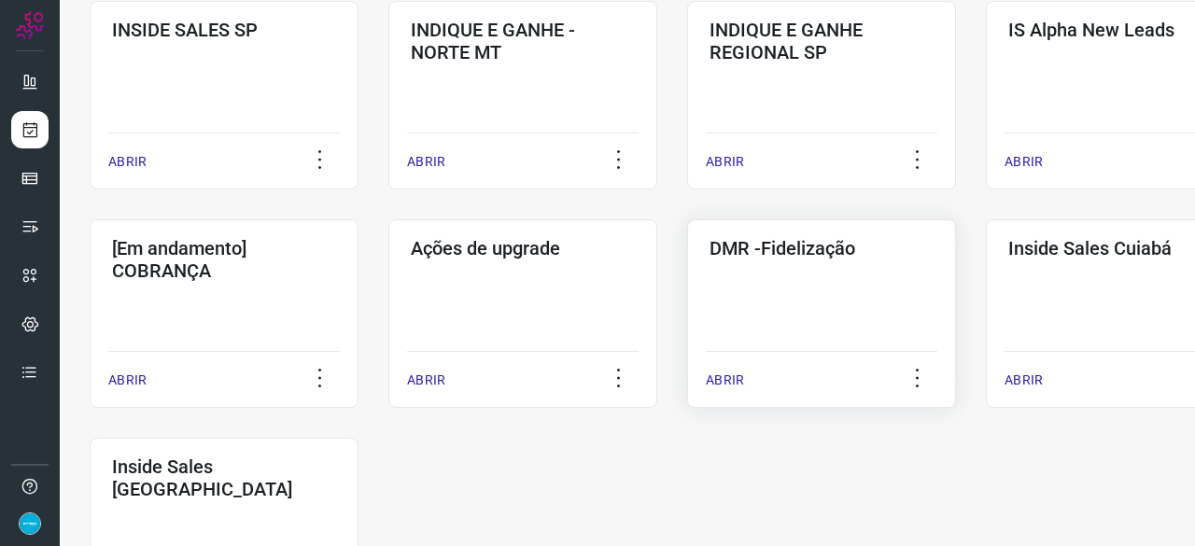
click at [738, 376] on p "ABRIR" at bounding box center [725, 381] width 38 height 20
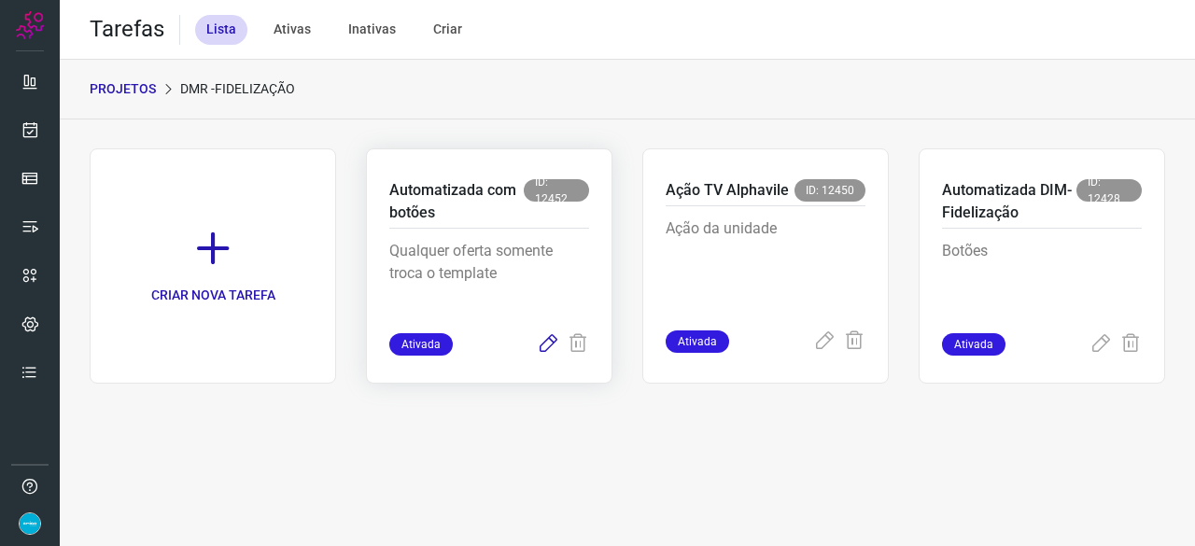
click at [549, 339] on icon at bounding box center [548, 344] width 22 height 22
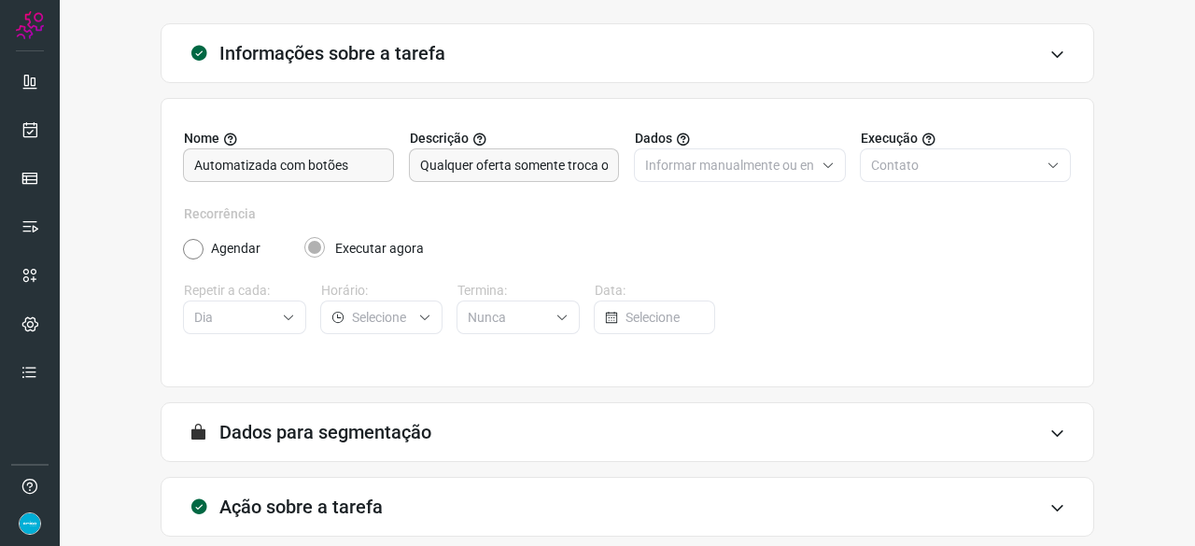
scroll to position [182, 0]
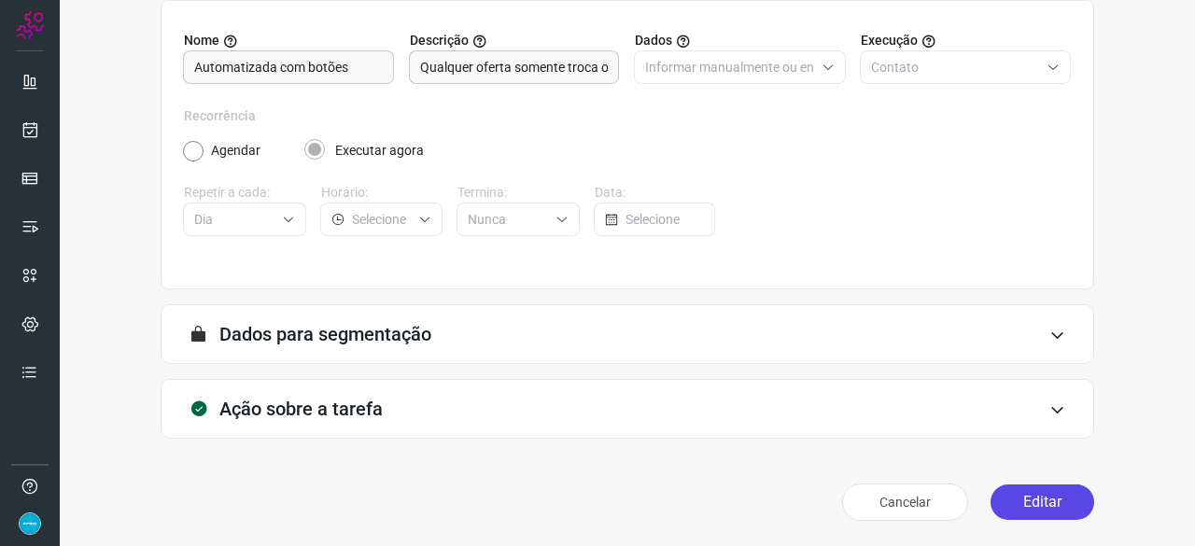
click at [1031, 505] on button "Editar" at bounding box center [1043, 502] width 104 height 35
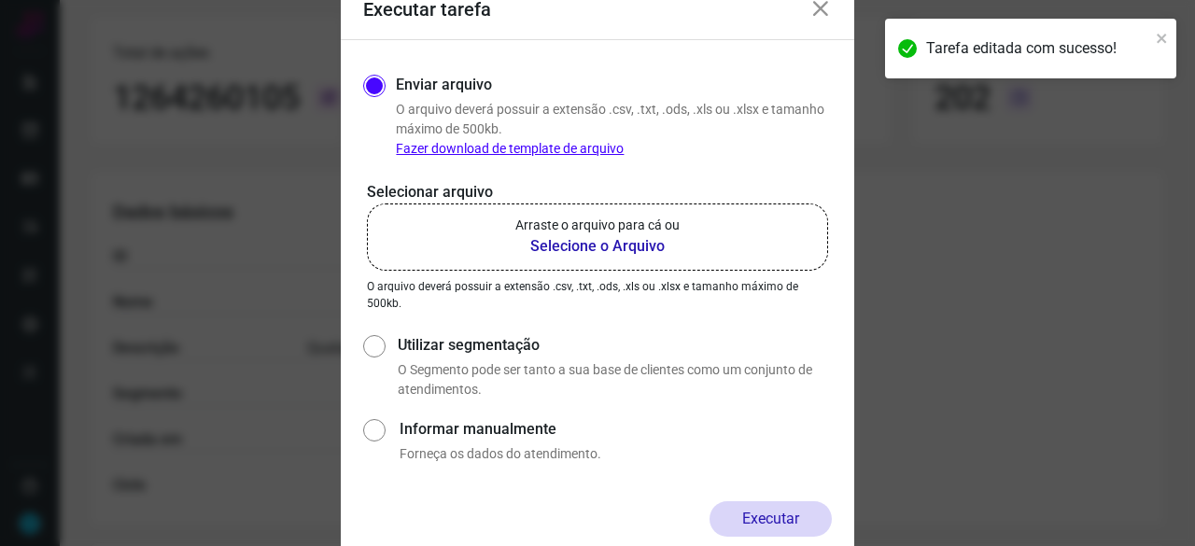
click at [568, 248] on b "Selecione o Arquivo" at bounding box center [597, 246] width 164 height 22
click at [0, 0] on input "Arraste o arquivo para cá ou Selecione o Arquivo" at bounding box center [0, 0] width 0 height 0
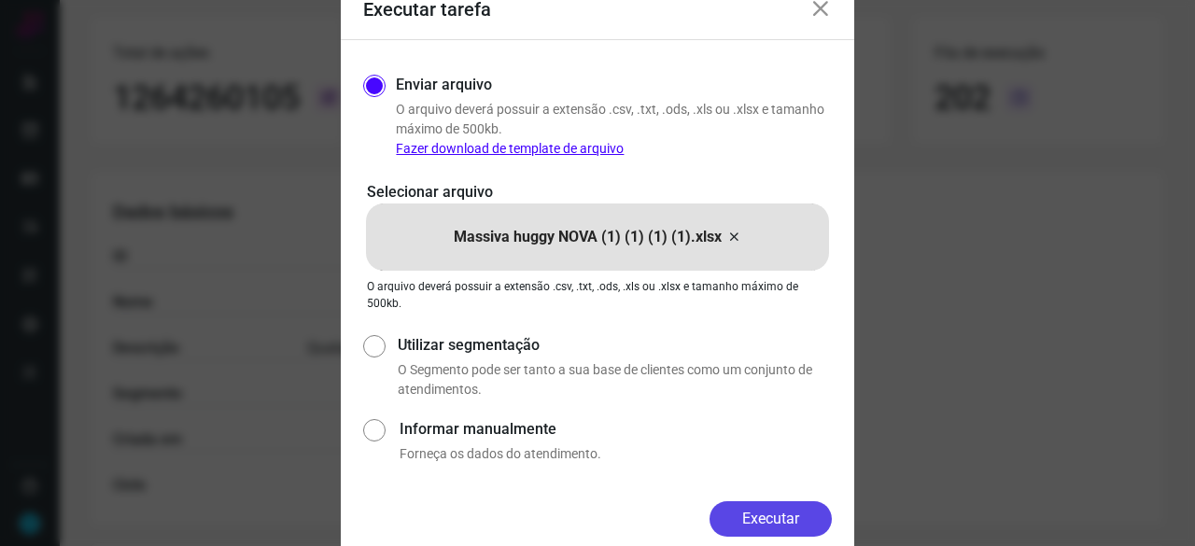
click at [814, 515] on button "Executar" at bounding box center [771, 518] width 122 height 35
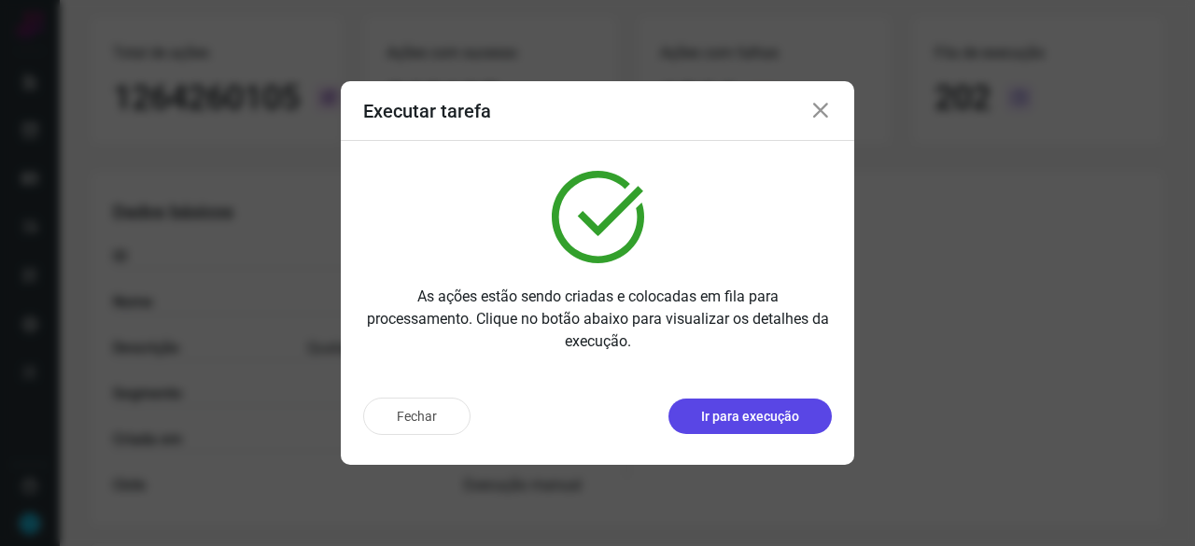
click at [743, 416] on p "Ir para execução" at bounding box center [750, 417] width 98 height 20
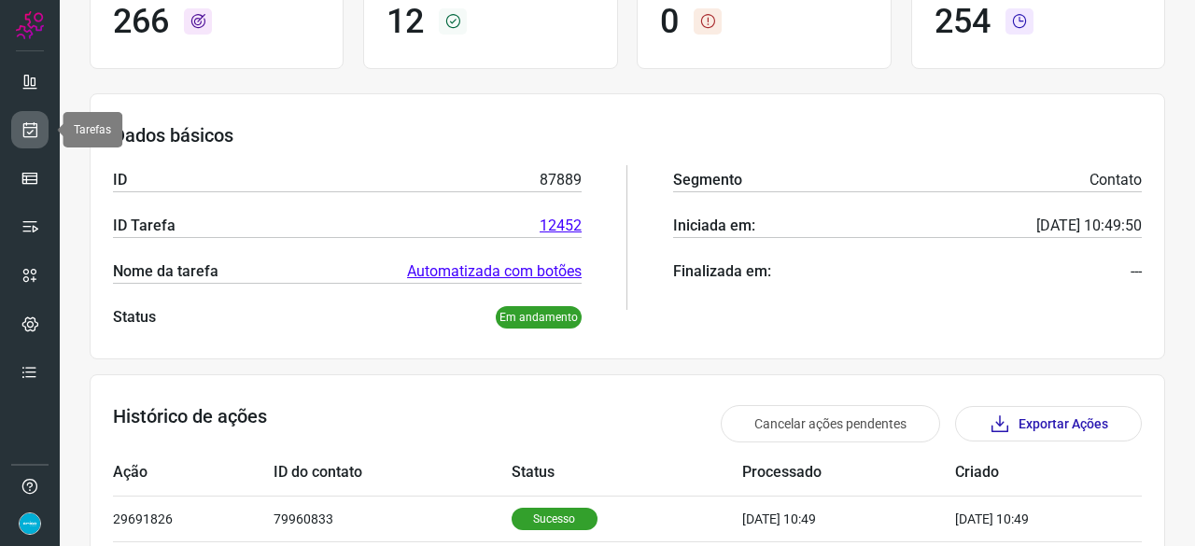
click at [31, 132] on icon at bounding box center [31, 129] width 20 height 19
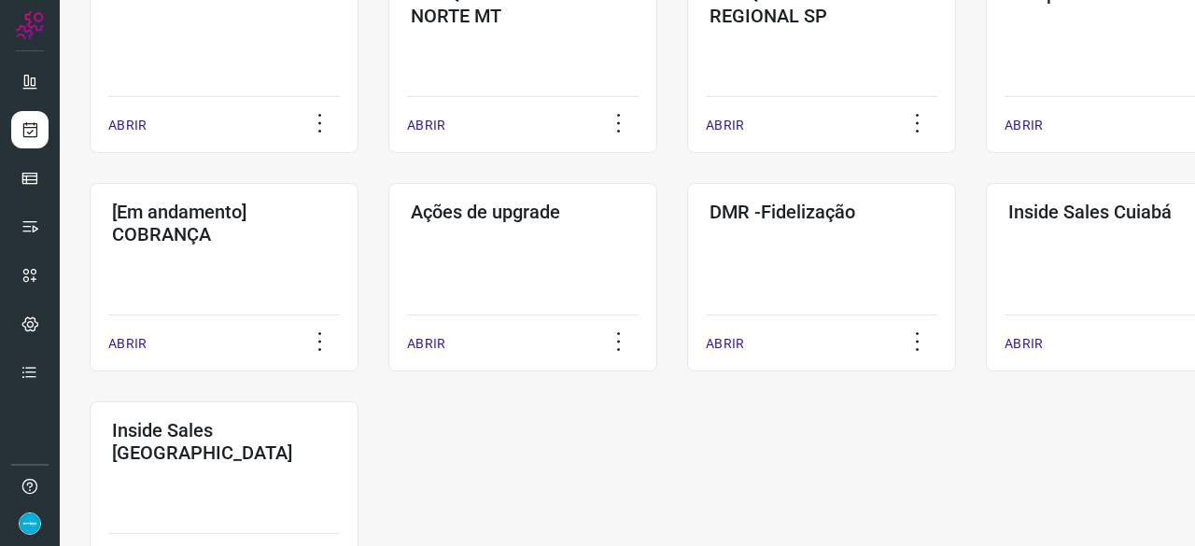
scroll to position [896, 0]
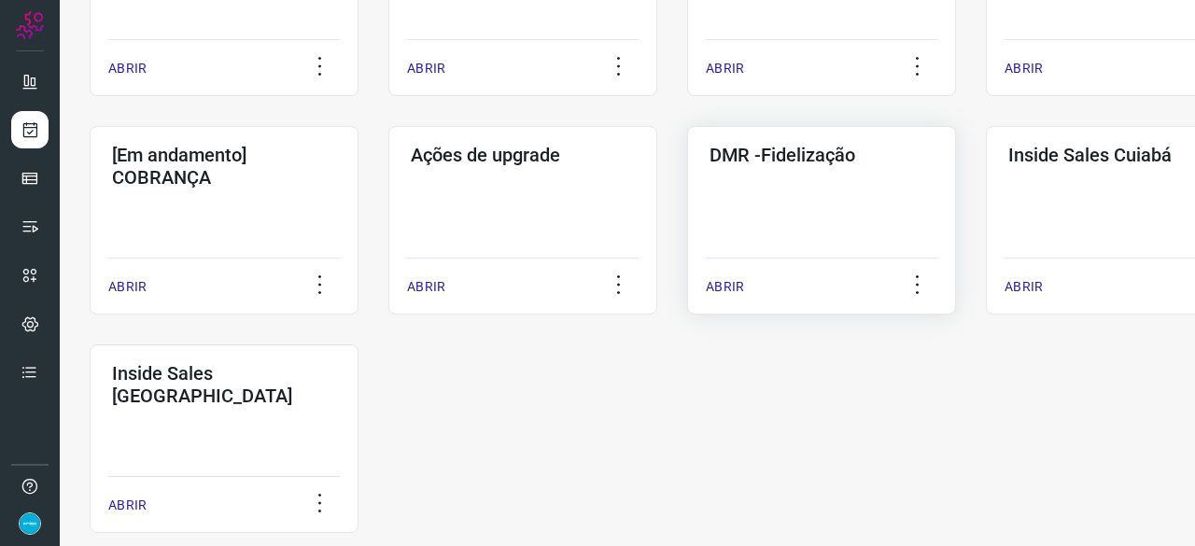
click at [713, 287] on p "ABRIR" at bounding box center [725, 287] width 38 height 20
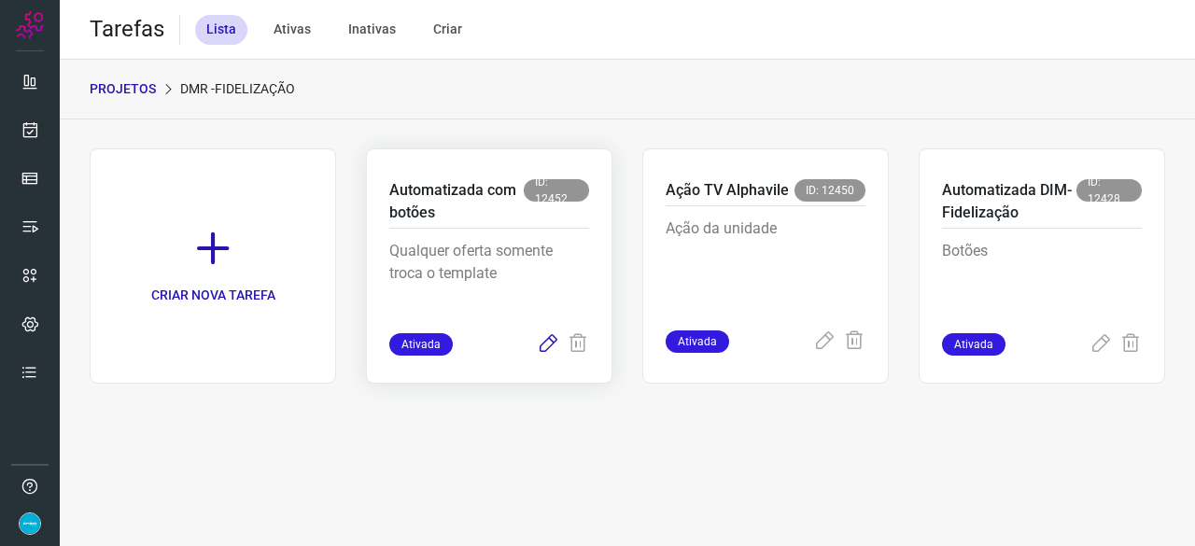
click at [544, 341] on icon at bounding box center [548, 344] width 22 height 22
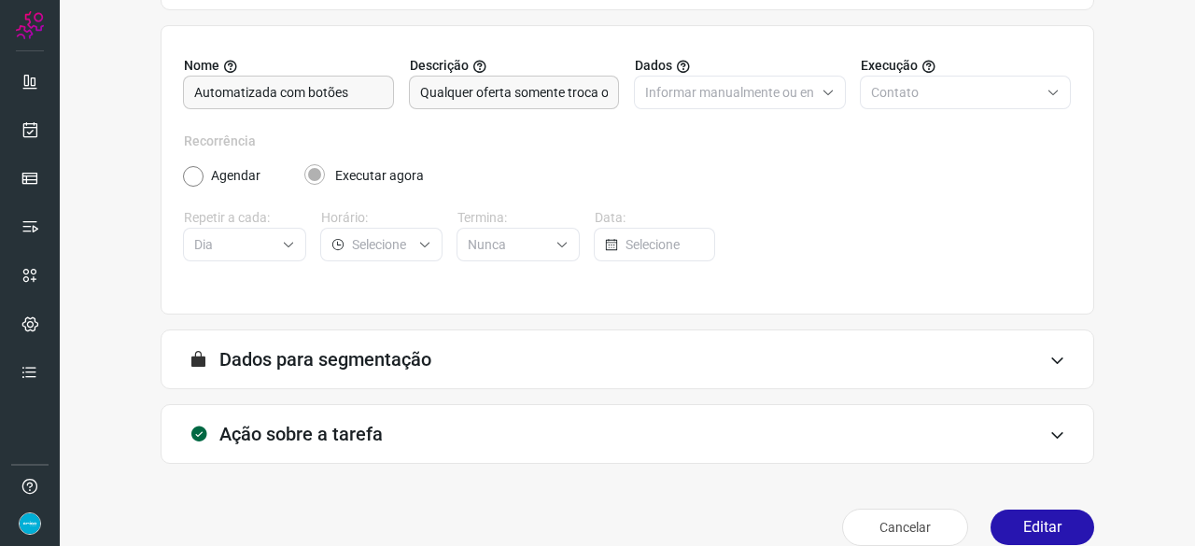
scroll to position [182, 0]
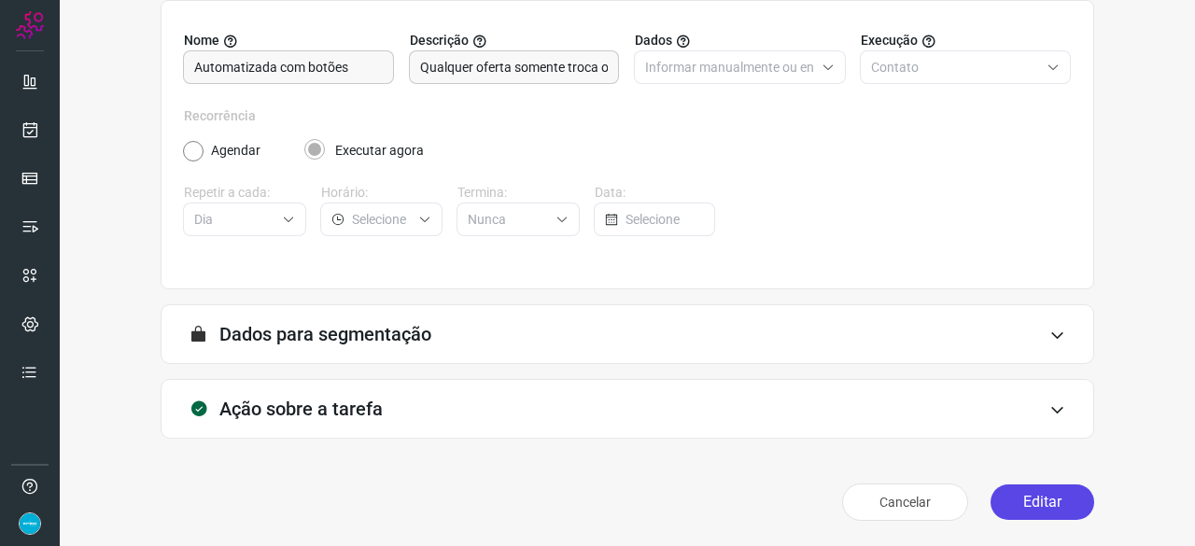
click at [1051, 509] on button "Editar" at bounding box center [1043, 502] width 104 height 35
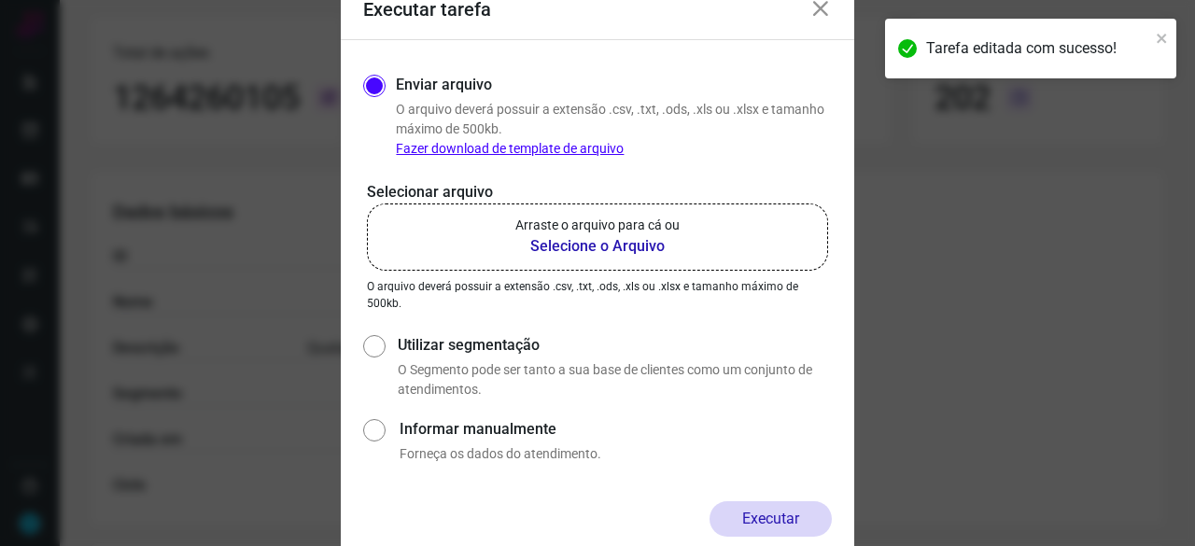
click at [571, 243] on b "Selecione o Arquivo" at bounding box center [597, 246] width 164 height 22
click at [0, 0] on input "Arraste o arquivo para cá ou Selecione o Arquivo" at bounding box center [0, 0] width 0 height 0
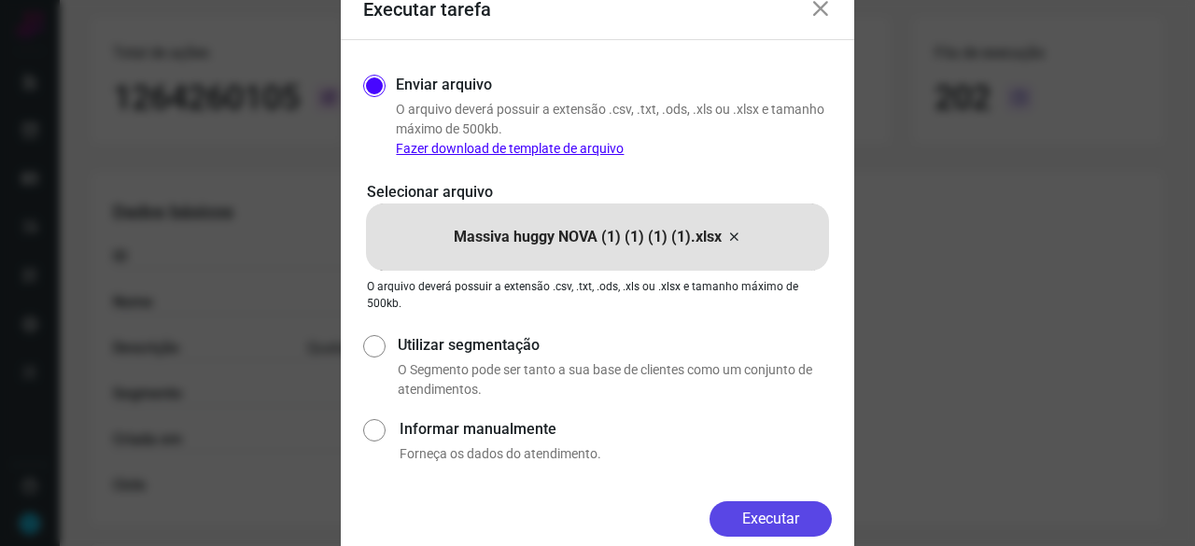
click at [784, 509] on button "Executar" at bounding box center [771, 518] width 122 height 35
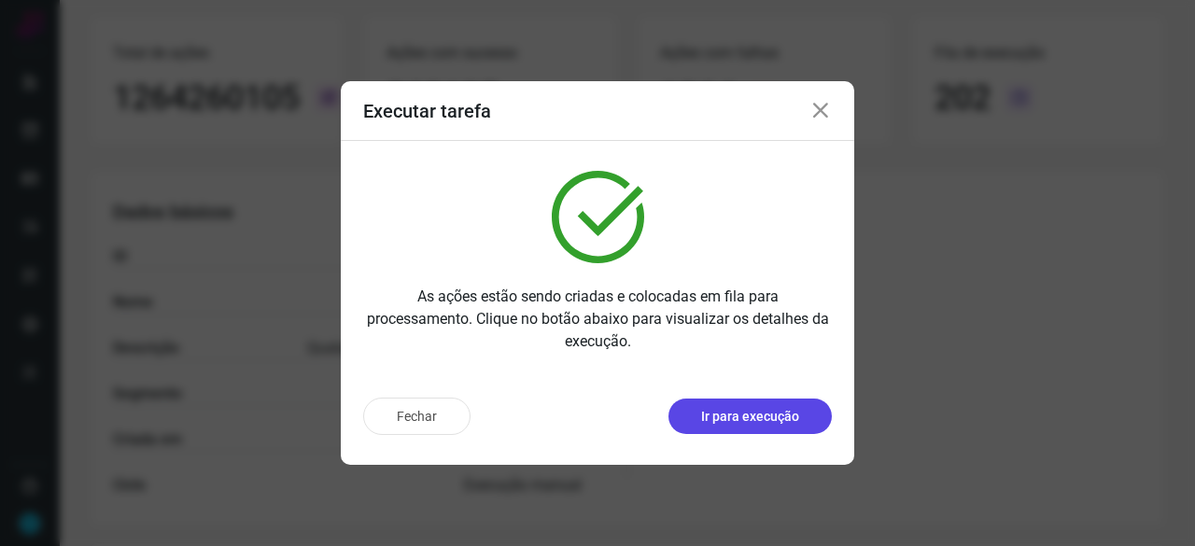
click at [786, 410] on p "Ir para execução" at bounding box center [750, 417] width 98 height 20
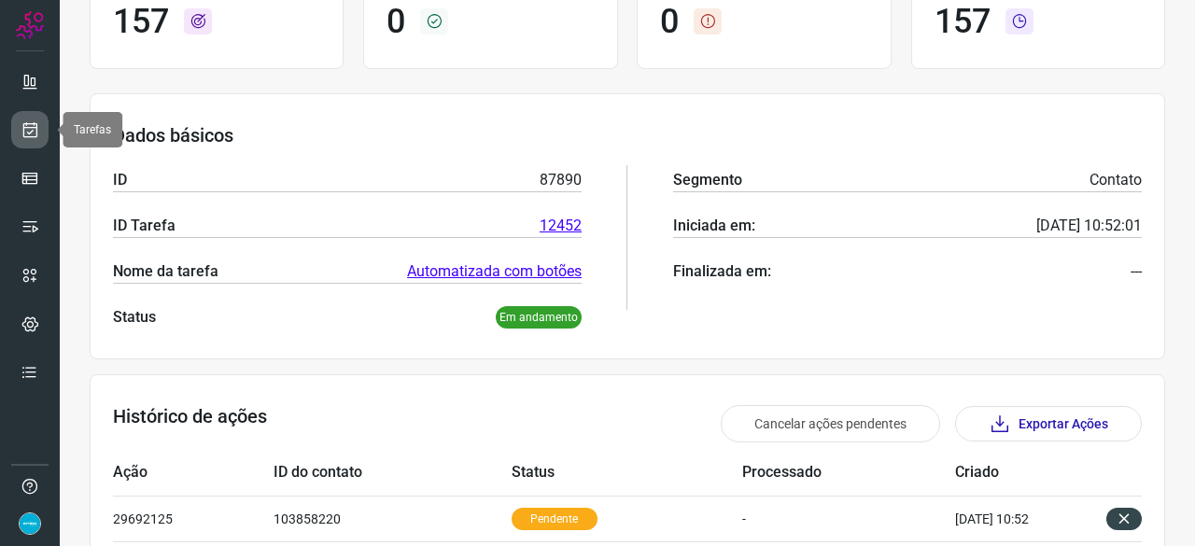
click at [28, 120] on icon at bounding box center [31, 129] width 20 height 19
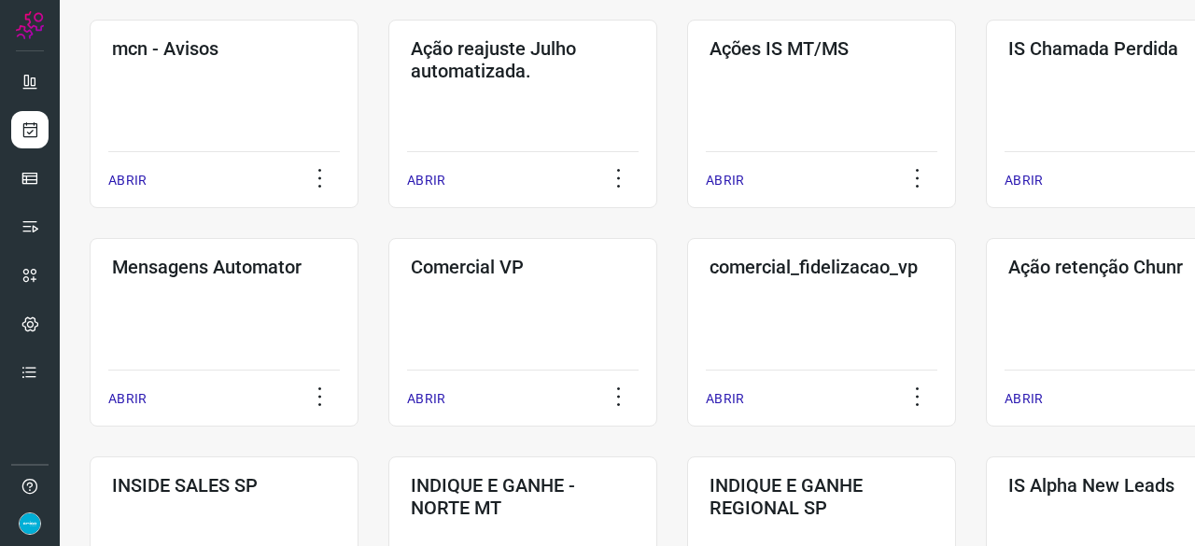
scroll to position [429, 0]
